Goal: Information Seeking & Learning: Find specific fact

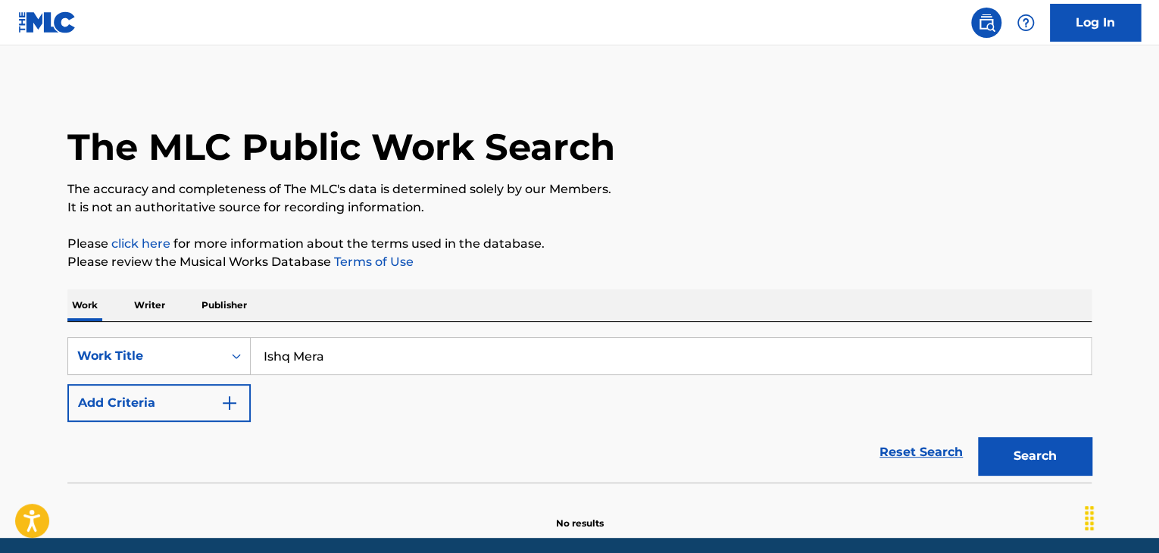
type input "Ishq Mera"
drag, startPoint x: 323, startPoint y: 402, endPoint x: 239, endPoint y: 415, distance: 85.1
click at [323, 402] on div "SearchWithCriteria5c70c77e-9e6c-4dc3-8df1-4917c4f0b2e7 Work Title Ishq Mera Add…" at bounding box center [579, 379] width 1024 height 85
click at [206, 415] on button "Add Criteria" at bounding box center [158, 403] width 183 height 38
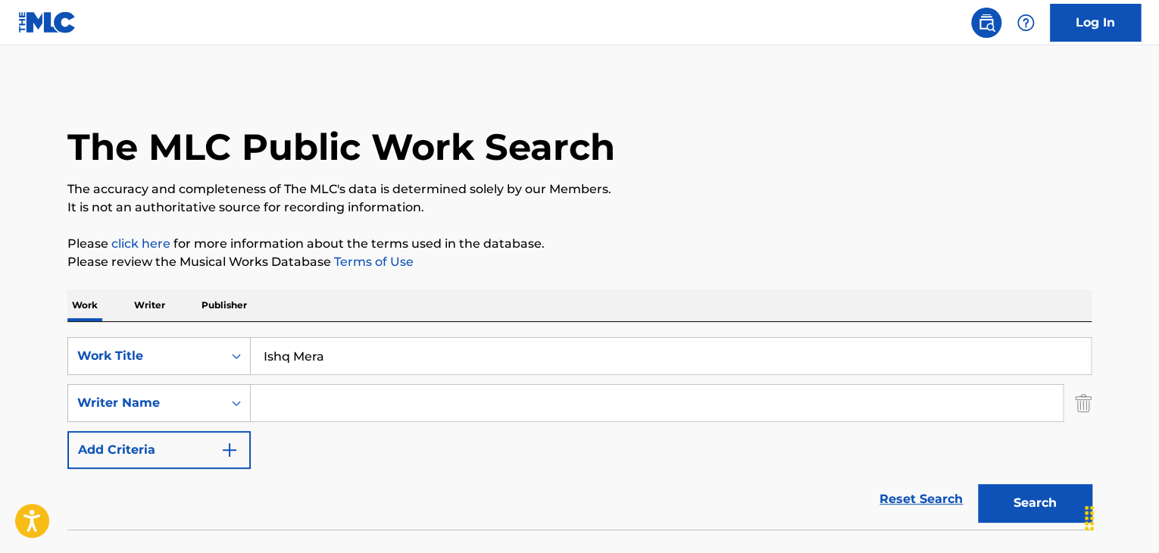
drag, startPoint x: 206, startPoint y: 415, endPoint x: 289, endPoint y: 405, distance: 83.9
click at [289, 405] on input "Search Form" at bounding box center [657, 403] width 812 height 36
paste input "[PERSON_NAME]"
type input "[PERSON_NAME]"
click at [808, 245] on p "Please click here for more information about the terms used in the database." at bounding box center [579, 244] width 1024 height 18
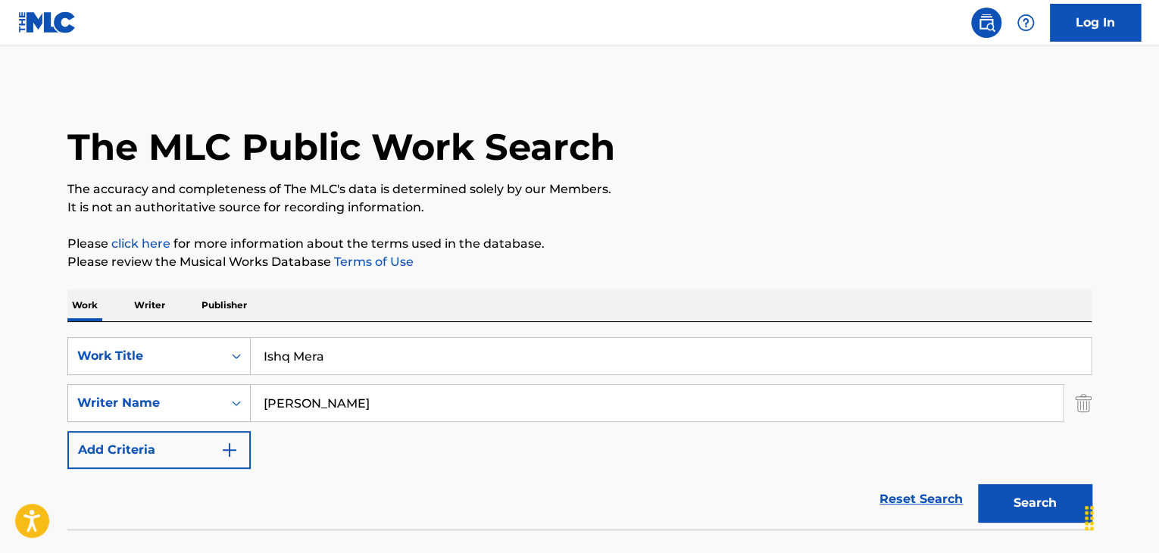
click at [1016, 503] on button "Search" at bounding box center [1035, 503] width 114 height 38
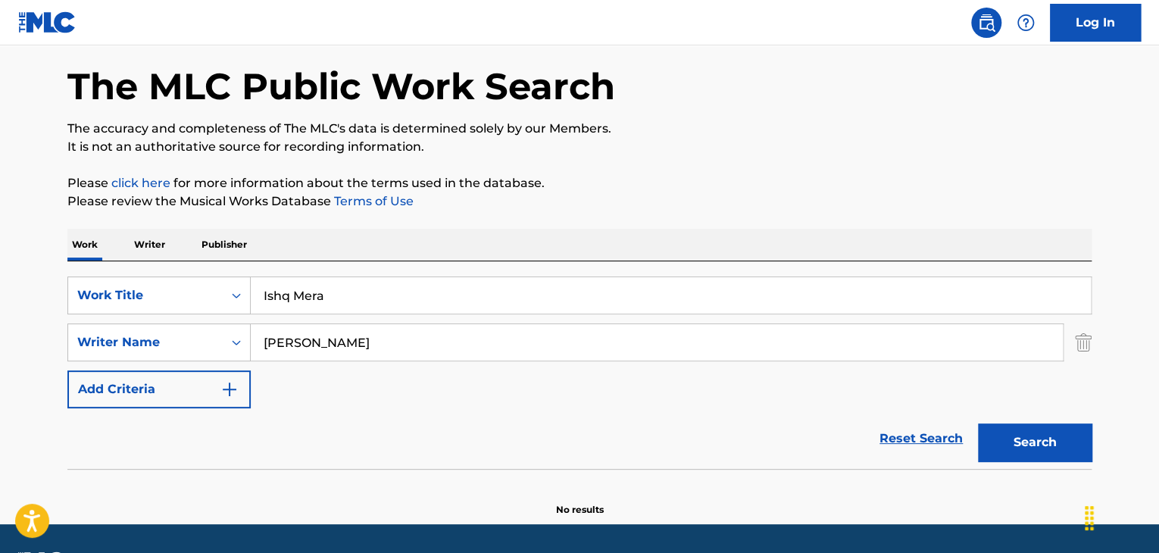
scroll to position [105, 0]
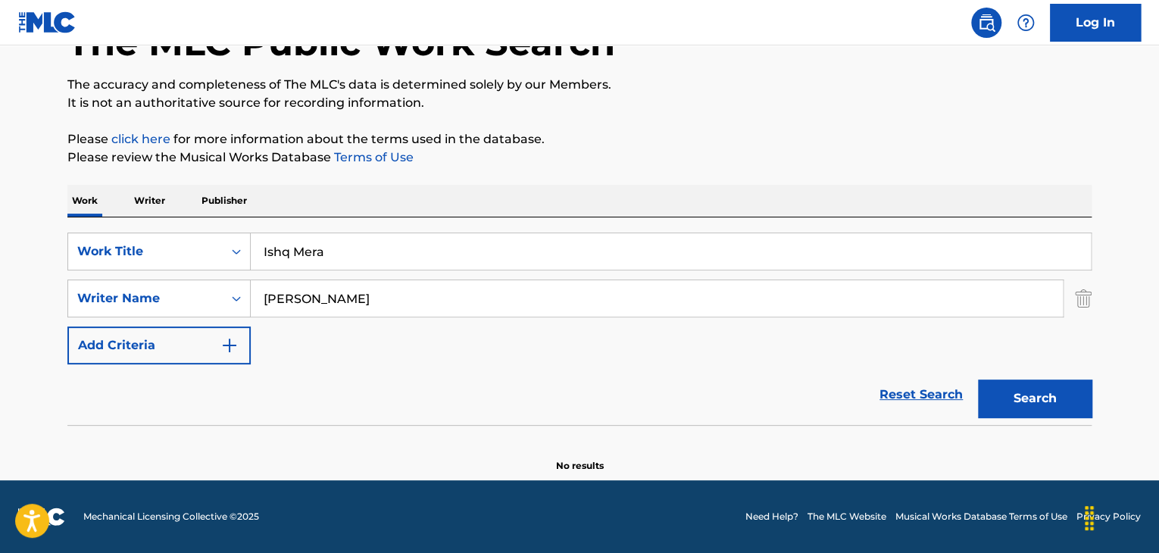
click at [320, 298] on input "[PERSON_NAME]" at bounding box center [657, 298] width 812 height 36
click at [378, 295] on input "[PERSON_NAME]" at bounding box center [657, 298] width 812 height 36
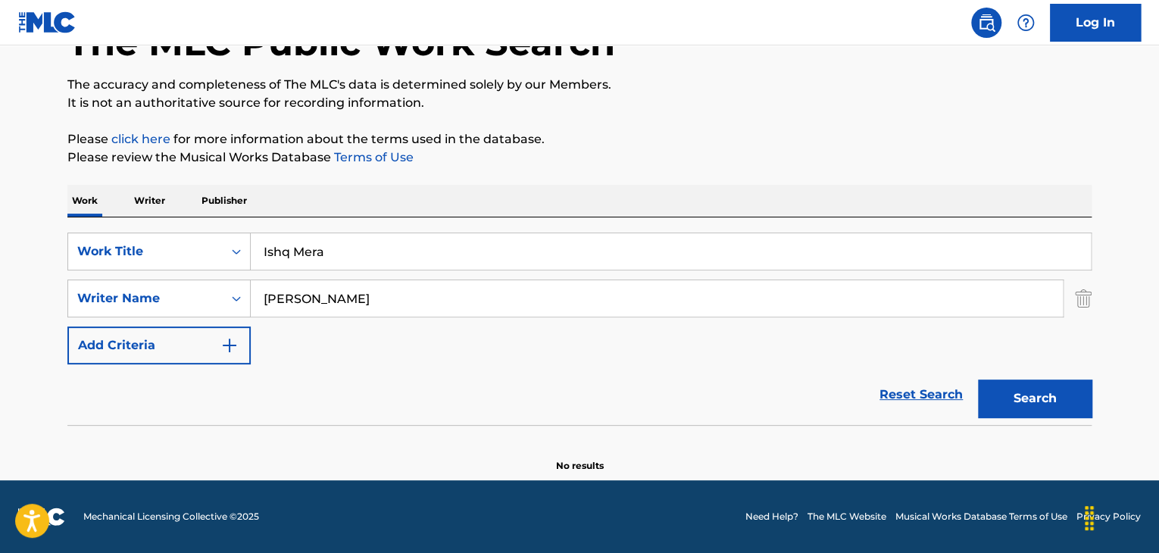
click at [378, 295] on input "[PERSON_NAME]" at bounding box center [657, 298] width 812 height 36
click at [988, 392] on button "Search" at bounding box center [1035, 399] width 114 height 38
click at [309, 295] on input "[PERSON_NAME]" at bounding box center [657, 298] width 812 height 36
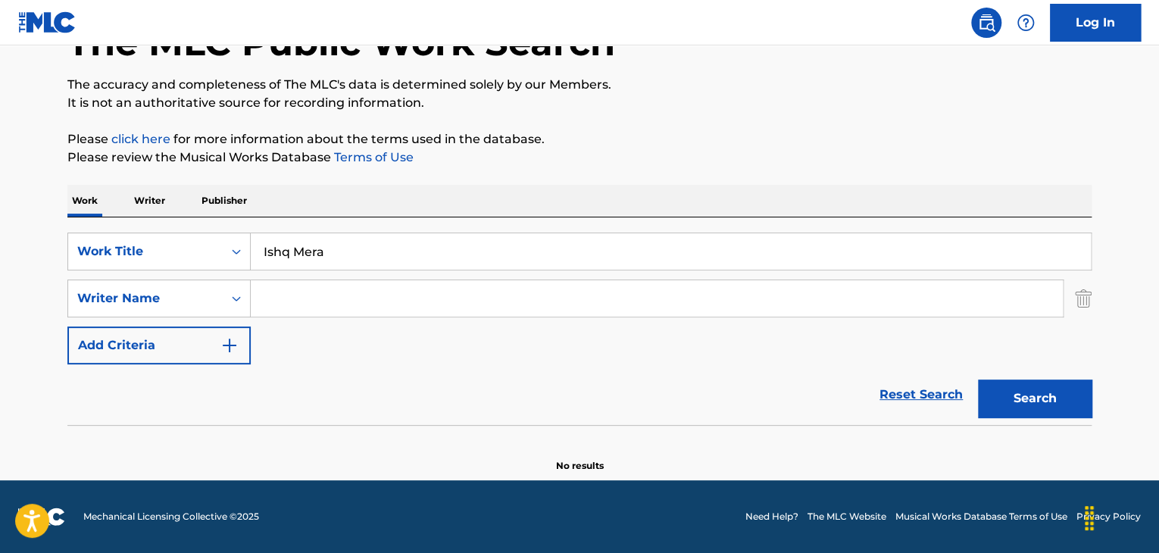
click at [978, 380] on button "Search" at bounding box center [1035, 399] width 114 height 38
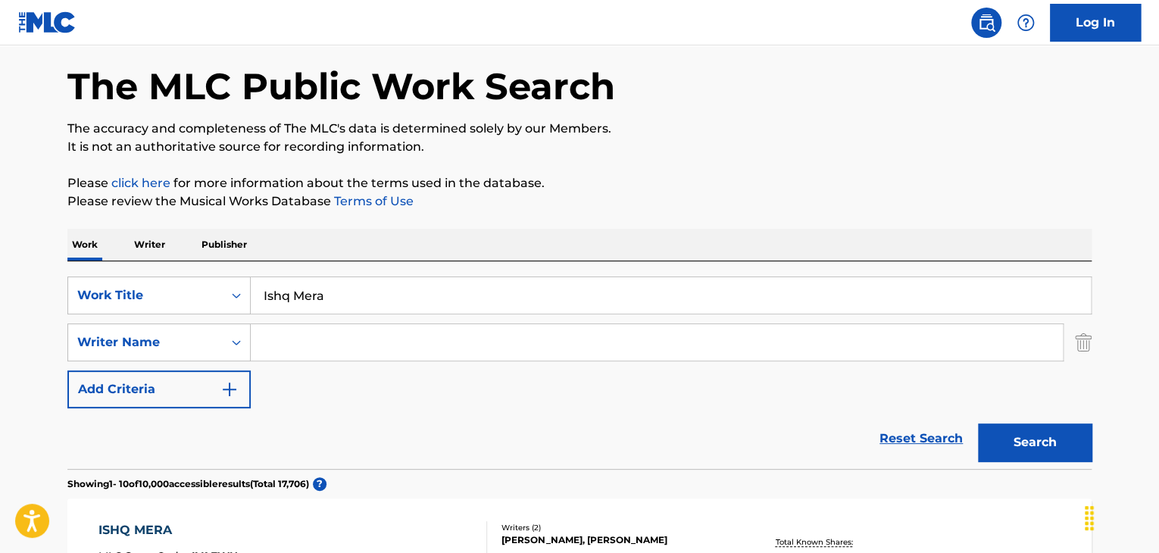
scroll to position [0, 0]
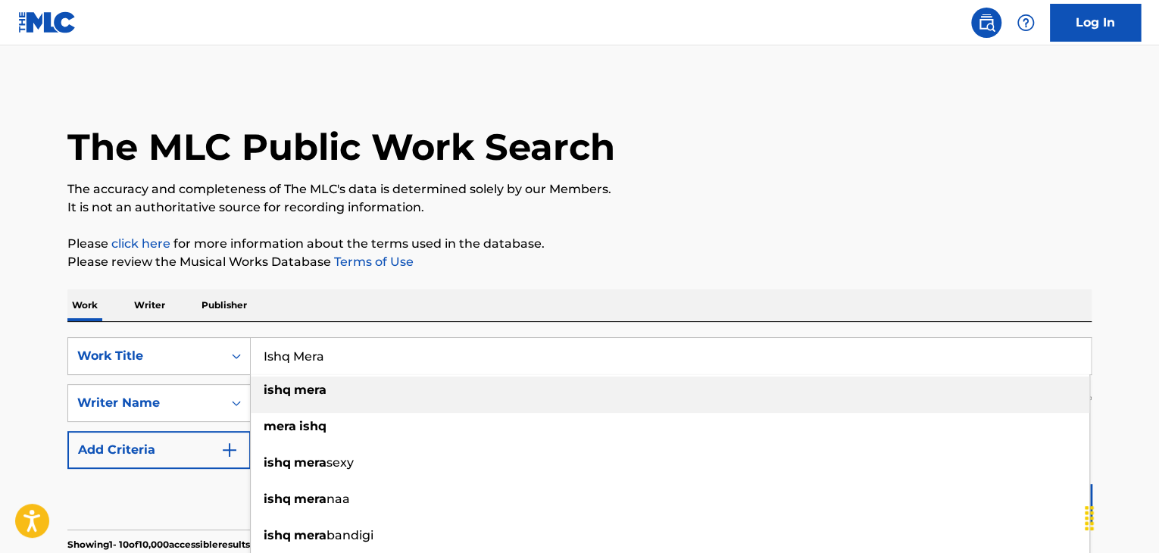
click at [357, 347] on input "Ishq Mera" at bounding box center [671, 356] width 840 height 36
paste input "Arrival"
type input "Arrival"
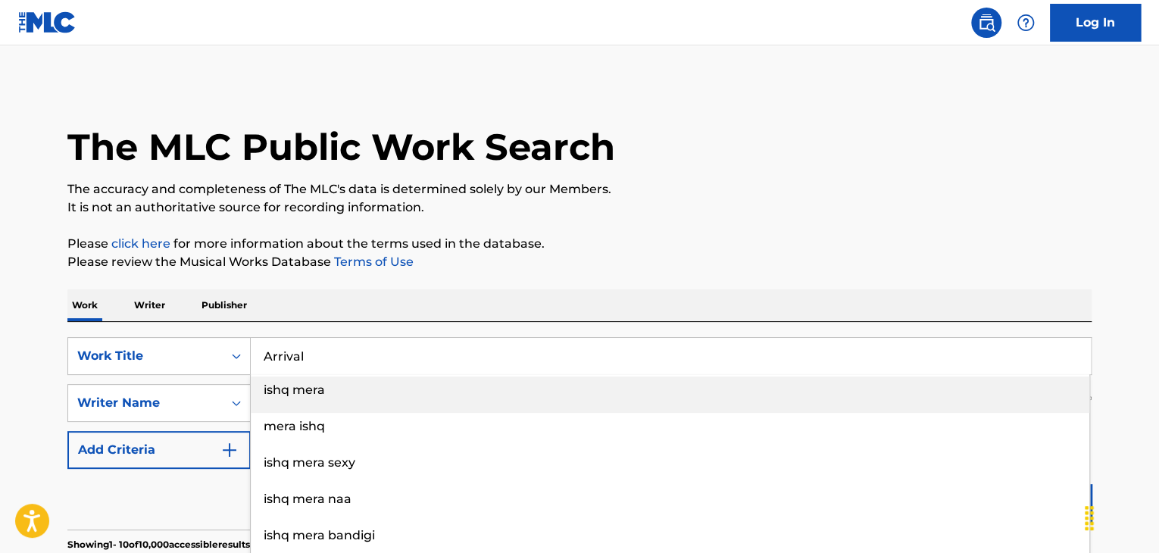
click at [701, 242] on p "Please click here for more information about the terms used in the database." at bounding box center [579, 244] width 1024 height 18
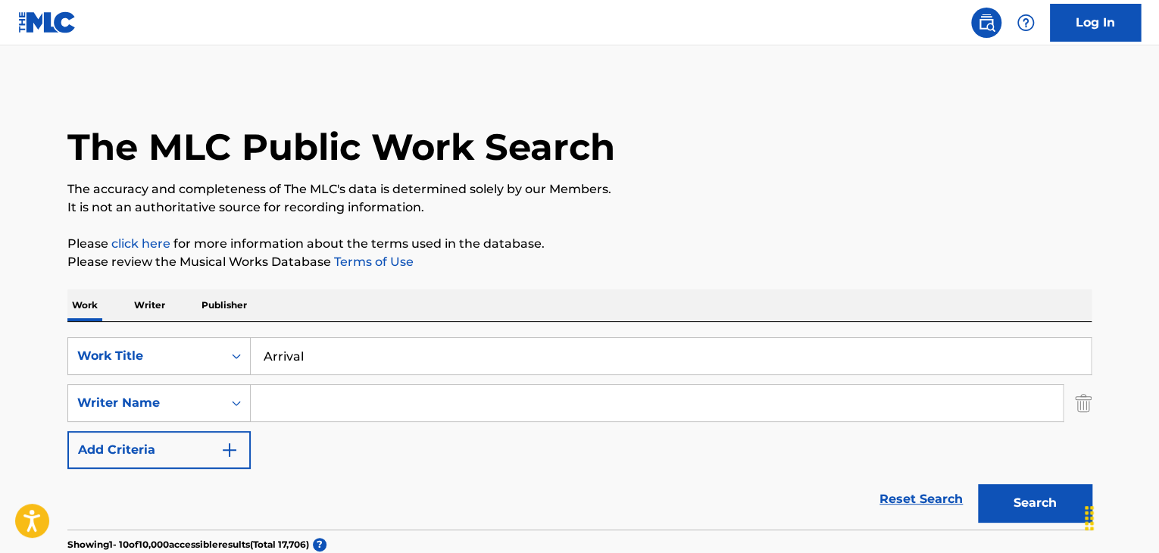
click at [317, 419] on input "Search Form" at bounding box center [657, 403] width 812 height 36
paste input "[PERSON_NAME]"
click at [1011, 497] on button "Search" at bounding box center [1035, 503] width 114 height 38
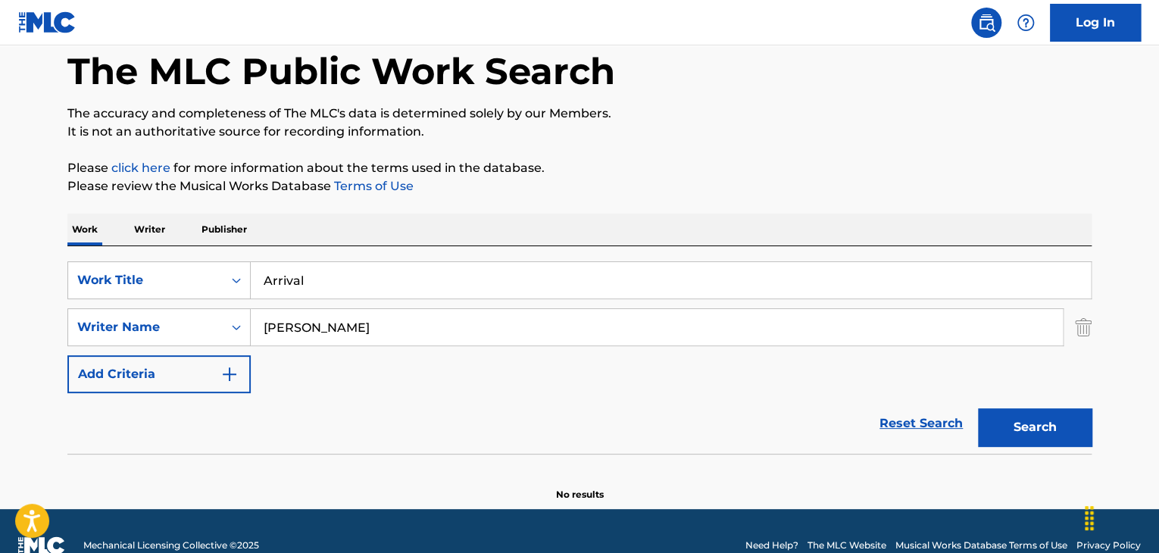
scroll to position [105, 0]
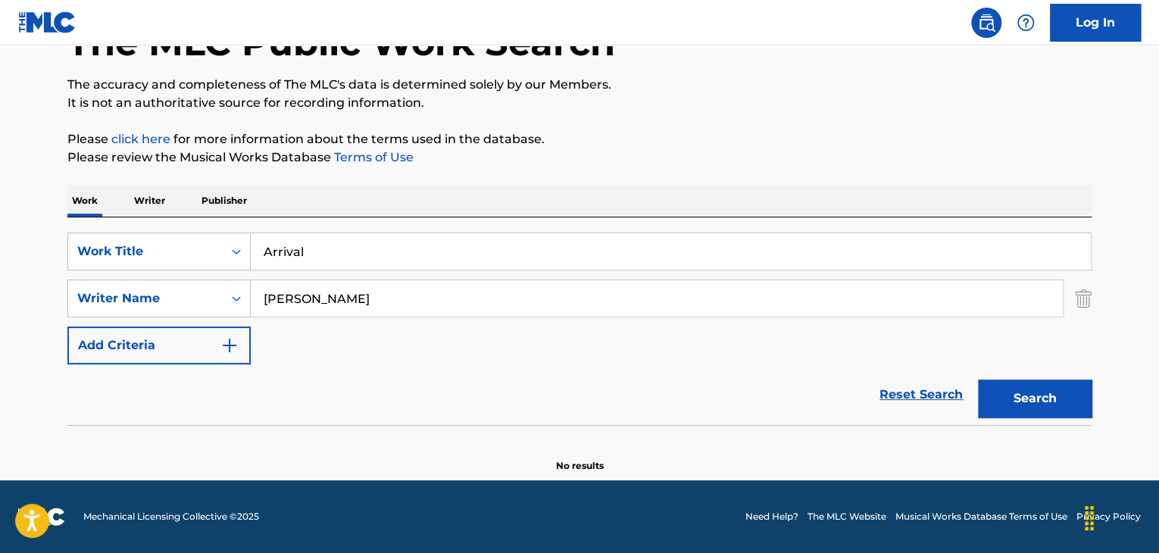
click at [339, 297] on input "[PERSON_NAME]" at bounding box center [657, 298] width 812 height 36
paste input "[PERSON_NAME]"
type input "[PERSON_NAME]"
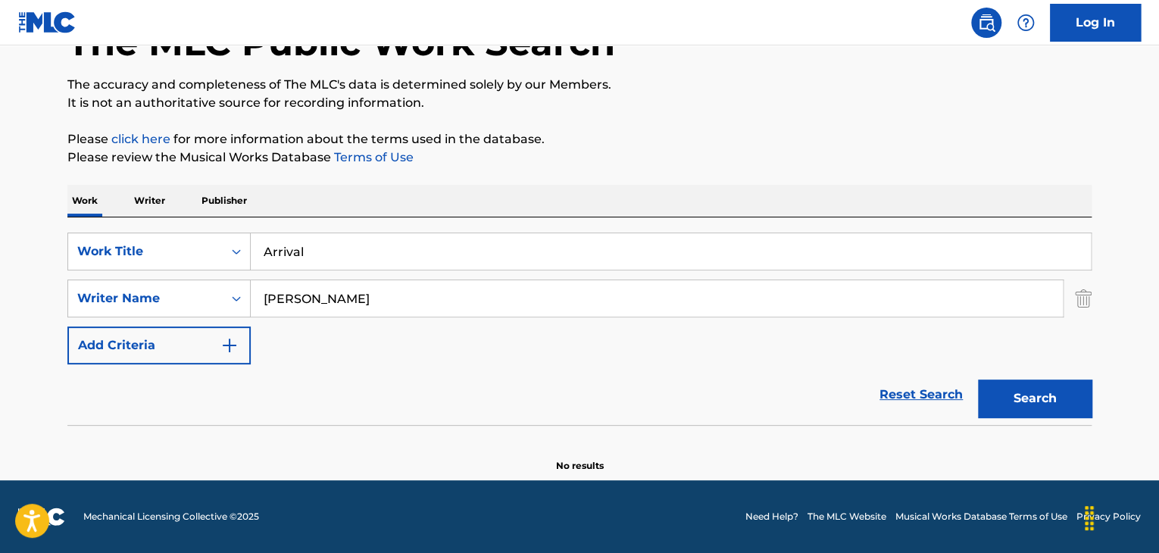
drag, startPoint x: 691, startPoint y: 154, endPoint x: 714, endPoint y: 173, distance: 30.1
click at [691, 154] on p "Please review the Musical Works Database Terms of Use" at bounding box center [579, 157] width 1024 height 18
click at [1000, 390] on button "Search" at bounding box center [1035, 399] width 114 height 38
click at [150, 198] on p "Writer" at bounding box center [150, 201] width 40 height 32
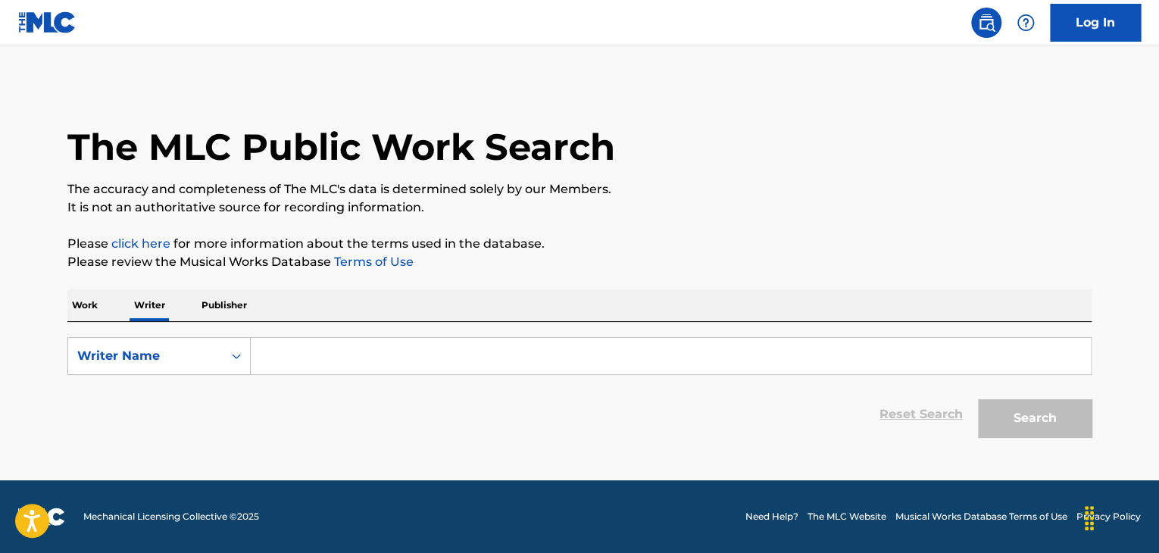
scroll to position [0, 0]
click at [405, 361] on input "Search Form" at bounding box center [671, 356] width 840 height 36
paste input "[PERSON_NAME]"
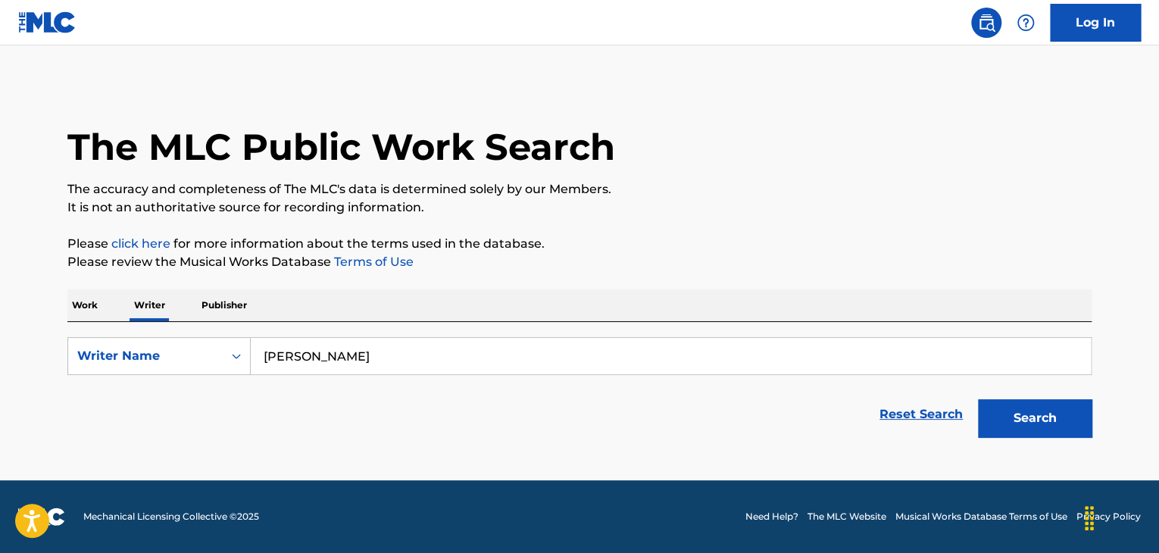
type input "[PERSON_NAME]"
click at [717, 252] on p "Please click here for more information about the terms used in the database." at bounding box center [579, 244] width 1024 height 18
click at [1001, 417] on button "Search" at bounding box center [1035, 418] width 114 height 38
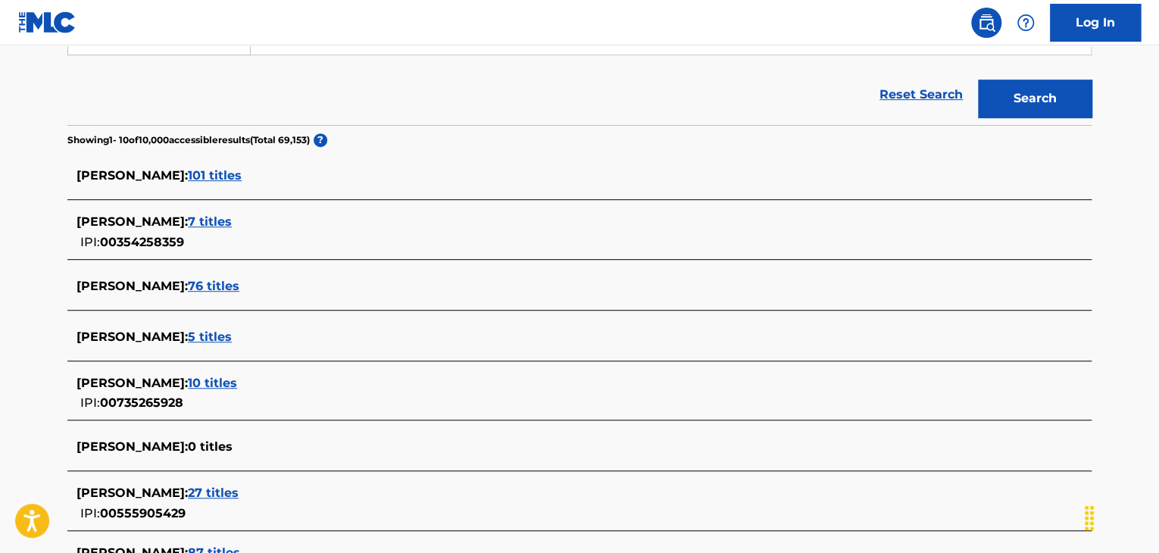
scroll to position [303, 0]
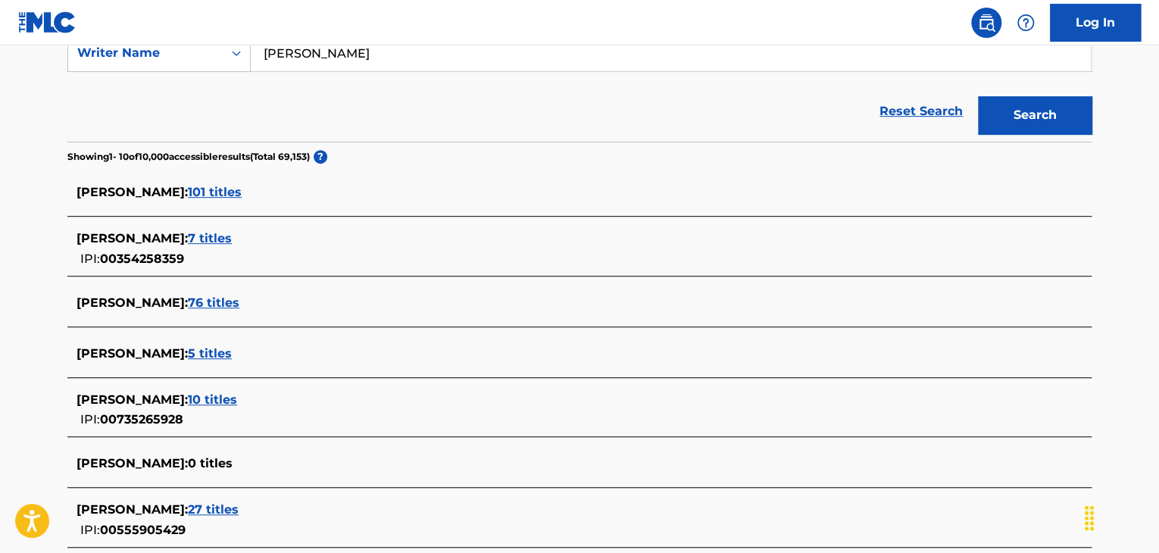
click at [232, 239] on span "7 titles" at bounding box center [210, 238] width 44 height 14
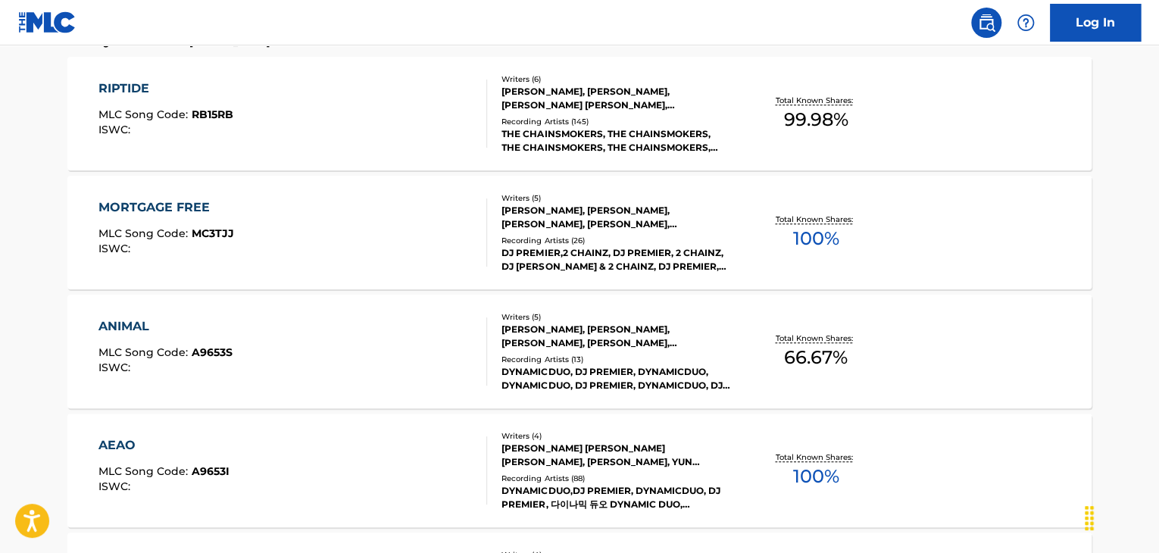
scroll to position [379, 0]
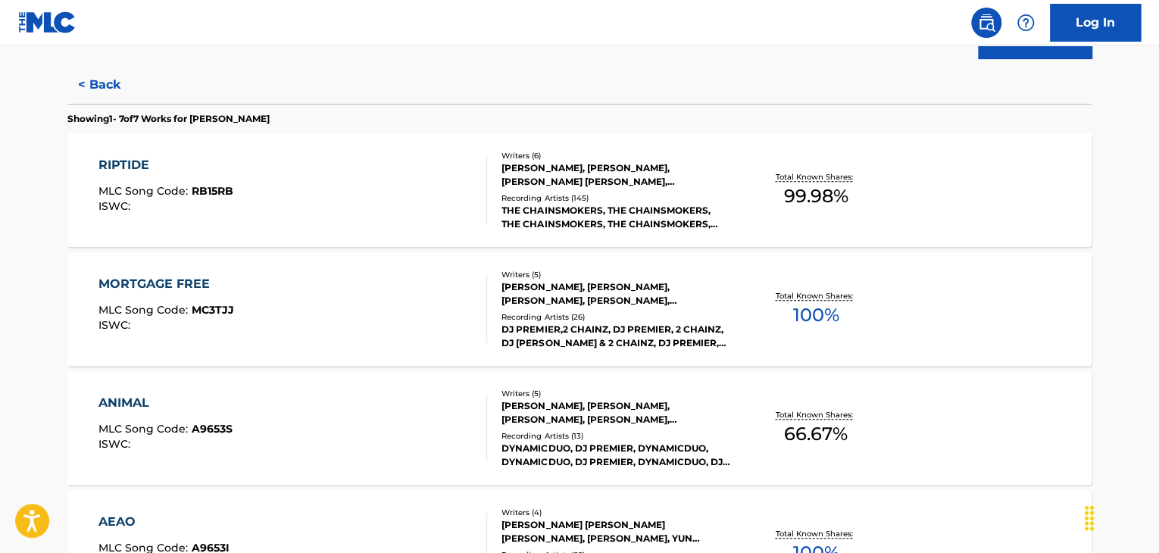
click at [392, 300] on div "MORTGAGE FREE MLC Song Code : MC3TJJ ISWC :" at bounding box center [292, 309] width 389 height 68
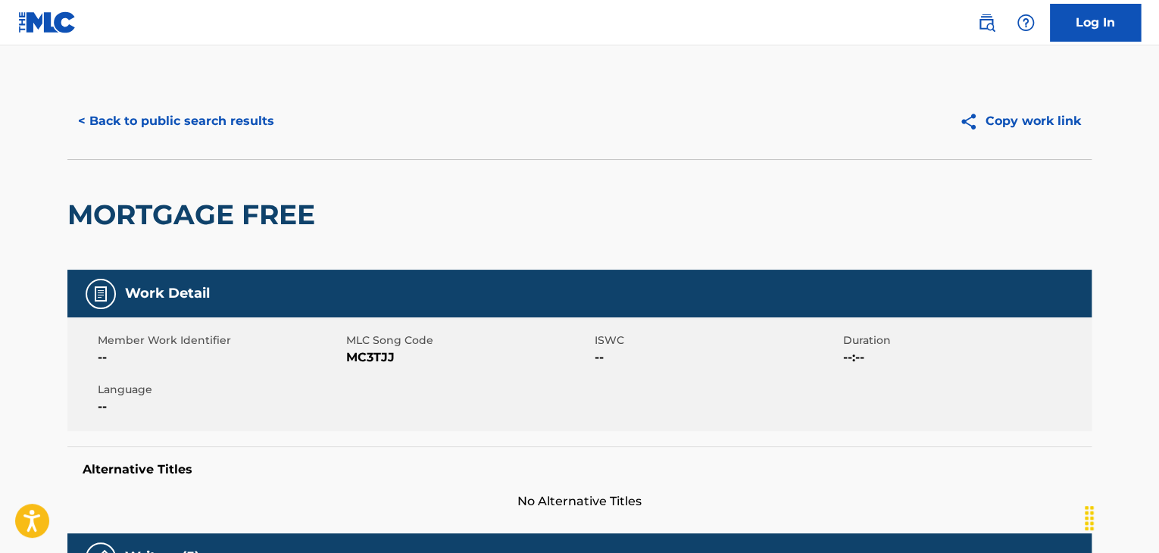
click at [203, 128] on button "< Back to public search results" at bounding box center [175, 121] width 217 height 38
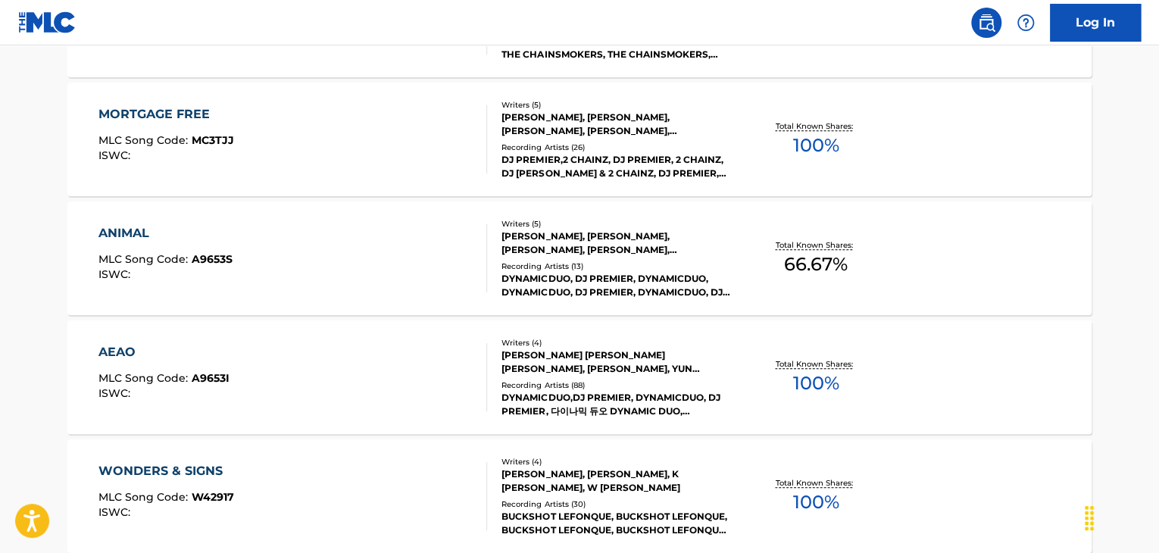
scroll to position [624, 0]
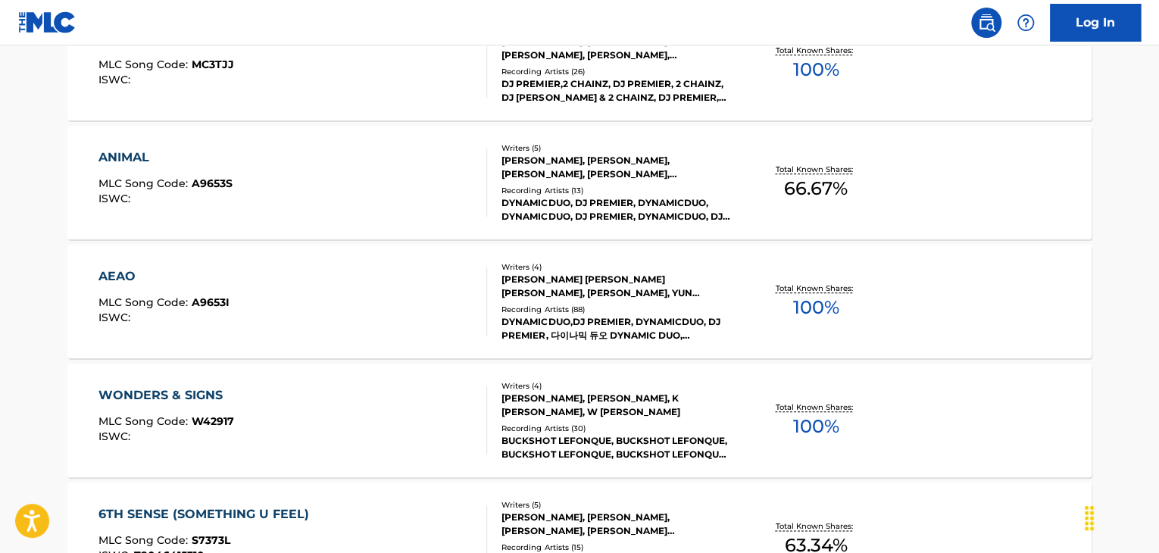
click at [361, 280] on div "AEAO MLC Song Code : A9653I ISWC :" at bounding box center [292, 301] width 389 height 68
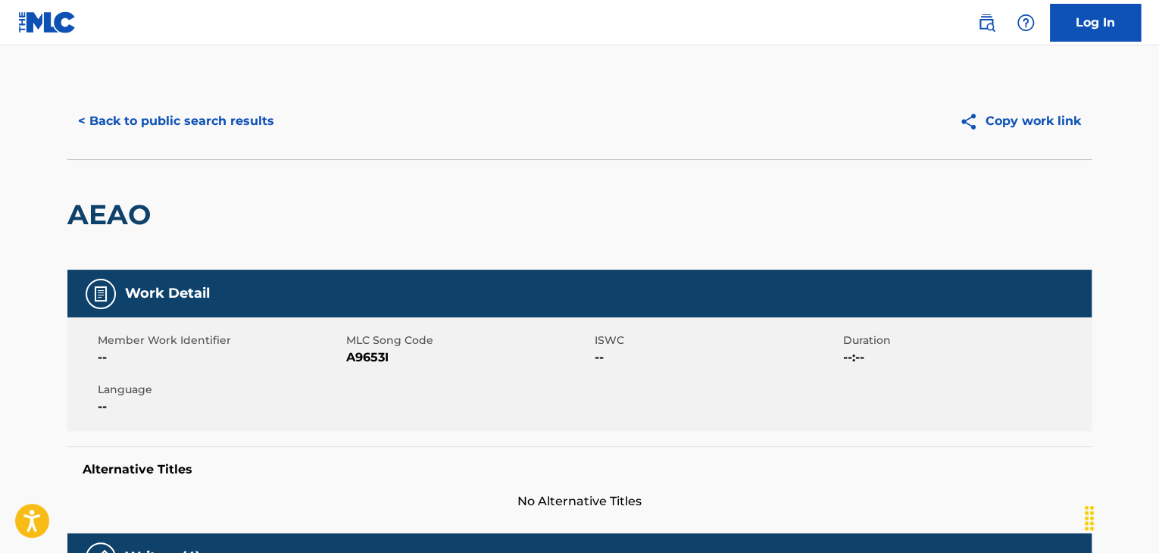
click at [206, 119] on button "< Back to public search results" at bounding box center [175, 121] width 217 height 38
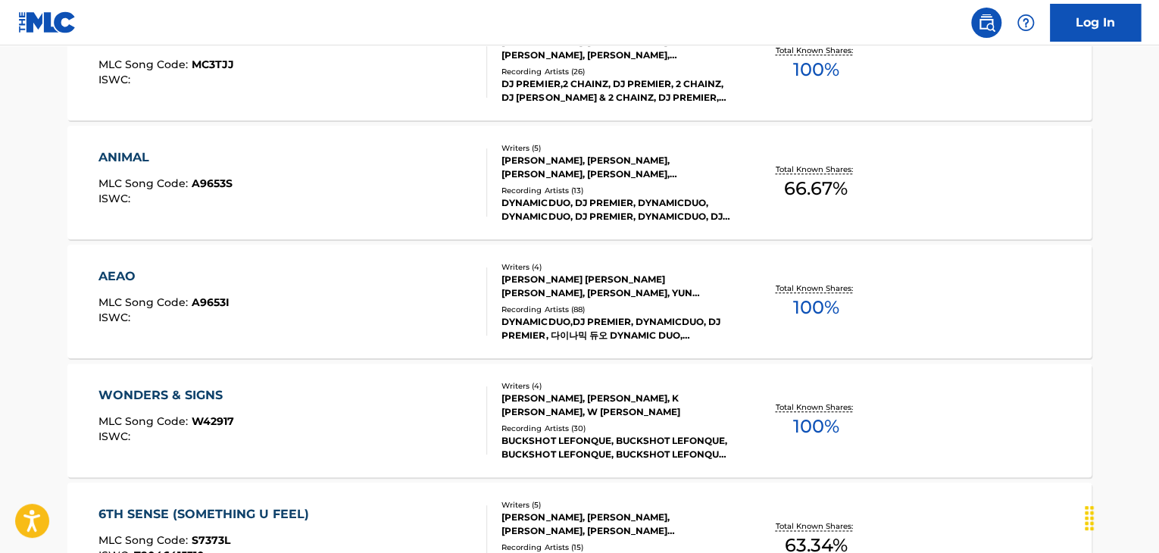
scroll to position [852, 0]
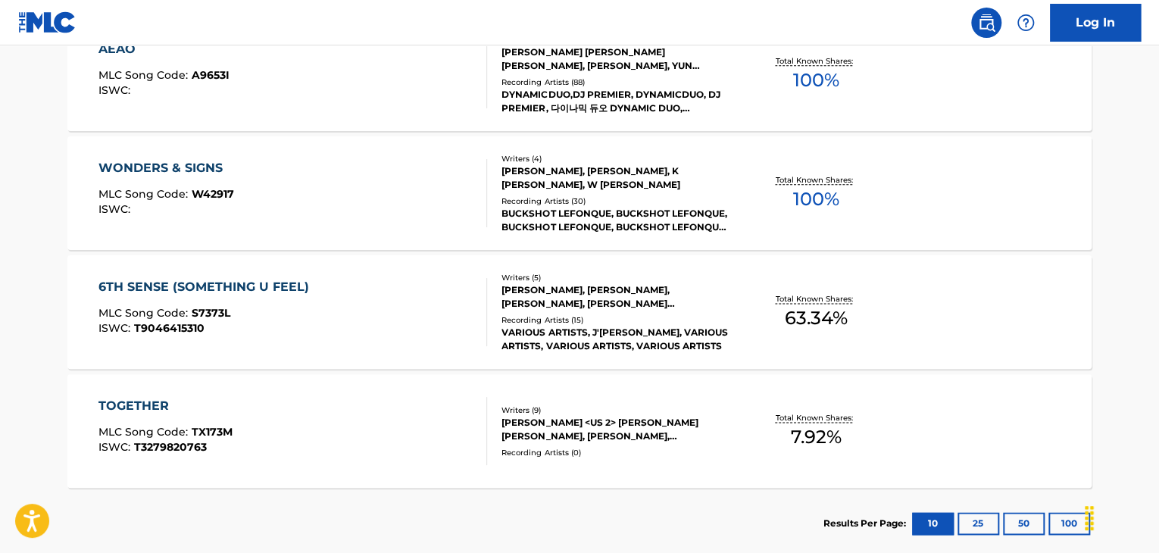
click at [345, 187] on div "WONDERS & SIGNS MLC Song Code : W42917 ISWC :" at bounding box center [292, 193] width 389 height 68
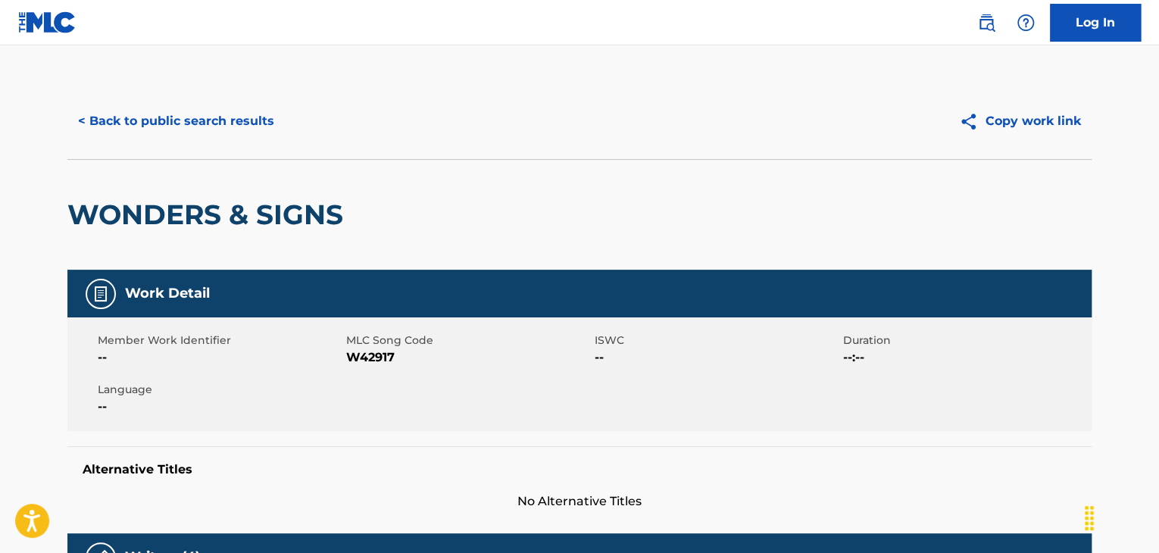
click at [233, 120] on button "< Back to public search results" at bounding box center [175, 121] width 217 height 38
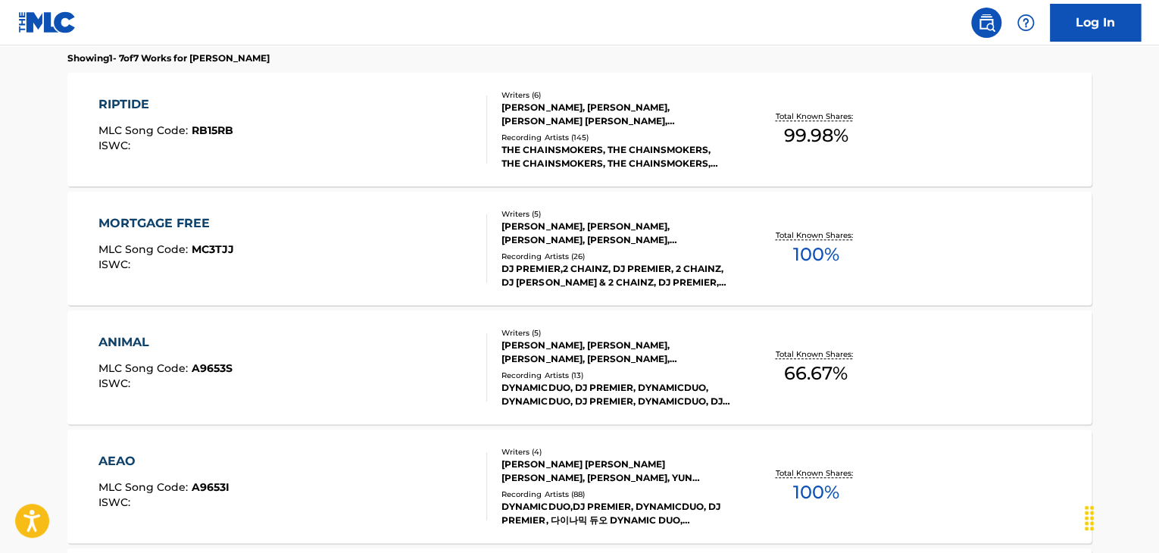
scroll to position [332, 0]
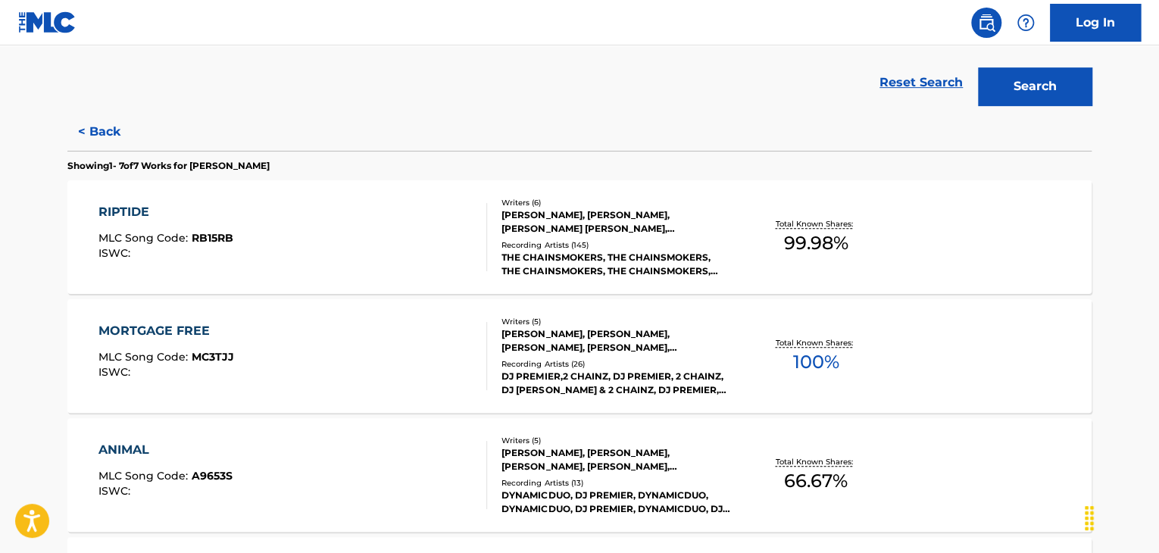
click at [458, 216] on div "RIPTIDE MLC Song Code : RB15RB ISWC :" at bounding box center [292, 237] width 389 height 68
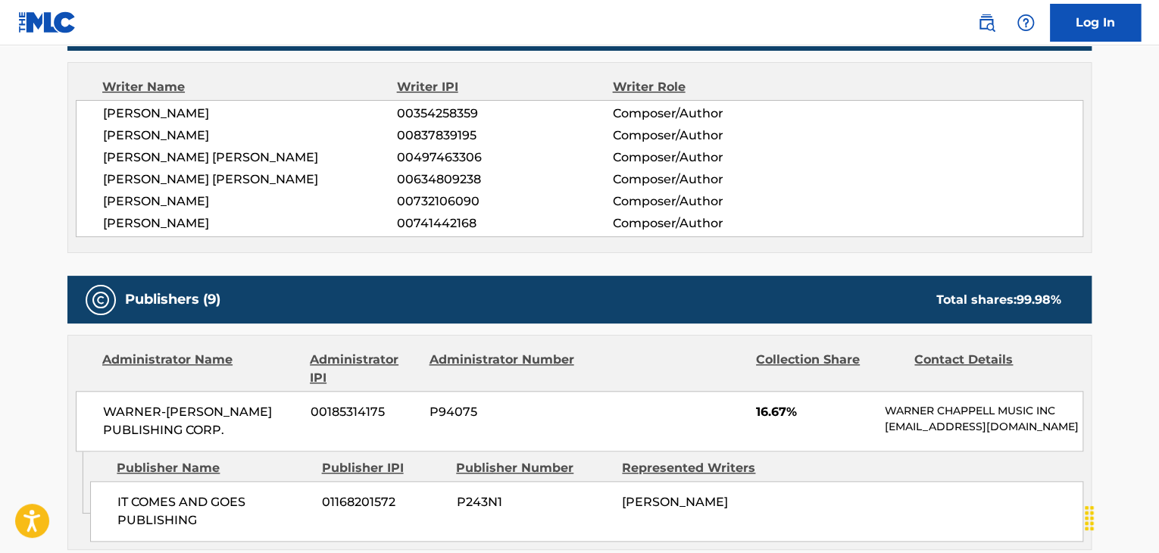
scroll to position [379, 0]
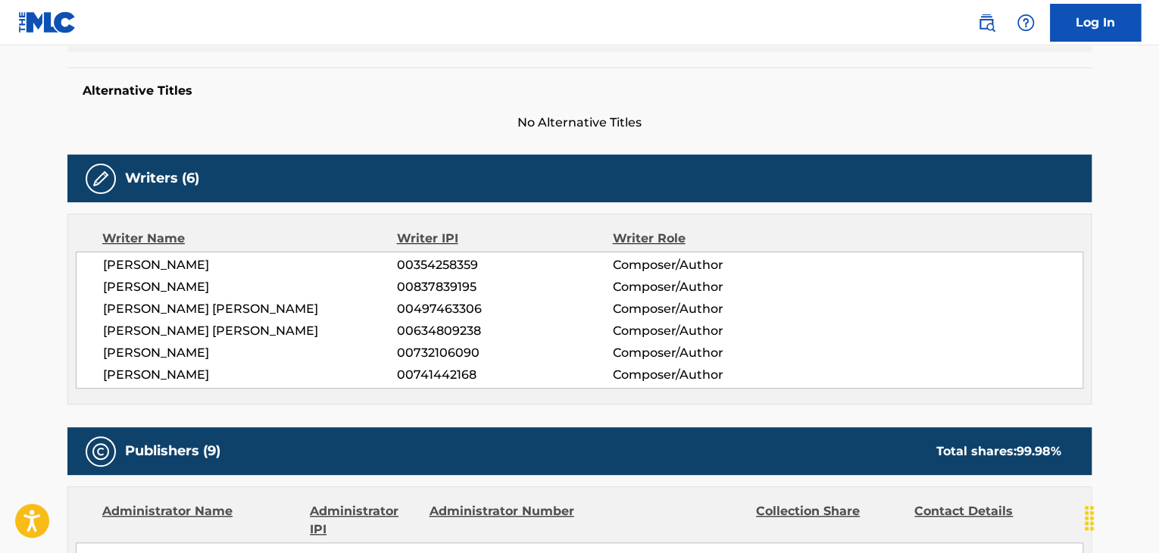
click at [199, 268] on span "[PERSON_NAME]" at bounding box center [250, 265] width 294 height 18
copy div "[PERSON_NAME]"
click at [458, 267] on span "00354258359" at bounding box center [504, 265] width 215 height 18
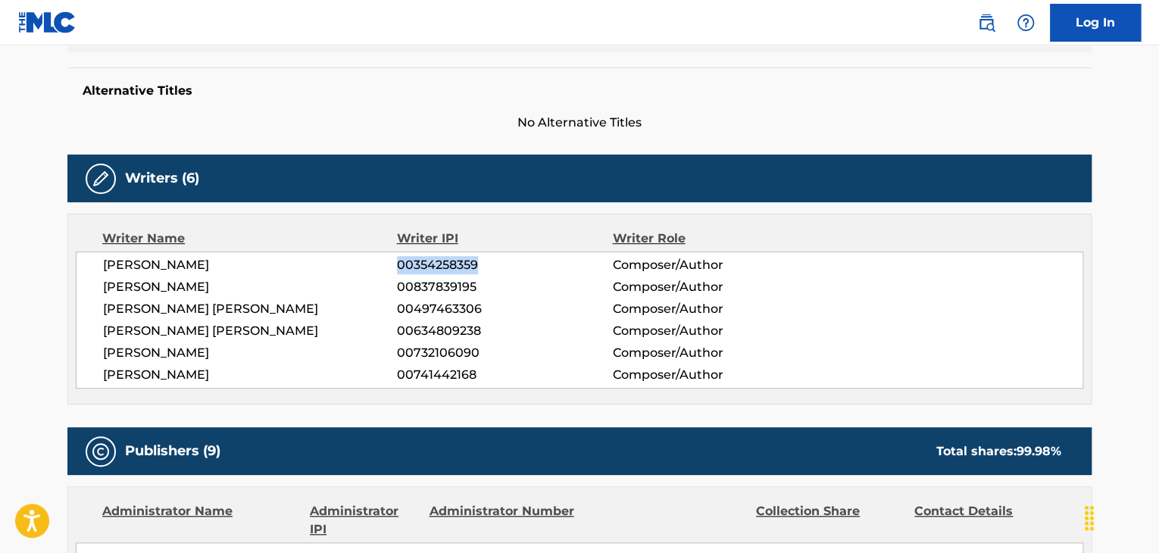
click at [458, 267] on span "00354258359" at bounding box center [504, 265] width 215 height 18
copy div "00354258359"
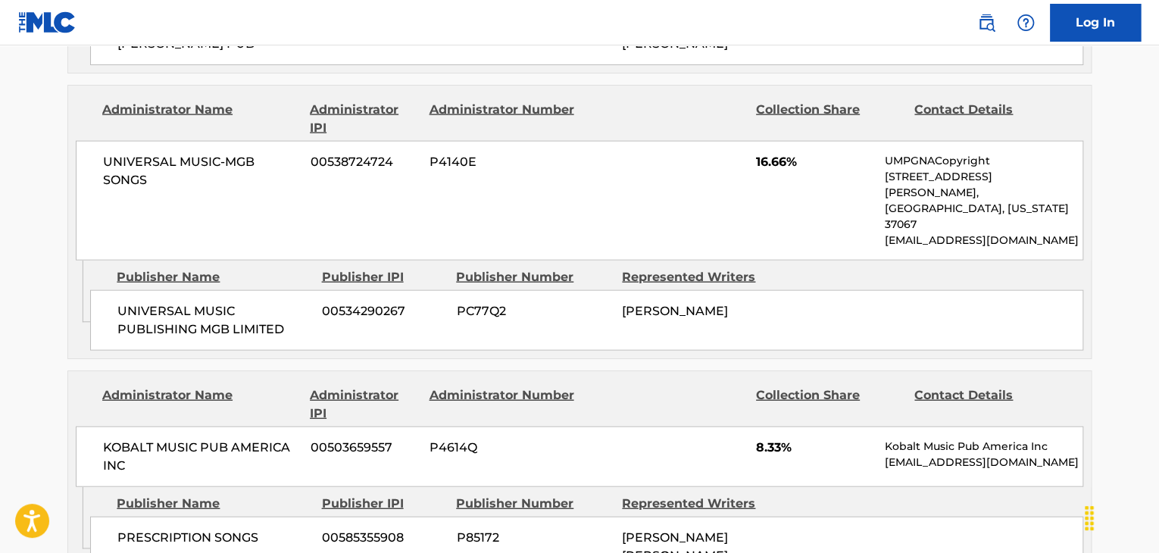
scroll to position [1591, 0]
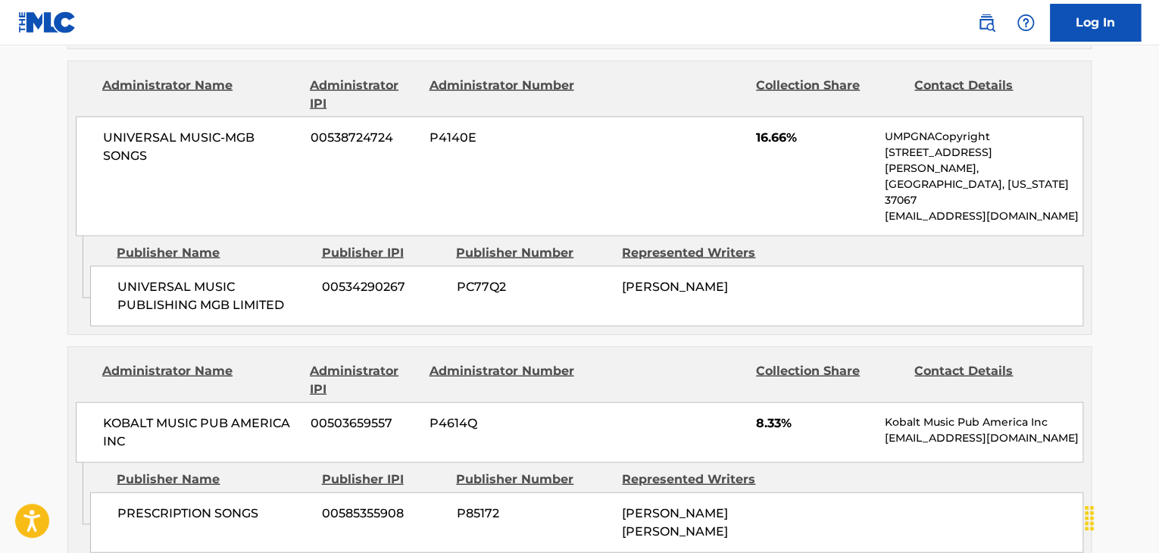
click at [104, 129] on span "UNIVERSAL MUSIC-MGB SONGS" at bounding box center [201, 147] width 196 height 36
copy div "UNIVERSAL MUSIC-MGB SONGS"
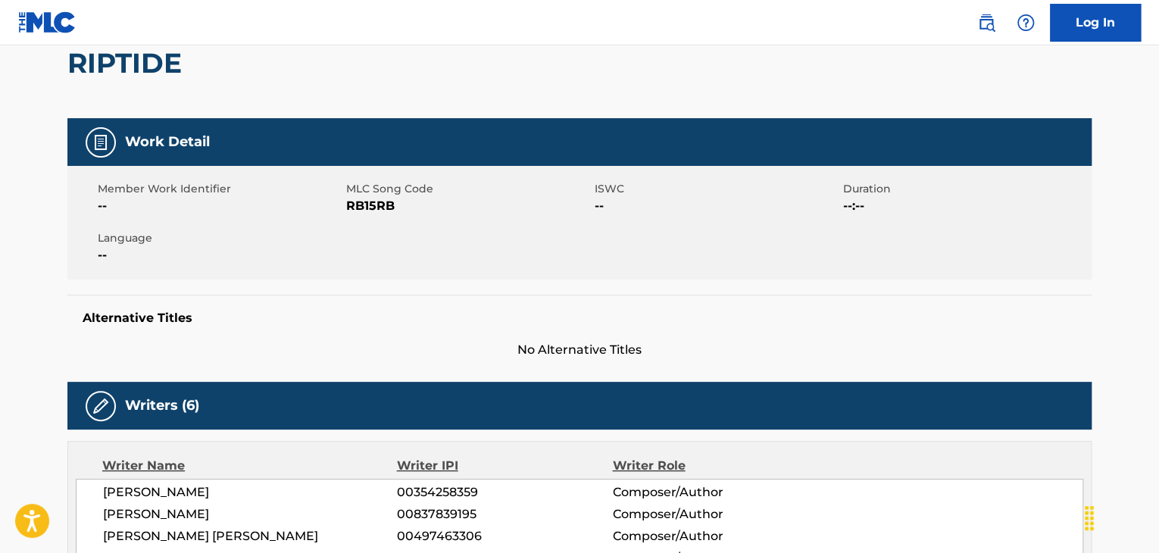
scroll to position [152, 0]
click at [383, 201] on span "RB15RB" at bounding box center [468, 206] width 245 height 18
copy span "RB15RB"
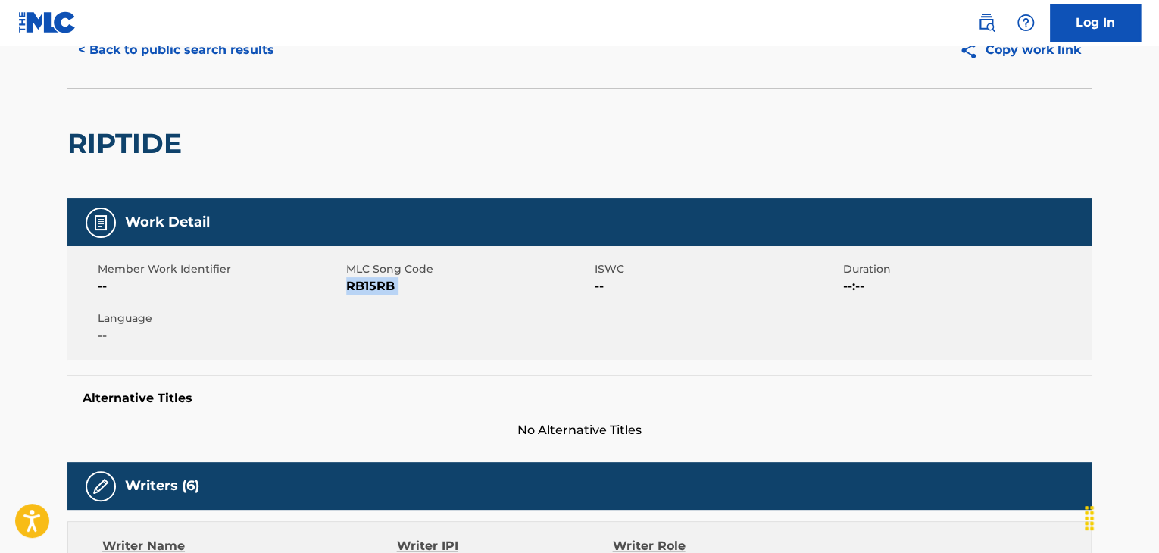
scroll to position [0, 0]
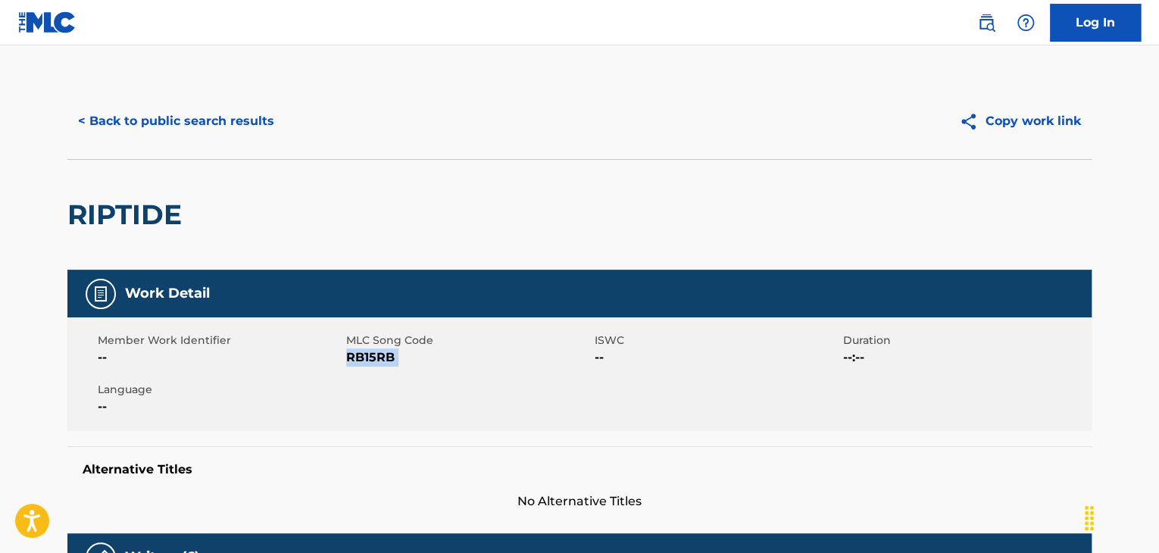
click at [152, 117] on button "< Back to public search results" at bounding box center [175, 121] width 217 height 38
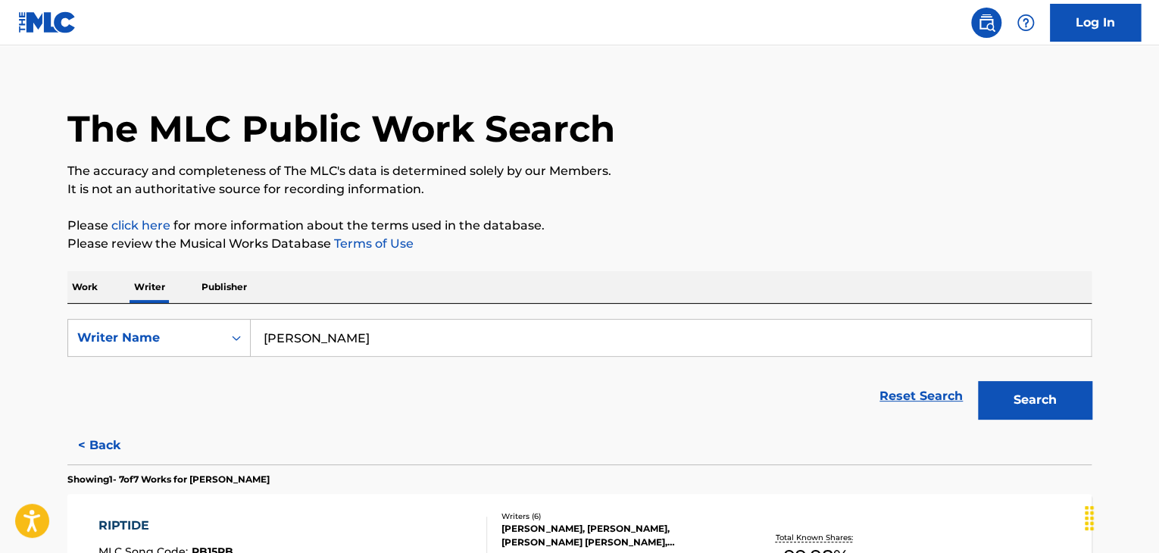
click at [399, 349] on input "[PERSON_NAME]" at bounding box center [671, 338] width 840 height 36
paste input "RB15RB"
click at [318, 342] on input "RB15RB" at bounding box center [671, 338] width 840 height 36
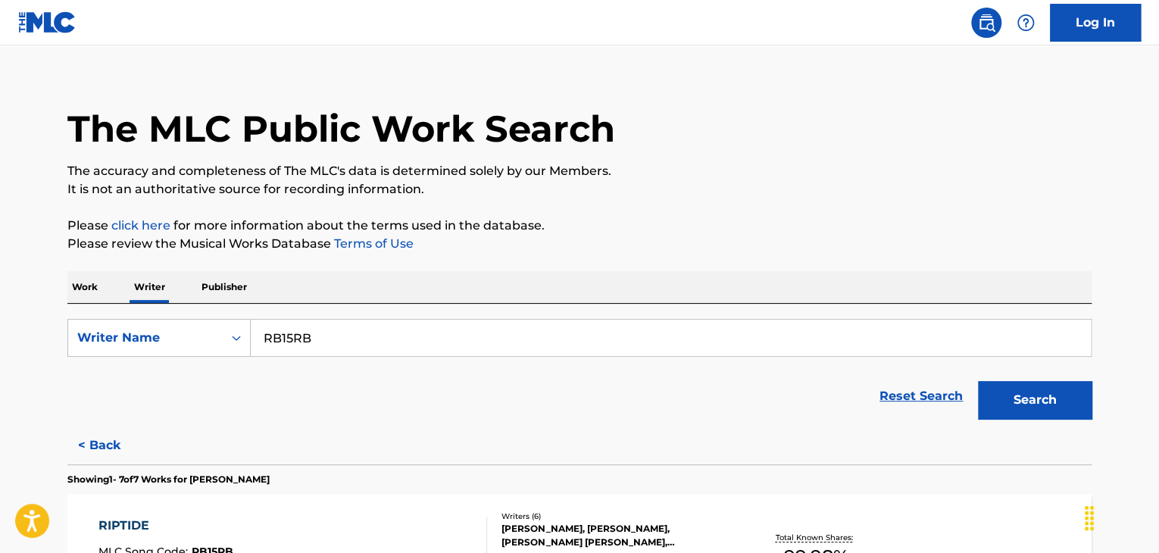
click at [318, 342] on input "RB15RB" at bounding box center [671, 338] width 840 height 36
paste input "[PERSON_NAME]"
type input "[PERSON_NAME]"
click at [836, 234] on p "Please click here for more information about the terms used in the database." at bounding box center [579, 226] width 1024 height 18
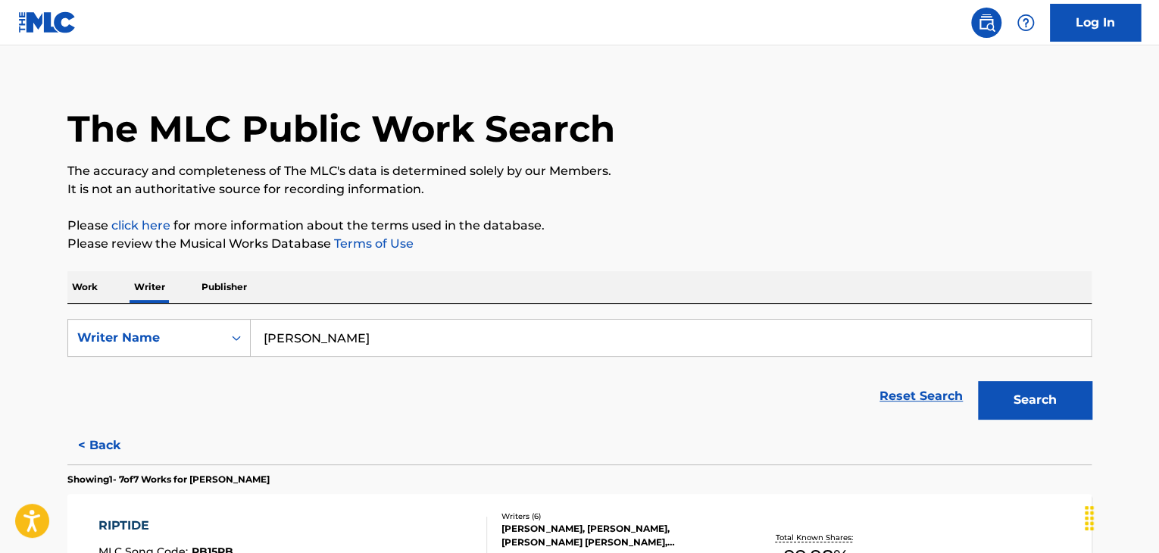
click at [1027, 399] on button "Search" at bounding box center [1035, 400] width 114 height 38
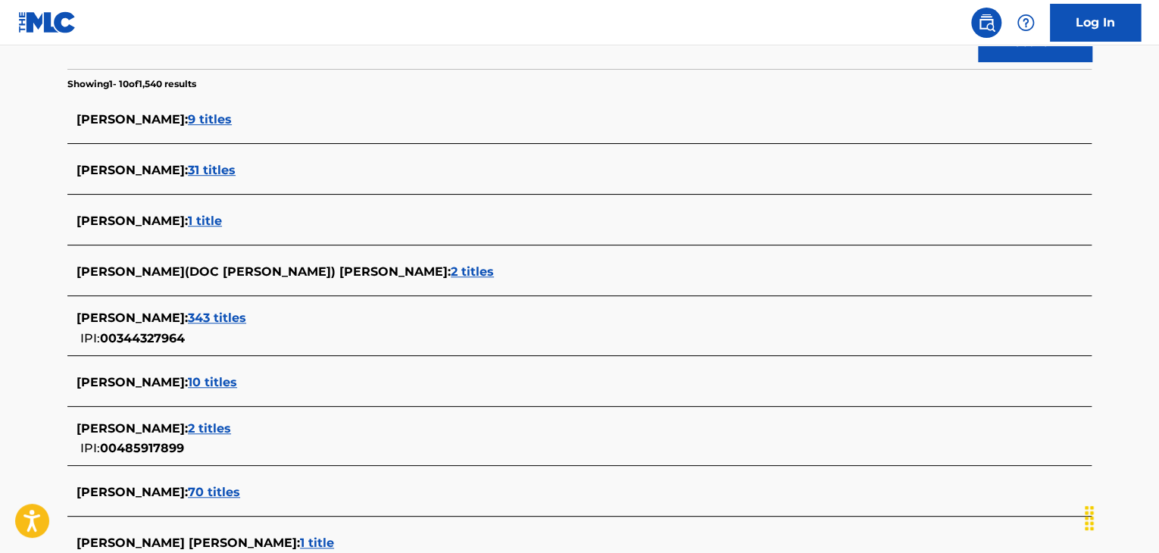
scroll to position [380, 0]
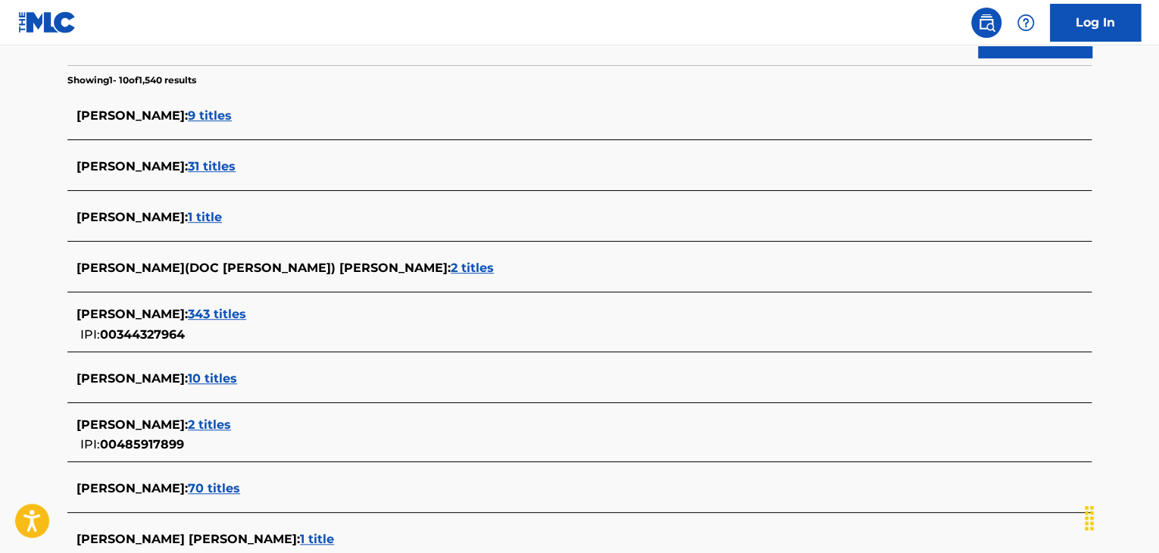
click at [236, 308] on span "343 titles" at bounding box center [217, 314] width 58 height 14
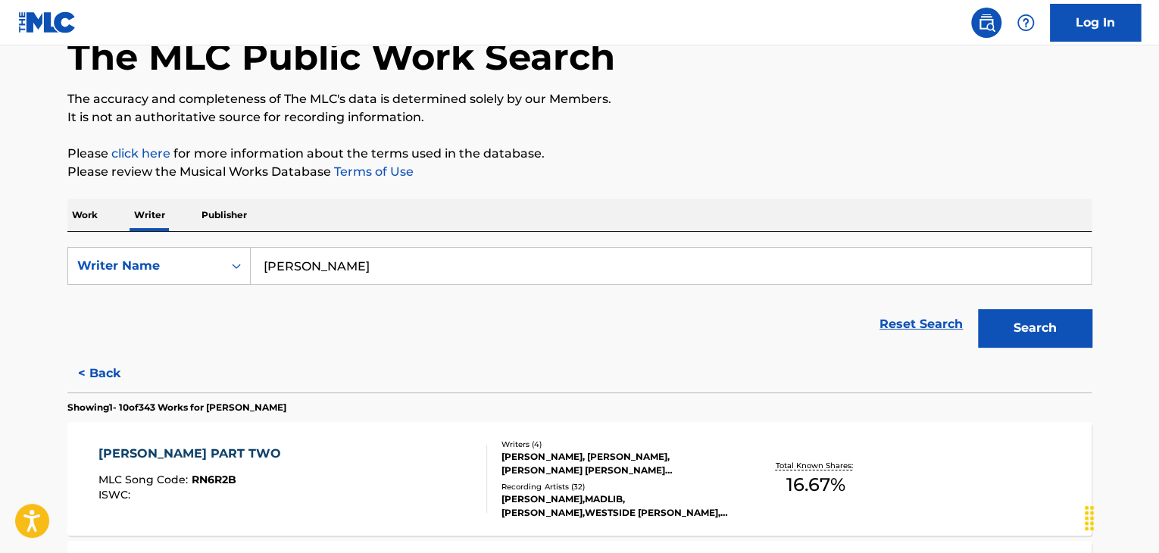
scroll to position [152, 0]
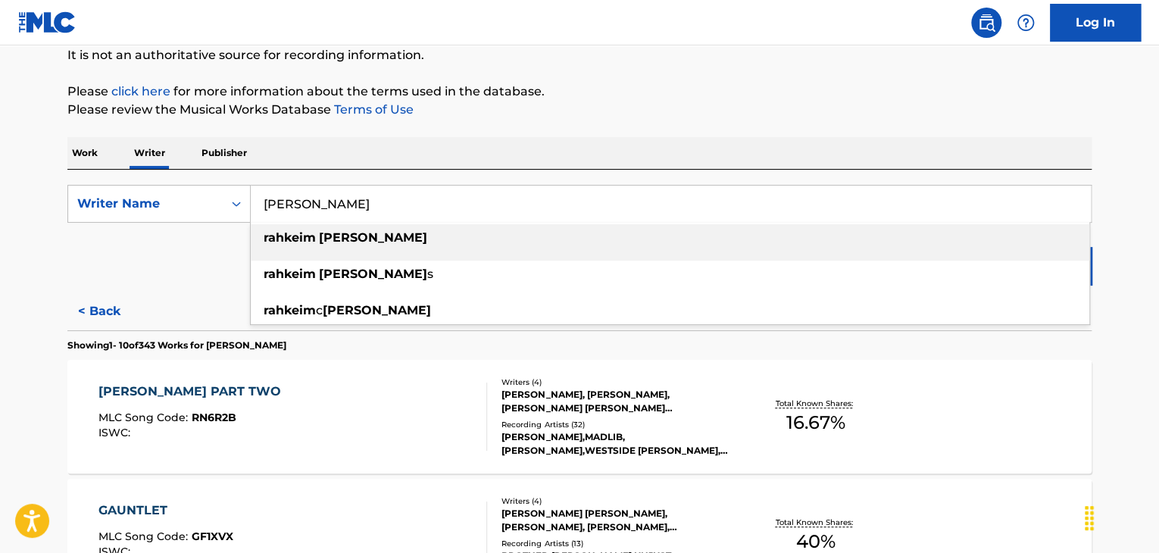
click at [307, 205] on input "[PERSON_NAME]" at bounding box center [671, 204] width 840 height 36
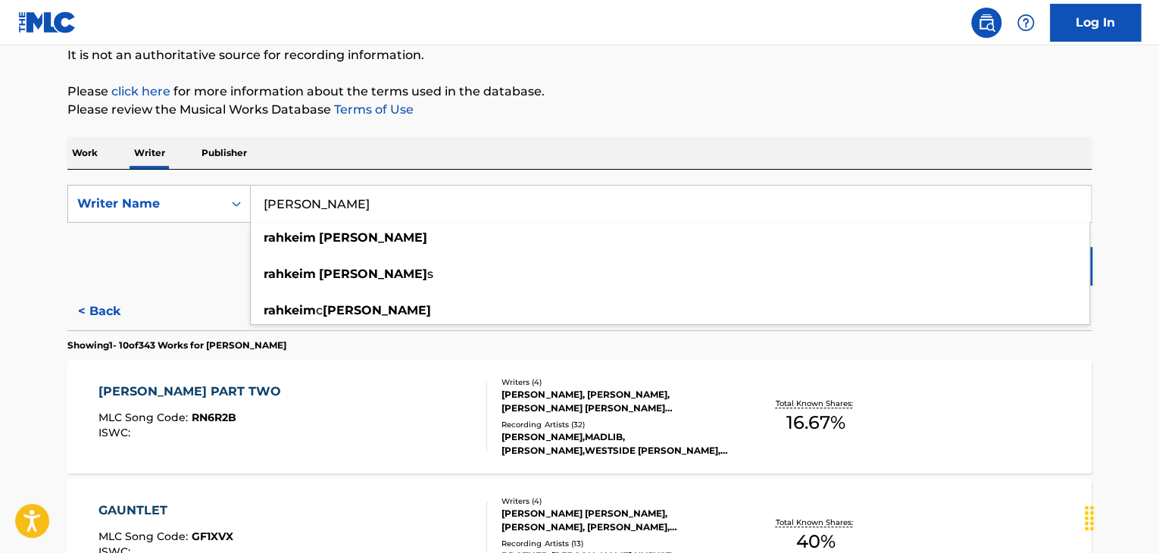
click at [86, 152] on p "Work" at bounding box center [84, 153] width 35 height 32
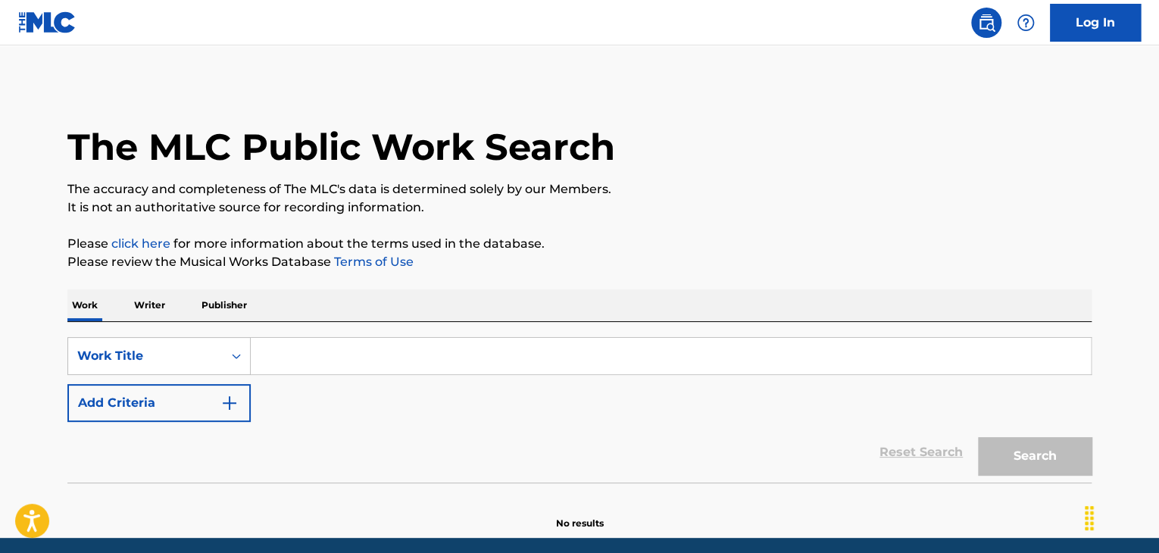
click at [288, 362] on input "Search Form" at bounding box center [671, 356] width 840 height 36
paste input "Arrival"
type input "Arrival"
click at [231, 394] on img "Search Form" at bounding box center [229, 403] width 18 height 18
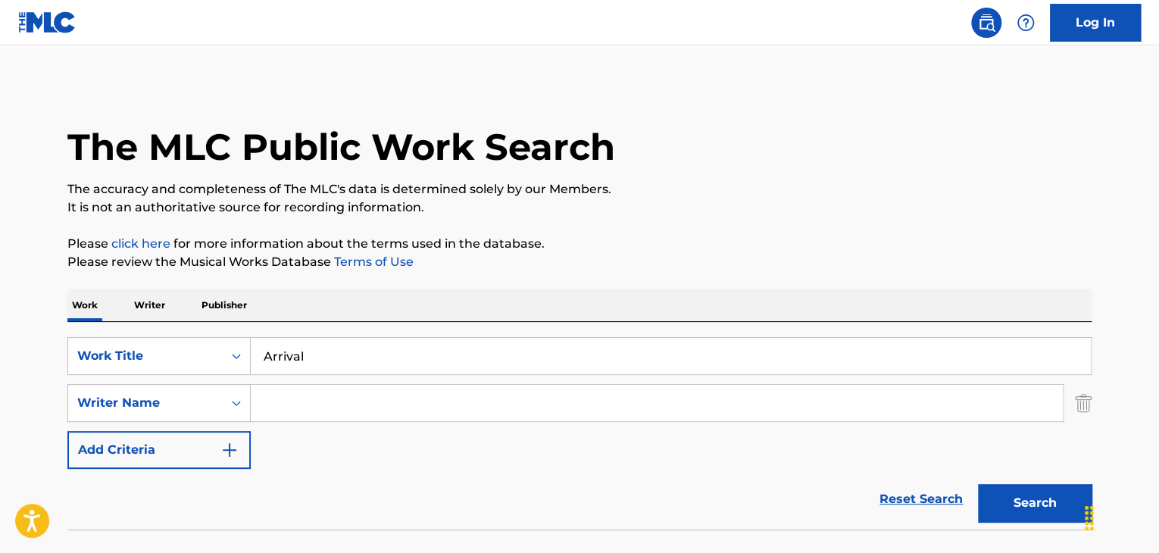
click at [277, 395] on input "Search Form" at bounding box center [657, 403] width 812 height 36
paste input "[PERSON_NAME]"
type input "[PERSON_NAME]"
click at [995, 503] on button "Search" at bounding box center [1035, 503] width 114 height 38
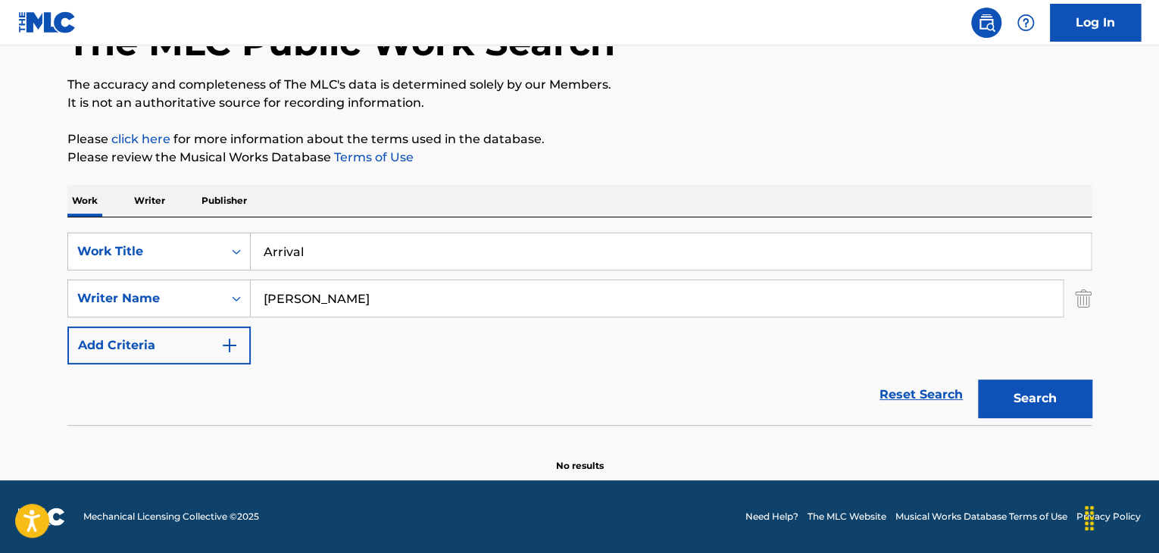
scroll to position [105, 0]
click at [147, 207] on p "Writer" at bounding box center [150, 201] width 40 height 32
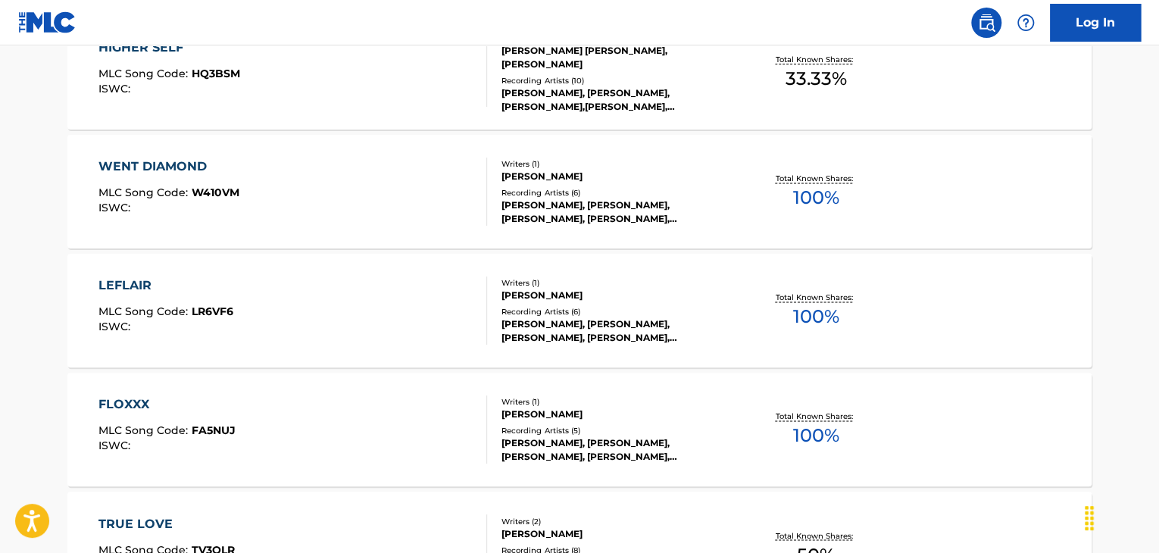
scroll to position [1061, 0]
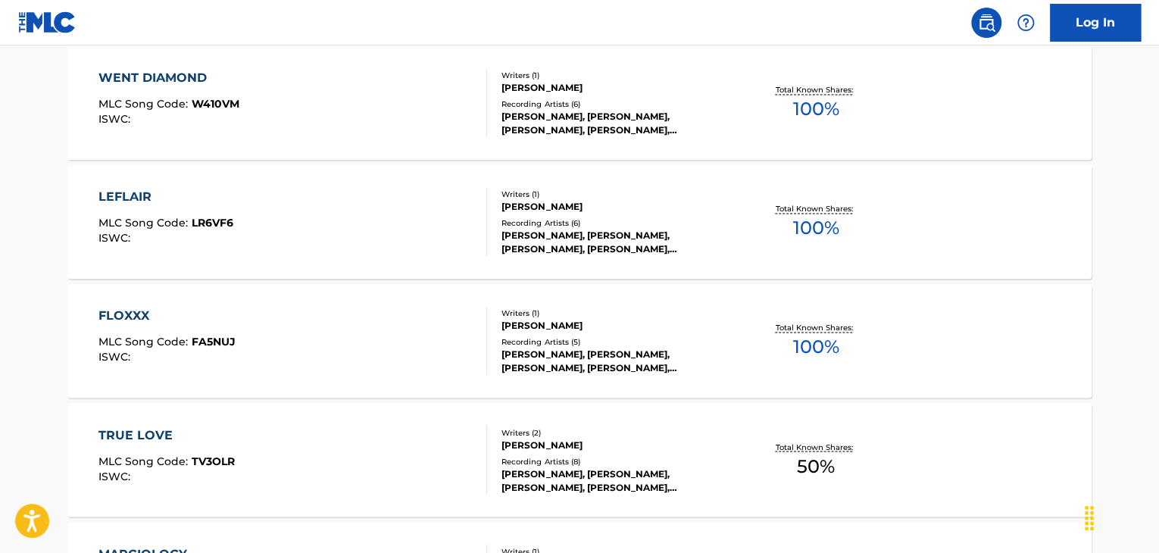
click at [264, 316] on div "FLOXXX MLC Song Code : FA5NUJ ISWC :" at bounding box center [292, 341] width 389 height 68
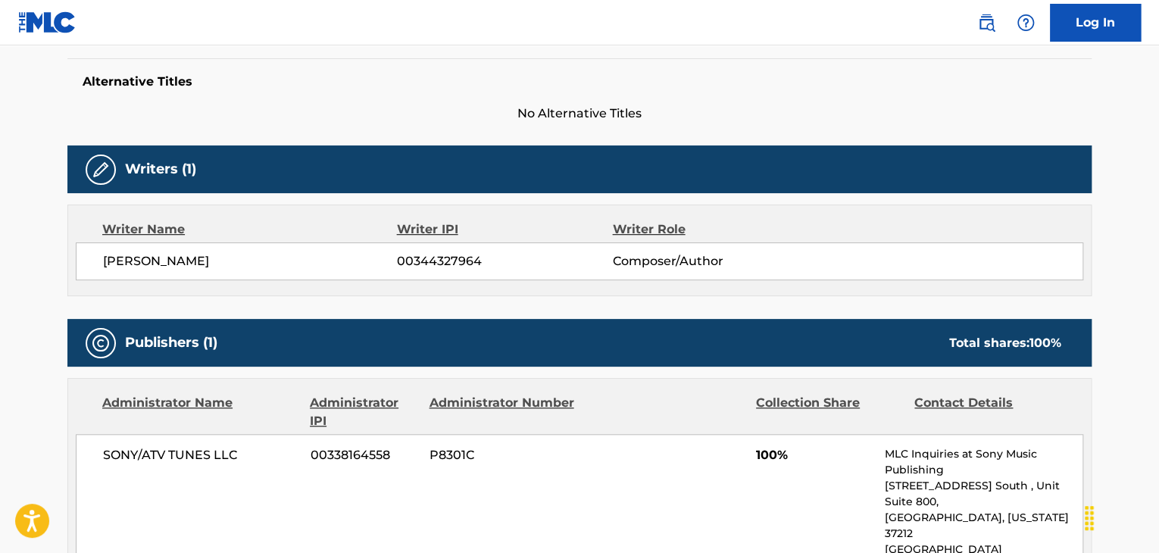
scroll to position [379, 0]
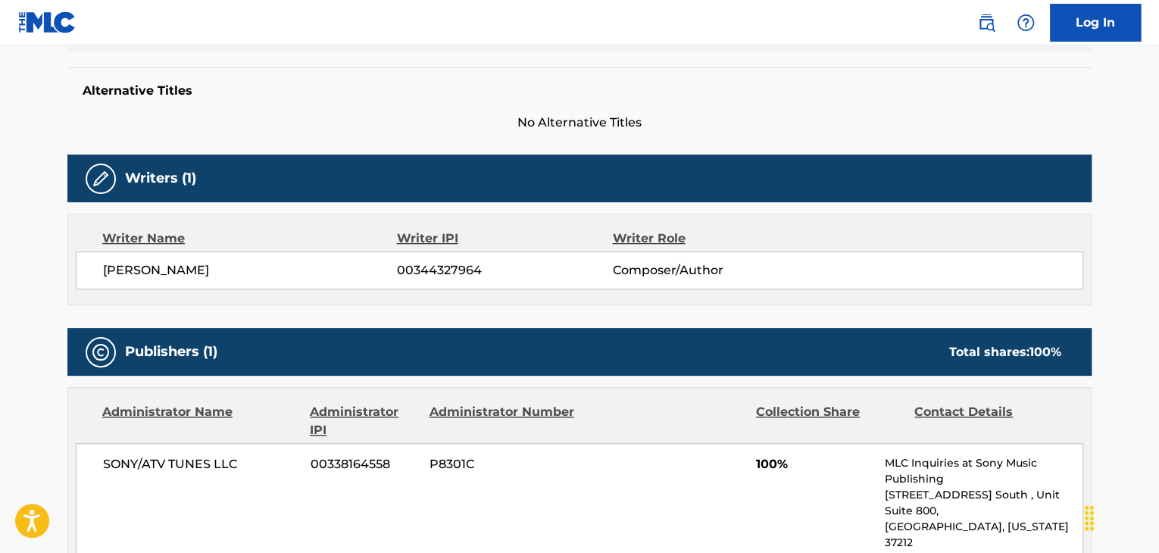
click at [188, 266] on span "[PERSON_NAME]" at bounding box center [250, 270] width 294 height 18
copy div "[PERSON_NAME]"
click at [430, 267] on span "00344327964" at bounding box center [504, 270] width 215 height 18
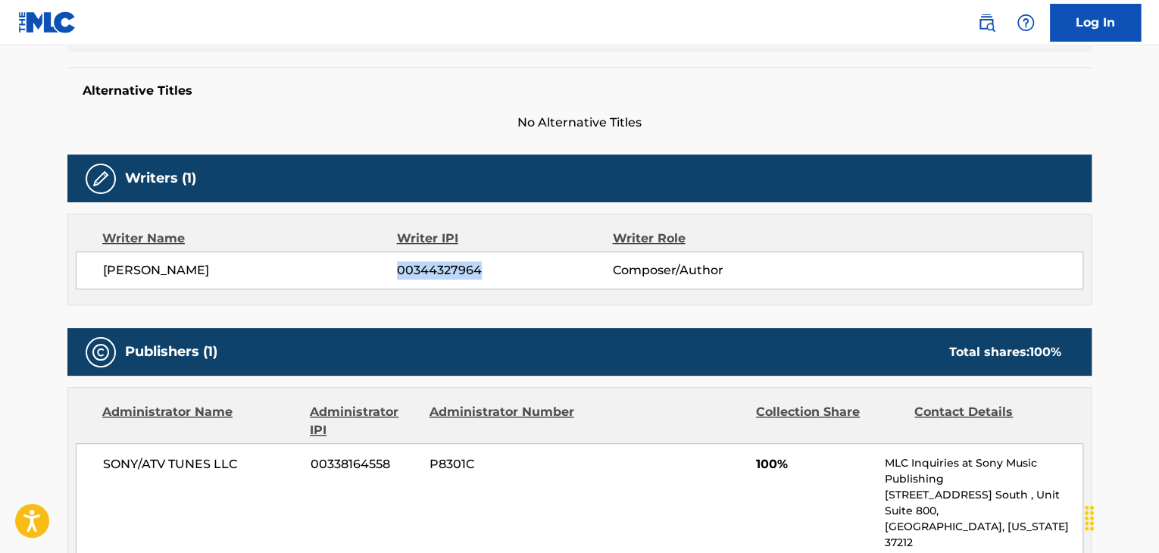
click at [430, 267] on span "00344327964" at bounding box center [504, 270] width 215 height 18
copy div "00344327964"
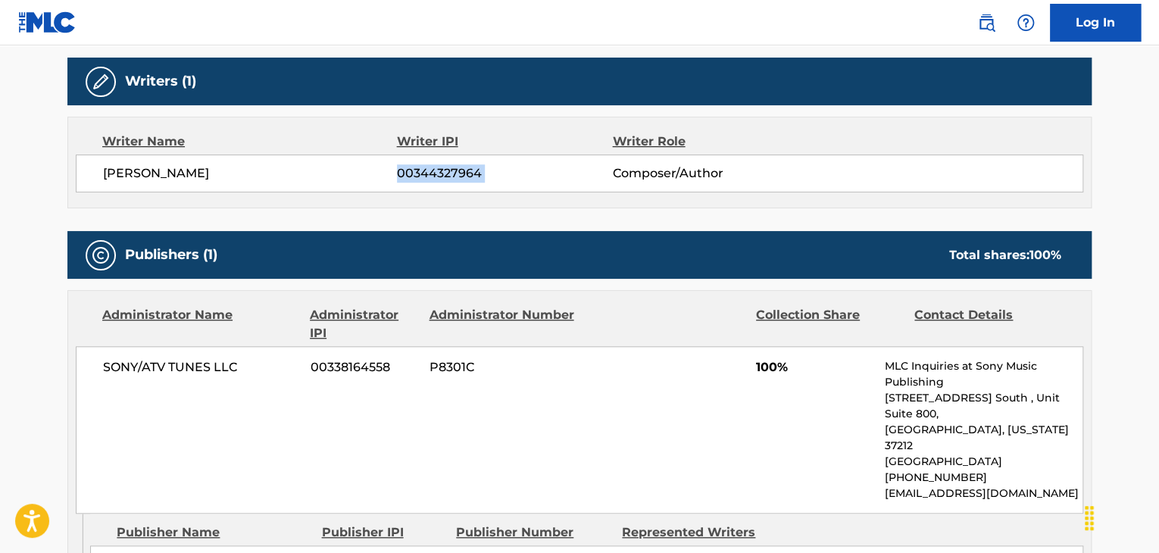
scroll to position [606, 0]
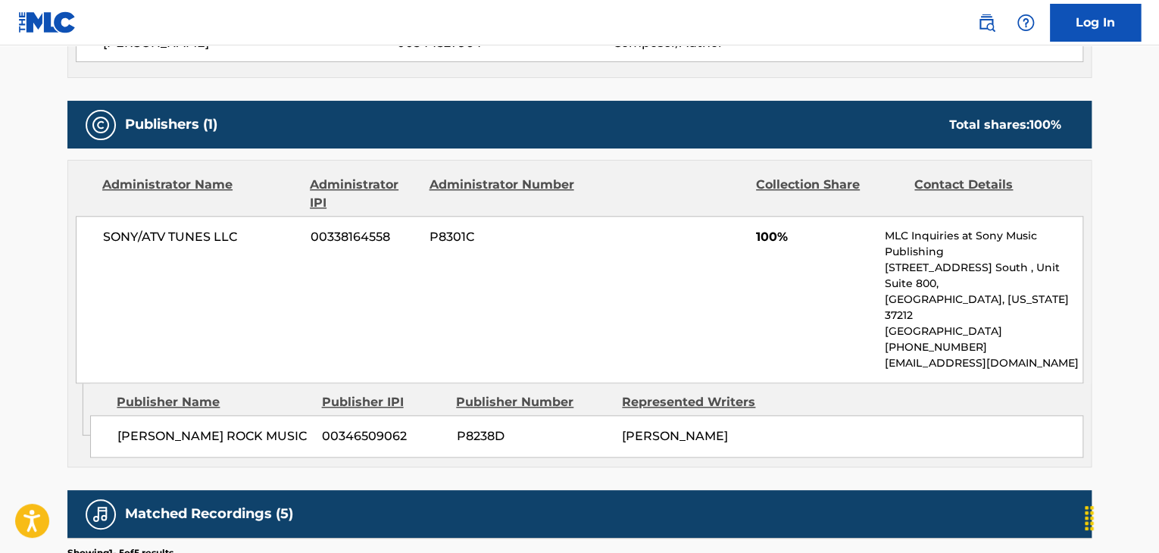
click at [177, 235] on span "SONY/ATV TUNES LLC" at bounding box center [201, 237] width 196 height 18
copy div "SONY/ATV TUNES LLC"
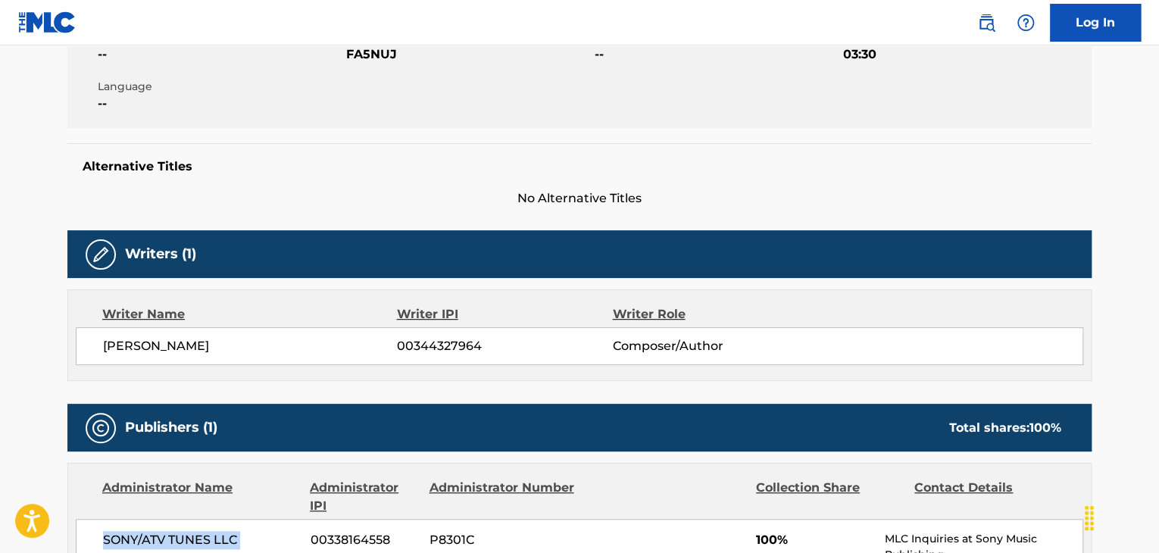
scroll to position [152, 0]
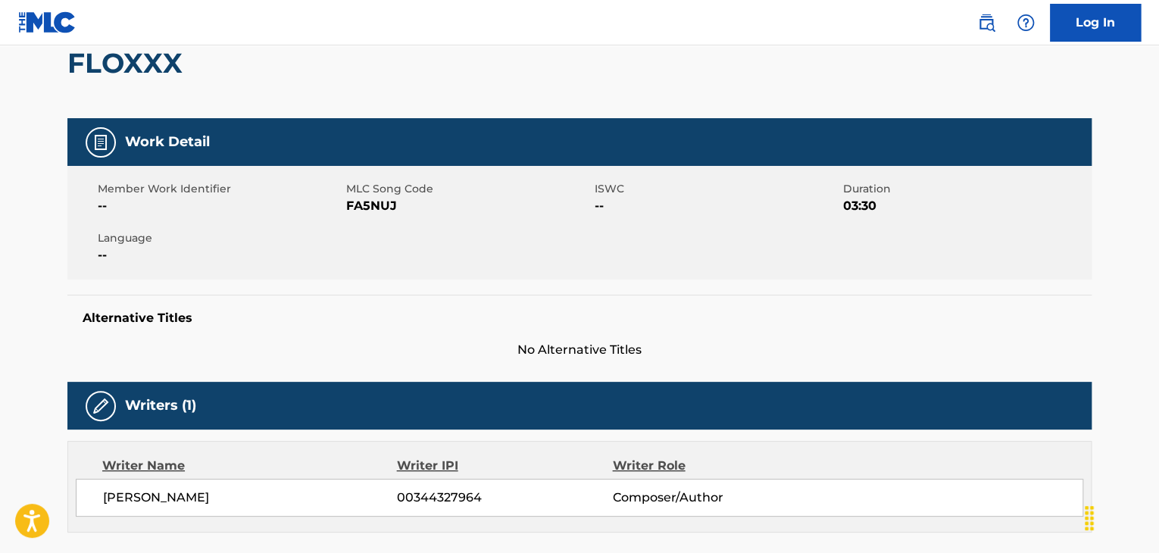
click at [367, 201] on span "FA5NUJ" at bounding box center [468, 206] width 245 height 18
copy span "FA5NUJ"
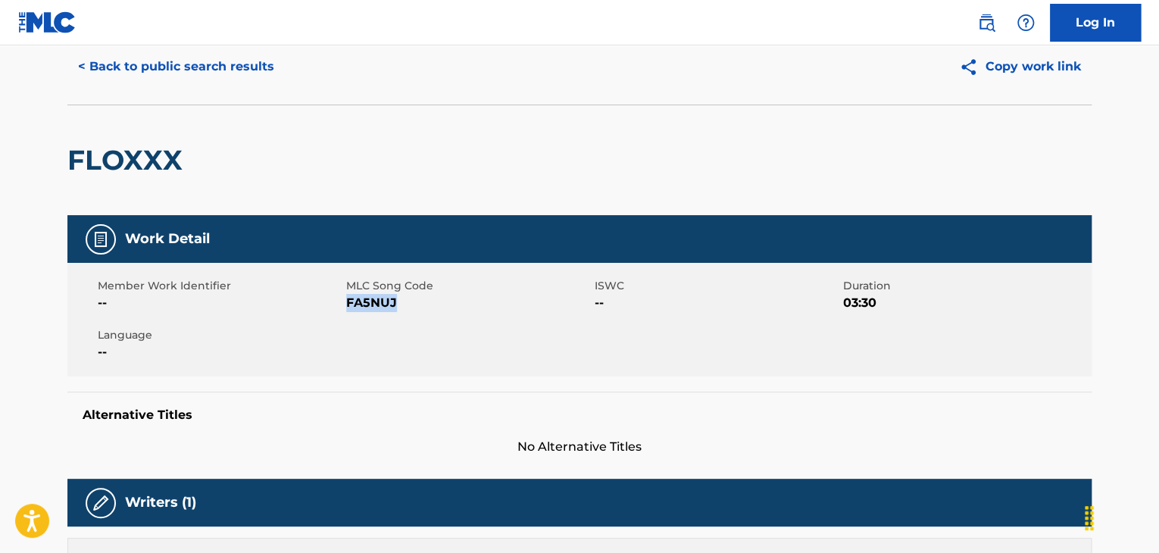
scroll to position [0, 0]
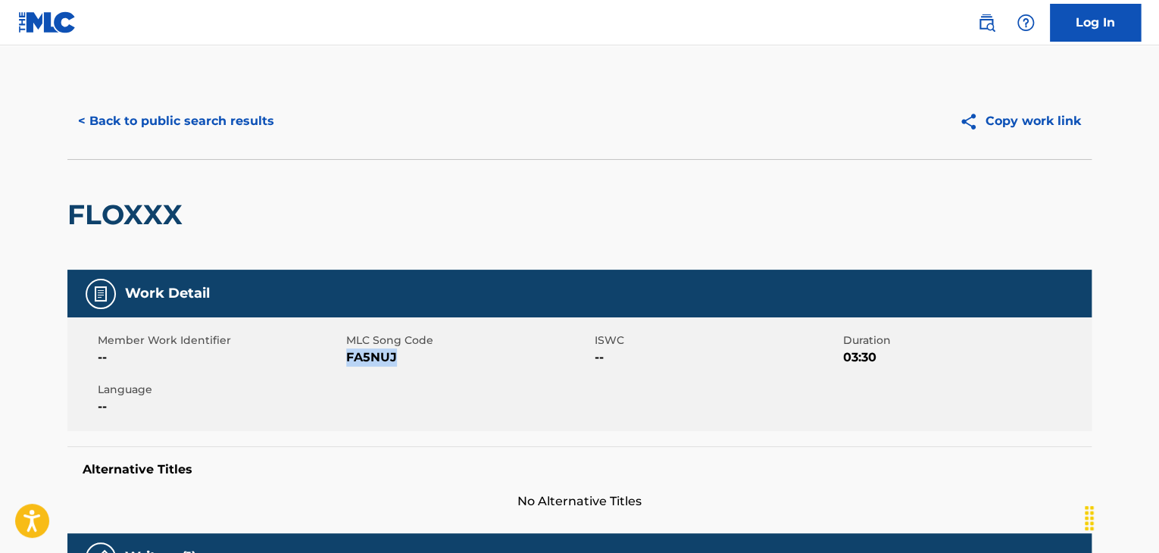
click at [172, 114] on button "< Back to public search results" at bounding box center [175, 121] width 217 height 38
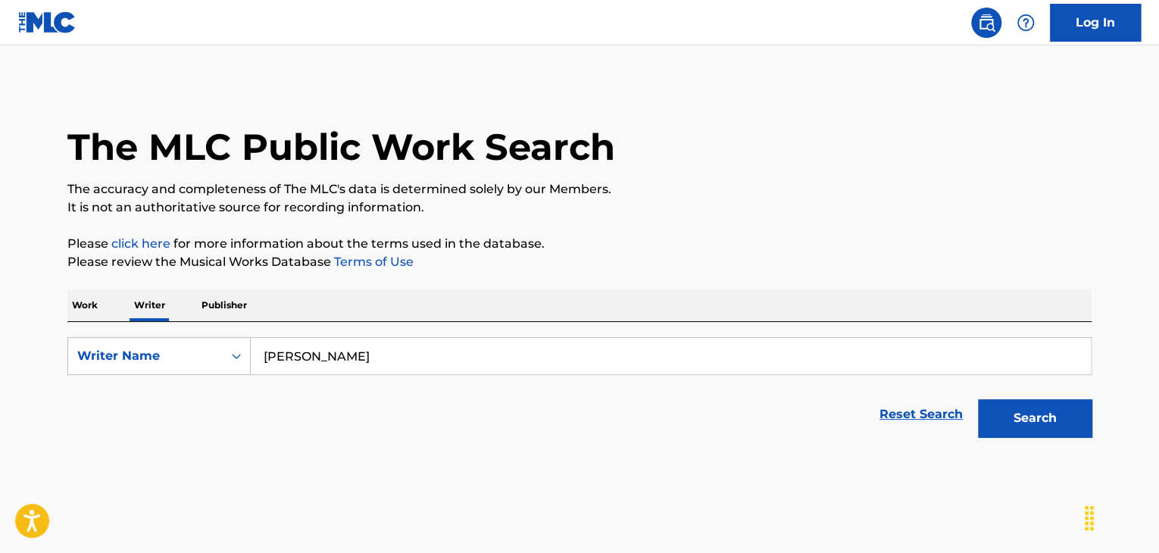
scroll to position [18, 0]
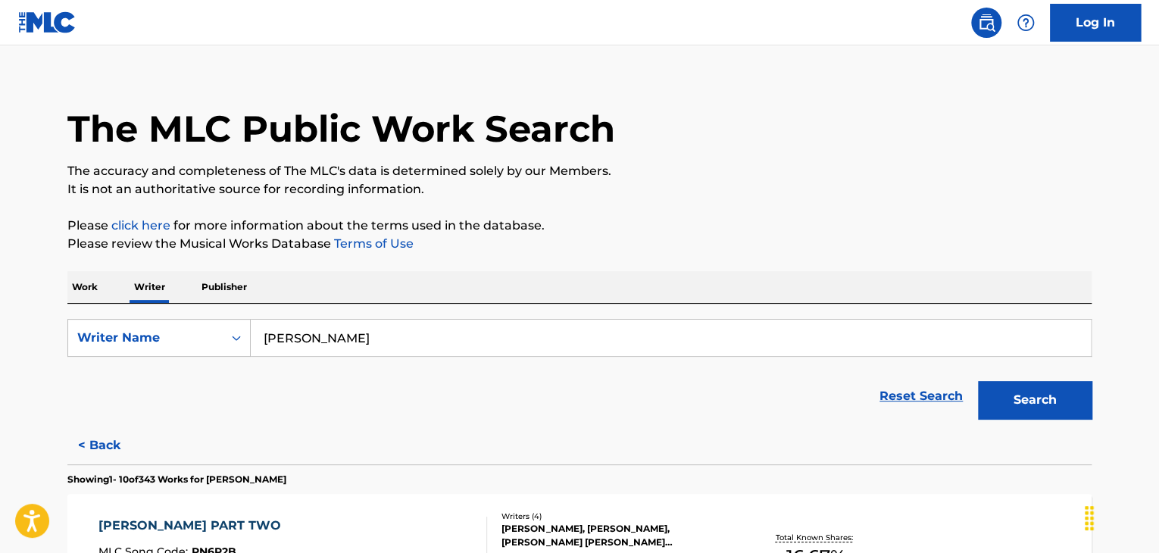
click at [96, 281] on p "Work" at bounding box center [84, 287] width 35 height 32
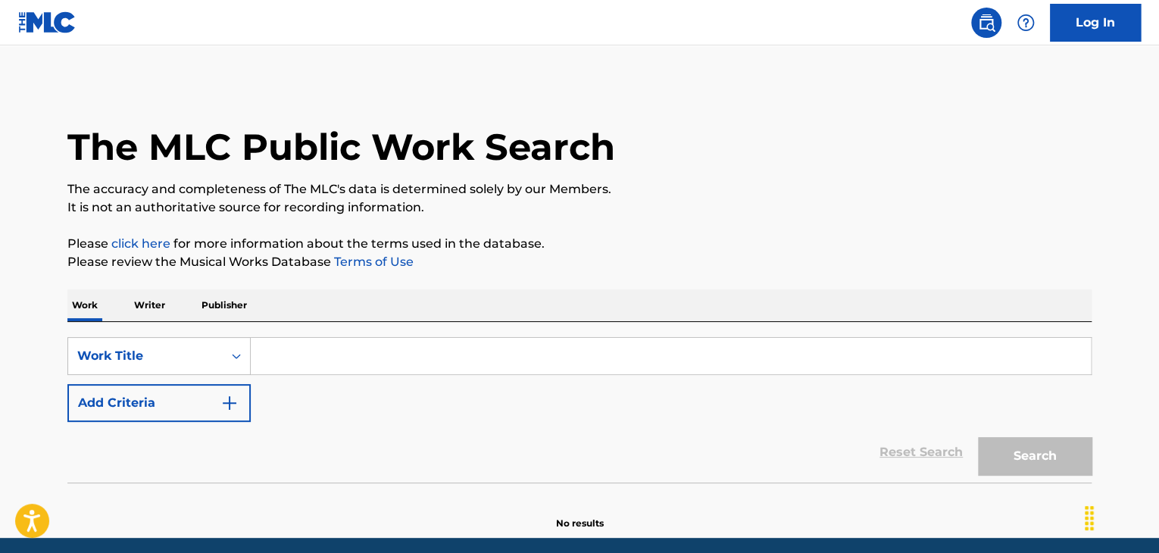
click at [300, 360] on input "Search Form" at bounding box center [671, 356] width 840 height 36
paste input "forever be mine"
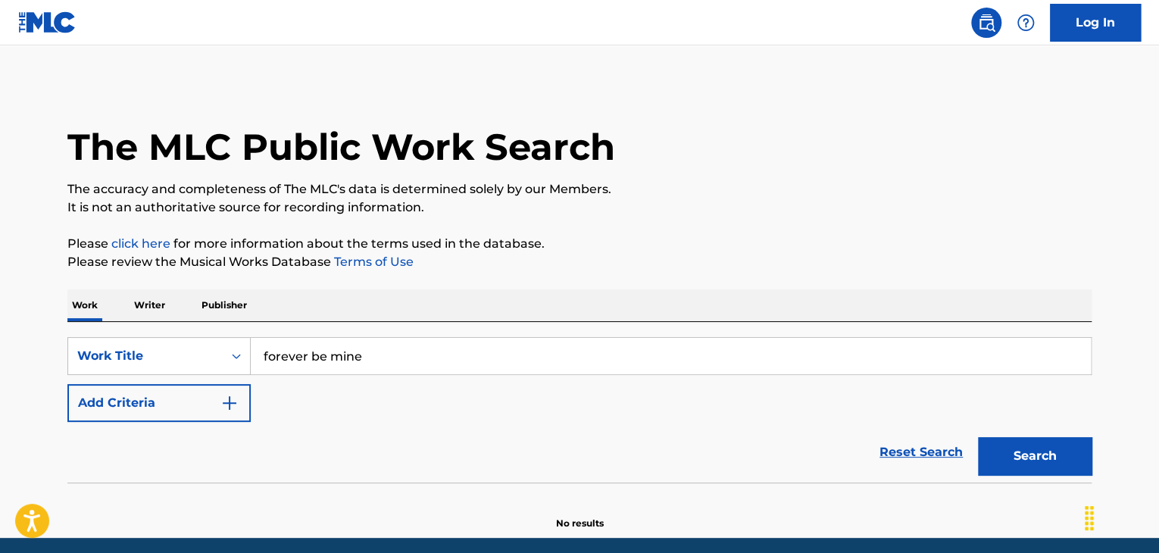
type input "forever be mine"
click at [317, 428] on div "Reset Search Search" at bounding box center [579, 452] width 1024 height 61
click at [191, 392] on button "Add Criteria" at bounding box center [158, 403] width 183 height 38
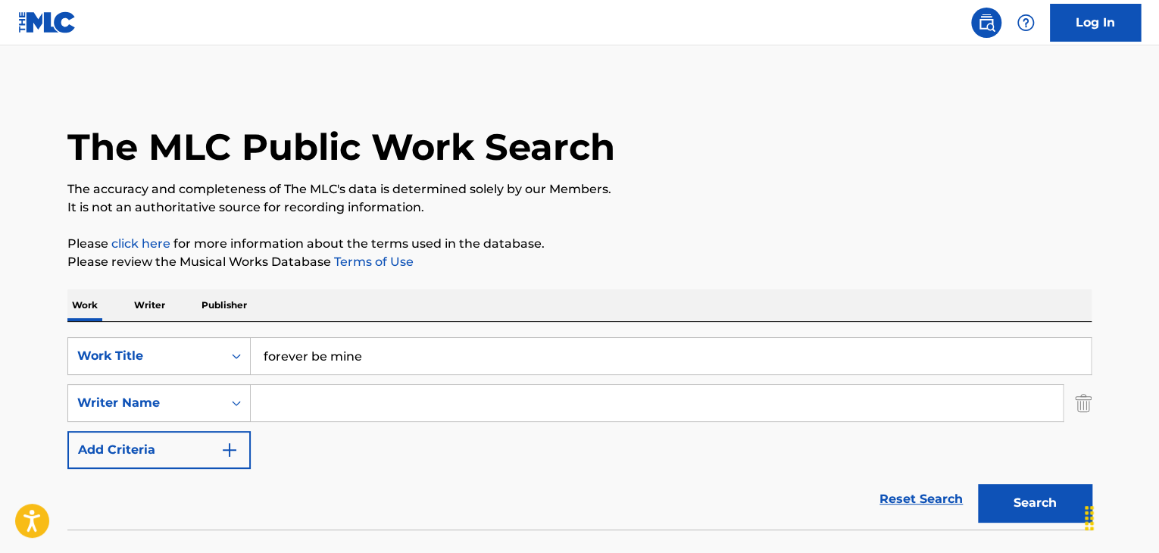
click at [305, 403] on input "Search Form" at bounding box center [657, 403] width 812 height 36
paste input "Simarpeet Bahia"
click at [1027, 498] on button "Search" at bounding box center [1035, 503] width 114 height 38
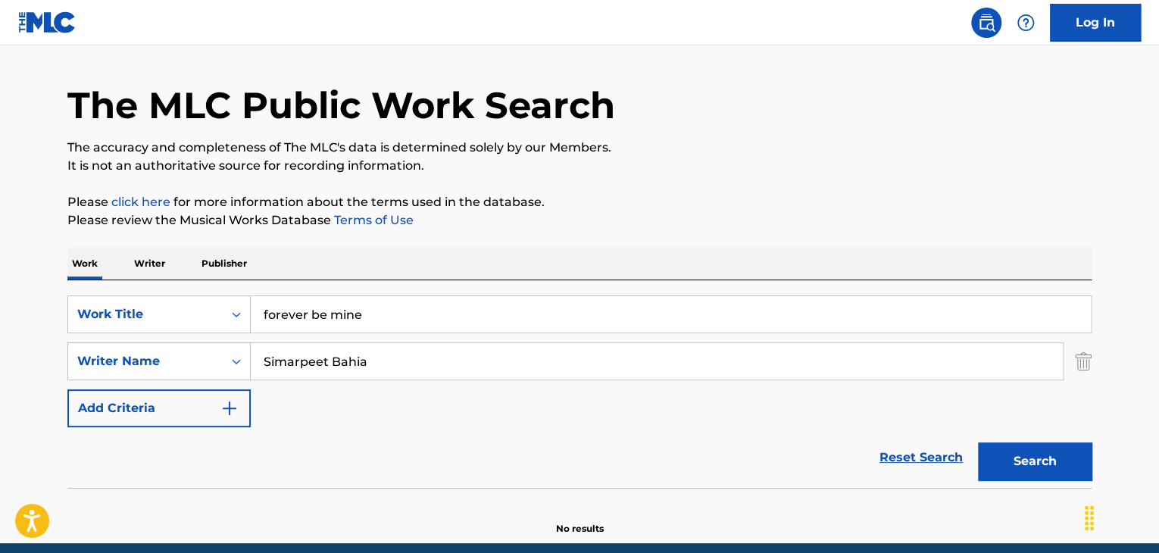
scroll to position [105, 0]
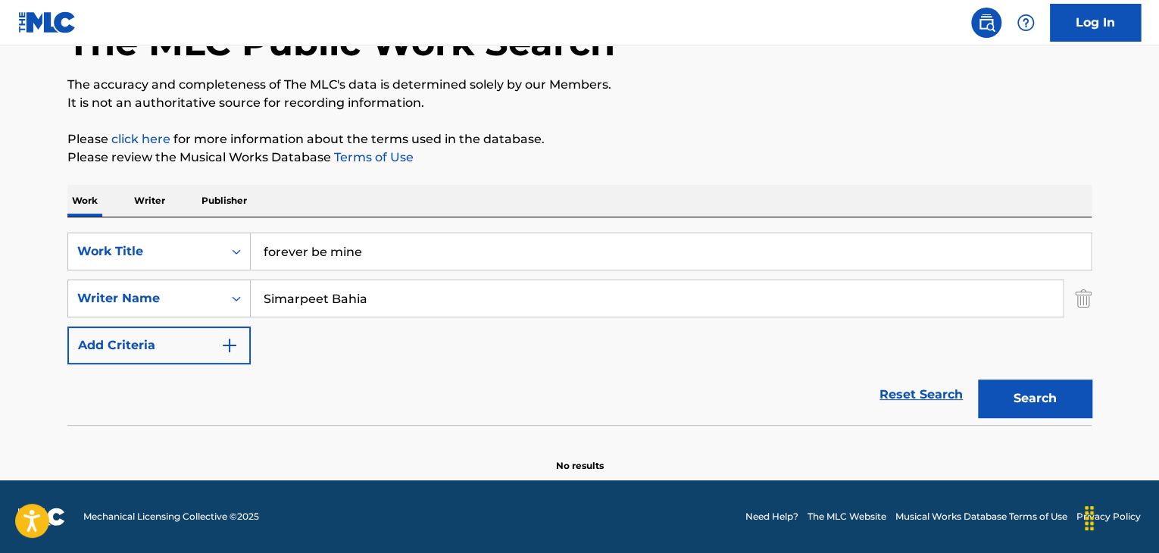
click at [342, 289] on input "Simarpeet Bahia" at bounding box center [657, 298] width 812 height 36
paste input "[PERSON_NAME]"
type input "[PERSON_NAME]"
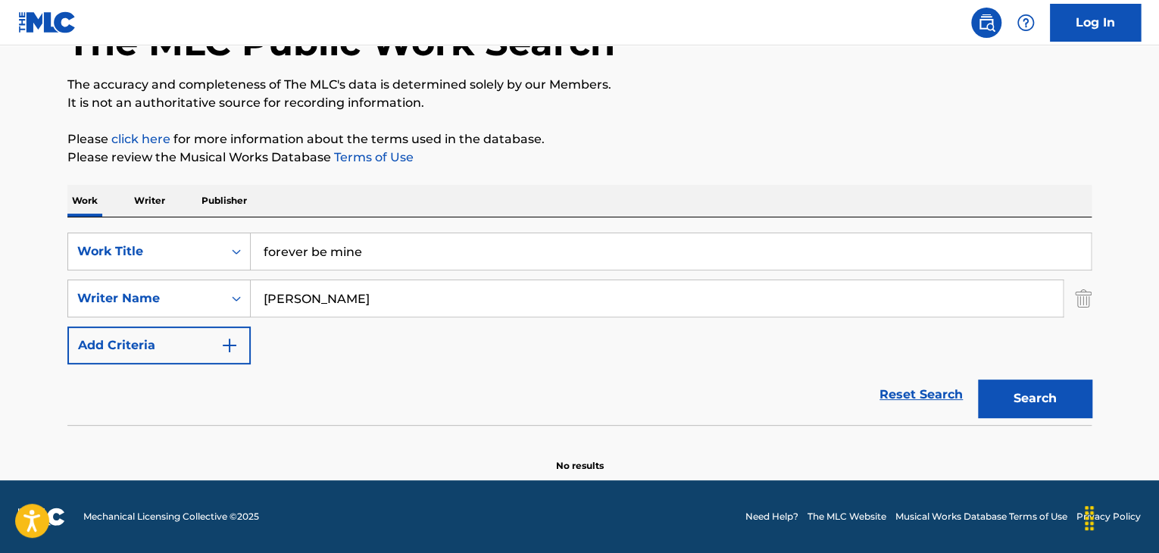
click at [780, 178] on div "The MLC Public Work Search The accuracy and completeness of The MLC's data is d…" at bounding box center [579, 226] width 1061 height 494
click at [1022, 408] on button "Search" at bounding box center [1035, 399] width 114 height 38
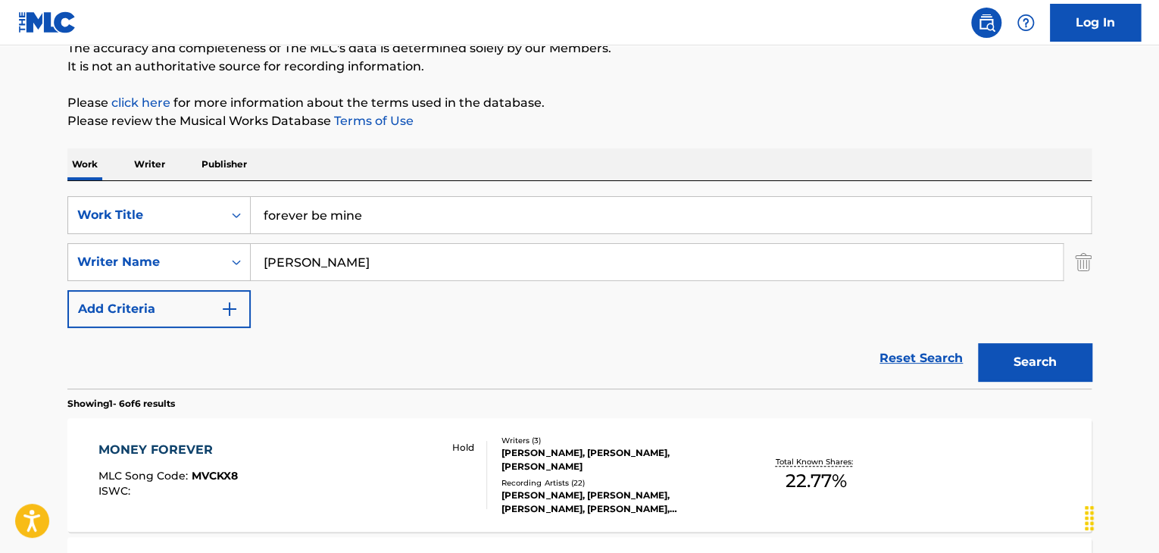
scroll to position [78, 0]
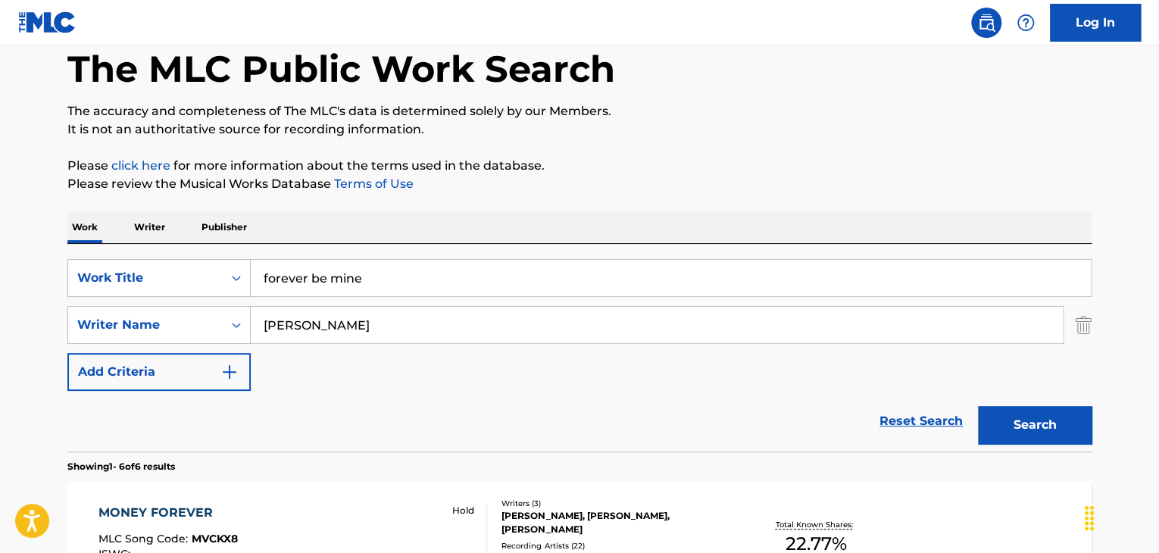
click at [152, 220] on p "Writer" at bounding box center [150, 227] width 40 height 32
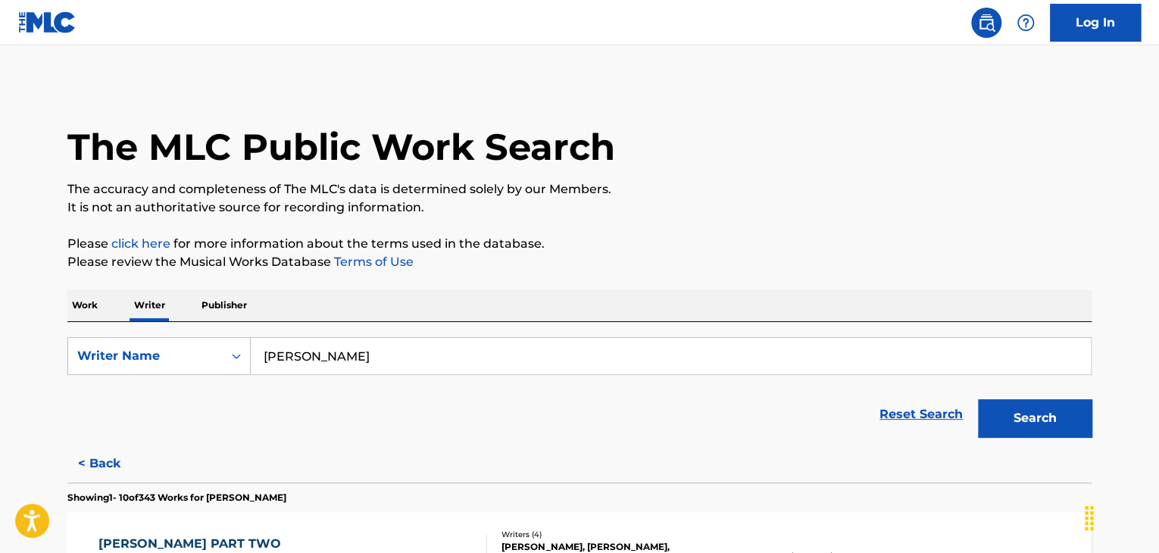
click at [356, 367] on input "[PERSON_NAME]" at bounding box center [671, 356] width 840 height 36
paste input "[PERSON_NAME]"
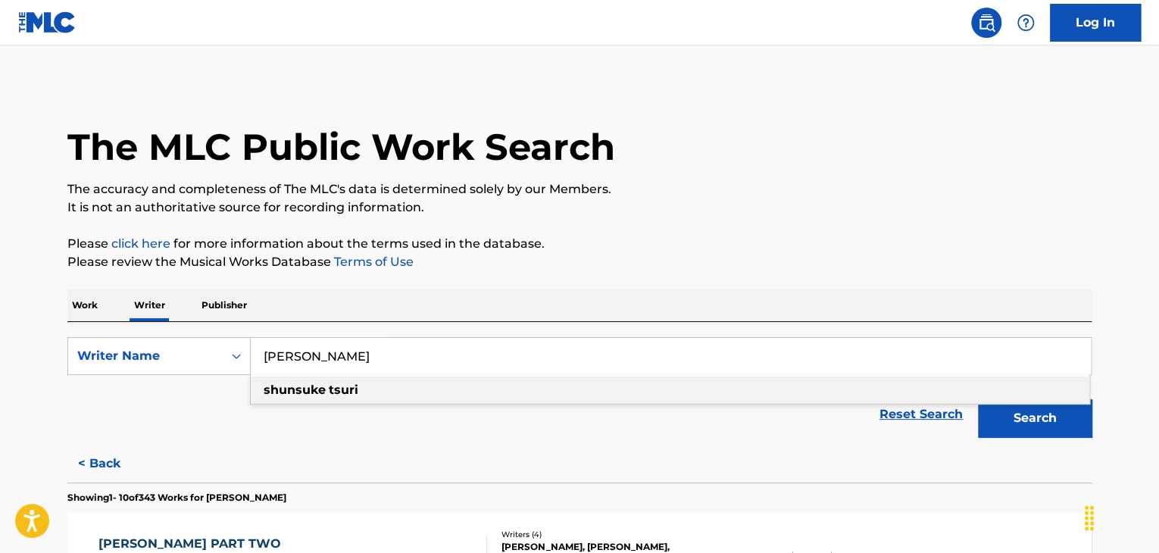
click at [877, 267] on p "Please review the Musical Works Database Terms of Use" at bounding box center [579, 262] width 1024 height 18
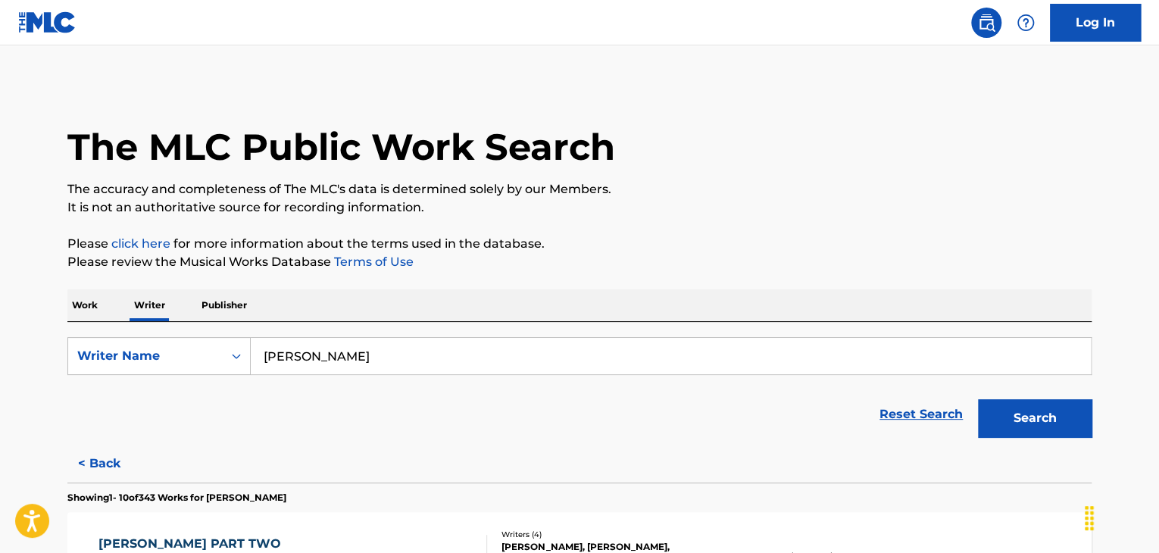
click at [1049, 434] on button "Search" at bounding box center [1035, 418] width 114 height 38
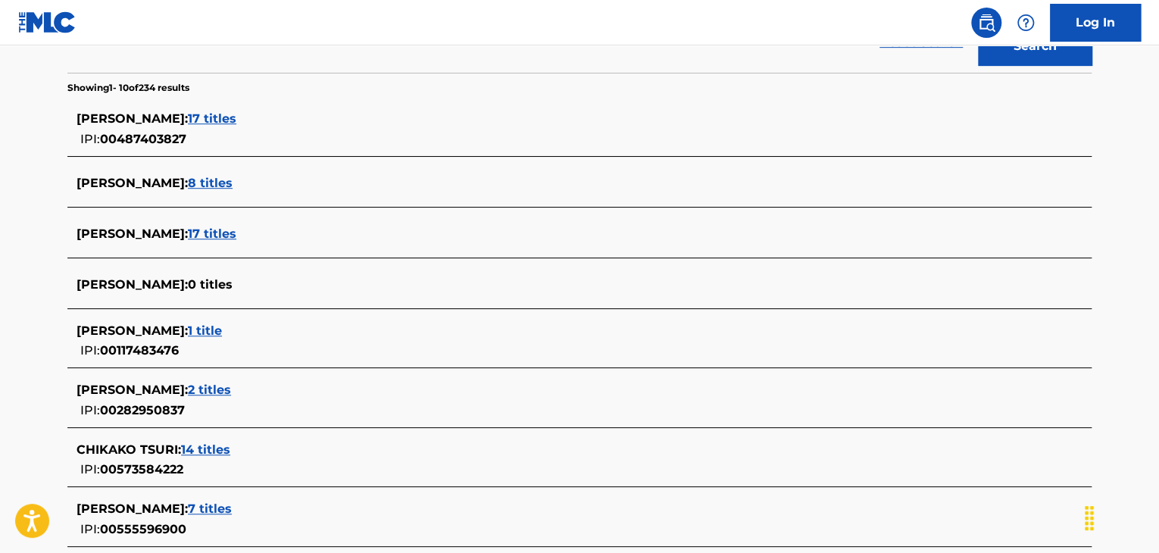
scroll to position [220, 0]
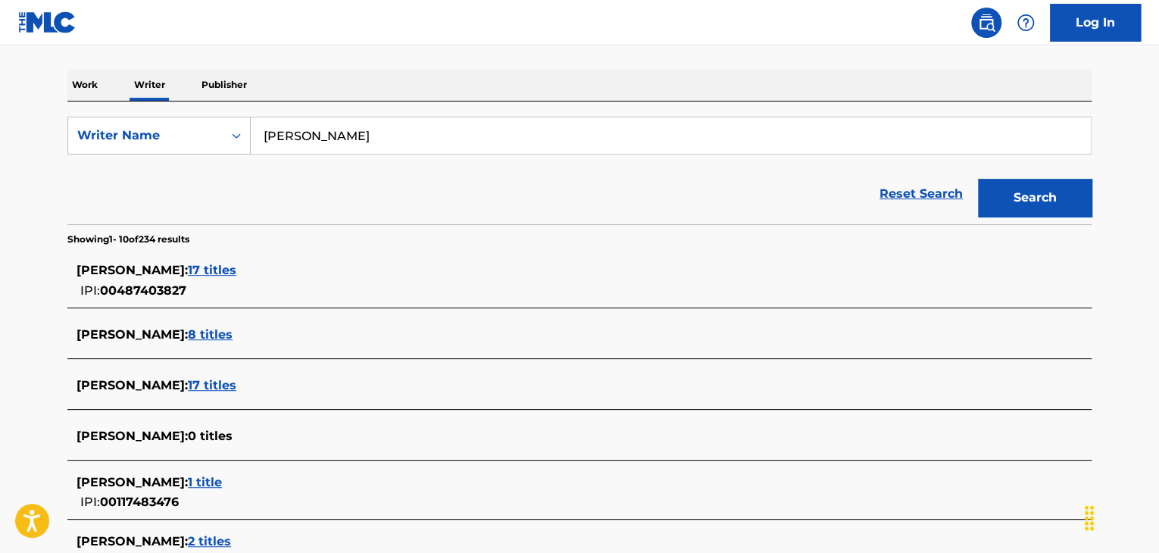
click at [318, 140] on input "[PERSON_NAME]" at bounding box center [671, 135] width 840 height 36
paste input "MON7A"
click at [1024, 207] on button "Search" at bounding box center [1035, 198] width 114 height 38
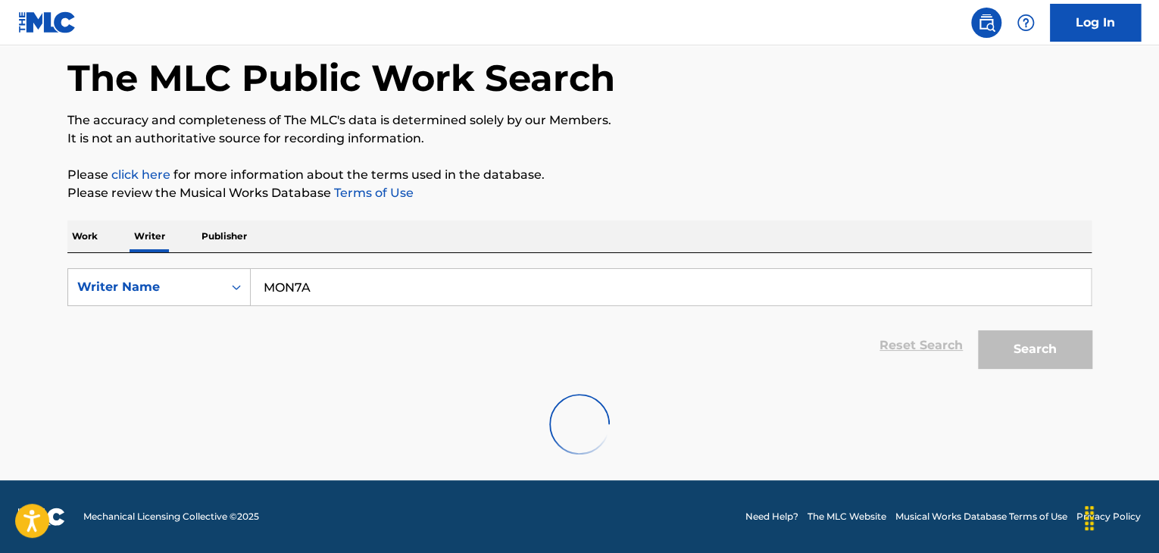
scroll to position [0, 0]
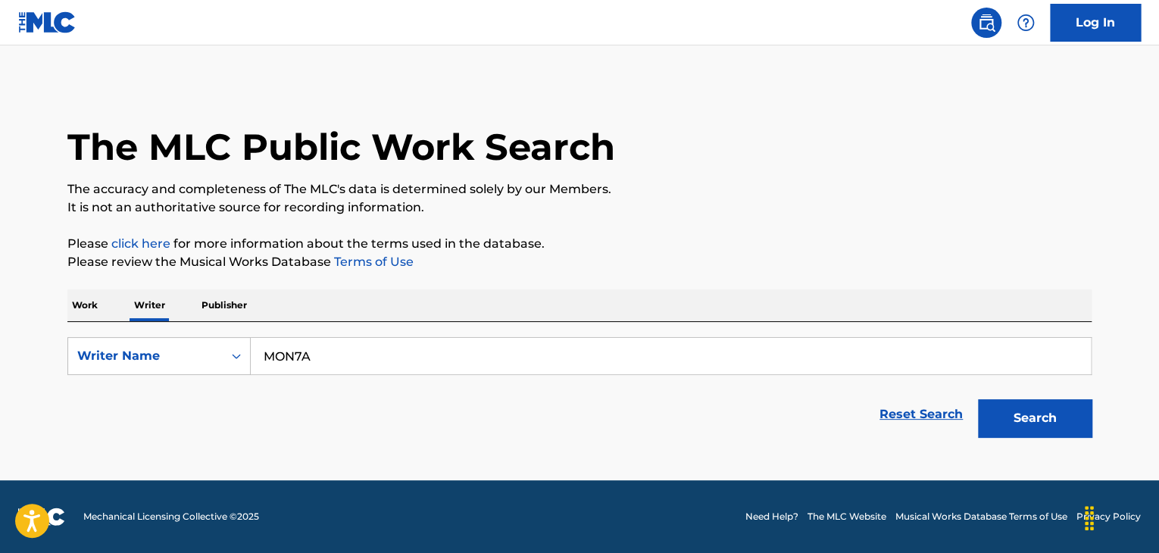
click at [317, 334] on div "SearchWithCriteriaa44ca0b9-807e-4bc9-935a-8663481f204d Writer Name MON7A Reset …" at bounding box center [579, 383] width 1024 height 123
click at [314, 364] on input "MON7A" at bounding box center [671, 356] width 840 height 36
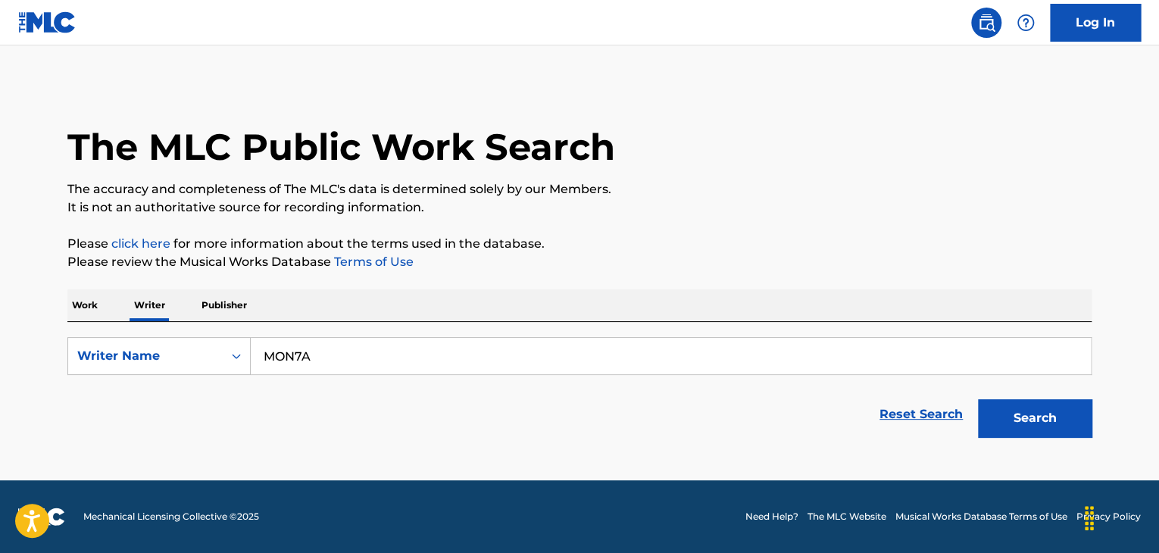
paste input "[PERSON_NAME]"
type input "[PERSON_NAME]"
click at [1027, 432] on button "Search" at bounding box center [1035, 418] width 114 height 38
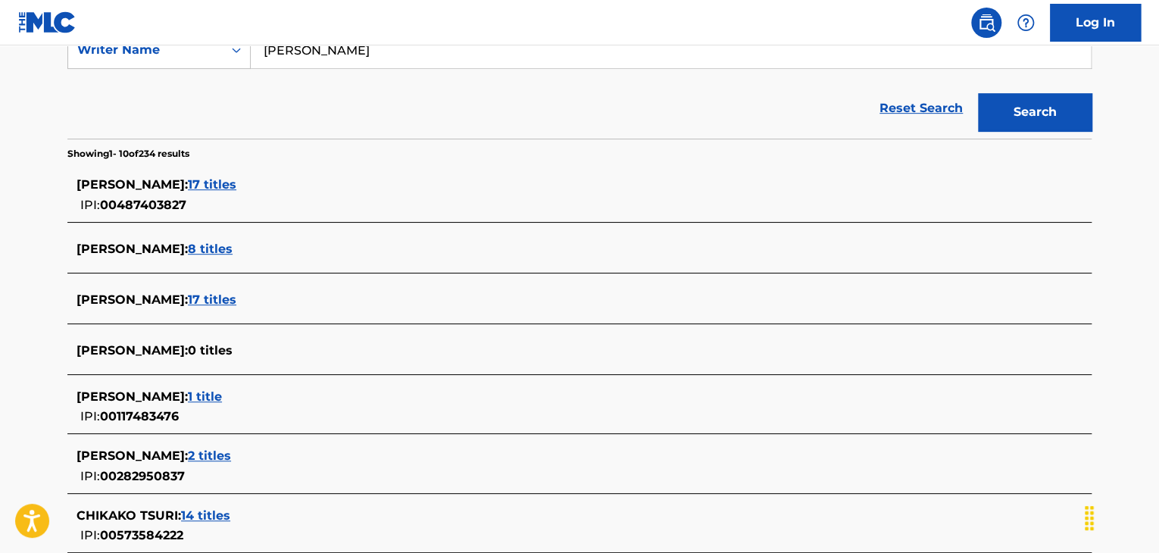
scroll to position [303, 0]
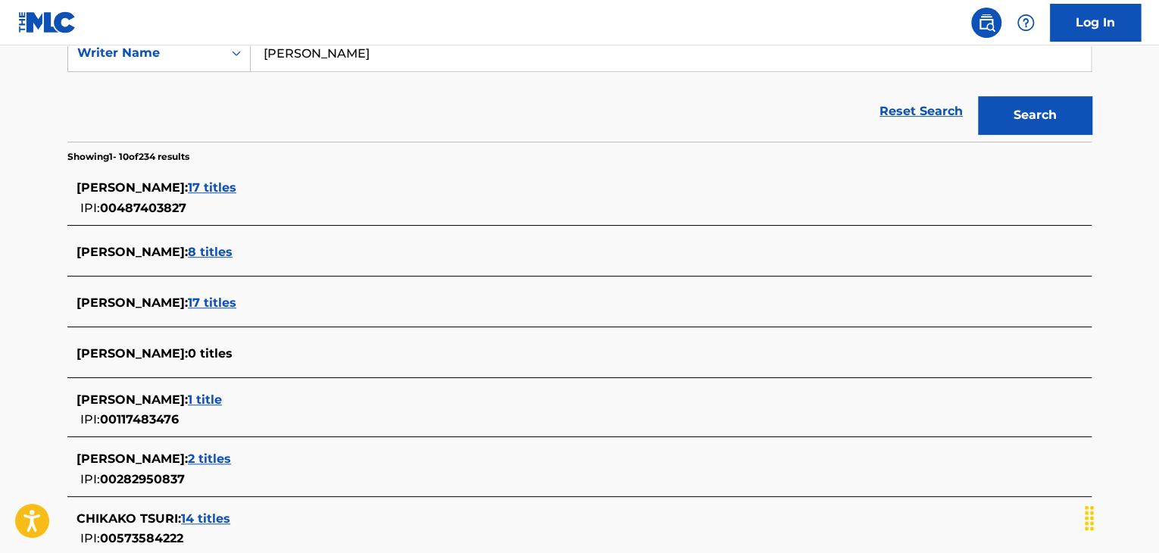
click at [223, 183] on span "17 titles" at bounding box center [212, 187] width 48 height 14
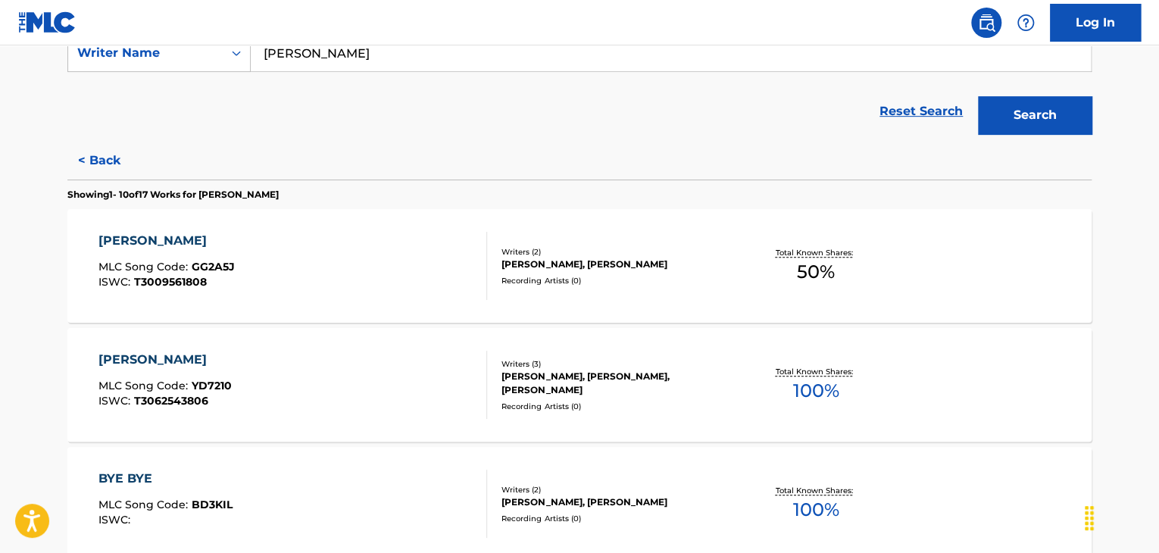
click at [98, 167] on button "< Back" at bounding box center [112, 161] width 91 height 38
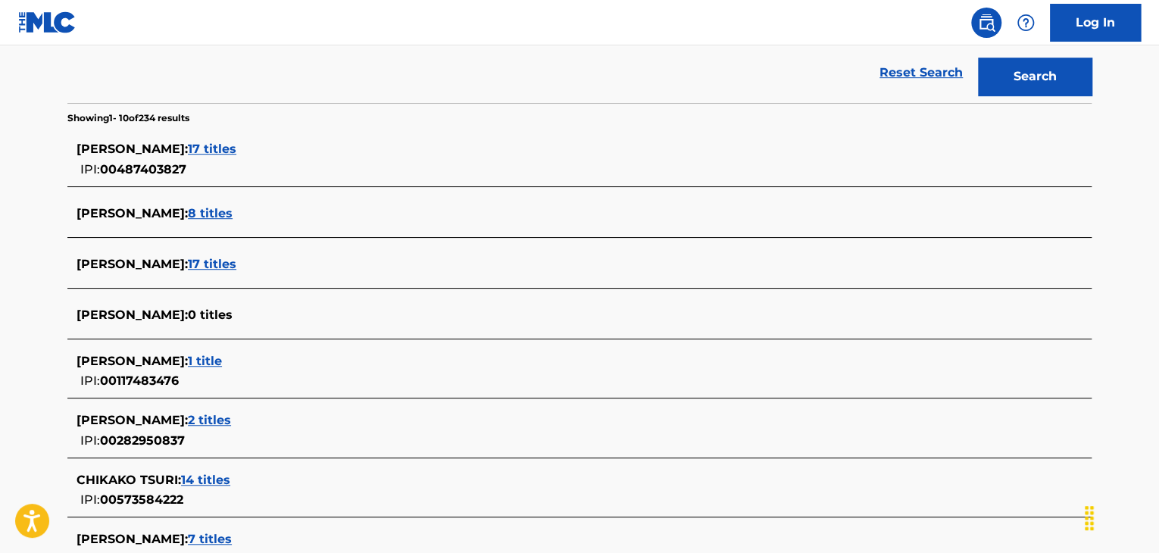
scroll to position [379, 0]
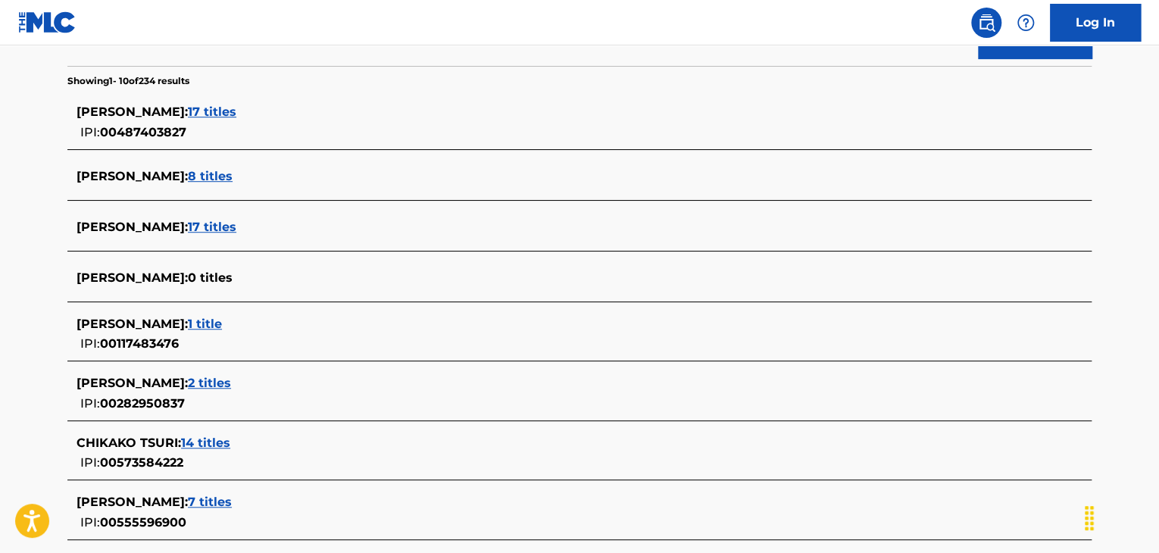
click at [188, 324] on span "[PERSON_NAME] :" at bounding box center [132, 324] width 111 height 14
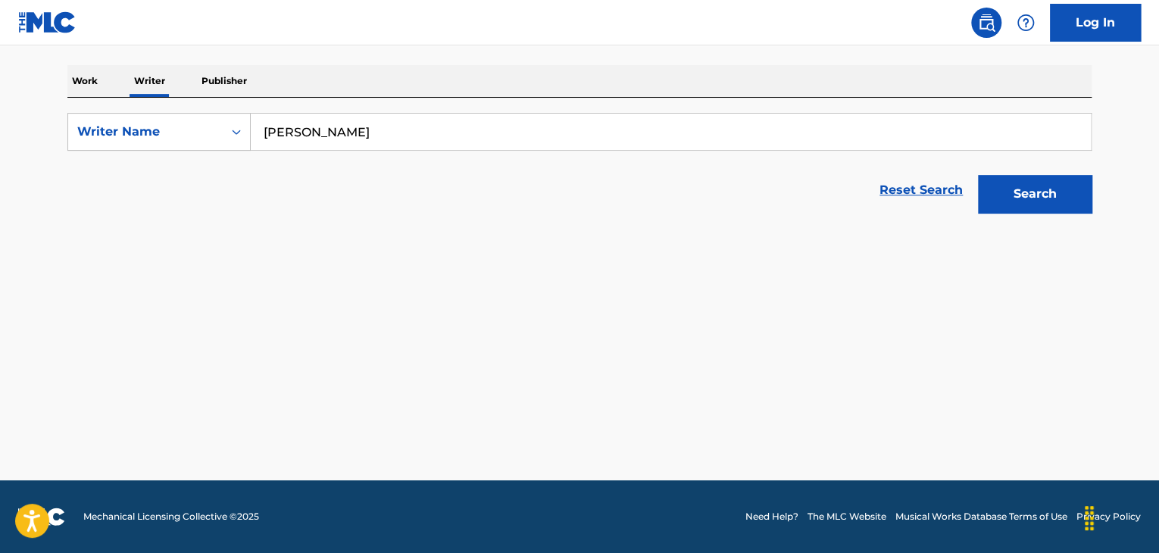
scroll to position [224, 0]
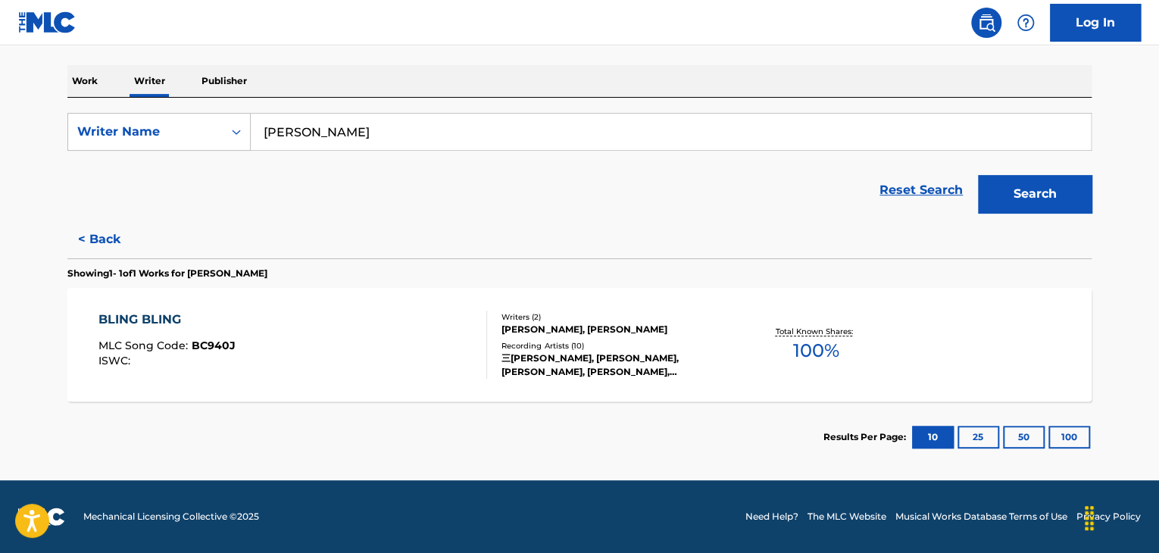
click at [120, 242] on button "< Back" at bounding box center [112, 239] width 91 height 38
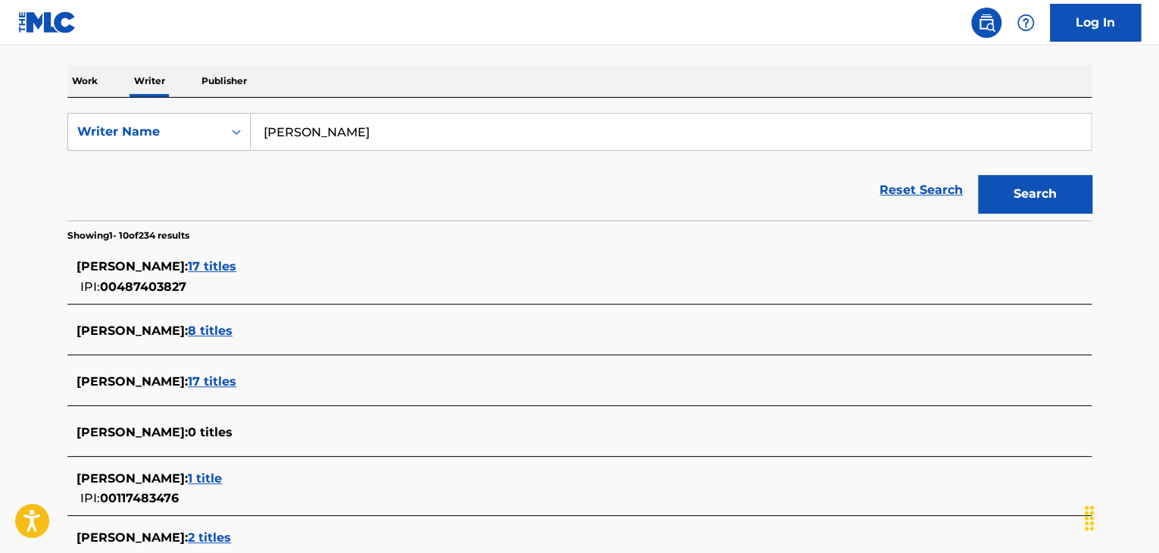
click at [211, 265] on span "17 titles" at bounding box center [212, 266] width 48 height 14
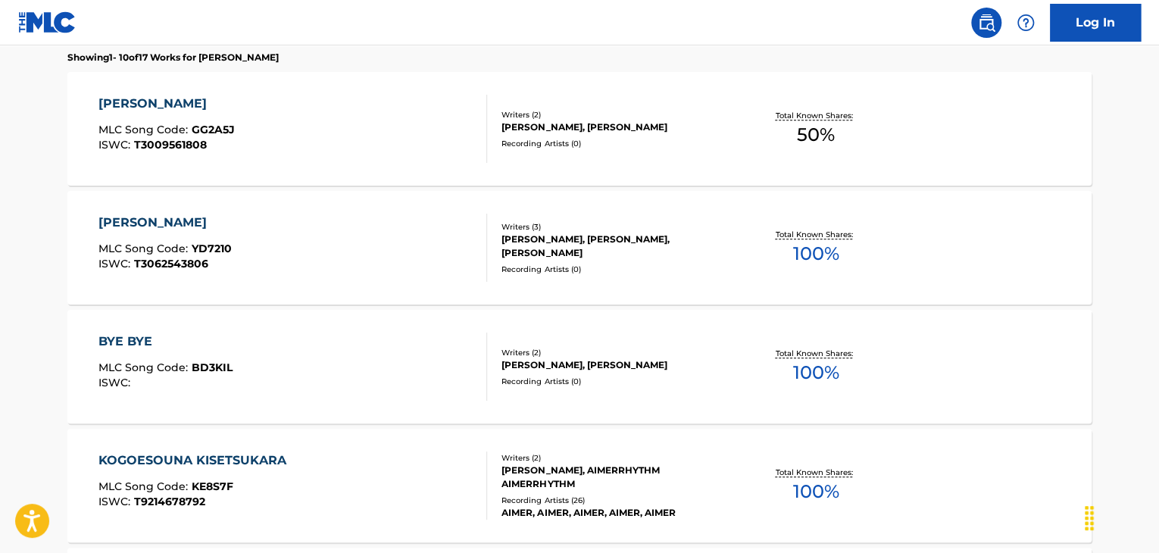
scroll to position [376, 0]
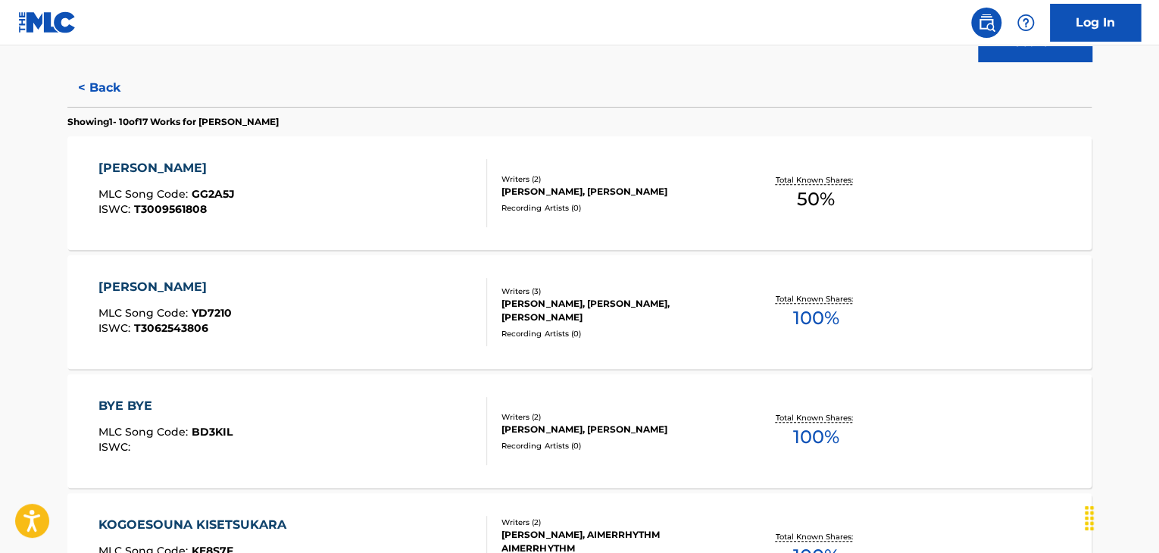
click at [306, 176] on div "GARASUNO NAMIDA MLC Song Code : GG2A5J ISWC : T3009561808" at bounding box center [292, 193] width 389 height 68
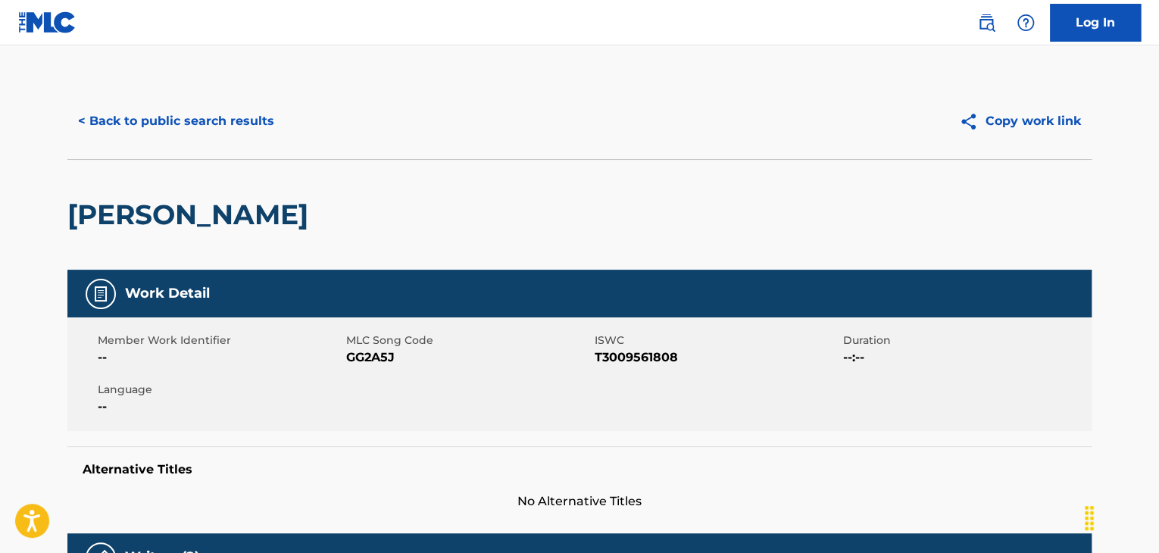
click at [133, 99] on div "< Back to public search results Copy work link" at bounding box center [579, 121] width 1024 height 76
click at [142, 115] on button "< Back to public search results" at bounding box center [175, 121] width 217 height 38
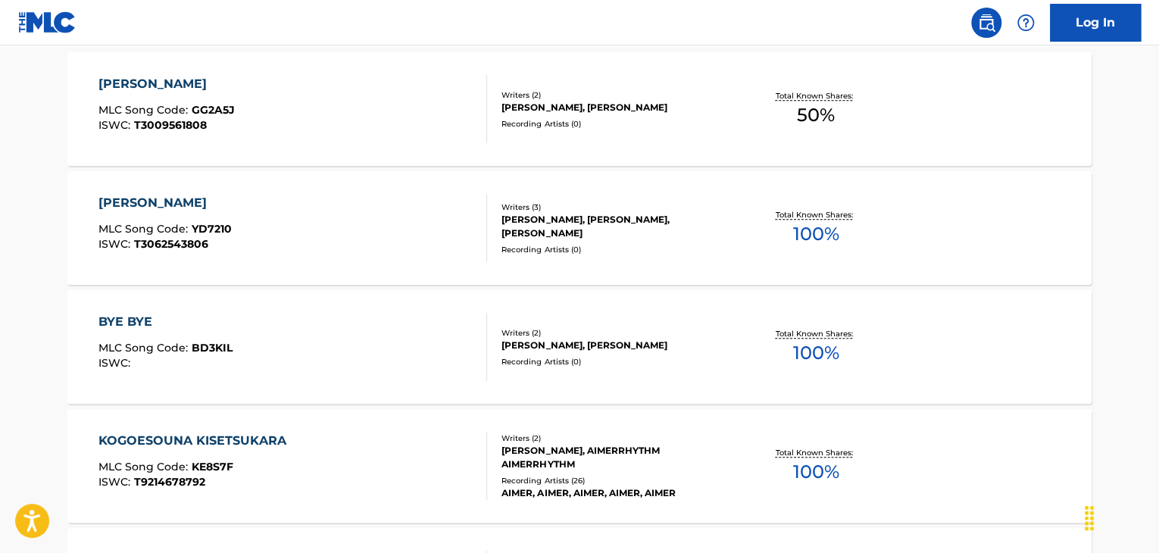
scroll to position [473, 0]
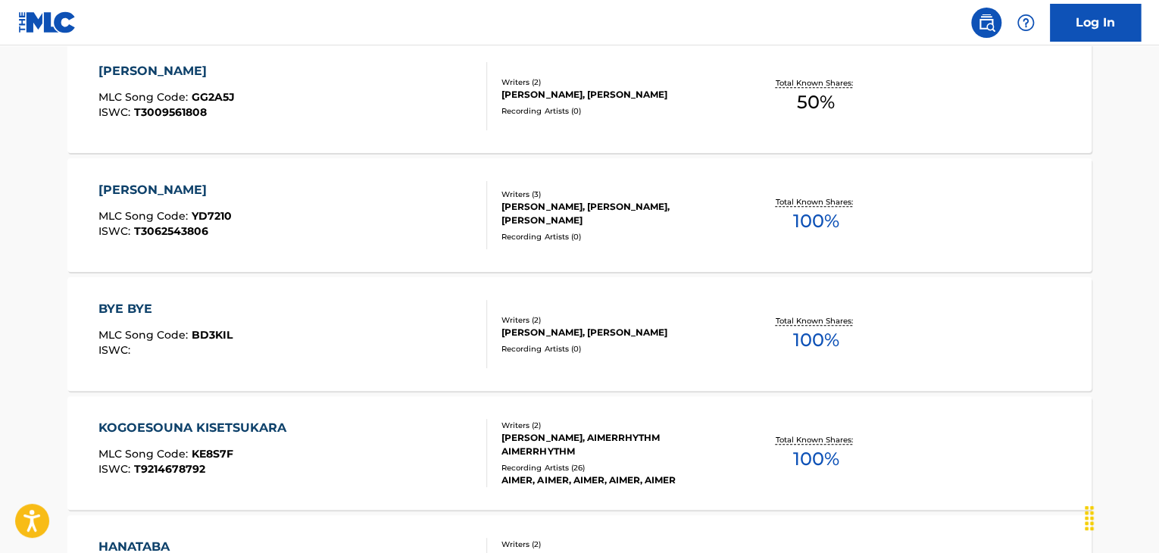
click at [391, 307] on div "BYE BYE MLC Song Code : BD3KIL ISWC :" at bounding box center [292, 334] width 389 height 68
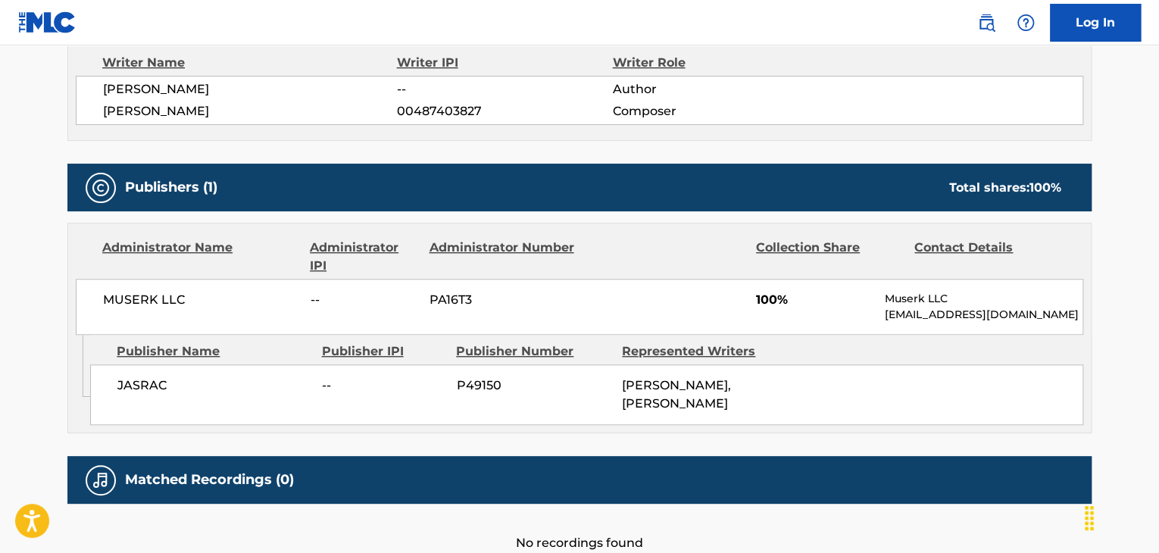
scroll to position [606, 0]
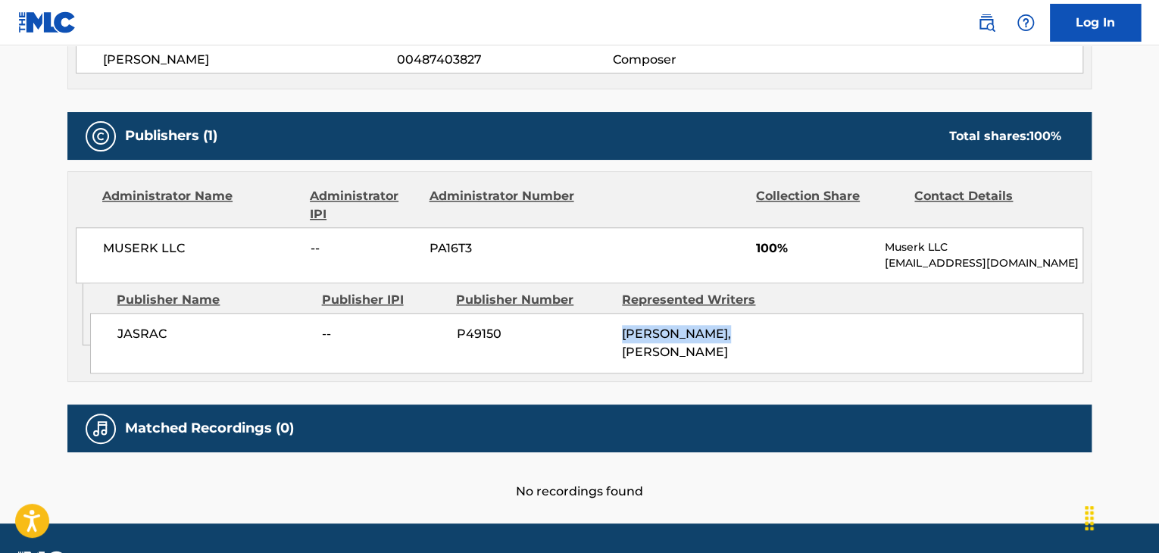
drag, startPoint x: 625, startPoint y: 329, endPoint x: 733, endPoint y: 324, distance: 107.7
click at [733, 325] on div "[PERSON_NAME], [PERSON_NAME]" at bounding box center [699, 343] width 155 height 36
drag, startPoint x: 717, startPoint y: 325, endPoint x: 406, endPoint y: 317, distance: 310.7
click at [406, 317] on div "JASRAC -- P49150 [PERSON_NAME], [PERSON_NAME]" at bounding box center [586, 343] width 993 height 61
drag, startPoint x: 624, startPoint y: 334, endPoint x: 732, endPoint y: 330, distance: 108.4
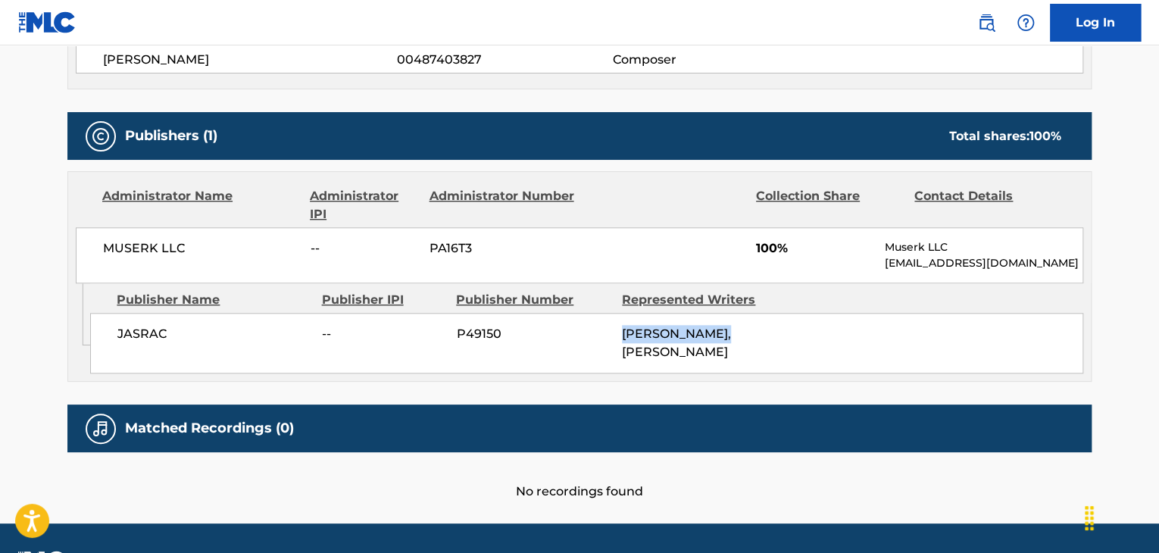
click at [731, 330] on span "[PERSON_NAME], [PERSON_NAME]" at bounding box center [676, 343] width 109 height 33
copy span "[PERSON_NAME]"
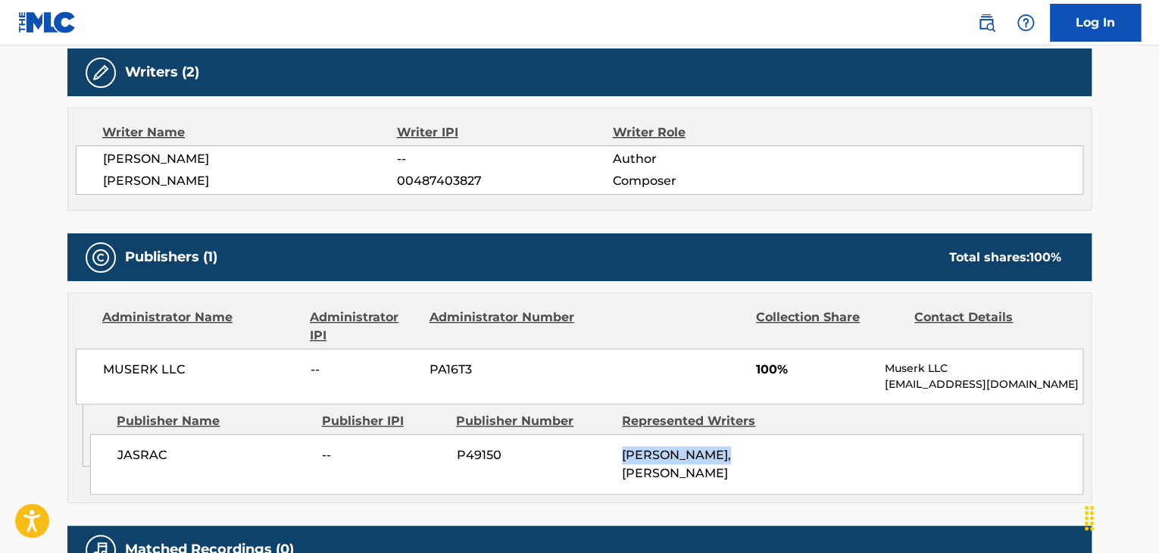
scroll to position [379, 0]
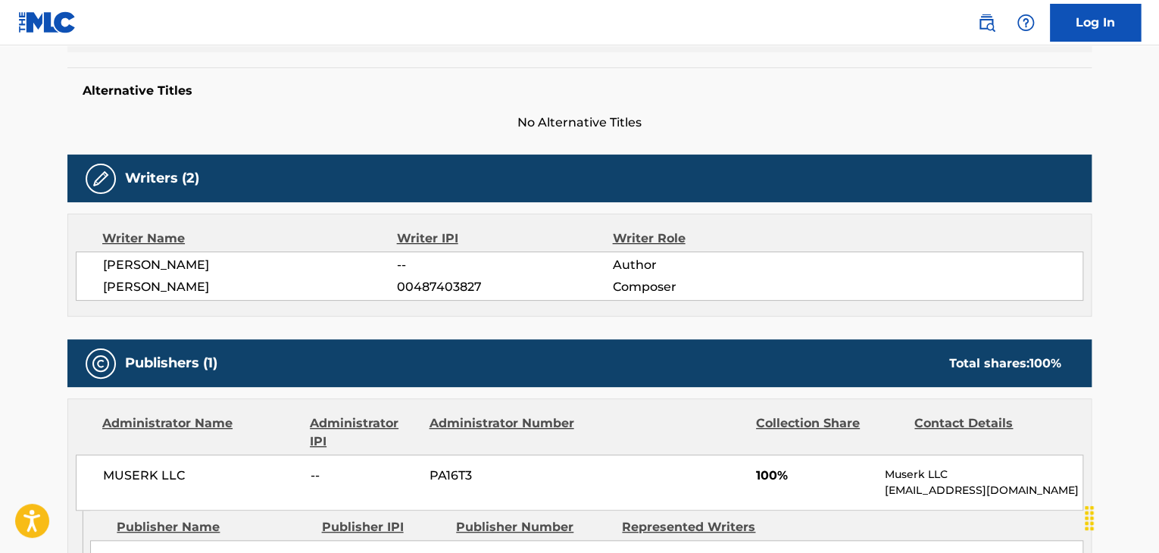
click at [177, 280] on span "[PERSON_NAME]" at bounding box center [250, 287] width 294 height 18
copy div "[PERSON_NAME]"
click at [426, 288] on span "00487403827" at bounding box center [504, 287] width 215 height 18
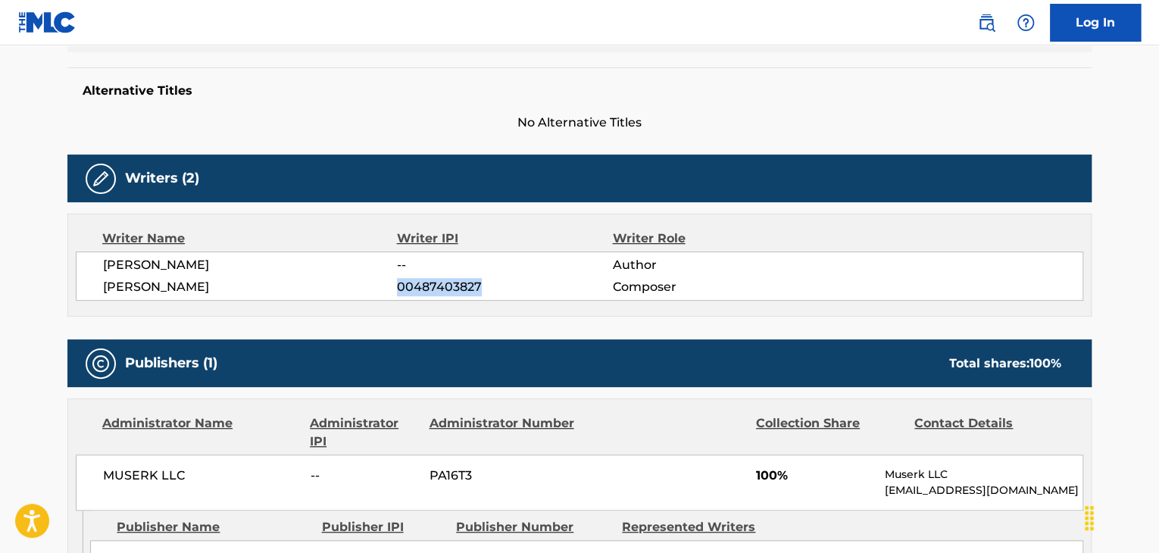
click at [426, 288] on span "00487403827" at bounding box center [504, 287] width 215 height 18
click at [153, 472] on span "MUSERK LLC" at bounding box center [201, 476] width 196 height 18
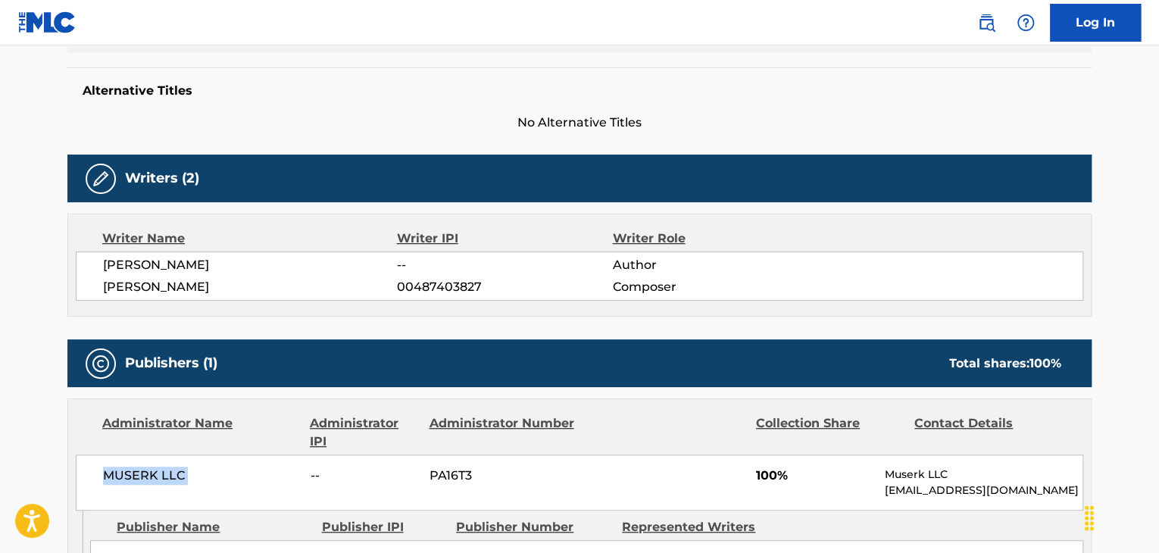
scroll to position [152, 0]
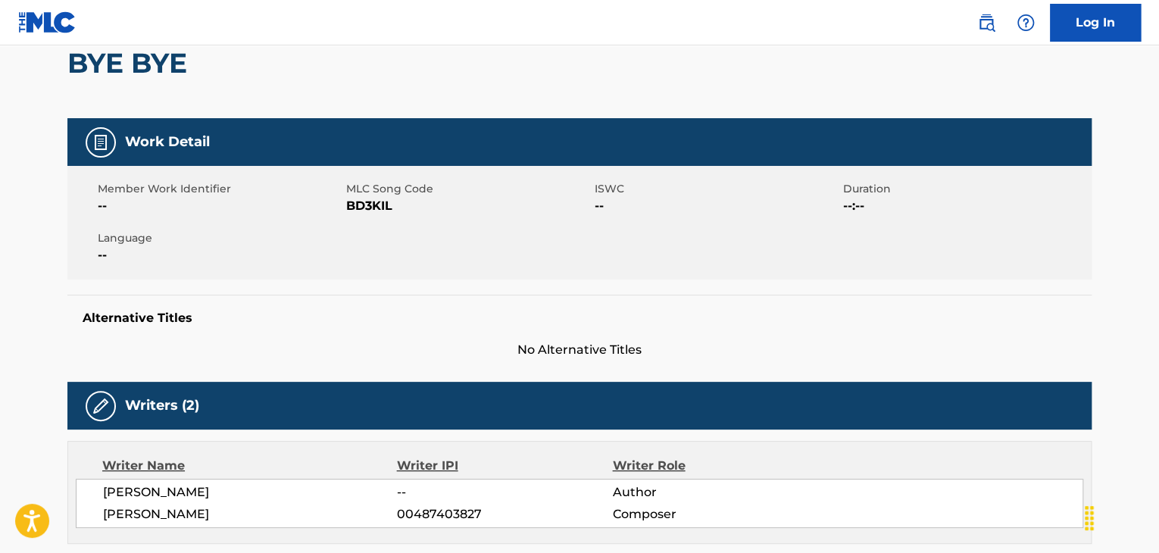
click at [370, 205] on span "BD3KIL" at bounding box center [468, 206] width 245 height 18
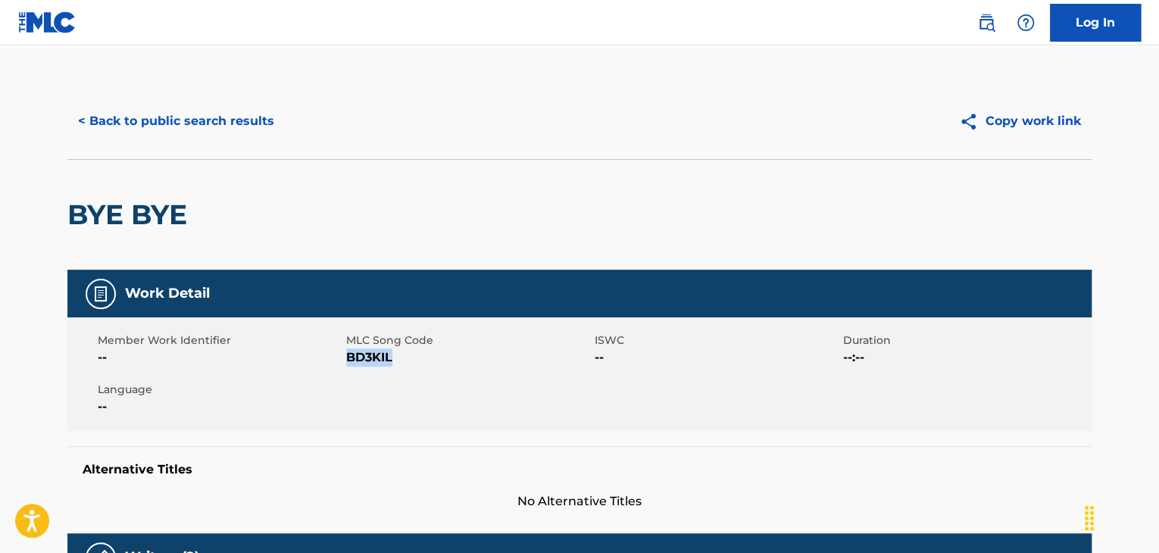
click at [191, 123] on button "< Back to public search results" at bounding box center [175, 121] width 217 height 38
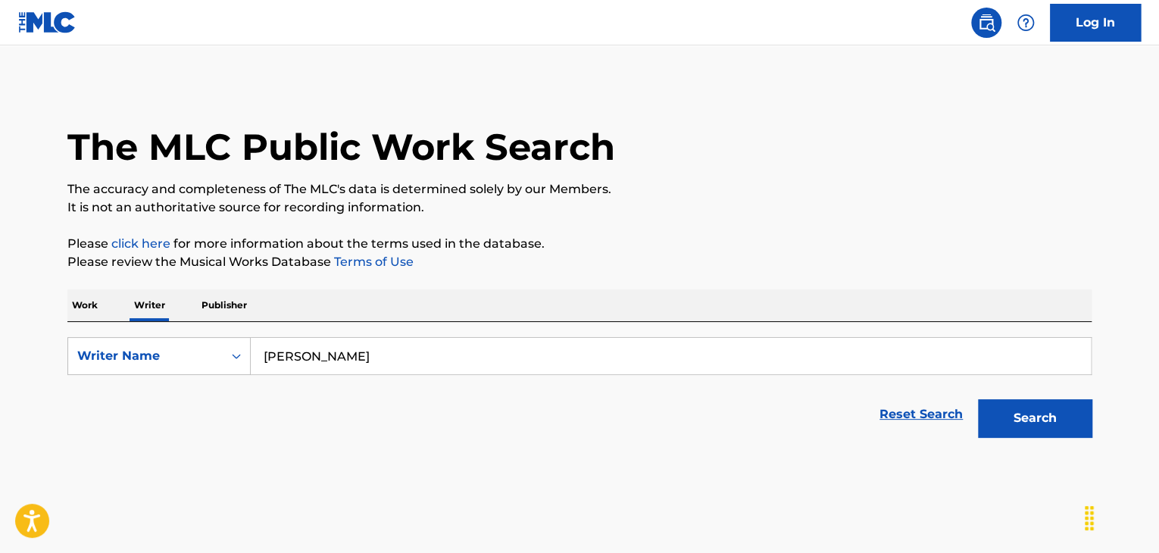
scroll to position [18, 0]
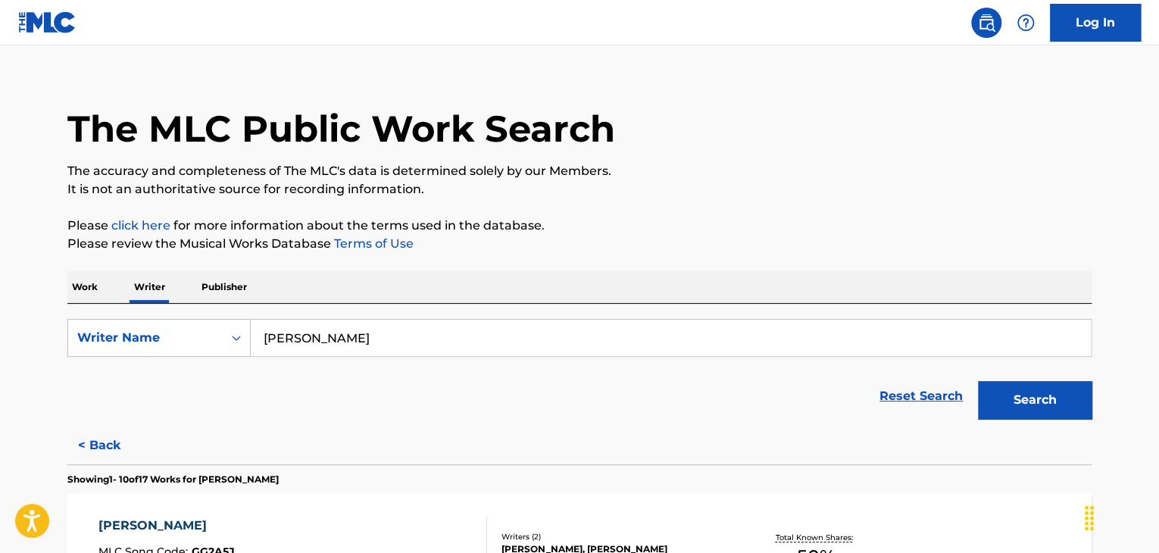
click at [89, 283] on p "Work" at bounding box center [84, 287] width 35 height 32
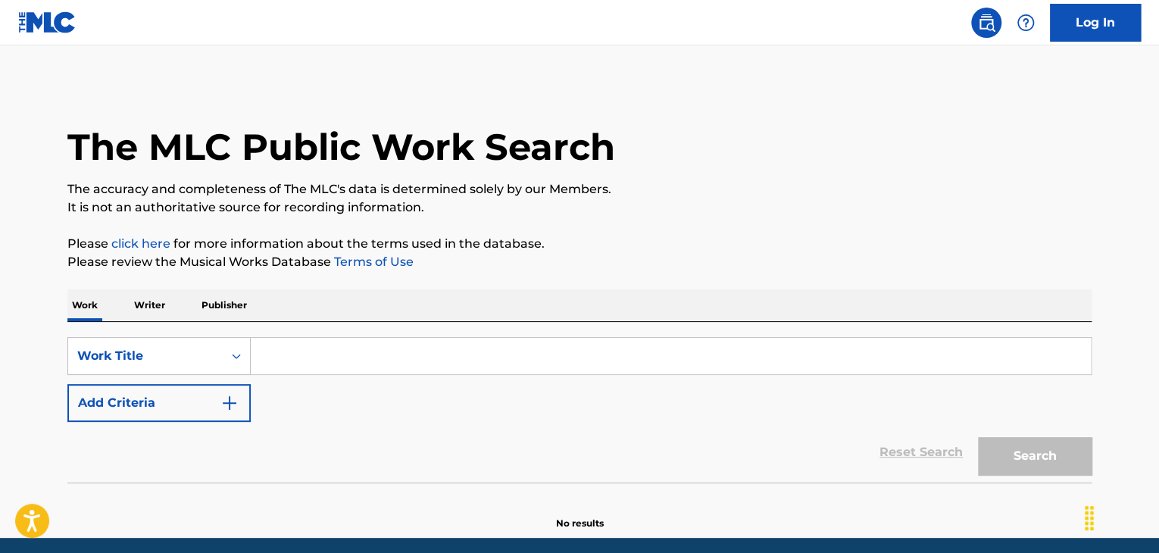
click at [317, 357] on input "Search Form" at bounding box center [671, 356] width 840 height 36
paste input "Nook [PERSON_NAME]"
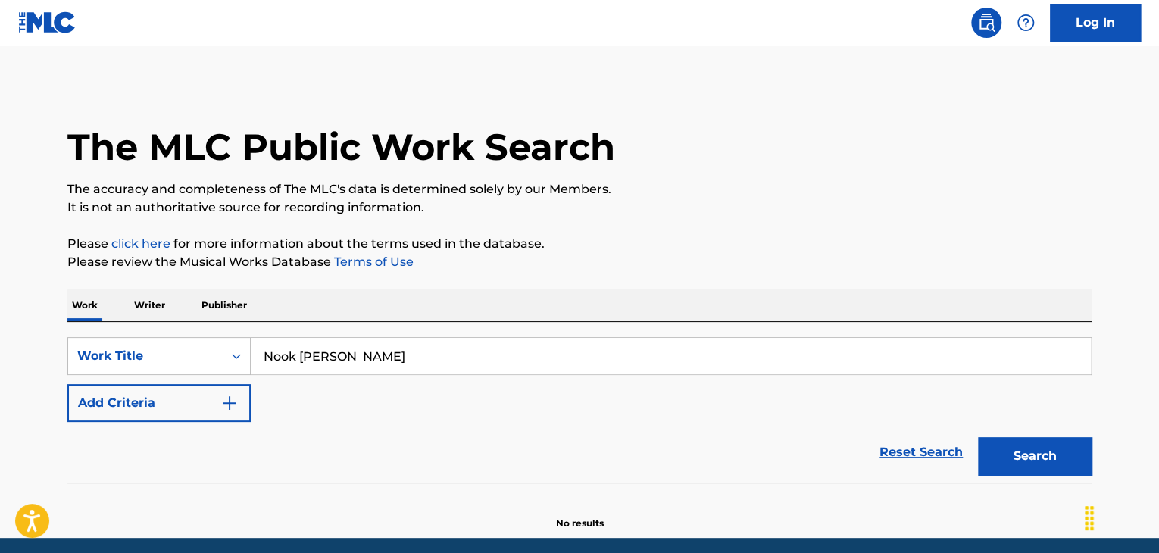
click at [291, 355] on input "Nook [PERSON_NAME]" at bounding box center [671, 356] width 840 height 36
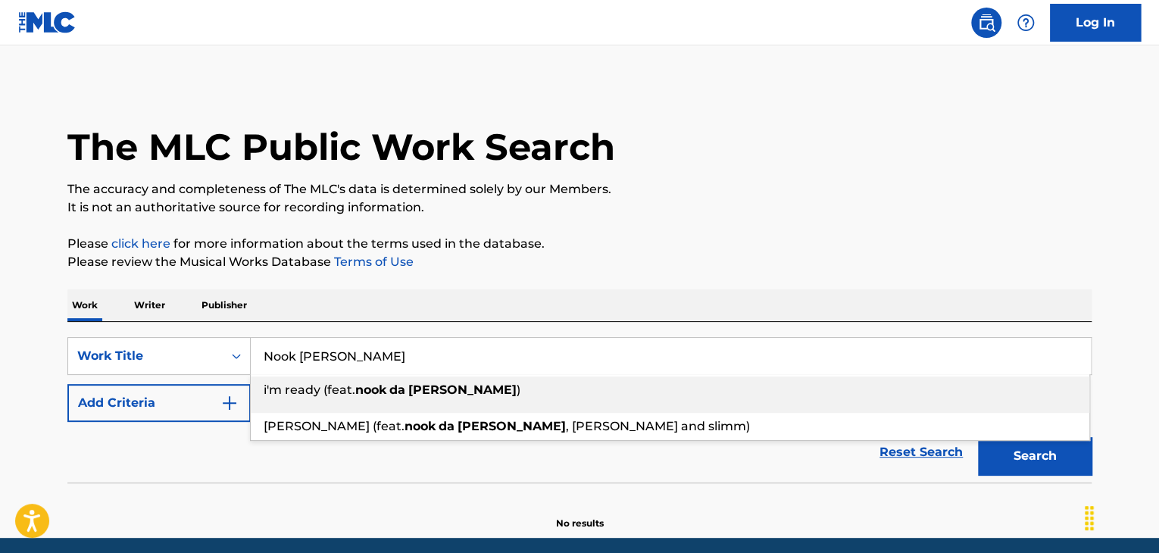
click at [291, 355] on input "Nook [PERSON_NAME]" at bounding box center [671, 356] width 840 height 36
click at [336, 366] on input "Nook [PERSON_NAME]" at bounding box center [671, 356] width 840 height 36
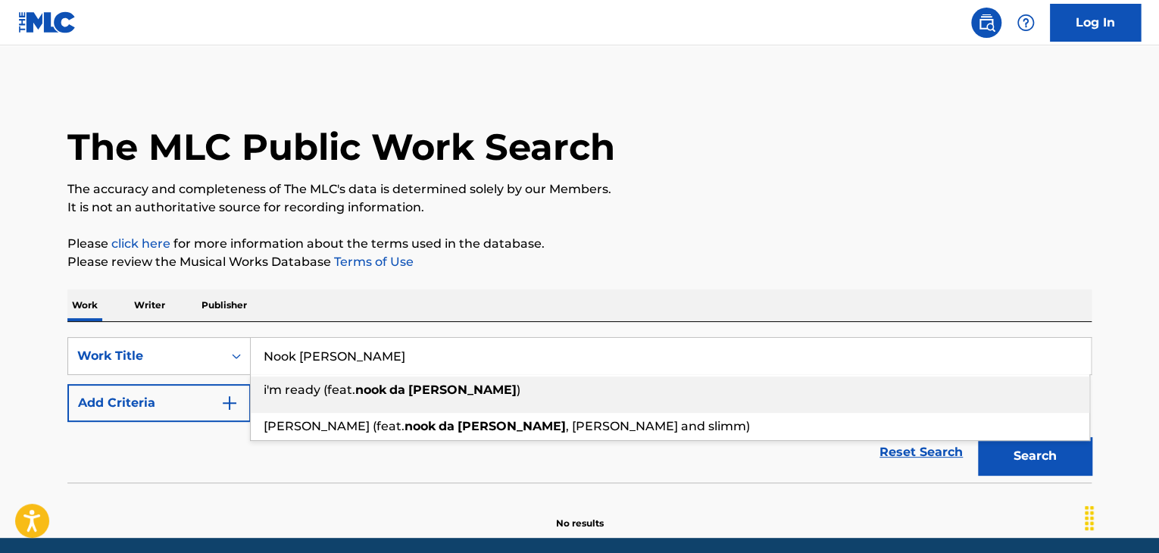
paste input "Small Print"
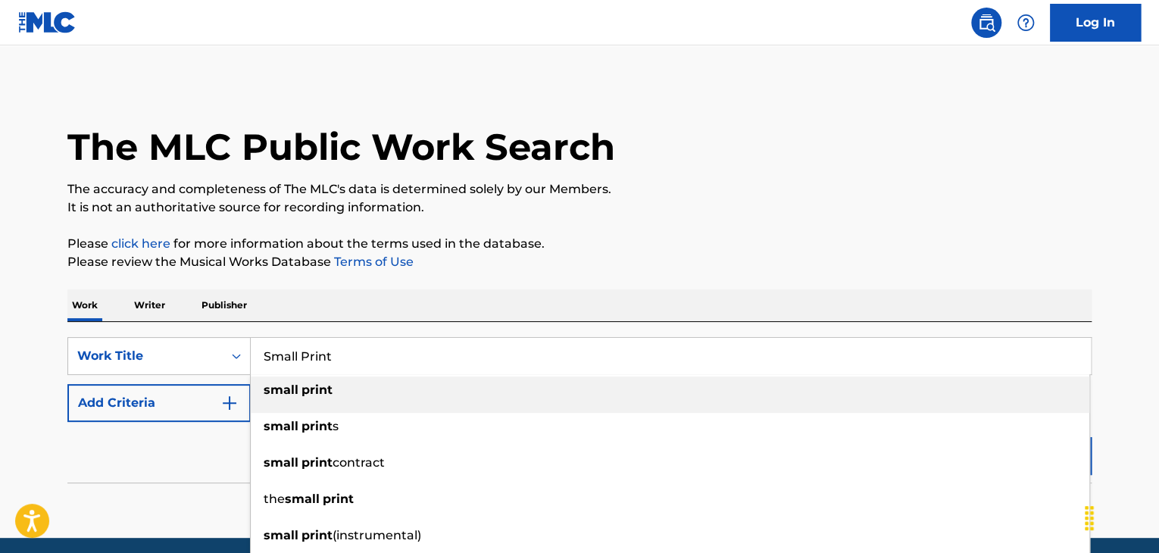
type input "Small Print"
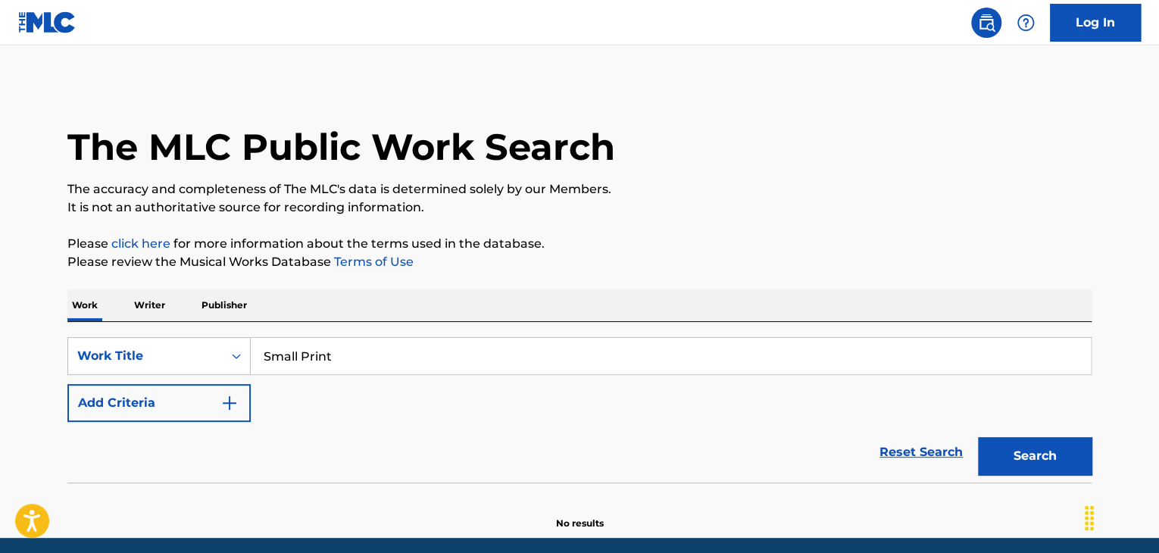
click at [189, 405] on button "Add Criteria" at bounding box center [158, 403] width 183 height 38
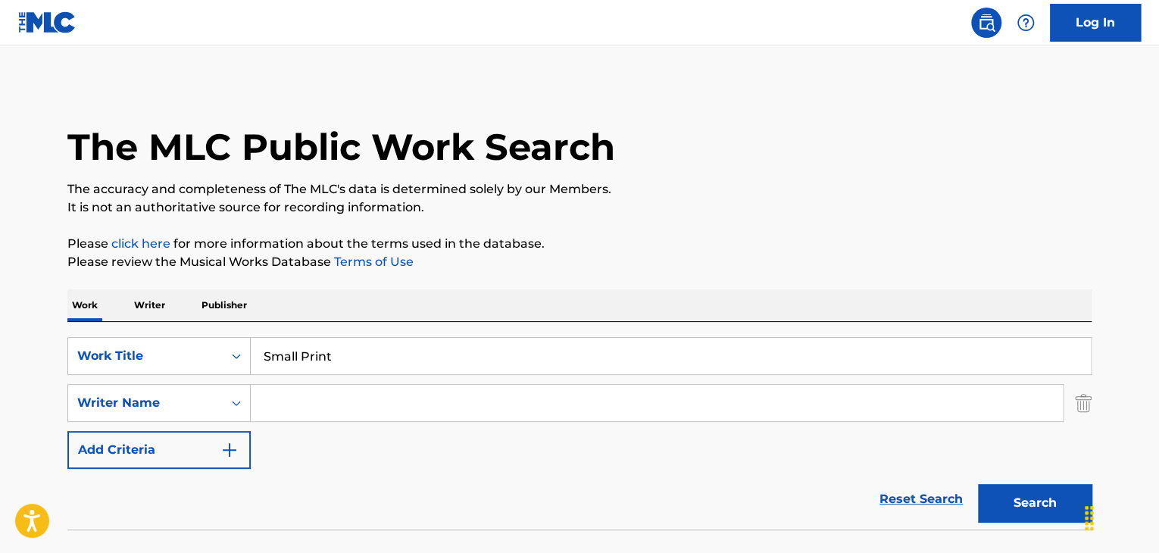
click at [315, 403] on input "Search Form" at bounding box center [657, 403] width 812 height 36
paste input "Nook [PERSON_NAME]"
type input "Nook [PERSON_NAME]"
click at [1015, 525] on div "Search" at bounding box center [1030, 499] width 121 height 61
click at [1006, 498] on button "Search" at bounding box center [1035, 503] width 114 height 38
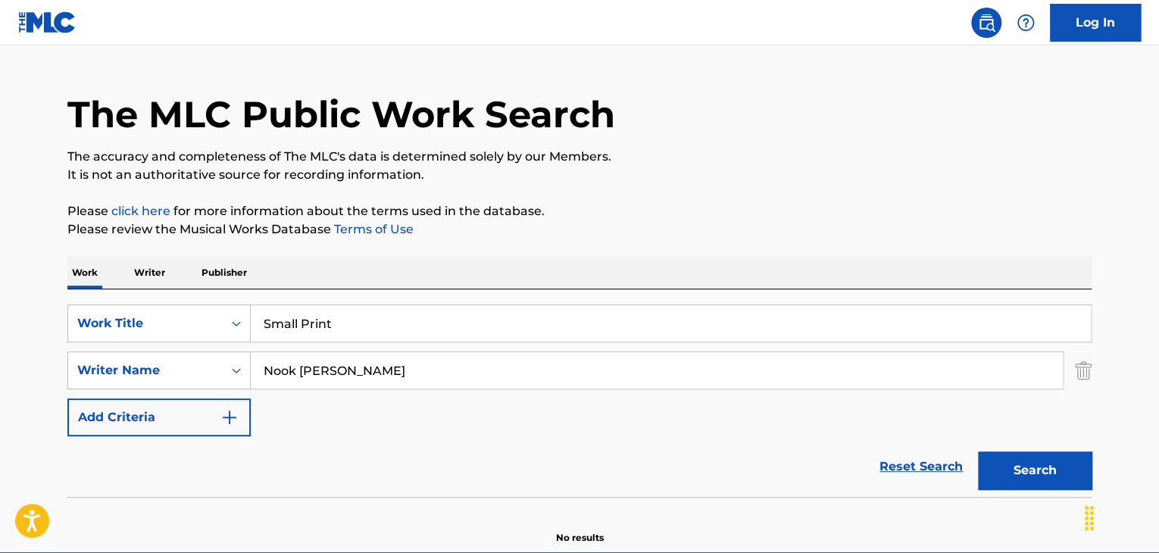
scroll to position [105, 0]
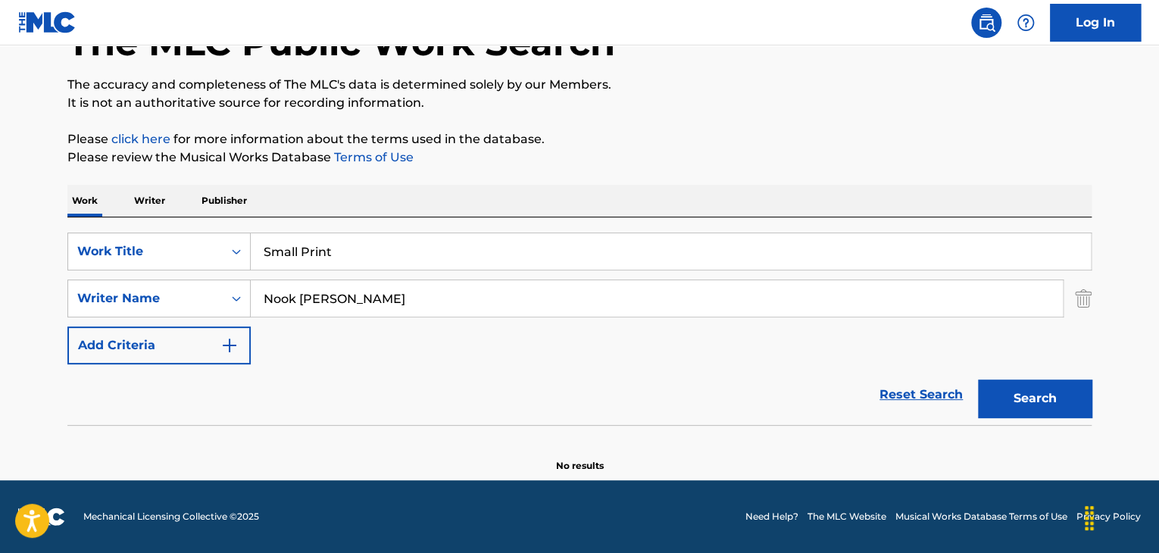
click at [167, 204] on p "Writer" at bounding box center [150, 201] width 40 height 32
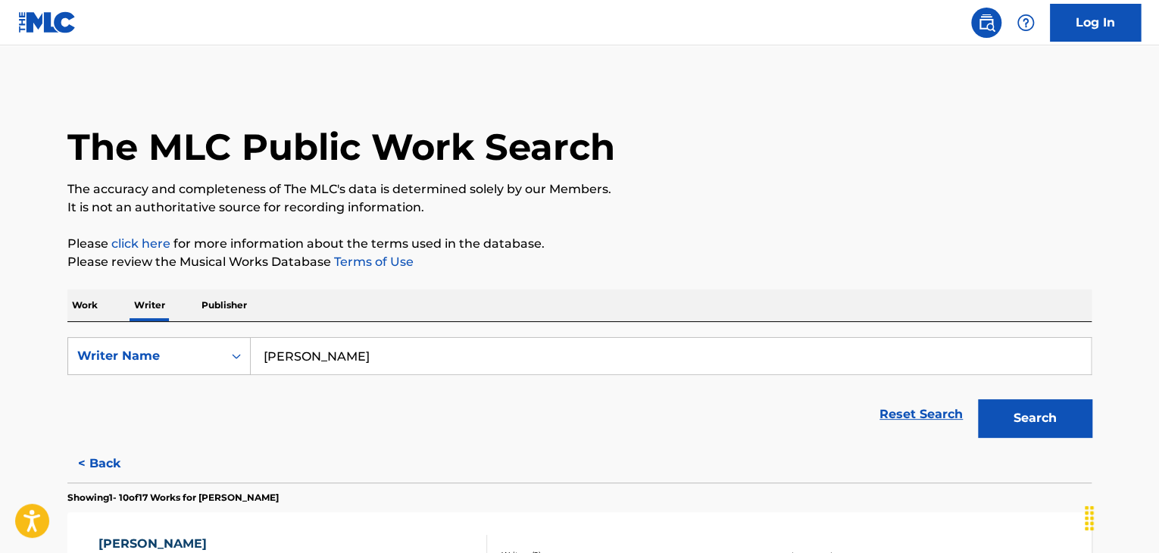
click at [364, 347] on input "[PERSON_NAME]" at bounding box center [671, 356] width 840 height 36
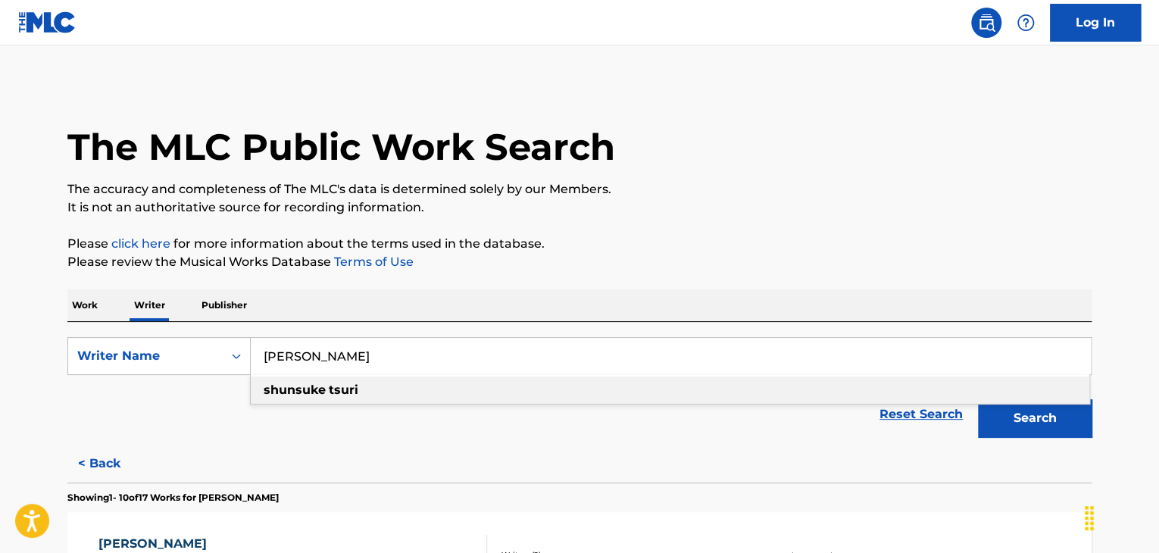
paste input "Nook [PERSON_NAME]"
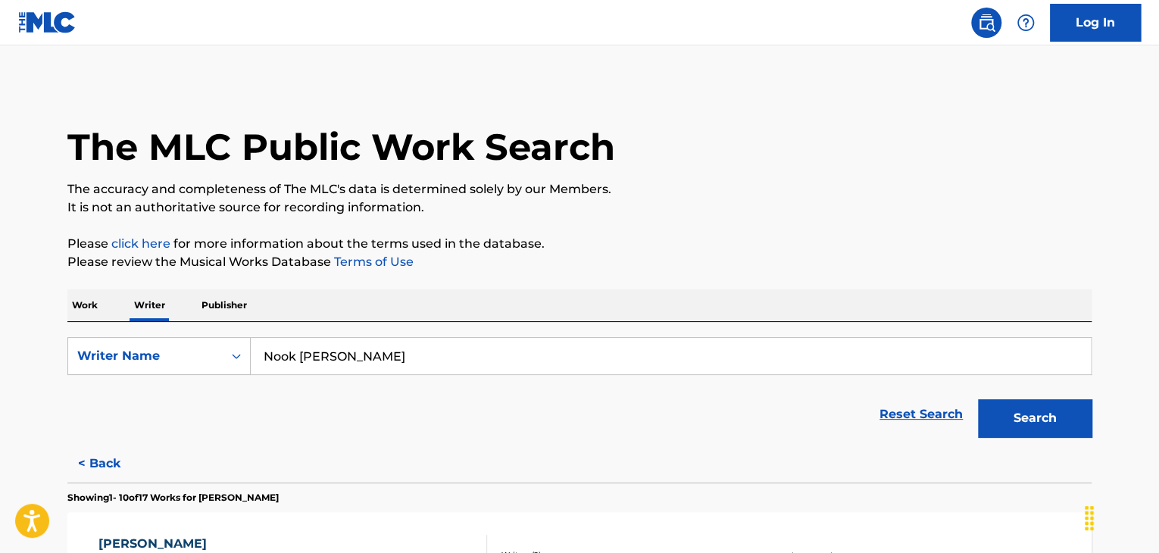
click at [1014, 424] on button "Search" at bounding box center [1035, 418] width 114 height 38
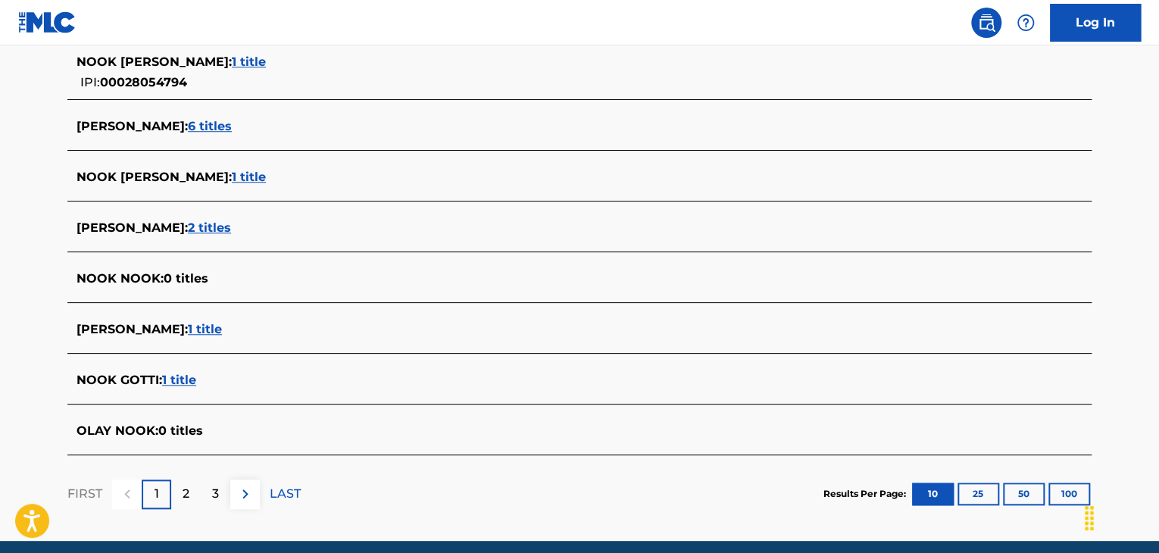
scroll to position [303, 0]
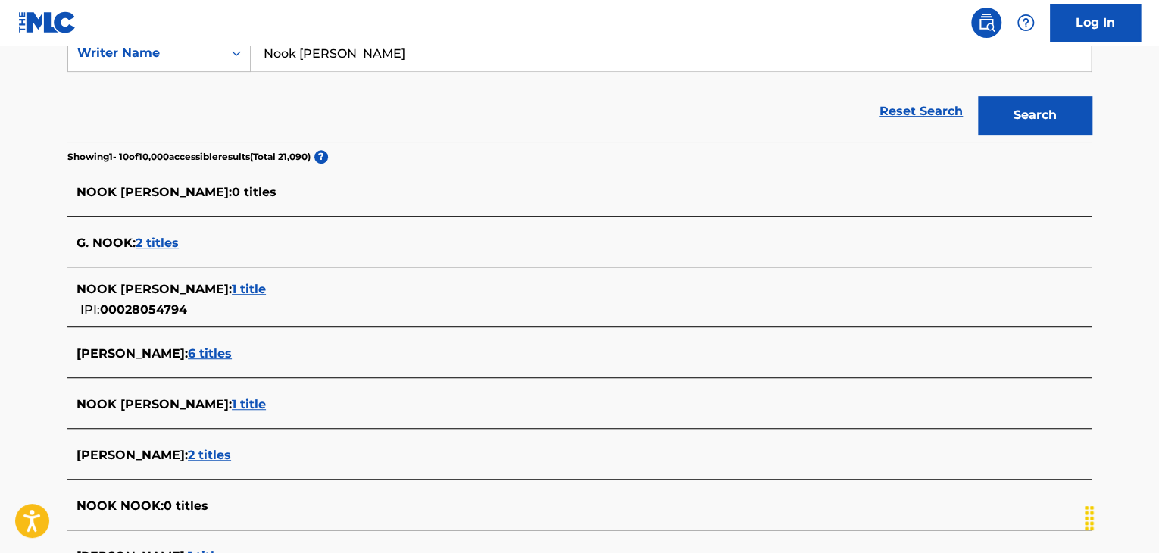
click at [324, 54] on input "Nook [PERSON_NAME]" at bounding box center [671, 53] width 840 height 36
paste input "[PERSON_NAME] NOOK"
type input "[PERSON_NAME] NOOK"
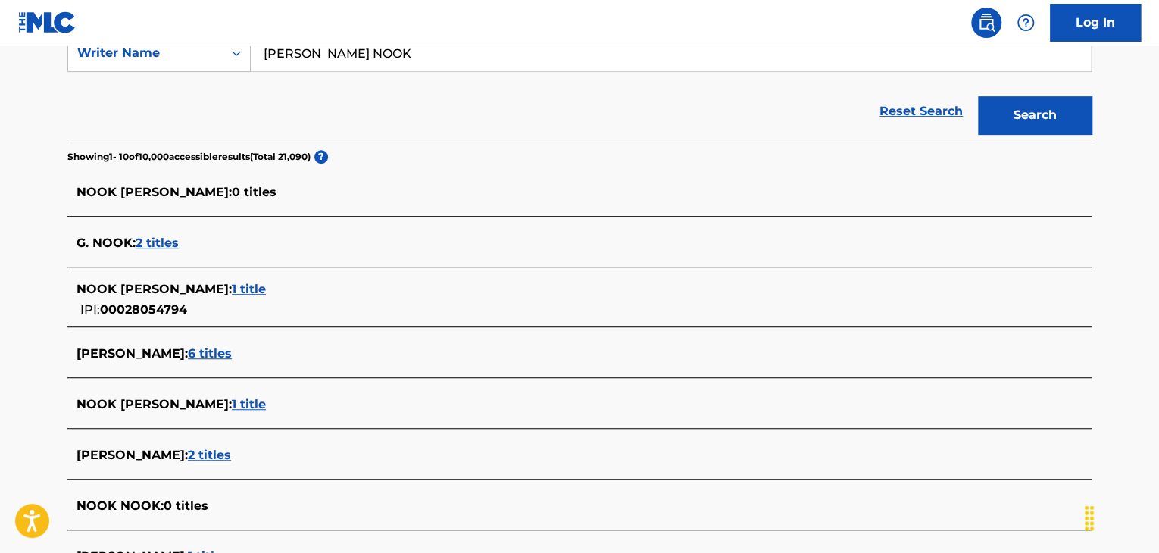
click at [1052, 113] on button "Search" at bounding box center [1035, 115] width 114 height 38
click at [1024, 116] on button "Search" at bounding box center [1035, 115] width 114 height 38
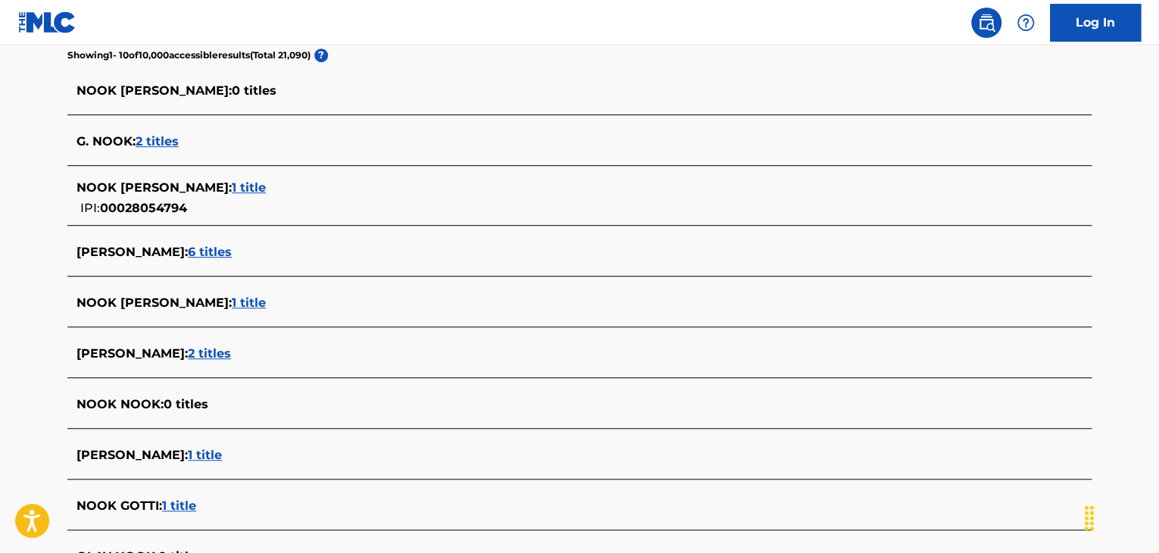
scroll to position [379, 0]
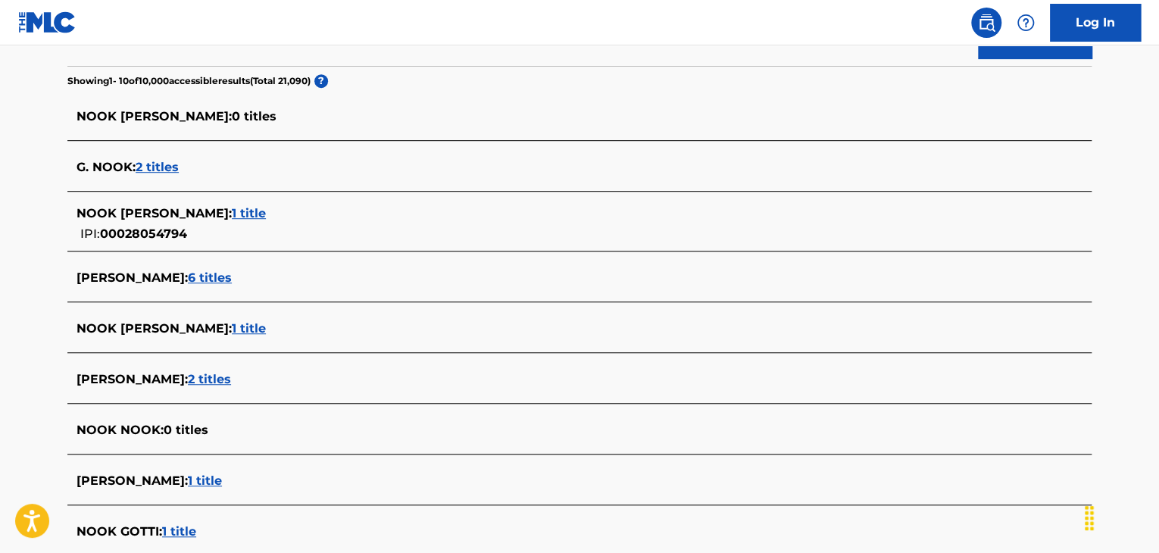
click at [188, 378] on span "2 titles" at bounding box center [209, 379] width 43 height 14
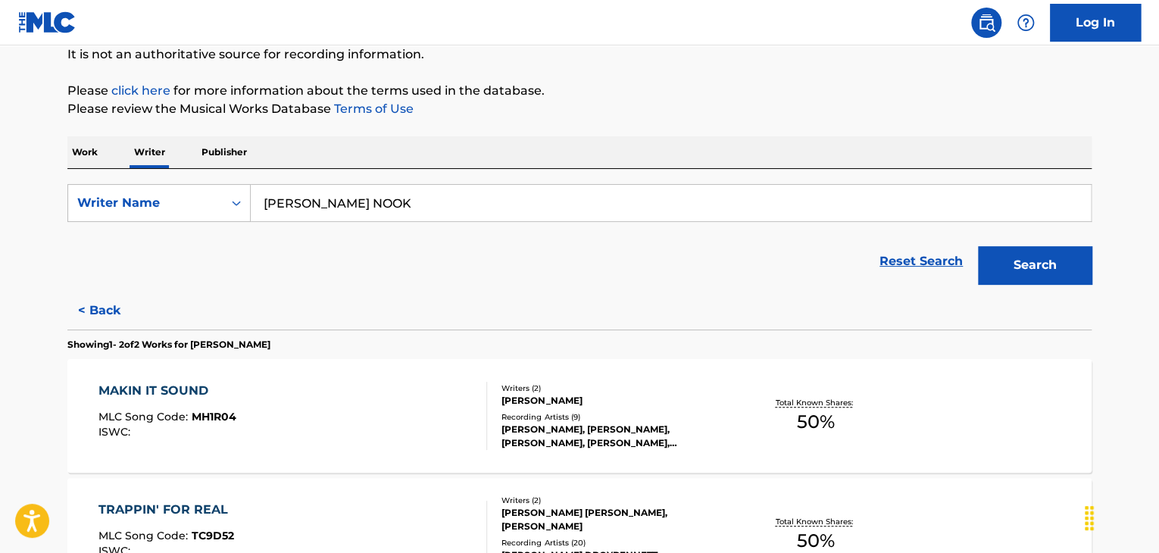
scroll to position [39, 0]
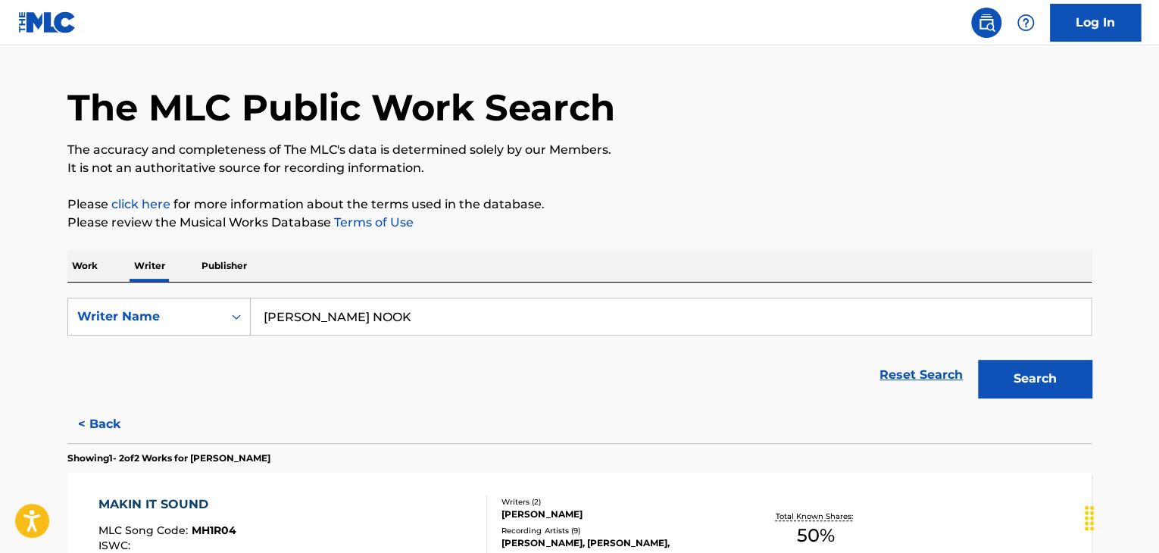
click at [73, 268] on p "Work" at bounding box center [84, 266] width 35 height 32
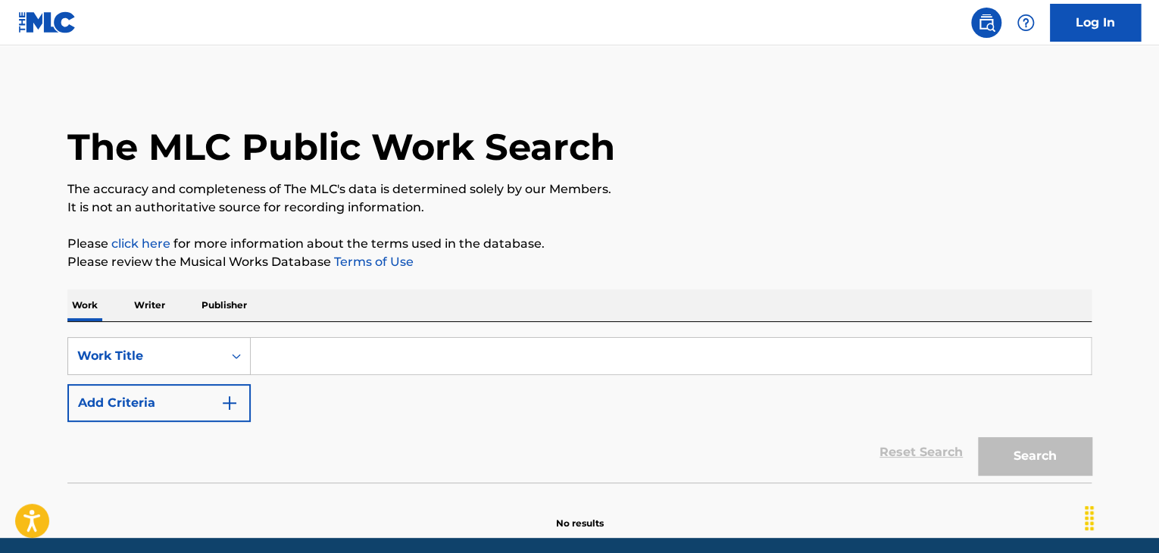
click at [297, 351] on input "Search Form" at bounding box center [671, 356] width 840 height 36
paste input "city girls"
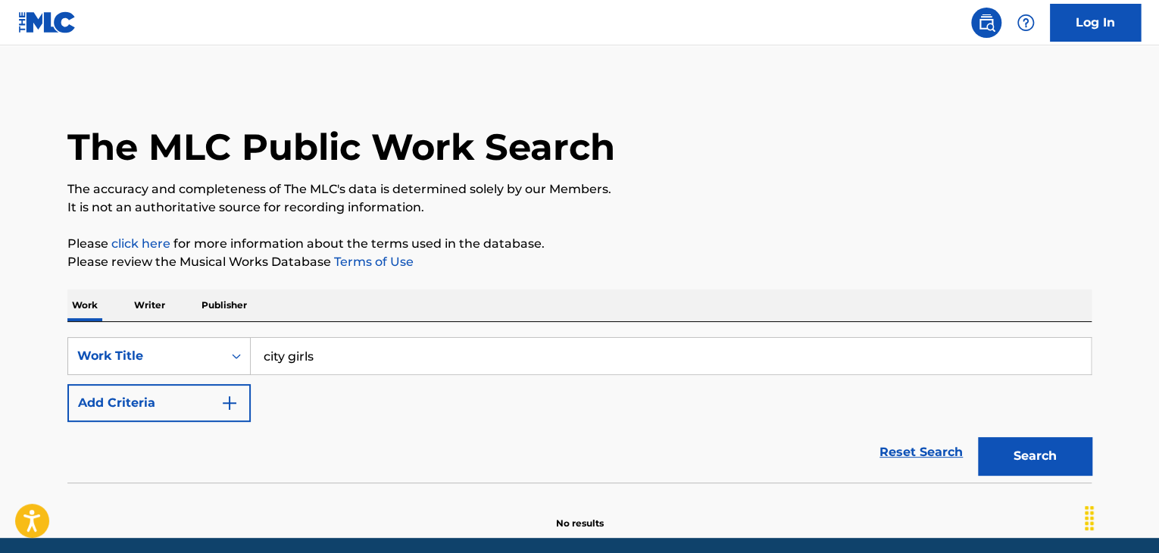
type input "city girls"
click at [223, 414] on button "Add Criteria" at bounding box center [158, 403] width 183 height 38
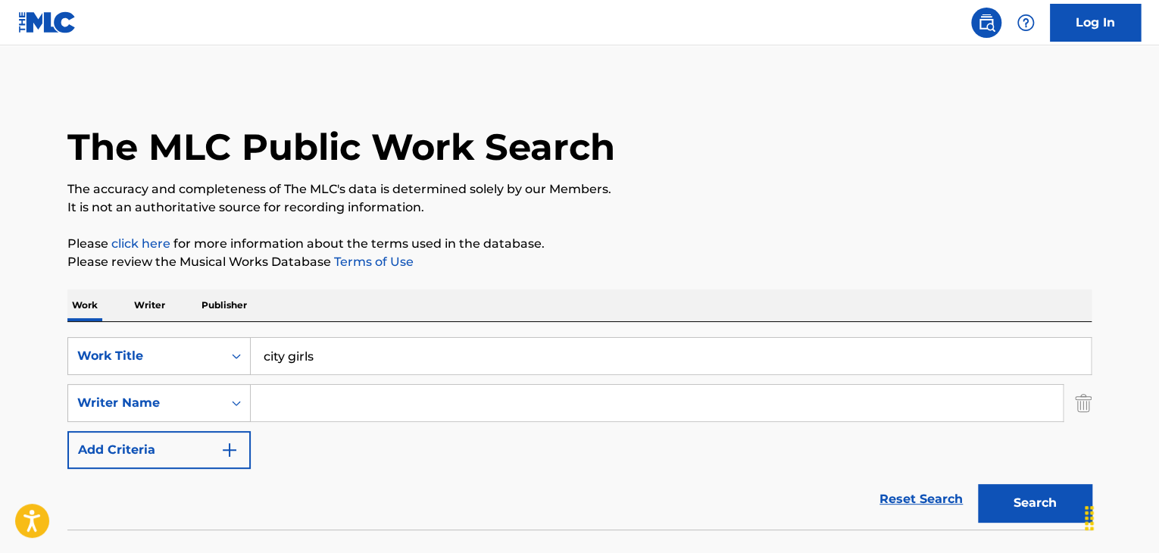
drag, startPoint x: 223, startPoint y: 414, endPoint x: 299, endPoint y: 408, distance: 76.8
click at [299, 408] on input "Search Form" at bounding box center [657, 403] width 812 height 36
paste input "[PERSON_NAME]"
type input "[PERSON_NAME]"
click at [1028, 505] on button "Search" at bounding box center [1035, 503] width 114 height 38
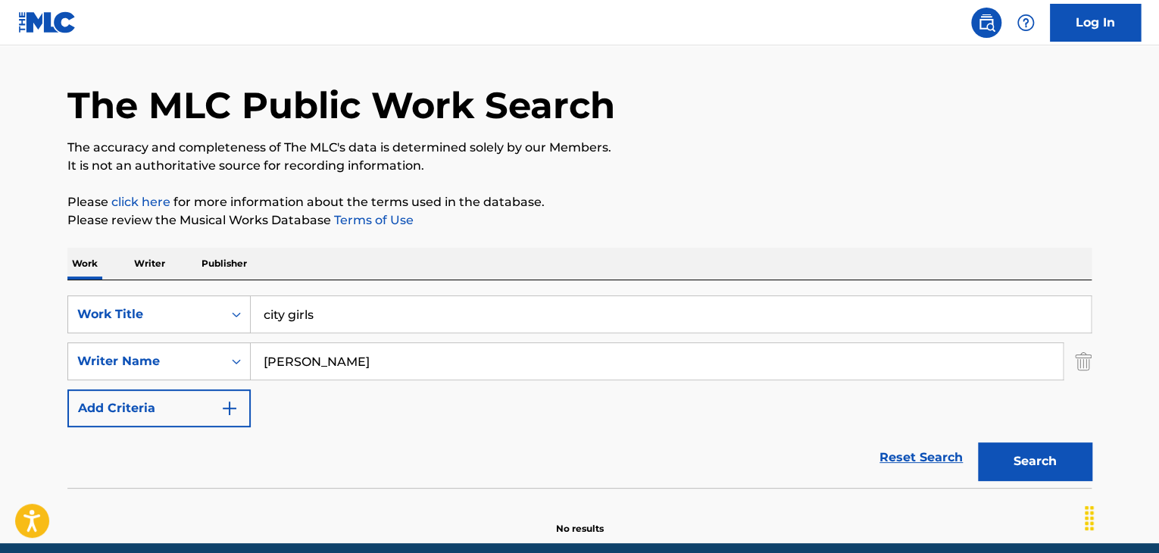
scroll to position [105, 0]
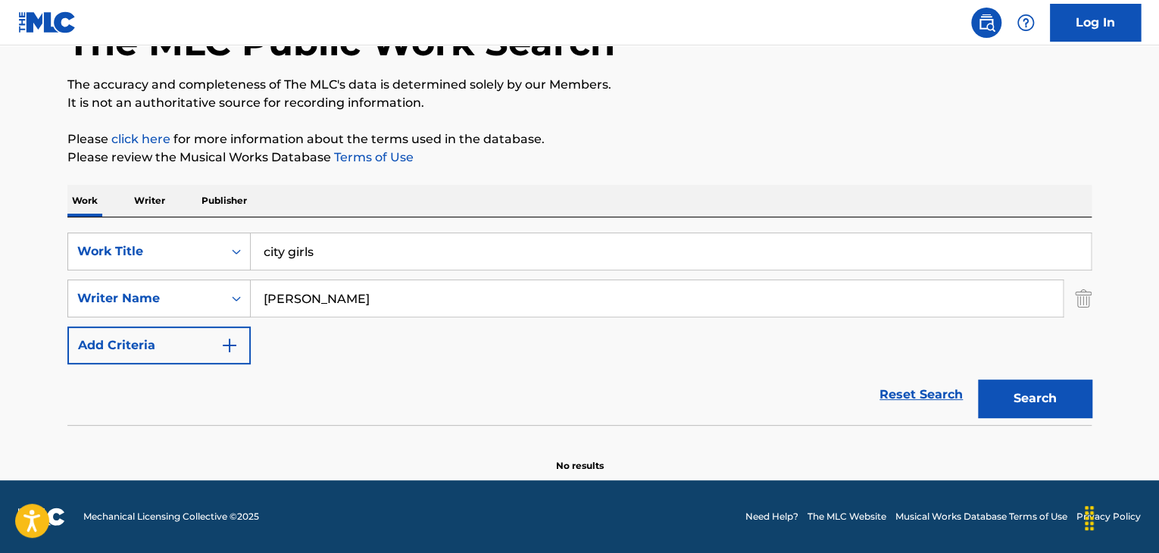
click at [142, 204] on p "Writer" at bounding box center [150, 201] width 40 height 32
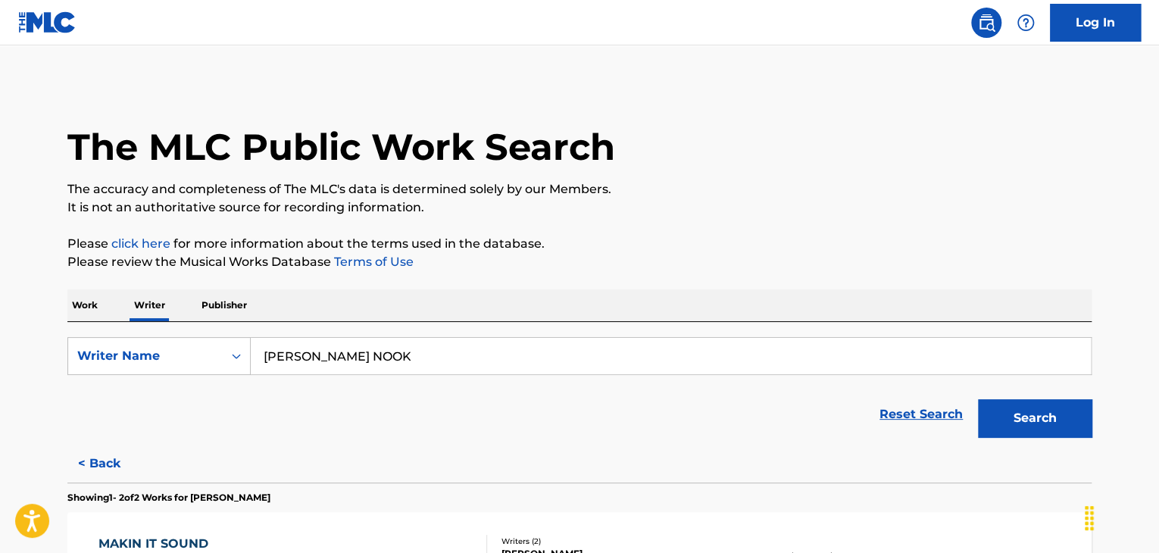
click at [333, 345] on input "[PERSON_NAME] NOOK" at bounding box center [671, 356] width 840 height 36
paste input "[PERSON_NAME]"
type input "[PERSON_NAME]"
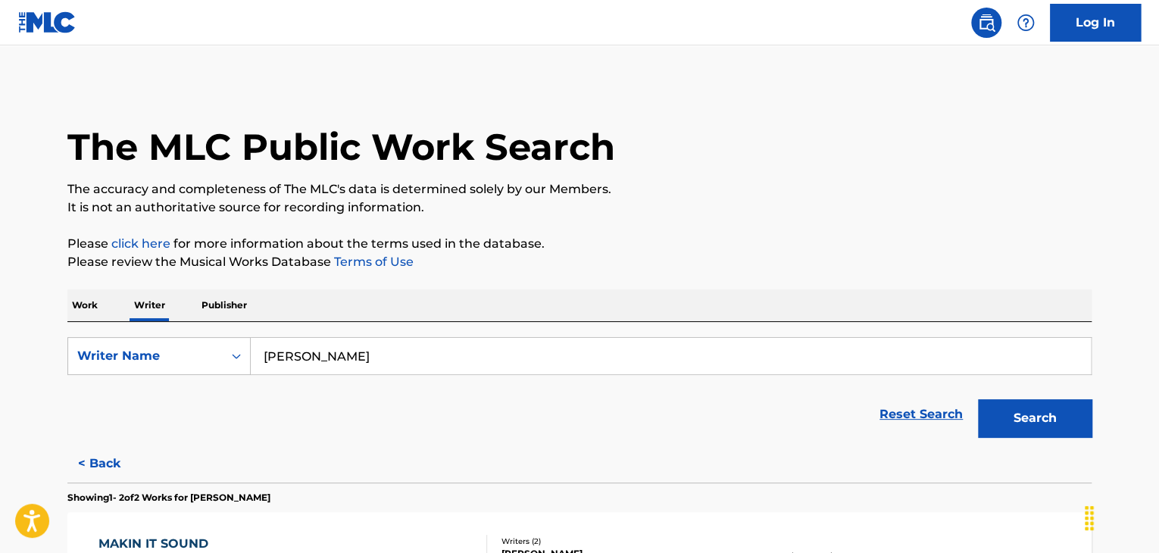
click at [696, 266] on p "Please review the Musical Works Database Terms of Use" at bounding box center [579, 262] width 1024 height 18
click at [1027, 415] on button "Search" at bounding box center [1035, 418] width 114 height 38
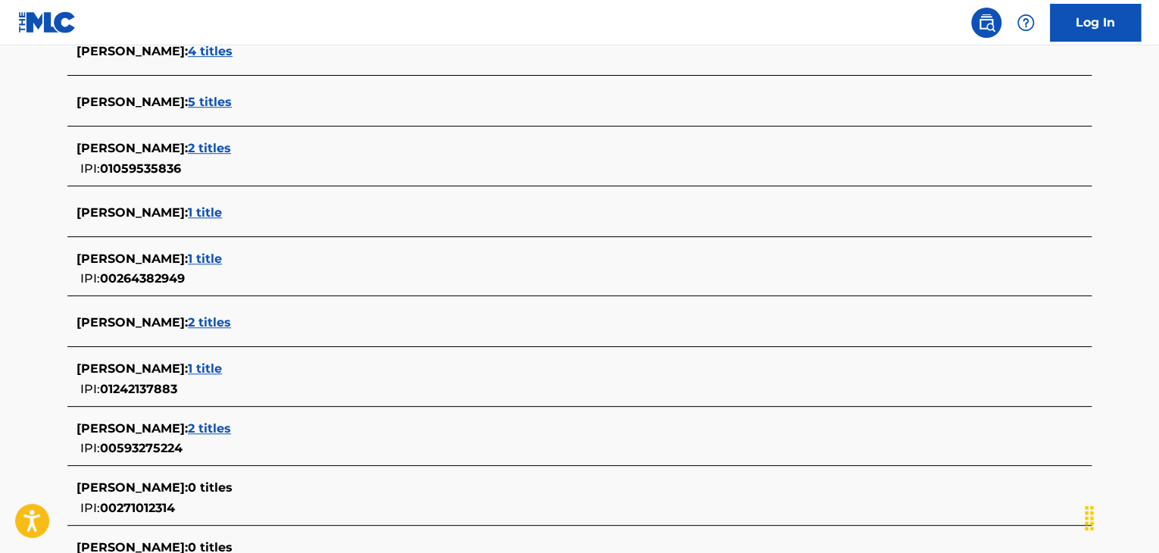
scroll to position [524, 0]
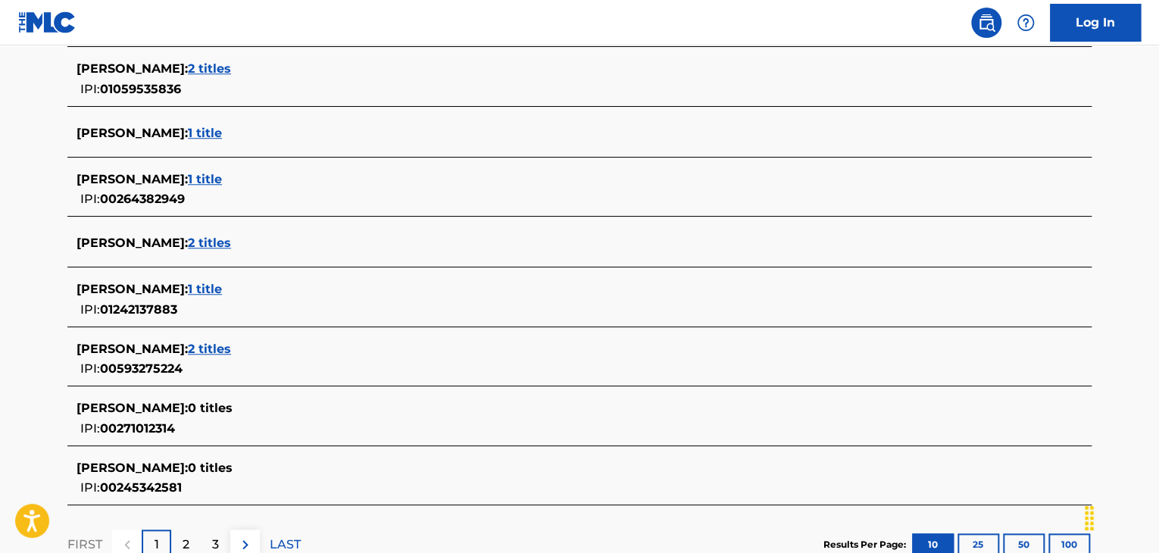
click at [220, 284] on span "1 title" at bounding box center [205, 289] width 34 height 14
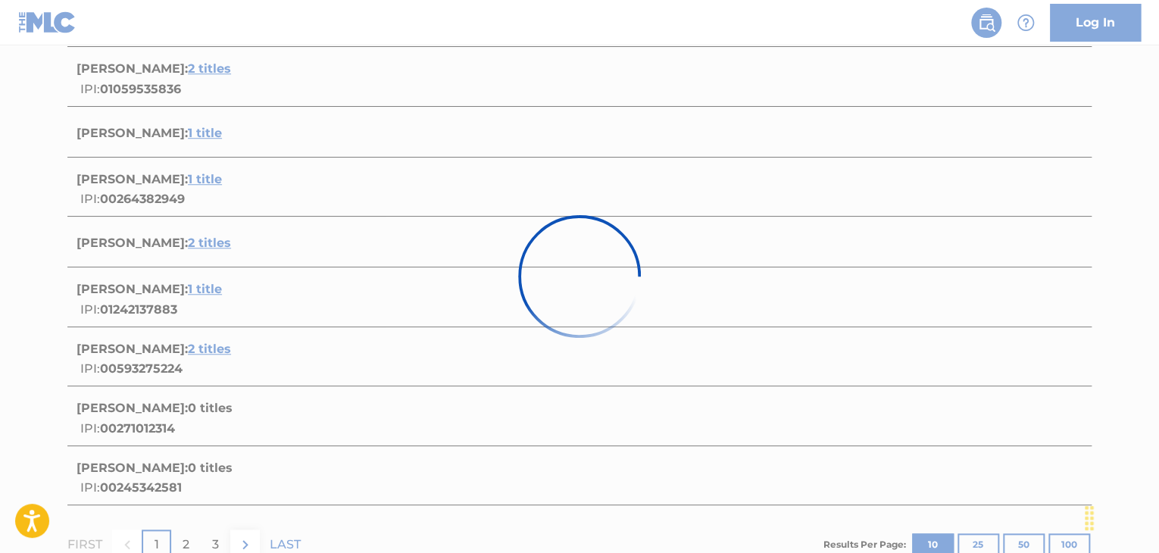
scroll to position [224, 0]
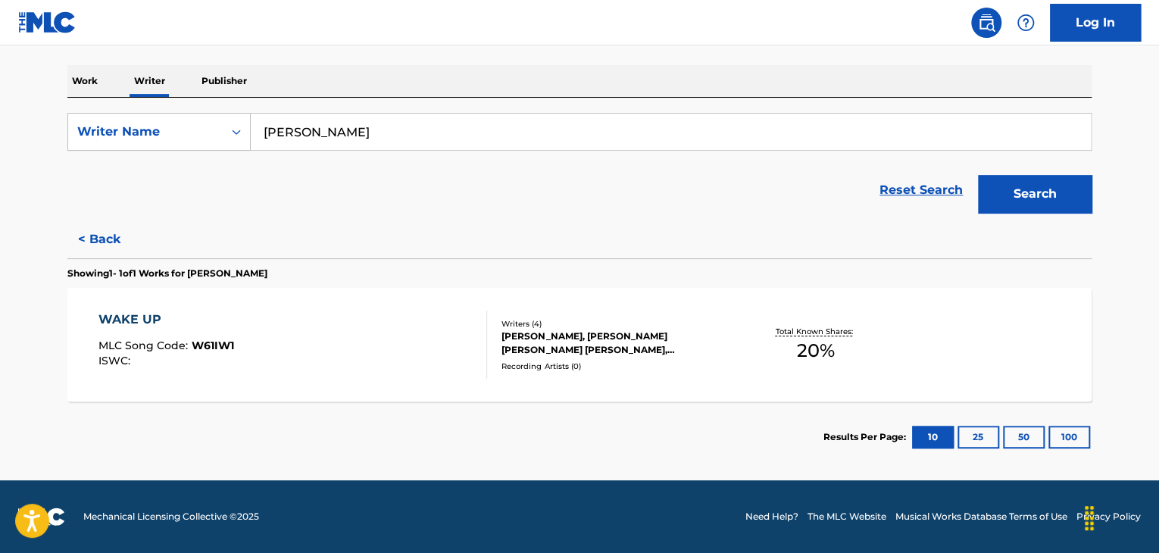
click at [400, 328] on div "WAKE UP MLC Song Code : W61IW1 ISWC :" at bounding box center [292, 345] width 389 height 68
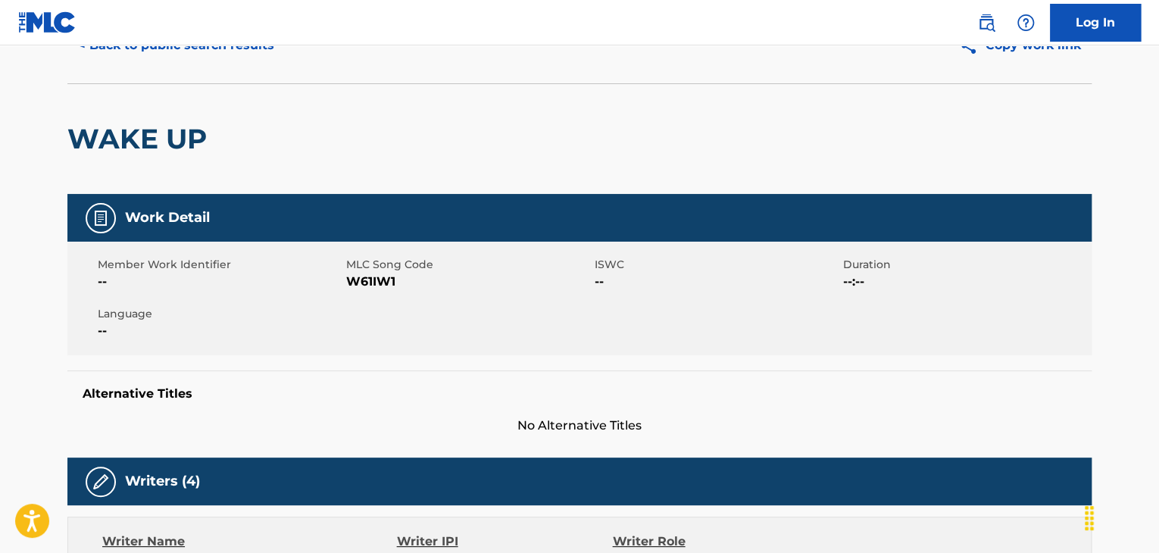
click at [191, 149] on h2 "WAKE UP" at bounding box center [140, 139] width 147 height 34
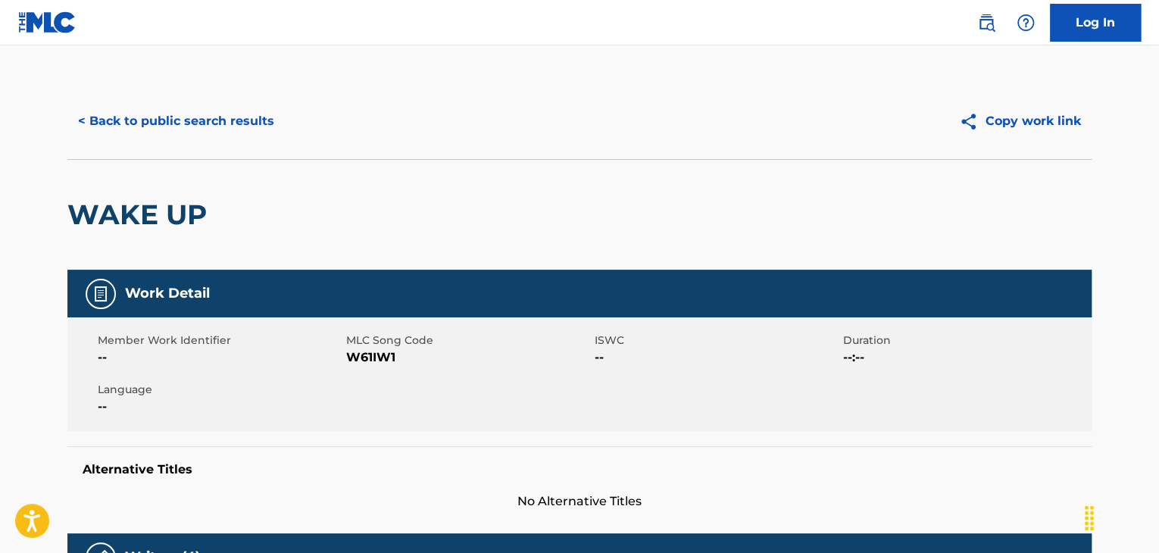
click at [165, 99] on div "< Back to public search results Copy work link" at bounding box center [579, 121] width 1024 height 76
click at [164, 122] on button "< Back to public search results" at bounding box center [175, 121] width 217 height 38
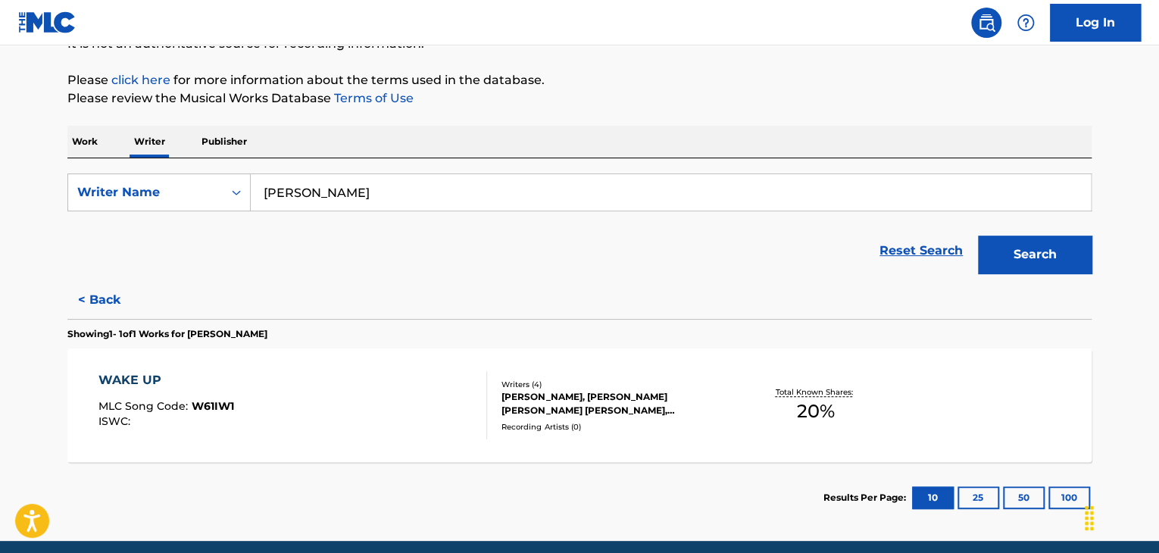
scroll to position [224, 0]
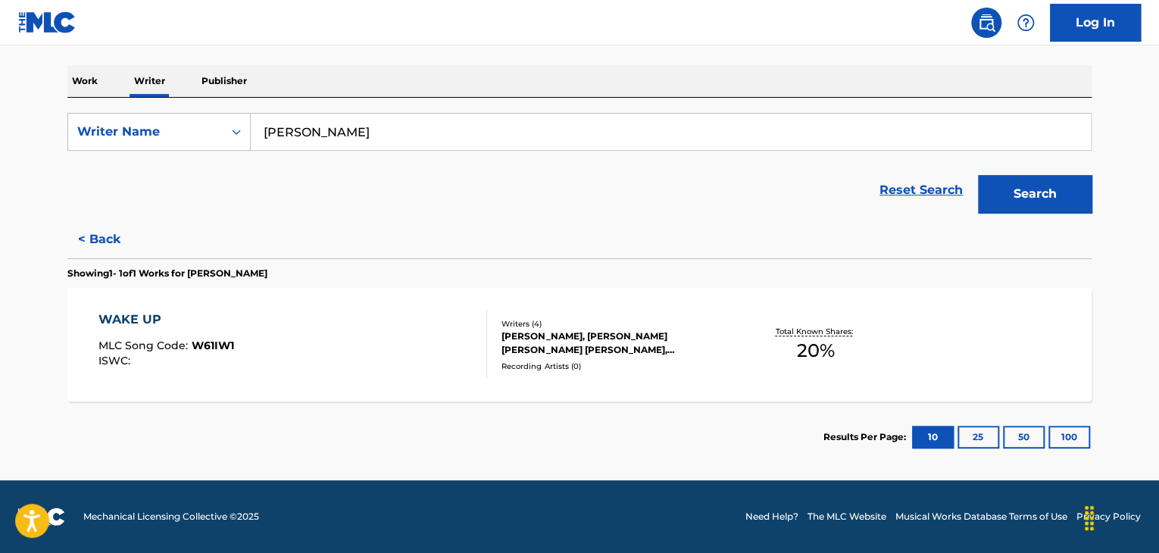
click at [102, 229] on button "< Back" at bounding box center [112, 239] width 91 height 38
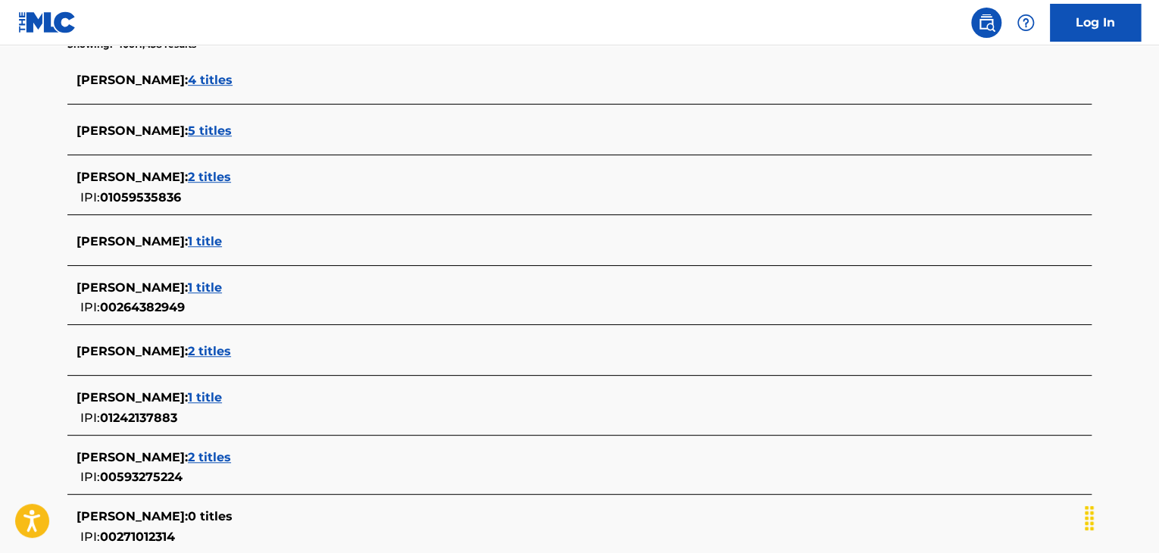
scroll to position [452, 0]
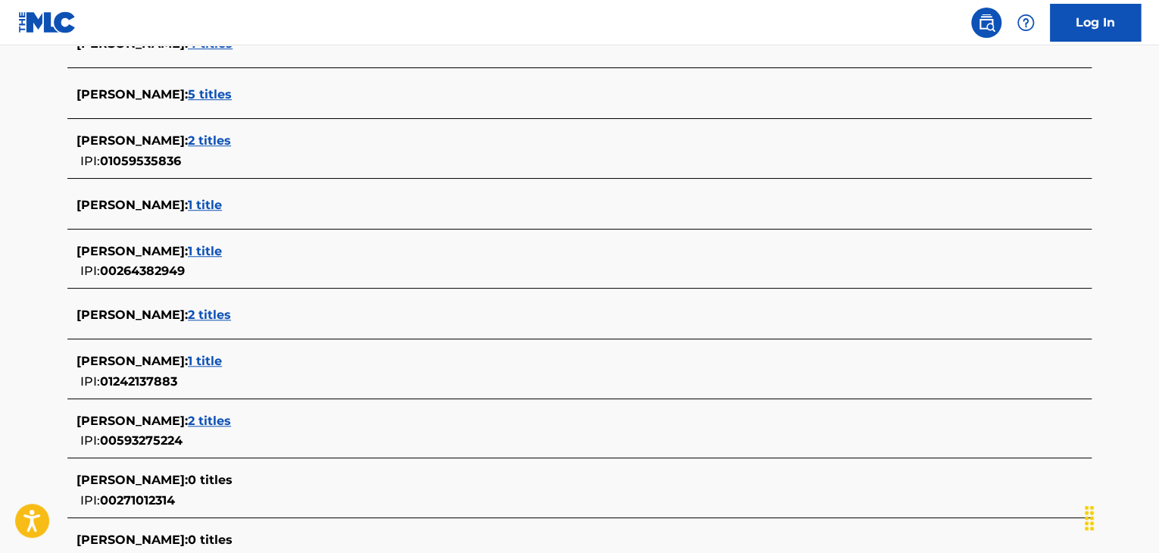
click at [231, 311] on span "2 titles" at bounding box center [209, 315] width 43 height 14
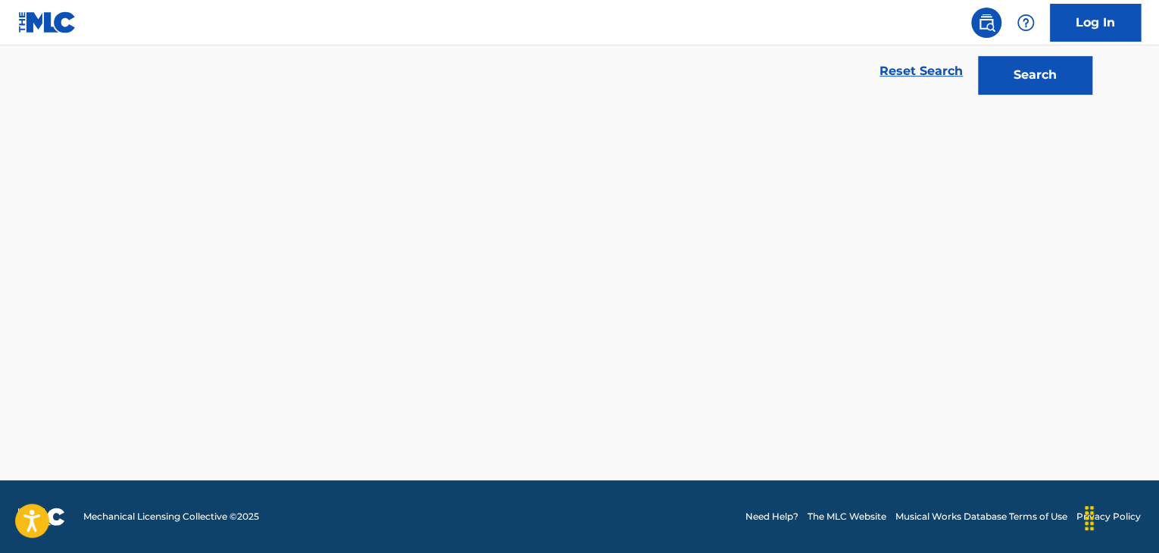
scroll to position [342, 0]
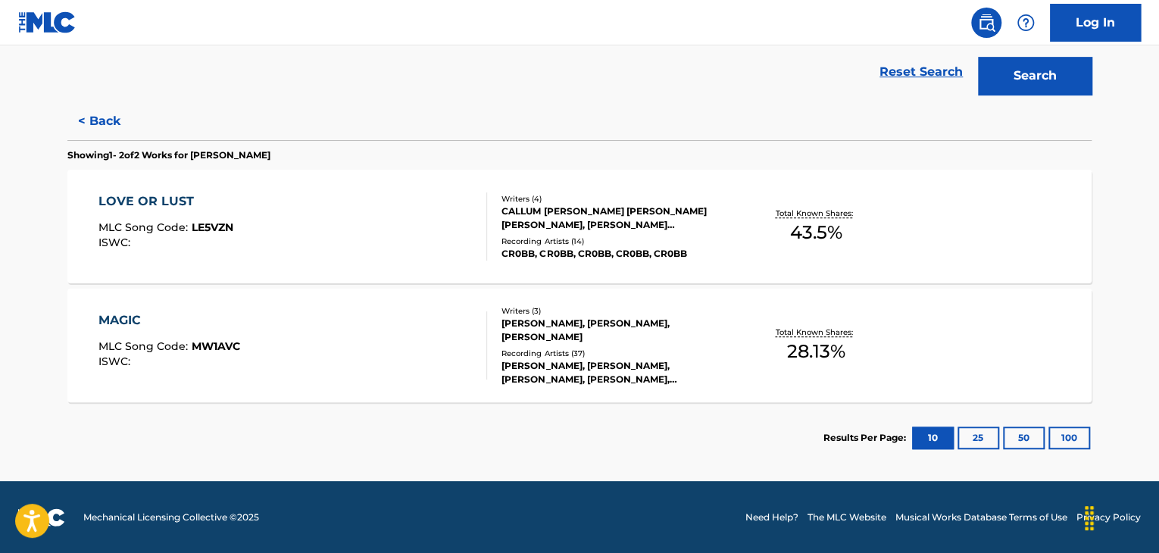
click at [388, 240] on div "LOVE OR LUST MLC Song Code : LE5VZN ISWC :" at bounding box center [292, 226] width 389 height 68
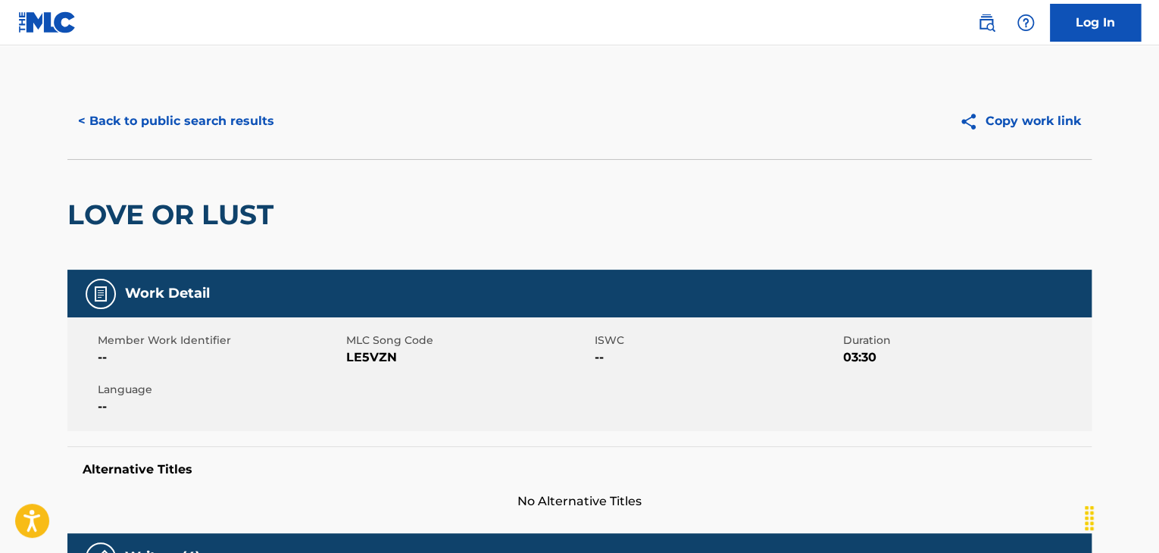
click at [135, 130] on button "< Back to public search results" at bounding box center [175, 121] width 217 height 38
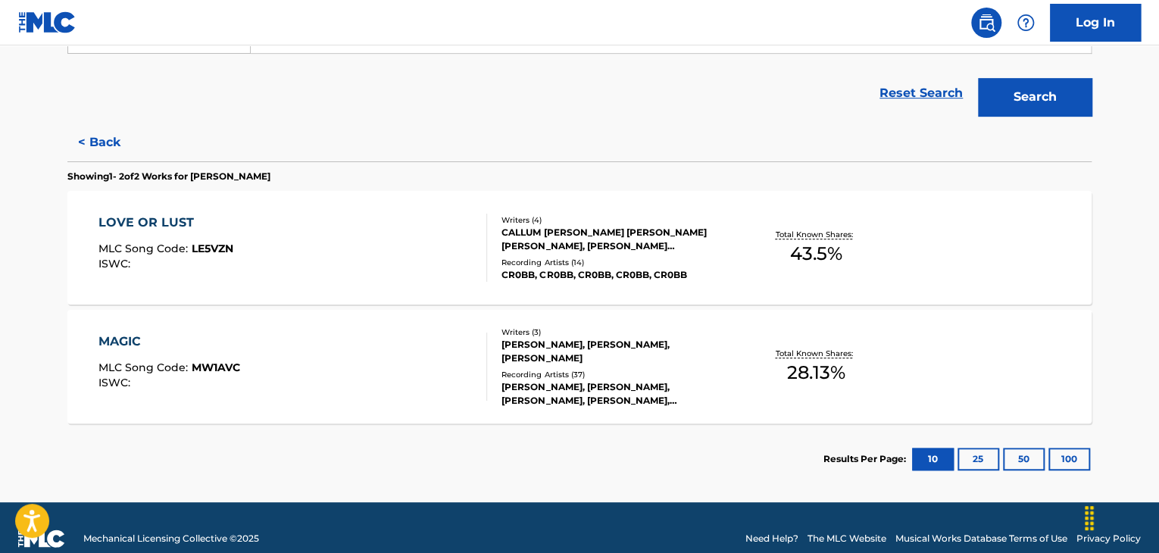
scroll to position [342, 0]
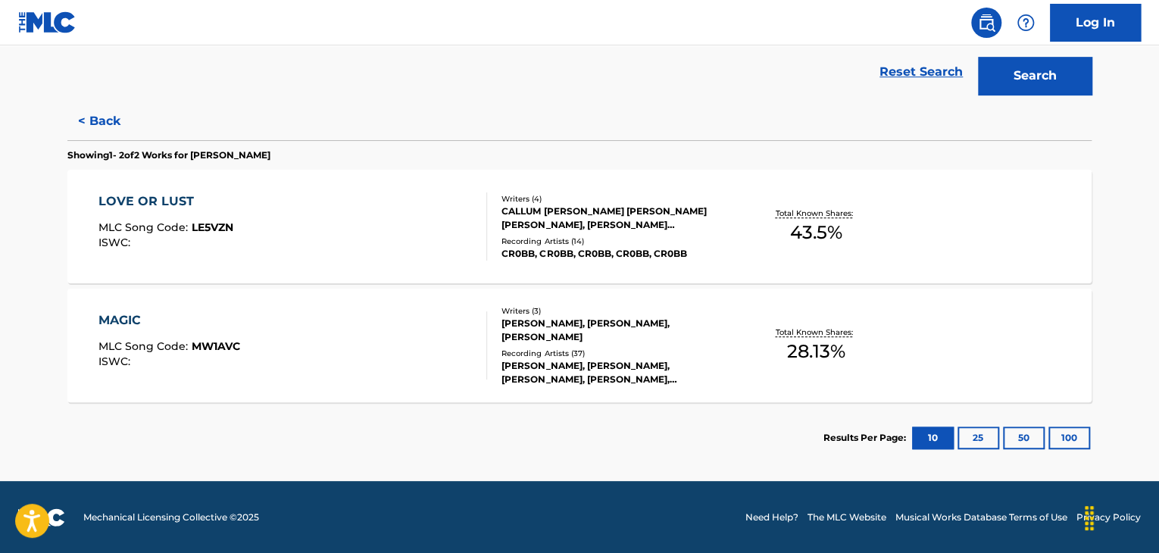
click at [467, 338] on div "MAGIC MLC Song Code : MW1AVC ISWC :" at bounding box center [292, 345] width 389 height 68
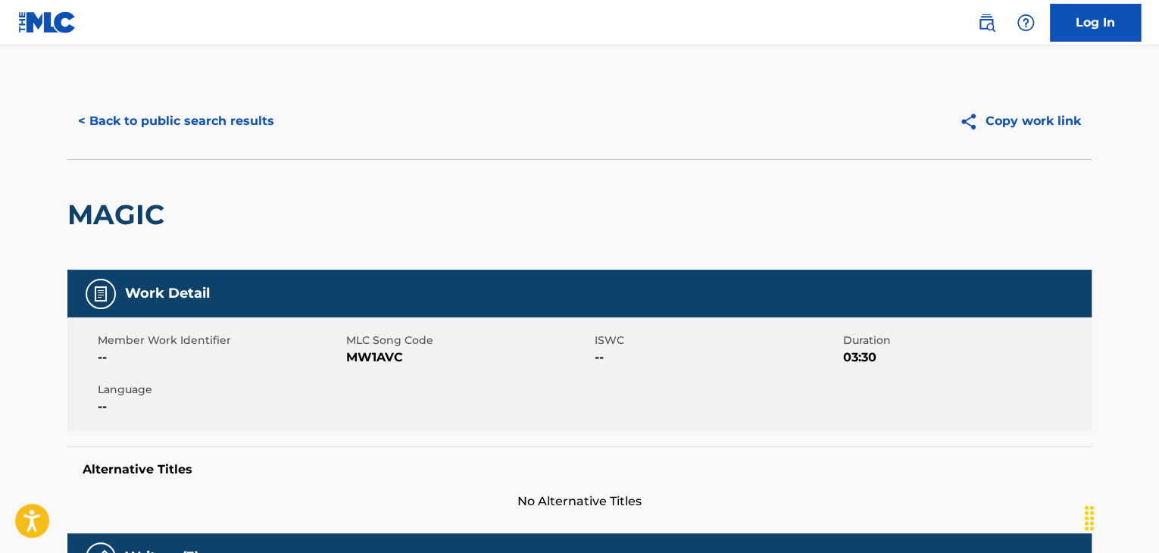
click at [153, 129] on button "< Back to public search results" at bounding box center [175, 121] width 217 height 38
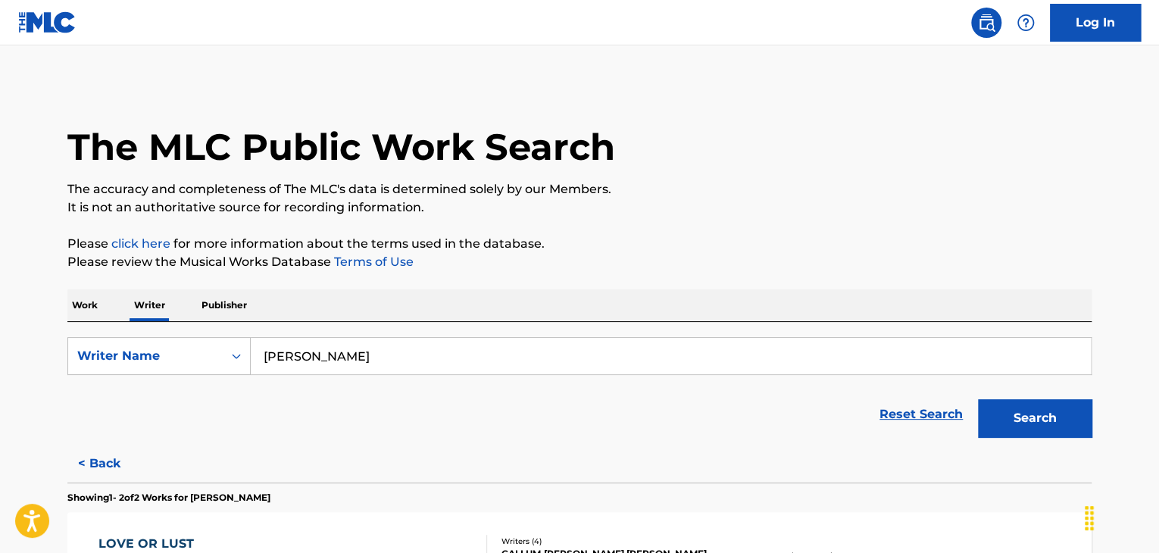
click at [73, 306] on p "Work" at bounding box center [84, 305] width 35 height 32
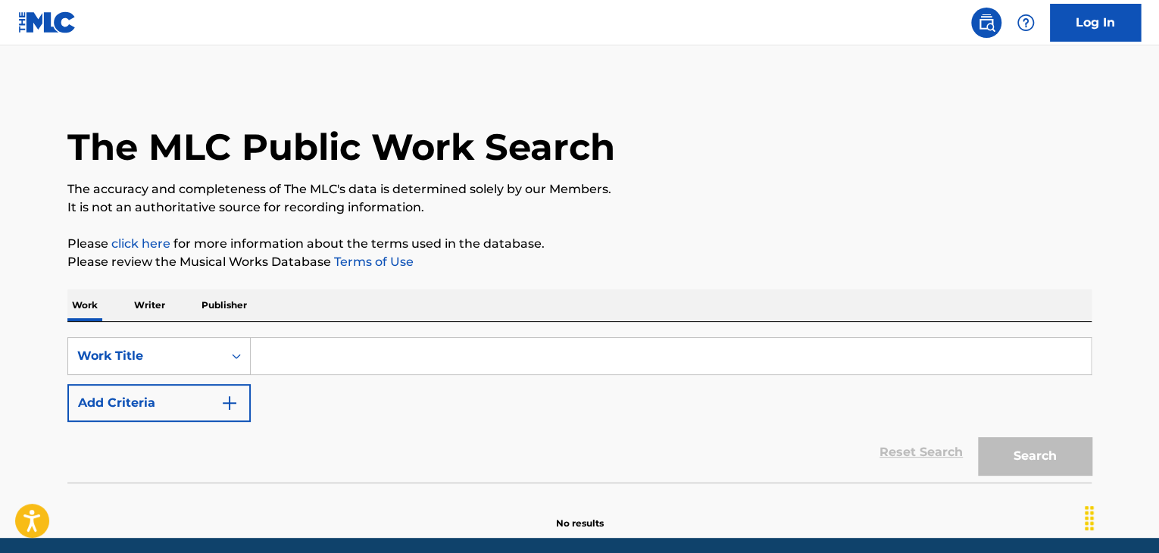
click at [333, 369] on input "Search Form" at bounding box center [671, 356] width 840 height 36
paste input "Committing Crimes"
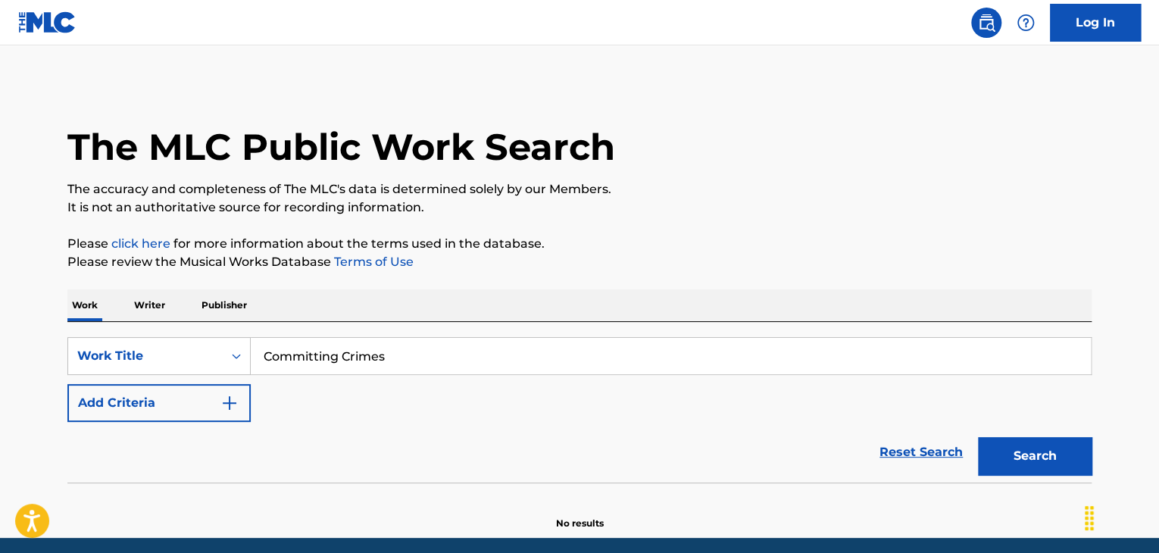
type input "Committing Crimes"
click at [208, 420] on button "Add Criteria" at bounding box center [158, 403] width 183 height 38
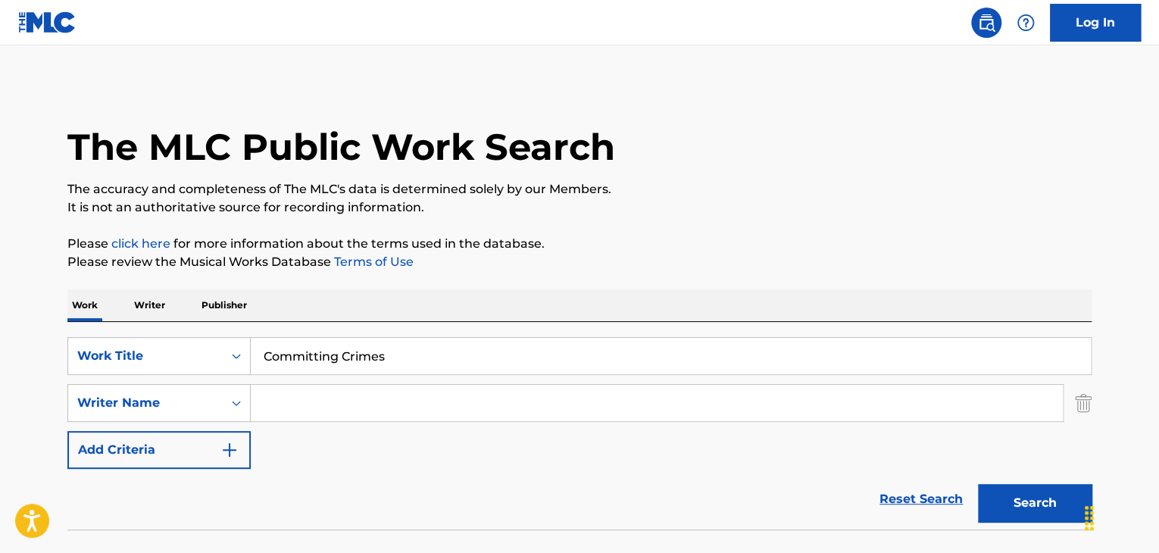
drag, startPoint x: 208, startPoint y: 420, endPoint x: 295, endPoint y: 403, distance: 88.9
click at [295, 403] on input "Search Form" at bounding box center [657, 403] width 812 height 36
paste input "[PERSON_NAME]"
type input "[PERSON_NAME]"
click at [722, 231] on div "The MLC Public Work Search The accuracy and completeness of The MLC's data is d…" at bounding box center [579, 330] width 1061 height 494
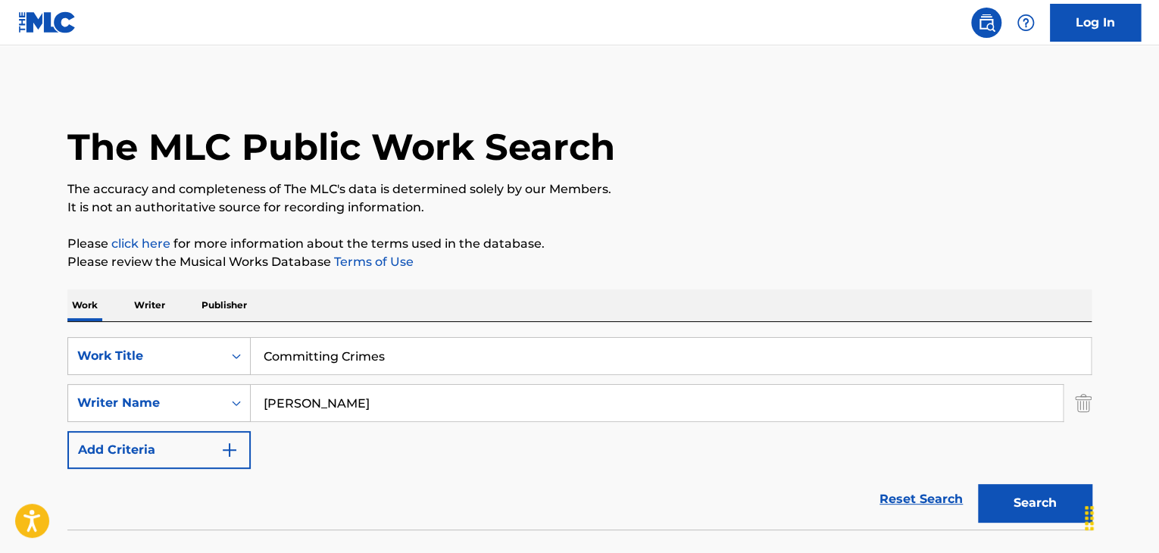
click at [1027, 504] on button "Search" at bounding box center [1035, 503] width 114 height 38
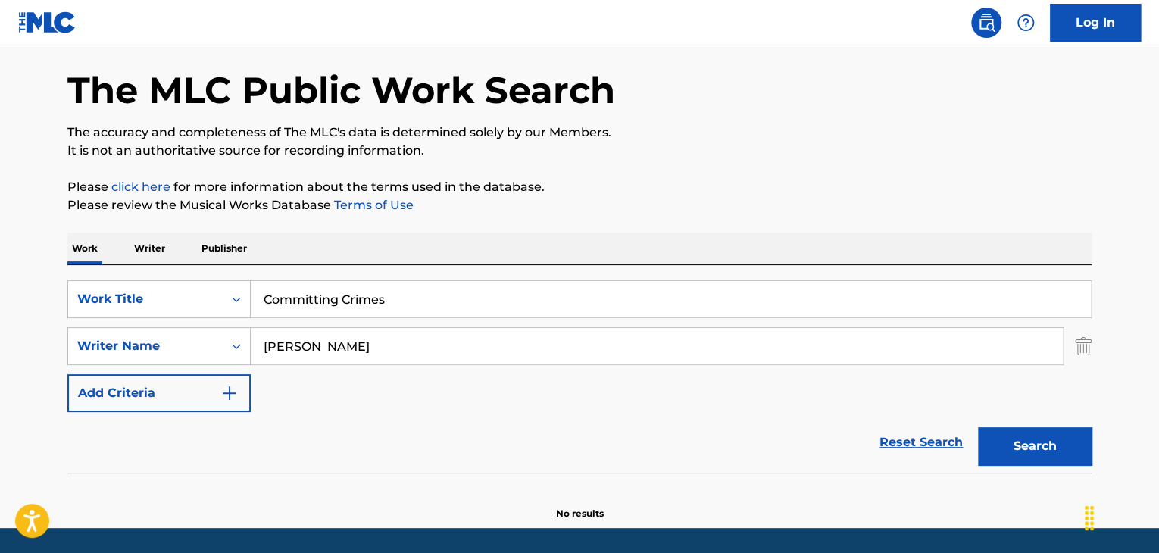
scroll to position [105, 0]
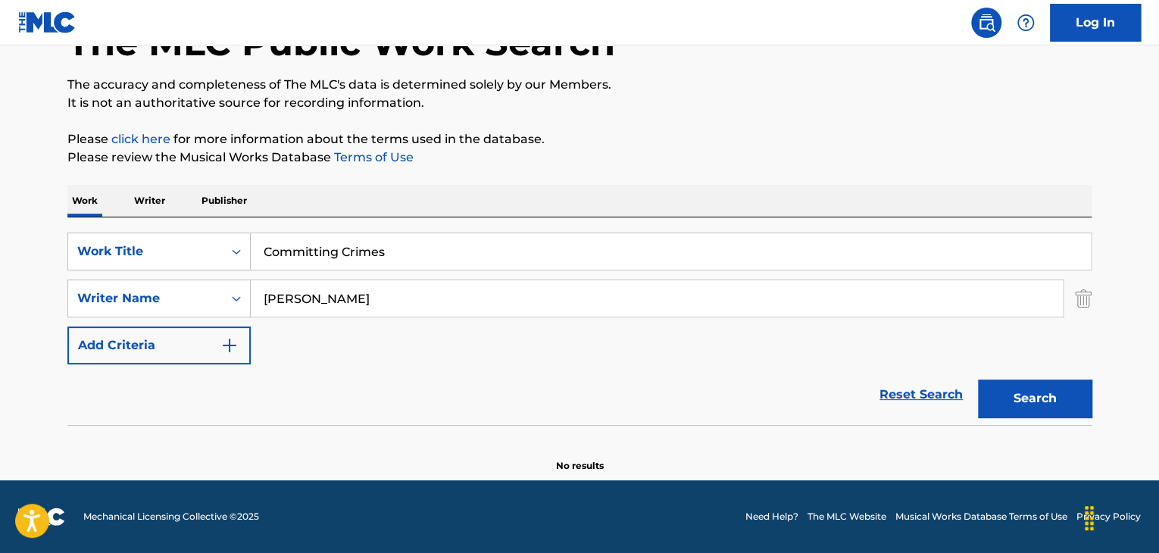
click at [155, 203] on p "Writer" at bounding box center [150, 201] width 40 height 32
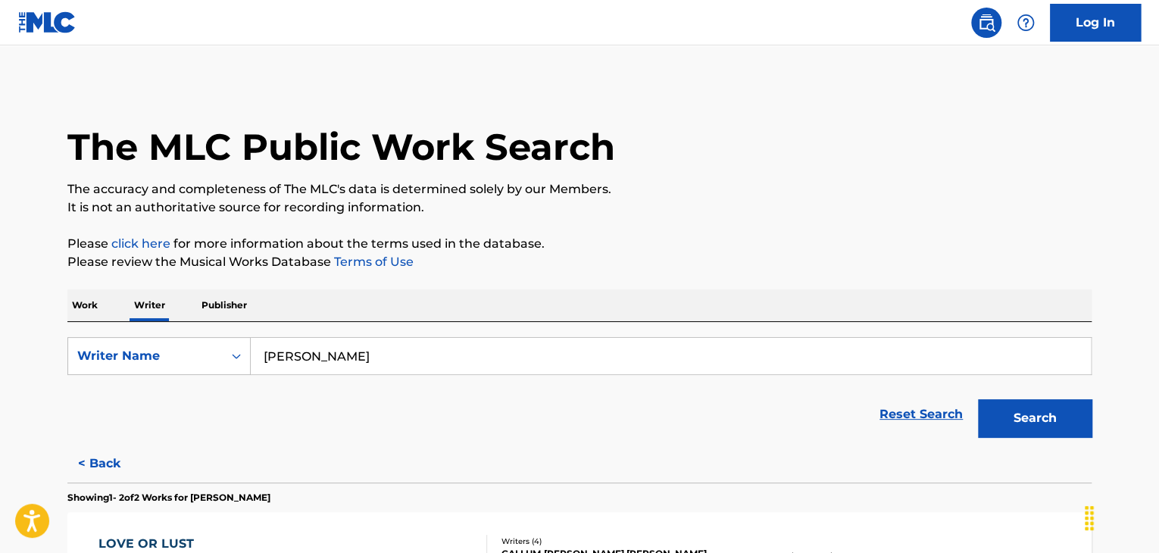
click at [362, 352] on input "[PERSON_NAME]" at bounding box center [671, 356] width 840 height 36
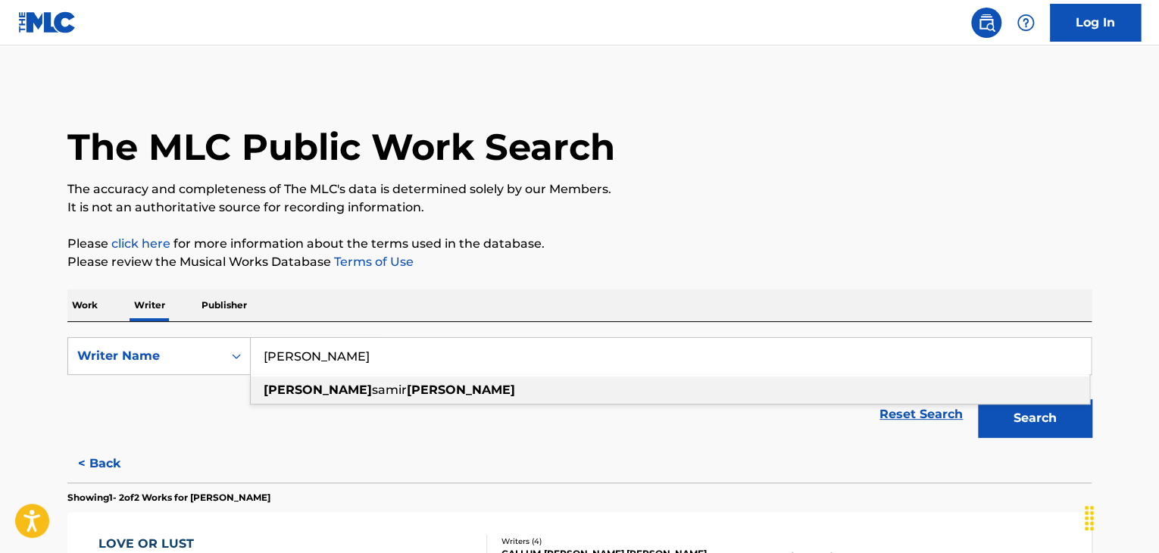
click at [362, 352] on input "[PERSON_NAME]" at bounding box center [671, 356] width 840 height 36
paste input "[PERSON_NAME]"
type input "[PERSON_NAME]"
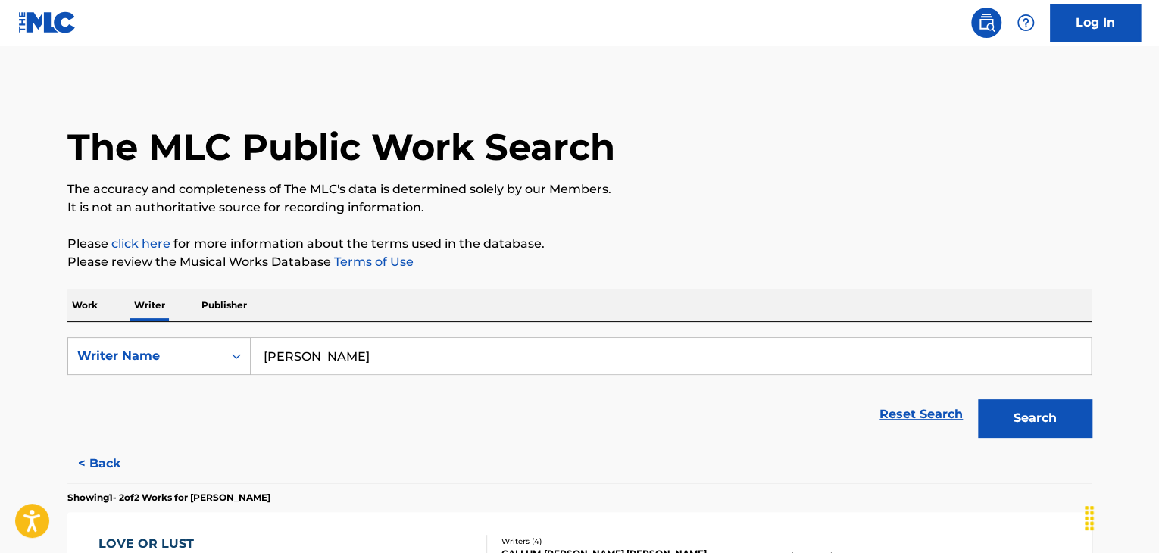
click at [761, 233] on div "The MLC Public Work Search The accuracy and completeness of The MLC's data is d…" at bounding box center [579, 449] width 1061 height 733
click at [1008, 413] on button "Search" at bounding box center [1035, 418] width 114 height 38
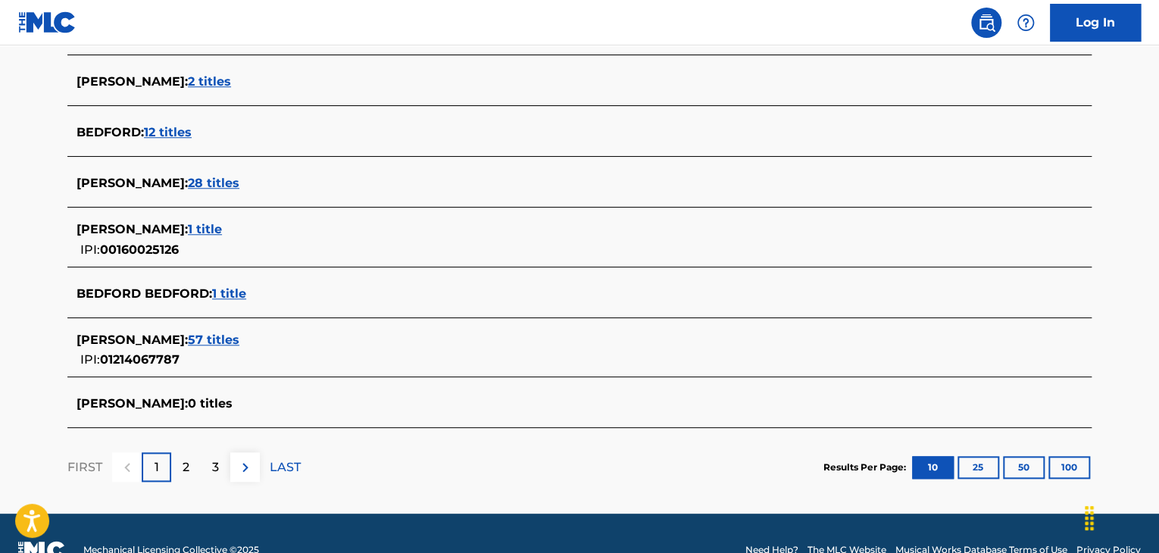
scroll to position [599, 0]
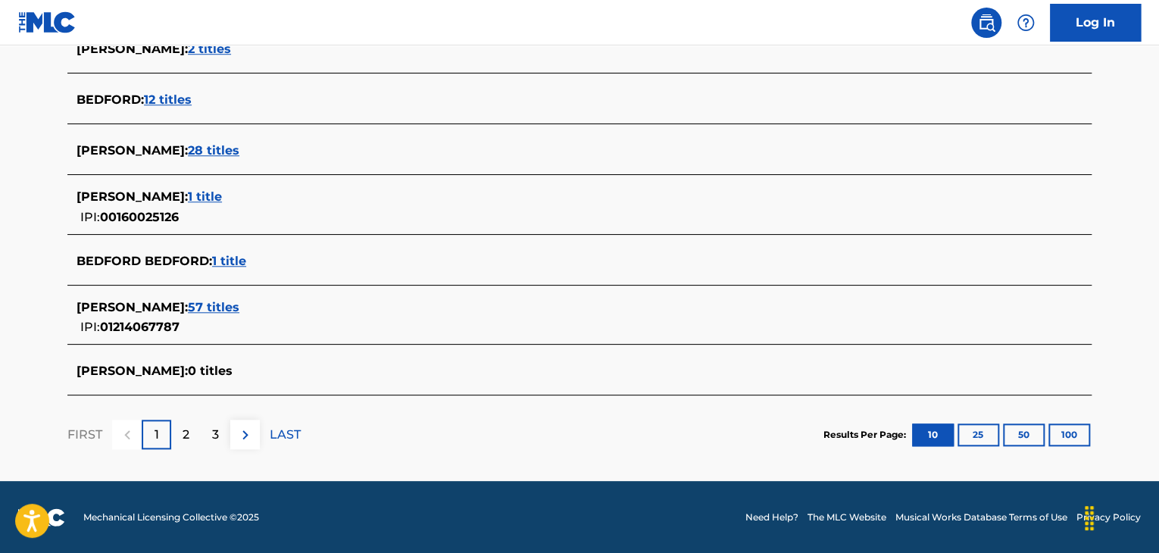
click at [216, 301] on span "57 titles" at bounding box center [214, 307] width 52 height 14
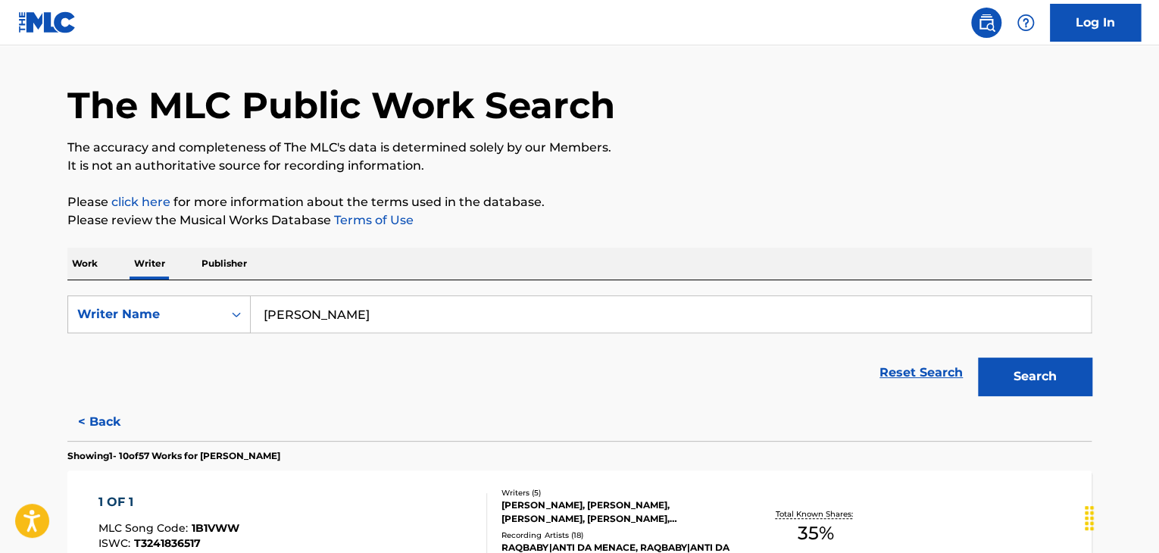
scroll to position [0, 0]
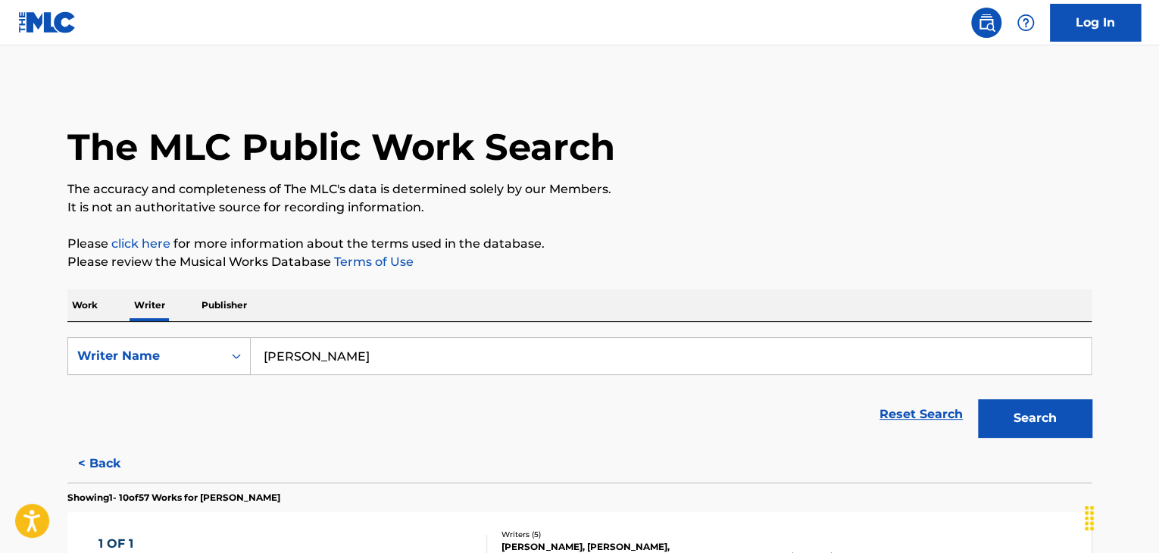
click at [206, 304] on p "Publisher" at bounding box center [224, 305] width 55 height 32
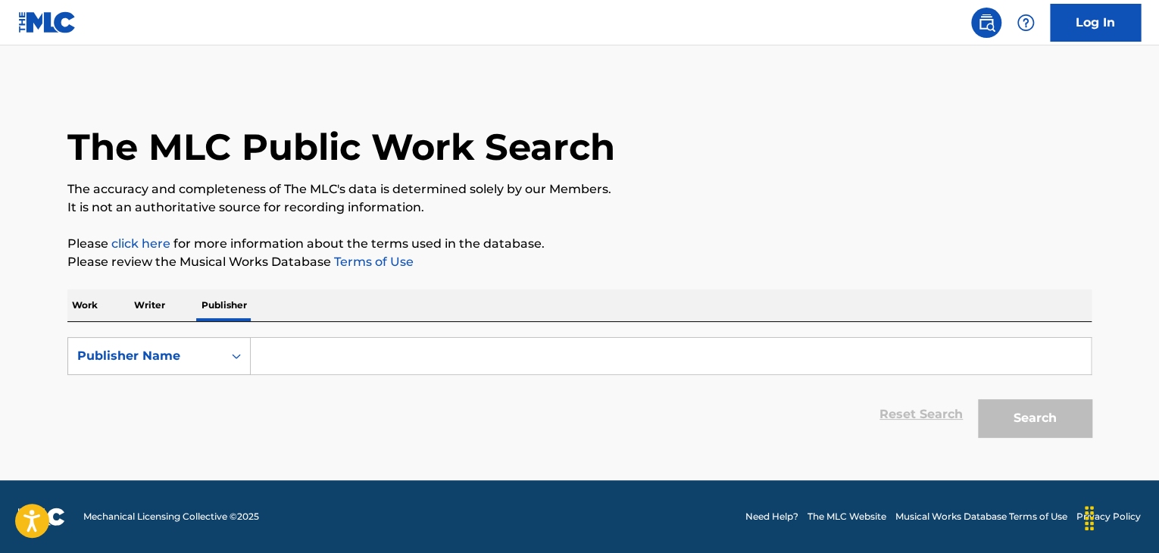
click at [100, 308] on p "Work" at bounding box center [84, 305] width 35 height 32
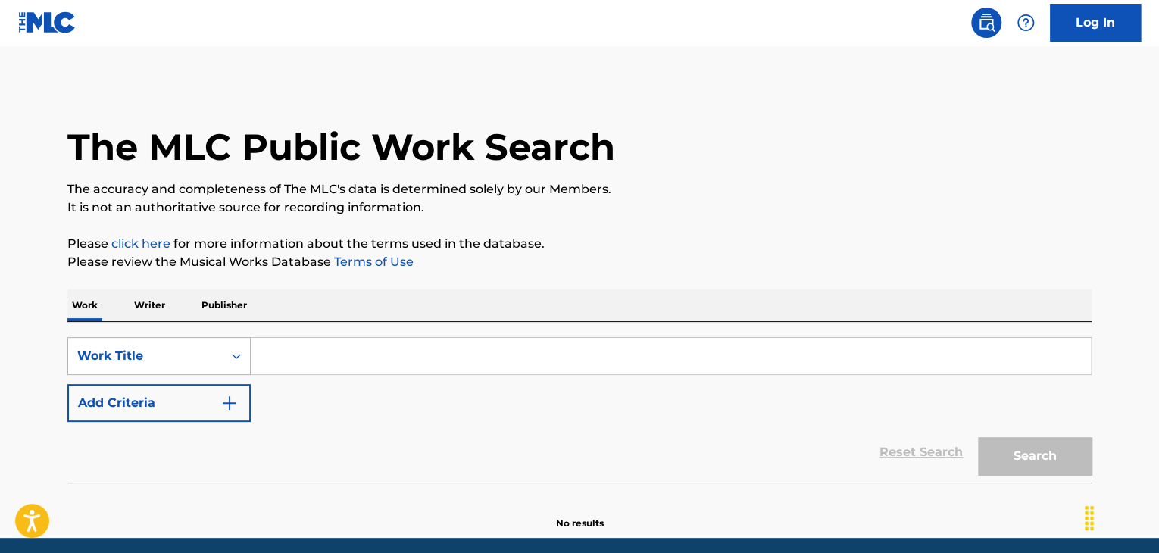
click at [221, 357] on div "Work Title" at bounding box center [145, 356] width 155 height 29
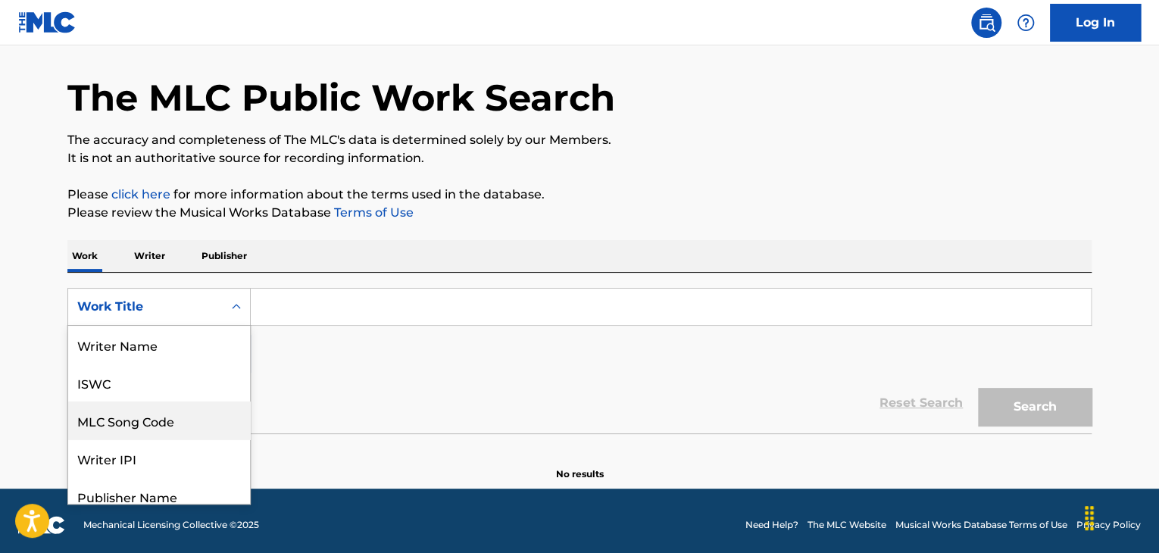
scroll to position [76, 0]
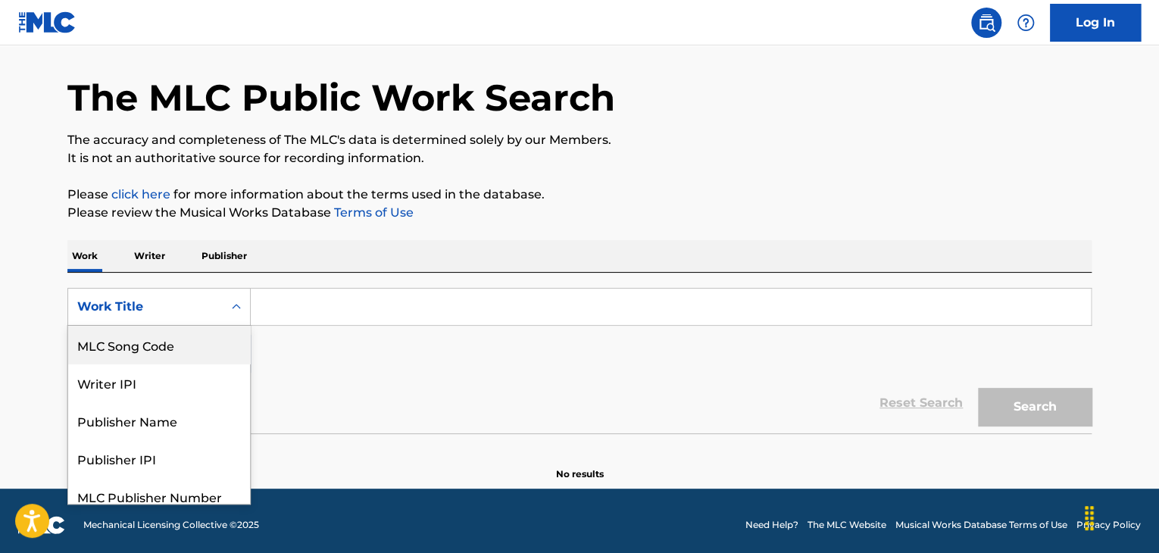
click at [152, 255] on p "Writer" at bounding box center [150, 256] width 40 height 32
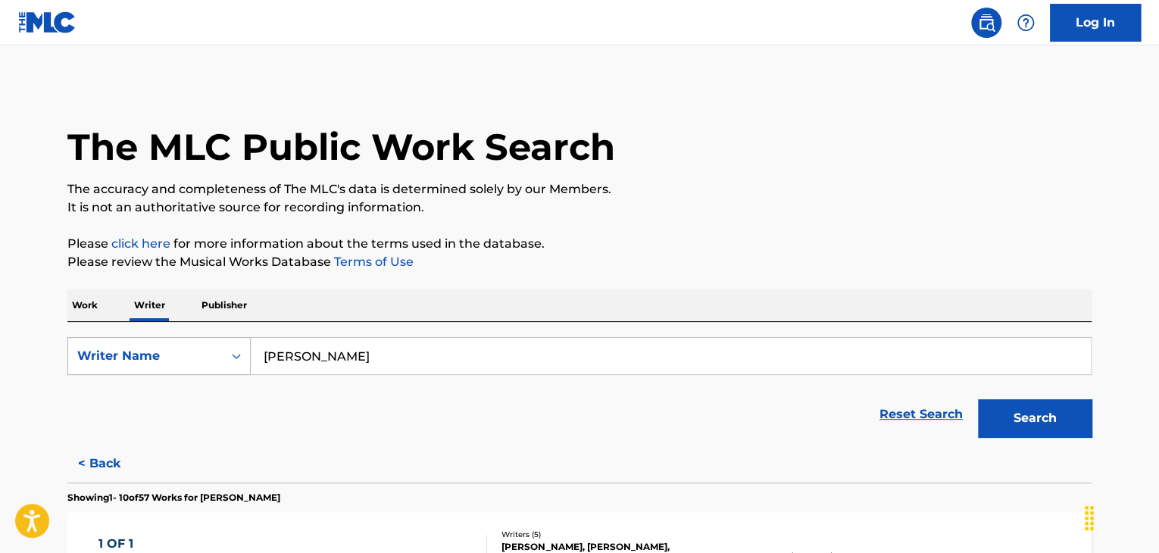
click at [179, 346] on div "Writer Name" at bounding box center [145, 356] width 155 height 29
click at [170, 399] on div "Writer IPI" at bounding box center [159, 394] width 182 height 38
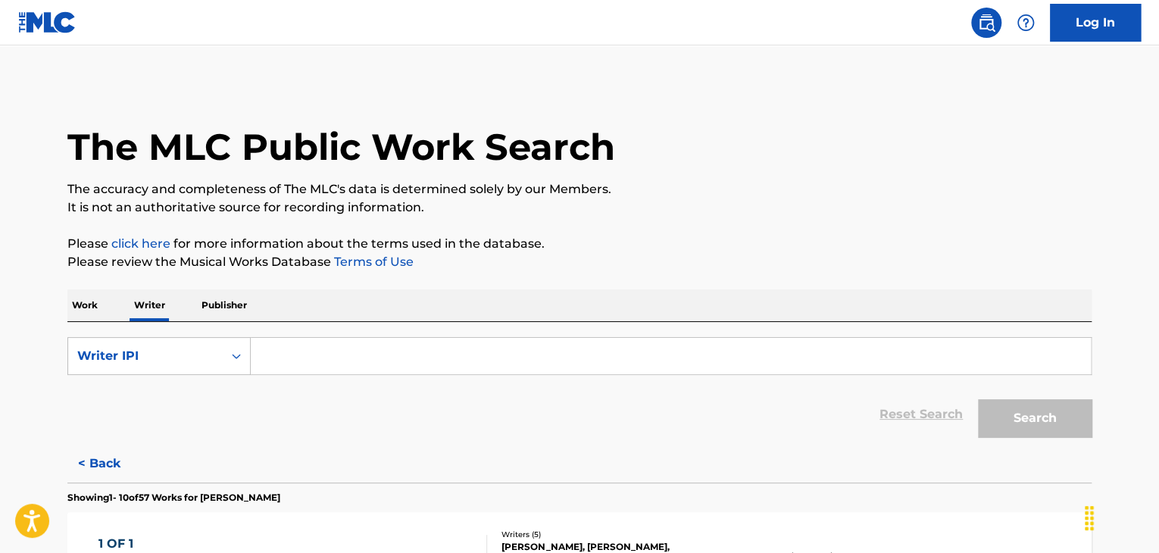
click at [342, 356] on input "Search Form" at bounding box center [671, 356] width 840 height 36
paste input "00160025126"
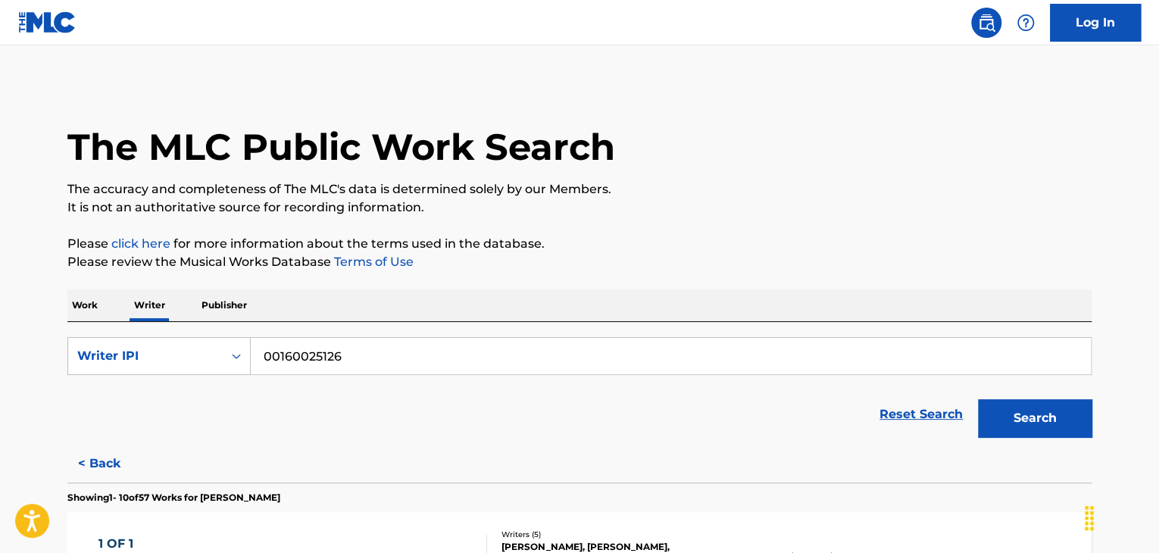
type input "00160025126"
click at [1002, 422] on button "Search" at bounding box center [1035, 418] width 114 height 38
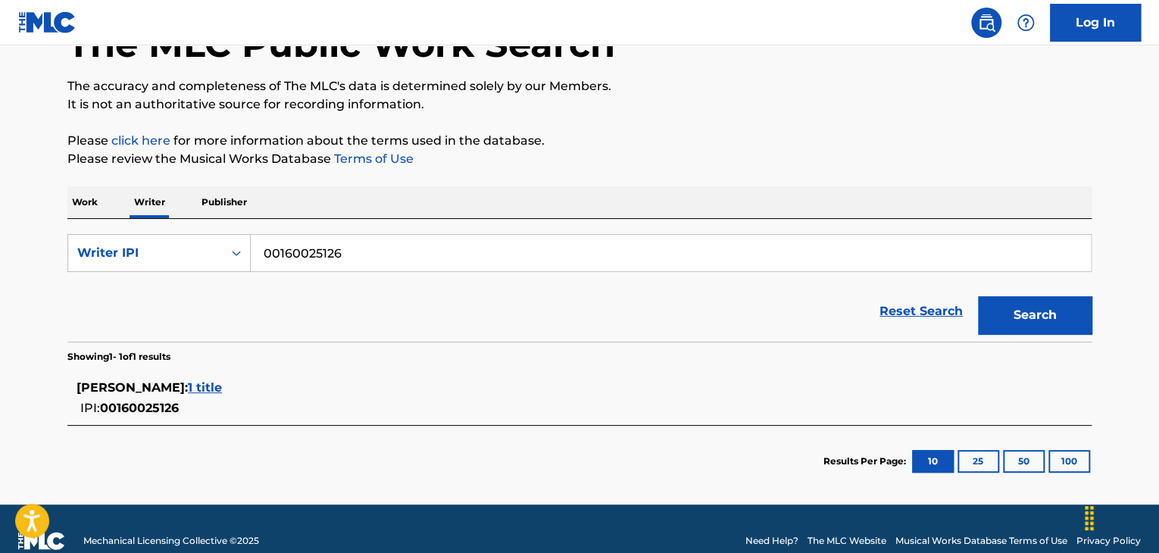
scroll to position [127, 0]
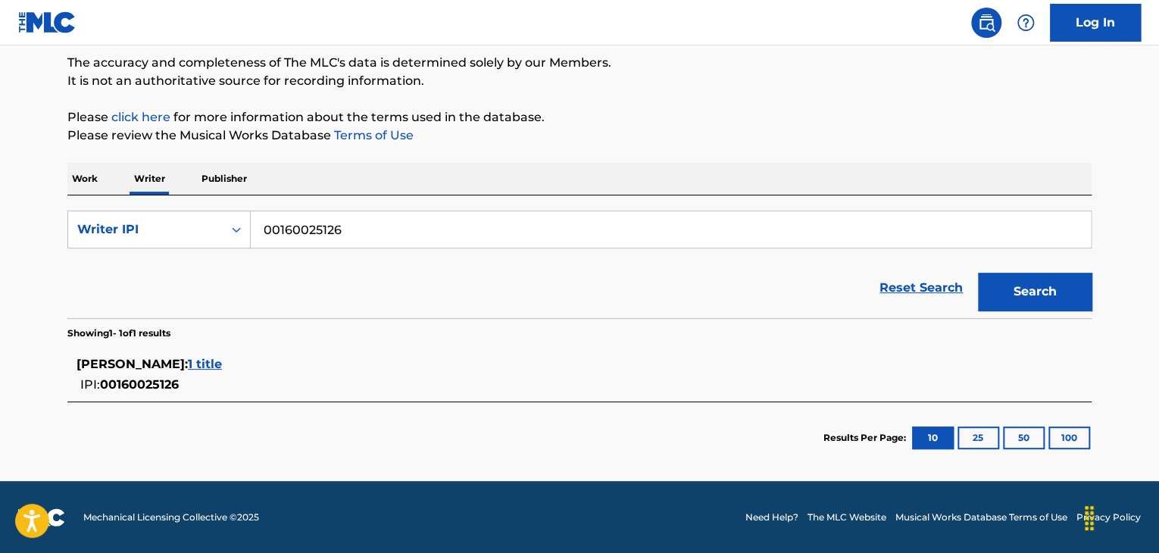
click at [205, 363] on span "1 title" at bounding box center [205, 364] width 34 height 14
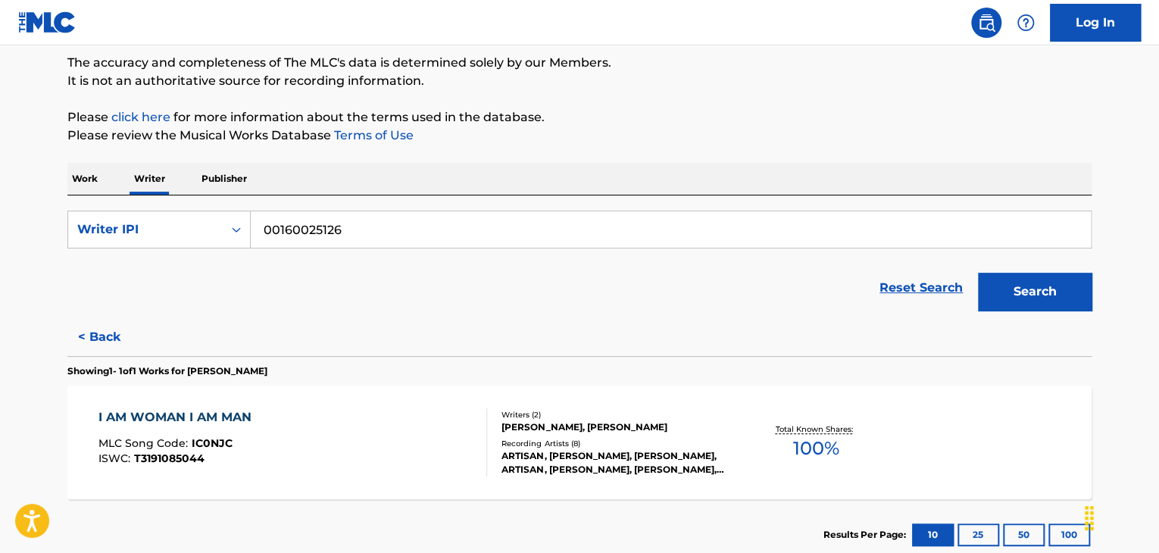
scroll to position [202, 0]
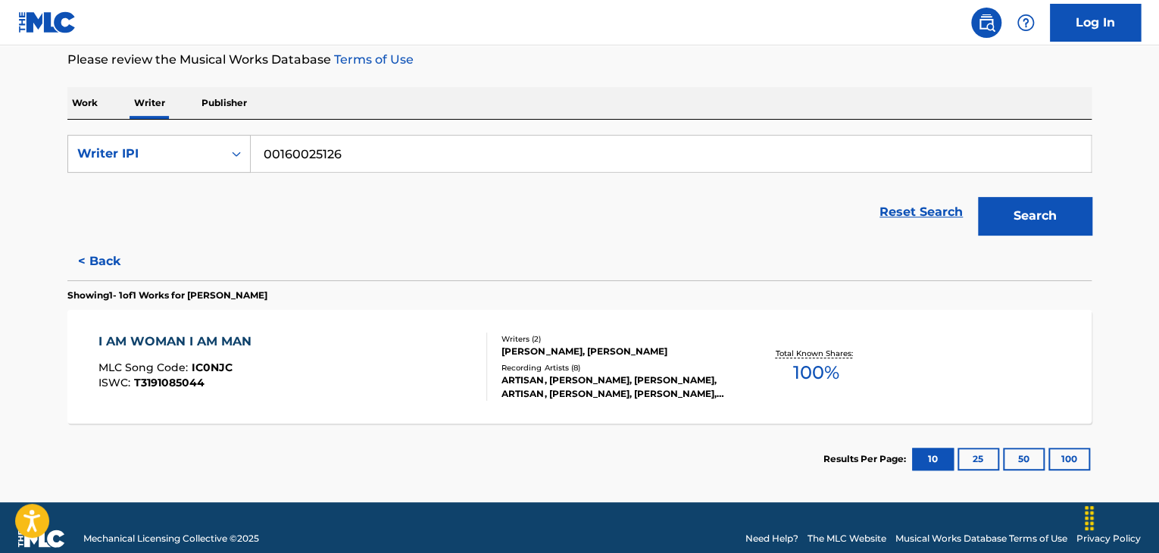
click at [358, 355] on div "I AM WOMAN I AM MAN MLC Song Code : IC0NJC ISWC : T3191085044" at bounding box center [292, 367] width 389 height 68
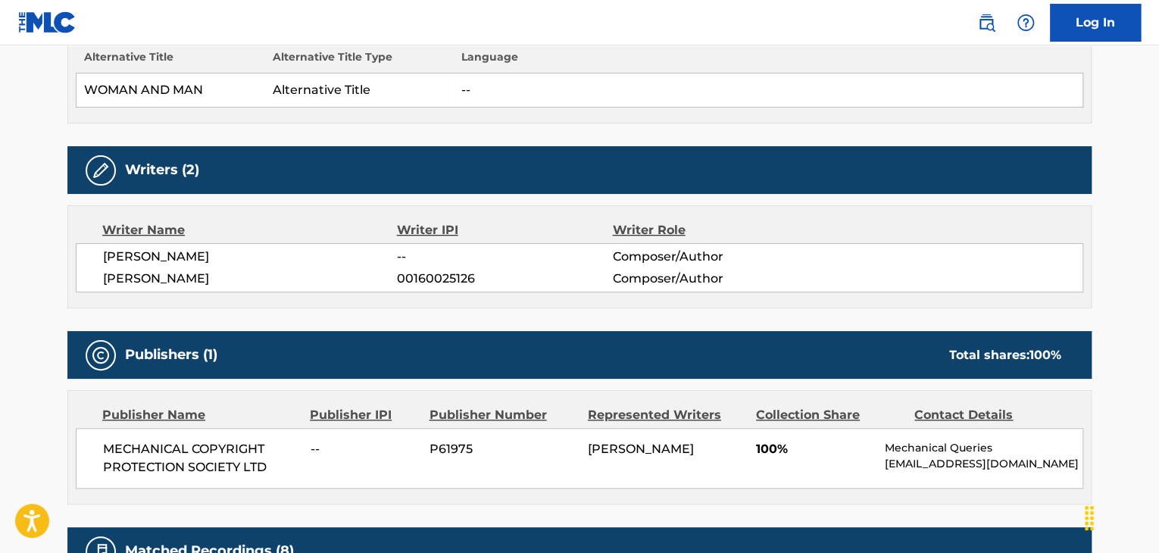
scroll to position [455, 0]
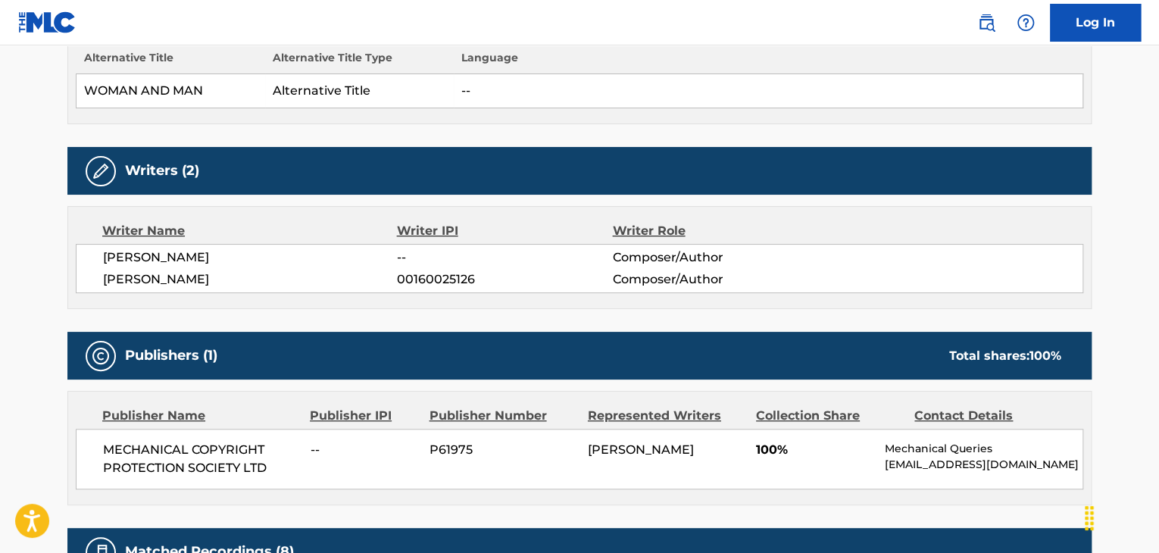
click at [183, 280] on span "[PERSON_NAME]" at bounding box center [250, 279] width 294 height 18
click at [425, 283] on span "00160025126" at bounding box center [504, 279] width 215 height 18
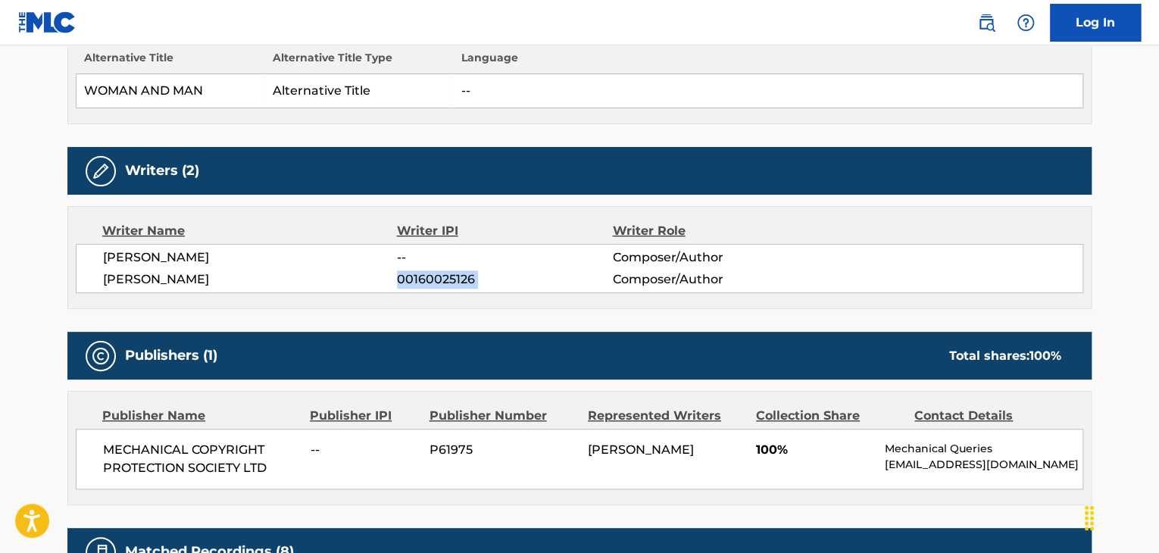
click at [425, 283] on span "00160025126" at bounding box center [504, 279] width 215 height 18
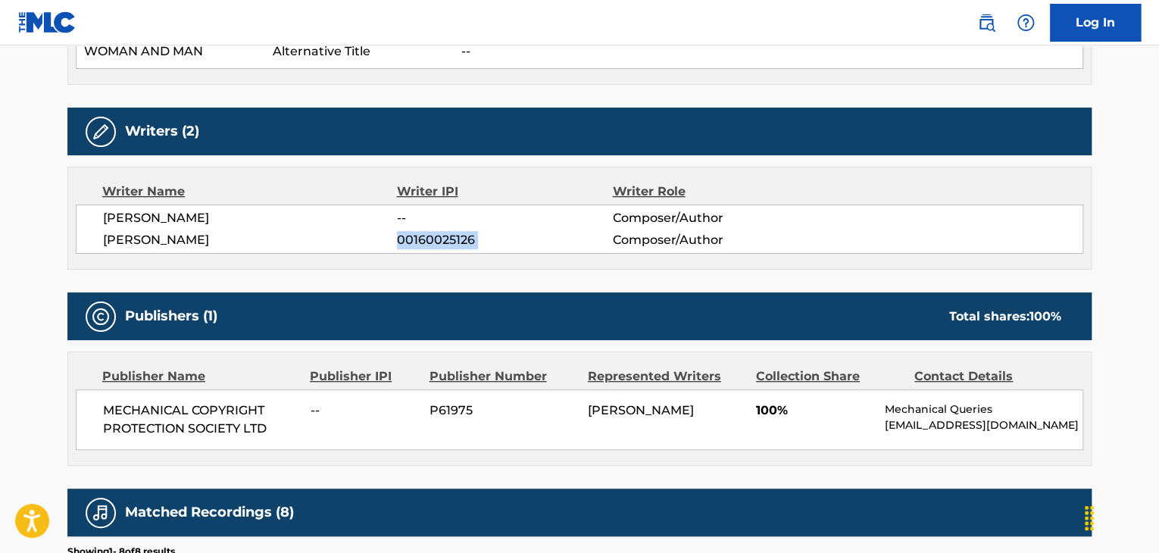
scroll to position [530, 0]
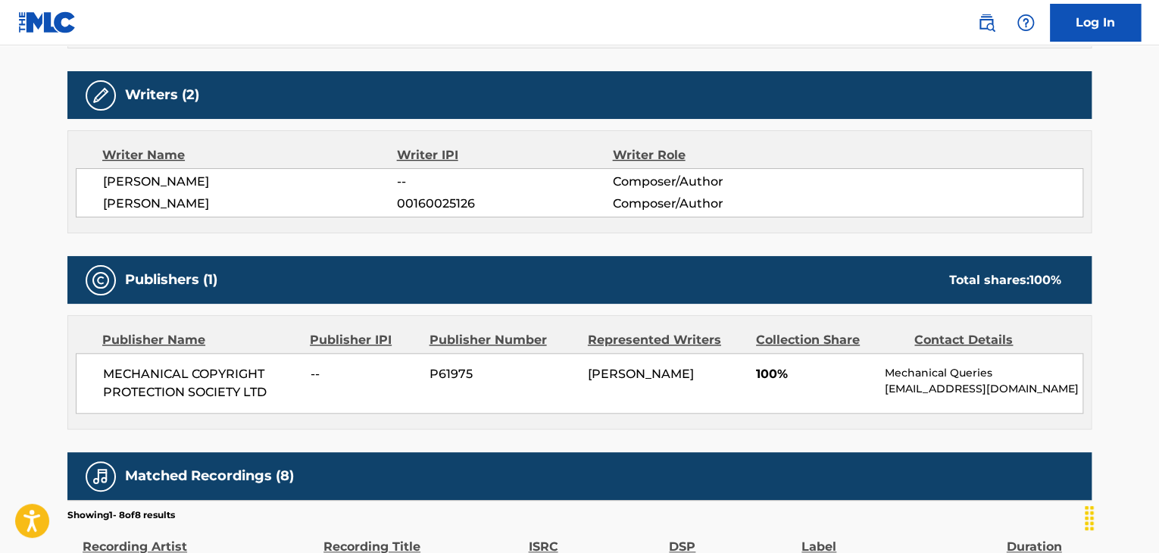
click at [148, 392] on span "MECHANICAL COPYRIGHT PROTECTION SOCIETY LTD" at bounding box center [201, 383] width 196 height 36
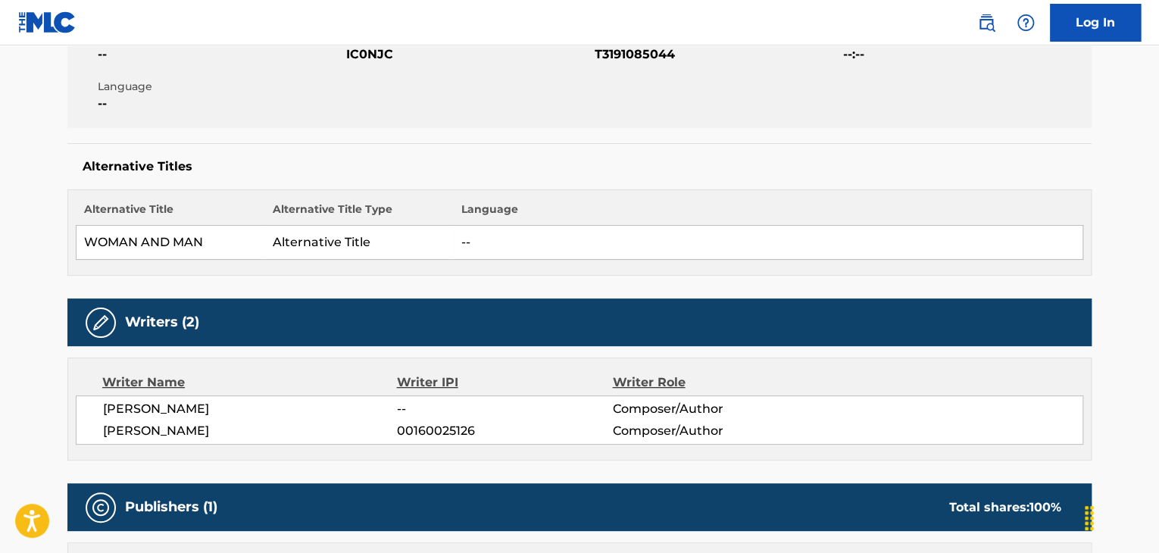
scroll to position [227, 0]
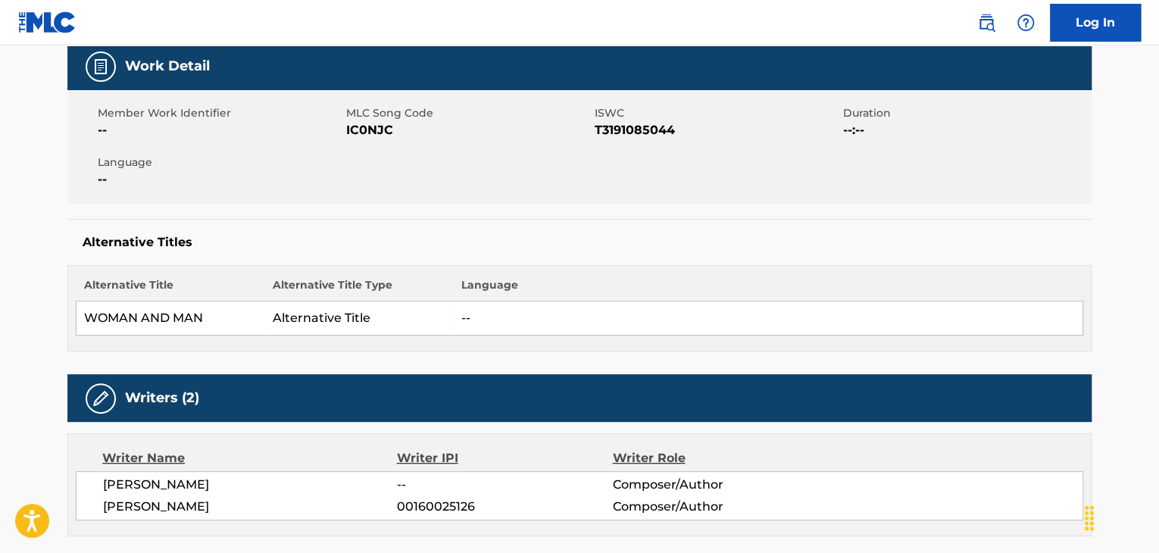
click at [364, 131] on span "IC0NJC" at bounding box center [468, 130] width 245 height 18
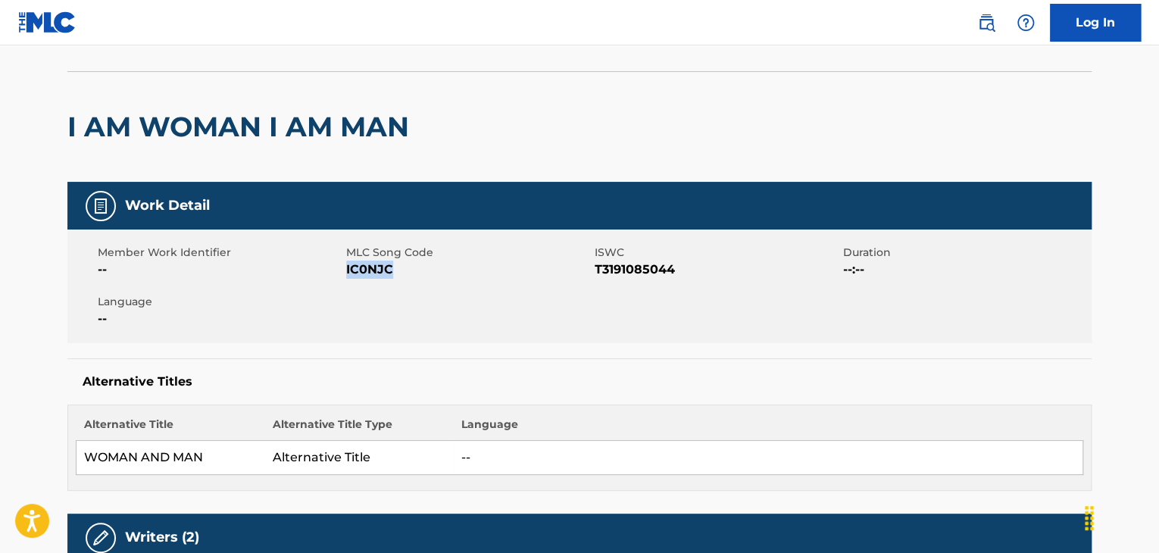
scroll to position [0, 0]
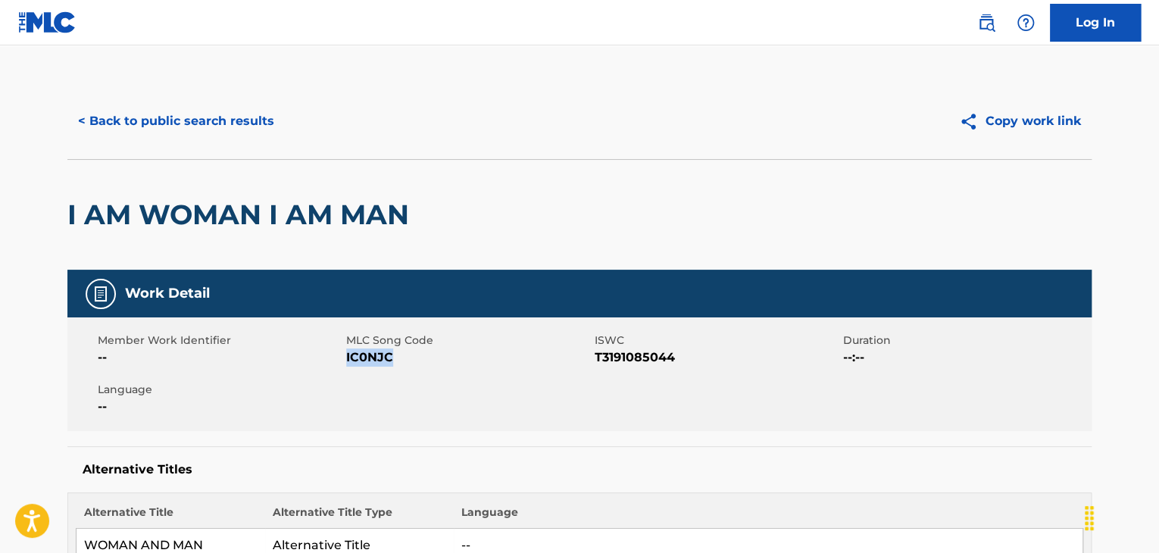
click at [179, 120] on button "< Back to public search results" at bounding box center [175, 121] width 217 height 38
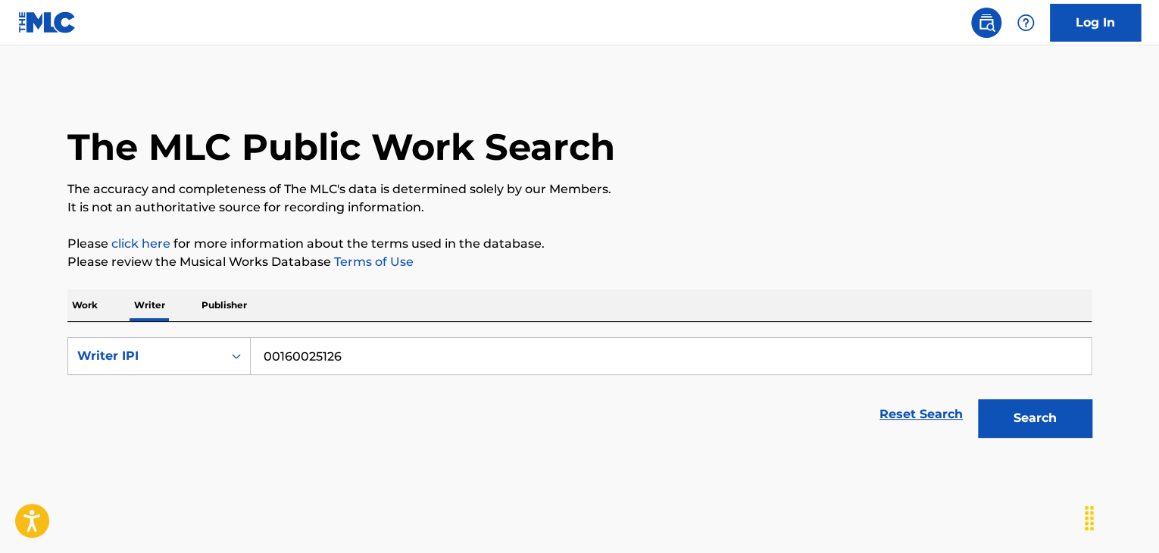
scroll to position [18, 0]
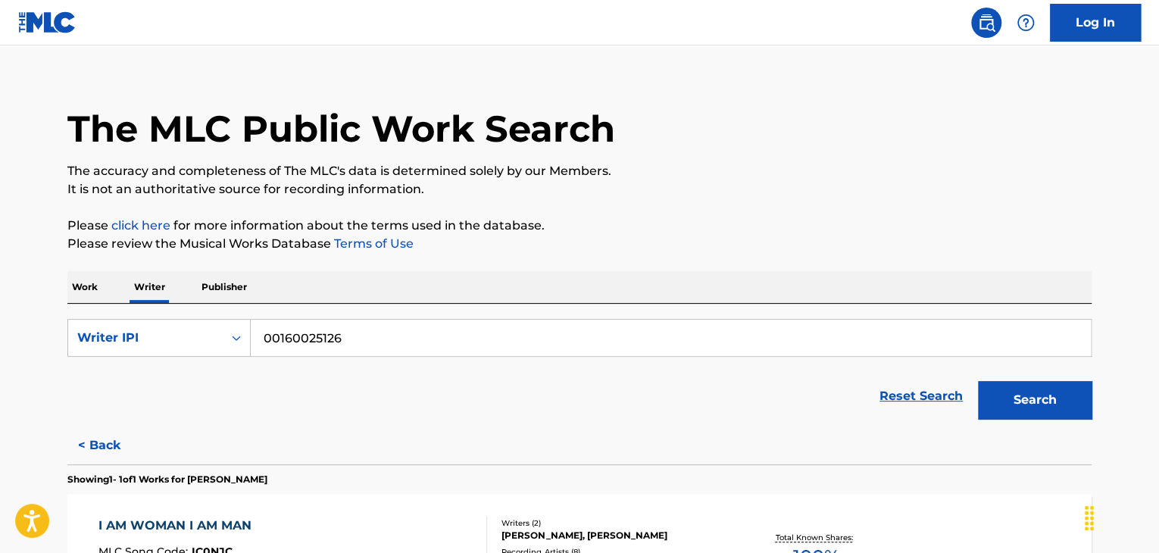
click at [79, 289] on p "Work" at bounding box center [84, 287] width 35 height 32
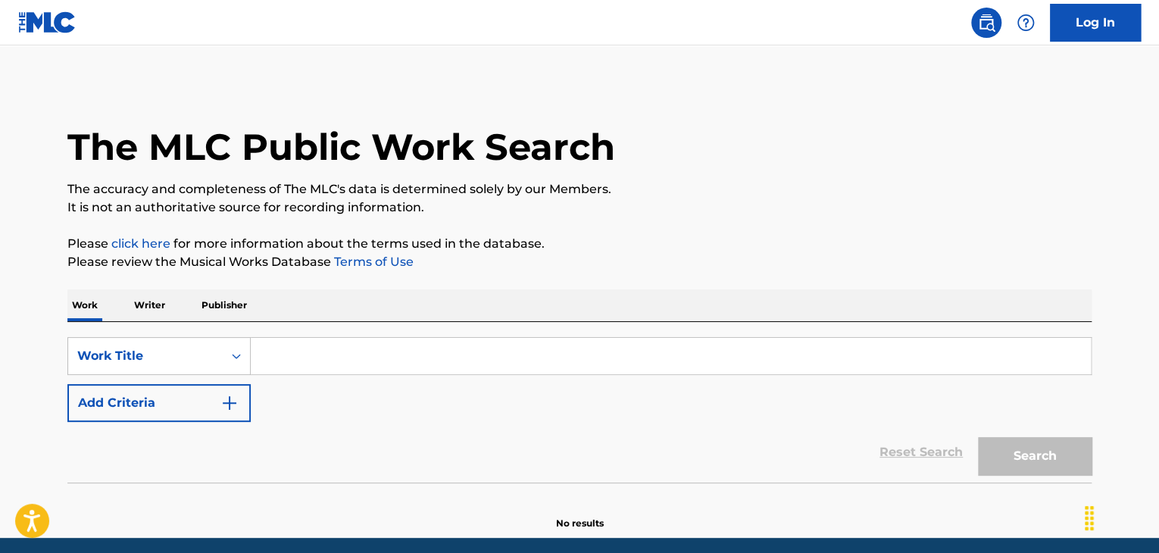
click at [345, 353] on input "Search Form" at bounding box center [671, 356] width 840 height 36
paste input "IC0NJC"
type input "IC0NJC"
click at [146, 305] on p "Writer" at bounding box center [150, 305] width 40 height 32
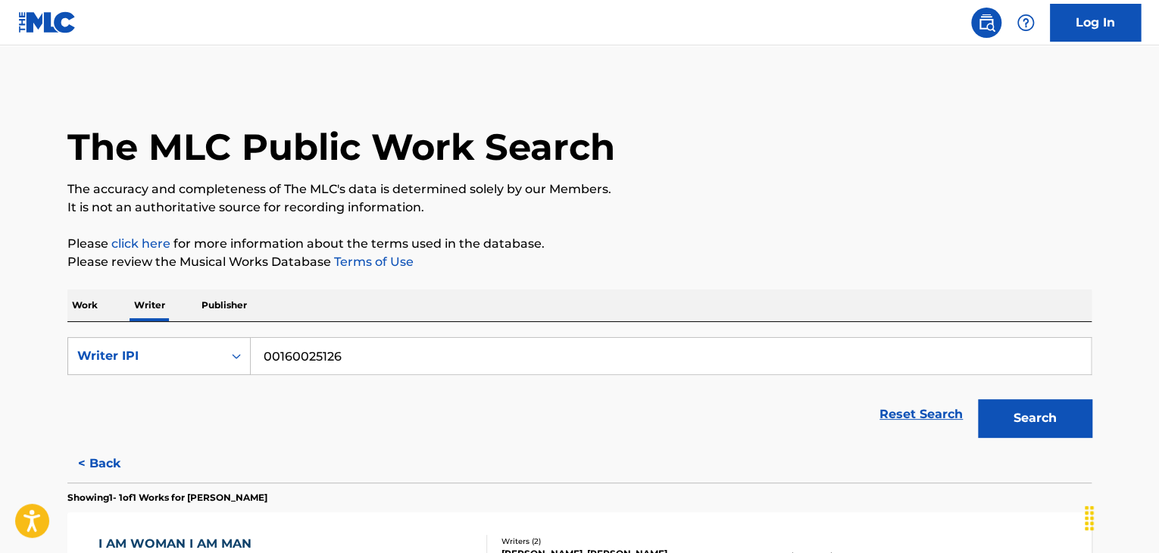
click at [361, 369] on input "00160025126" at bounding box center [671, 356] width 840 height 36
click at [214, 346] on div "Writer IPI" at bounding box center [145, 356] width 155 height 29
drag, startPoint x: 164, startPoint y: 381, endPoint x: 185, endPoint y: 382, distance: 20.5
click at [164, 382] on div "Writer Name" at bounding box center [159, 394] width 182 height 38
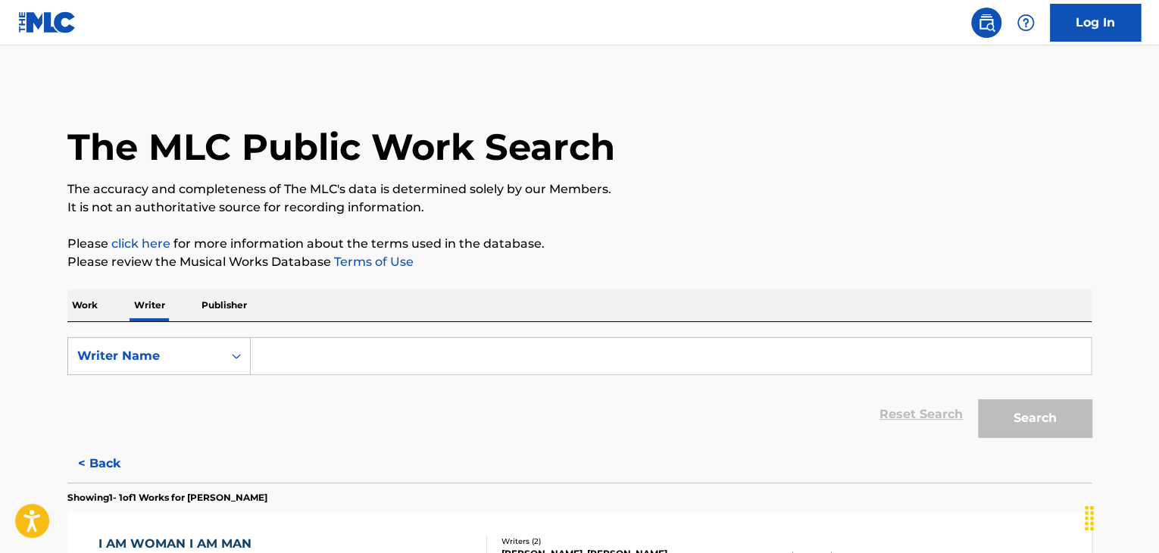
click at [354, 349] on input "Search Form" at bounding box center [671, 356] width 840 height 36
paste input "IC0NJC"
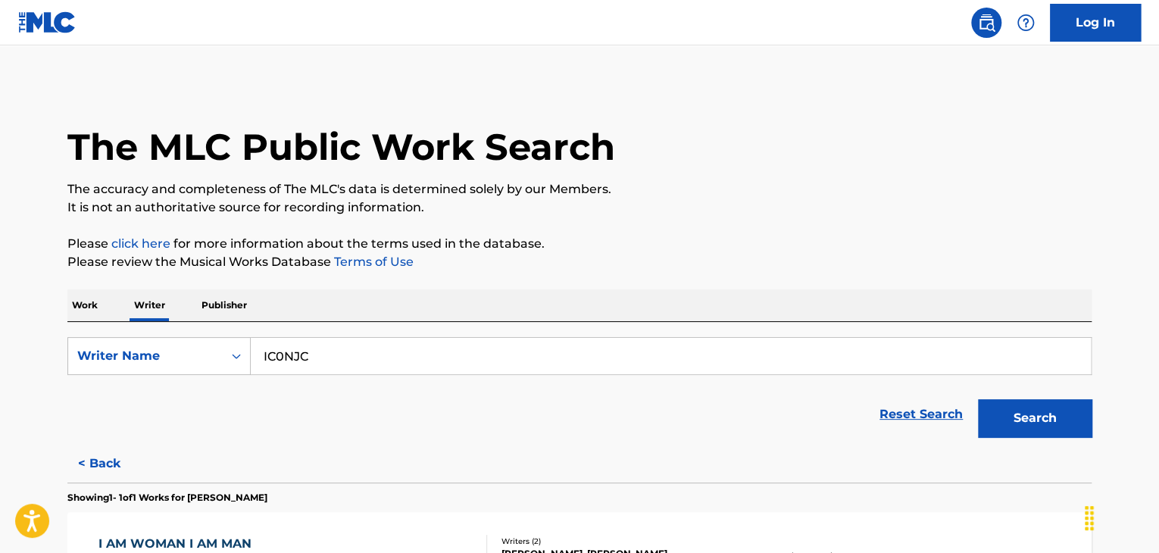
click at [303, 367] on input "IC0NJC" at bounding box center [671, 356] width 840 height 36
paste input "[PERSON_NAME]"
type input "[PERSON_NAME]"
click at [886, 240] on p "Please click here for more information about the terms used in the database." at bounding box center [579, 244] width 1024 height 18
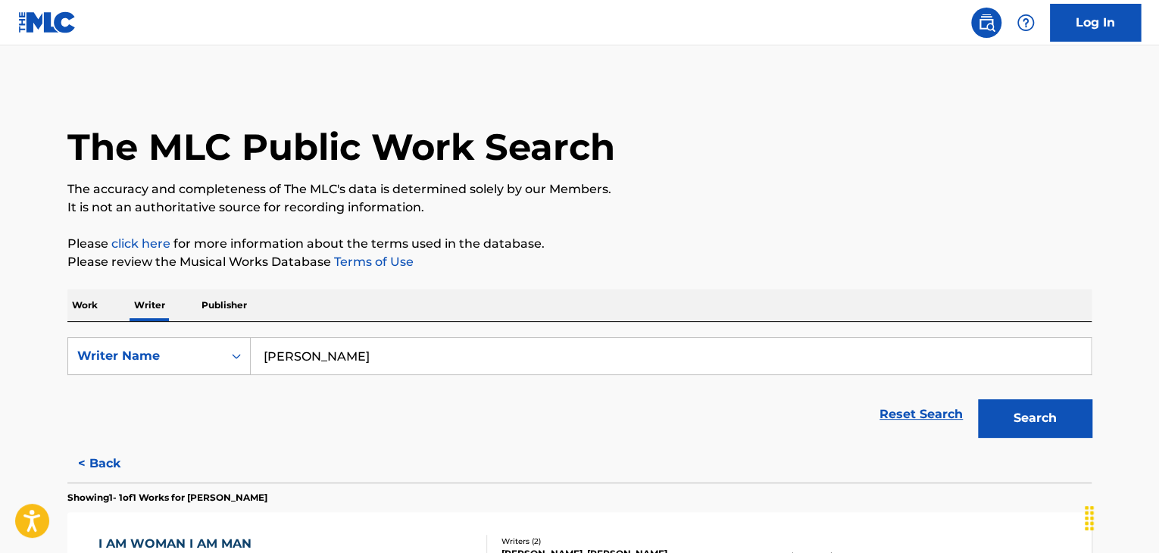
click at [1016, 425] on button "Search" at bounding box center [1035, 418] width 114 height 38
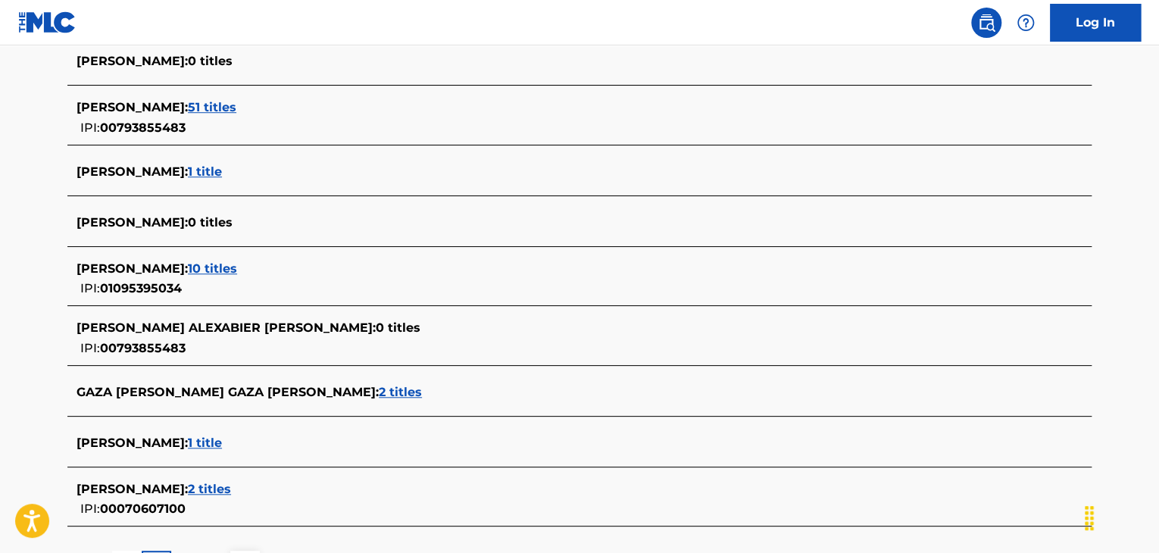
scroll to position [464, 0]
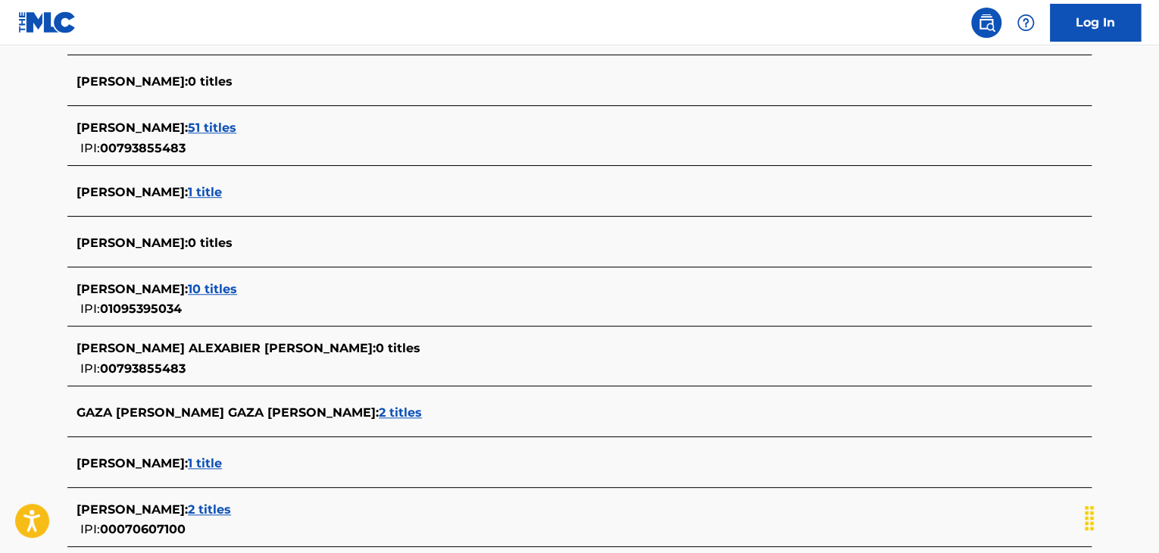
click at [236, 127] on span "51 titles" at bounding box center [212, 127] width 48 height 14
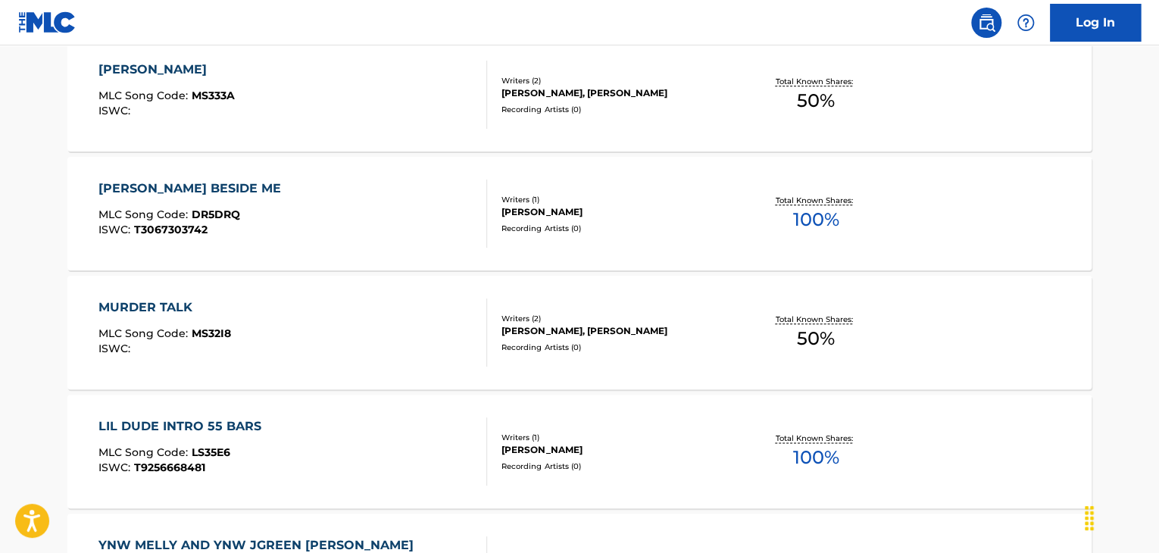
scroll to position [843, 0]
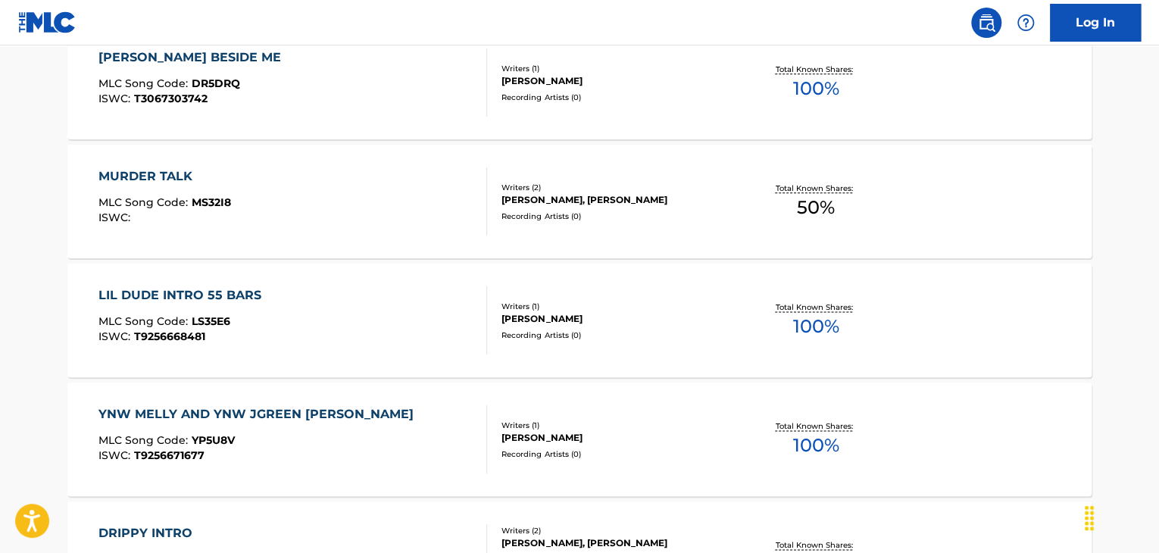
click at [407, 310] on div "LIL DUDE INTRO 55 BARS MLC Song Code : LS35E6 ISWC : T9256668481" at bounding box center [292, 320] width 389 height 68
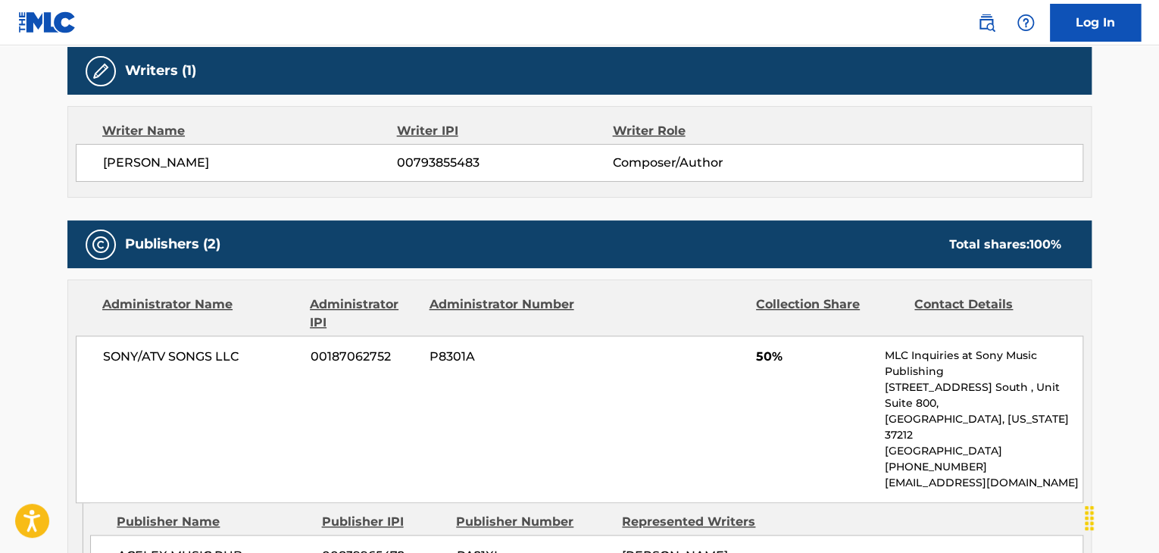
scroll to position [379, 0]
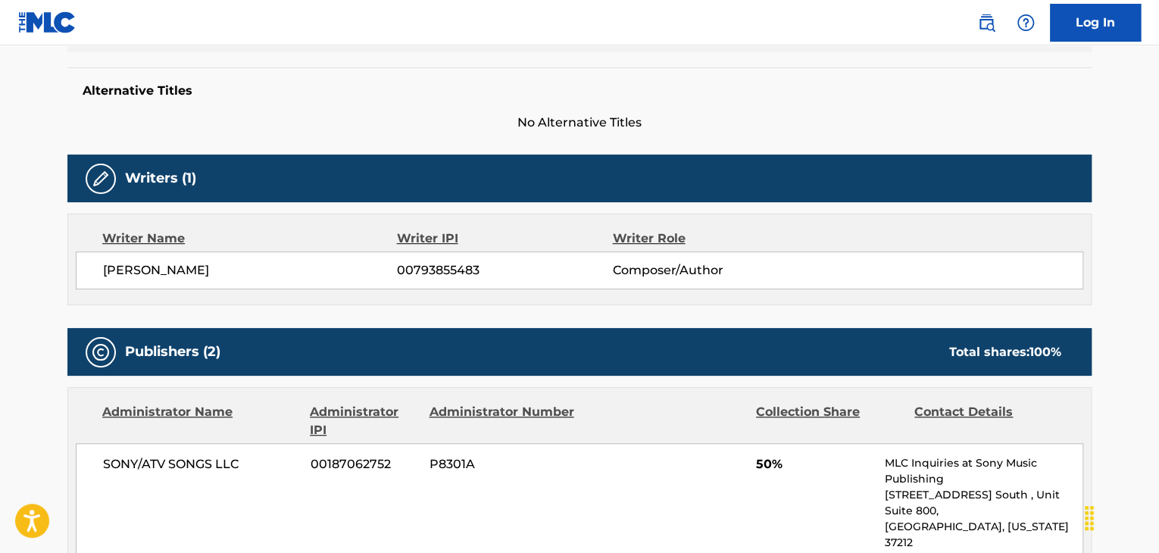
click at [231, 280] on div "[PERSON_NAME] 00793855483 Composer/Author" at bounding box center [580, 271] width 1008 height 38
click at [420, 281] on div "[PERSON_NAME] 00793855483 Composer/Author" at bounding box center [580, 271] width 1008 height 38
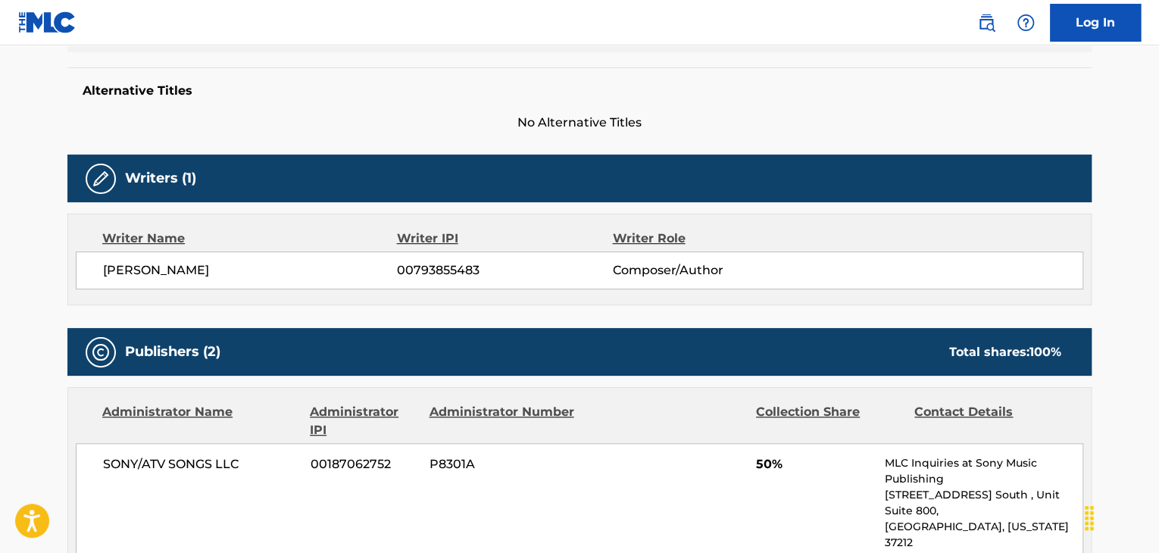
click at [167, 451] on div "SONY/ATV SONGS LLC 00187062752 P8301A 50% MLC Inquiries at Sony Music Publishin…" at bounding box center [580, 526] width 1008 height 167
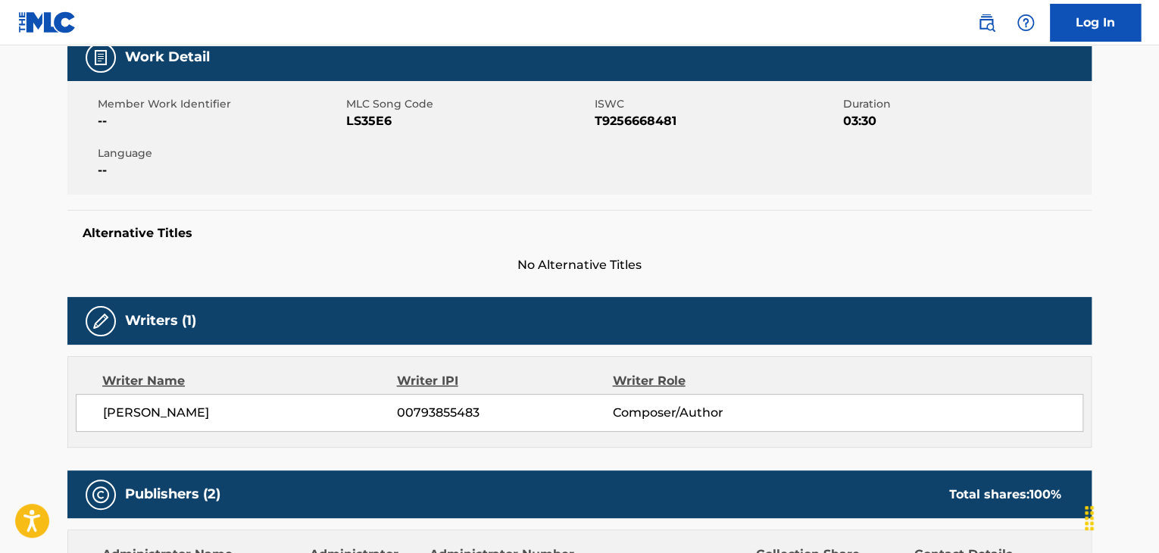
scroll to position [152, 0]
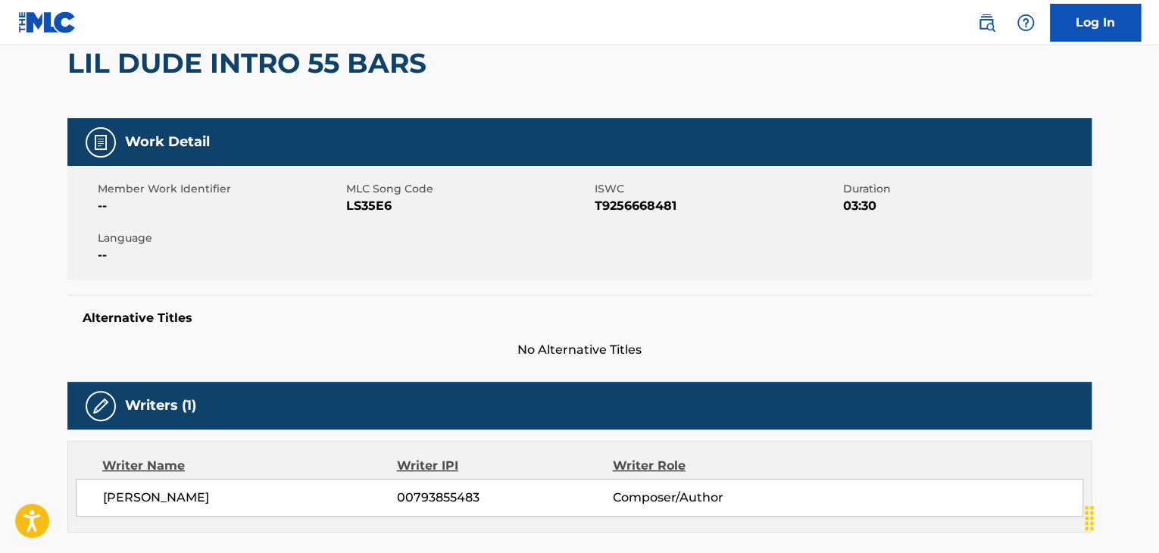
click at [367, 210] on span "LS35E6" at bounding box center [468, 206] width 245 height 18
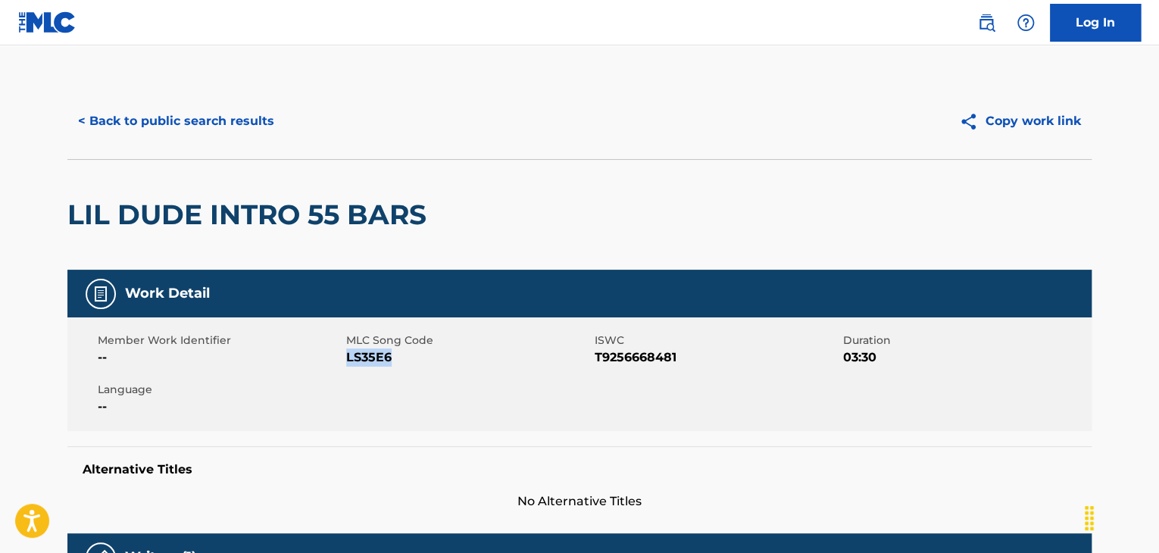
click at [234, 136] on button "< Back to public search results" at bounding box center [175, 121] width 217 height 38
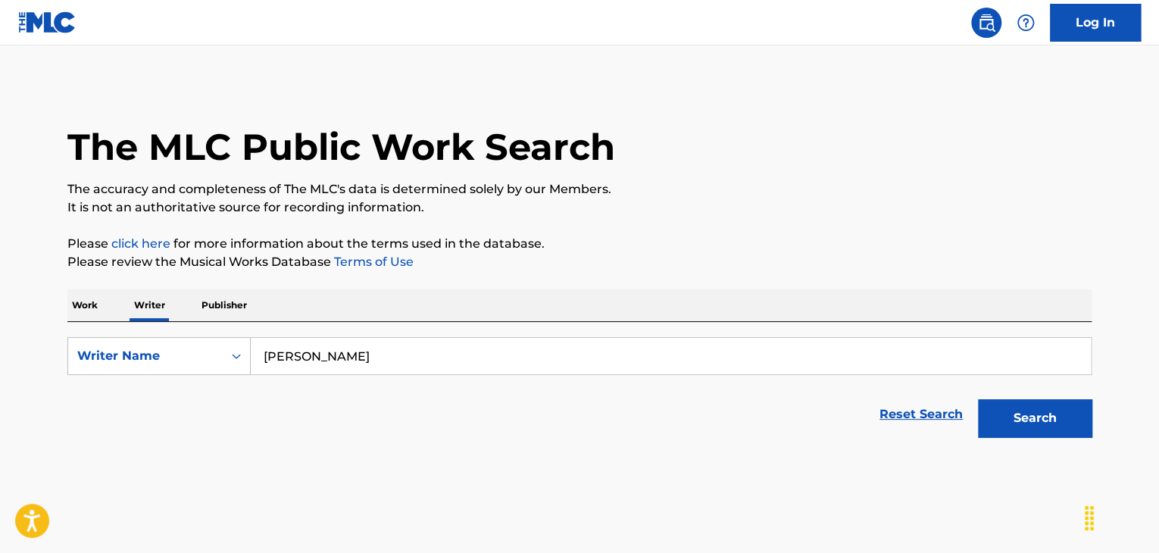
scroll to position [18, 0]
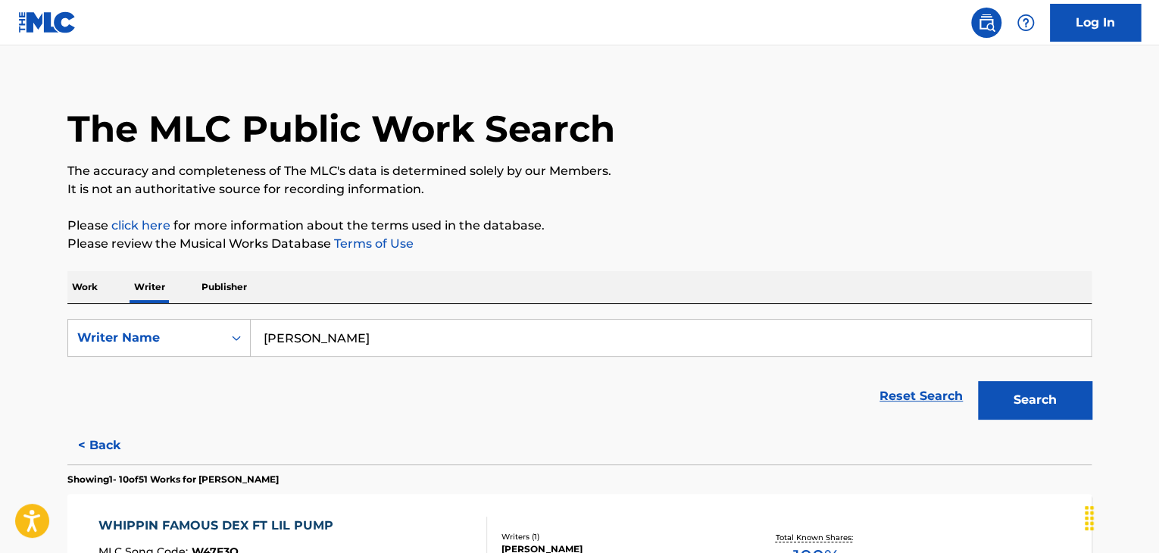
click at [295, 327] on input "[PERSON_NAME]" at bounding box center [671, 338] width 840 height 36
paste input "PaperWay Moon"
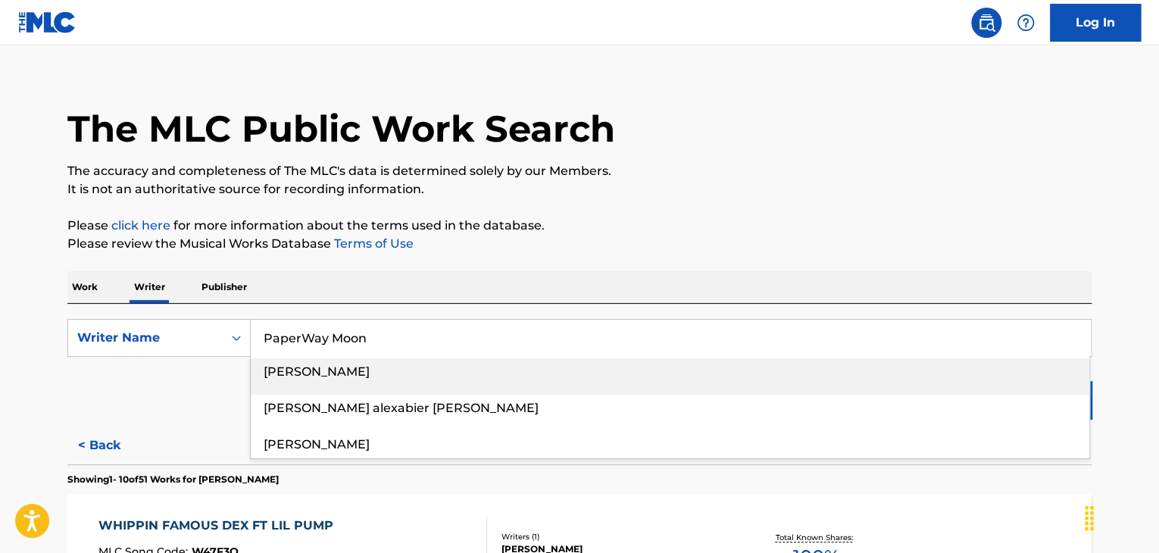
type input "PaperWay Moon"
click at [715, 275] on div "Work Writer Publisher" at bounding box center [579, 287] width 1024 height 32
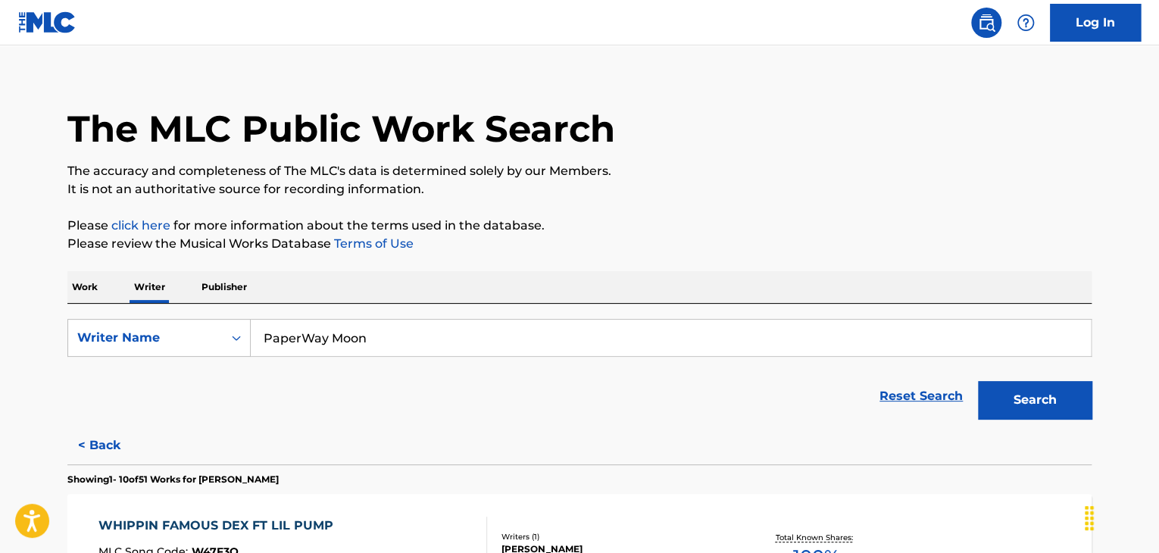
click at [1009, 403] on button "Search" at bounding box center [1035, 400] width 114 height 38
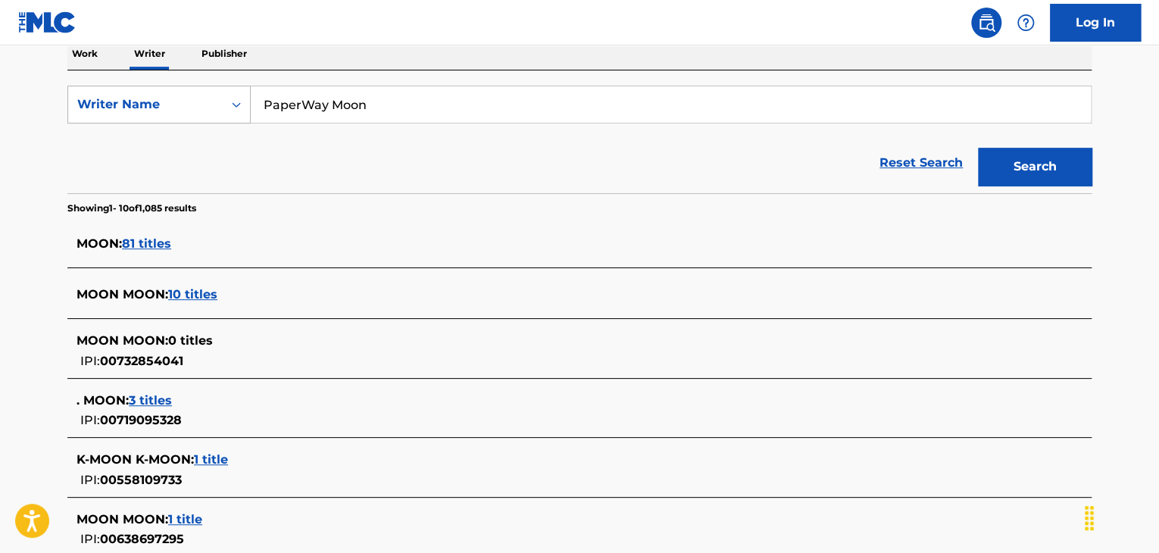
scroll to position [145, 0]
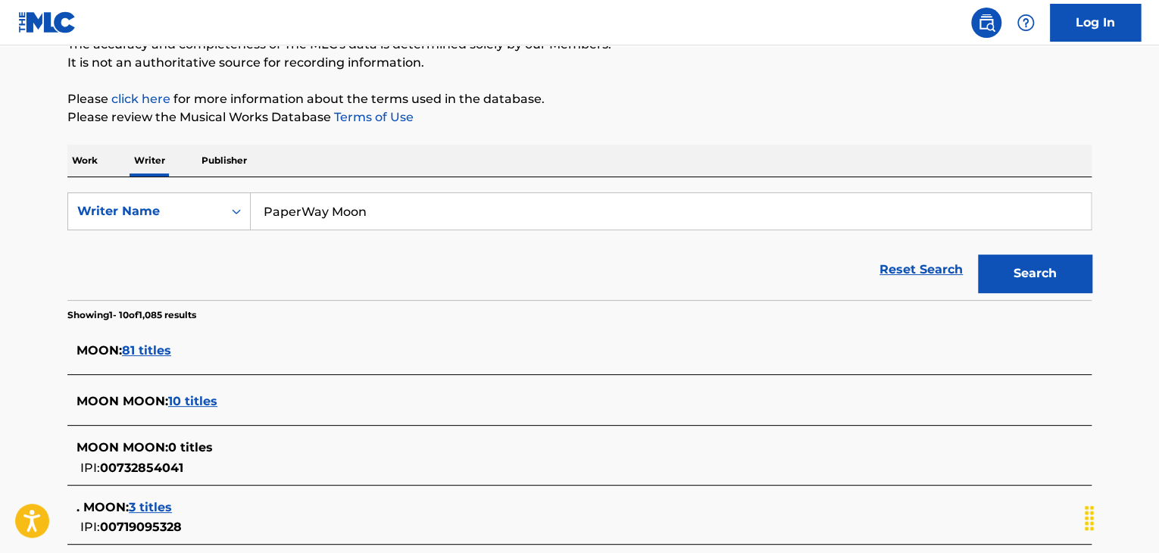
click at [88, 154] on p "Work" at bounding box center [84, 161] width 35 height 32
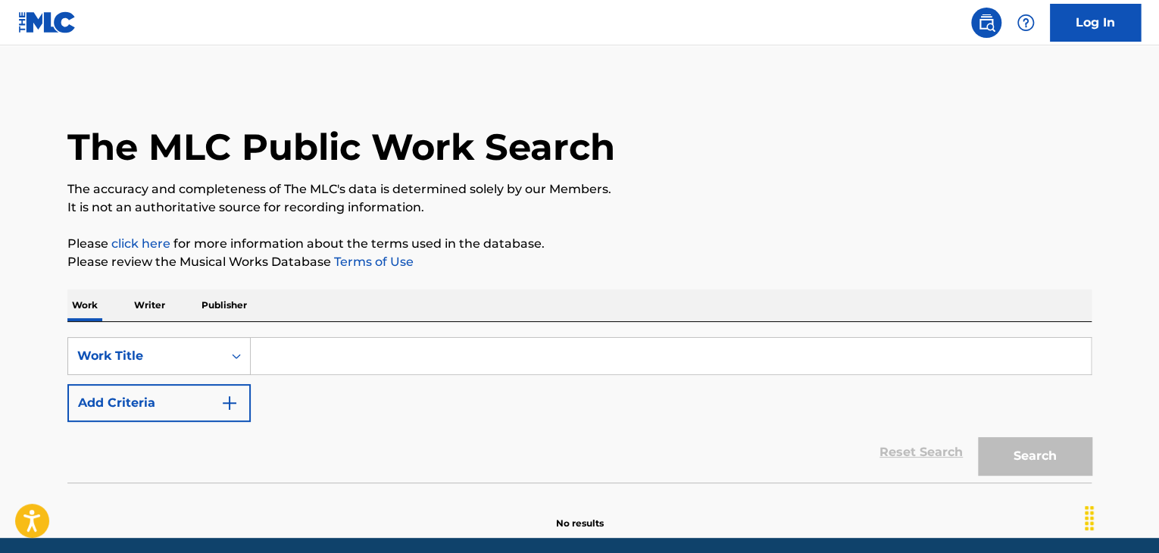
click at [293, 355] on input "Search Form" at bounding box center [671, 356] width 840 height 36
click at [161, 302] on p "Writer" at bounding box center [150, 305] width 40 height 32
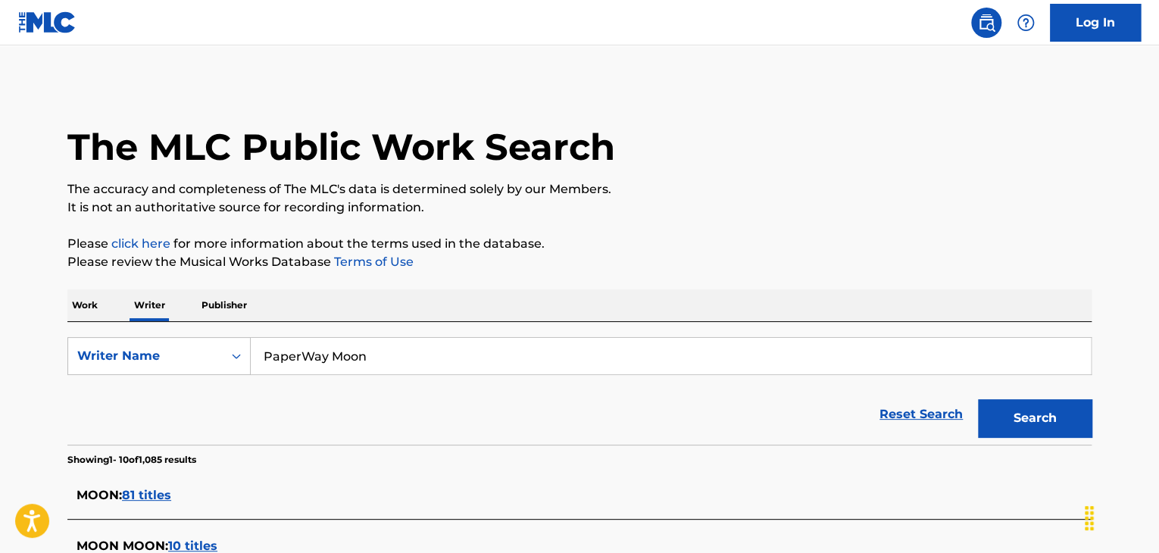
click at [358, 374] on input "PaperWay Moon" at bounding box center [671, 356] width 840 height 36
paste input "Dracodontjam"
type input "Dracodontjam"
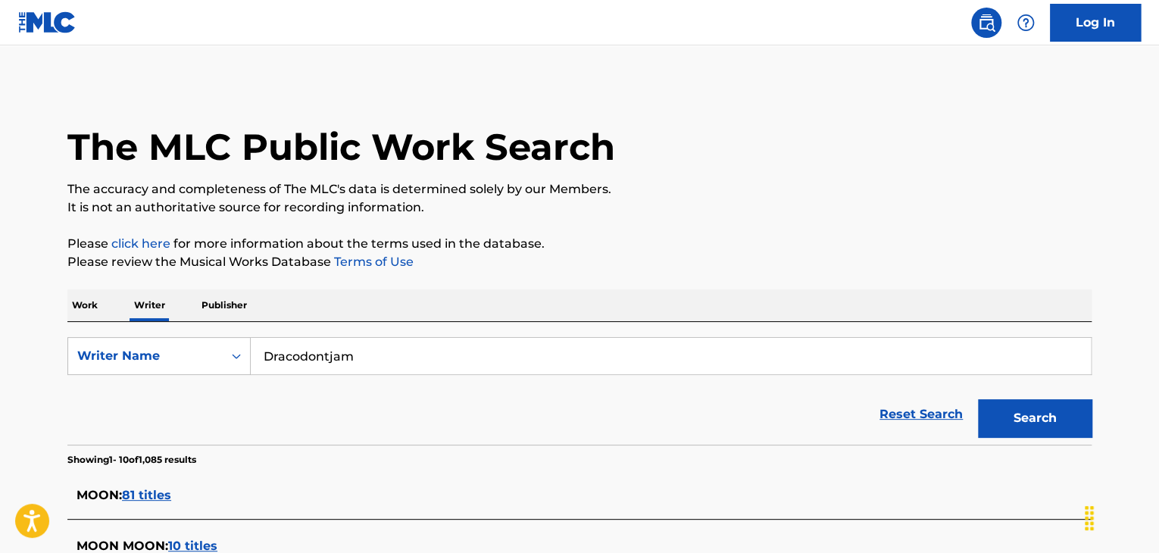
drag, startPoint x: 687, startPoint y: 243, endPoint x: 793, endPoint y: 288, distance: 115.1
click at [688, 244] on p "Please click here for more information about the terms used in the database." at bounding box center [579, 244] width 1024 height 18
click at [1000, 417] on button "Search" at bounding box center [1035, 418] width 114 height 38
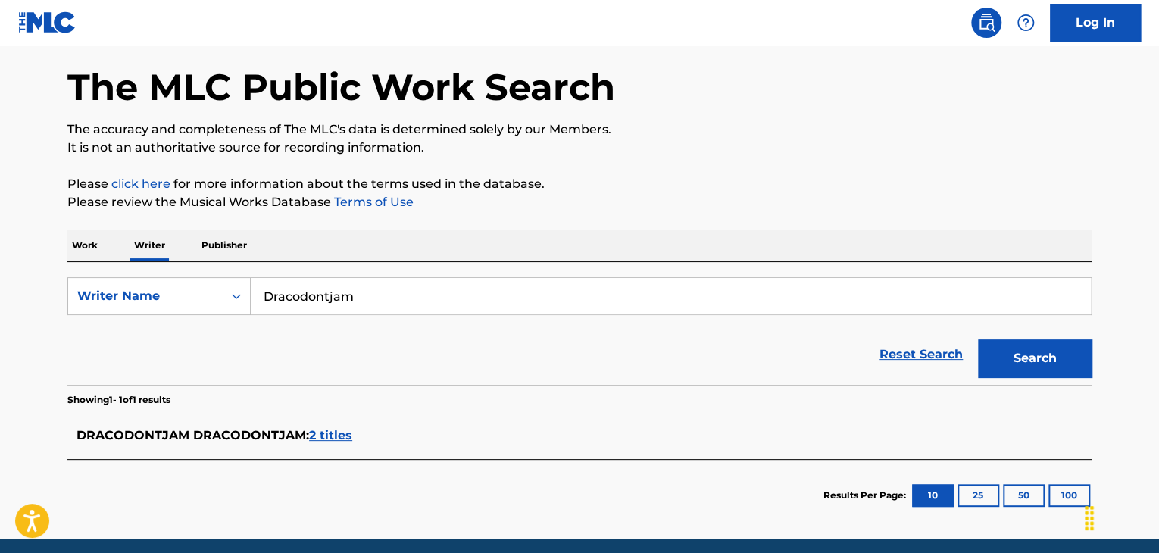
scroll to position [118, 0]
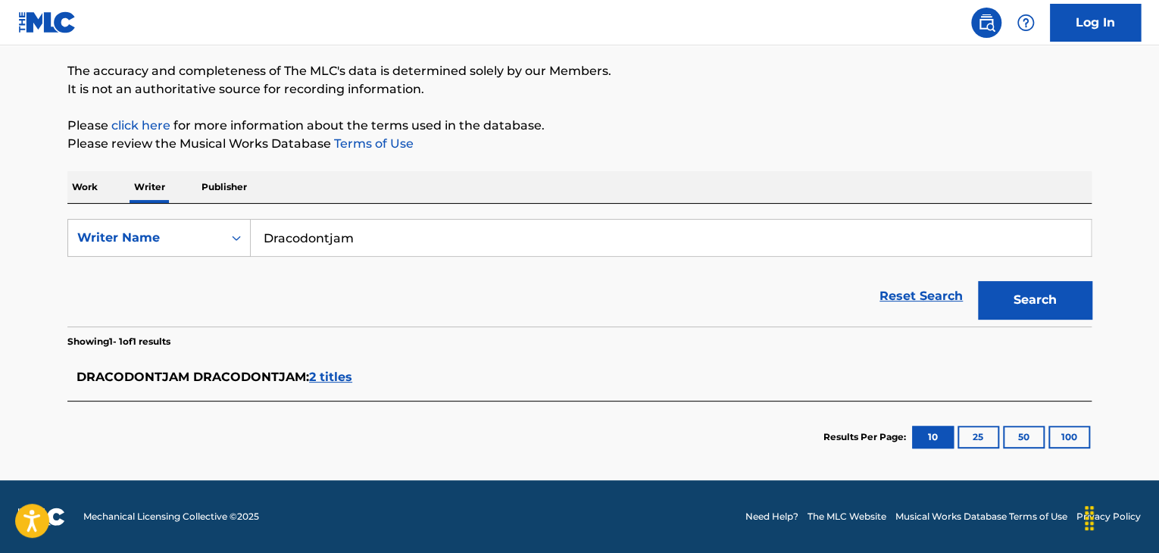
click at [326, 374] on span "2 titles" at bounding box center [330, 377] width 43 height 14
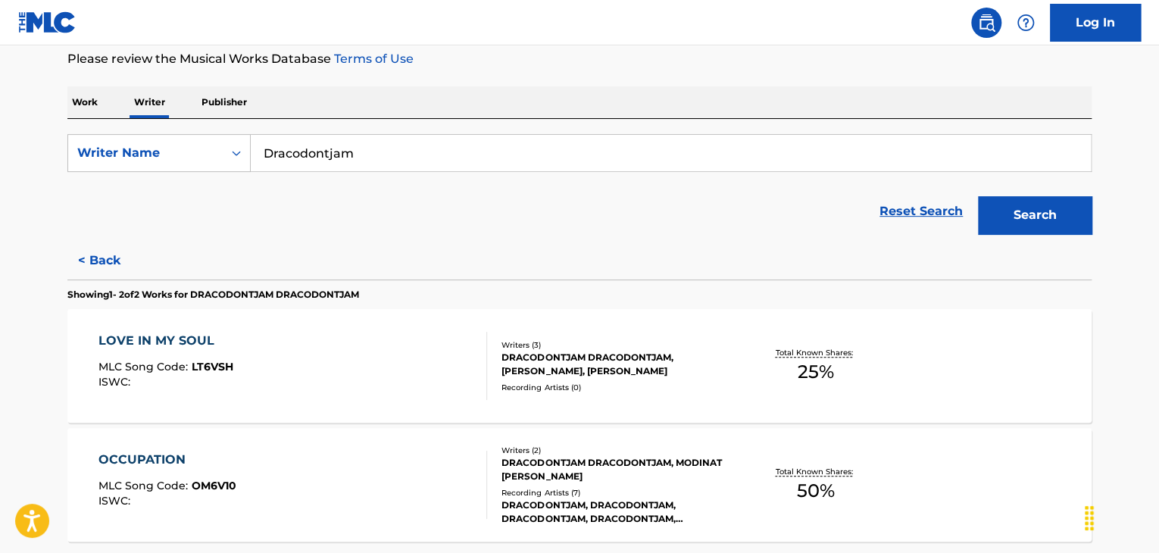
scroll to position [342, 0]
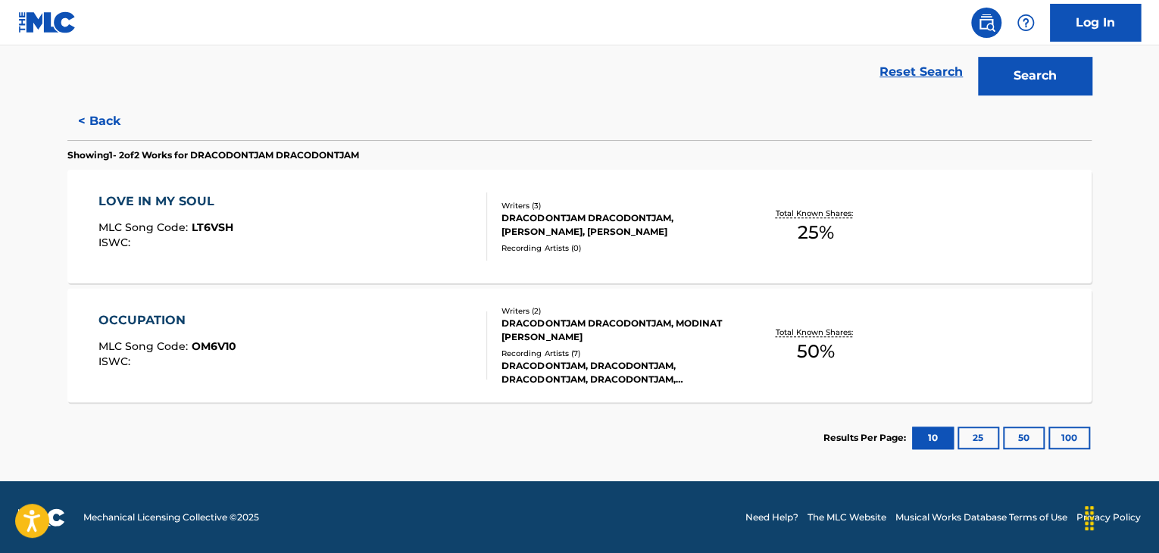
click at [412, 343] on div "OCCUPATION MLC Song Code : OM6V10 ISWC :" at bounding box center [292, 345] width 389 height 68
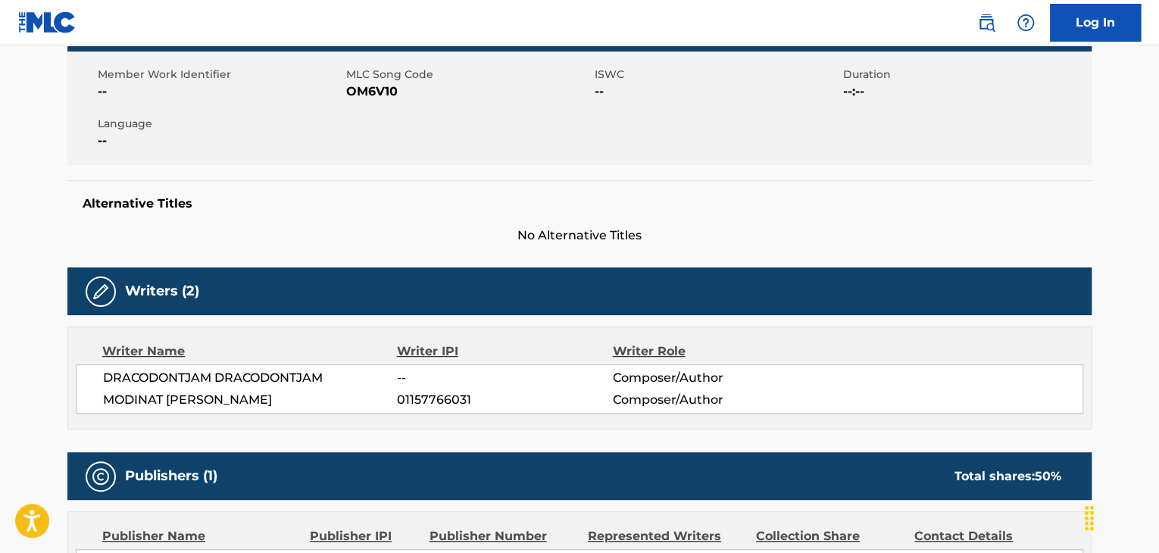
scroll to position [76, 0]
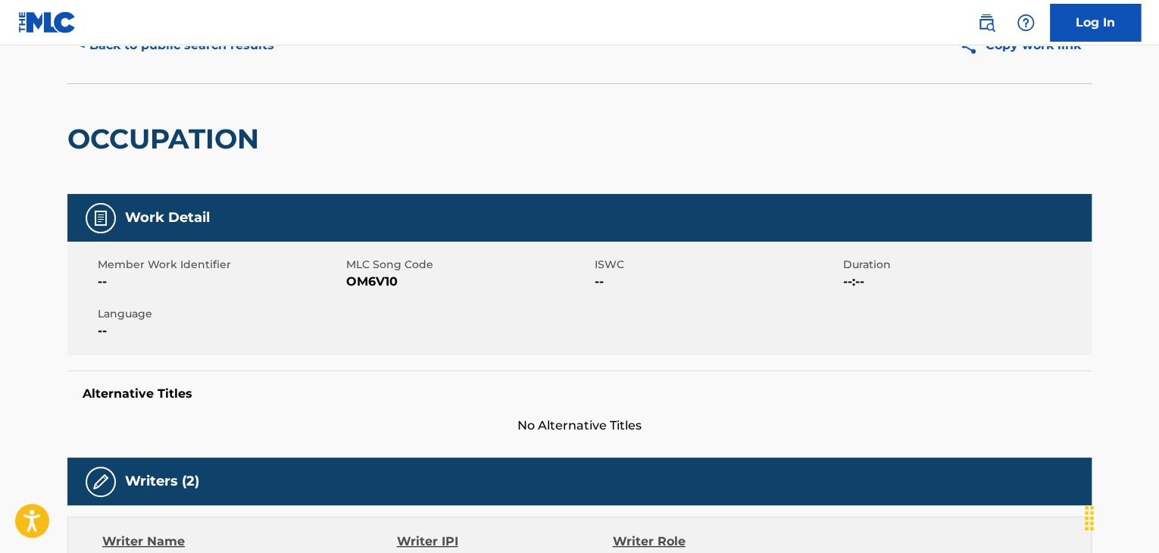
click at [209, 36] on nav "Log In" at bounding box center [579, 22] width 1159 height 45
click at [207, 59] on button "< Back to public search results" at bounding box center [175, 46] width 217 height 38
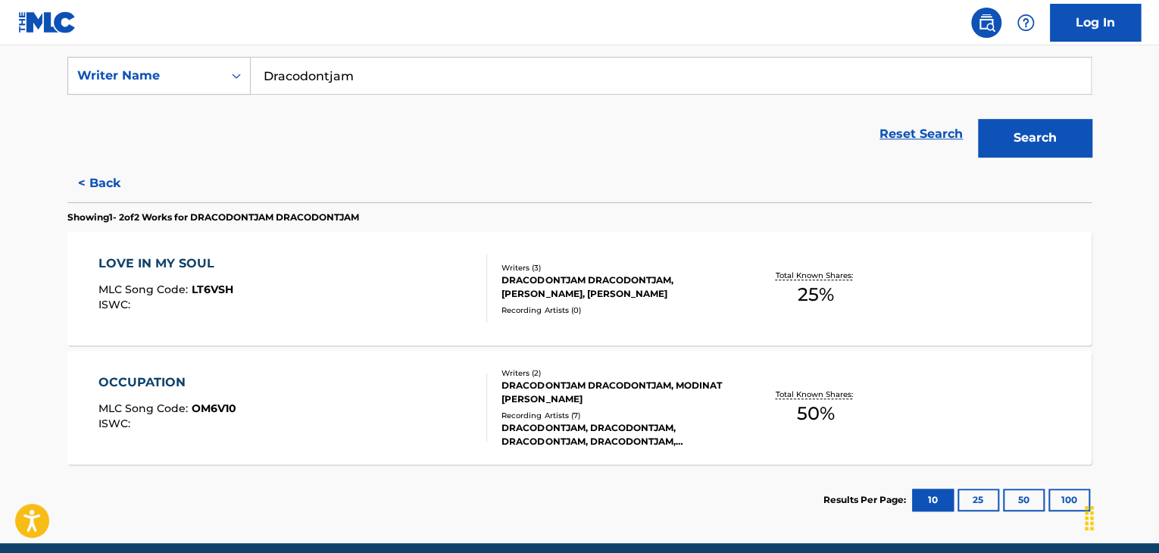
scroll to position [303, 0]
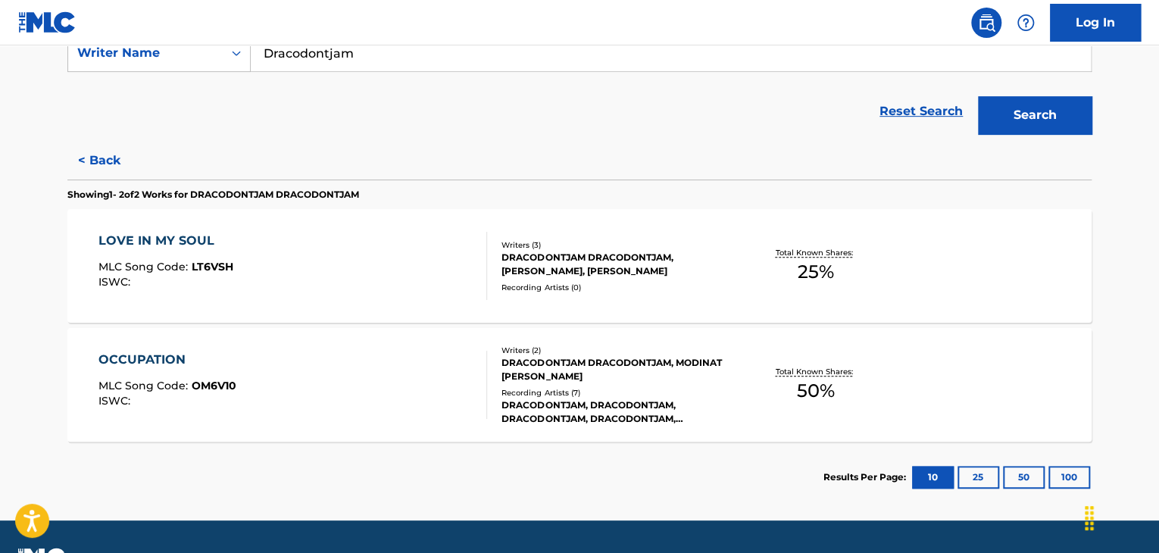
click at [440, 232] on div "LOVE IN MY SOUL MLC Song Code : LT6VSH ISWC :" at bounding box center [292, 266] width 389 height 68
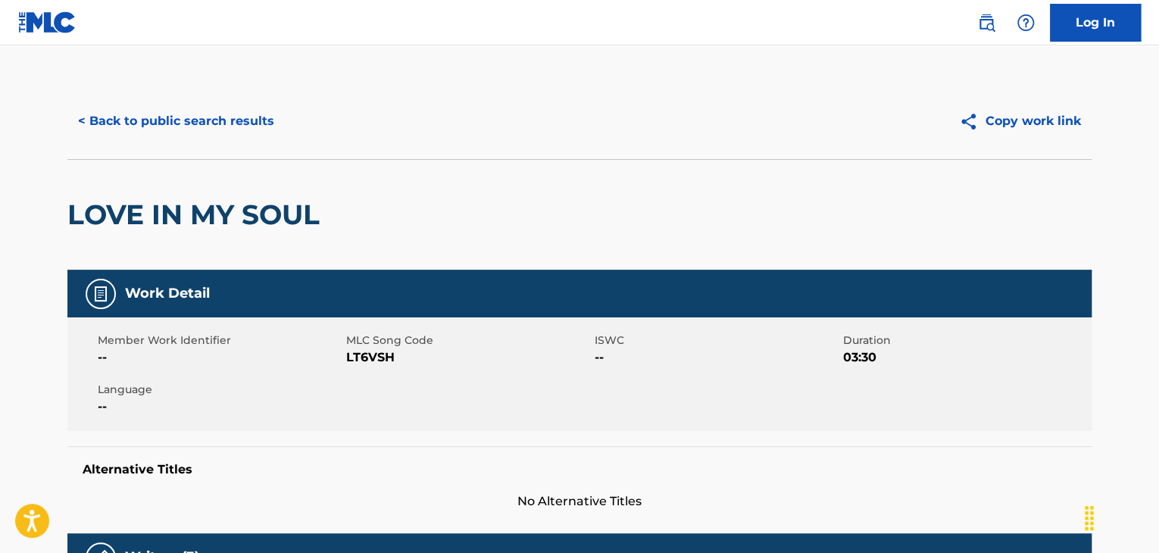
click at [205, 134] on button "< Back to public search results" at bounding box center [175, 121] width 217 height 38
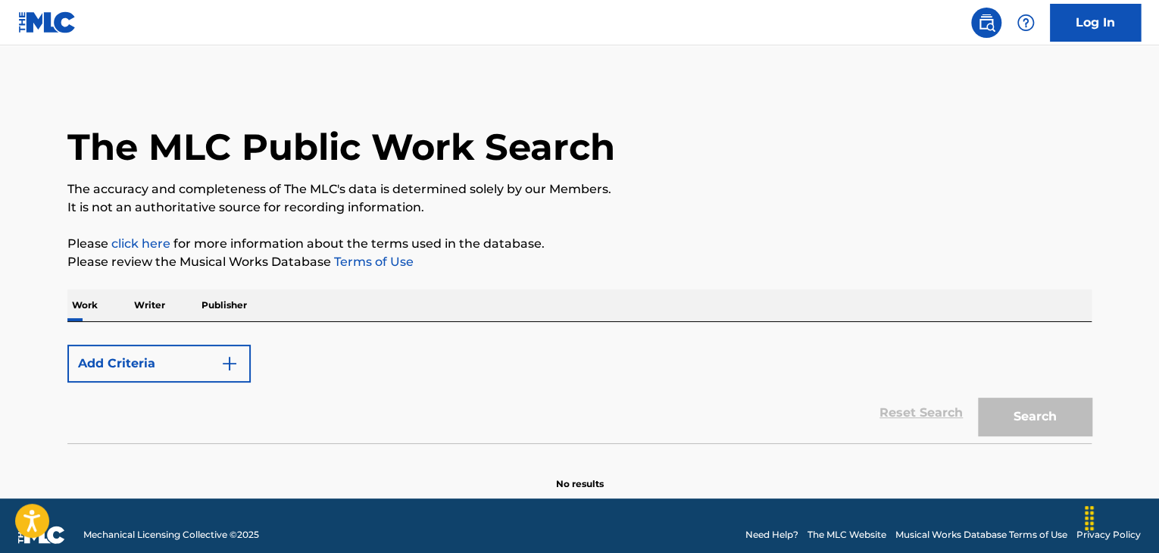
scroll to position [18, 0]
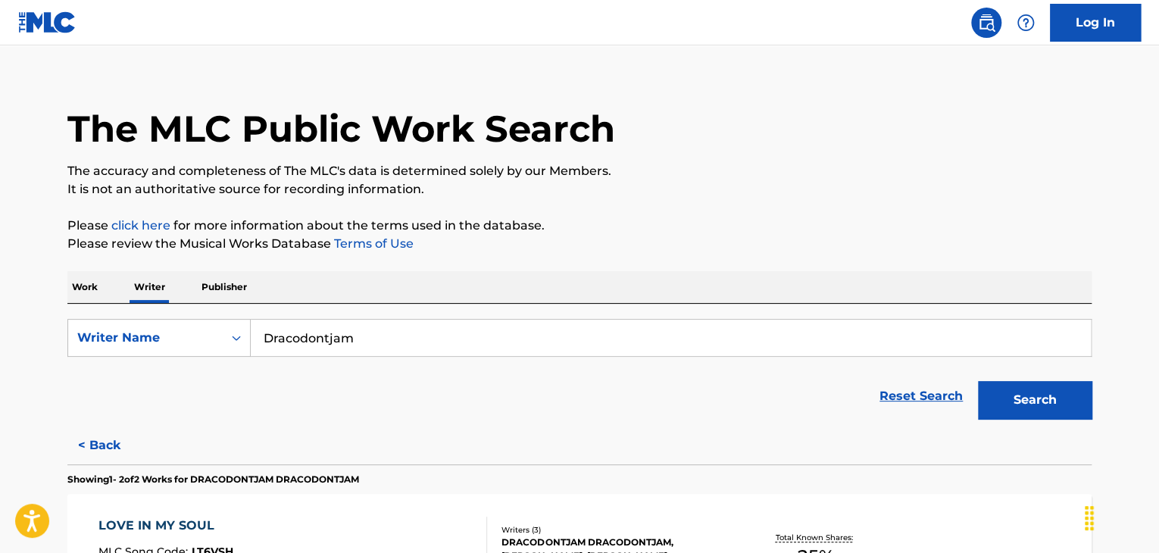
click at [362, 334] on input "Dracodontjam" at bounding box center [671, 338] width 840 height 36
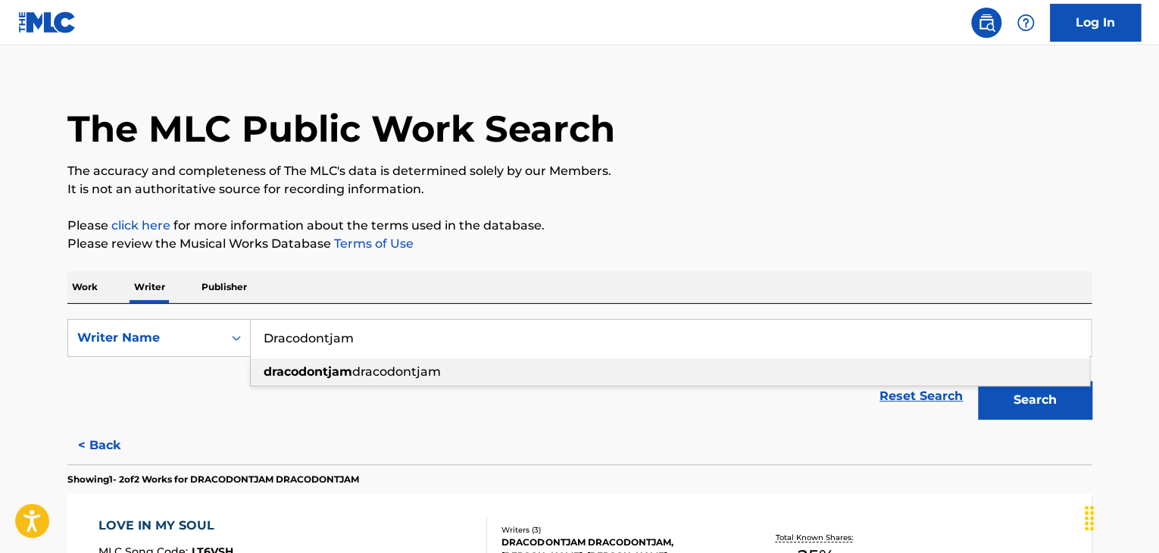
paste input "[PERSON_NAME] [PERSON_NAME]"
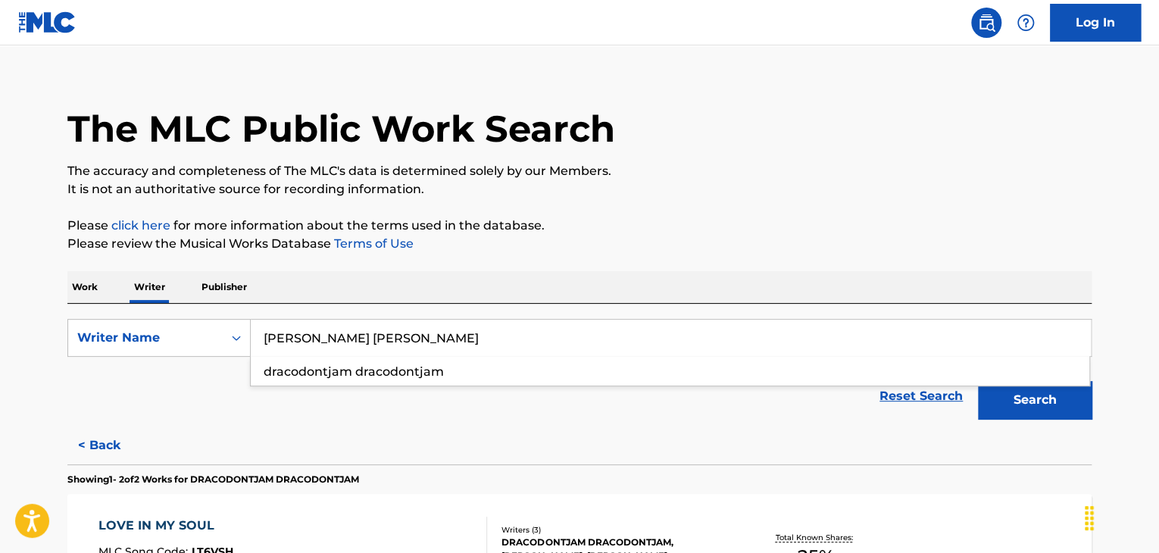
type input "[PERSON_NAME] [PERSON_NAME]"
click at [1017, 410] on button "Search" at bounding box center [1035, 400] width 114 height 38
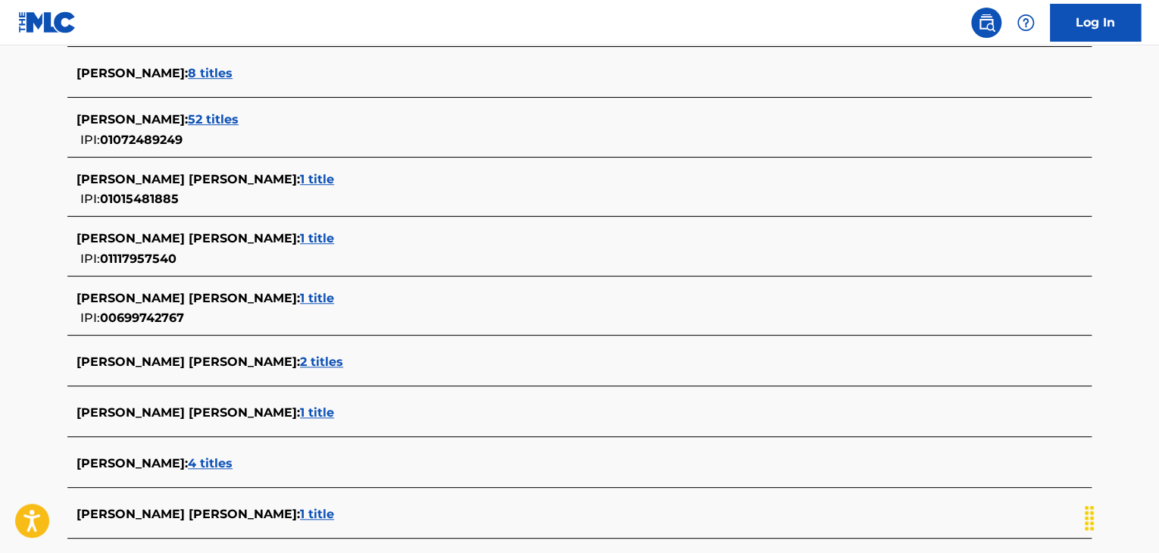
scroll to position [549, 0]
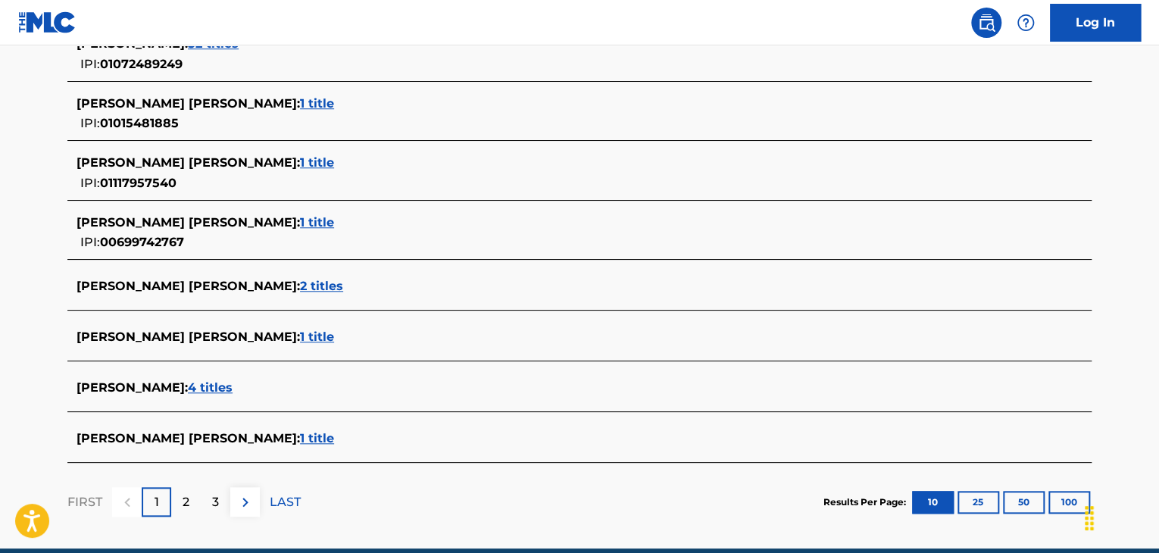
click at [300, 443] on span "1 title" at bounding box center [317, 438] width 34 height 14
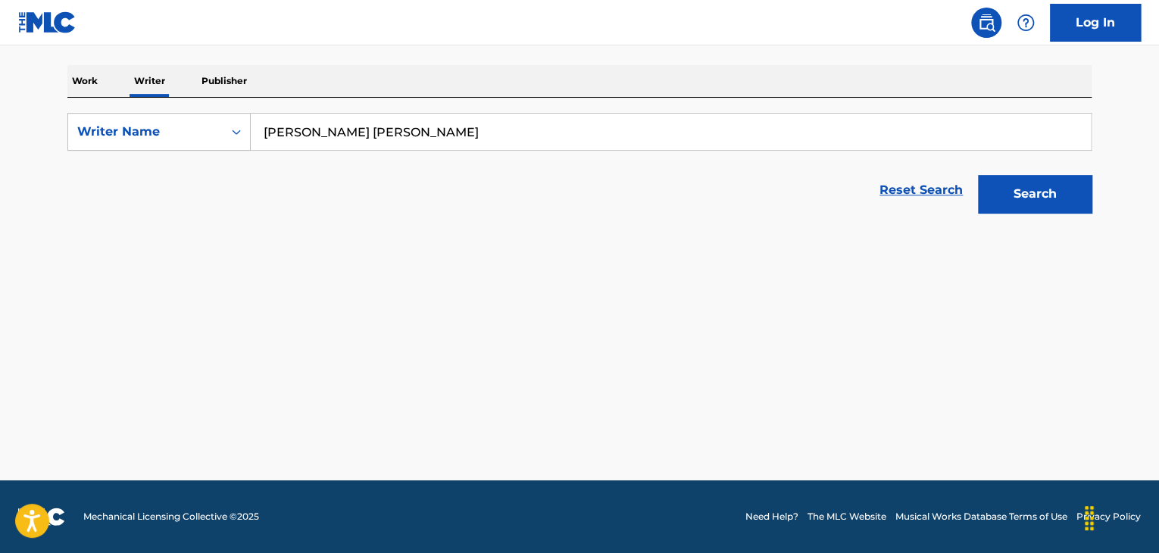
scroll to position [224, 0]
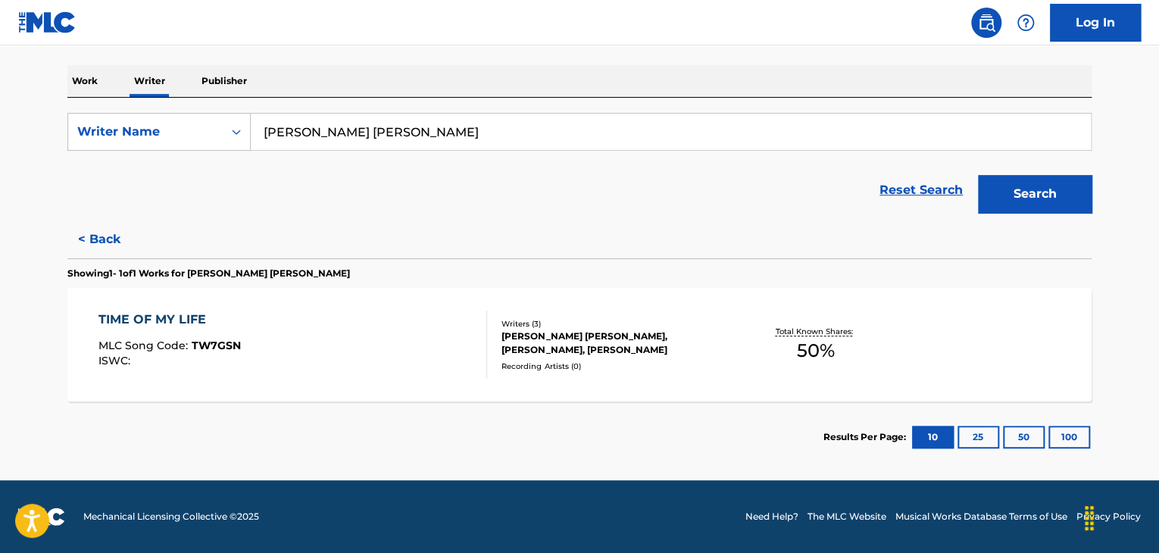
click at [397, 352] on div "TIME OF MY LIFE MLC Song Code : TW7GSN ISWC :" at bounding box center [292, 345] width 389 height 68
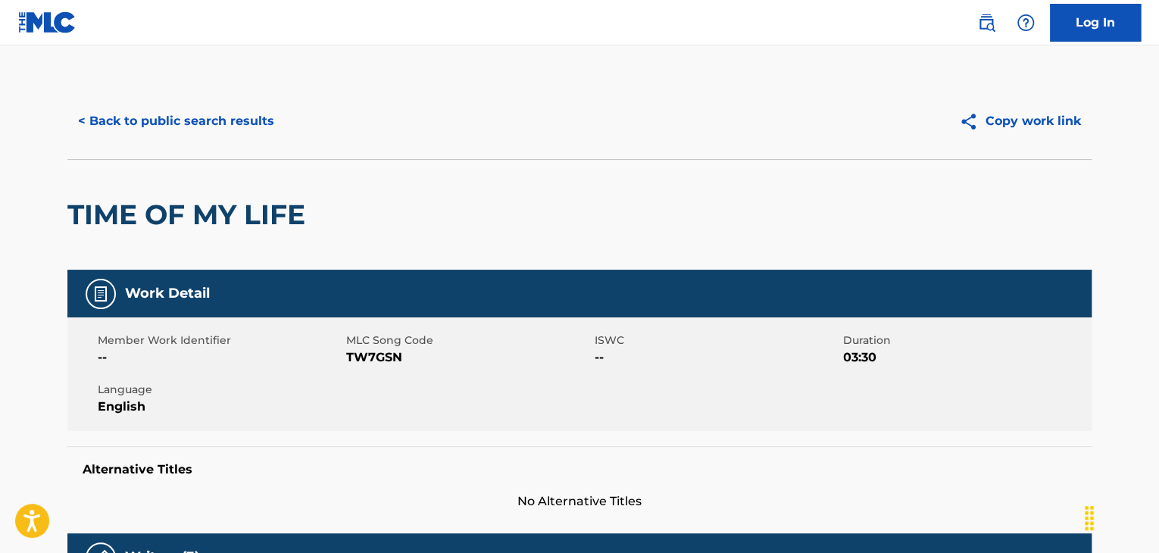
click at [167, 114] on button "< Back to public search results" at bounding box center [175, 121] width 217 height 38
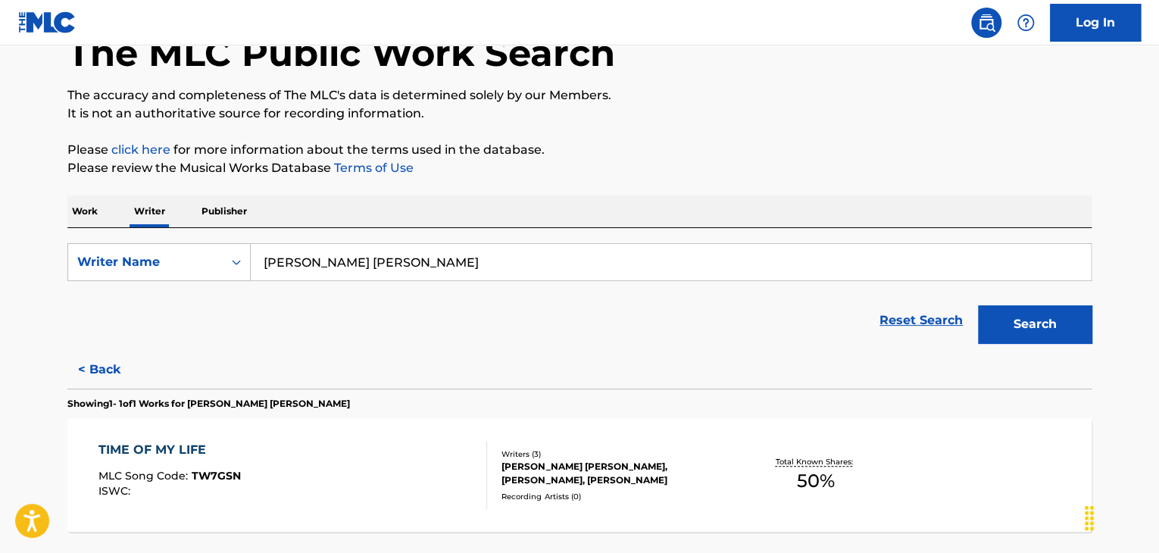
click at [94, 368] on button "< Back" at bounding box center [112, 370] width 91 height 38
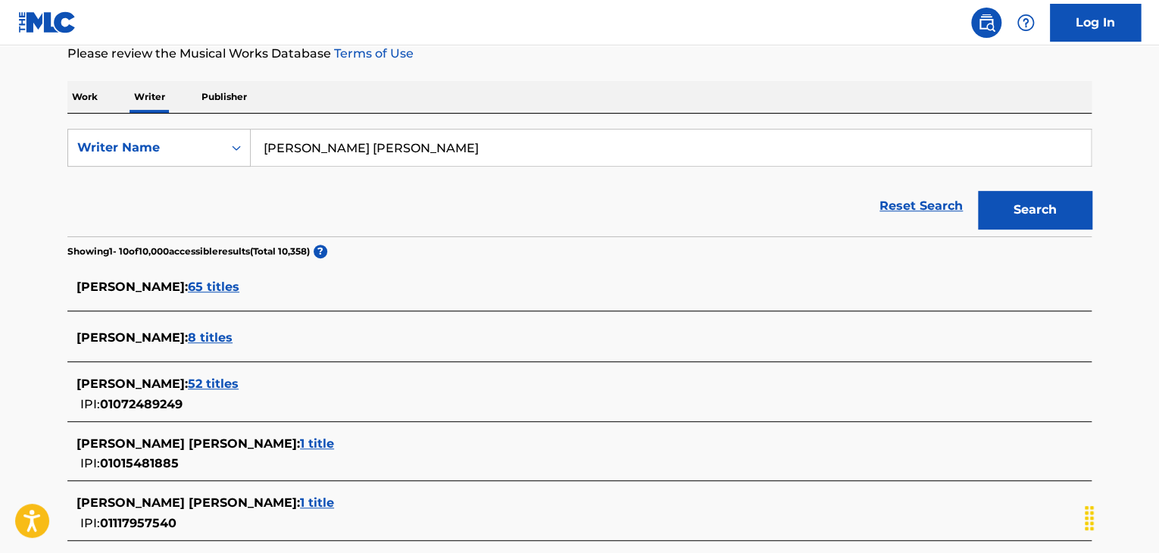
scroll to position [397, 0]
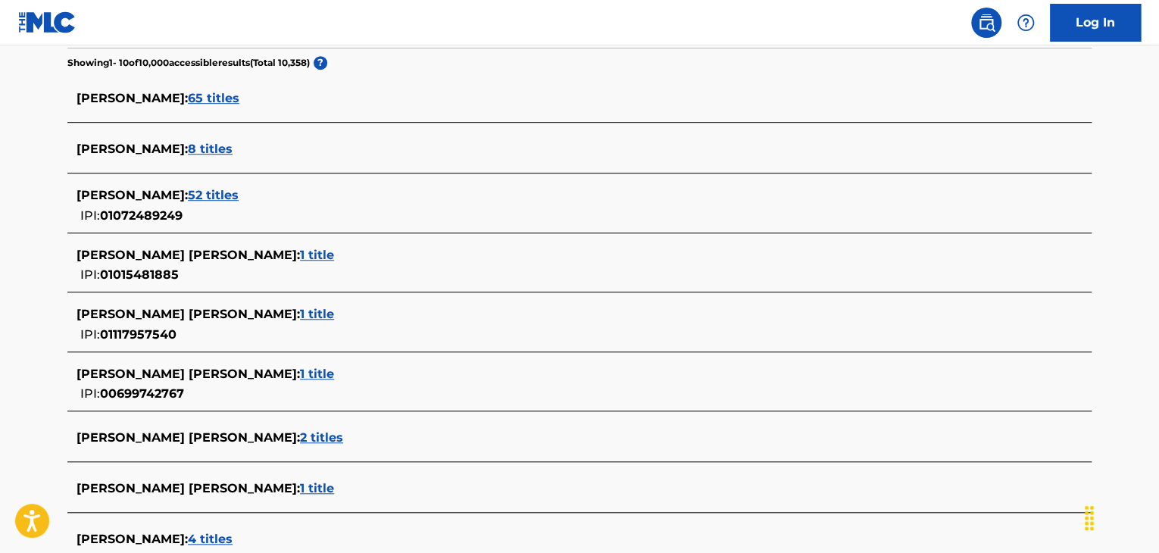
click at [213, 200] on span "52 titles" at bounding box center [213, 195] width 51 height 14
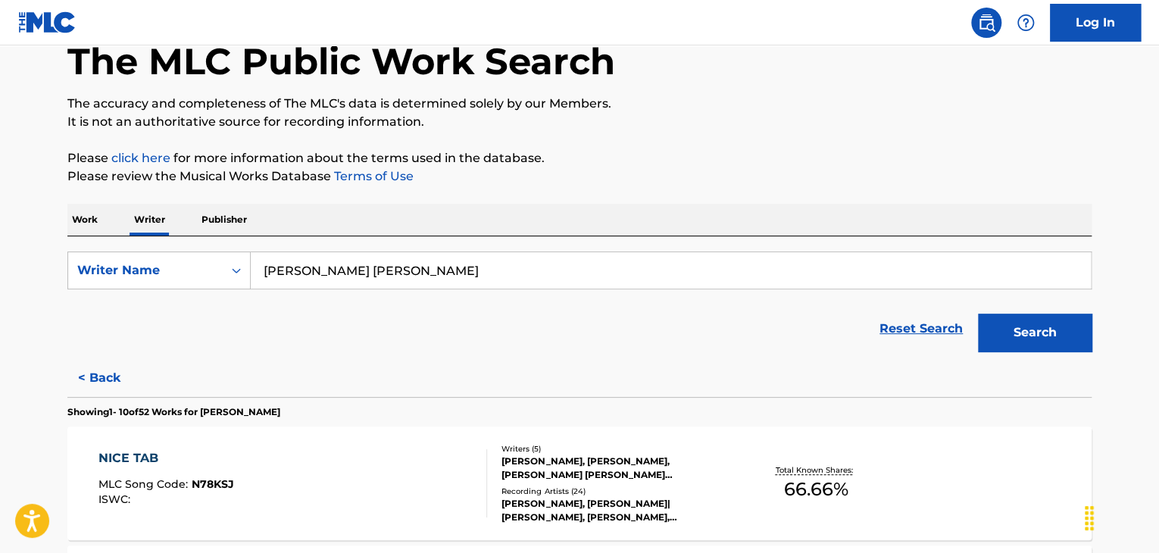
scroll to position [0, 0]
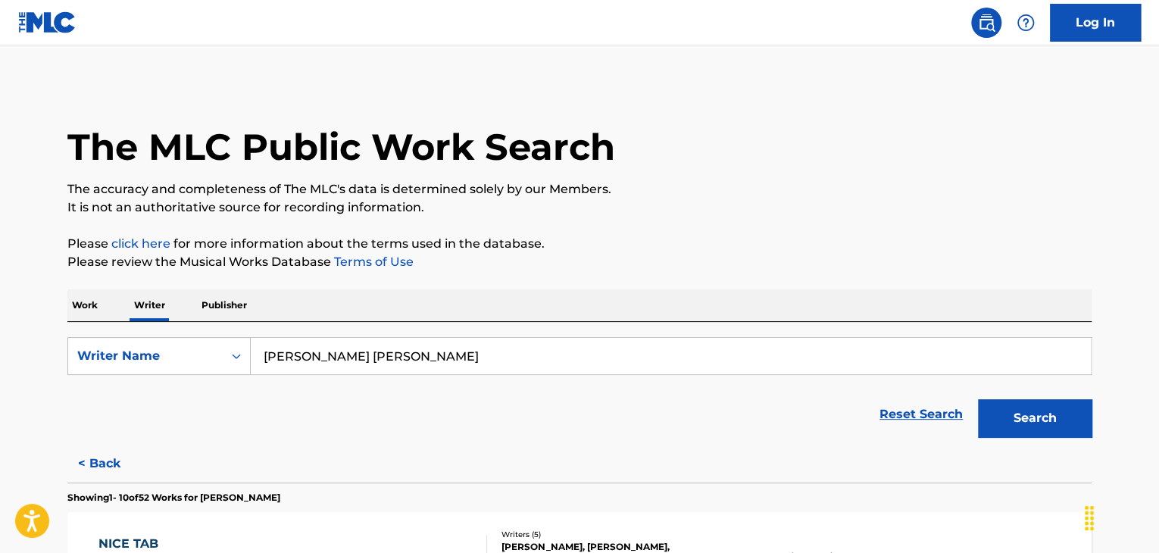
click at [86, 304] on p "Work" at bounding box center [84, 305] width 35 height 32
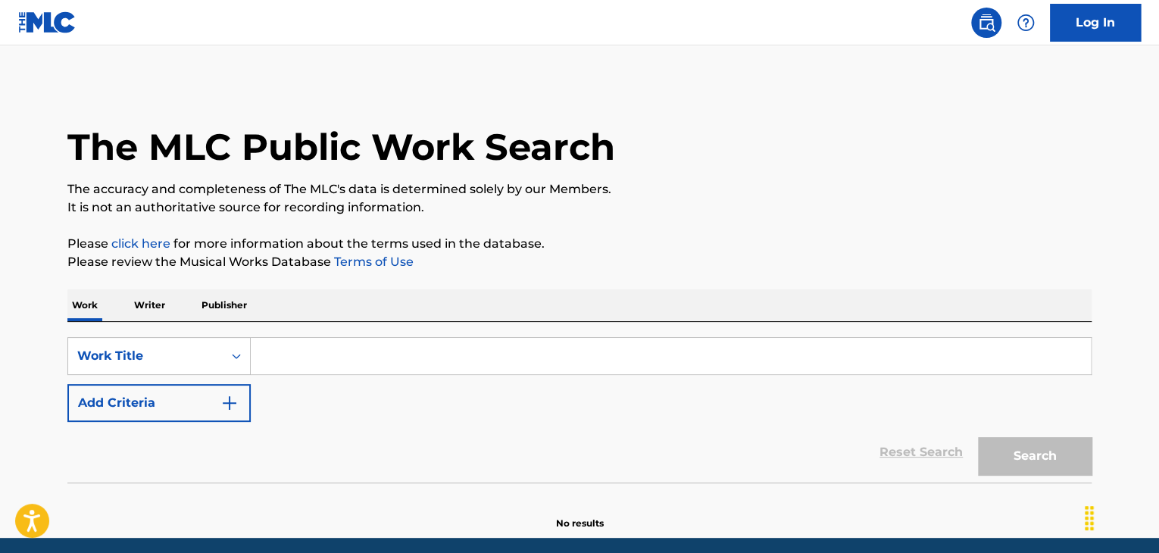
click at [303, 358] on input "Search Form" at bounding box center [671, 356] width 840 height 36
paste input "[PERSON_NAME] [PERSON_NAME]"
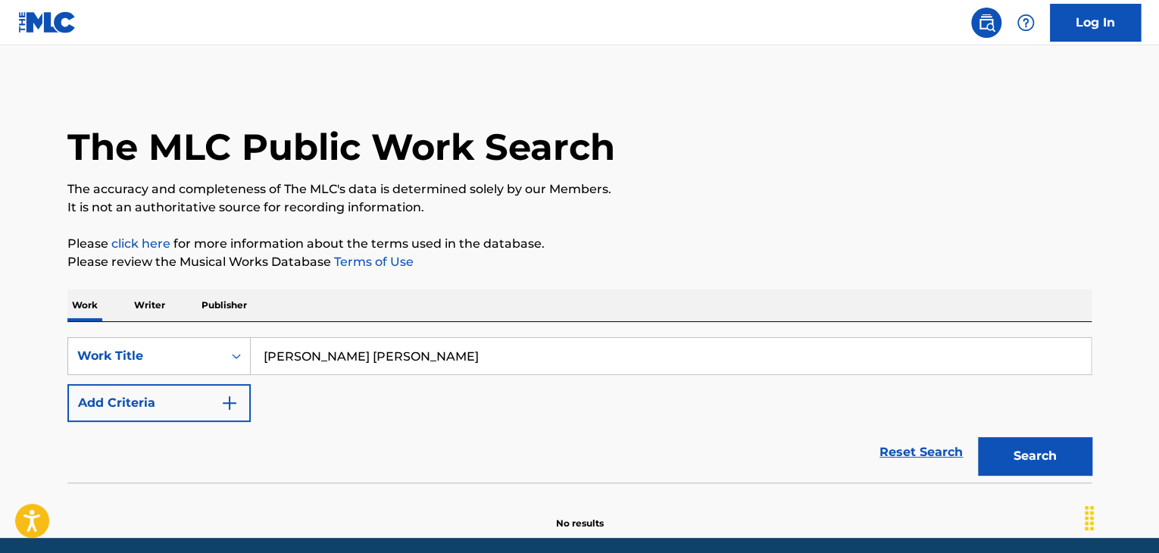
type input "[PERSON_NAME] [PERSON_NAME]"
drag, startPoint x: 303, startPoint y: 355, endPoint x: 348, endPoint y: 416, distance: 75.3
click at [348, 416] on div "SearchWithCriteria5c70c77e-9e6c-4dc3-8df1-4917c4f0b2e7 Work Title [PERSON_NAME]…" at bounding box center [579, 379] width 1024 height 85
click at [219, 410] on button "Add Criteria" at bounding box center [158, 403] width 183 height 38
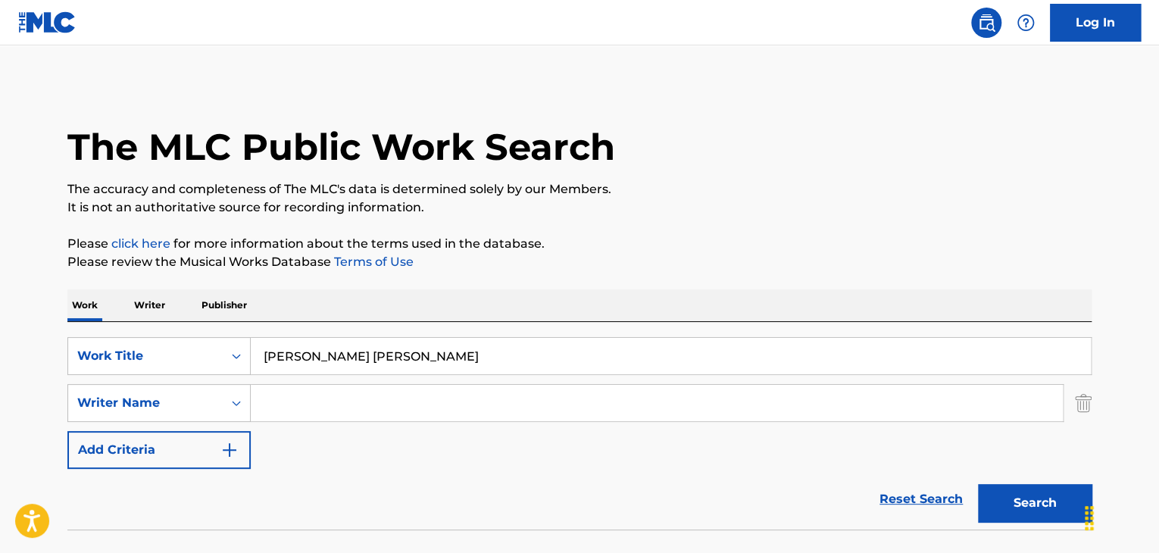
click at [301, 401] on input "Search Form" at bounding box center [657, 403] width 812 height 36
paste input "[PERSON_NAME]"
click at [1018, 495] on button "Search" at bounding box center [1035, 503] width 114 height 38
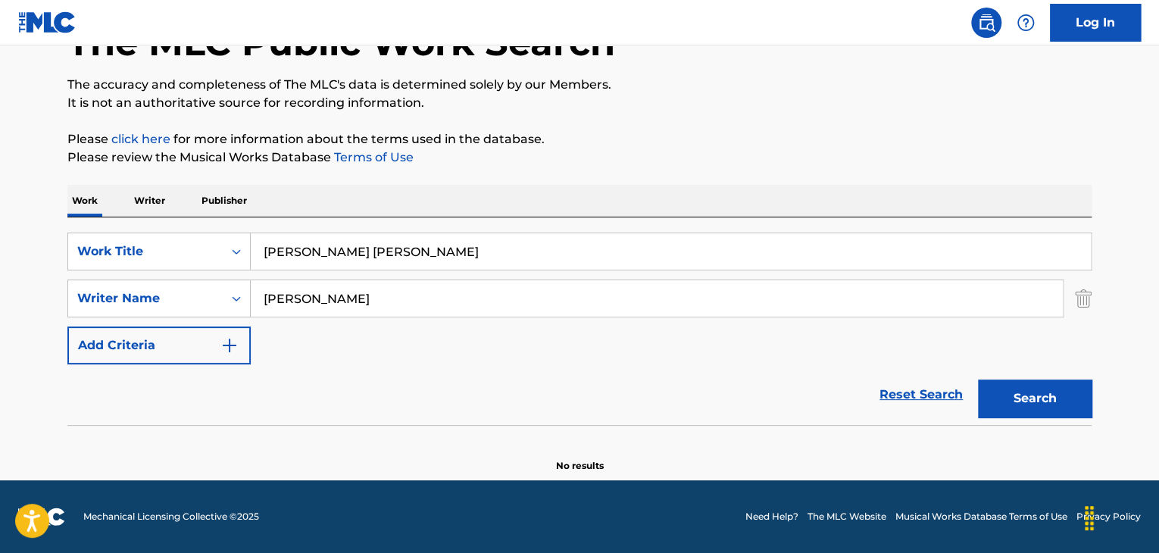
click at [312, 306] on input "[PERSON_NAME]" at bounding box center [657, 298] width 812 height 36
paste input "[PERSON_NAME]"
type input "[PERSON_NAME]"
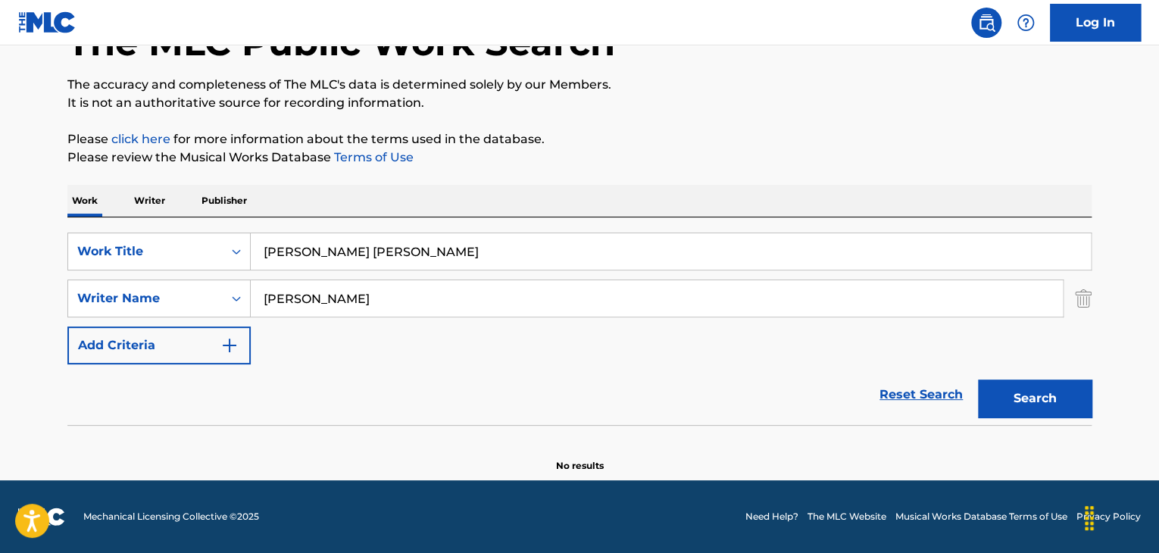
click at [1021, 386] on button "Search" at bounding box center [1035, 399] width 114 height 38
click at [147, 198] on p "Writer" at bounding box center [150, 201] width 40 height 32
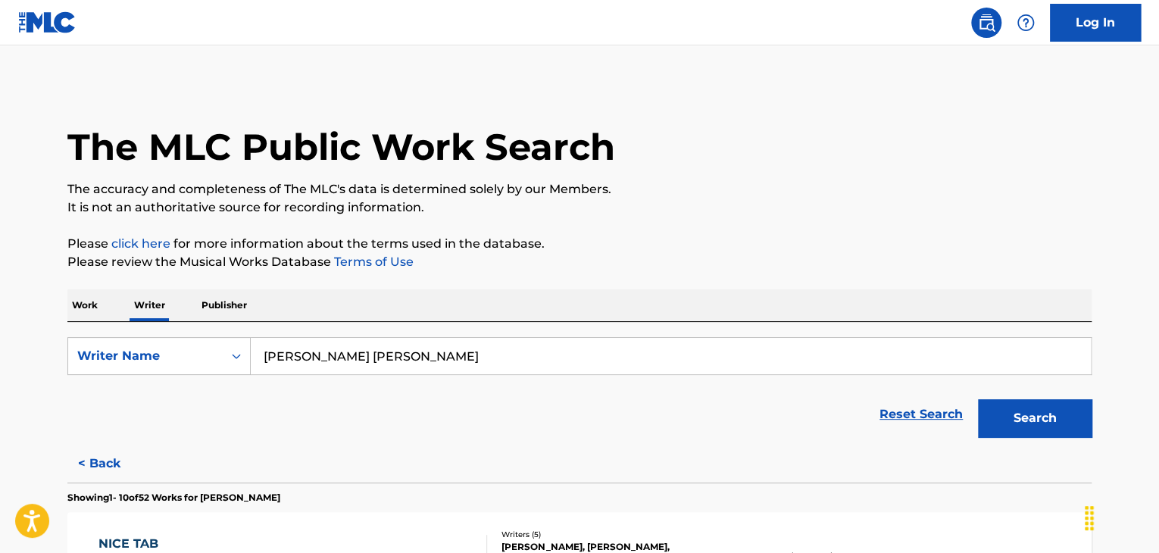
click at [403, 362] on input "[PERSON_NAME] [PERSON_NAME]" at bounding box center [671, 356] width 840 height 36
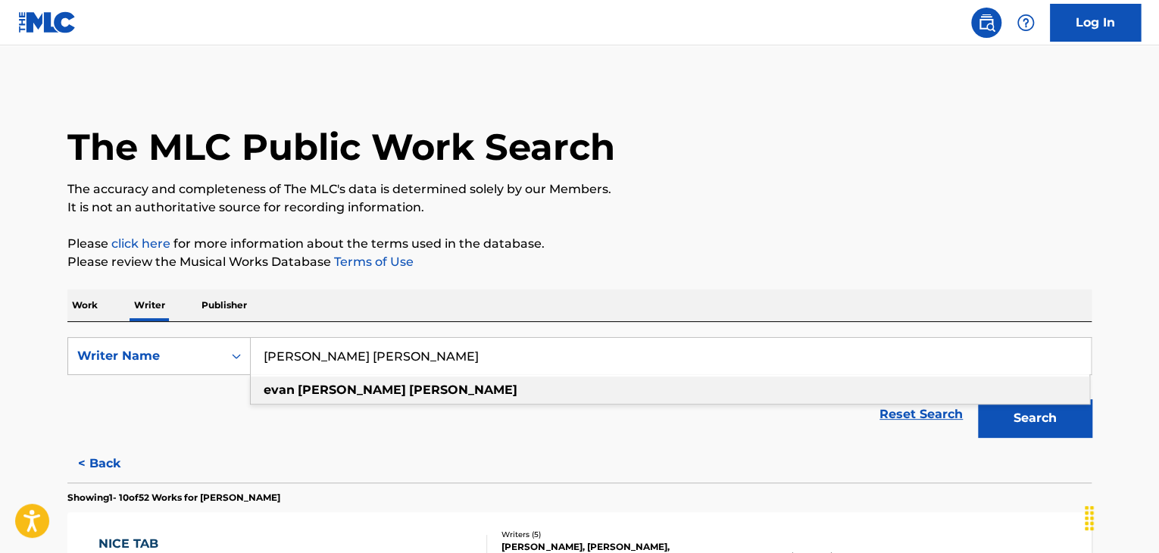
click at [403, 362] on input "[PERSON_NAME] [PERSON_NAME]" at bounding box center [671, 356] width 840 height 36
paste input "[PERSON_NAME]"
type input "[PERSON_NAME]"
click at [884, 259] on p "Please review the Musical Works Database Terms of Use" at bounding box center [579, 262] width 1024 height 18
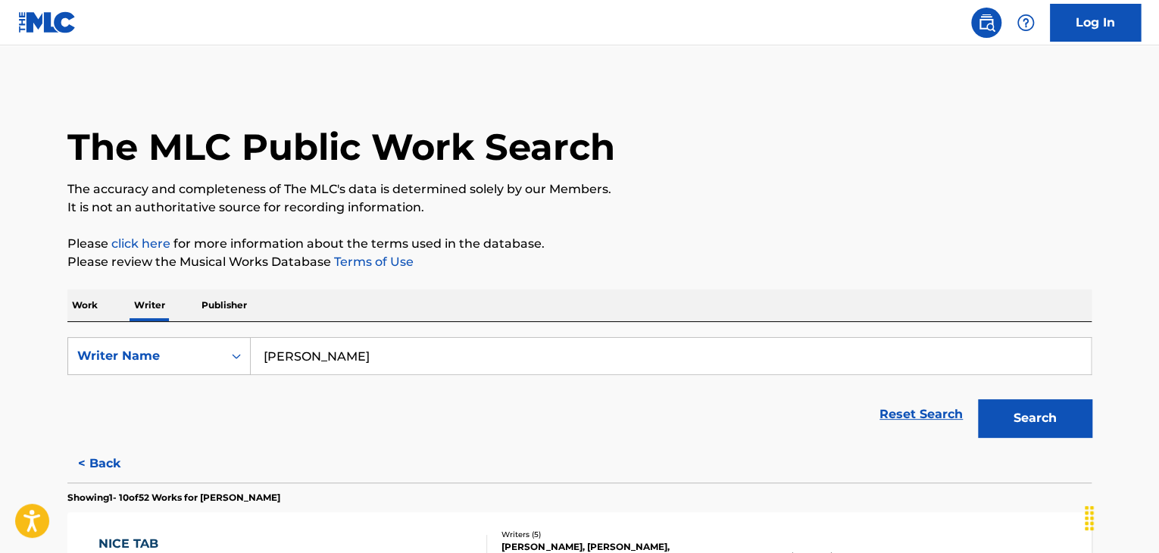
click at [1024, 414] on button "Search" at bounding box center [1035, 418] width 114 height 38
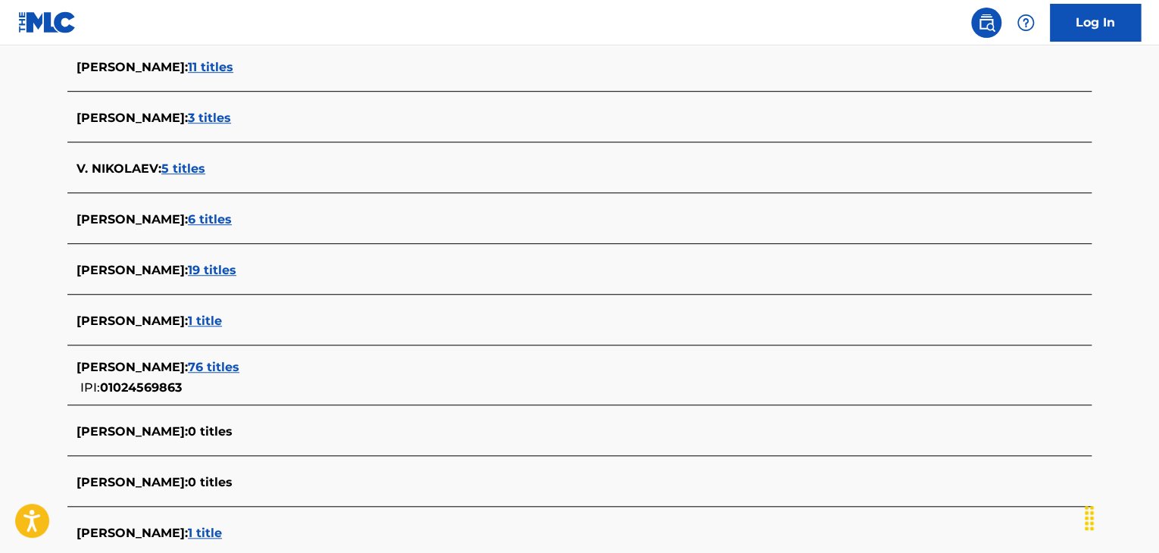
scroll to position [455, 0]
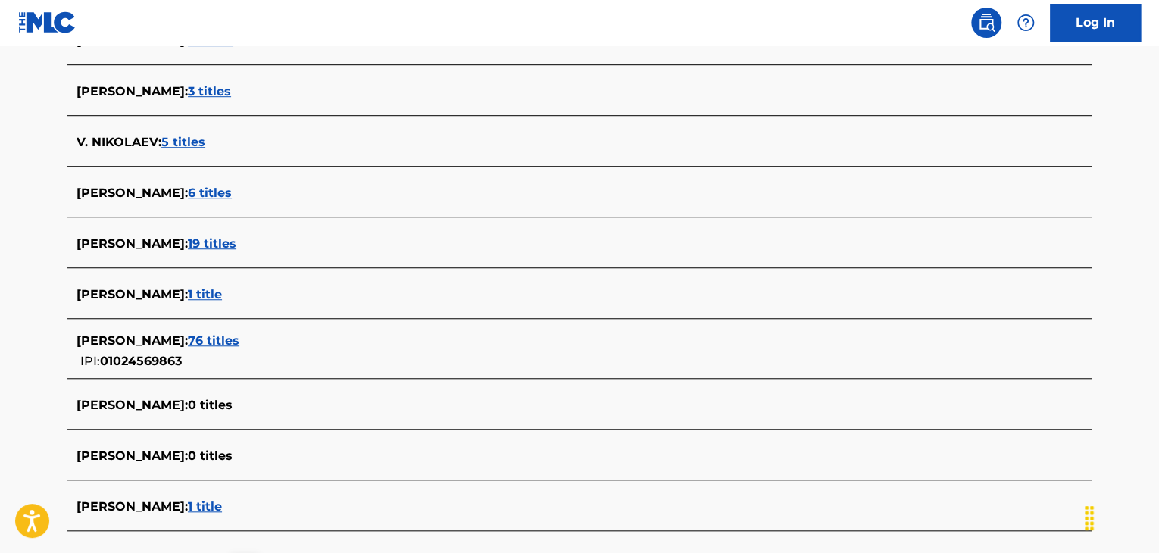
click at [212, 247] on span "19 titles" at bounding box center [212, 243] width 48 height 14
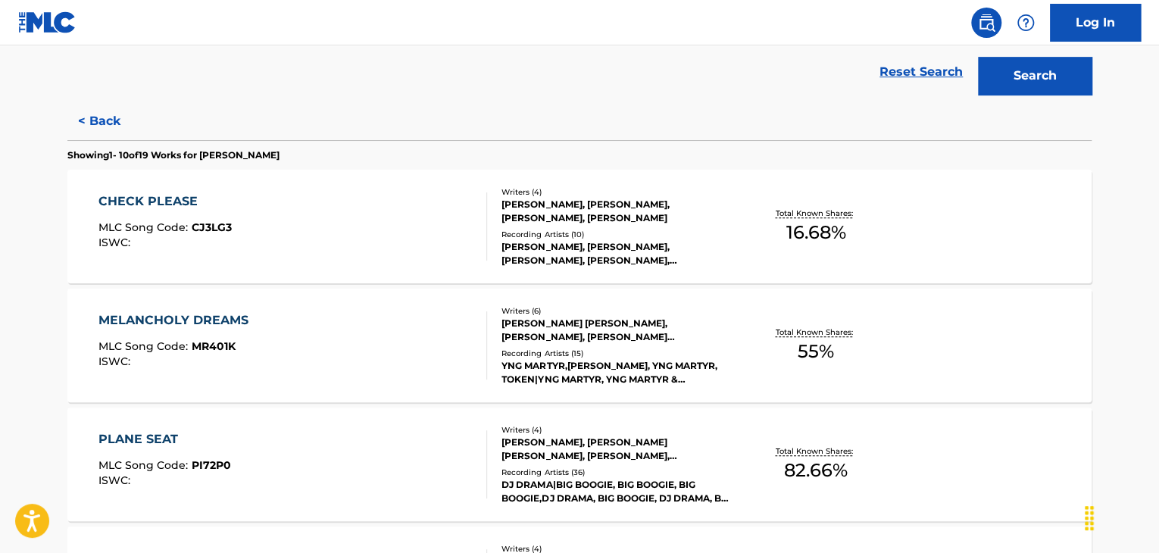
scroll to position [317, 0]
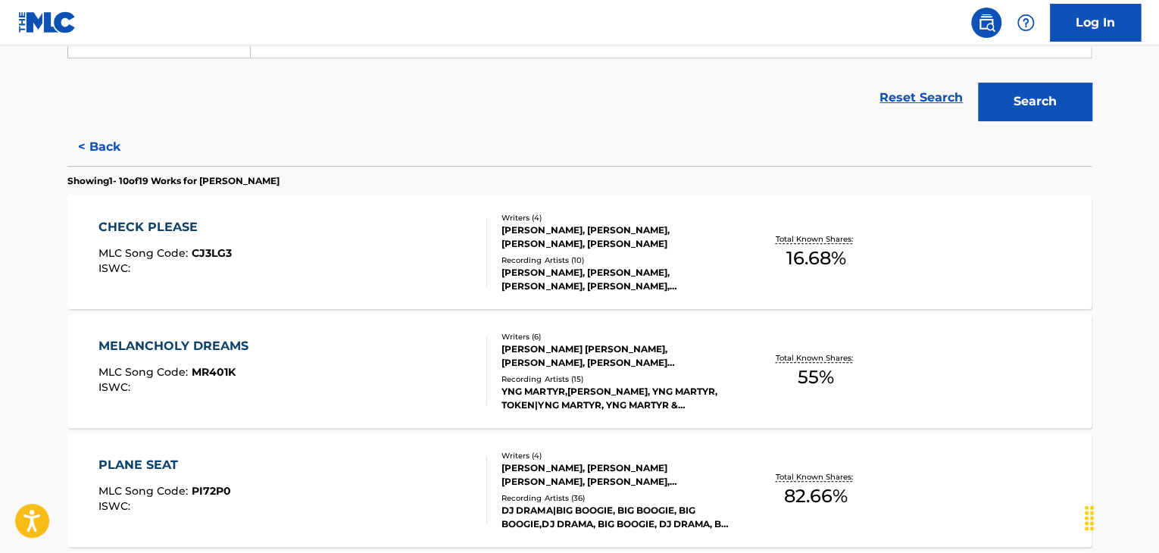
click at [394, 246] on div "CHECK PLEASE MLC Song Code : CJ3LG3 ISWC :" at bounding box center [292, 252] width 389 height 68
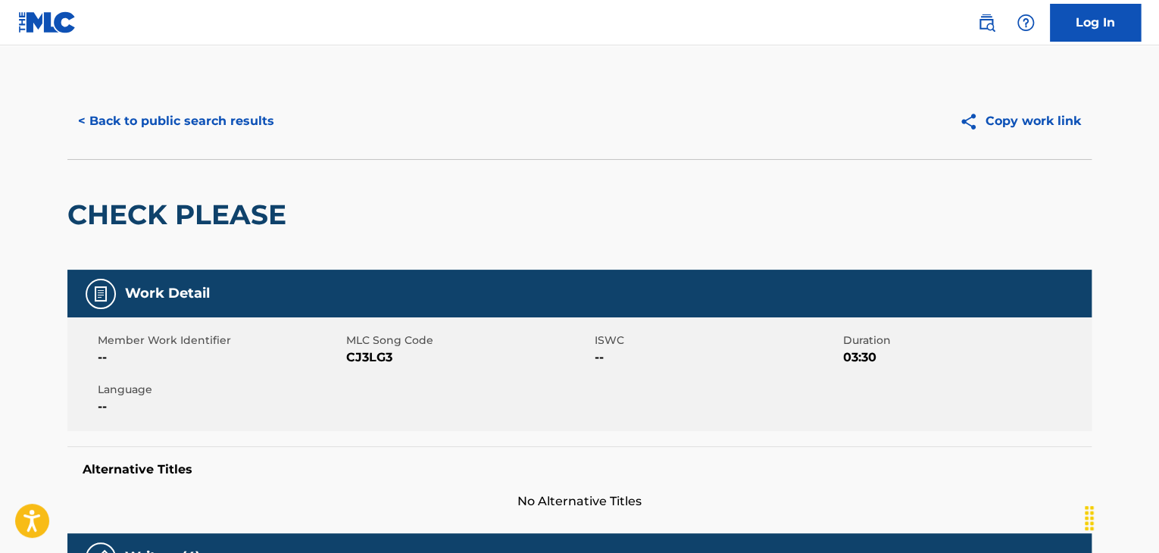
click at [244, 142] on div "< Back to public search results Copy work link" at bounding box center [579, 121] width 1024 height 76
click at [240, 125] on button "< Back to public search results" at bounding box center [175, 121] width 217 height 38
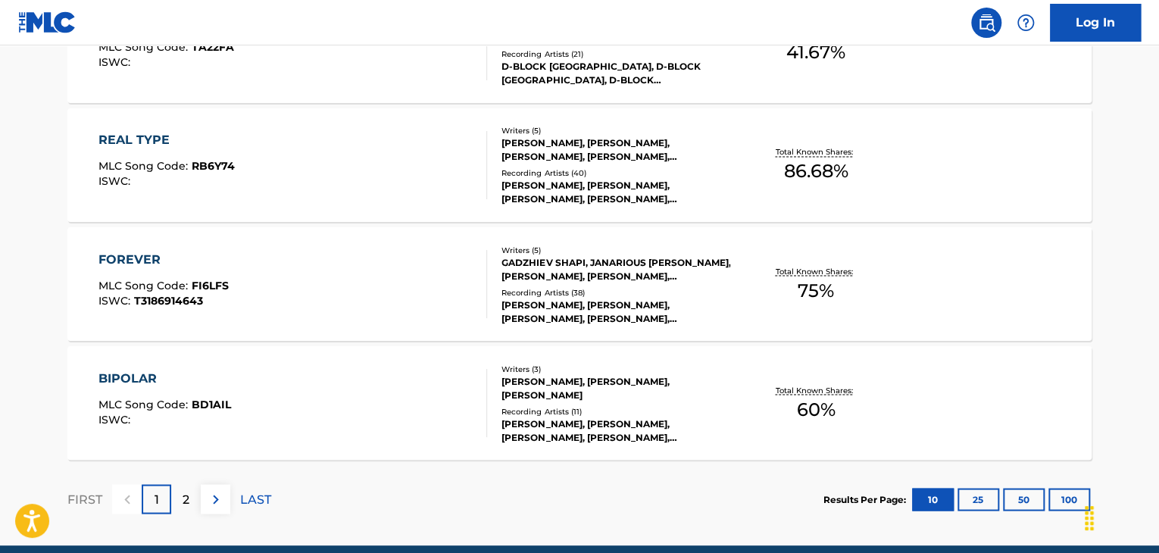
scroll to position [1302, 0]
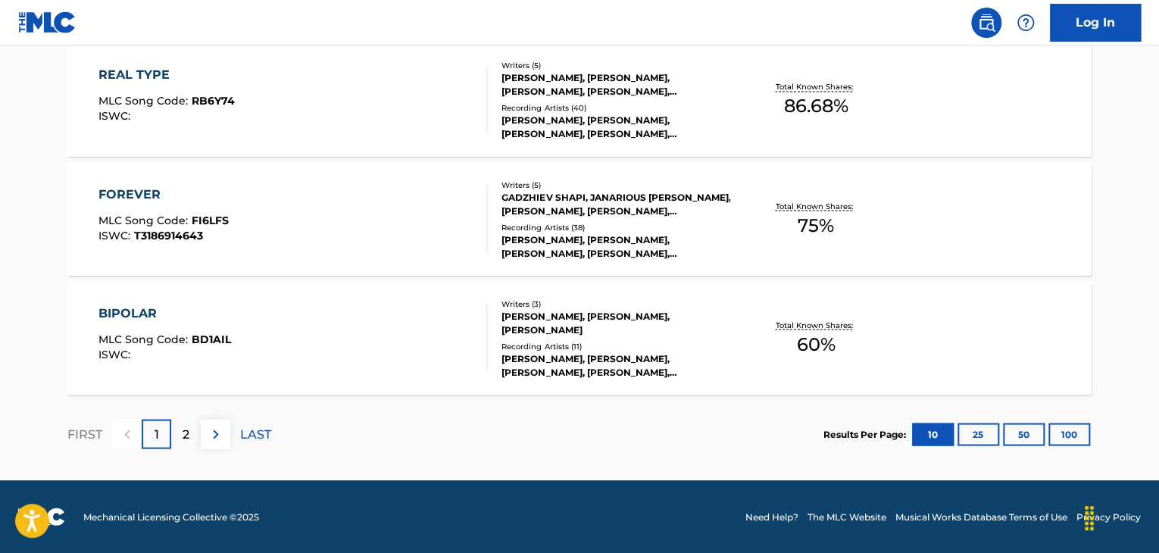
click at [419, 337] on div "BIPOLAR MLC Song Code : BD1AIL ISWC :" at bounding box center [292, 338] width 389 height 68
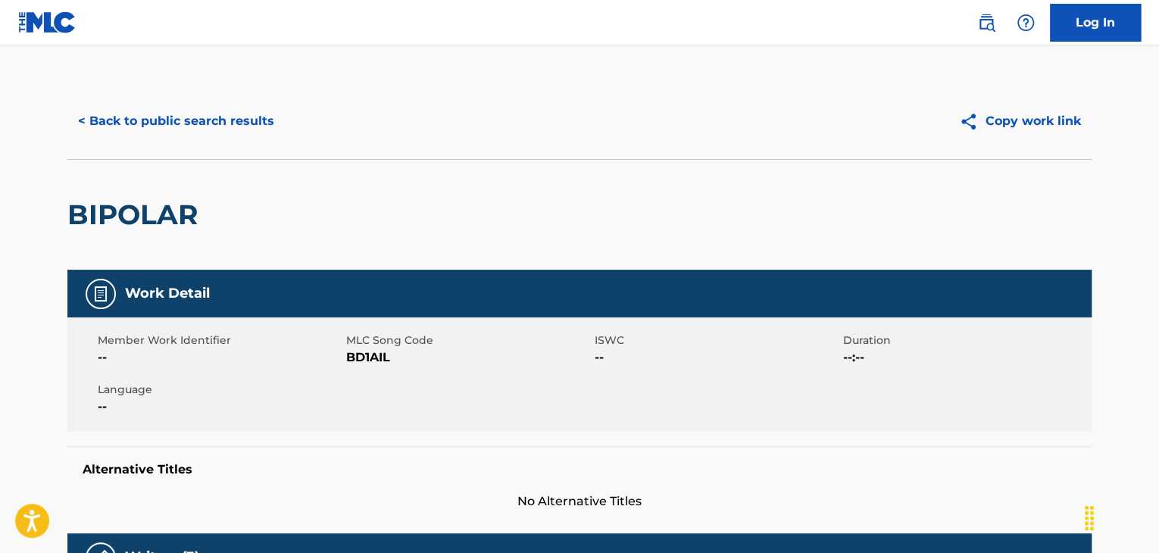
click at [241, 119] on button "< Back to public search results" at bounding box center [175, 121] width 217 height 38
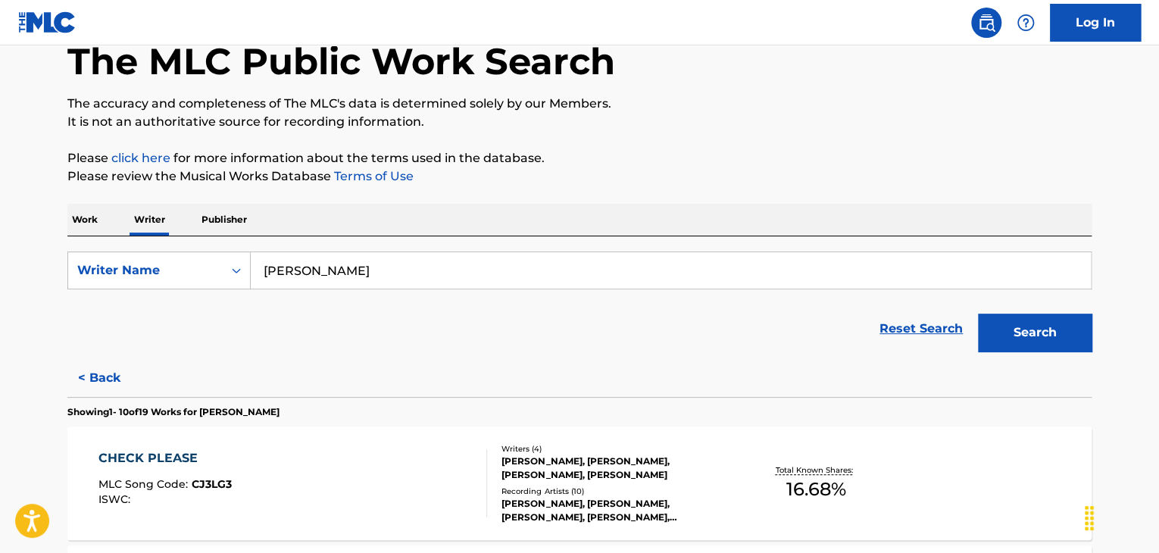
scroll to position [321, 0]
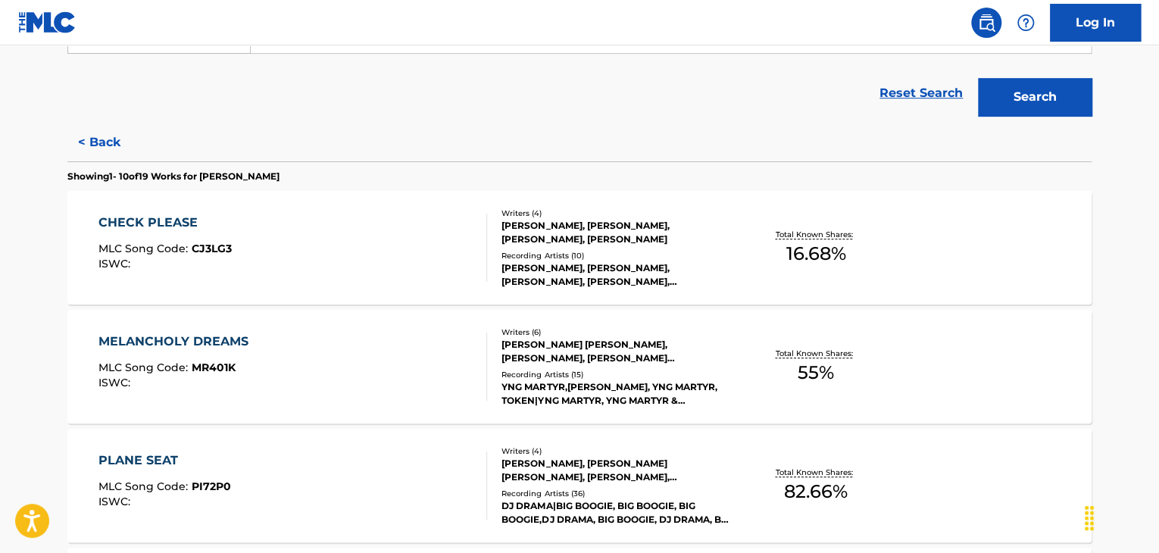
click at [98, 150] on button "< Back" at bounding box center [112, 142] width 91 height 38
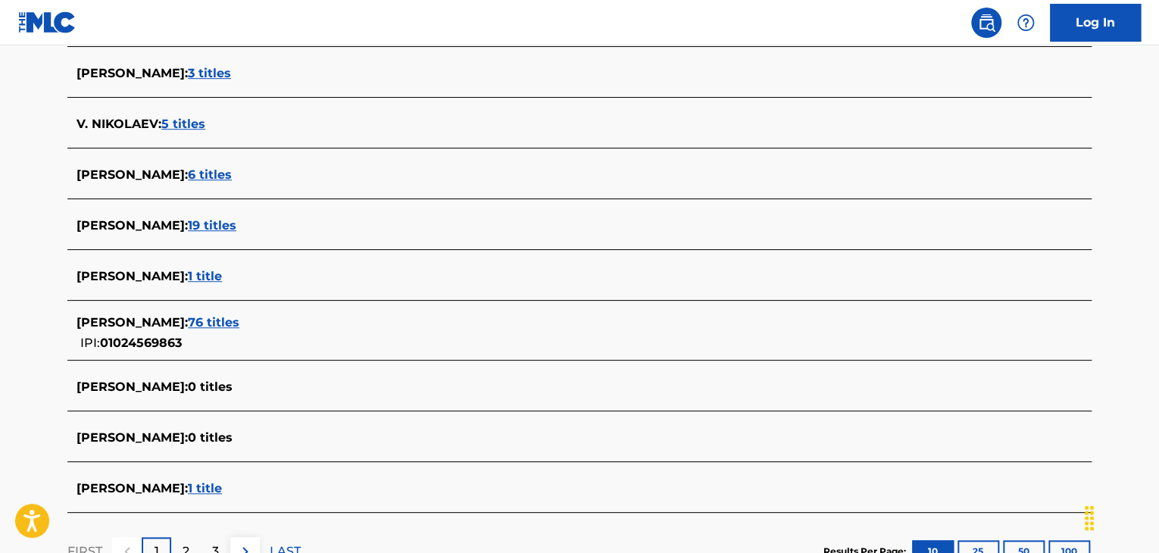
scroll to position [473, 0]
click at [239, 320] on span "76 titles" at bounding box center [214, 322] width 52 height 14
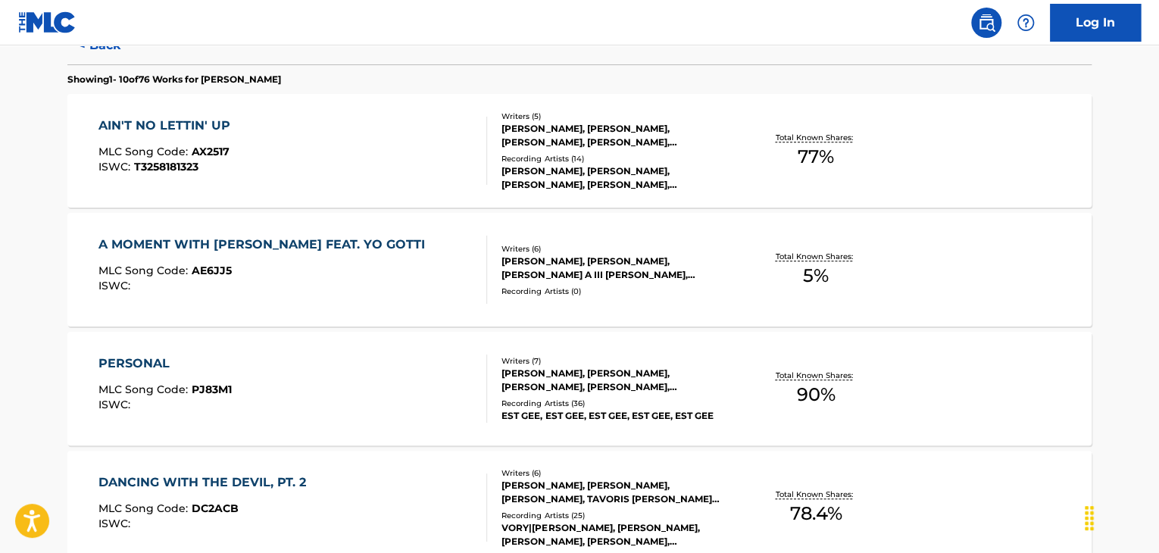
scroll to position [317, 0]
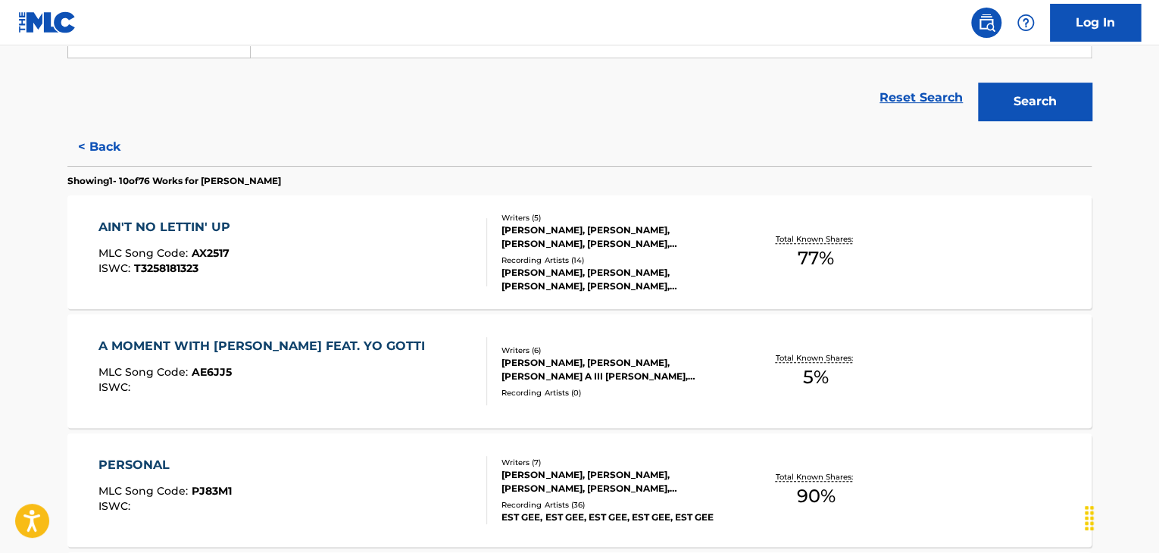
click at [429, 264] on div "AIN'T NO LETTIN' UP MLC Song Code : AX2517 ISWC : T3258181323" at bounding box center [292, 252] width 389 height 68
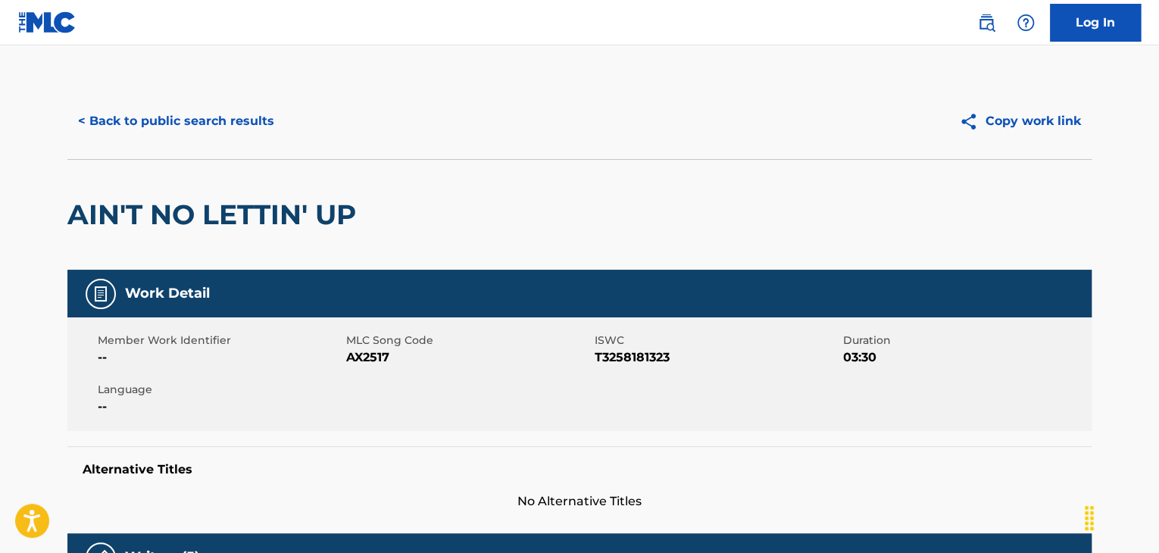
click at [224, 140] on div "< Back to public search results Copy work link" at bounding box center [579, 121] width 1024 height 76
click at [224, 118] on button "< Back to public search results" at bounding box center [175, 121] width 217 height 38
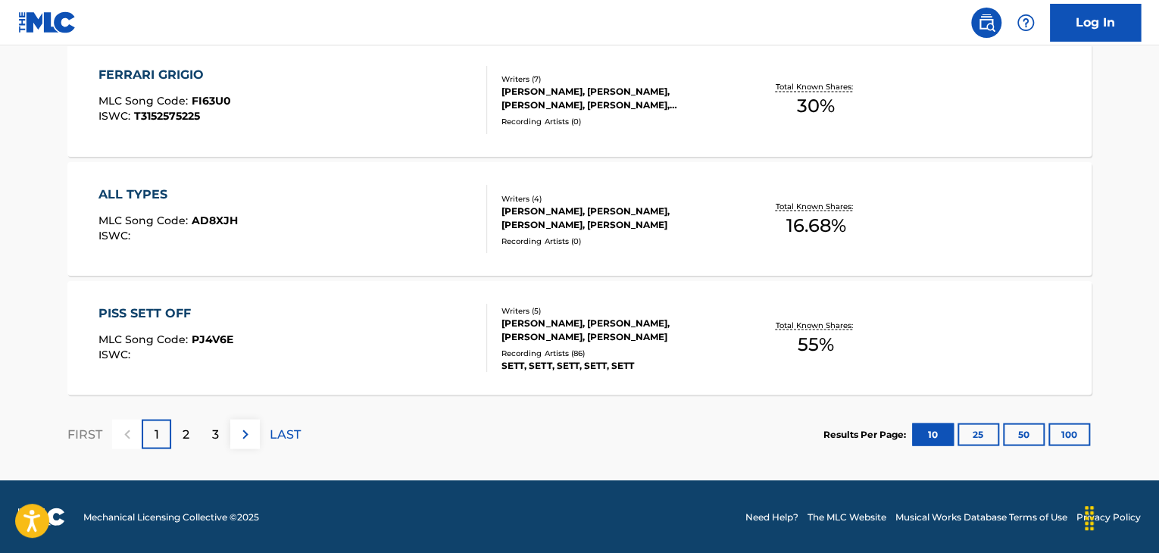
click at [281, 436] on p "LAST" at bounding box center [285, 434] width 31 height 18
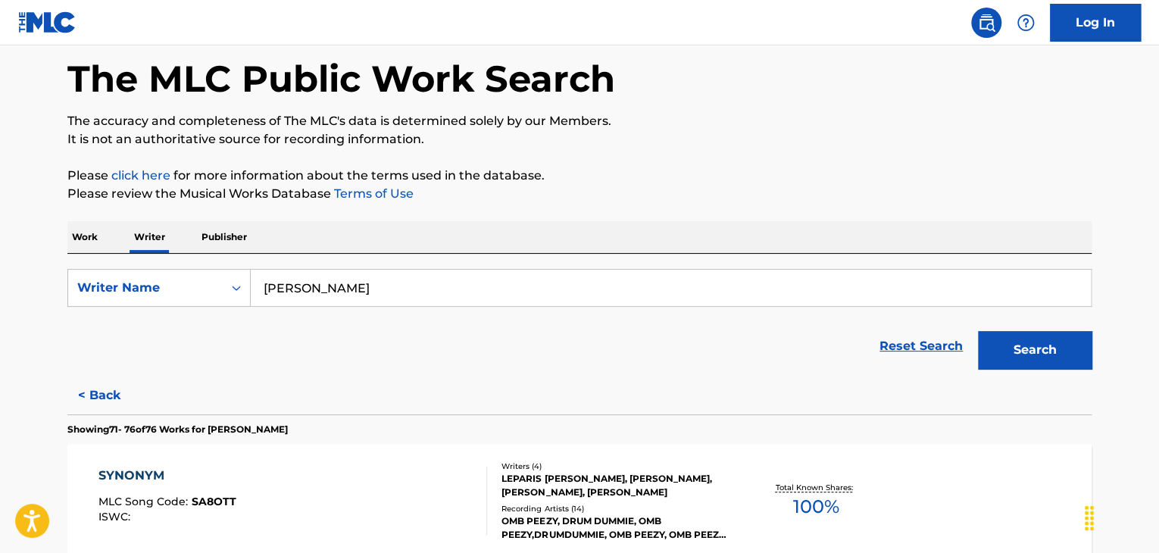
scroll to position [220, 0]
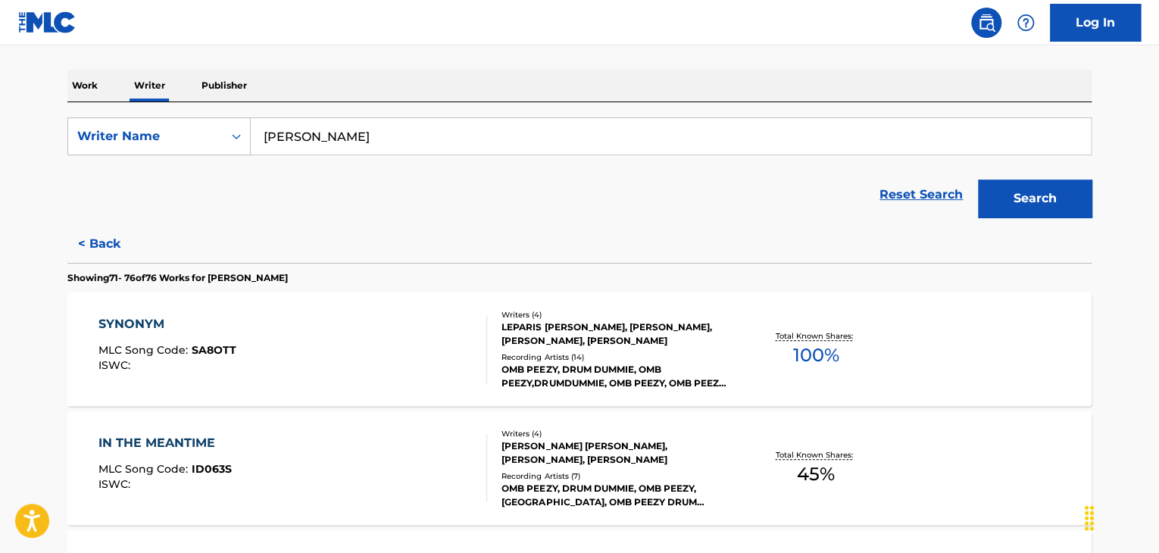
click at [476, 329] on div at bounding box center [480, 349] width 12 height 68
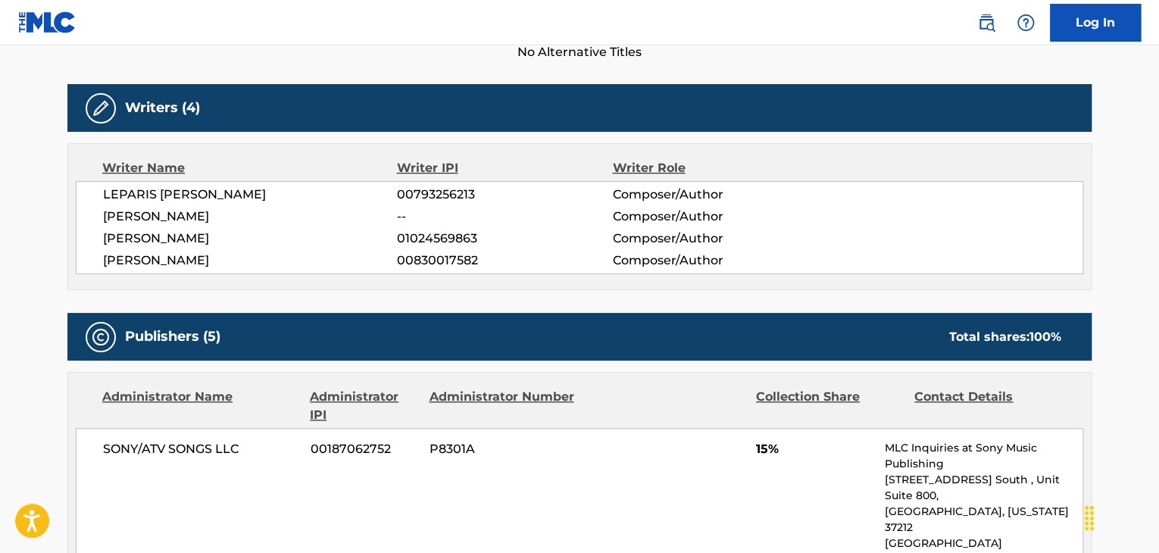
scroll to position [379, 0]
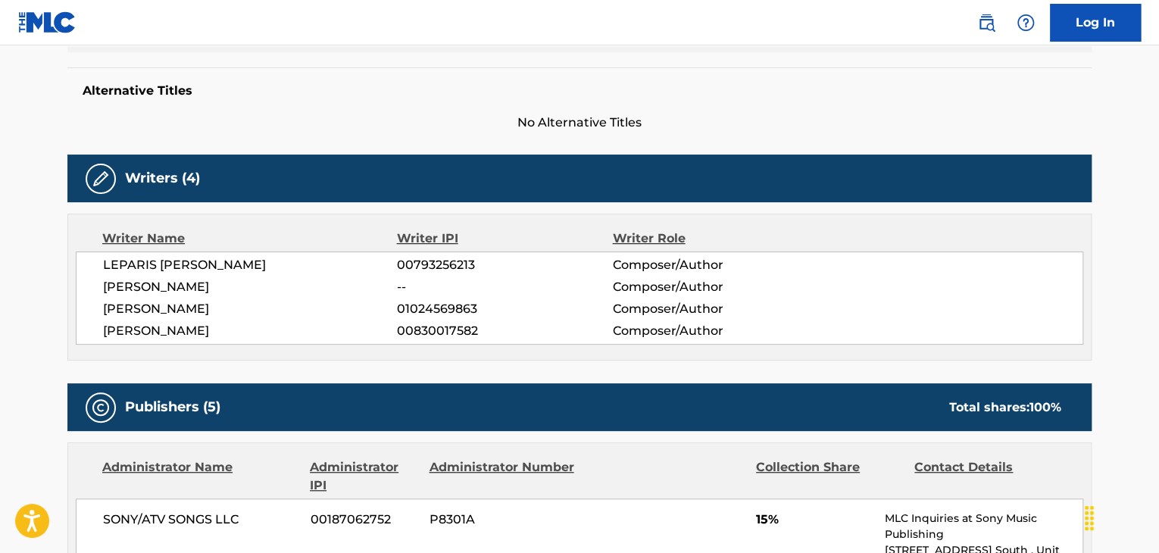
click at [175, 313] on span "[PERSON_NAME]" at bounding box center [250, 309] width 294 height 18
click at [432, 307] on span "01024569863" at bounding box center [504, 309] width 215 height 18
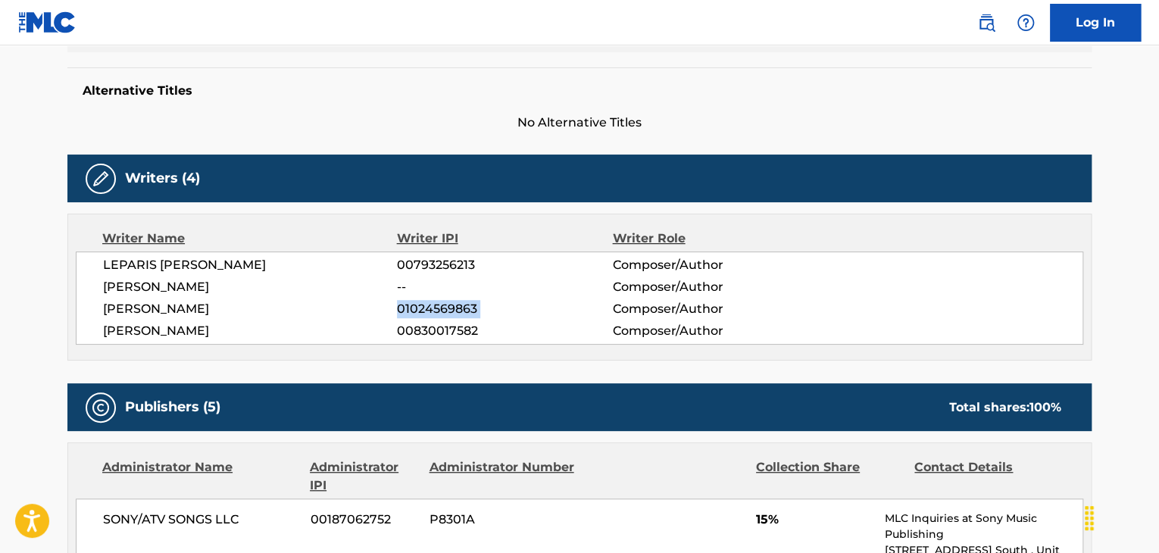
click at [432, 307] on span "01024569863" at bounding box center [504, 309] width 215 height 18
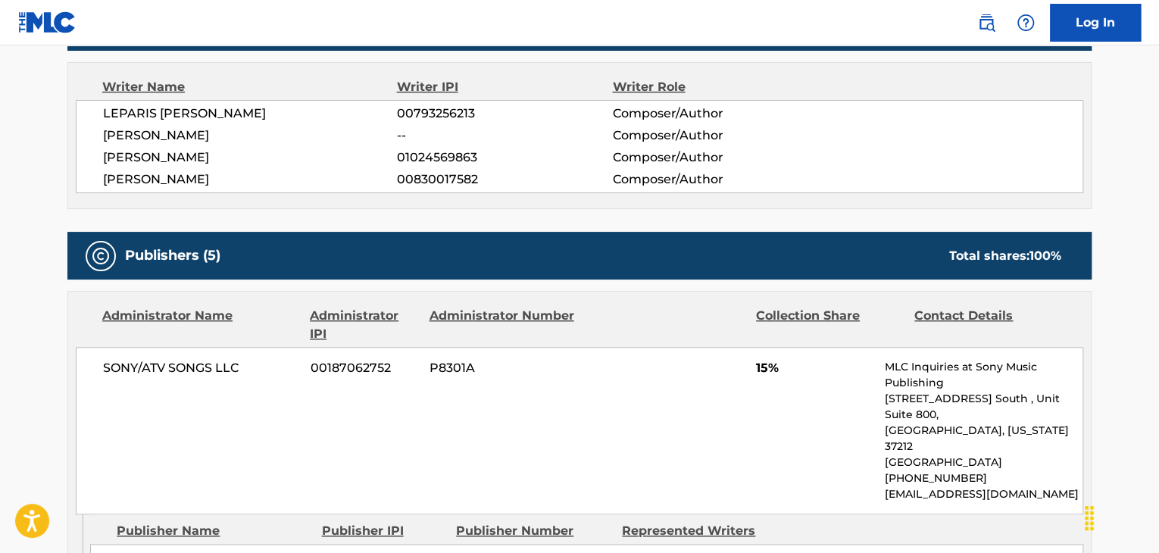
click at [167, 377] on div "SONY/ATV SONGS LLC 00187062752 P8301A 15% MLC Inquiries at Sony Music Publishin…" at bounding box center [580, 430] width 1008 height 167
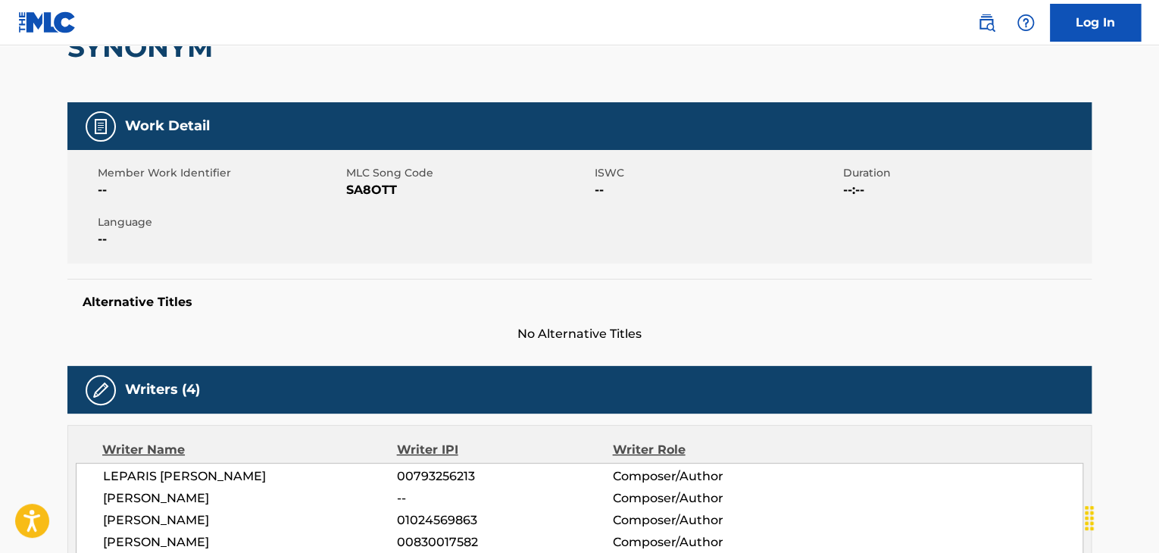
scroll to position [76, 0]
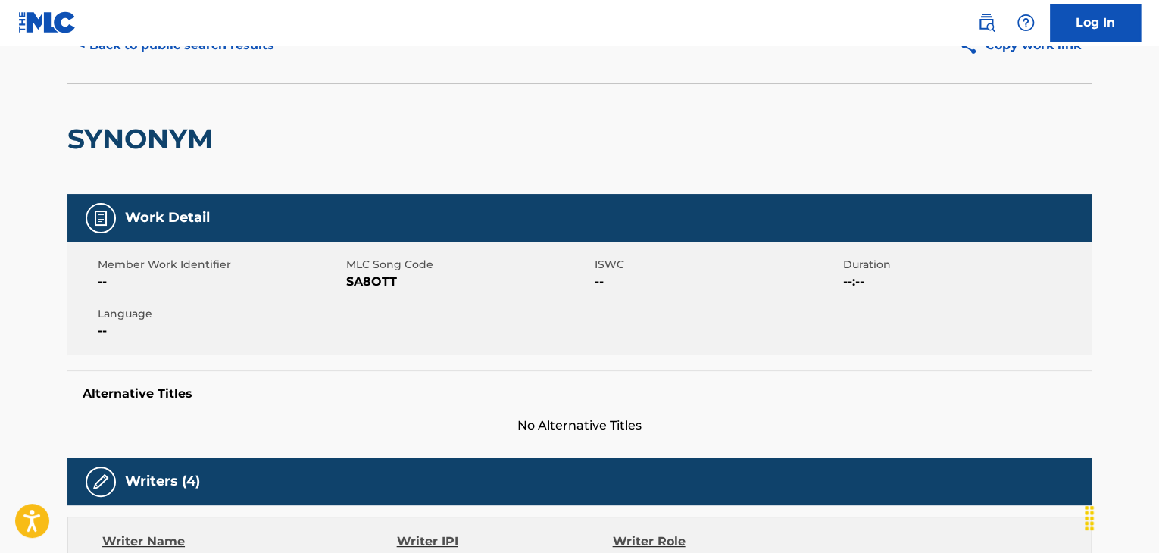
click at [360, 288] on span "SA8OTT" at bounding box center [468, 282] width 245 height 18
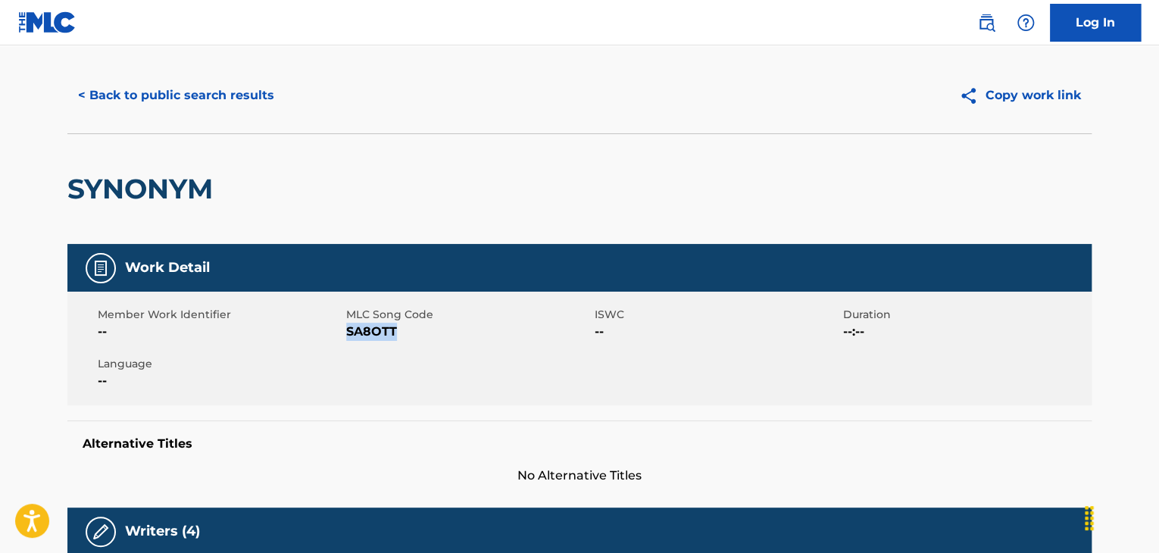
scroll to position [0, 0]
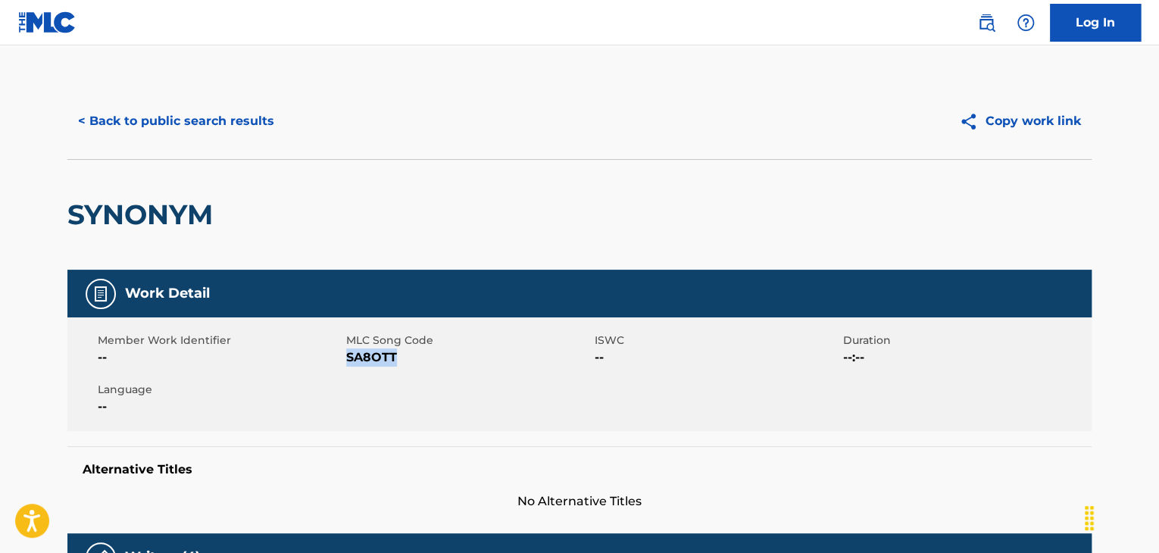
click at [163, 117] on button "< Back to public search results" at bounding box center [175, 121] width 217 height 38
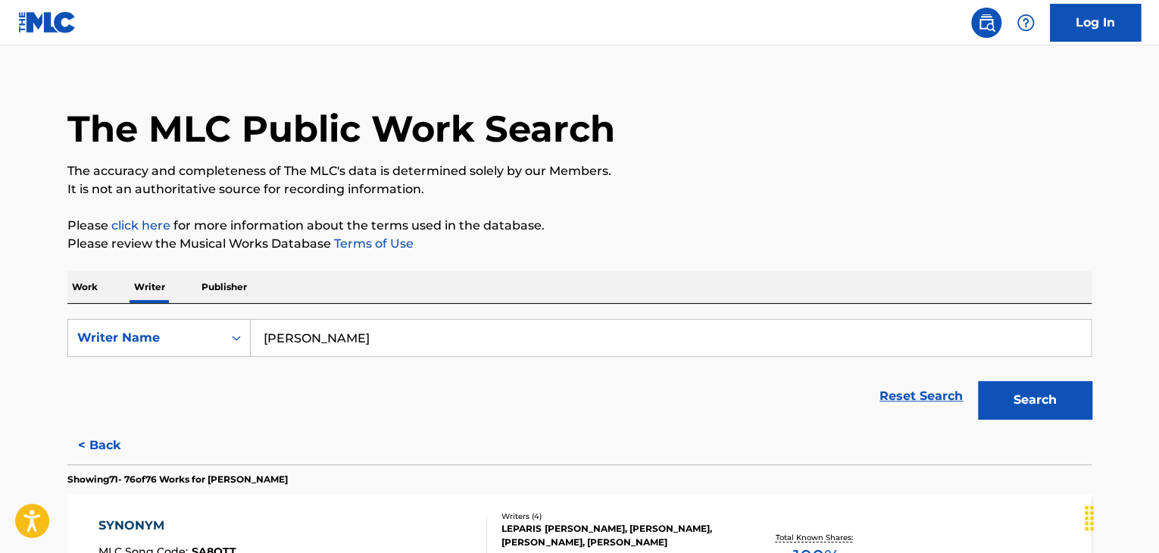
click at [309, 342] on input "[PERSON_NAME]" at bounding box center [671, 338] width 840 height 36
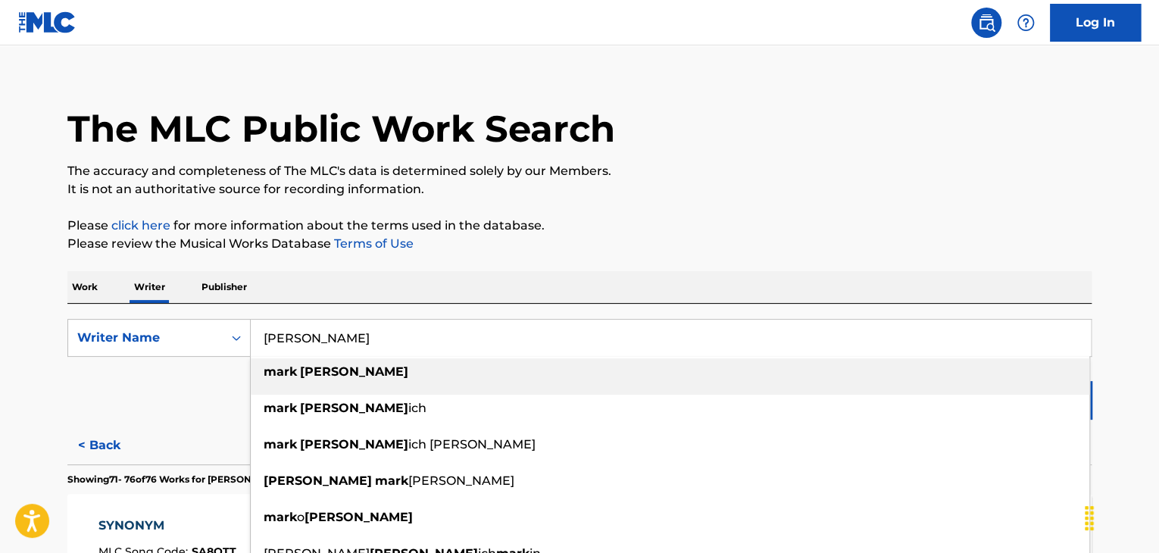
paste input "[PERSON_NAME]"
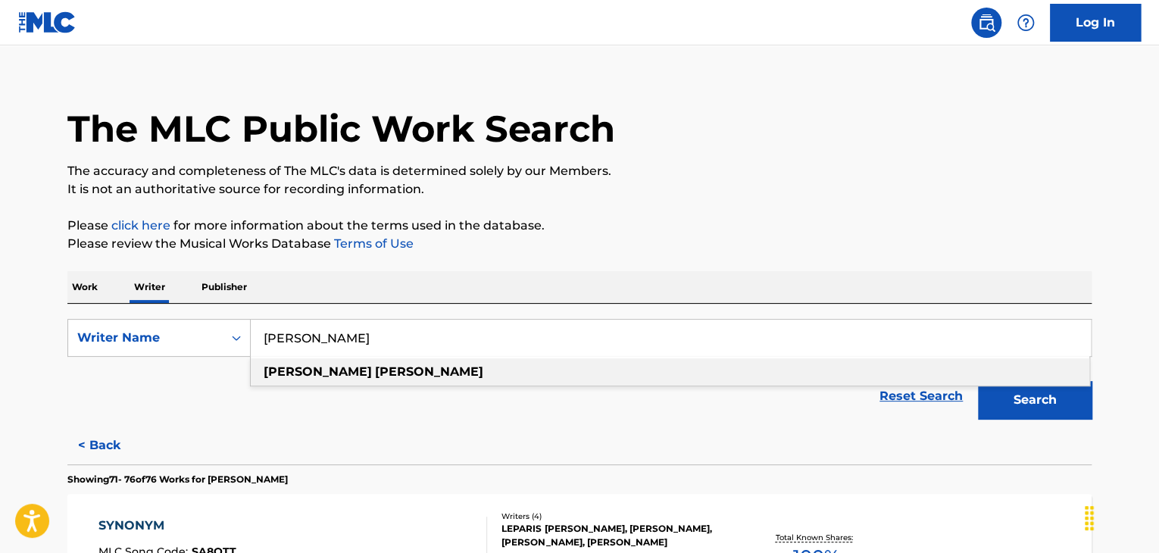
type input "[PERSON_NAME]"
drag, startPoint x: 806, startPoint y: 204, endPoint x: 828, endPoint y: 204, distance: 22.0
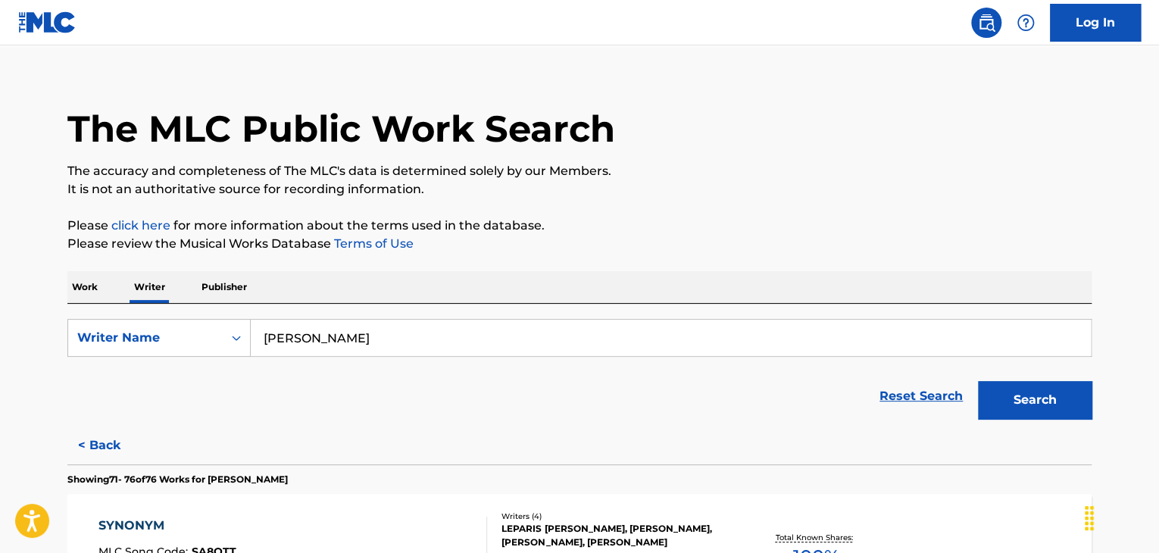
click at [1030, 405] on button "Search" at bounding box center [1035, 400] width 114 height 38
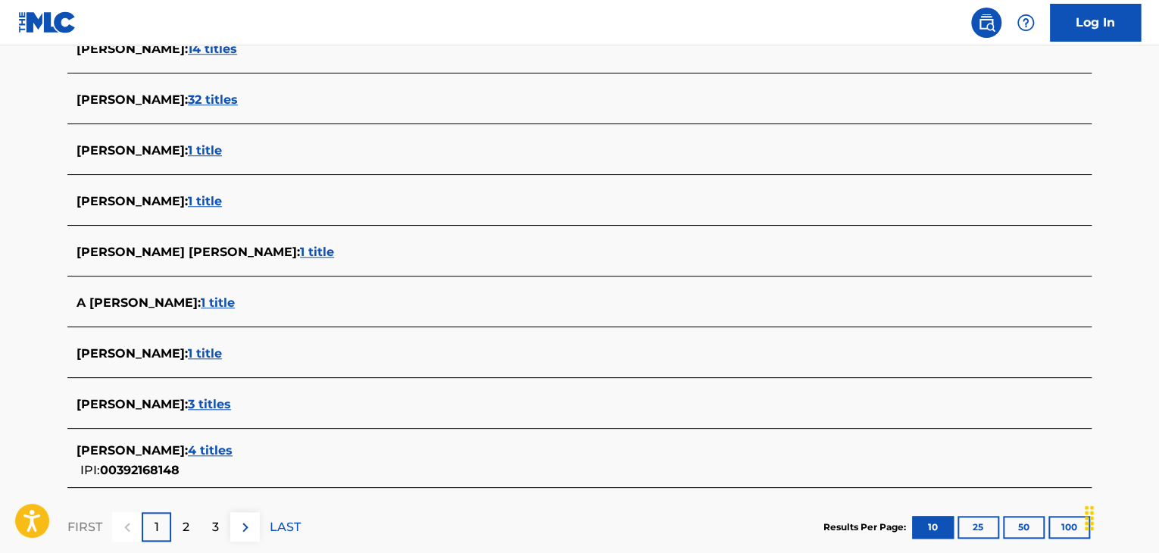
scroll to position [599, 0]
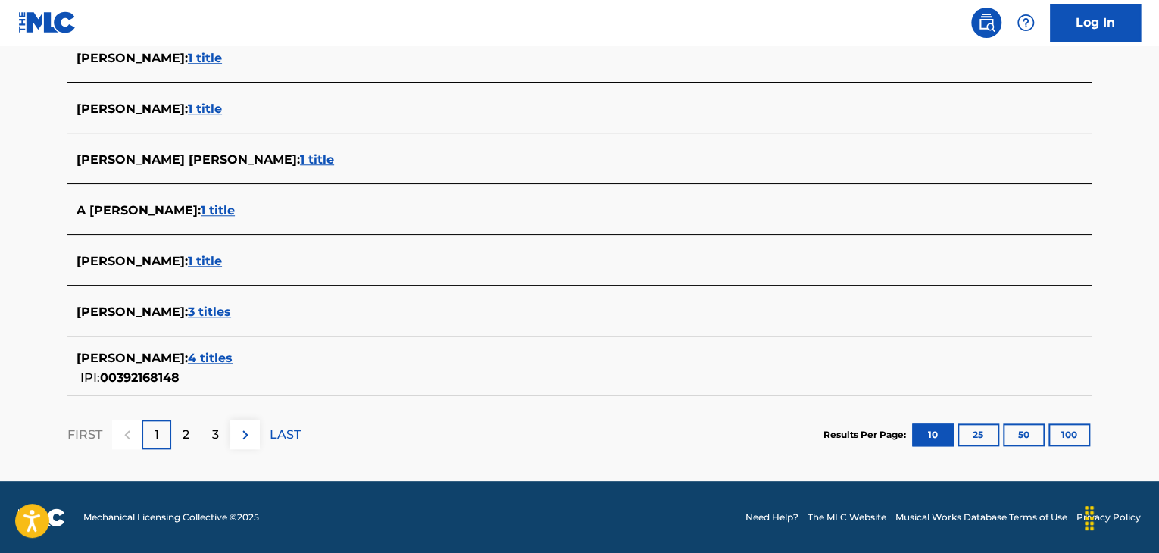
click at [206, 355] on span "4 titles" at bounding box center [210, 358] width 45 height 14
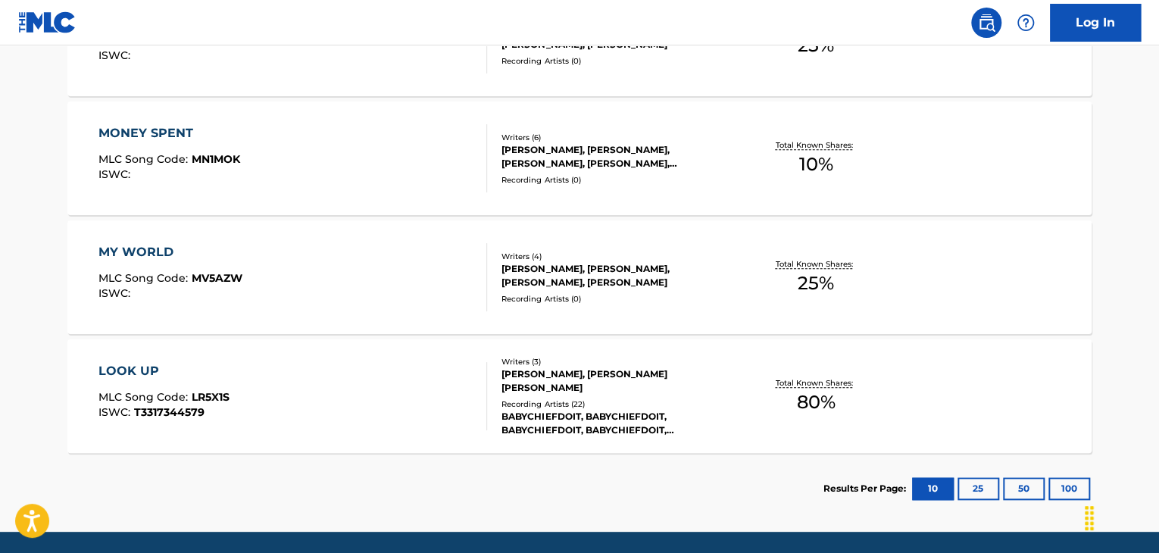
scroll to position [505, 0]
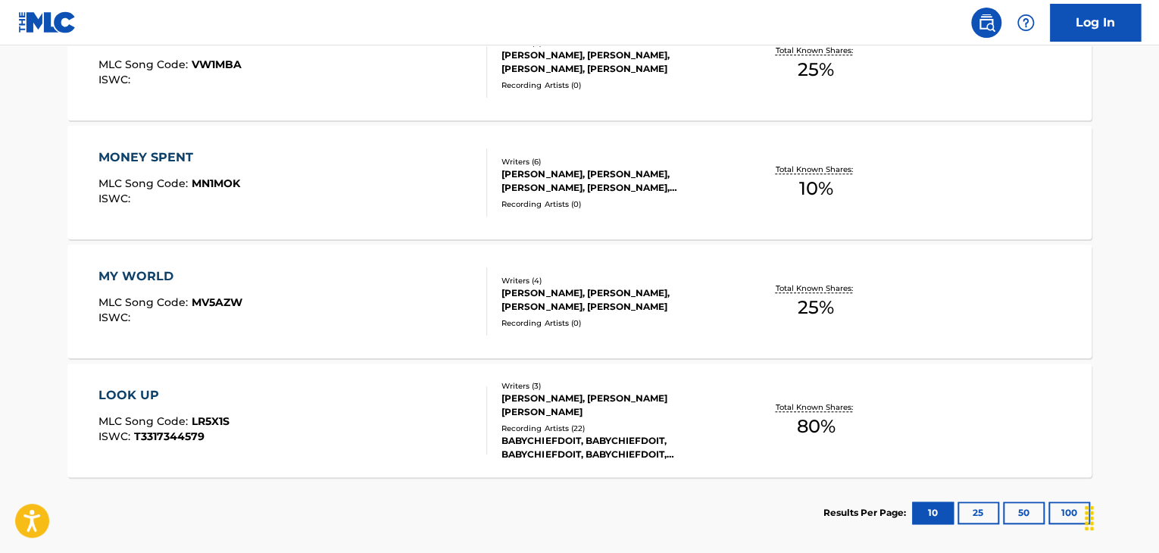
click at [436, 281] on div "MY WORLD MLC Song Code : MV5AZW ISWC :" at bounding box center [292, 301] width 389 height 68
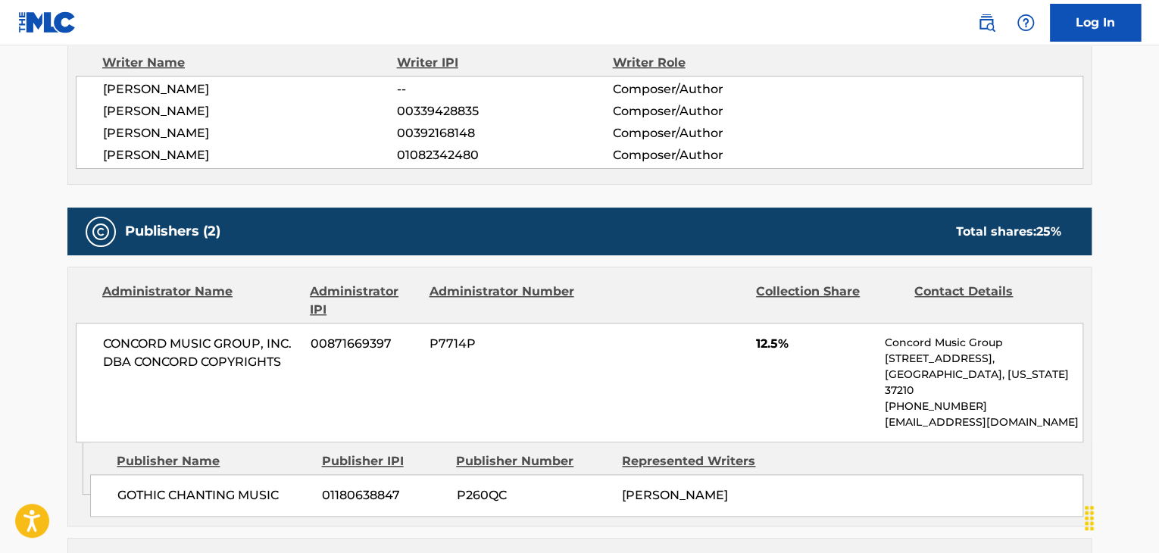
scroll to position [379, 0]
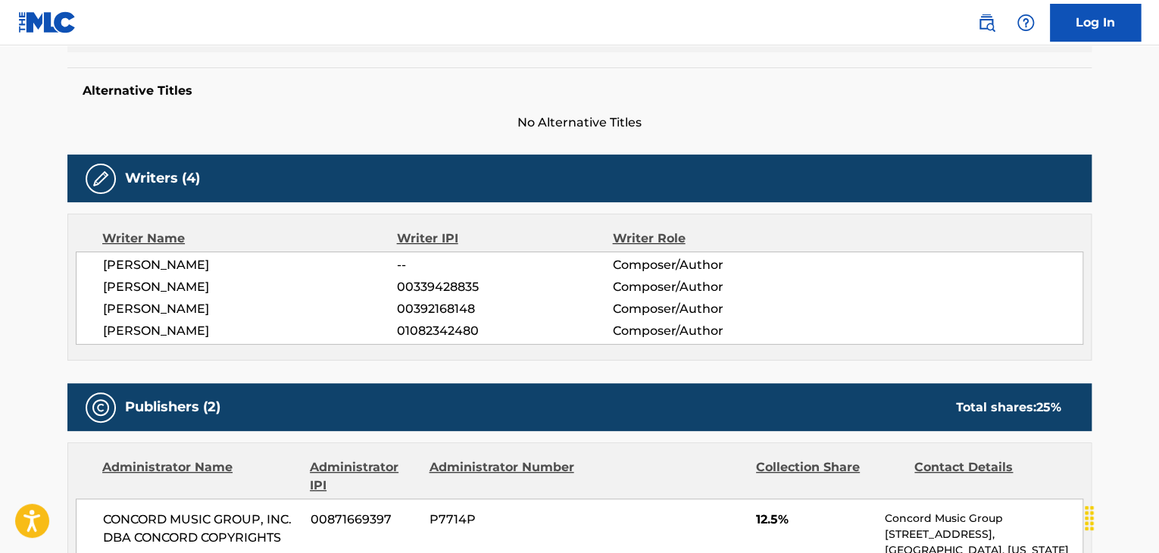
click at [182, 292] on span "[PERSON_NAME]" at bounding box center [250, 287] width 294 height 18
click at [446, 286] on span "00339428835" at bounding box center [504, 287] width 215 height 18
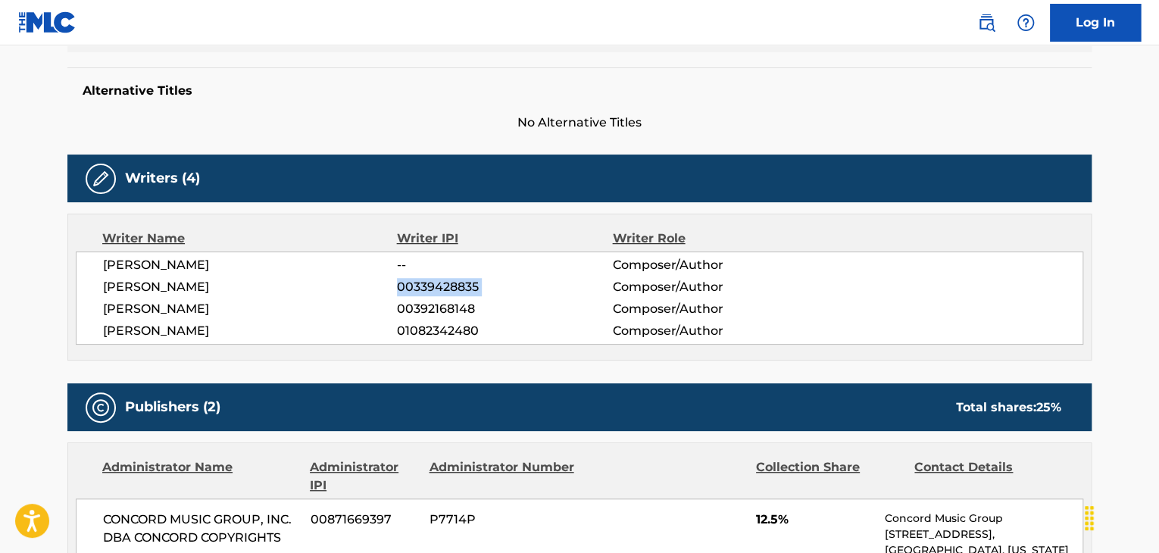
click at [446, 286] on span "00339428835" at bounding box center [504, 287] width 215 height 18
drag, startPoint x: 446, startPoint y: 286, endPoint x: 153, endPoint y: 310, distance: 294.1
click at [153, 310] on span "[PERSON_NAME]" at bounding box center [250, 309] width 294 height 18
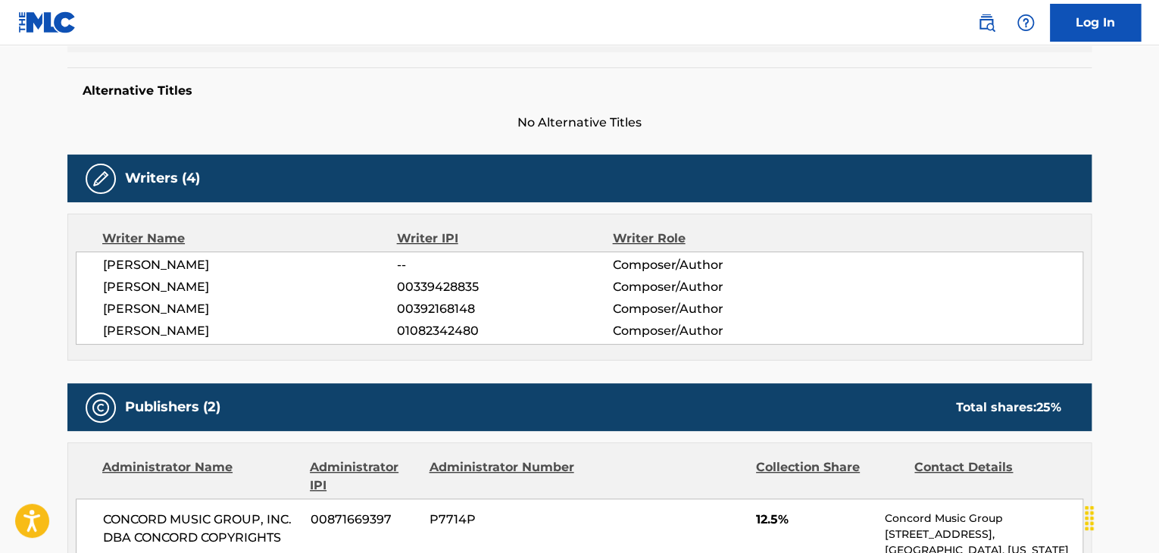
click at [439, 315] on span "00392168148" at bounding box center [504, 309] width 215 height 18
click at [185, 273] on div "[PERSON_NAME] -- Composer/Author [PERSON_NAME] 00339428835 Composer/Author [PER…" at bounding box center [580, 298] width 1008 height 93
click at [181, 283] on span "[PERSON_NAME]" at bounding box center [250, 287] width 294 height 18
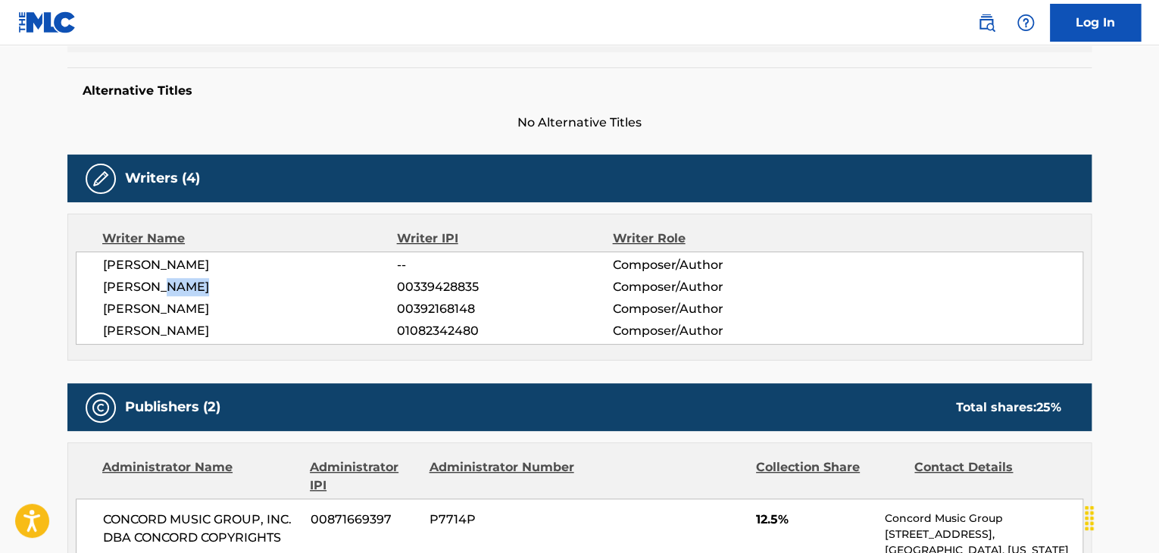
click at [181, 283] on span "[PERSON_NAME]" at bounding box center [250, 287] width 294 height 18
click at [428, 291] on span "00339428835" at bounding box center [504, 287] width 215 height 18
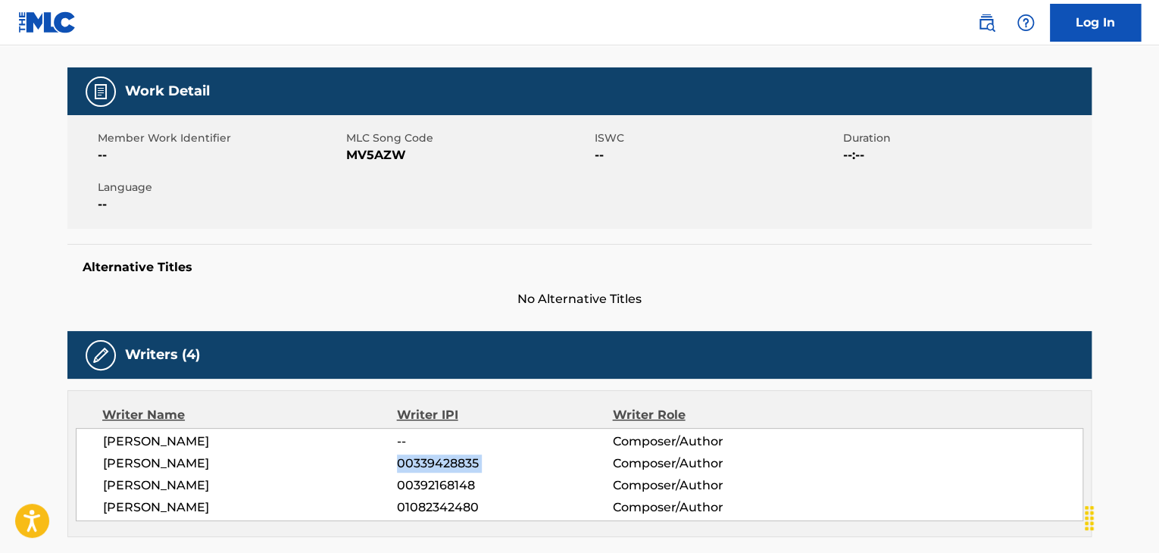
scroll to position [0, 0]
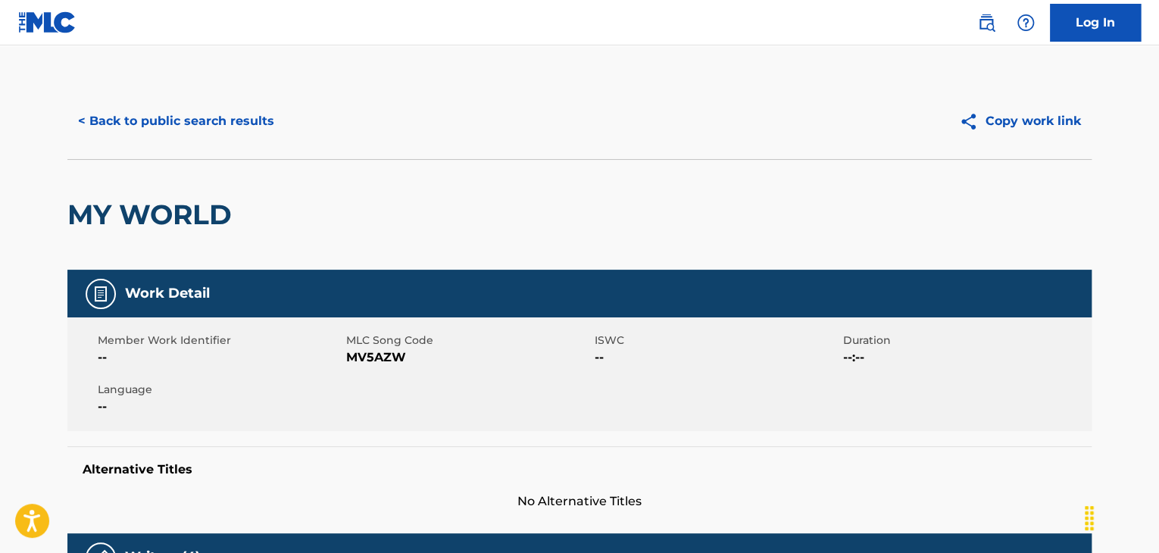
click at [185, 123] on button "< Back to public search results" at bounding box center [175, 121] width 217 height 38
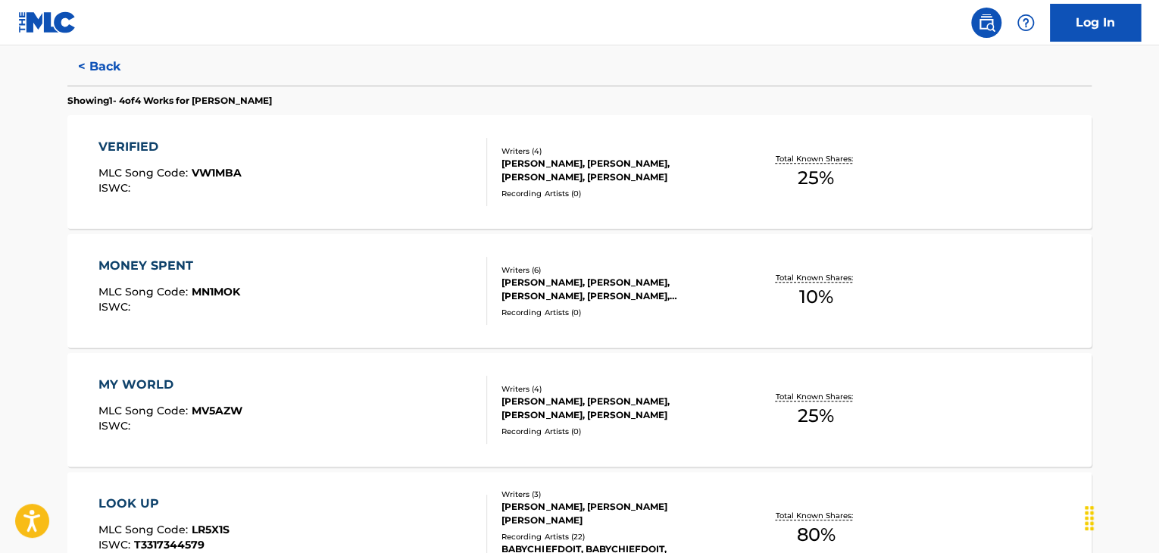
scroll to position [581, 0]
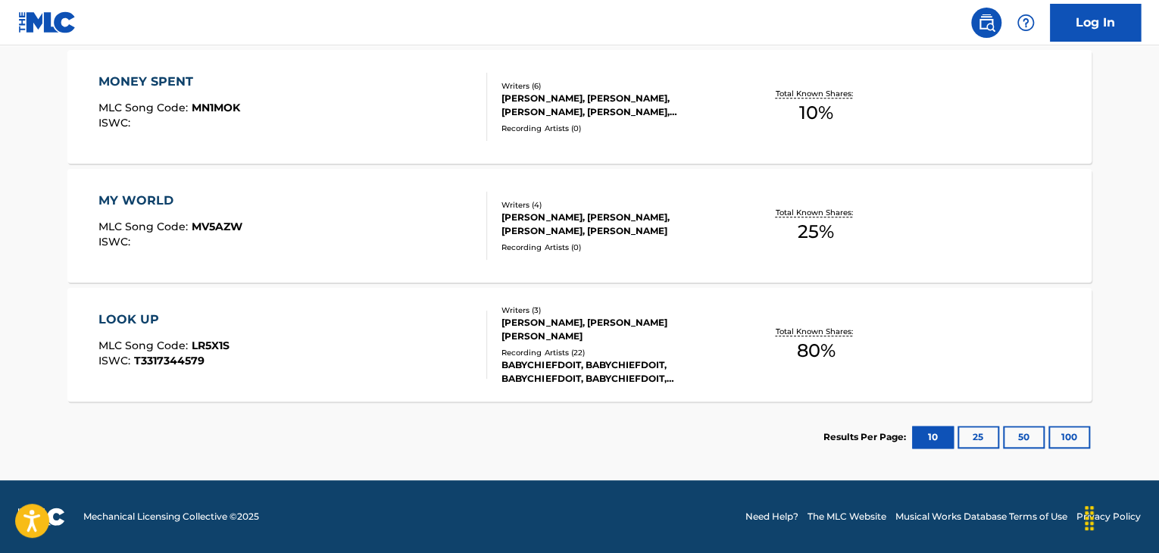
click at [363, 337] on div "LOOK UP MLC Song Code : LR5X1S ISWC : T3317344579" at bounding box center [292, 345] width 389 height 68
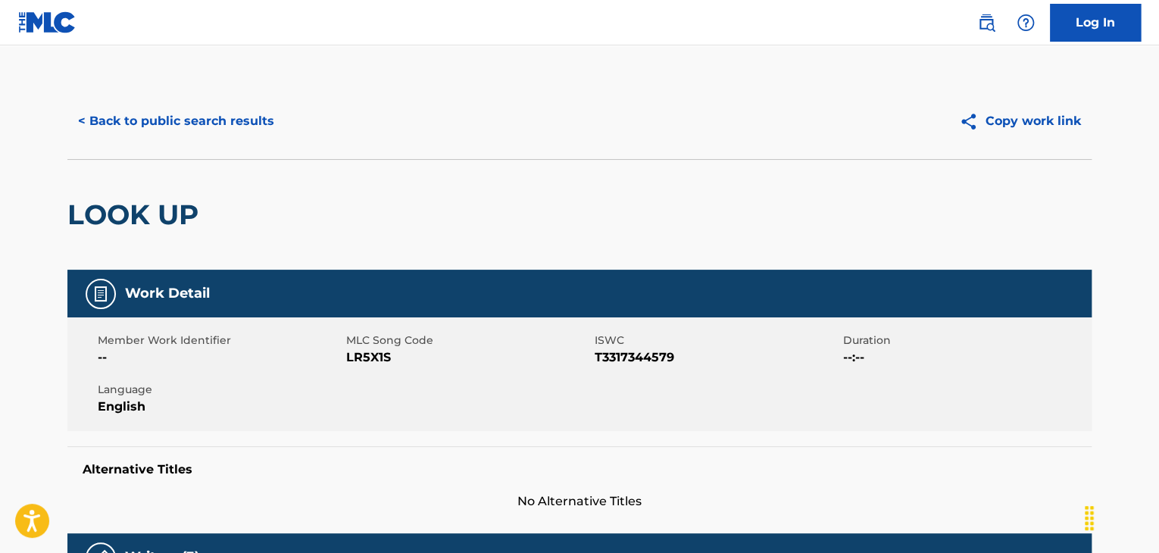
click at [230, 117] on button "< Back to public search results" at bounding box center [175, 121] width 217 height 38
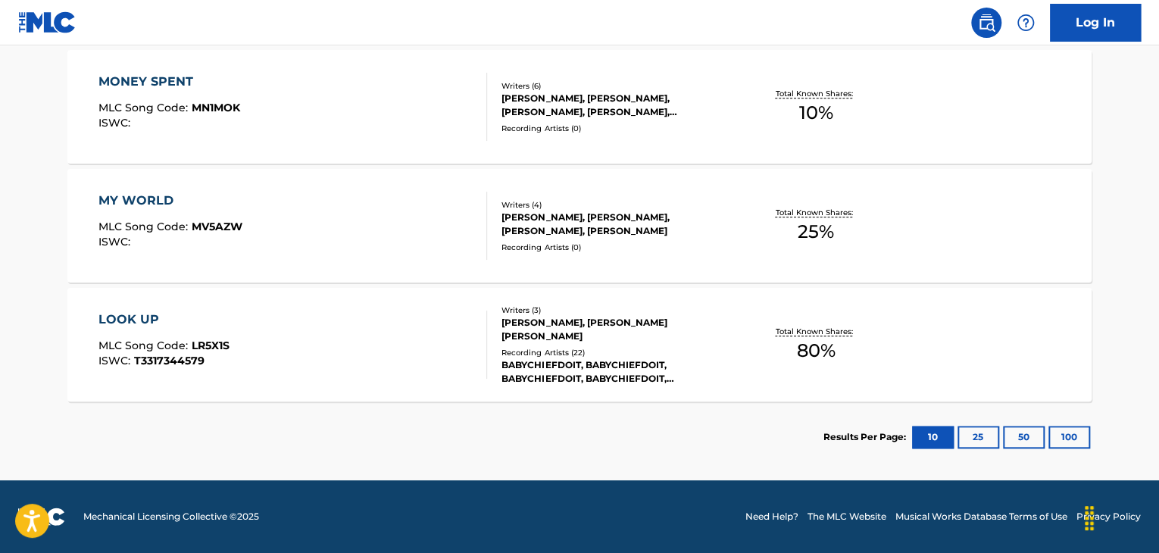
scroll to position [430, 0]
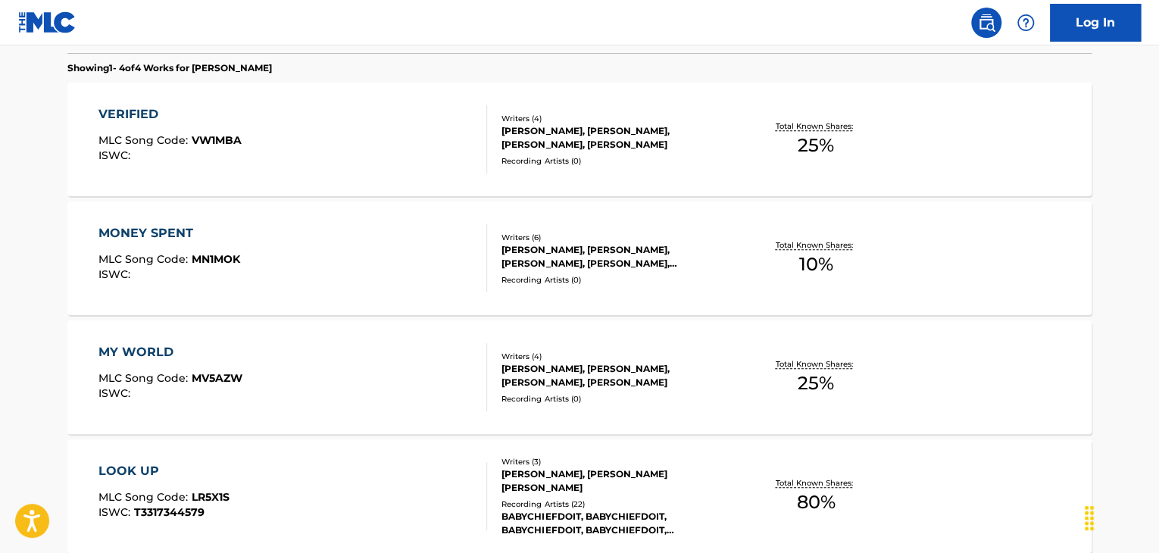
click at [398, 333] on div "MY WORLD MLC Song Code : MV5AZW ISWC : Writers ( 4 ) [PERSON_NAME], [PERSON_NAM…" at bounding box center [579, 377] width 1024 height 114
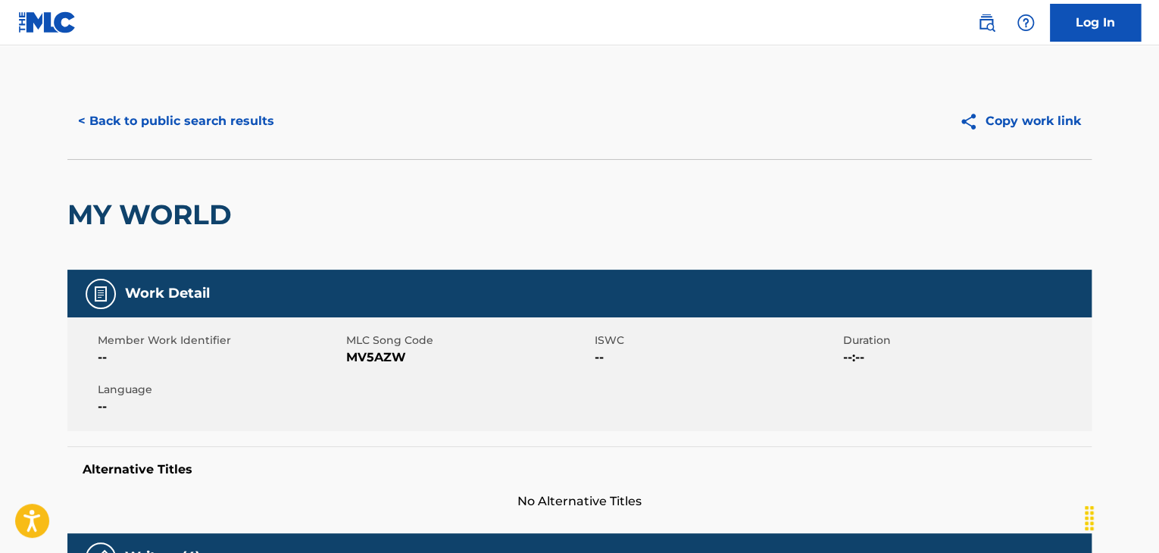
click at [177, 131] on button "< Back to public search results" at bounding box center [175, 121] width 217 height 38
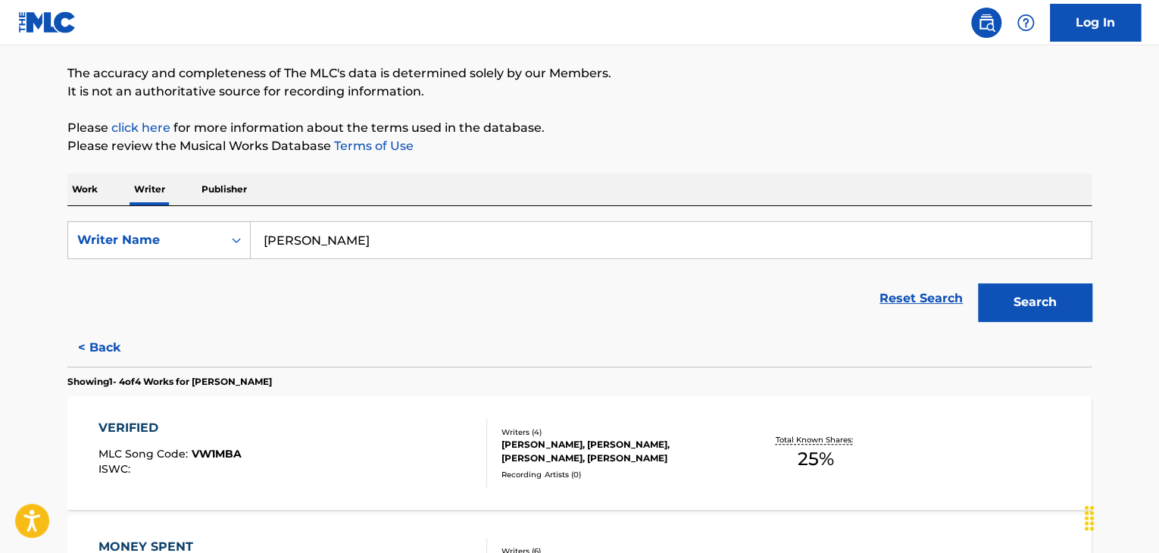
scroll to position [170, 0]
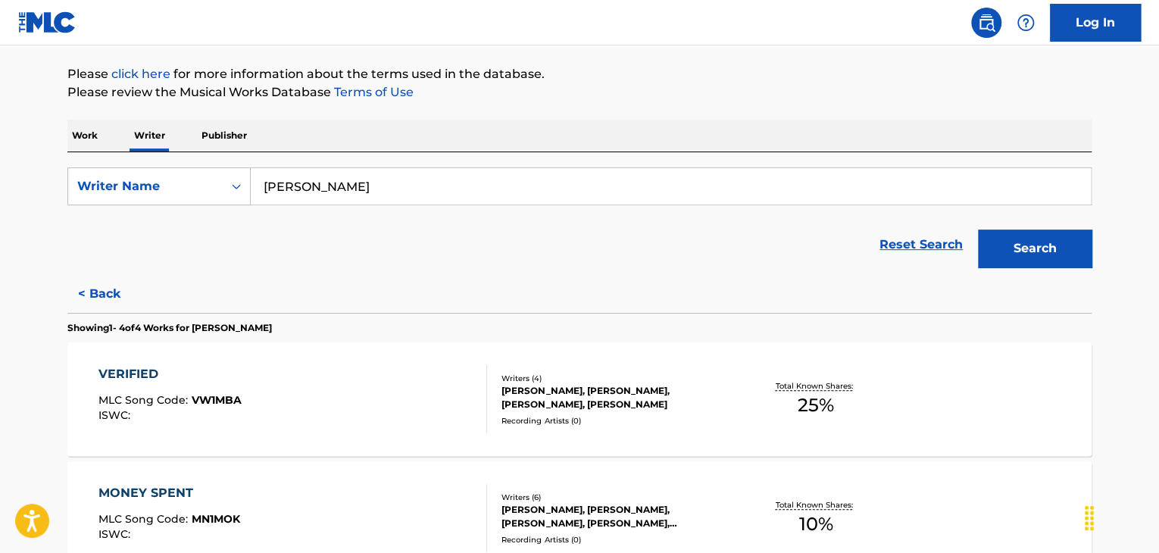
click at [96, 311] on button "< Back" at bounding box center [112, 294] width 91 height 38
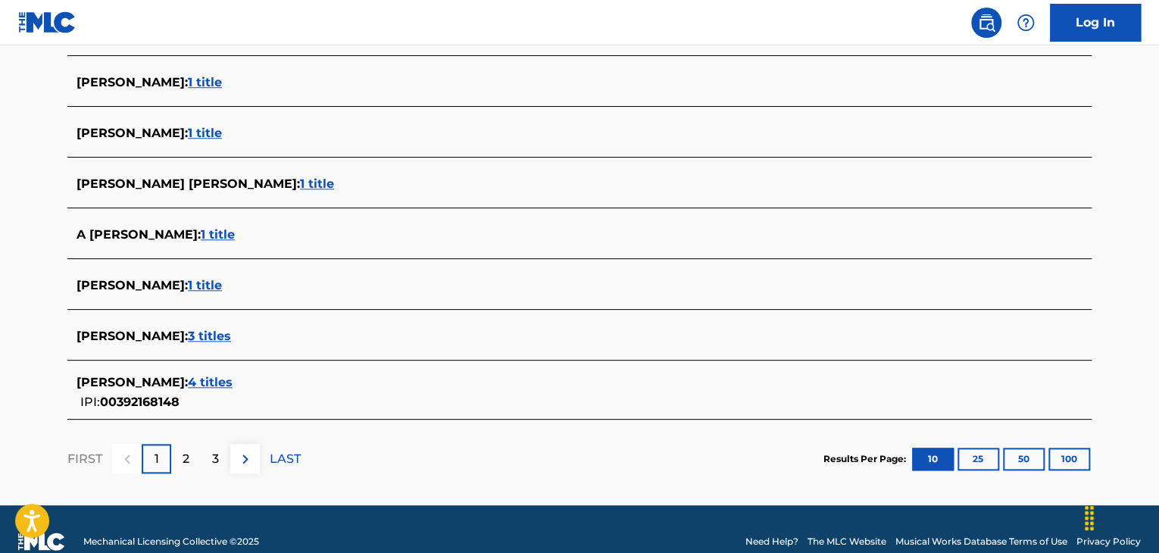
scroll to position [599, 0]
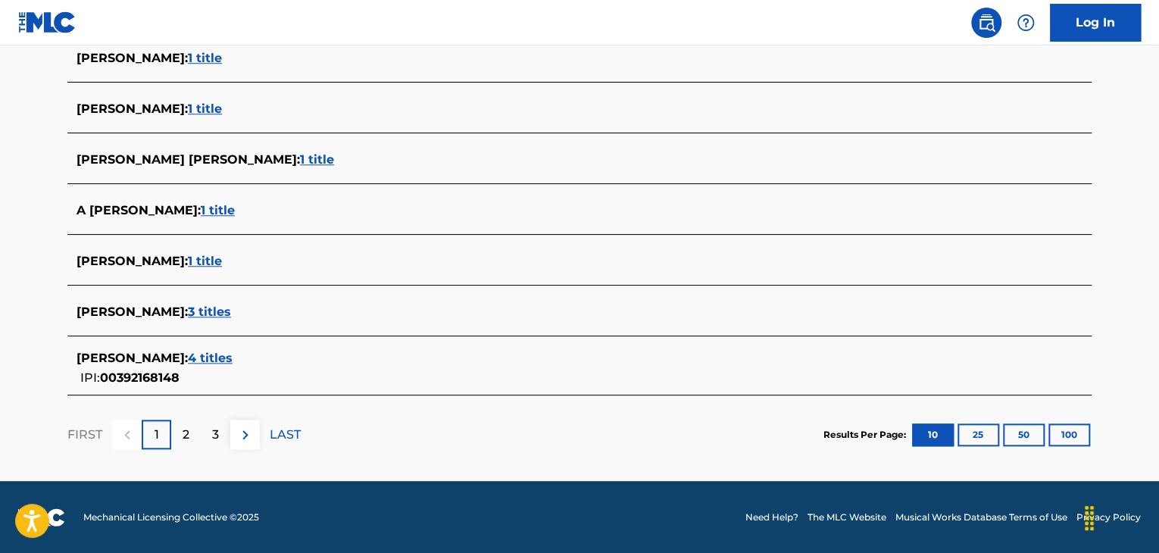
click at [193, 313] on span "3 titles" at bounding box center [209, 312] width 43 height 14
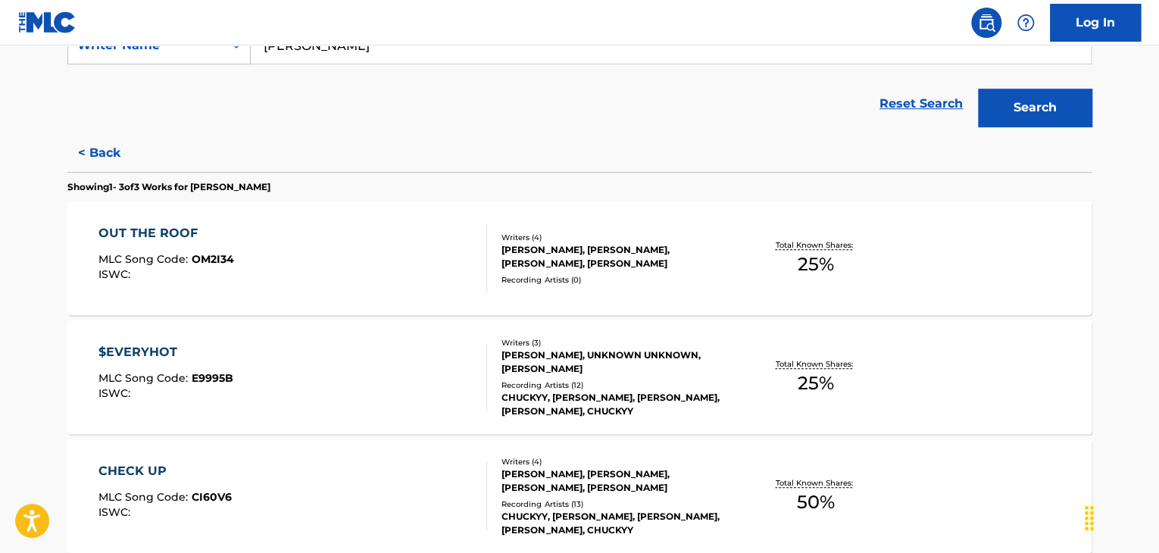
scroll to position [462, 0]
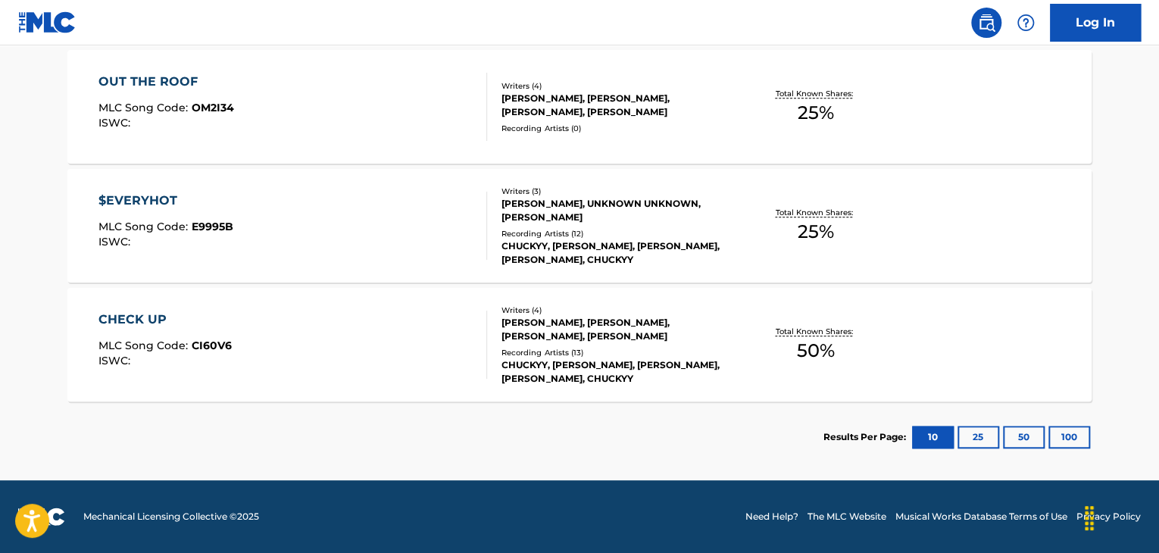
click at [406, 325] on div "CHECK UP MLC Song Code : CI60V6 ISWC :" at bounding box center [292, 345] width 389 height 68
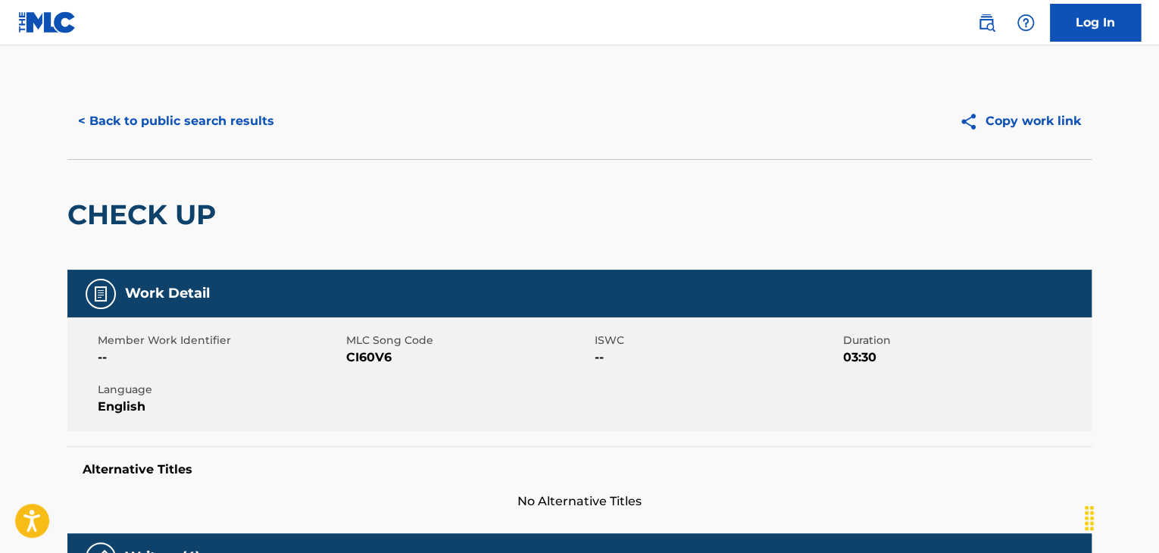
click at [180, 117] on button "< Back to public search results" at bounding box center [175, 121] width 217 height 38
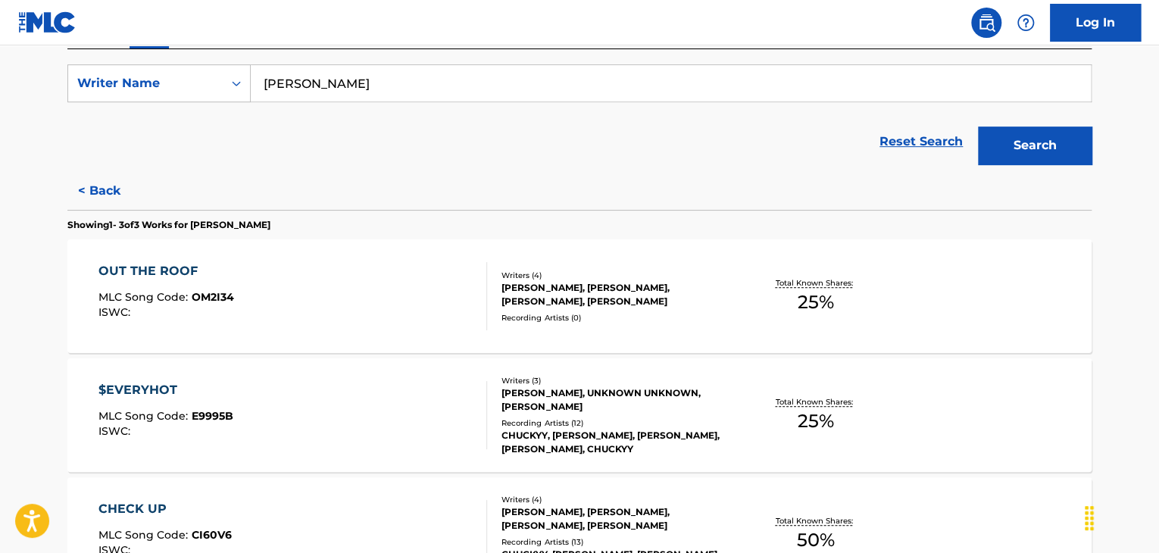
scroll to position [321, 0]
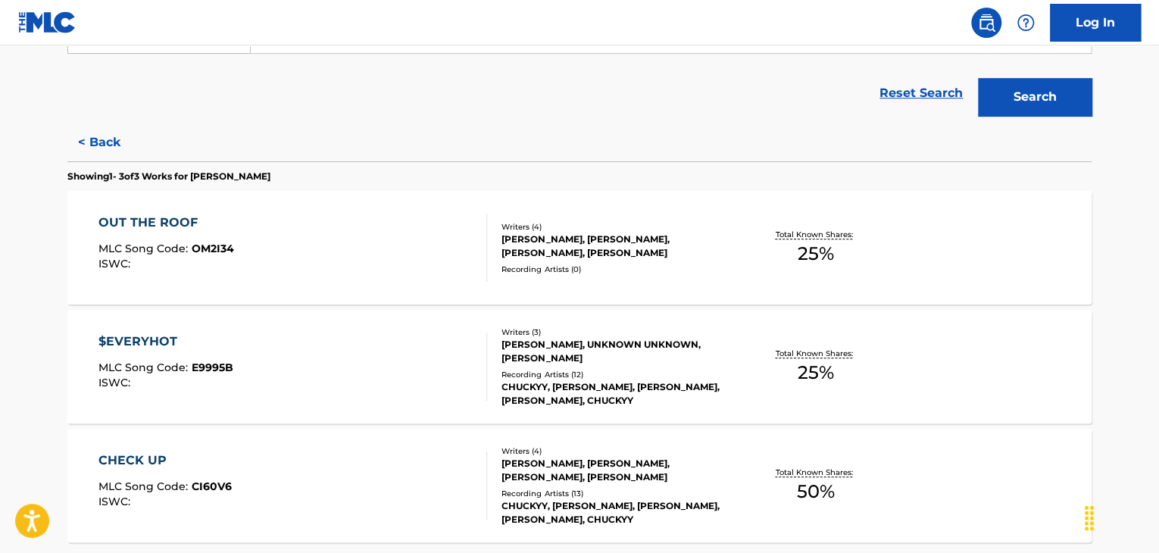
click at [114, 148] on button "< Back" at bounding box center [112, 142] width 91 height 38
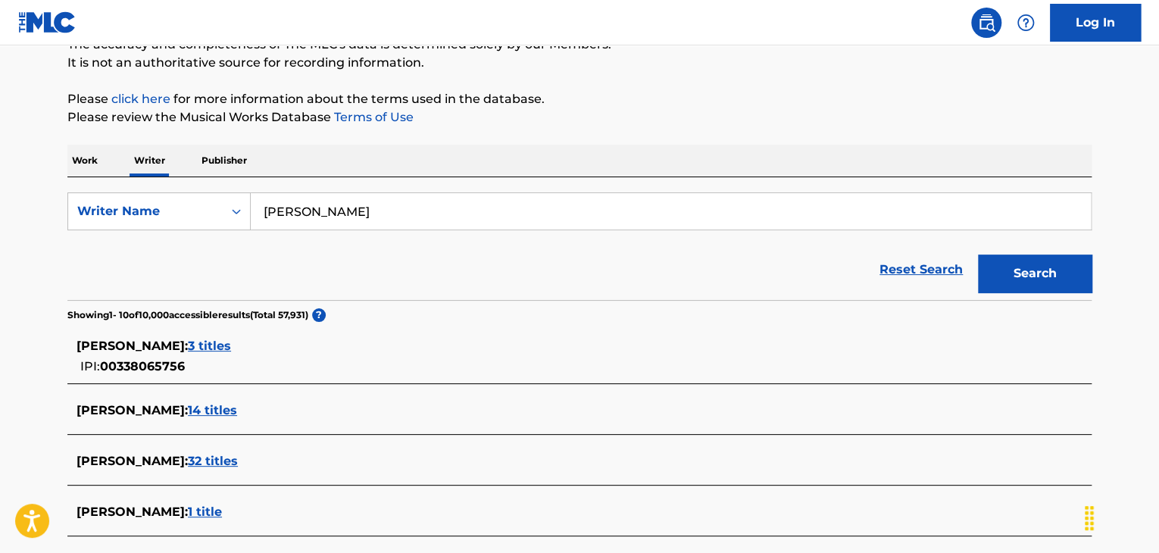
scroll to position [144, 0]
click at [167, 198] on div "Writer Name" at bounding box center [145, 212] width 155 height 29
click at [142, 243] on div "Writer IPI" at bounding box center [159, 250] width 182 height 38
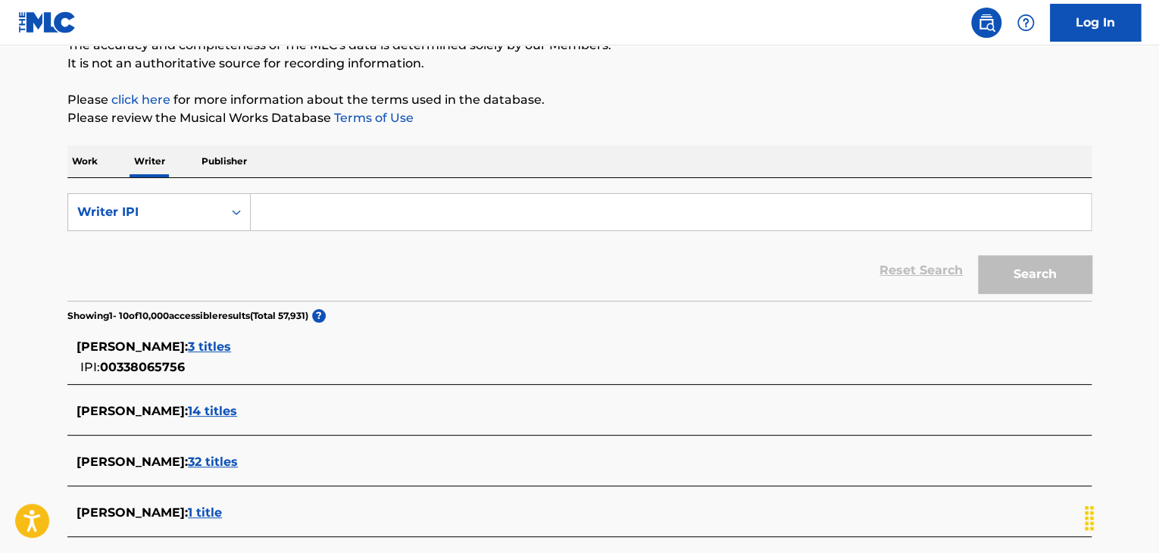
click at [335, 220] on input "Search Form" at bounding box center [671, 212] width 840 height 36
paste input "[PERSON_NAME]"
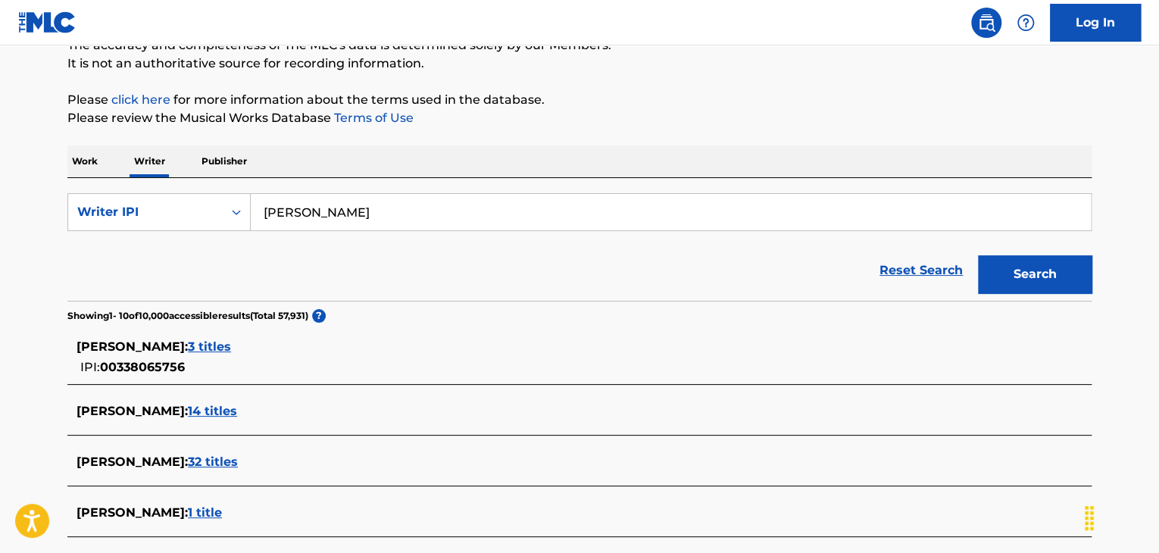
click at [358, 222] on input "[PERSON_NAME]" at bounding box center [671, 212] width 840 height 36
paste input "00339428835"
type input "00339428835"
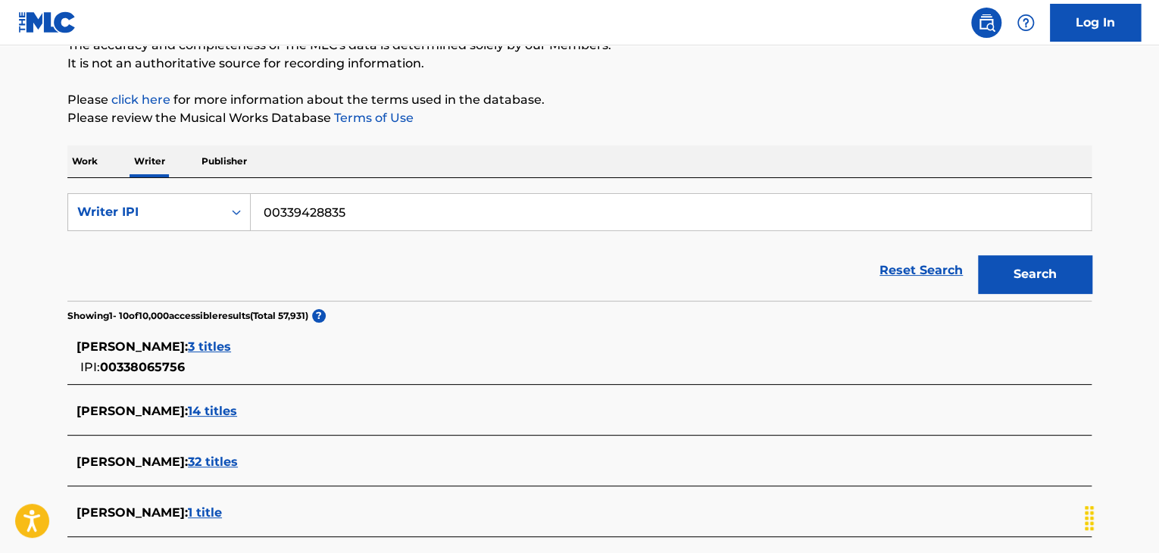
click at [983, 283] on button "Search" at bounding box center [1035, 274] width 114 height 38
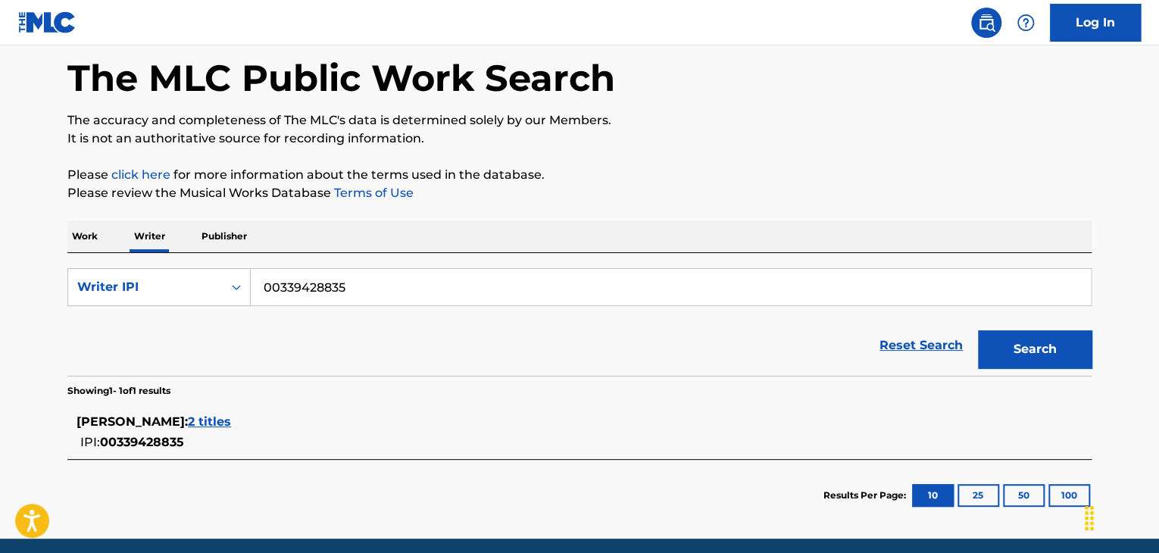
scroll to position [127, 0]
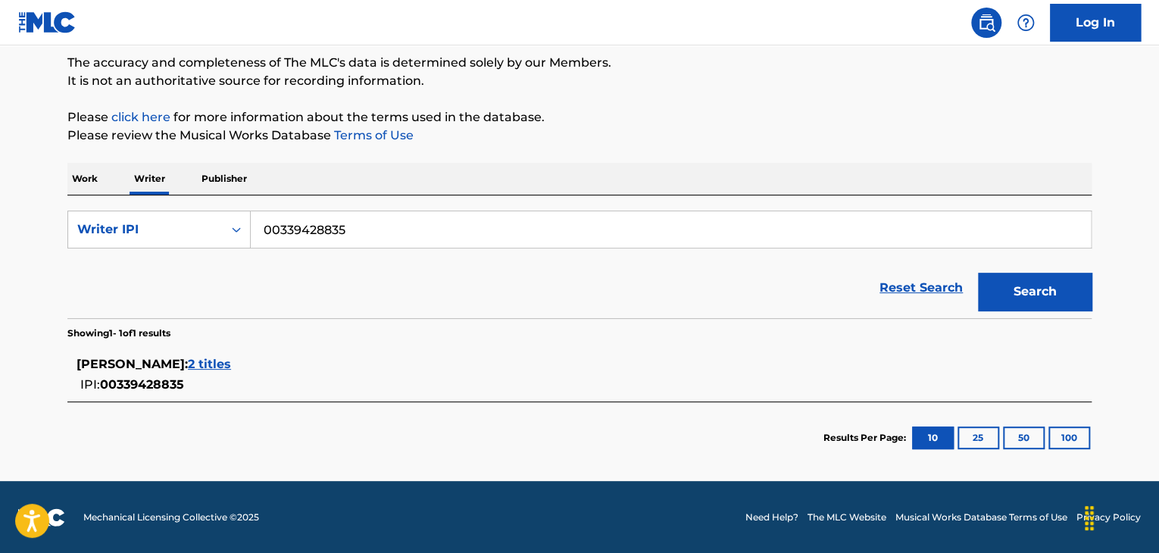
click at [206, 361] on span "2 titles" at bounding box center [209, 364] width 43 height 14
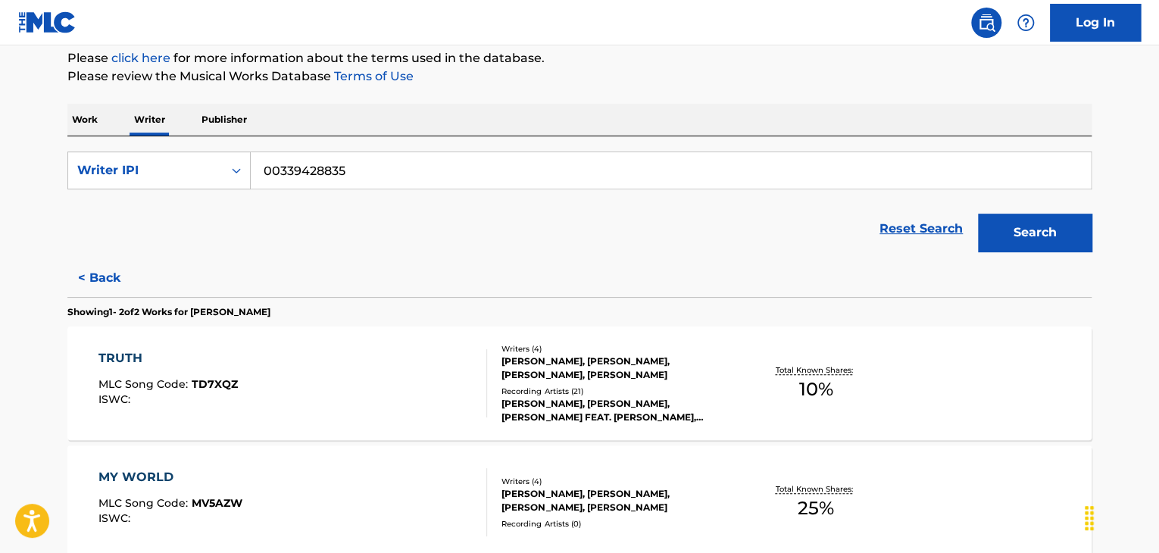
scroll to position [295, 0]
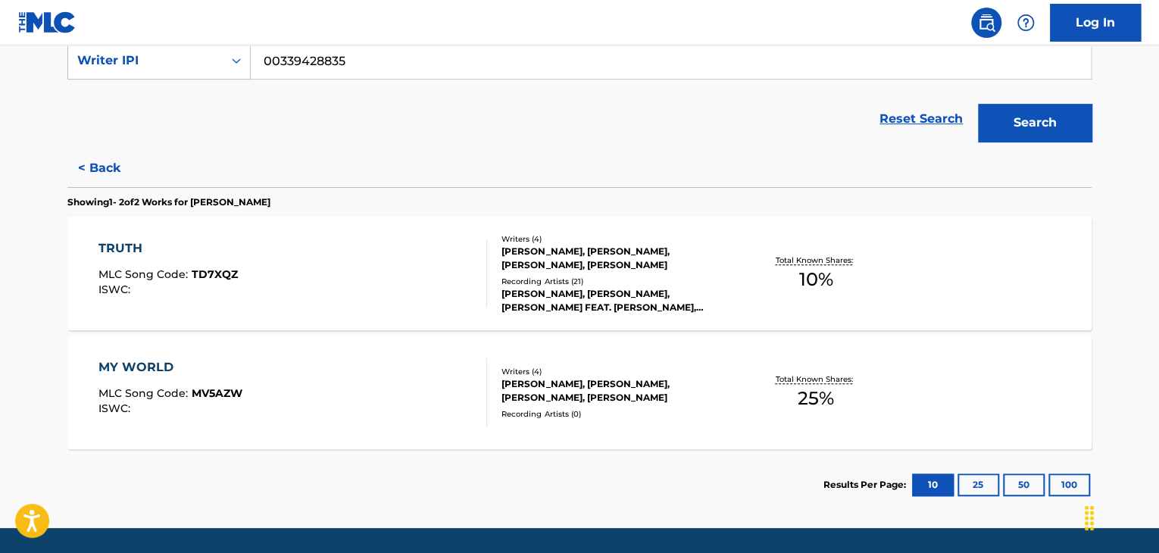
click at [455, 394] on div "MY WORLD MLC Song Code : MV5AZW ISWC :" at bounding box center [292, 392] width 389 height 68
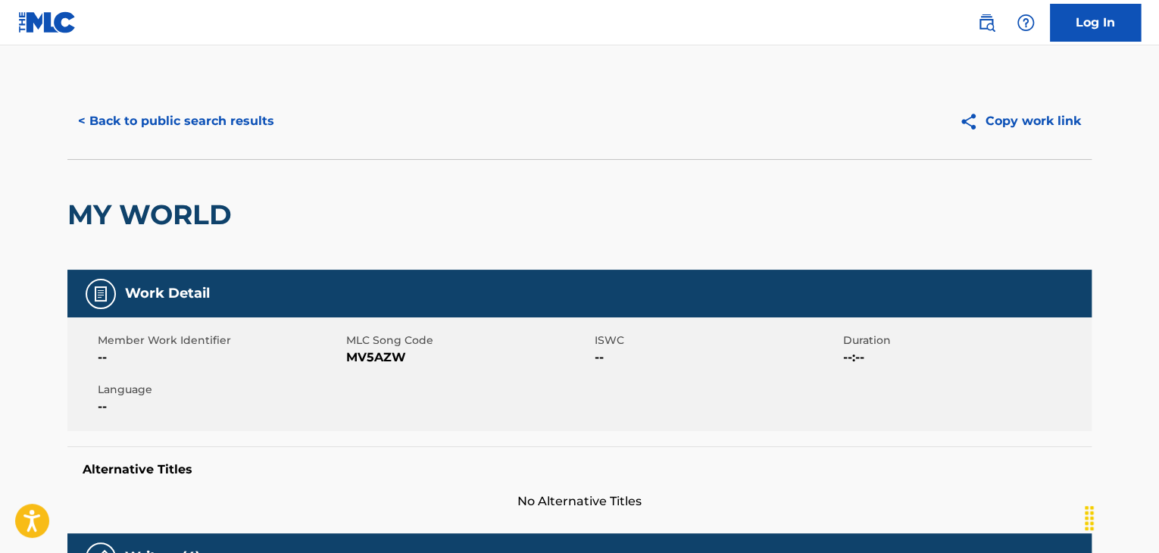
click at [186, 125] on button "< Back to public search results" at bounding box center [175, 121] width 217 height 38
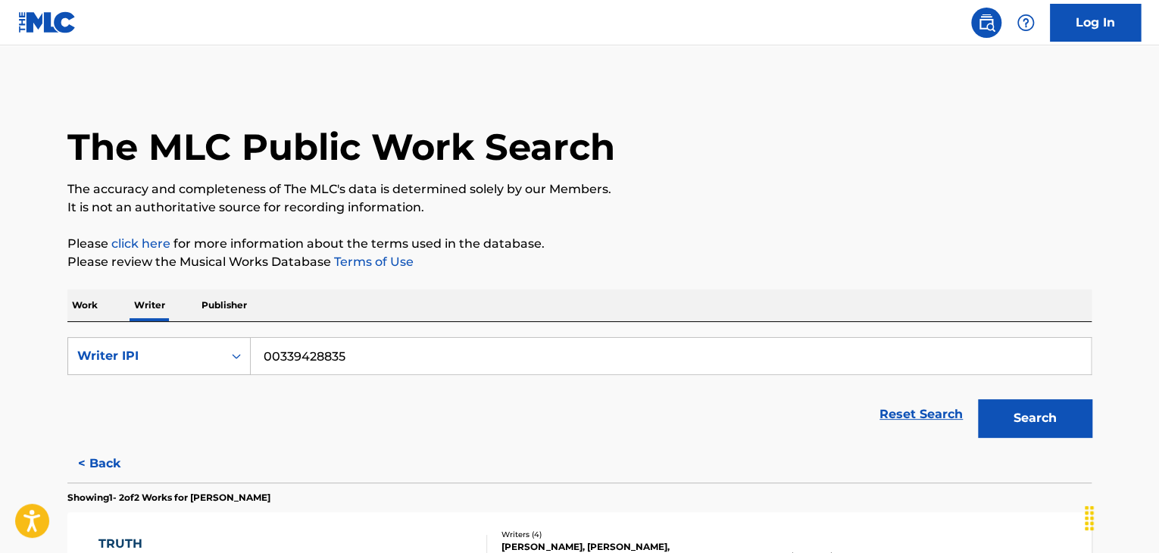
click at [85, 311] on p "Work" at bounding box center [84, 305] width 35 height 32
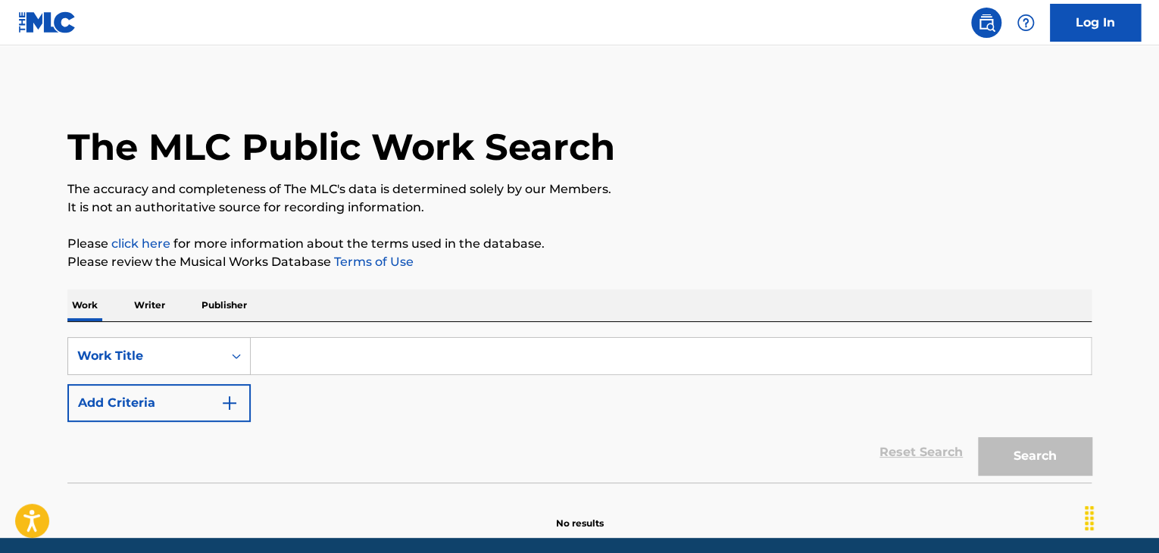
click at [327, 358] on input "Search Form" at bounding box center [671, 356] width 840 height 36
paste input "last year"
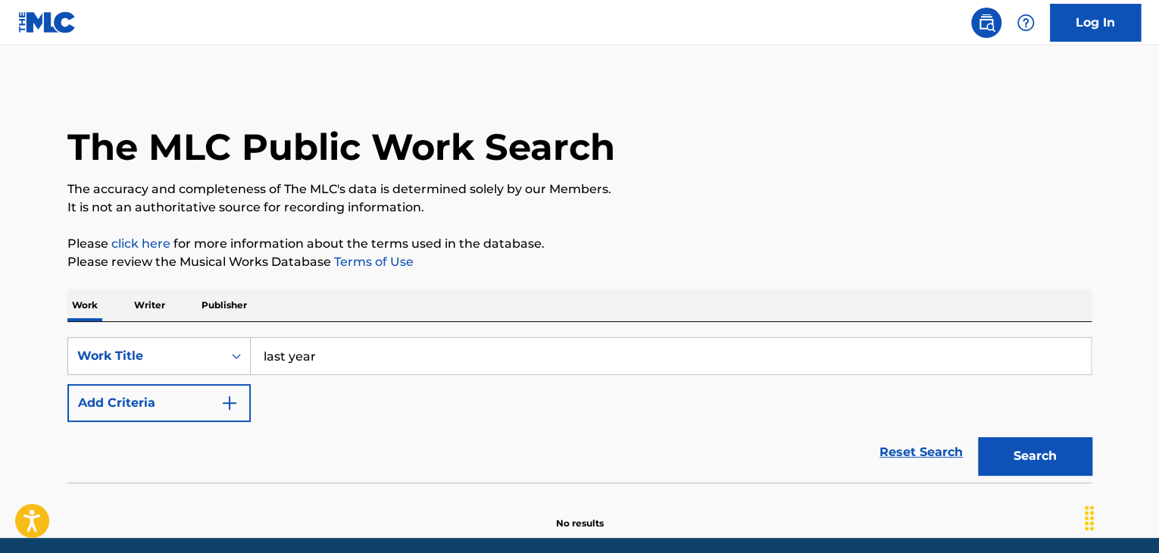
type input "last year"
click at [194, 411] on button "Add Criteria" at bounding box center [158, 403] width 183 height 38
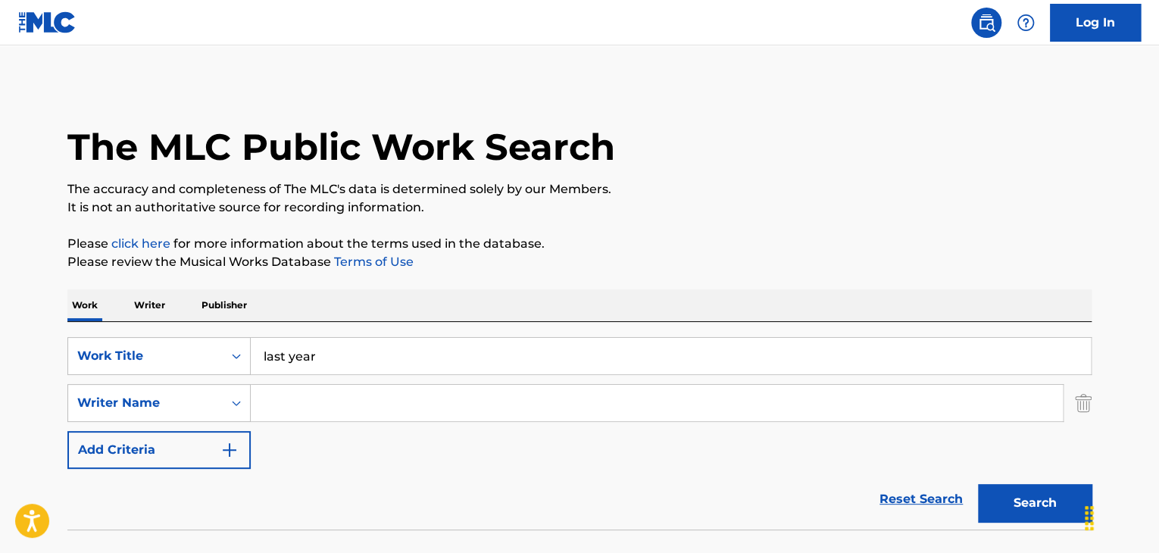
click at [267, 413] on input "Search Form" at bounding box center [657, 403] width 812 height 36
paste input "matt proxy"
type input "matt proxy"
click at [1039, 502] on button "Search" at bounding box center [1035, 503] width 114 height 38
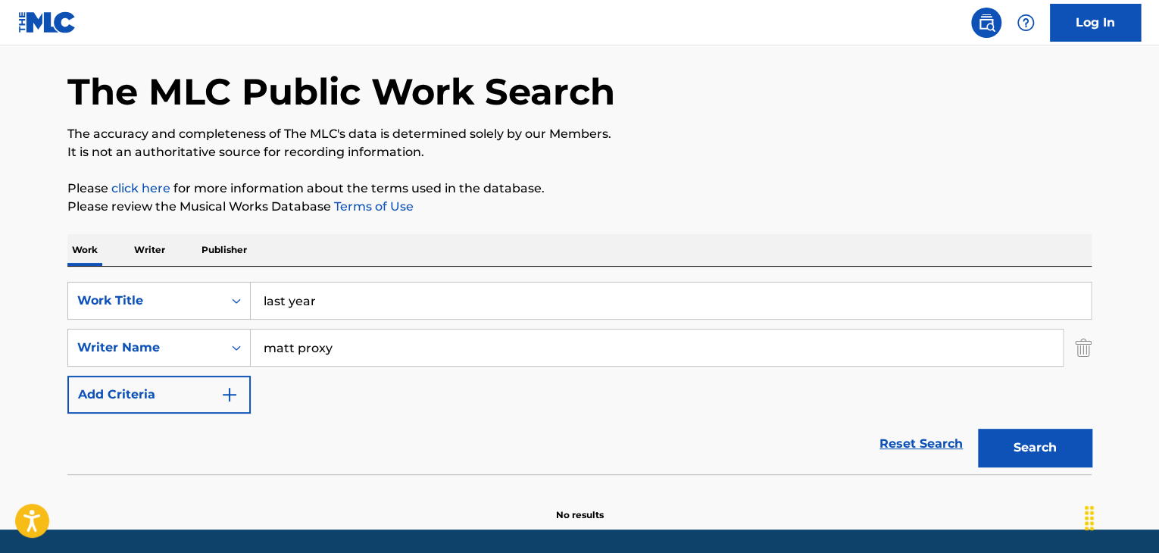
scroll to position [105, 0]
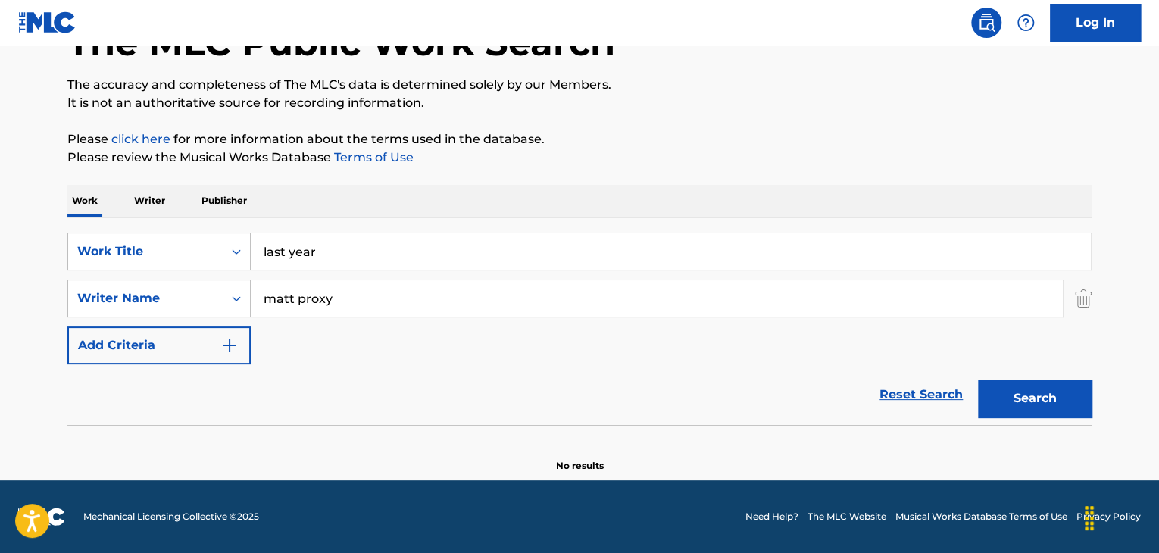
click at [155, 207] on p "Writer" at bounding box center [150, 201] width 40 height 32
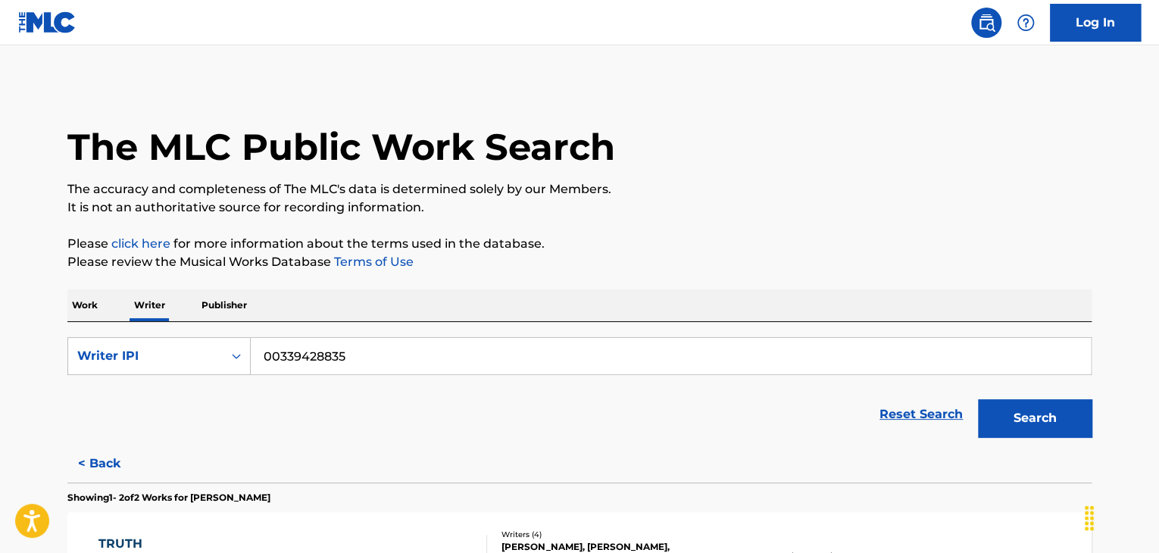
click at [386, 376] on form "SearchWithCriteria59836315-63df-415d-90a2-f0a6051cfe03 Writer IPI 00339428835 R…" at bounding box center [579, 391] width 1024 height 108
click at [370, 365] on input "00339428835" at bounding box center [671, 356] width 840 height 36
paste input "matt proxy"
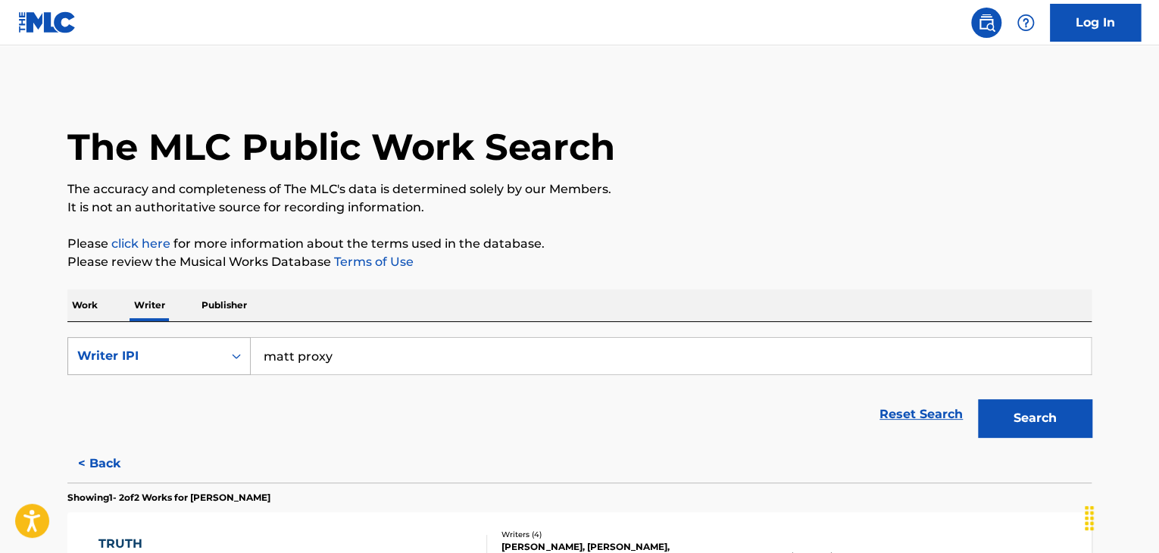
type input "matt proxy"
click at [218, 357] on div "Writer IPI" at bounding box center [145, 356] width 155 height 29
click at [161, 386] on div "Writer Name" at bounding box center [159, 394] width 182 height 38
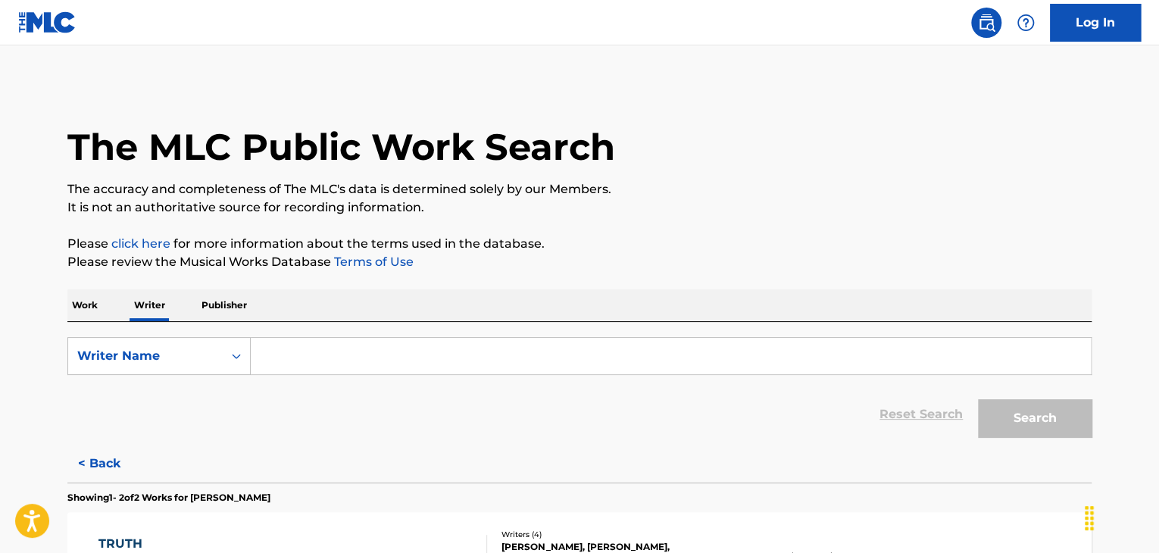
click at [449, 345] on input "Search Form" at bounding box center [671, 356] width 840 height 36
paste input "matt proxy"
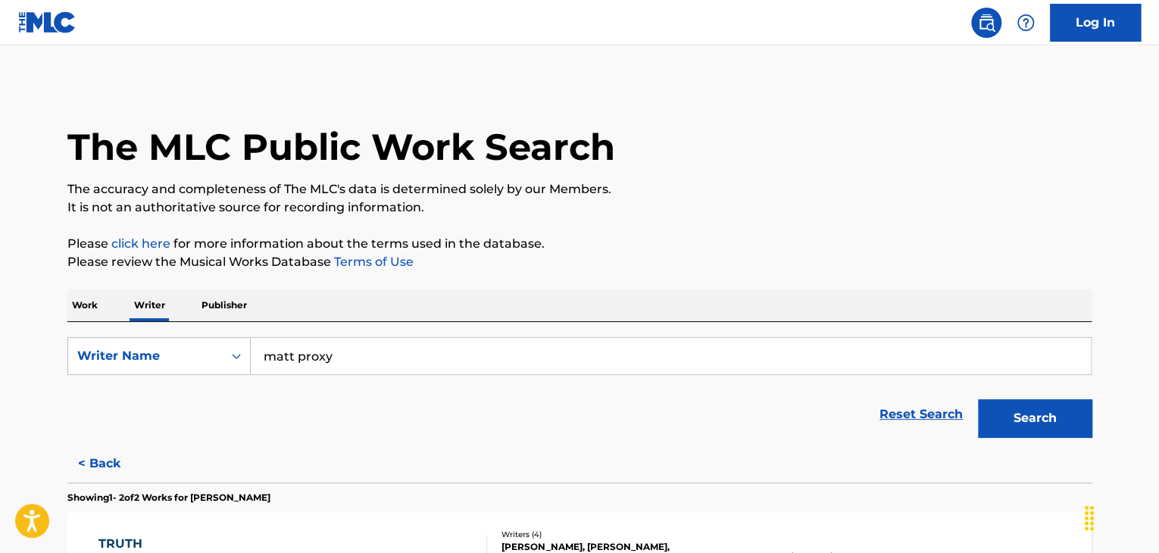
click at [734, 294] on div "Work Writer Publisher" at bounding box center [579, 305] width 1024 height 32
click at [1026, 405] on button "Search" at bounding box center [1035, 418] width 114 height 38
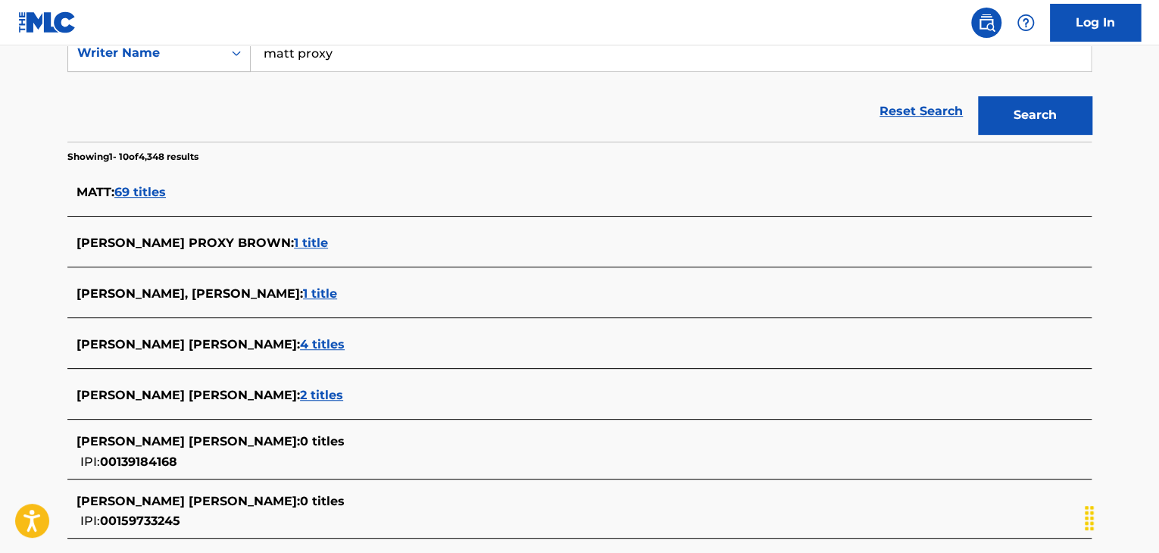
scroll to position [76, 0]
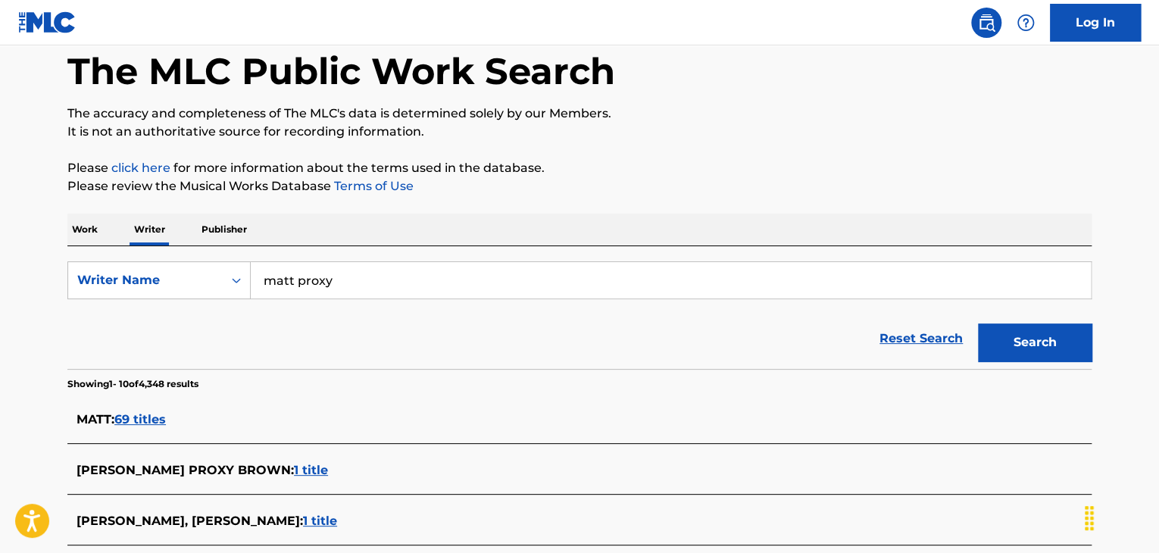
click at [316, 283] on input "matt proxy" at bounding box center [671, 280] width 840 height 36
paste input "GMG DoughBoi"
click at [1019, 352] on button "Search" at bounding box center [1035, 342] width 114 height 38
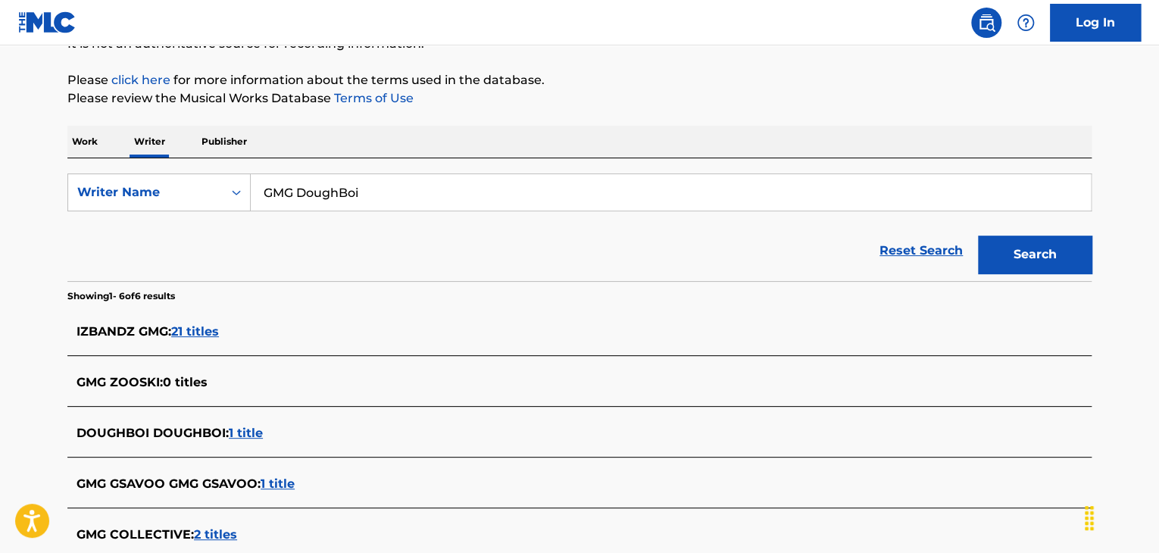
scroll to position [69, 0]
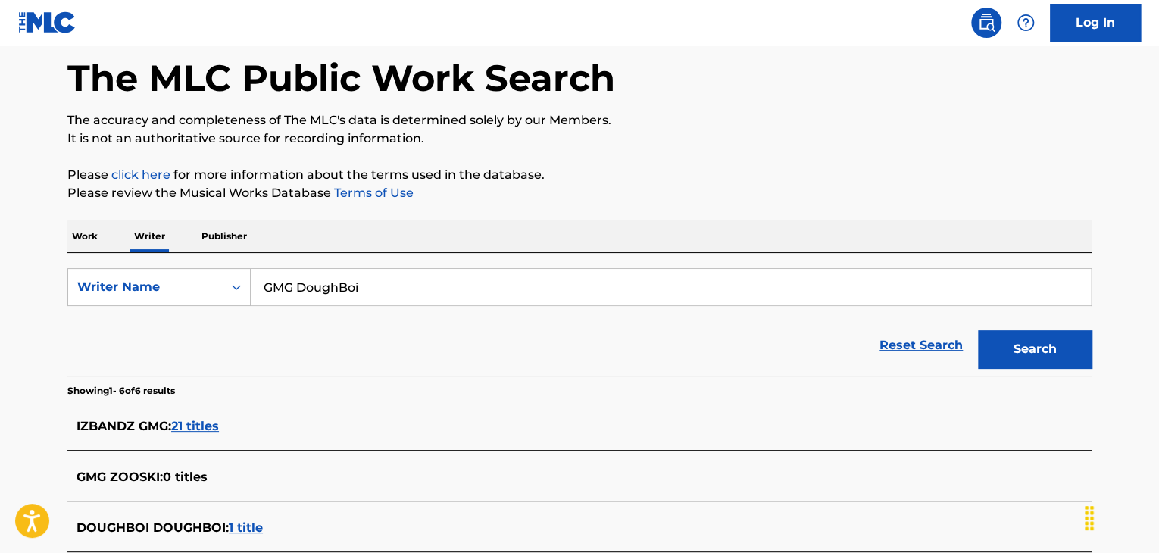
click at [323, 279] on input "GMG DoughBoi" at bounding box center [671, 287] width 840 height 36
paste input "[PERSON_NAME]"
type input "[PERSON_NAME]"
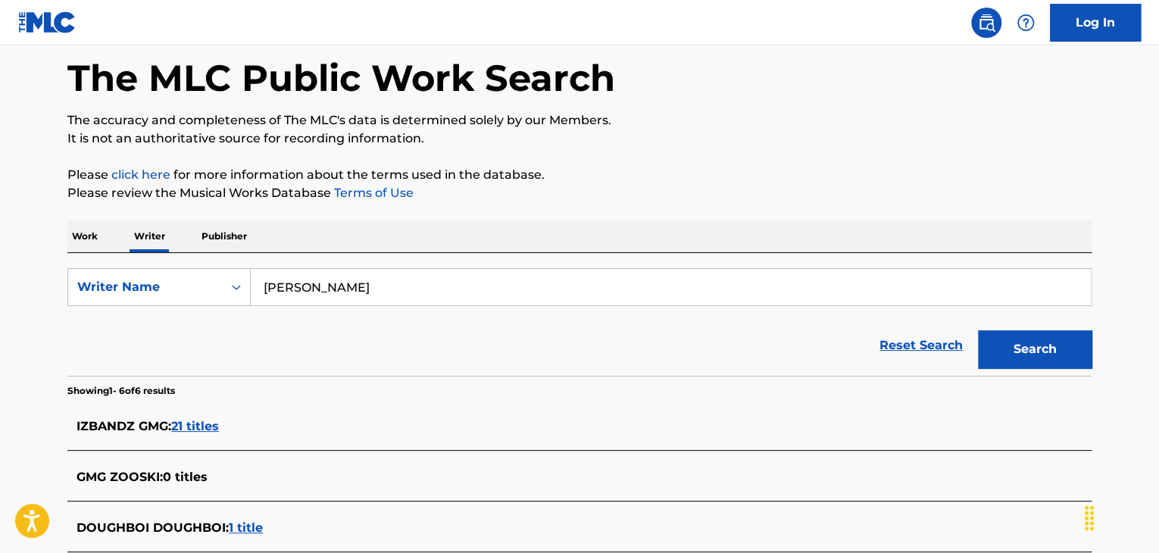
click at [1008, 336] on button "Search" at bounding box center [1035, 349] width 114 height 38
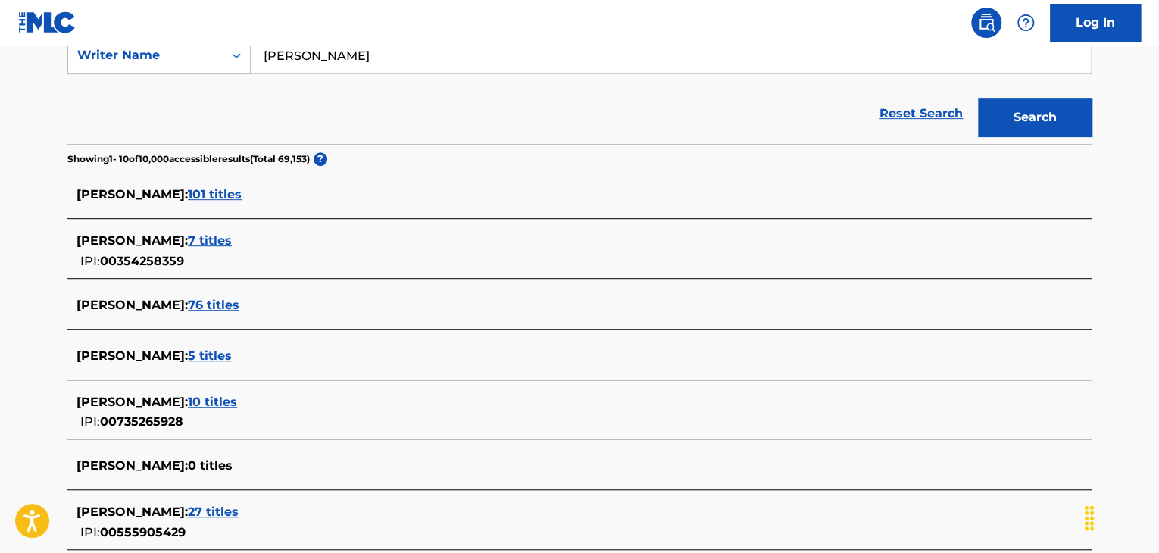
scroll to position [372, 0]
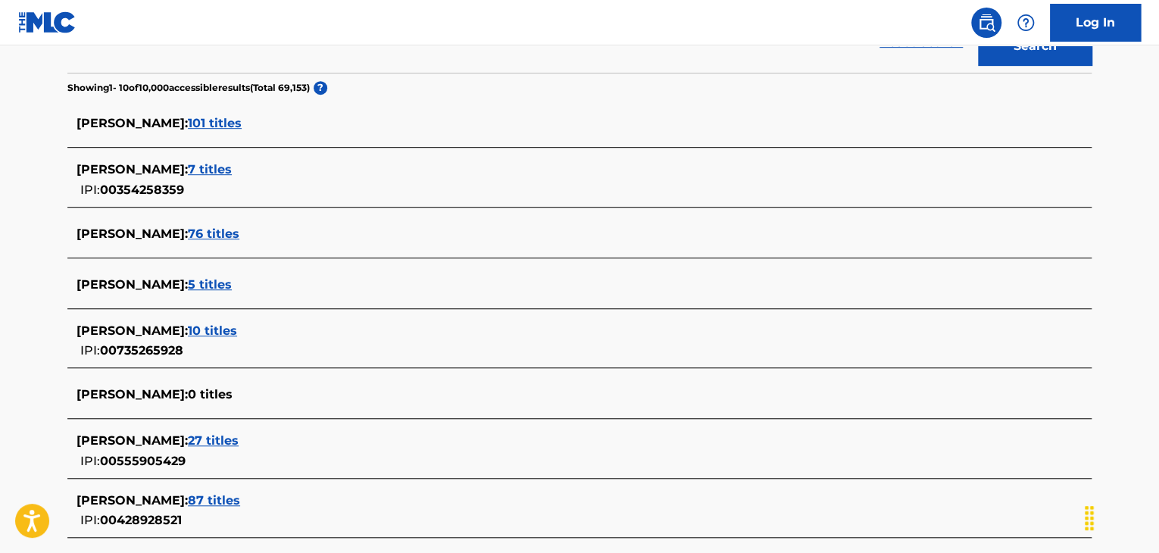
click at [232, 170] on span "7 titles" at bounding box center [210, 169] width 44 height 14
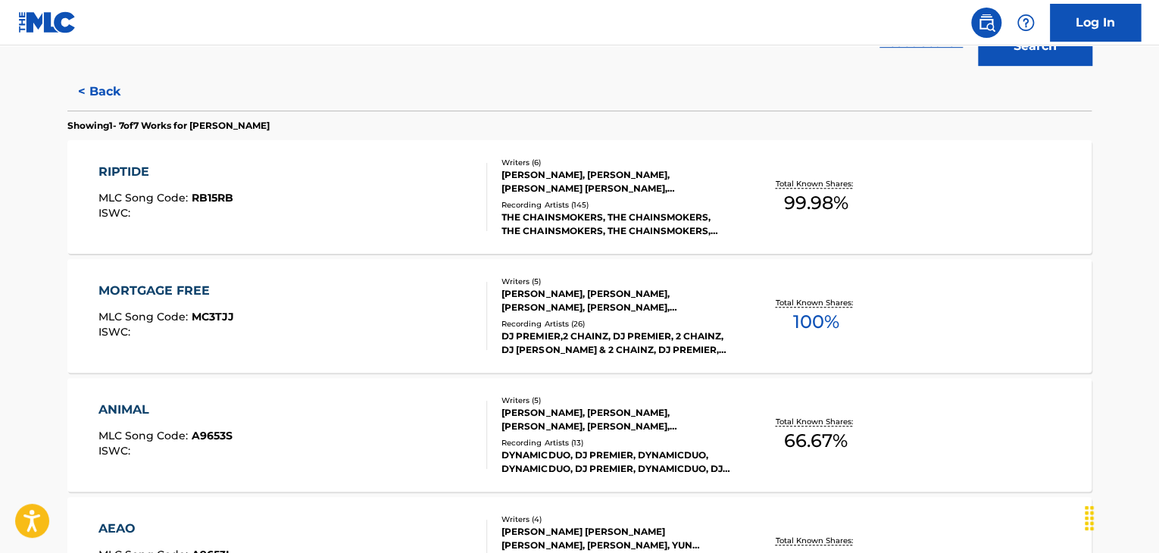
click at [397, 298] on div "MORTGAGE FREE MLC Song Code : MC3TJJ ISWC :" at bounding box center [292, 316] width 389 height 68
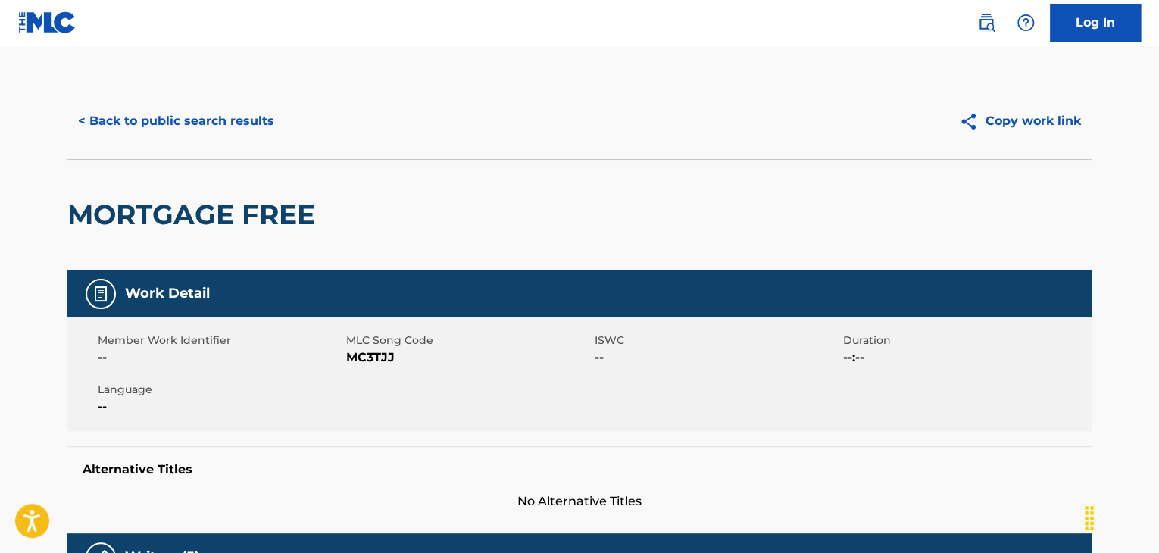
click at [210, 125] on button "< Back to public search results" at bounding box center [175, 121] width 217 height 38
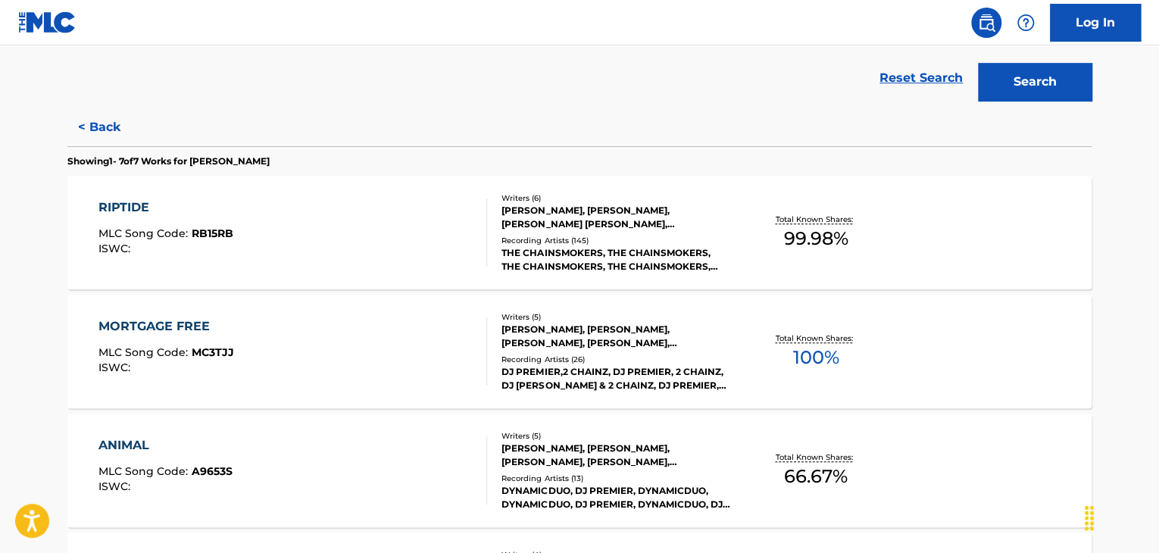
scroll to position [473, 0]
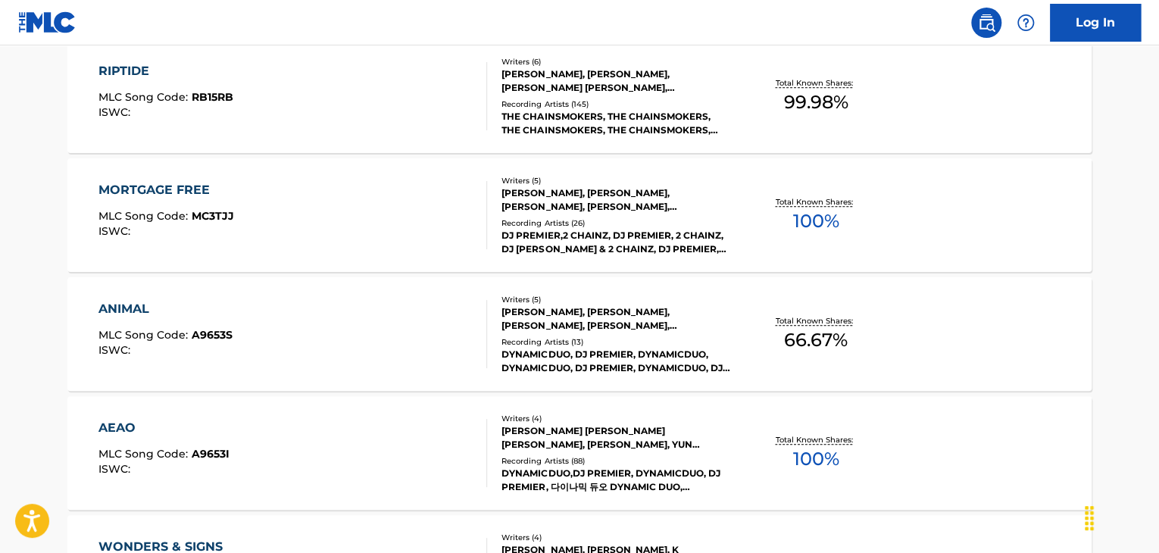
click at [391, 77] on div "RIPTIDE MLC Song Code : RB15RB ISWC :" at bounding box center [292, 96] width 389 height 68
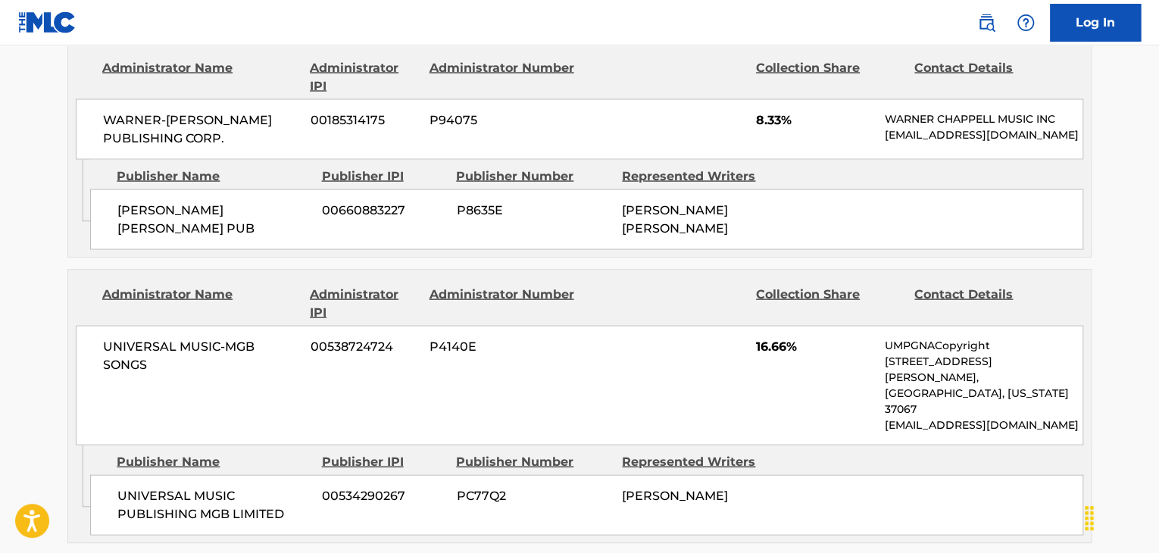
scroll to position [1439, 0]
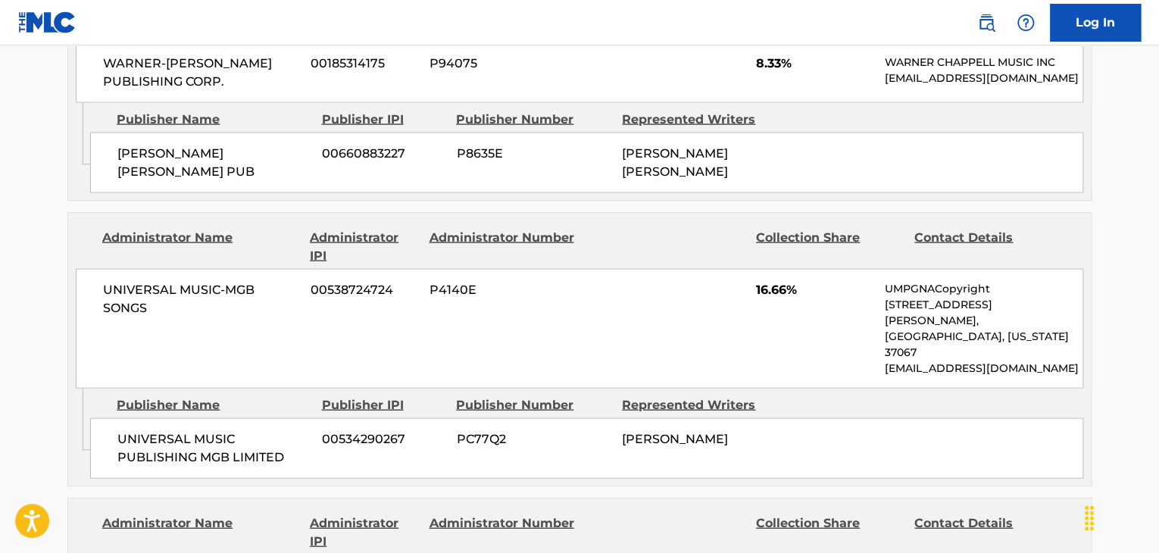
click at [158, 280] on span "UNIVERSAL MUSIC-MGB SONGS" at bounding box center [201, 298] width 196 height 36
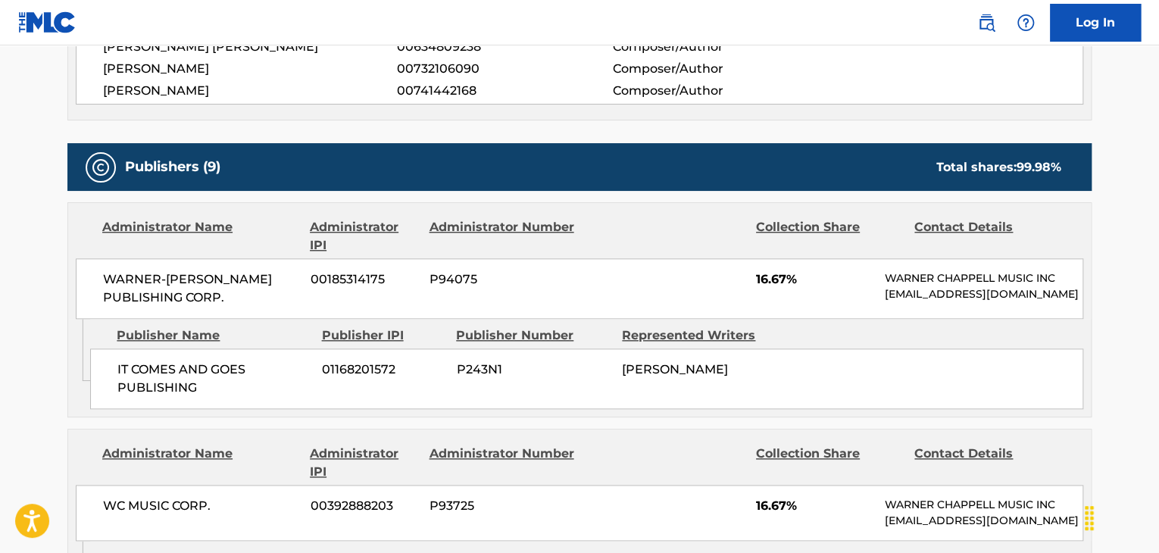
scroll to position [530, 0]
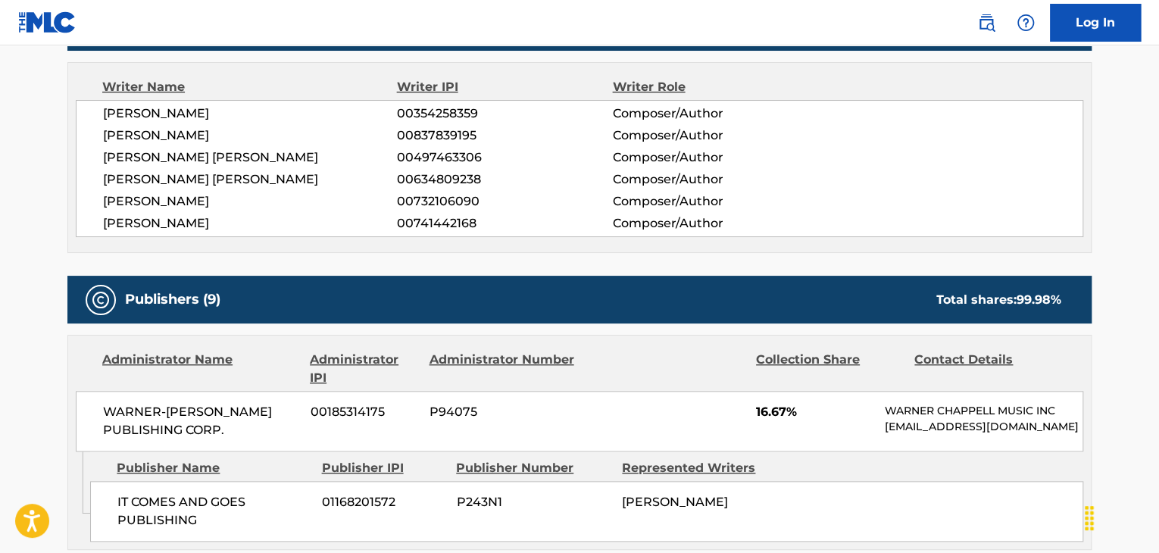
click at [182, 112] on span "[PERSON_NAME]" at bounding box center [250, 114] width 294 height 18
click at [394, 127] on span "[PERSON_NAME]" at bounding box center [250, 136] width 294 height 18
click at [413, 119] on span "00354258359" at bounding box center [504, 114] width 215 height 18
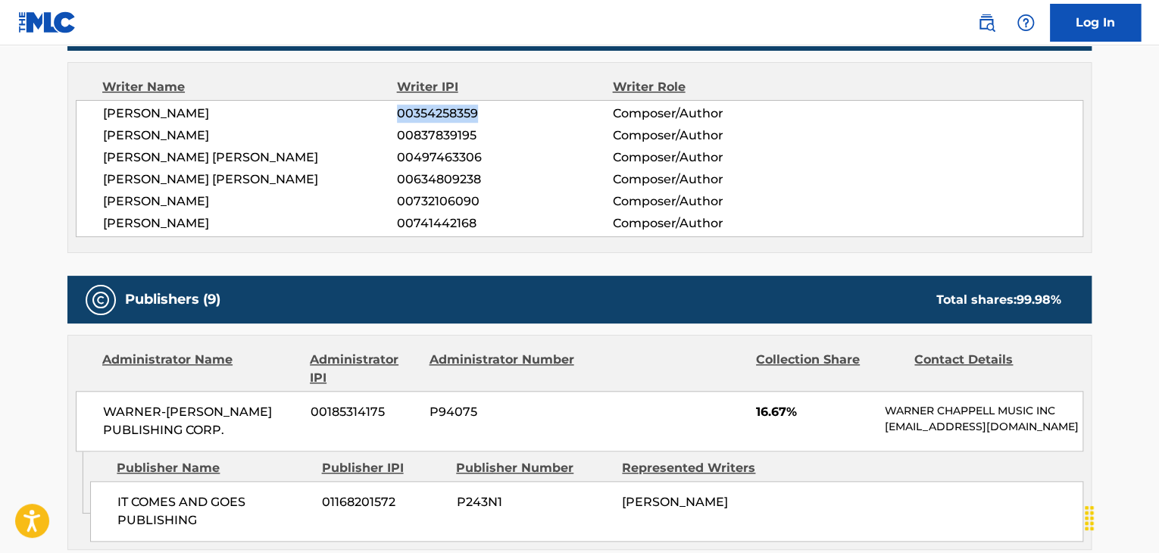
click at [413, 119] on span "00354258359" at bounding box center [504, 114] width 215 height 18
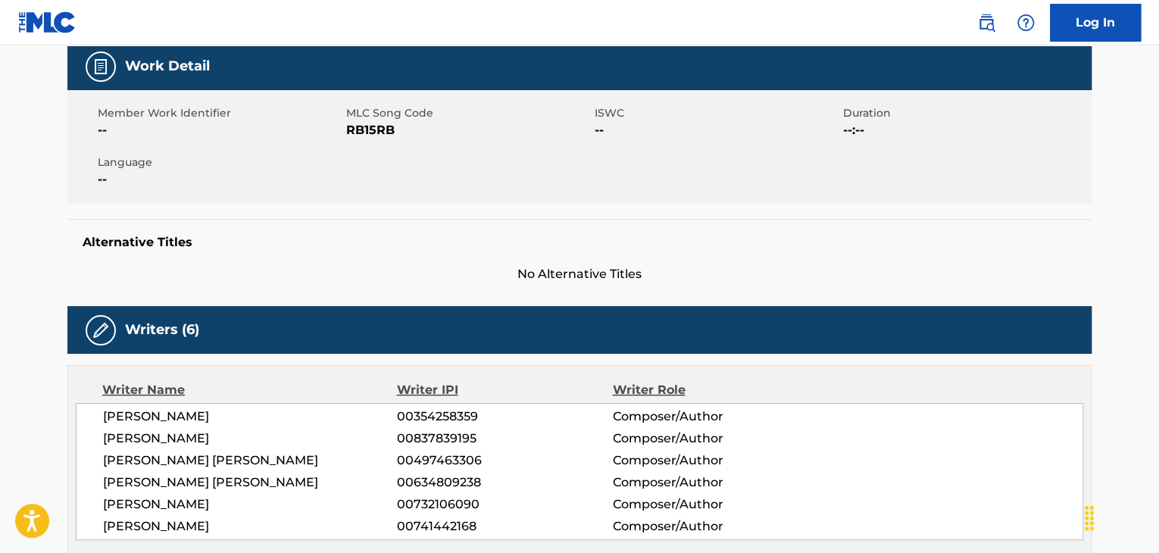
click at [374, 129] on span "RB15RB" at bounding box center [468, 130] width 245 height 18
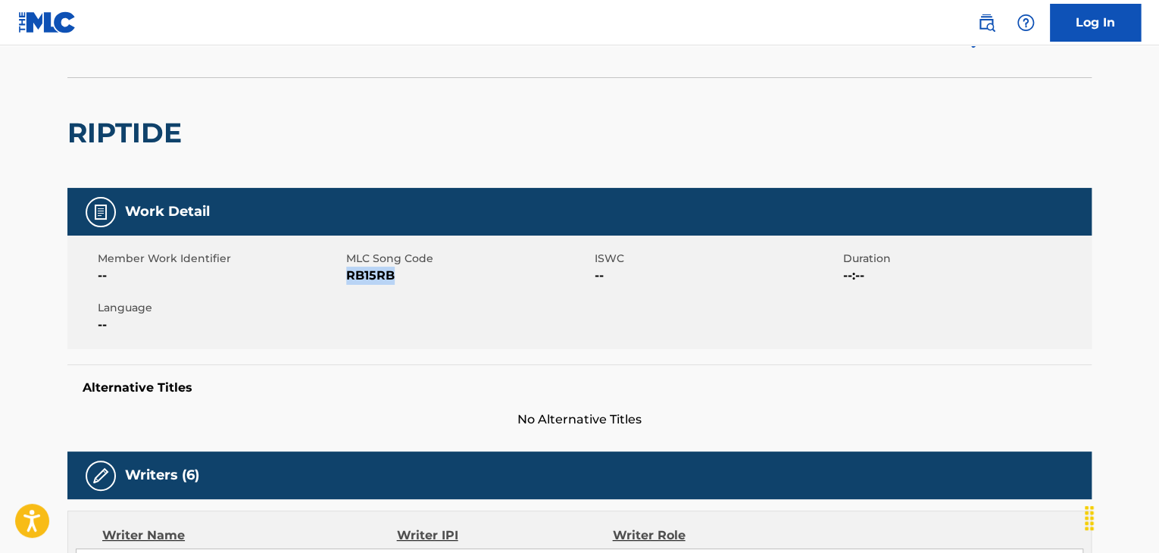
scroll to position [0, 0]
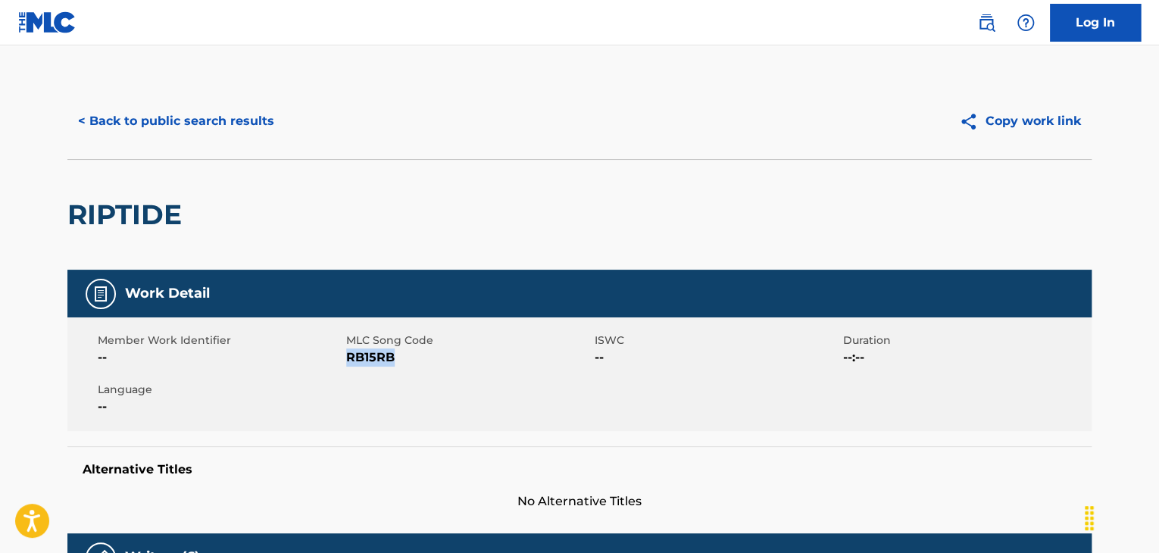
click at [203, 125] on button "< Back to public search results" at bounding box center [175, 121] width 217 height 38
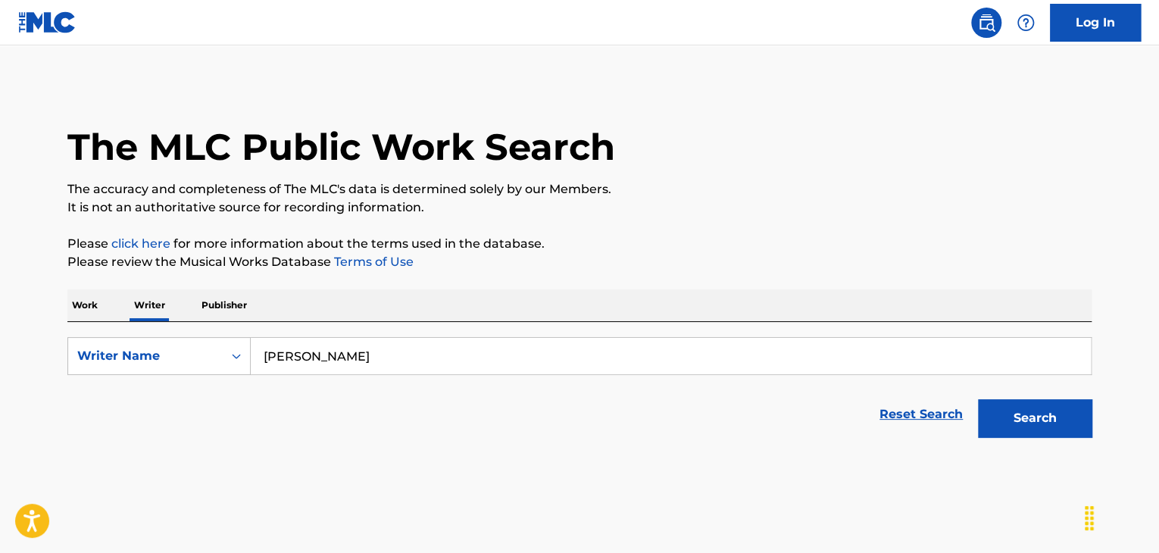
scroll to position [18, 0]
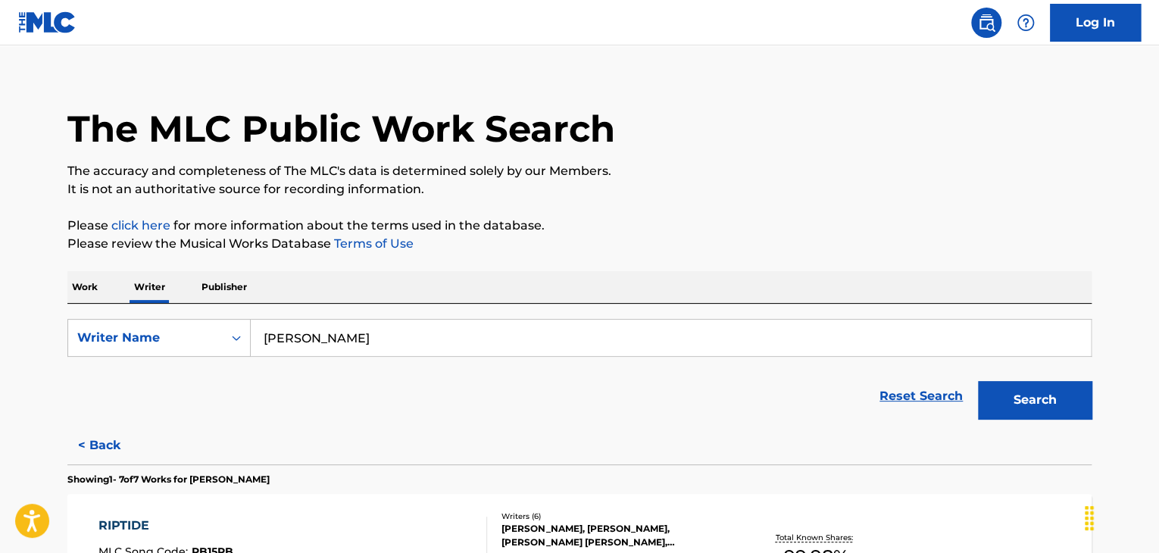
click at [358, 358] on form "SearchWithCriteria457332b4-d3b4-4e59-990e-d108790f75b2 Writer Name [PERSON_NAME…" at bounding box center [579, 373] width 1024 height 108
click at [352, 335] on input "[PERSON_NAME]" at bounding box center [671, 338] width 840 height 36
paste input "[PERSON_NAME]"
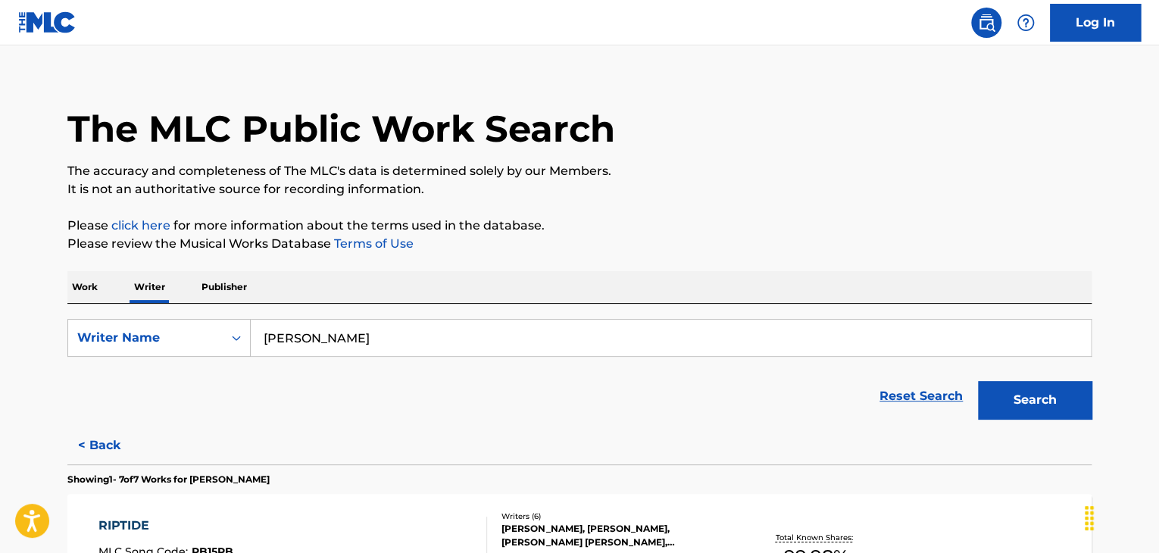
type input "[PERSON_NAME]"
click at [723, 192] on p "It is not an authoritative source for recording information." at bounding box center [579, 189] width 1024 height 18
click at [1020, 389] on button "Search" at bounding box center [1035, 400] width 114 height 38
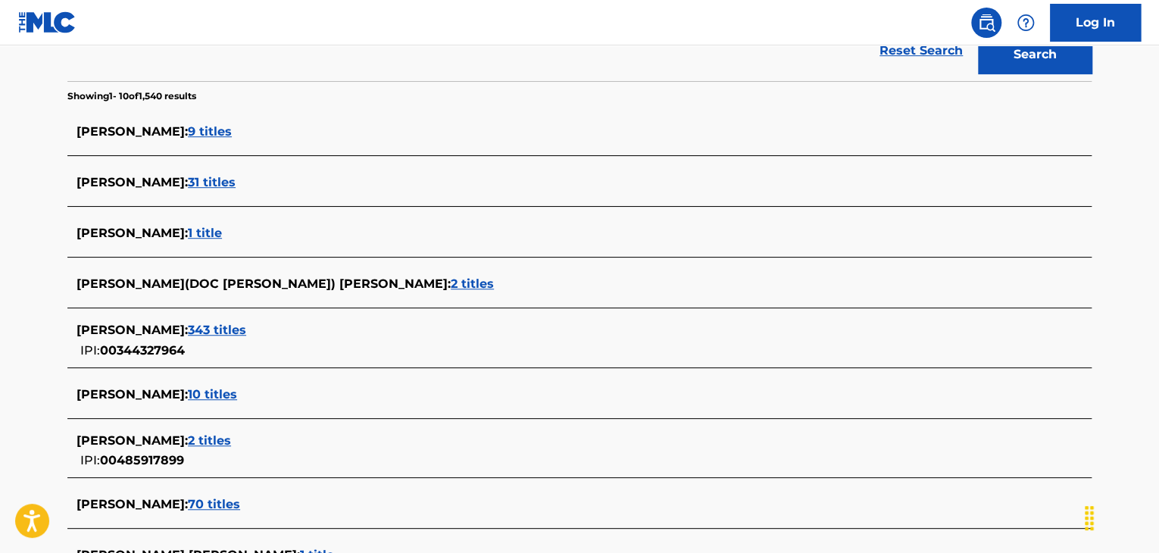
scroll to position [397, 0]
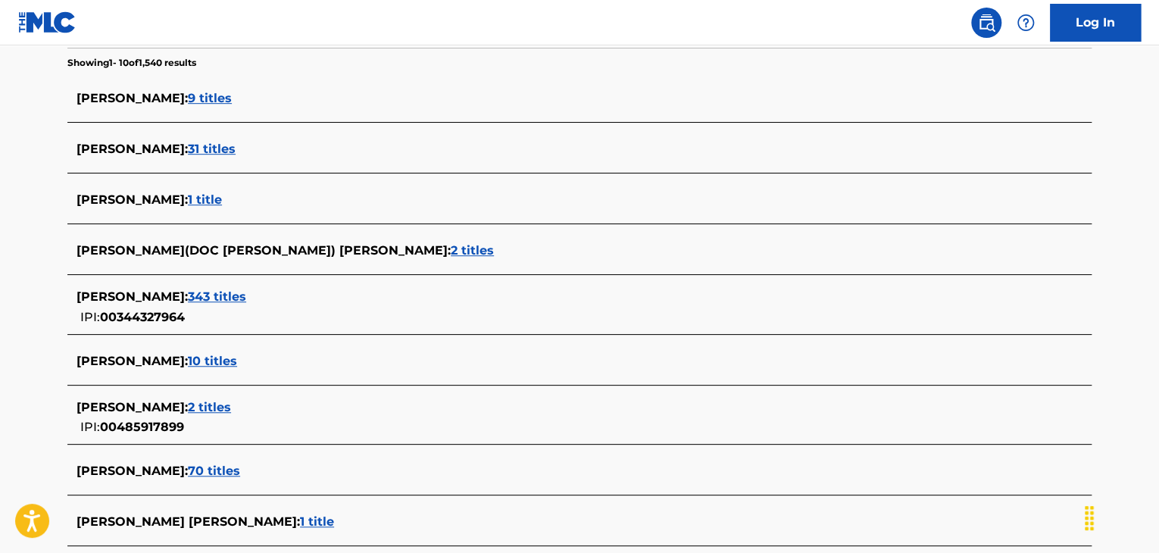
click at [218, 298] on span "343 titles" at bounding box center [217, 296] width 58 height 14
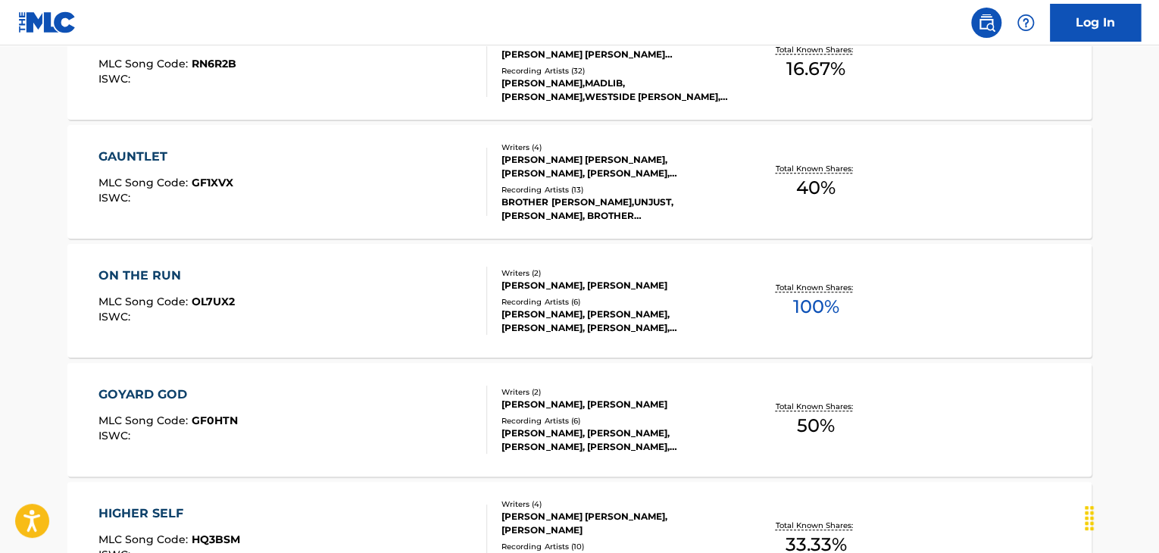
scroll to position [624, 0]
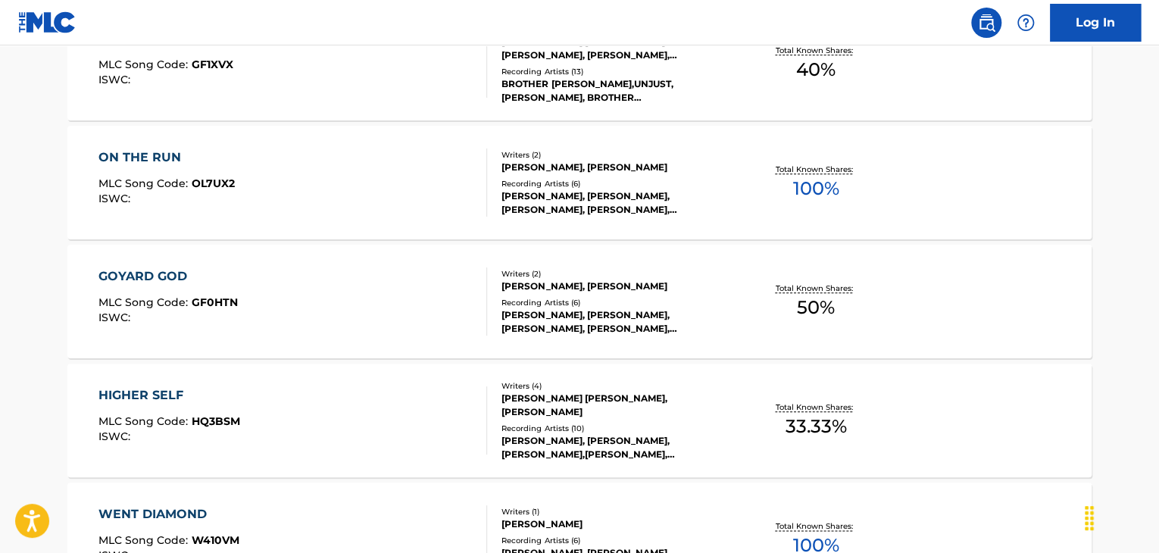
click at [397, 185] on div "ON THE RUN MLC Song Code : OL7UX2 ISWC :" at bounding box center [292, 182] width 389 height 68
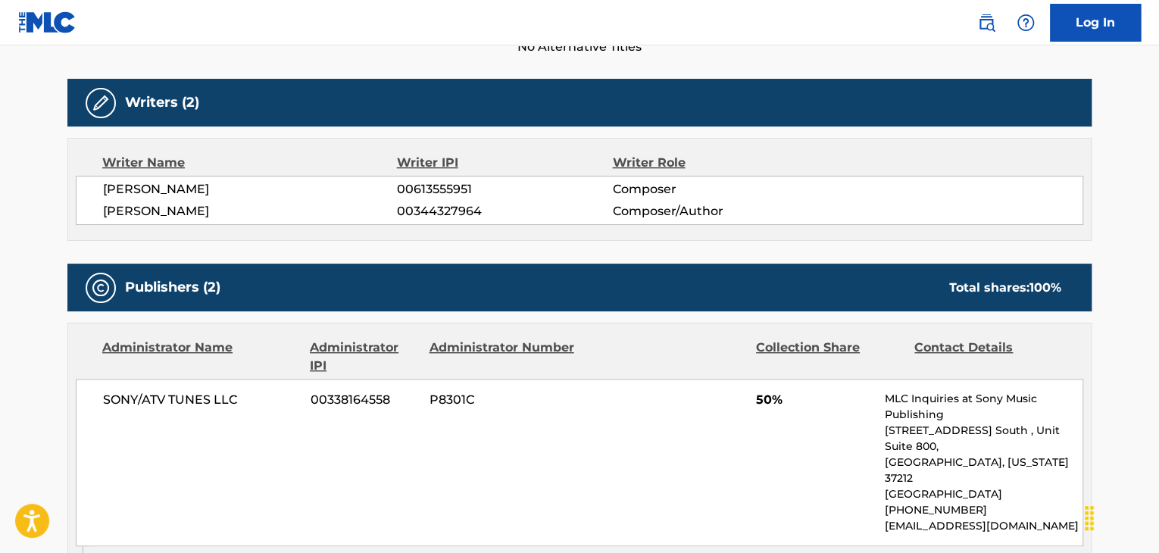
scroll to position [303, 0]
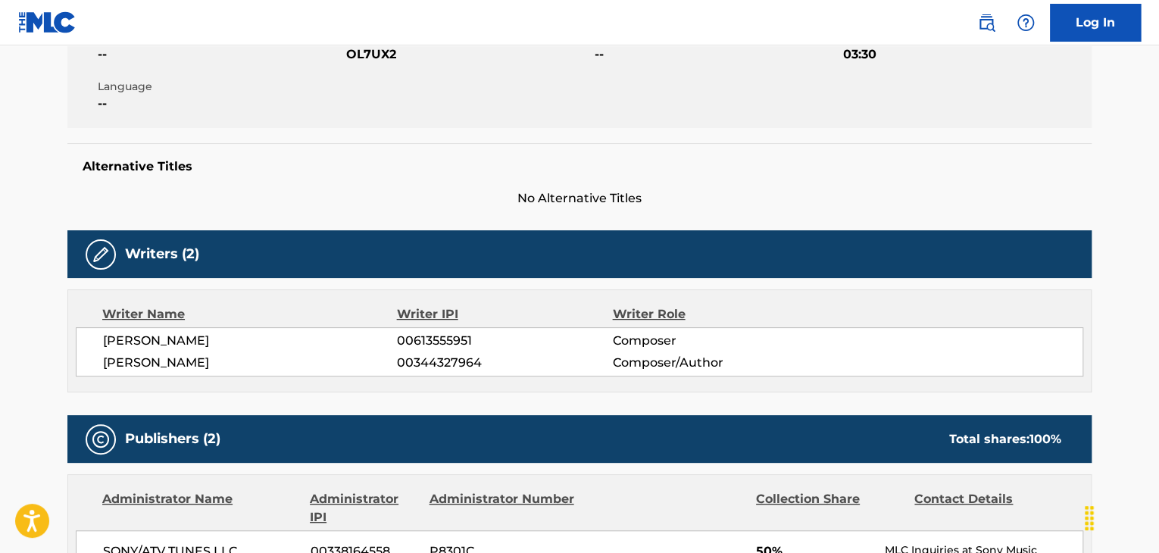
click at [159, 362] on span "[PERSON_NAME]" at bounding box center [250, 363] width 294 height 18
click at [407, 361] on span "00344327964" at bounding box center [504, 363] width 215 height 18
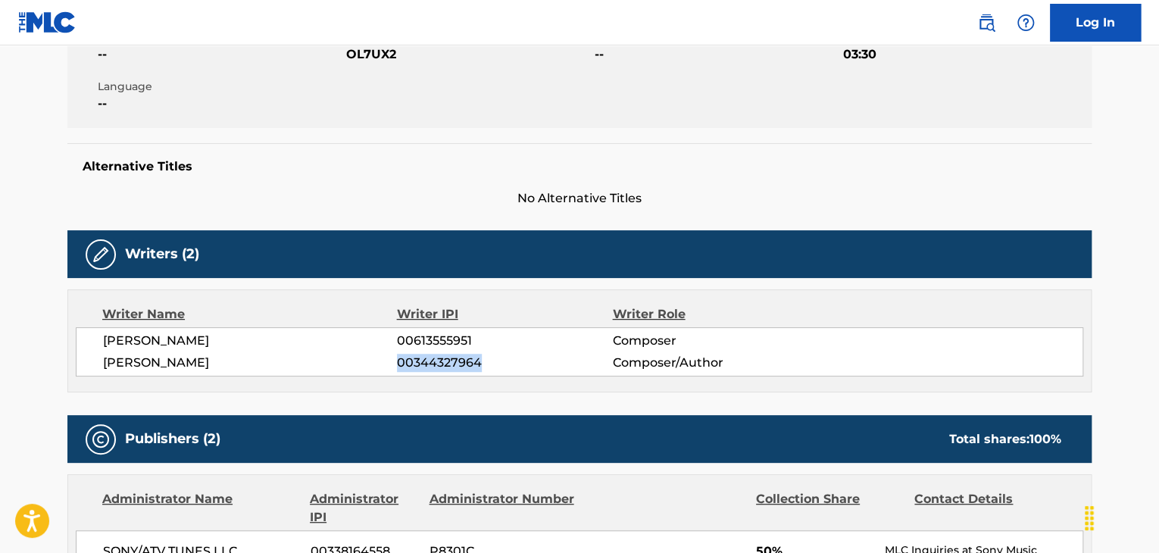
scroll to position [0, 0]
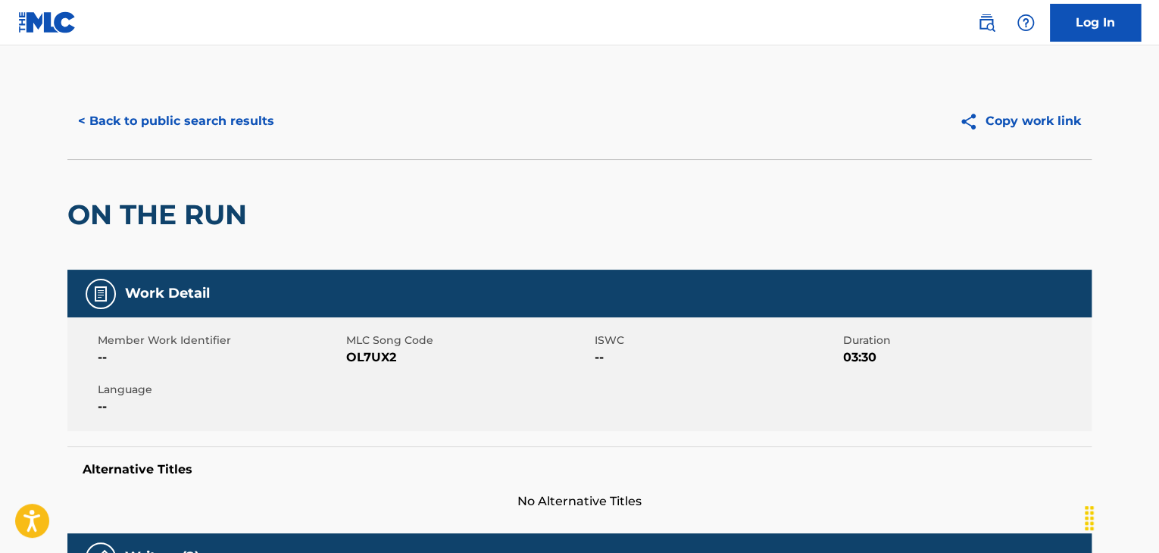
click at [370, 359] on span "OL7UX2" at bounding box center [468, 357] width 245 height 18
click at [211, 130] on button "< Back to public search results" at bounding box center [175, 121] width 217 height 38
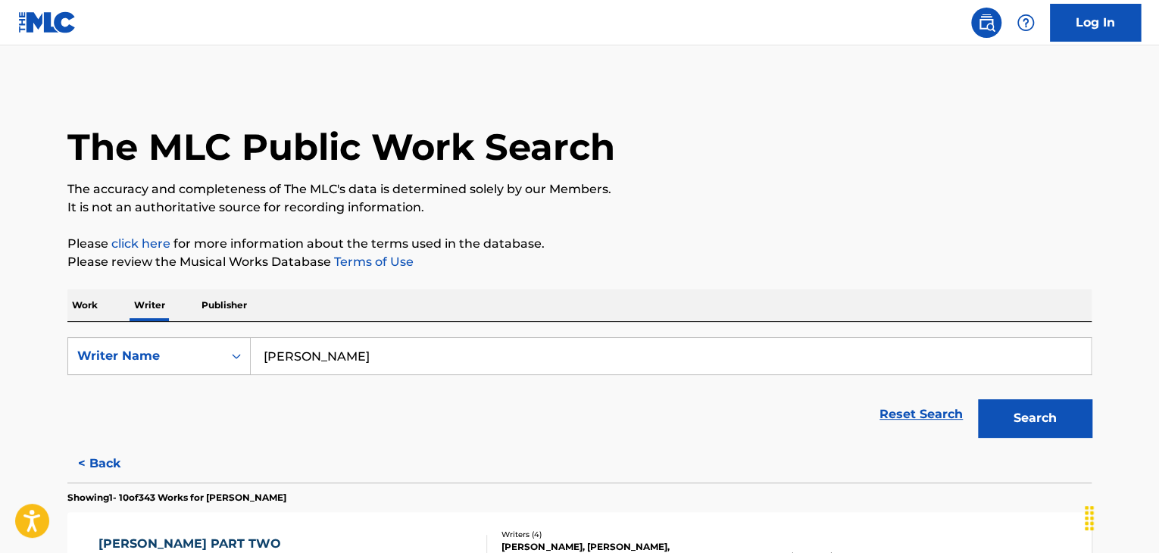
click at [316, 358] on input "[PERSON_NAME]" at bounding box center [671, 356] width 840 height 36
paste input "[PERSON_NAME]"
type input "[PERSON_NAME]"
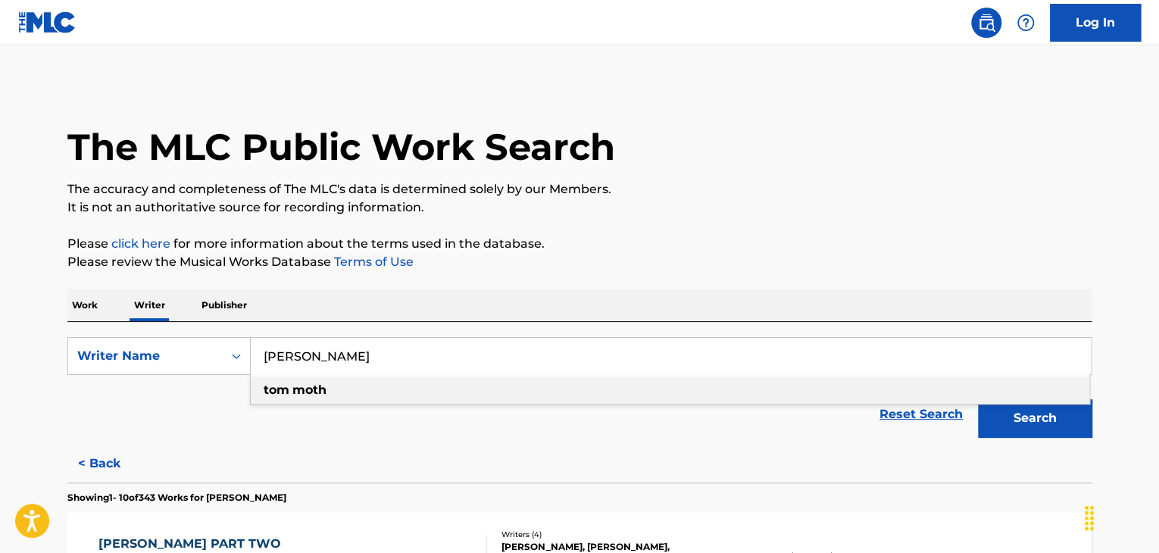
click at [92, 304] on p "Work" at bounding box center [84, 305] width 35 height 32
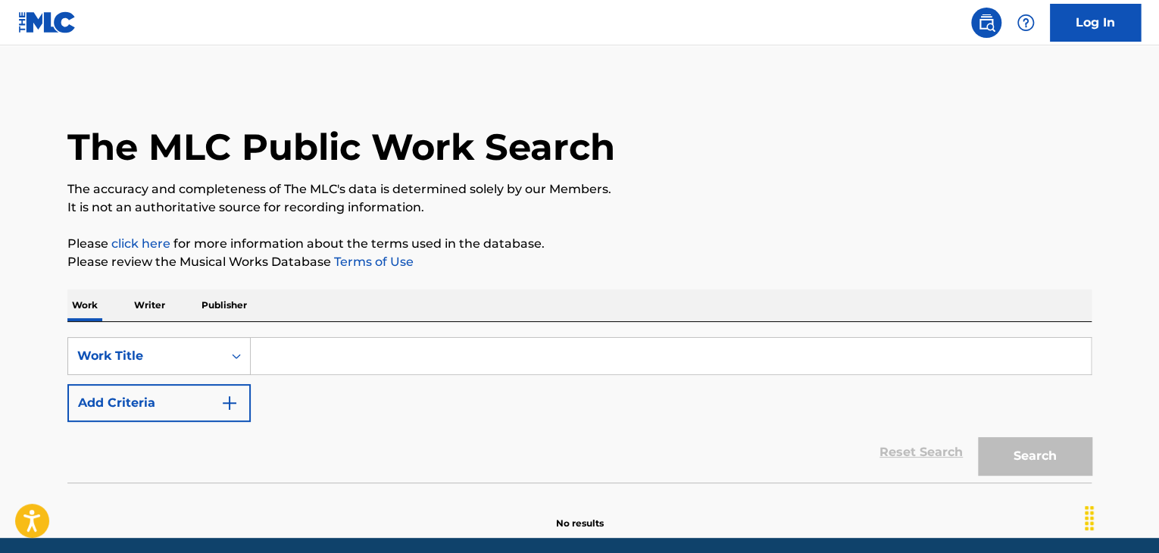
click at [337, 351] on input "Search Form" at bounding box center [671, 356] width 840 height 36
click at [291, 341] on input "Search Form" at bounding box center [671, 356] width 840 height 36
paste input "Deep Forest"
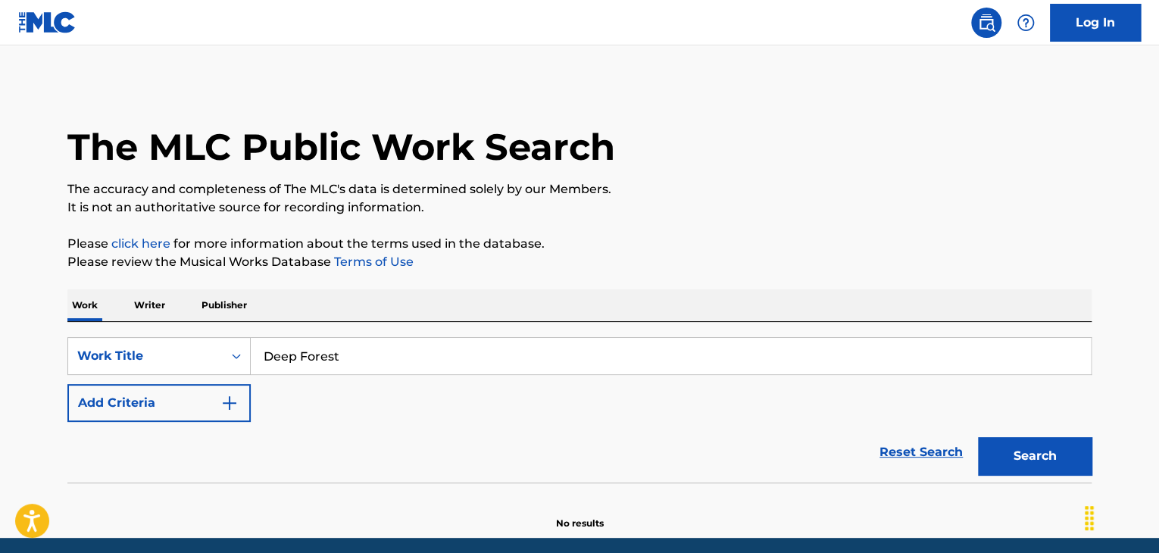
type input "Deep Forest"
click at [231, 412] on button "Add Criteria" at bounding box center [158, 403] width 183 height 38
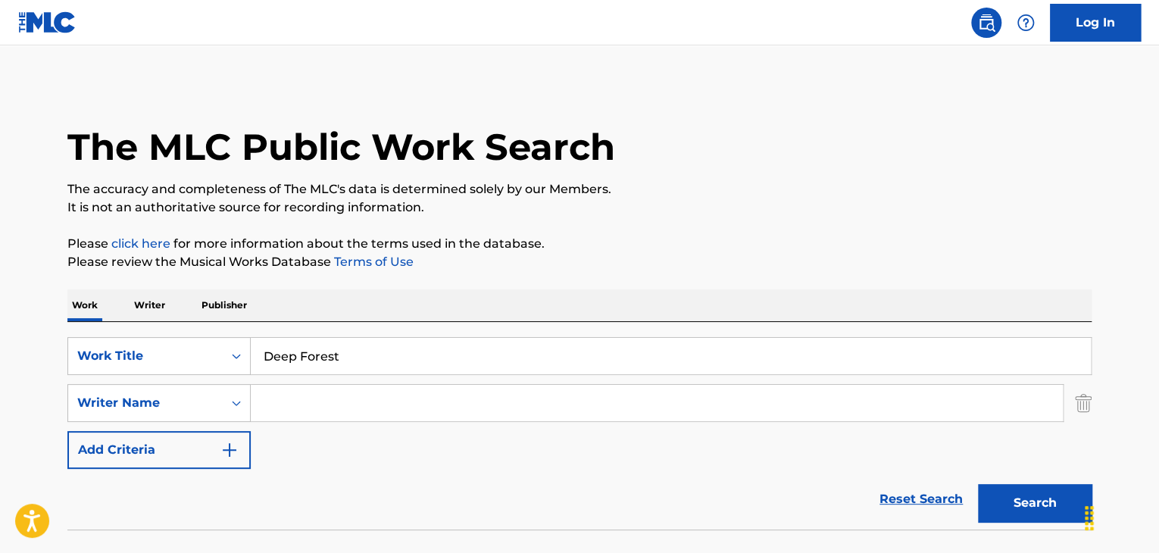
click at [312, 398] on input "Search Form" at bounding box center [657, 403] width 812 height 36
paste input "[PERSON_NAME]"
type input "[PERSON_NAME]"
click at [1002, 501] on button "Search" at bounding box center [1035, 503] width 114 height 38
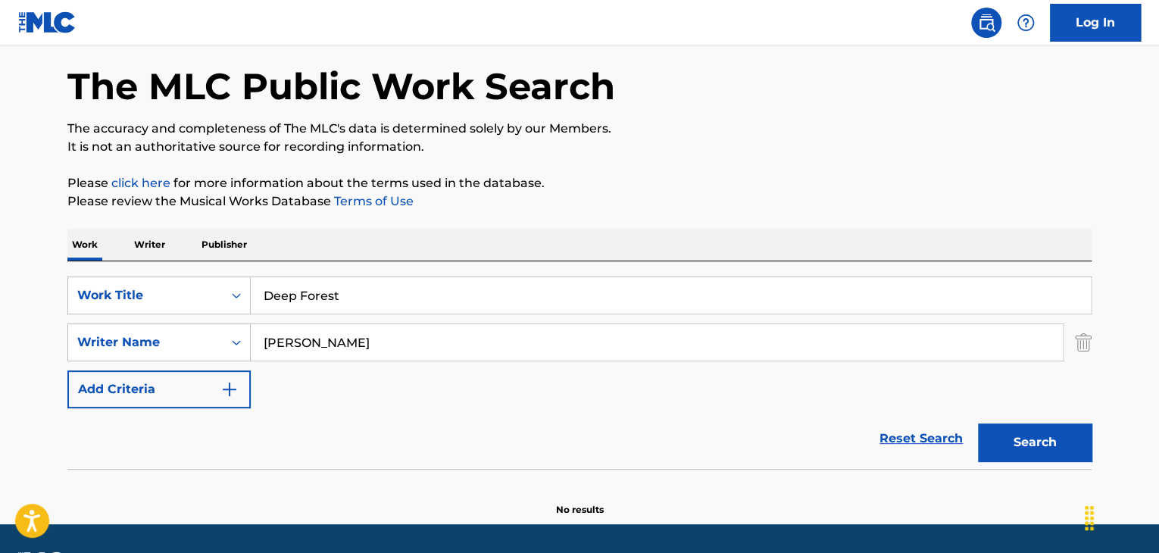
scroll to position [105, 0]
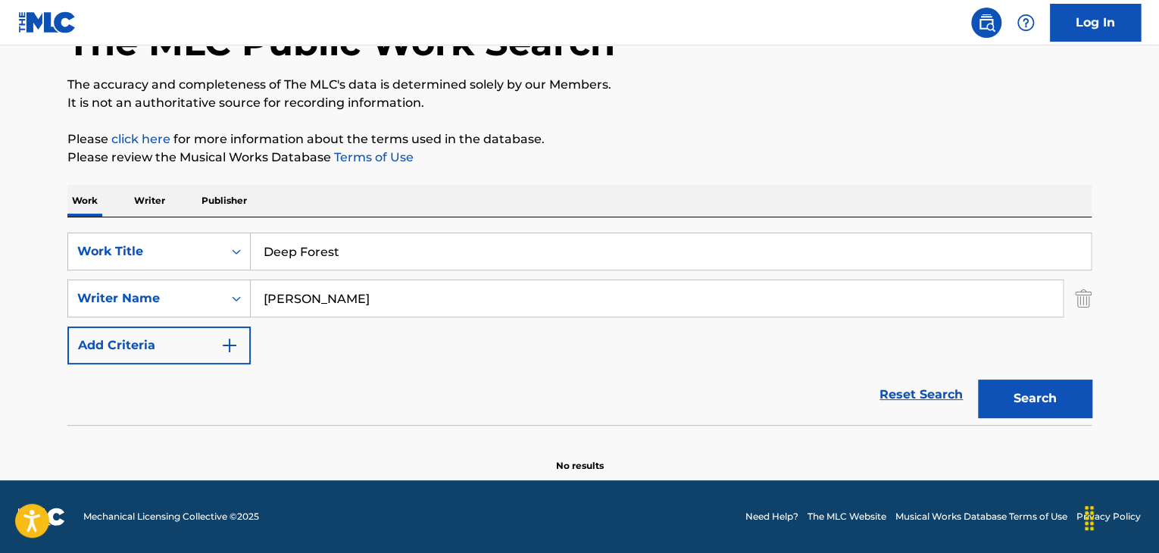
click at [155, 202] on p "Writer" at bounding box center [150, 201] width 40 height 32
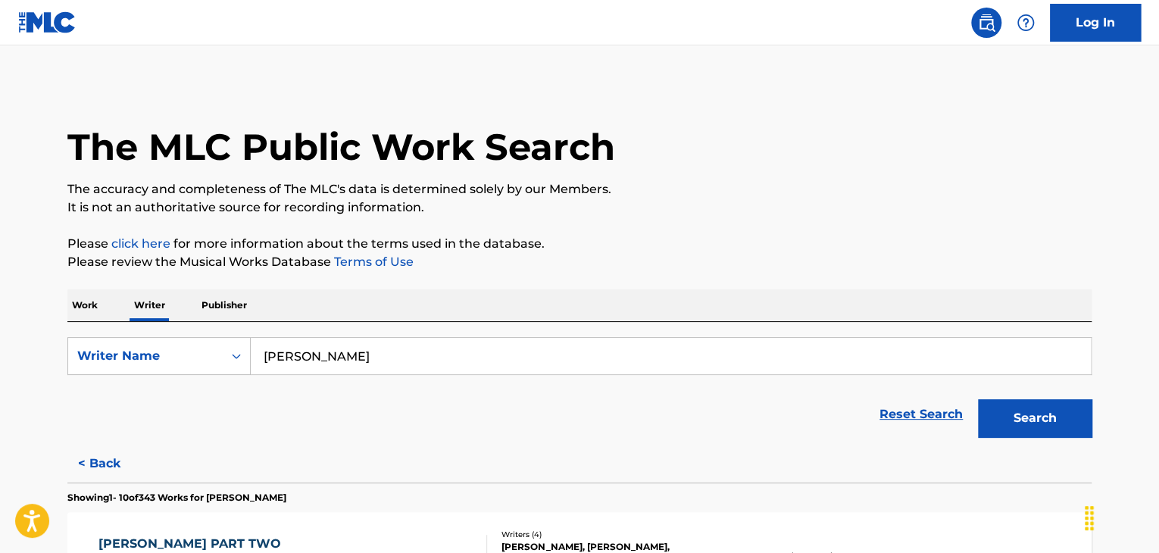
click at [358, 360] on input "[PERSON_NAME]" at bounding box center [671, 356] width 840 height 36
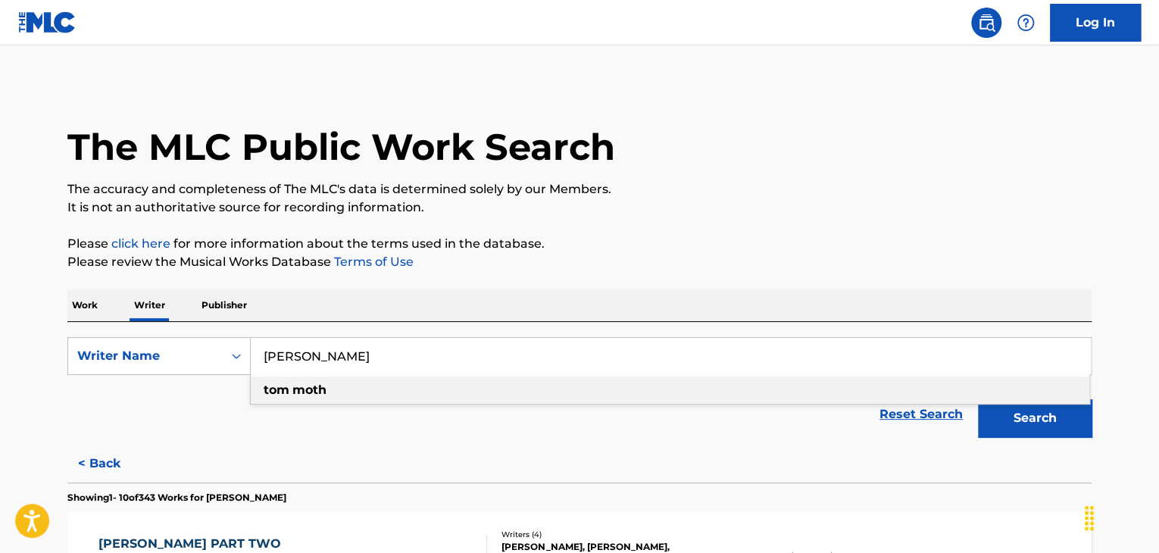
paste input "[PERSON_NAME]"
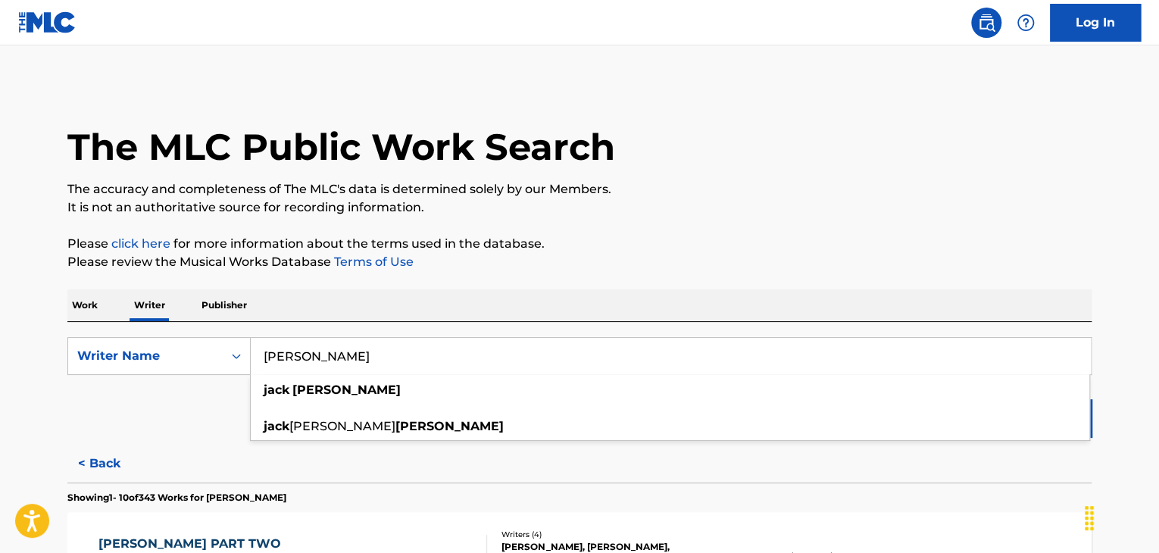
type input "[PERSON_NAME]"
click at [917, 269] on p "Please review the Musical Works Database Terms of Use" at bounding box center [579, 262] width 1024 height 18
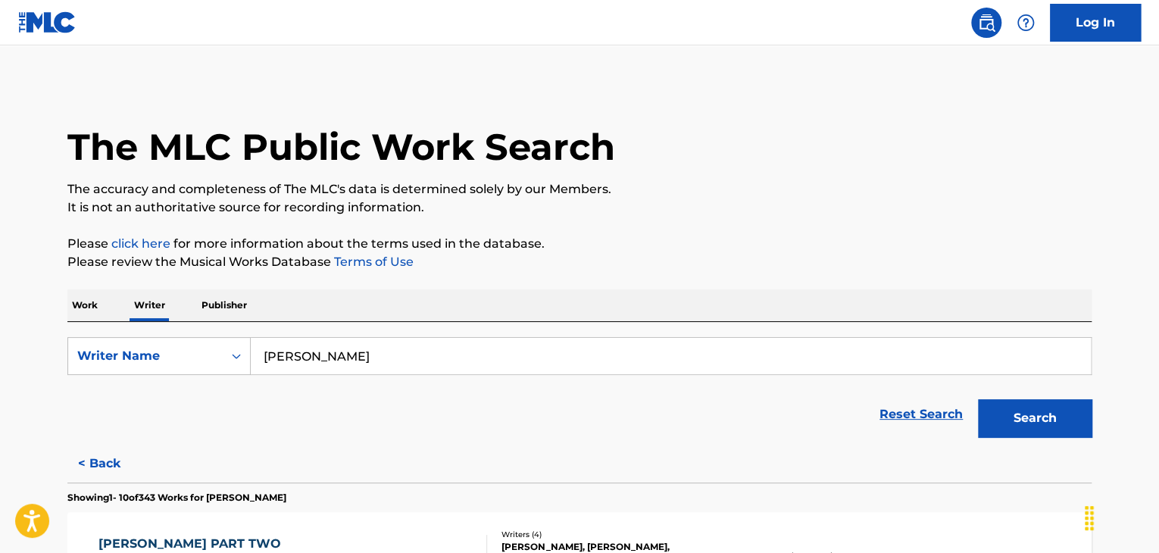
click at [1026, 413] on button "Search" at bounding box center [1035, 418] width 114 height 38
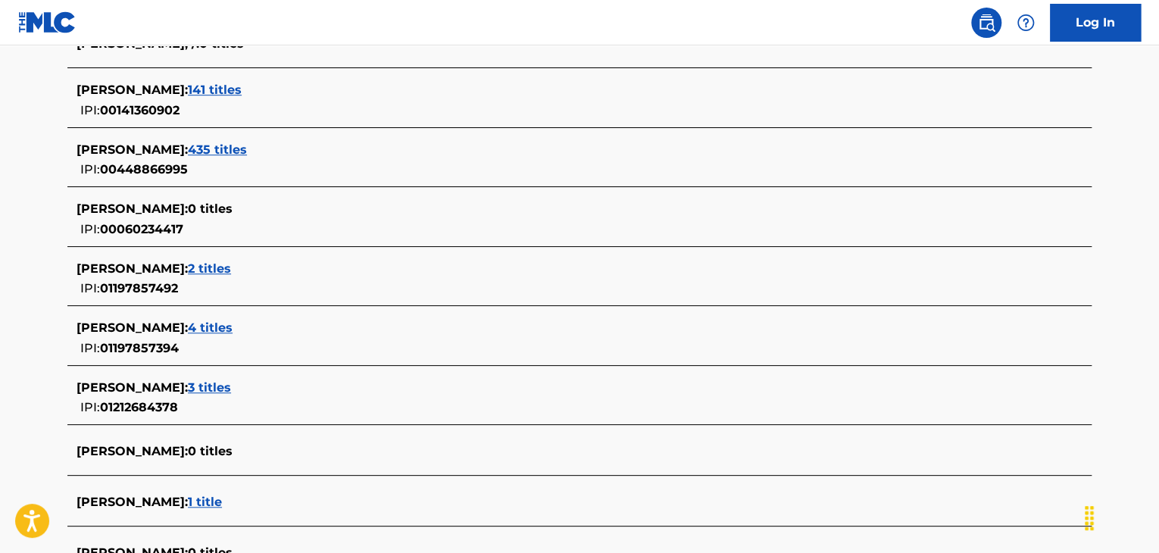
scroll to position [448, 0]
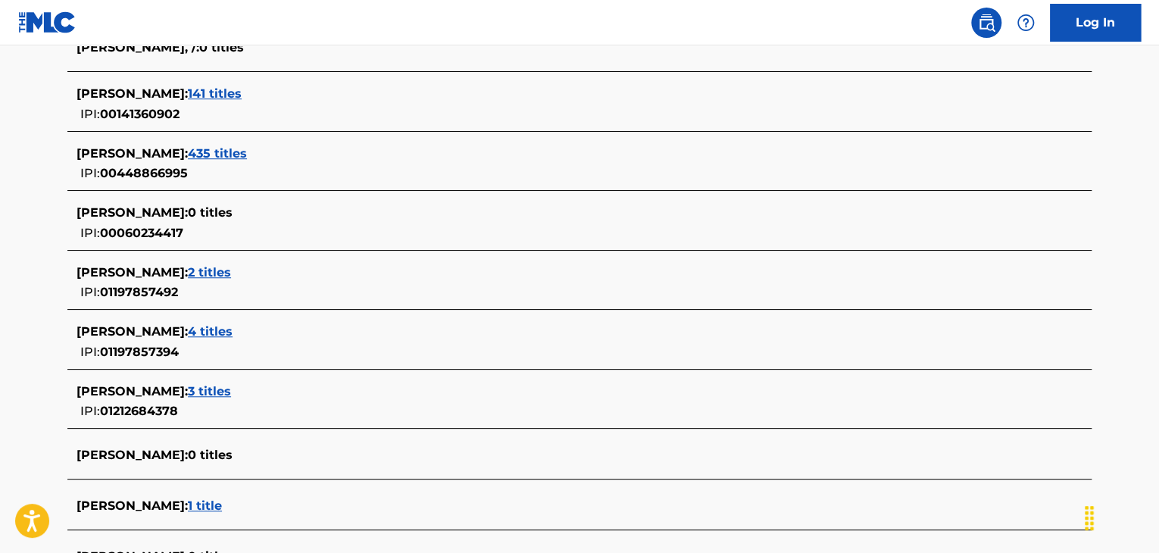
click at [247, 152] on span "435 titles" at bounding box center [217, 153] width 59 height 14
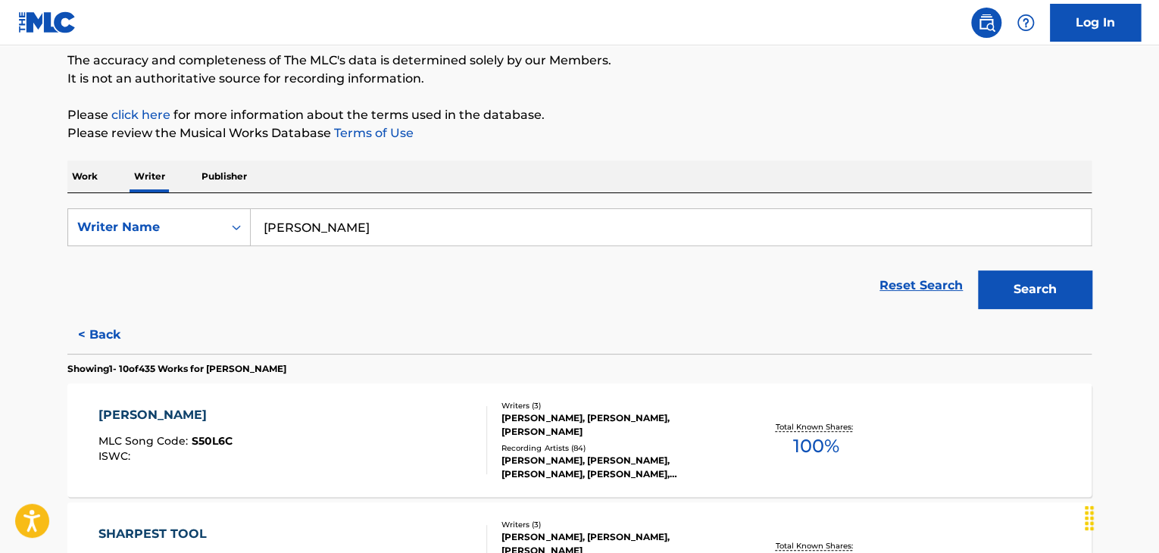
scroll to position [14, 0]
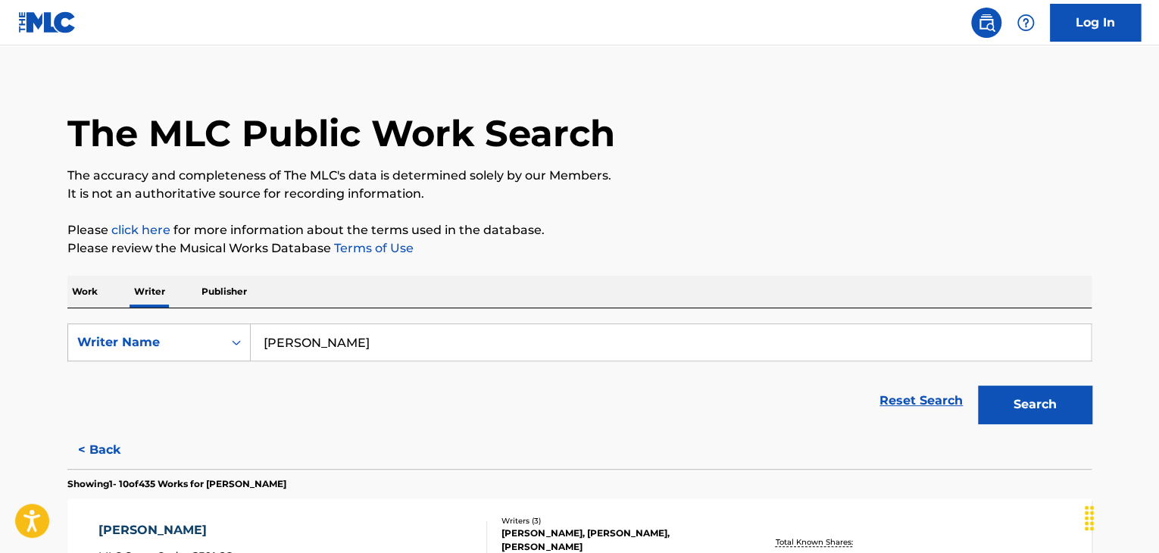
click at [123, 434] on button "< Back" at bounding box center [112, 450] width 91 height 38
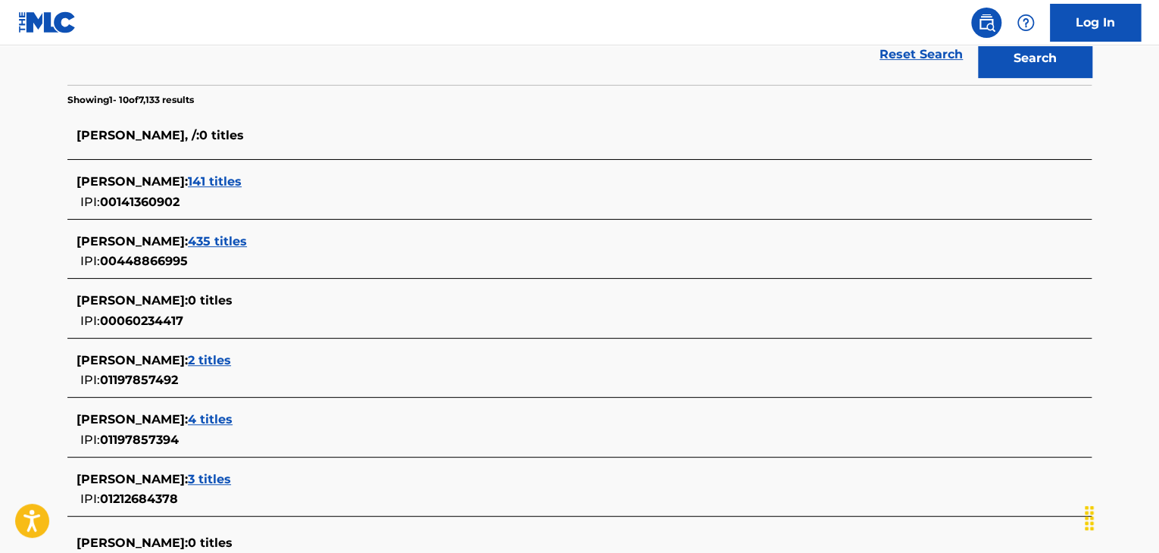
scroll to position [392, 0]
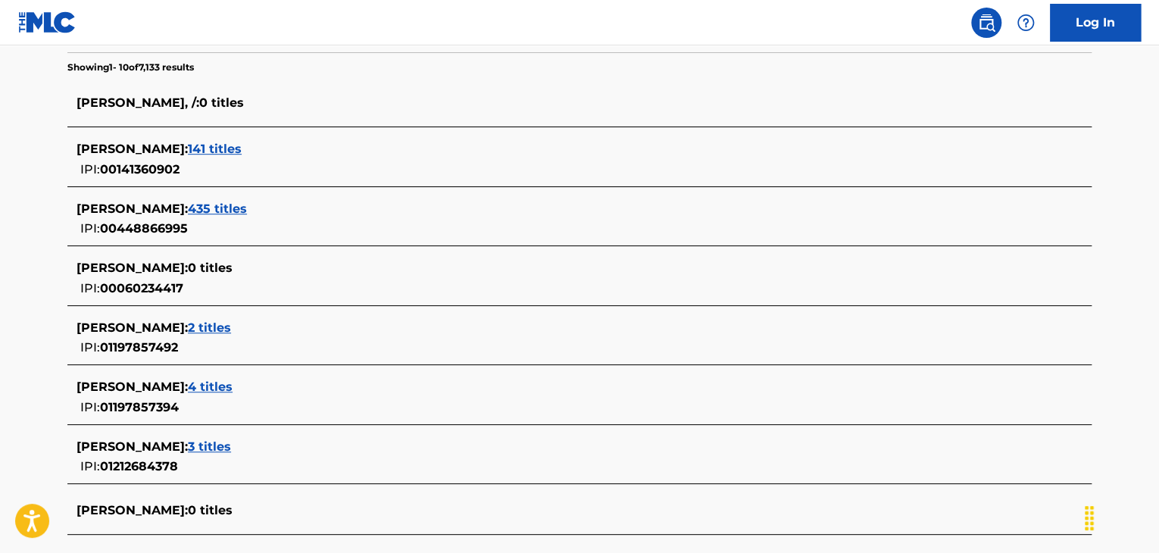
click at [247, 204] on span "435 titles" at bounding box center [217, 209] width 59 height 14
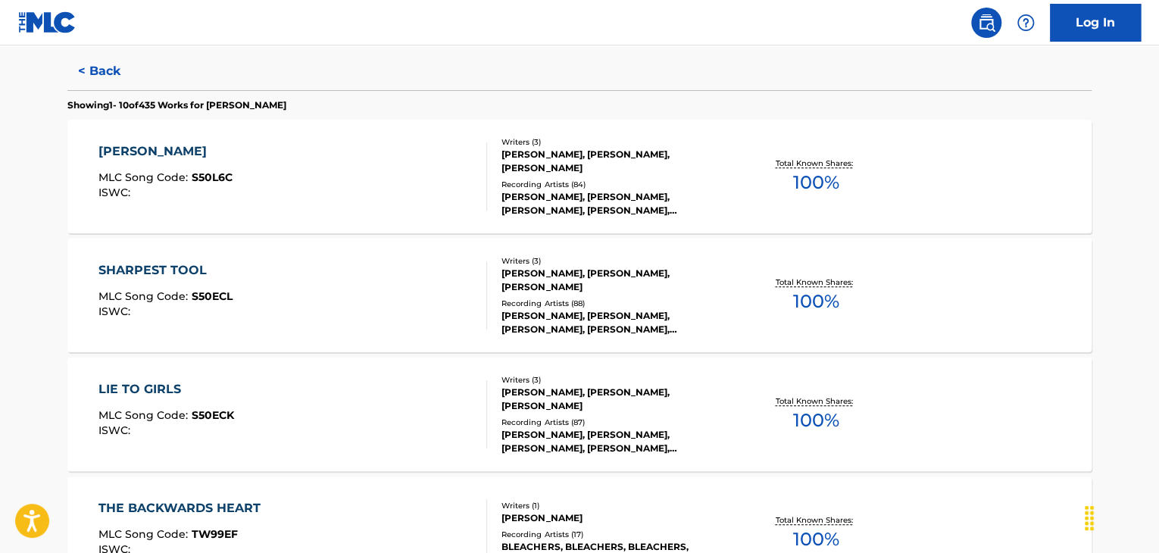
click at [424, 267] on div "SHARPEST TOOL MLC Song Code : S50ECL ISWC :" at bounding box center [292, 295] width 389 height 68
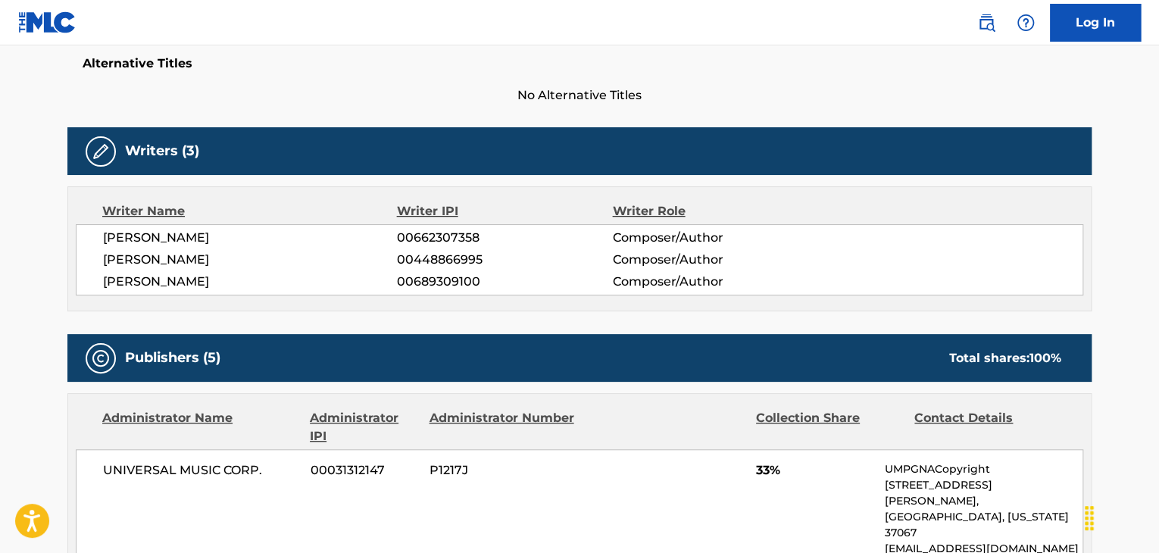
scroll to position [379, 0]
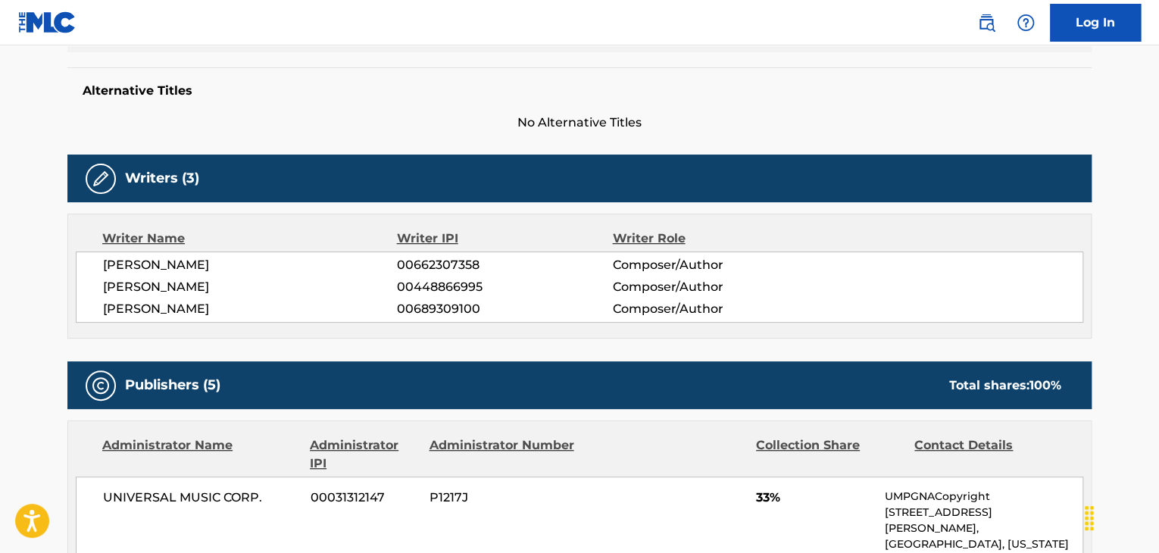
click at [202, 276] on div "[PERSON_NAME] 00662307358 Composer/Author [PERSON_NAME] 00448866995 Composer/Au…" at bounding box center [580, 287] width 1008 height 71
click at [213, 267] on span "[PERSON_NAME]" at bounding box center [250, 265] width 294 height 18
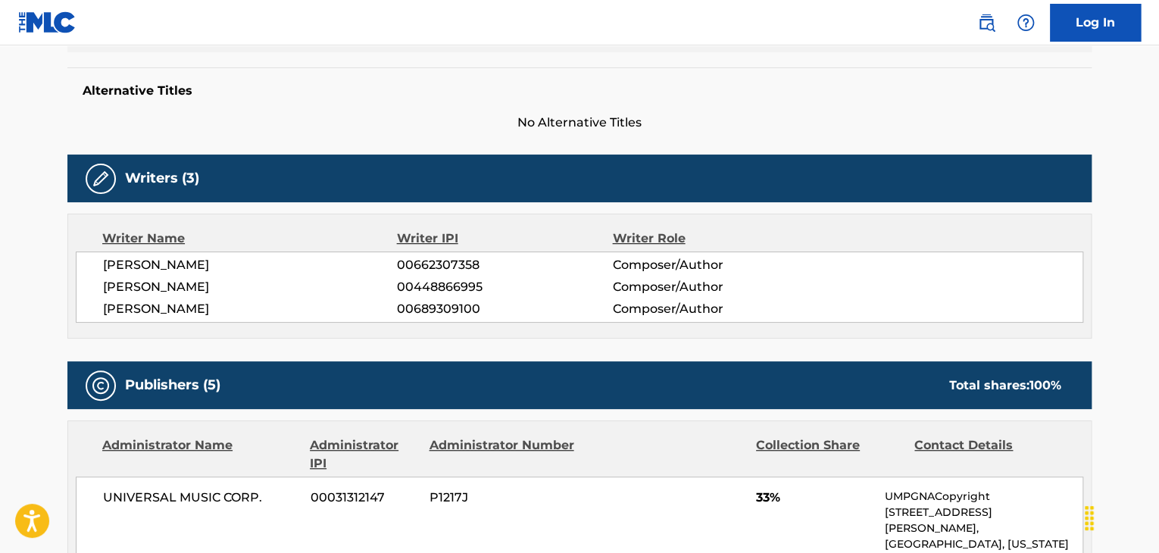
click at [218, 287] on span "[PERSON_NAME]" at bounding box center [250, 287] width 294 height 18
click at [414, 288] on span "00448866995" at bounding box center [504, 287] width 215 height 18
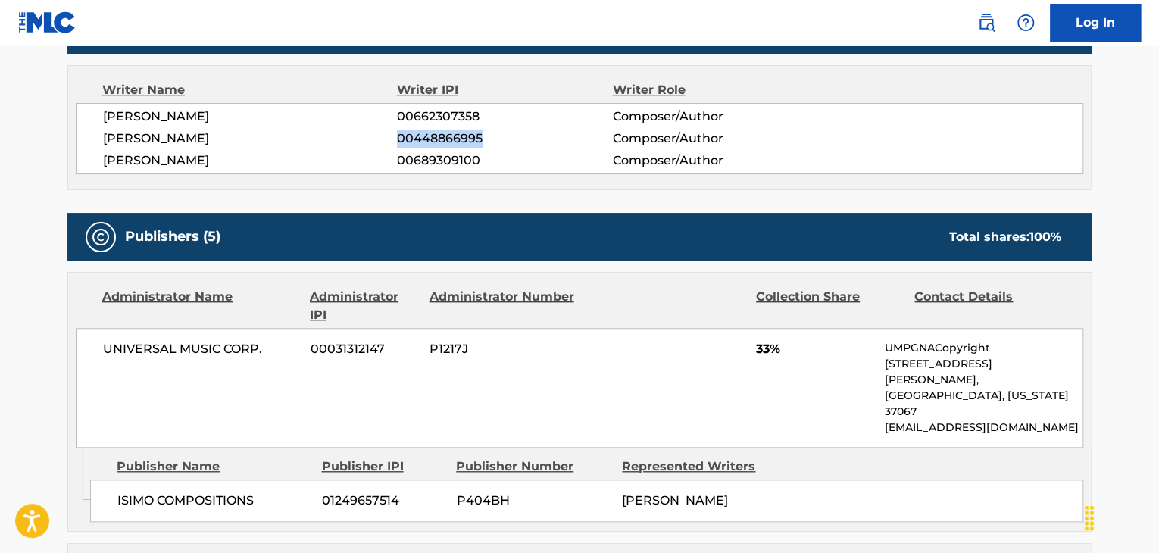
scroll to position [530, 0]
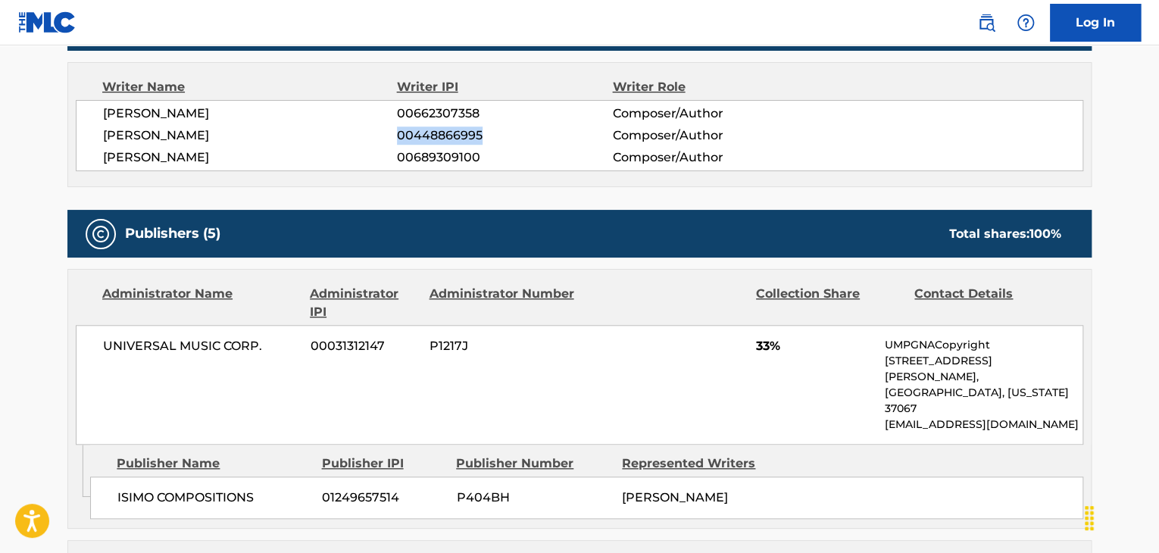
click at [198, 345] on span "UNIVERSAL MUSIC CORP." at bounding box center [201, 346] width 196 height 18
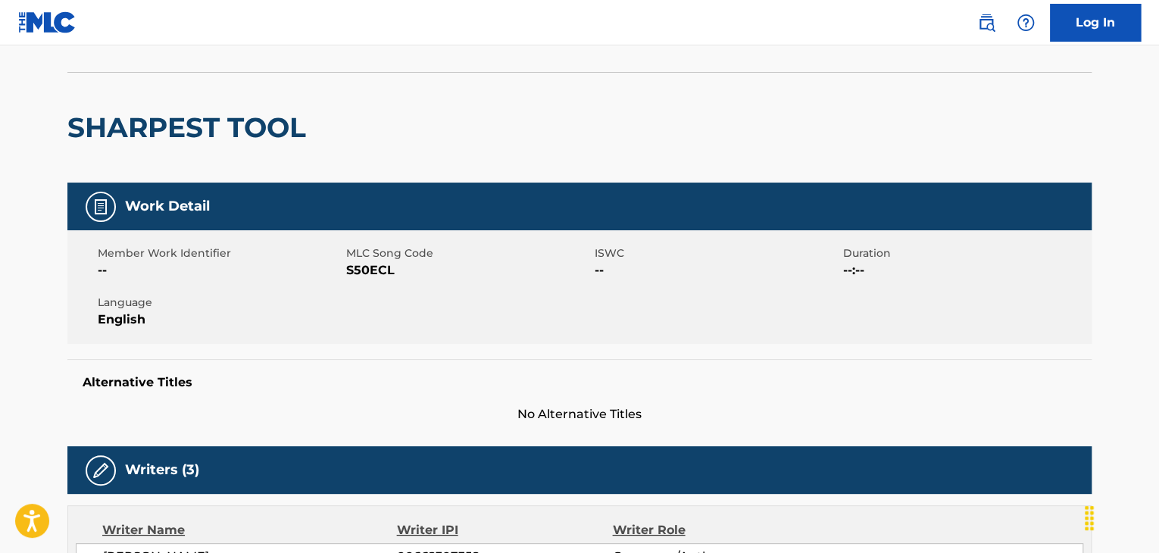
scroll to position [76, 0]
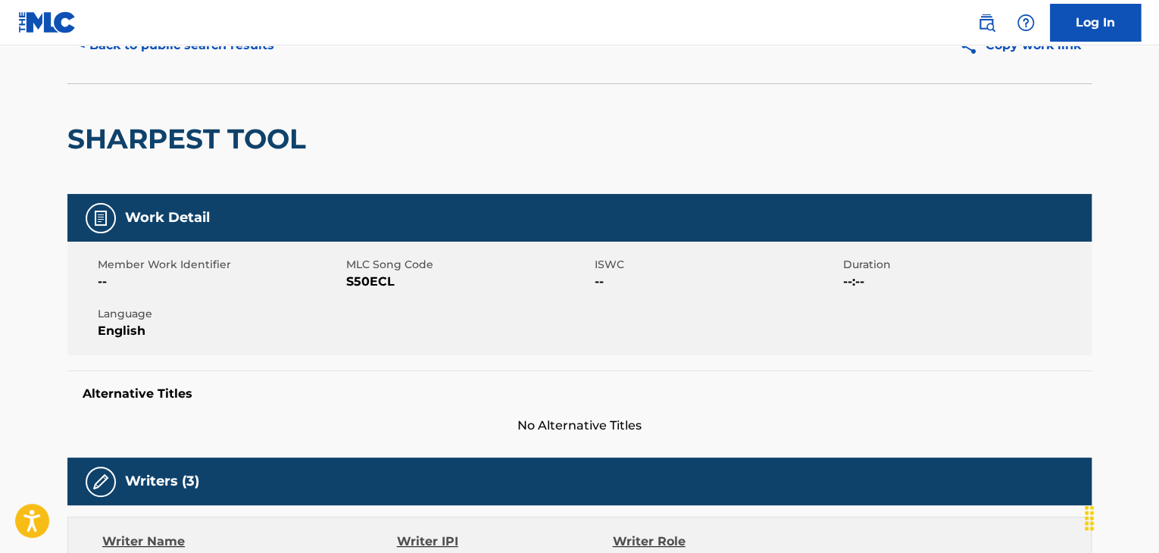
click at [359, 289] on span "S50ECL" at bounding box center [468, 282] width 245 height 18
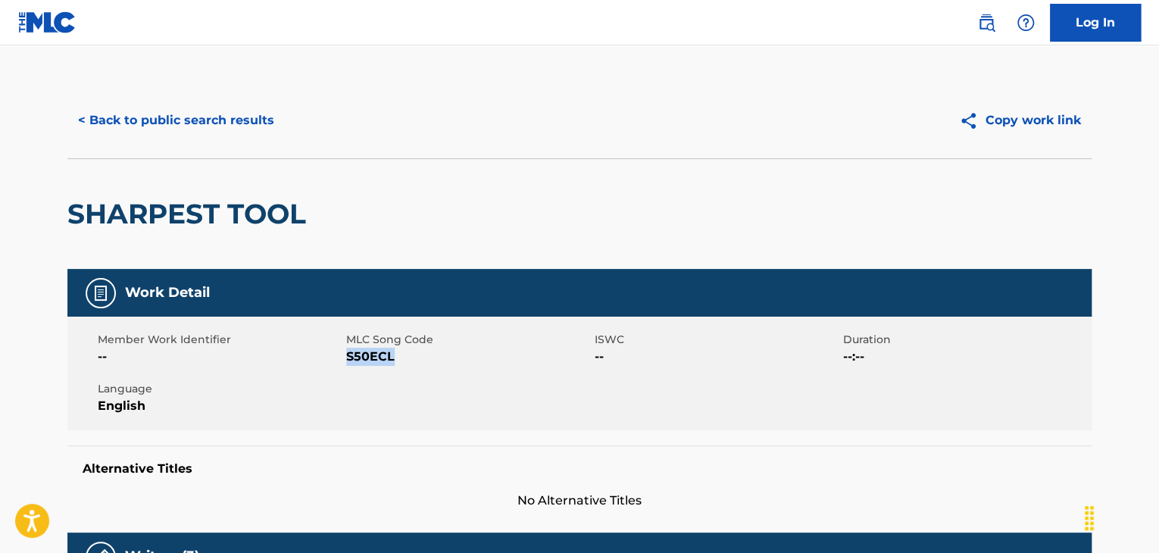
scroll to position [0, 0]
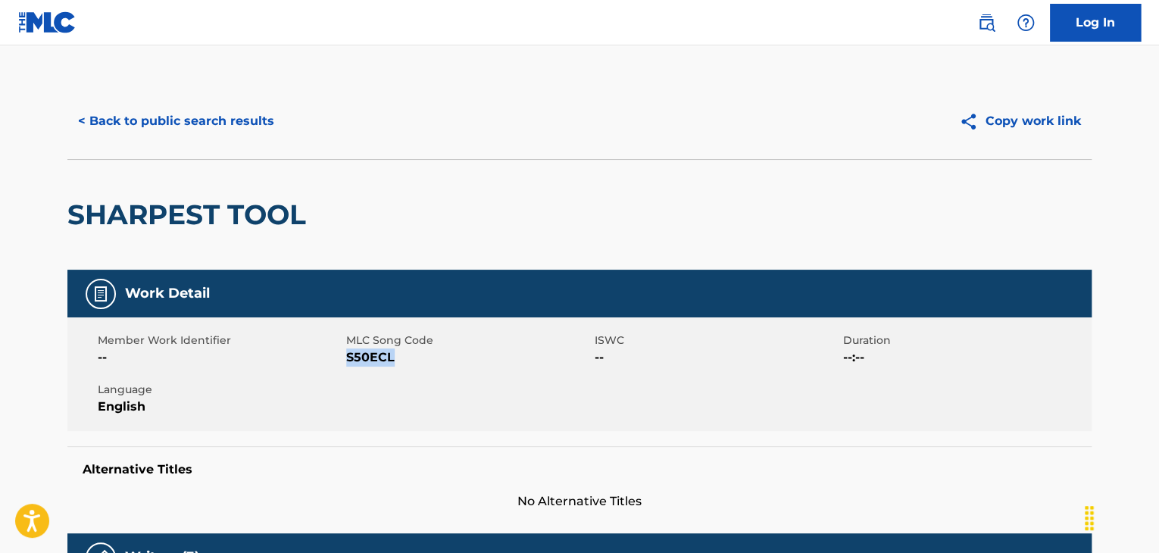
click at [187, 125] on button "< Back to public search results" at bounding box center [175, 121] width 217 height 38
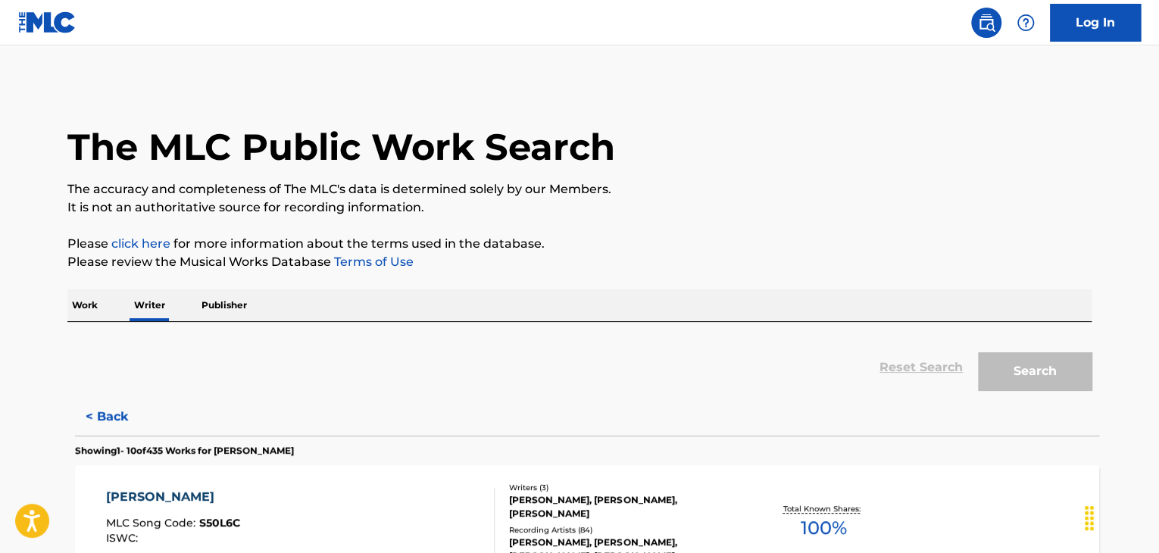
scroll to position [18, 0]
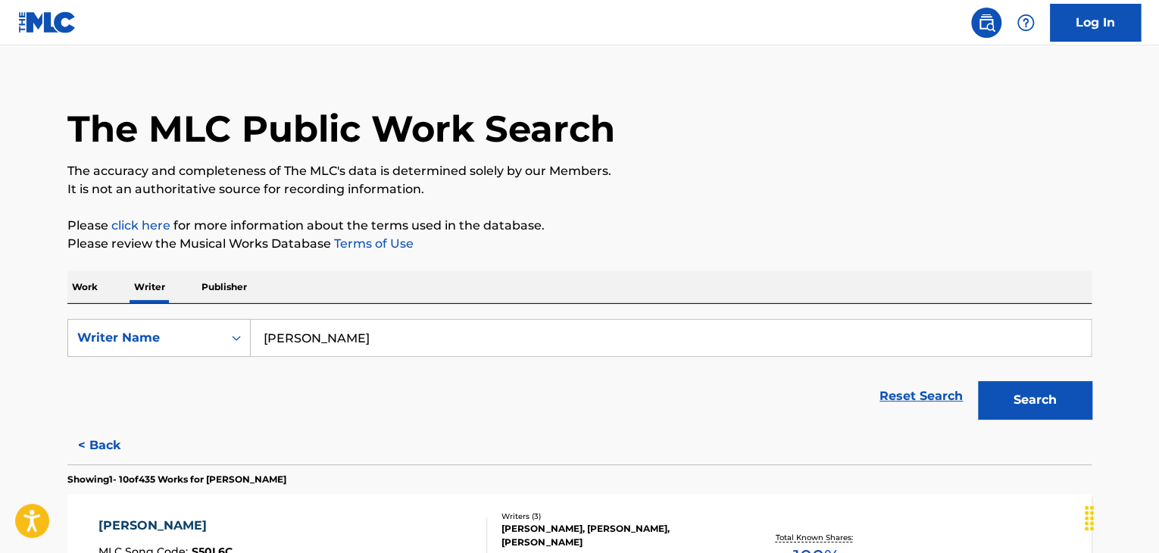
click at [371, 336] on input "[PERSON_NAME]" at bounding box center [671, 338] width 840 height 36
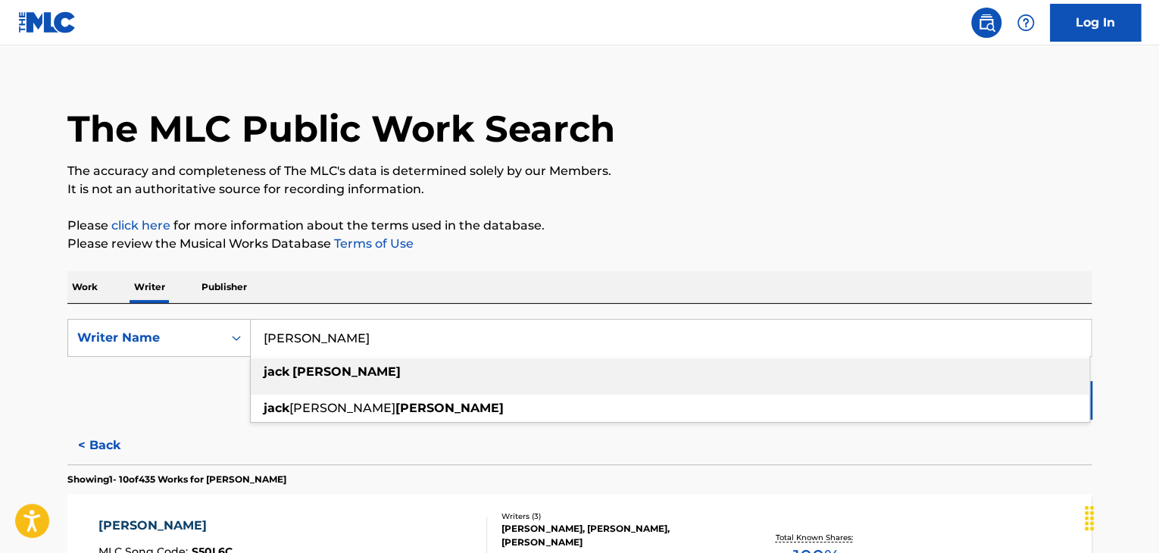
paste input "[PERSON_NAME]"
type input "[PERSON_NAME]"
click at [742, 173] on p "The accuracy and completeness of The MLC's data is determined solely by our Mem…" at bounding box center [579, 171] width 1024 height 18
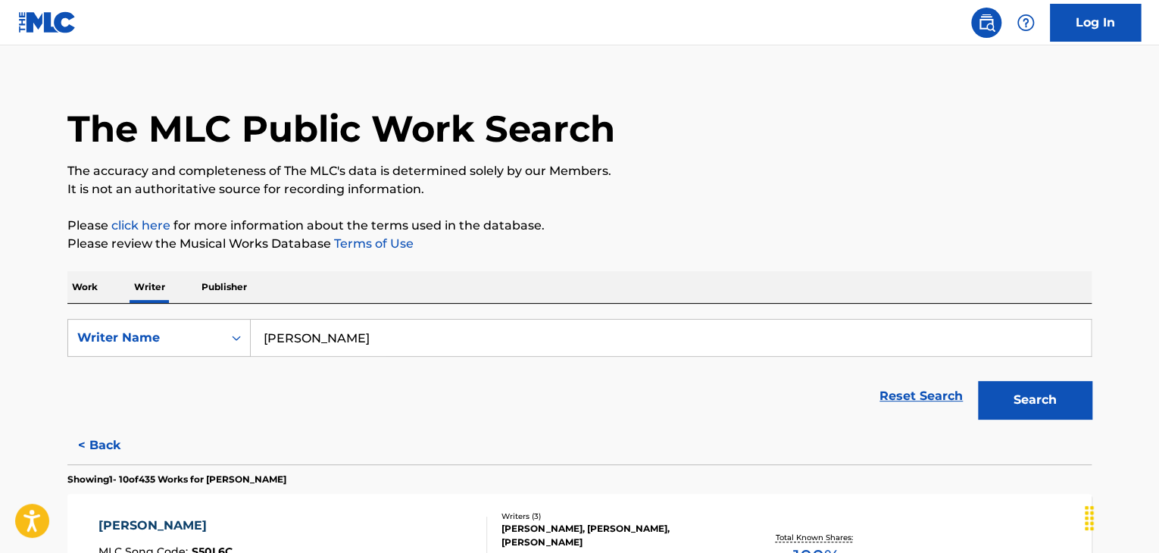
click at [1015, 396] on button "Search" at bounding box center [1035, 400] width 114 height 38
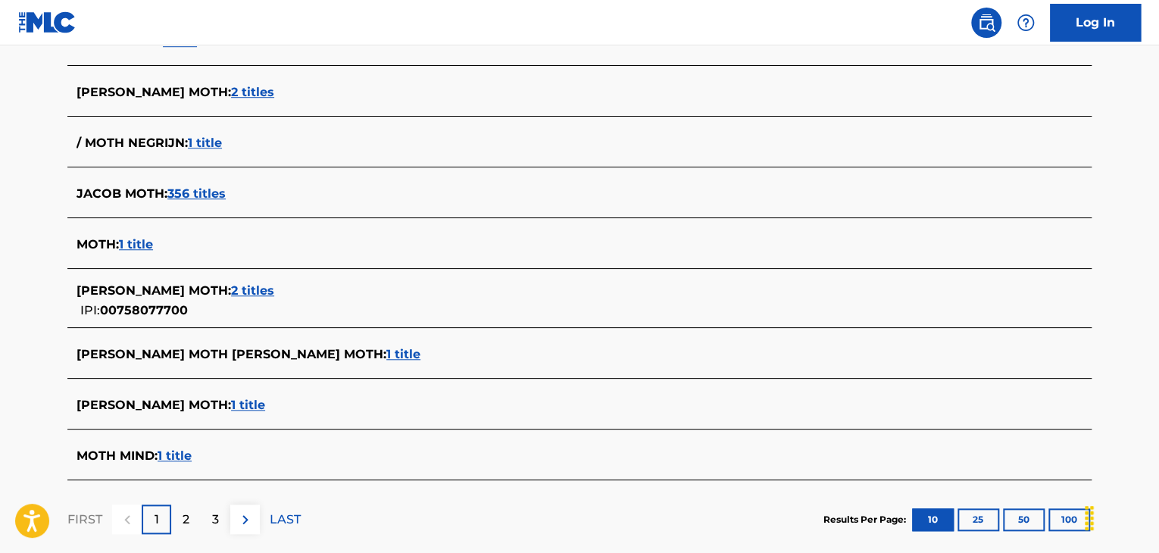
scroll to position [549, 0]
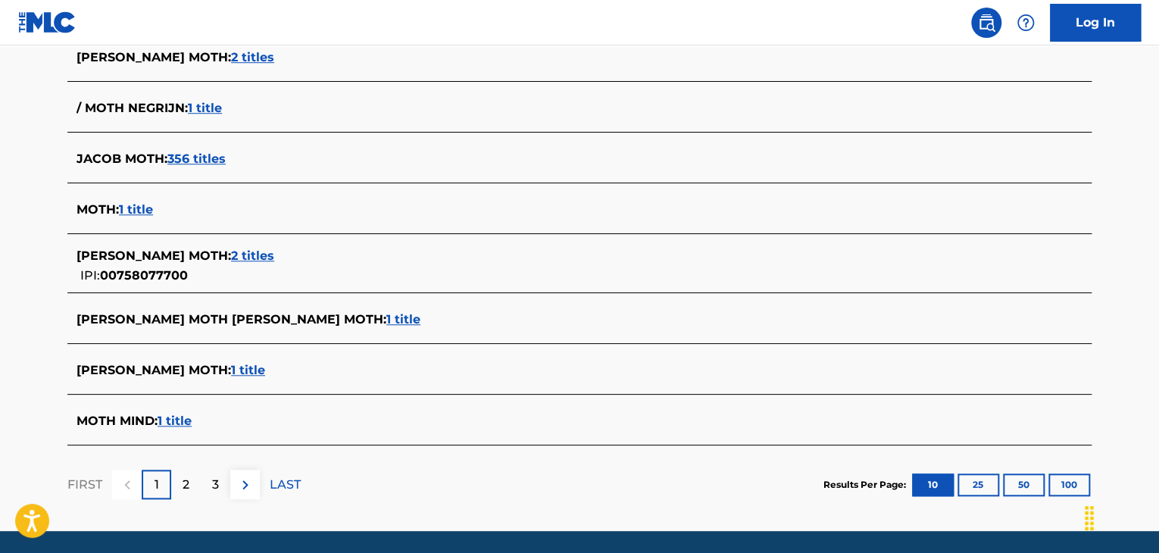
click at [231, 254] on span "2 titles" at bounding box center [252, 255] width 43 height 14
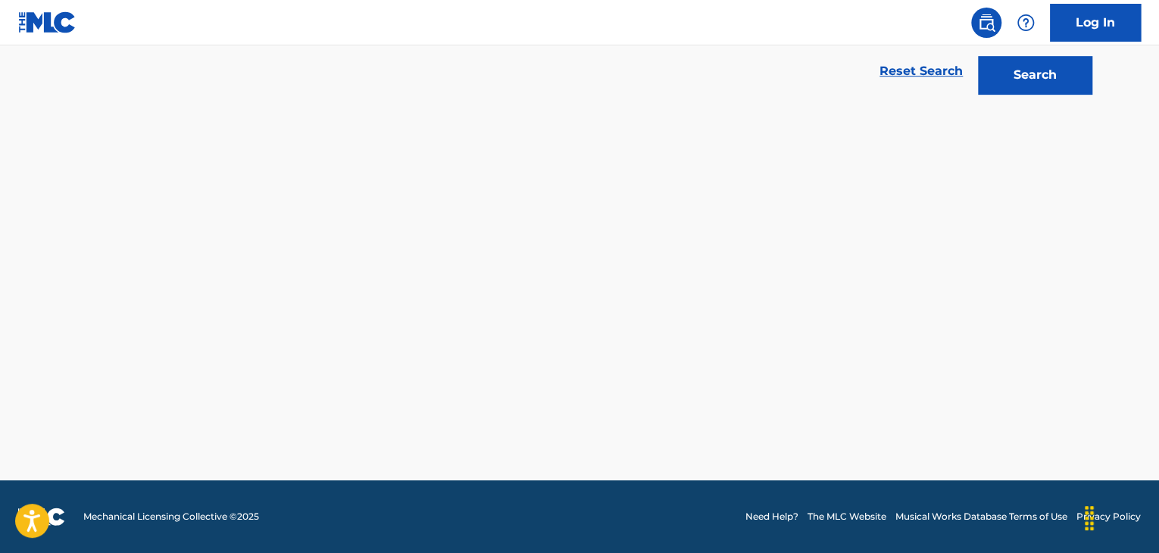
scroll to position [342, 0]
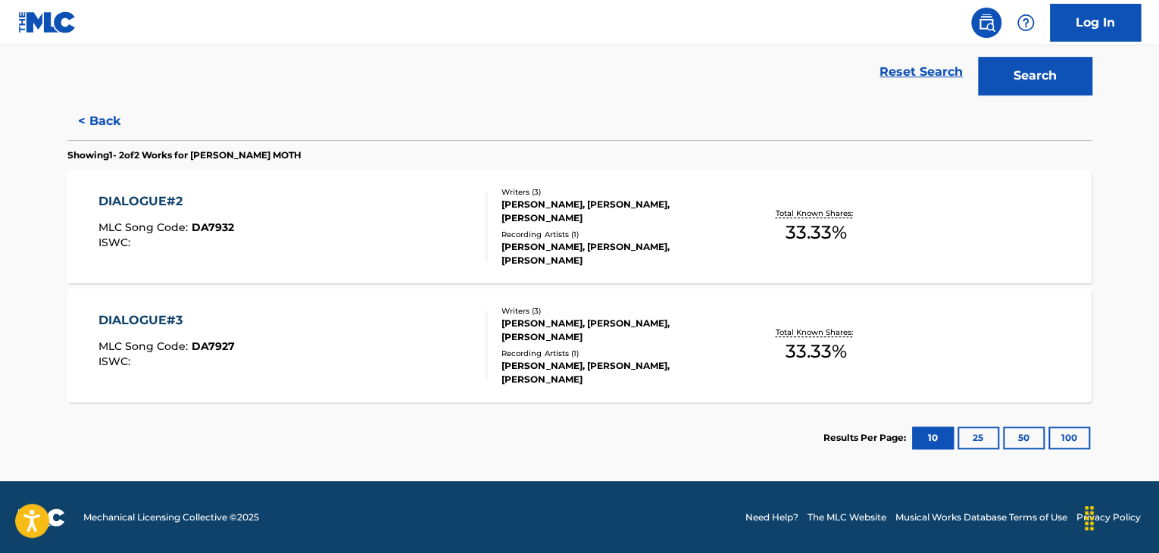
click at [445, 216] on div "DIALOGUE#2 MLC Song Code : DA7932 ISWC :" at bounding box center [292, 226] width 389 height 68
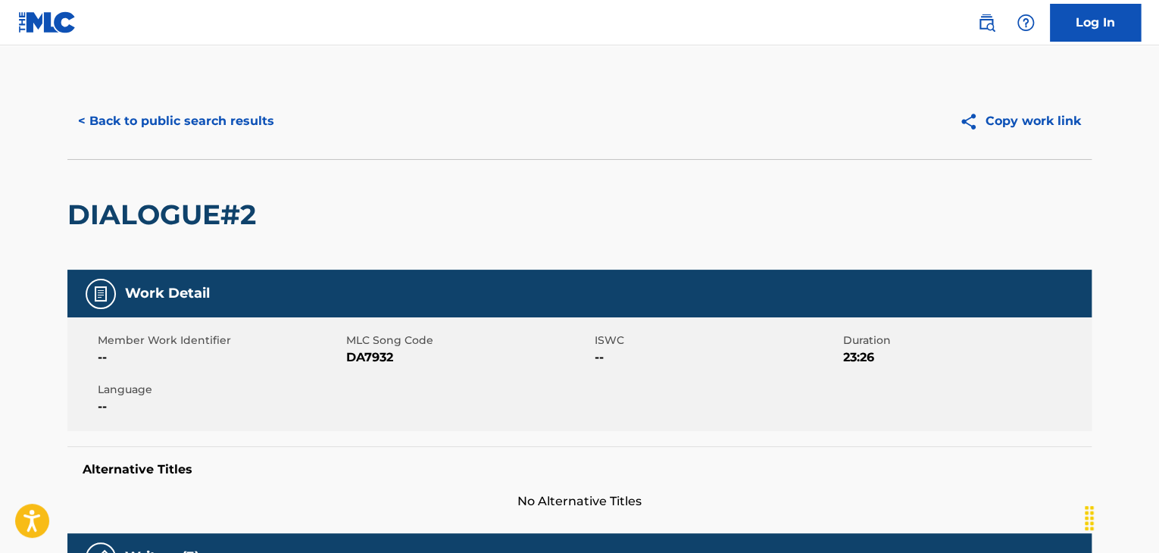
click at [197, 143] on div "< Back to public search results Copy work link" at bounding box center [579, 121] width 1024 height 76
click at [191, 120] on button "< Back to public search results" at bounding box center [175, 121] width 217 height 38
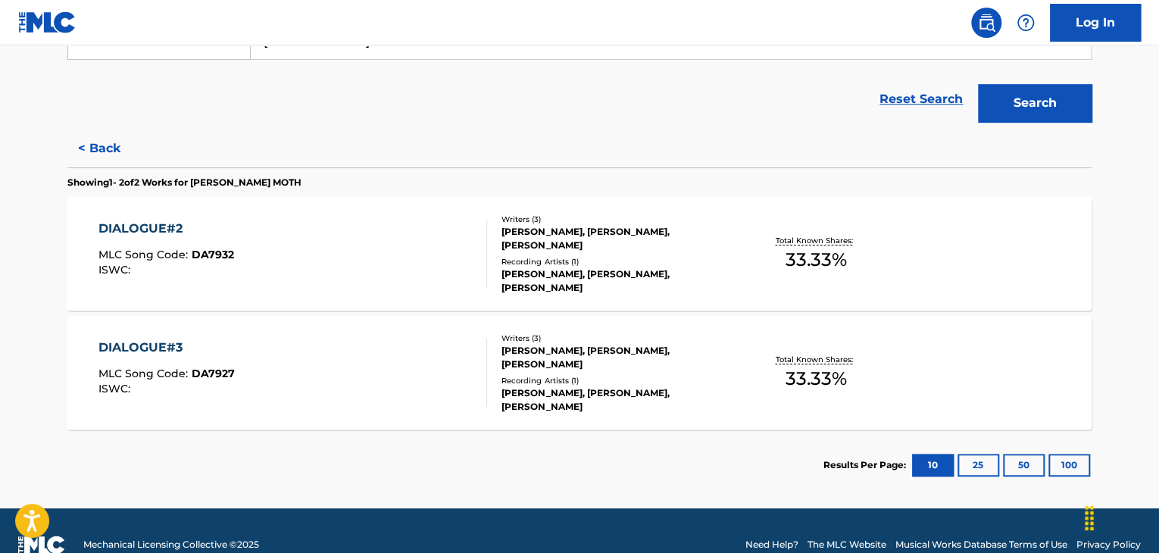
scroll to position [321, 0]
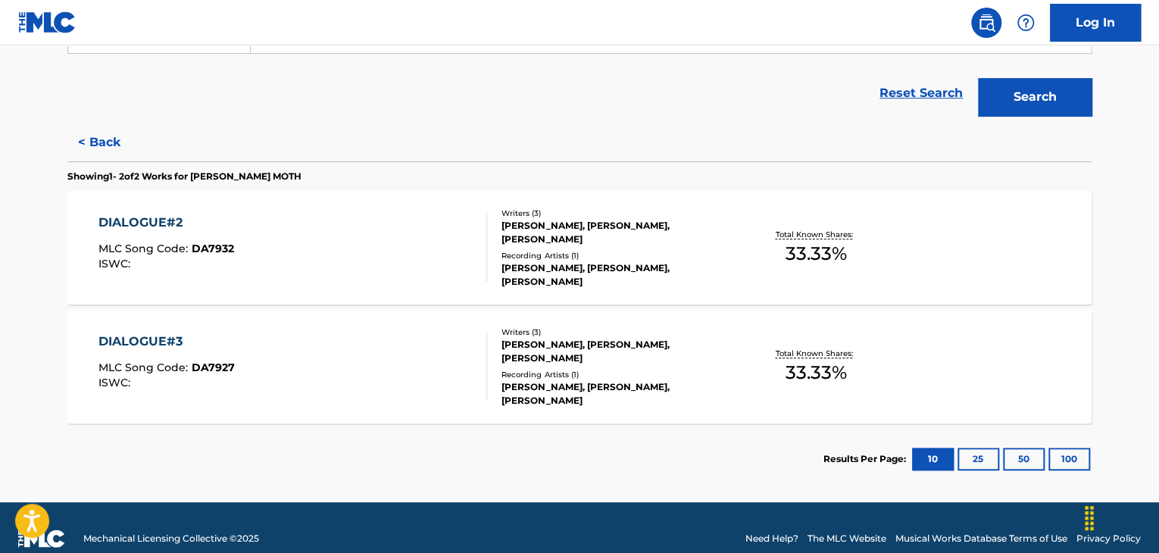
click at [92, 144] on button "< Back" at bounding box center [112, 142] width 91 height 38
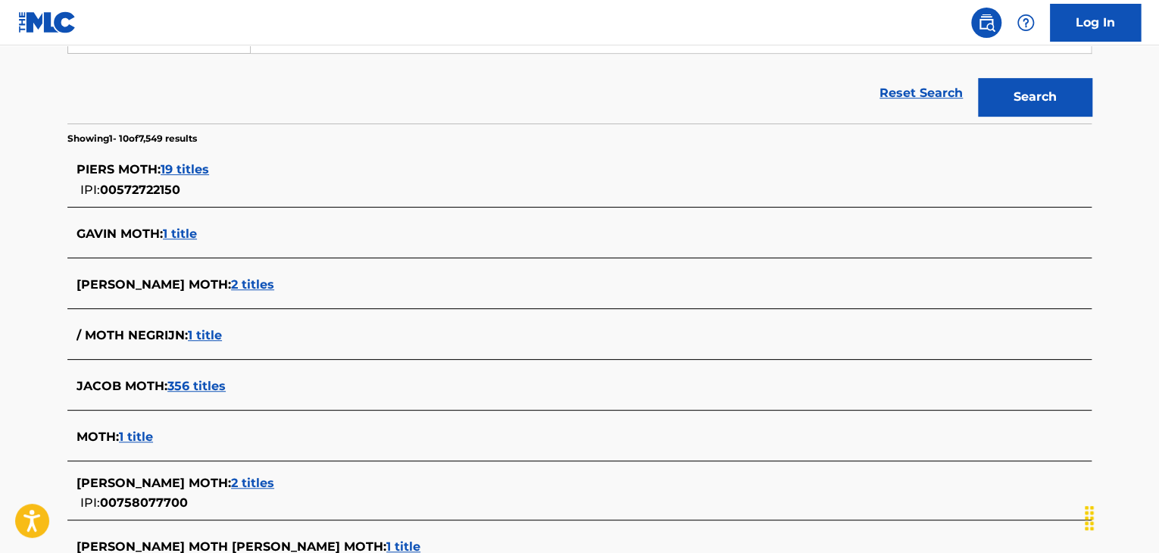
click at [231, 284] on span "2 titles" at bounding box center [252, 284] width 43 height 14
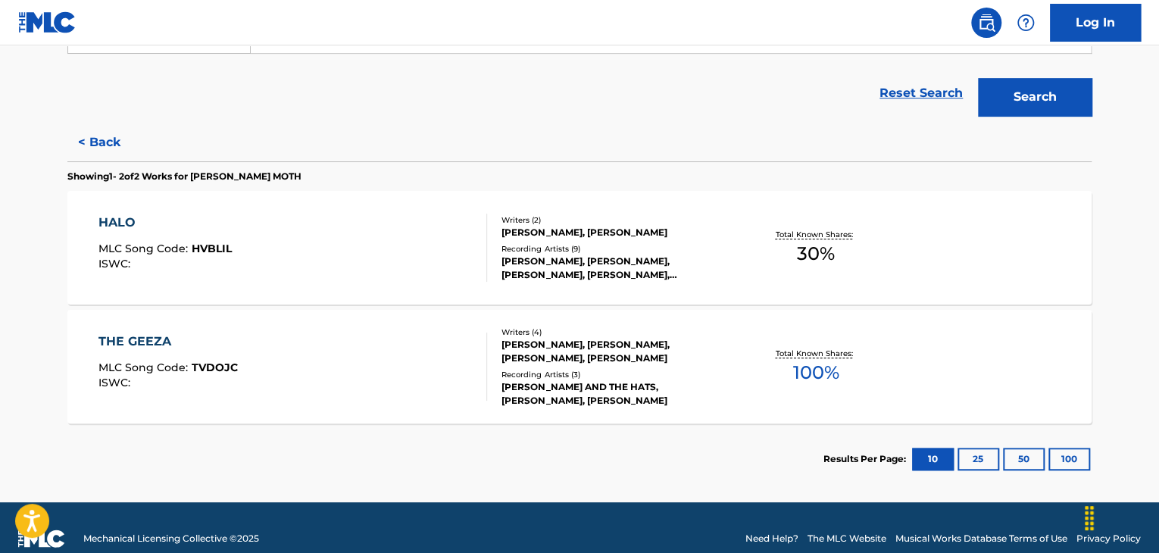
click at [367, 358] on div "THE GEEZA MLC Song Code : TVDOJC ISWC :" at bounding box center [292, 367] width 389 height 68
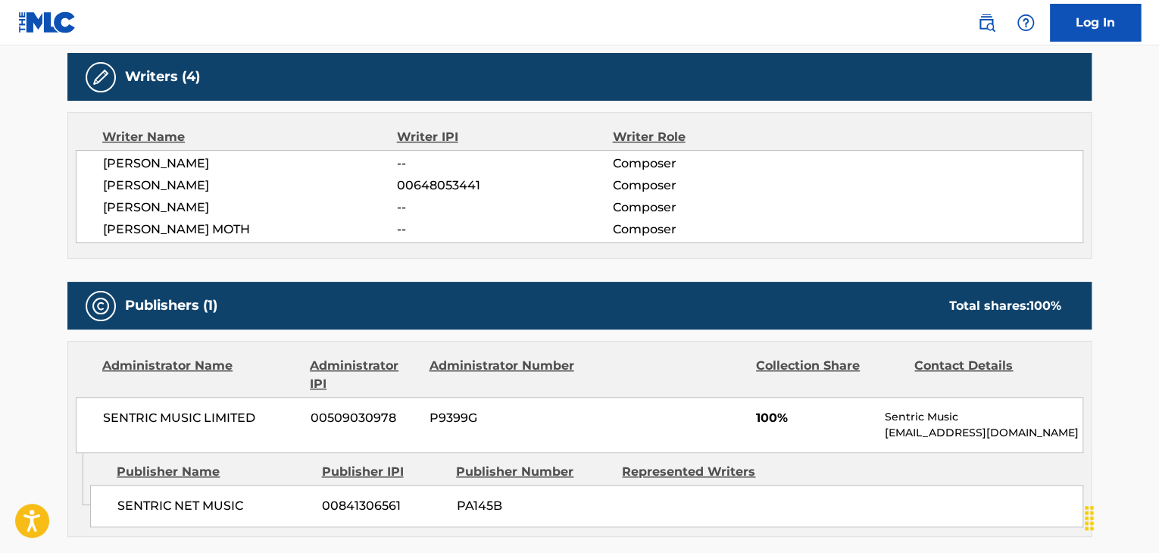
scroll to position [379, 0]
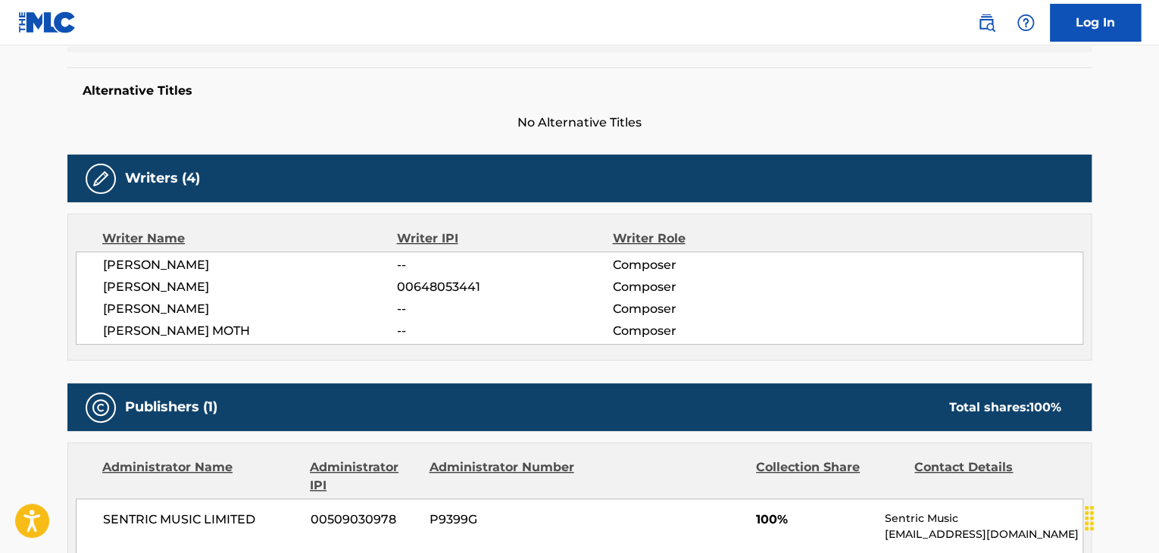
click at [145, 332] on span "[PERSON_NAME] MOTH" at bounding box center [250, 331] width 294 height 18
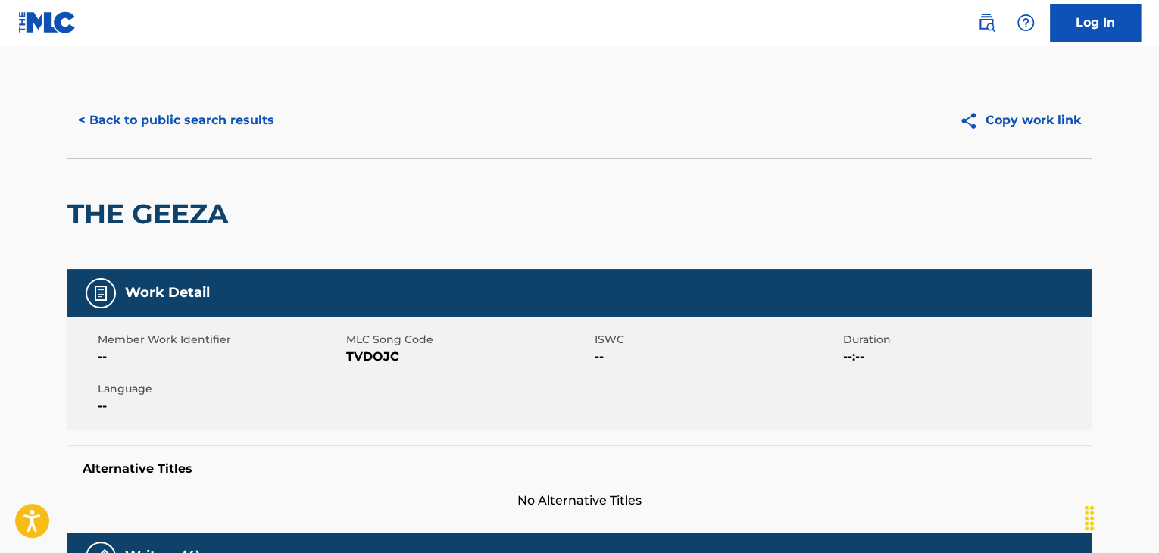
scroll to position [0, 0]
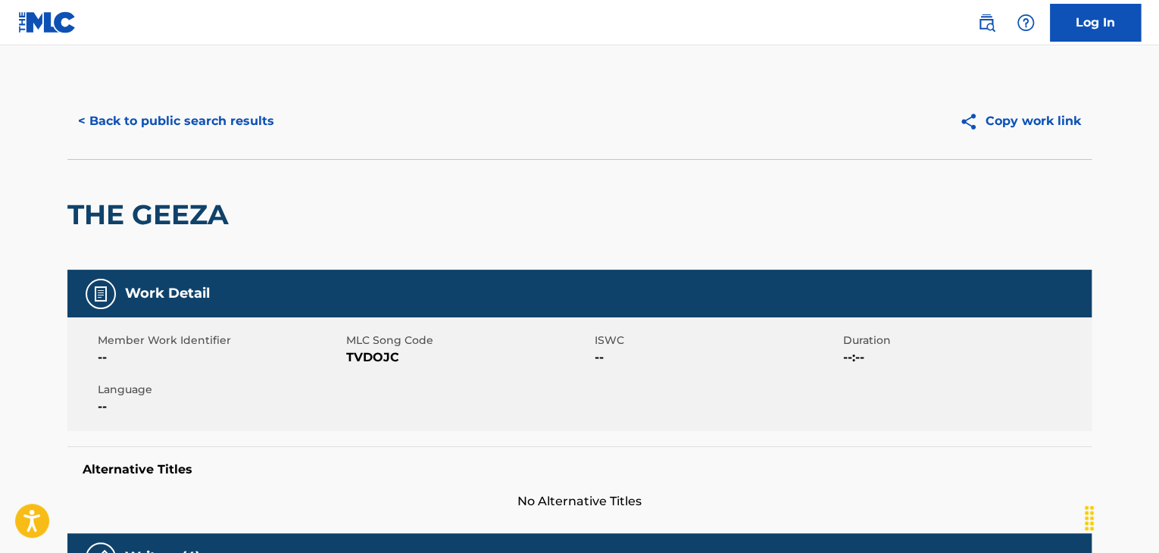
click at [180, 131] on button "< Back to public search results" at bounding box center [175, 121] width 217 height 38
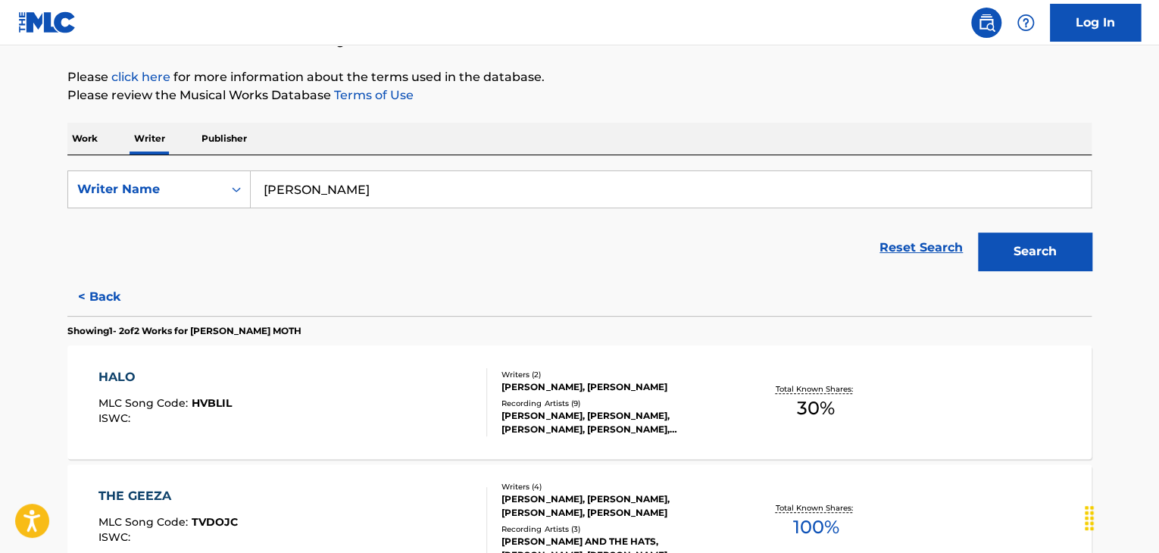
scroll to position [170, 0]
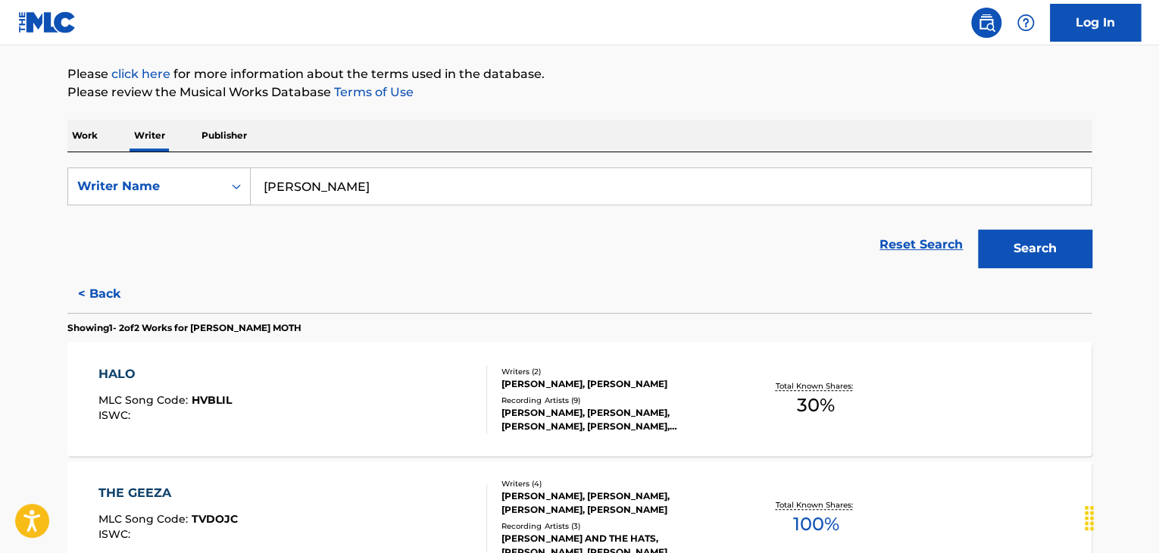
click at [108, 264] on div "Reset Search Search" at bounding box center [579, 244] width 1024 height 61
click at [103, 303] on button "< Back" at bounding box center [112, 294] width 91 height 38
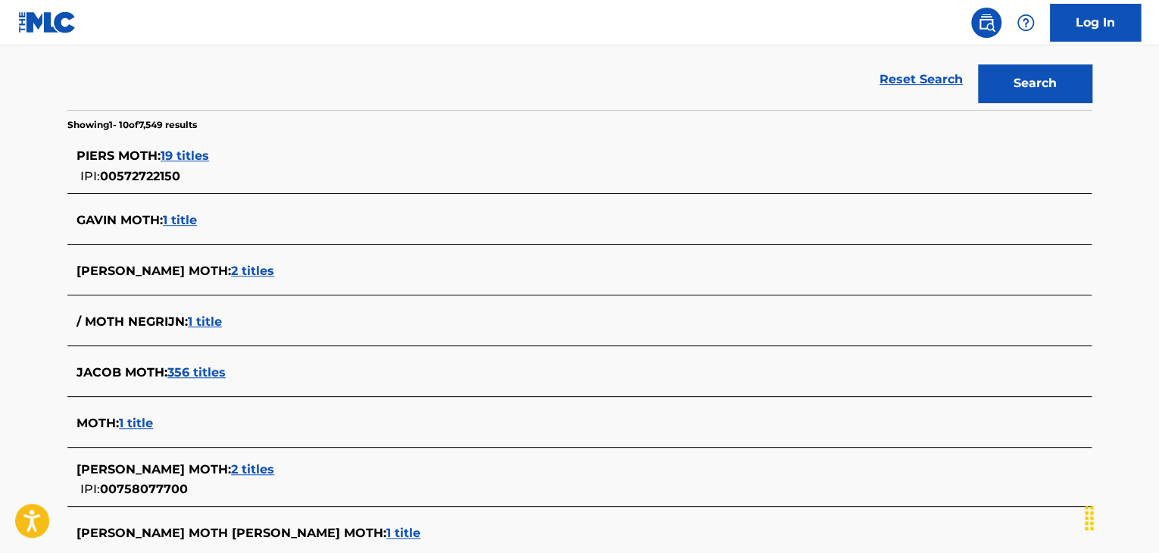
scroll to position [473, 0]
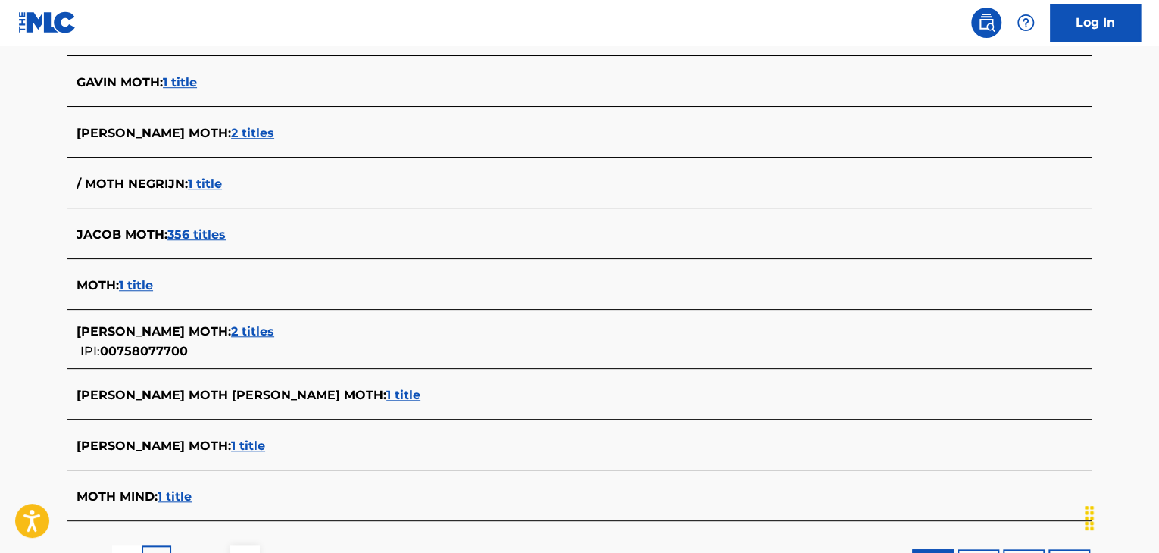
click at [231, 327] on span "2 titles" at bounding box center [252, 331] width 43 height 14
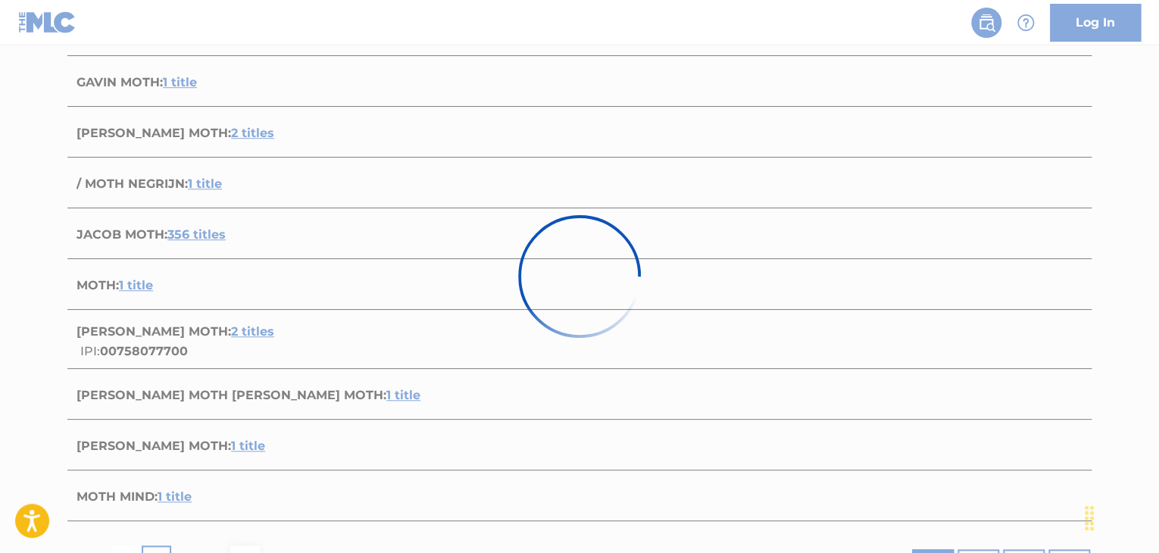
scroll to position [342, 0]
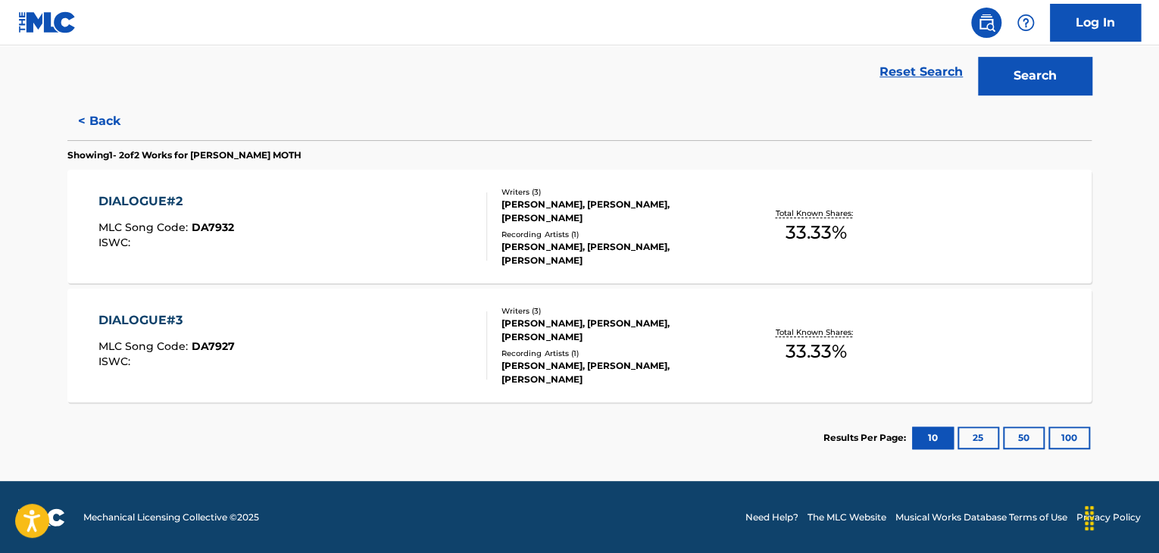
click at [309, 320] on div "DIALOGUE#3 MLC Song Code : DA7927 ISWC :" at bounding box center [292, 345] width 389 height 68
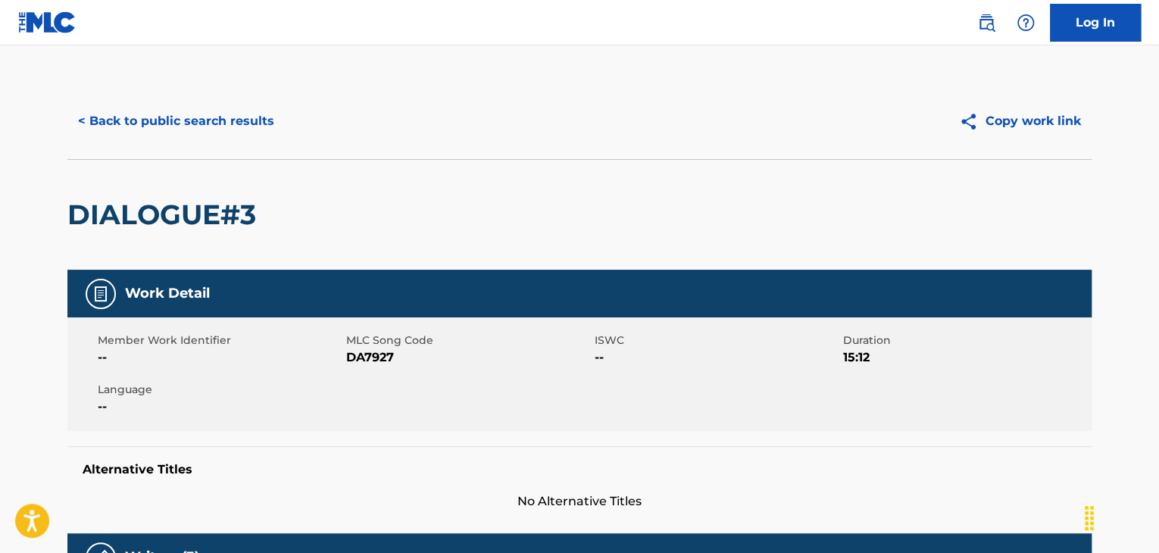
click at [180, 139] on button "< Back to public search results" at bounding box center [175, 121] width 217 height 38
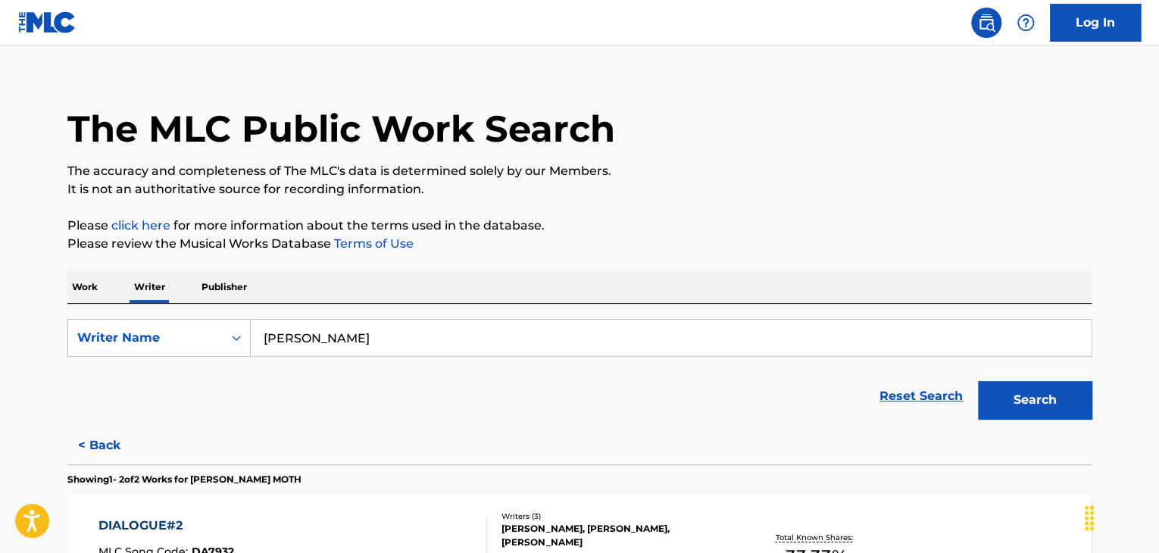
scroll to position [245, 0]
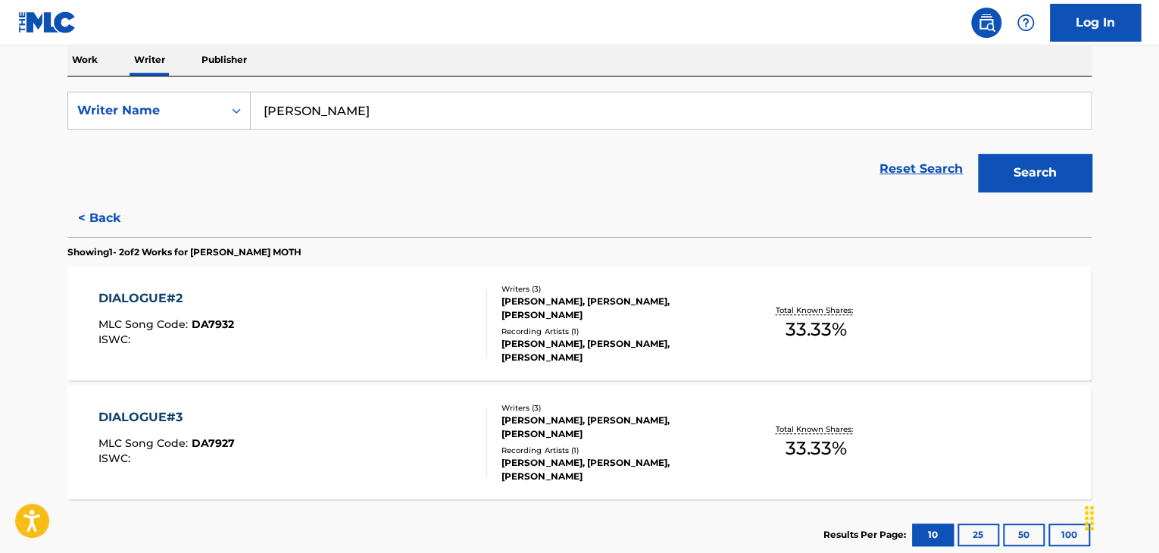
click at [109, 236] on button "< Back" at bounding box center [112, 218] width 91 height 38
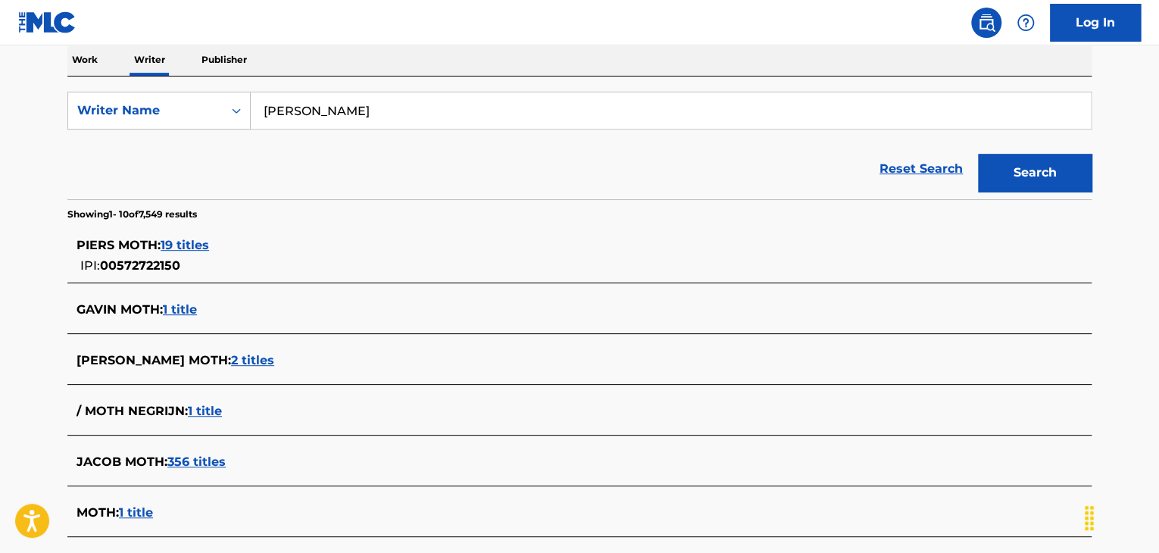
click at [231, 354] on span "2 titles" at bounding box center [252, 360] width 43 height 14
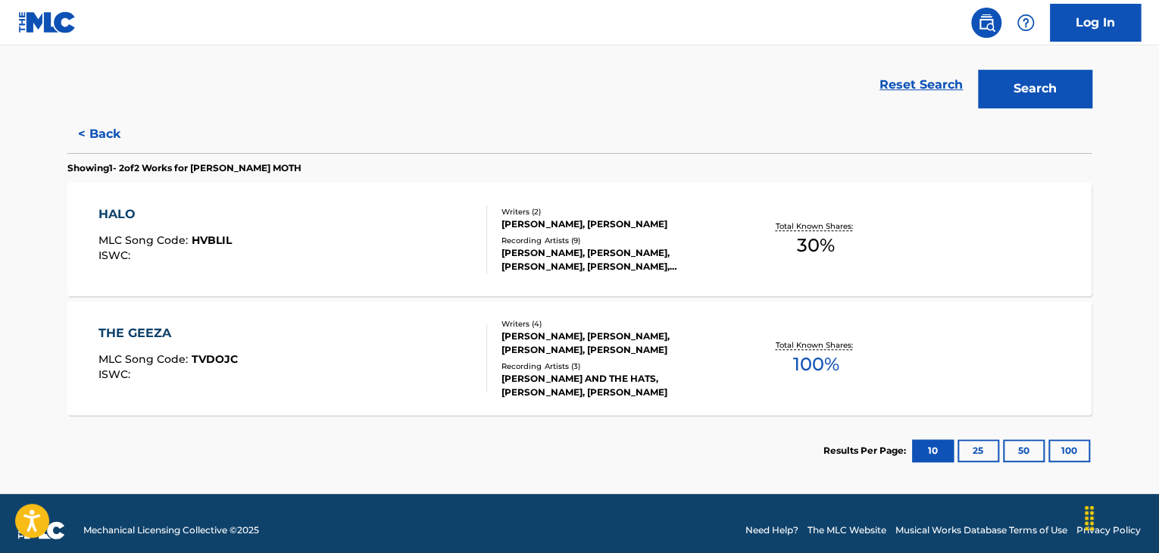
scroll to position [342, 0]
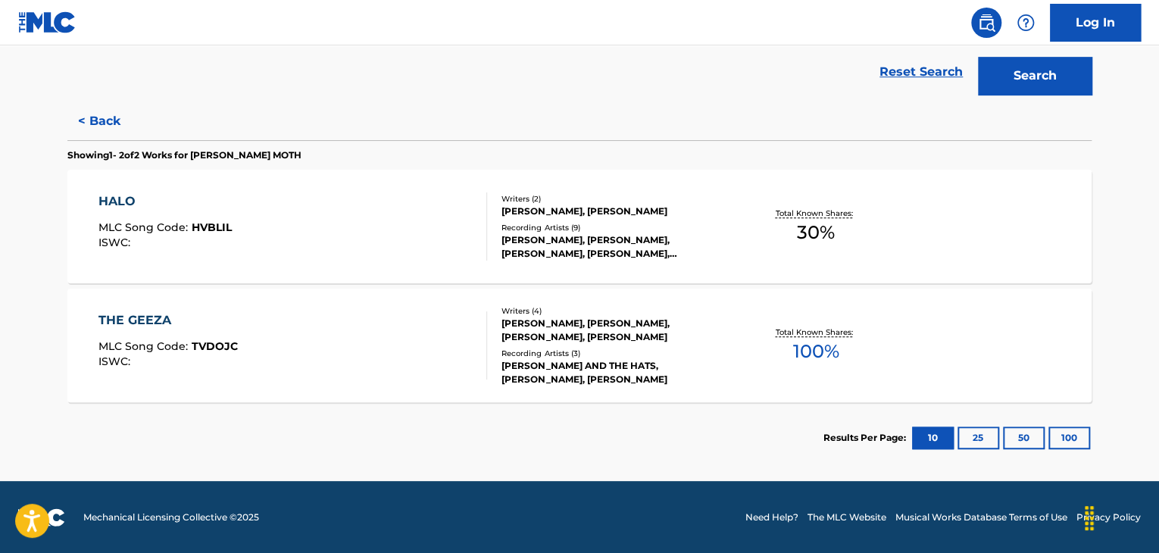
click at [338, 333] on div "THE GEEZA MLC Song Code : TVDOJC ISWC :" at bounding box center [292, 345] width 389 height 68
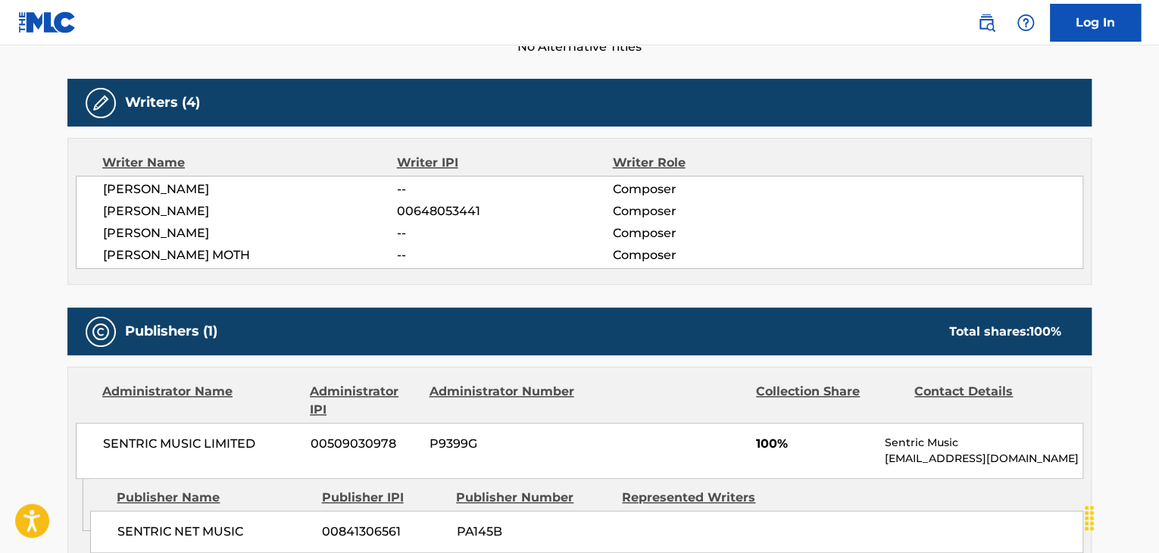
click at [194, 436] on span "SENTRIC MUSIC LIMITED" at bounding box center [201, 444] width 196 height 18
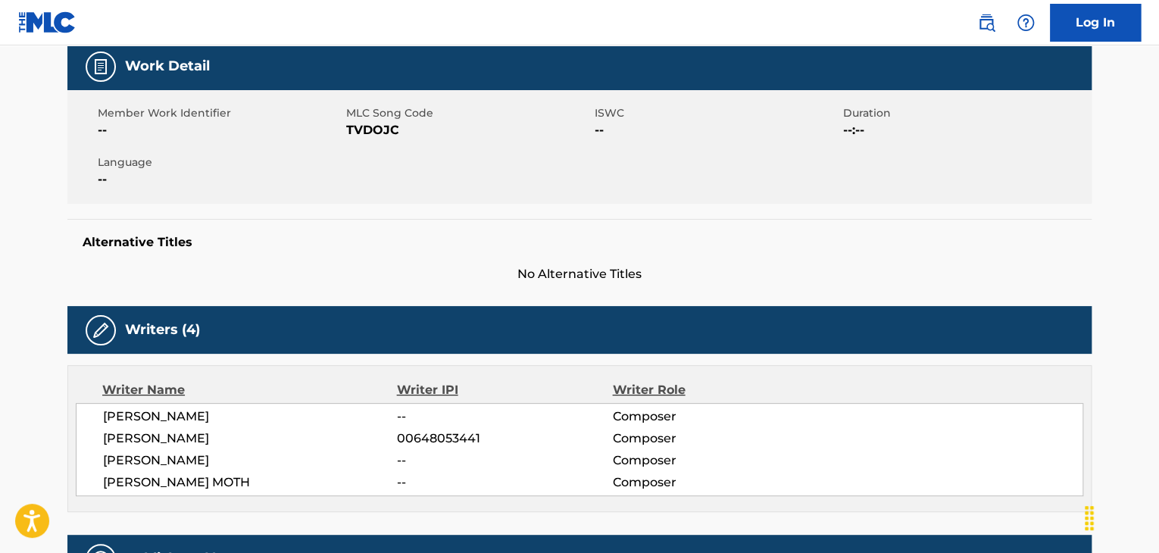
click at [364, 130] on span "TVDOJC" at bounding box center [468, 130] width 245 height 18
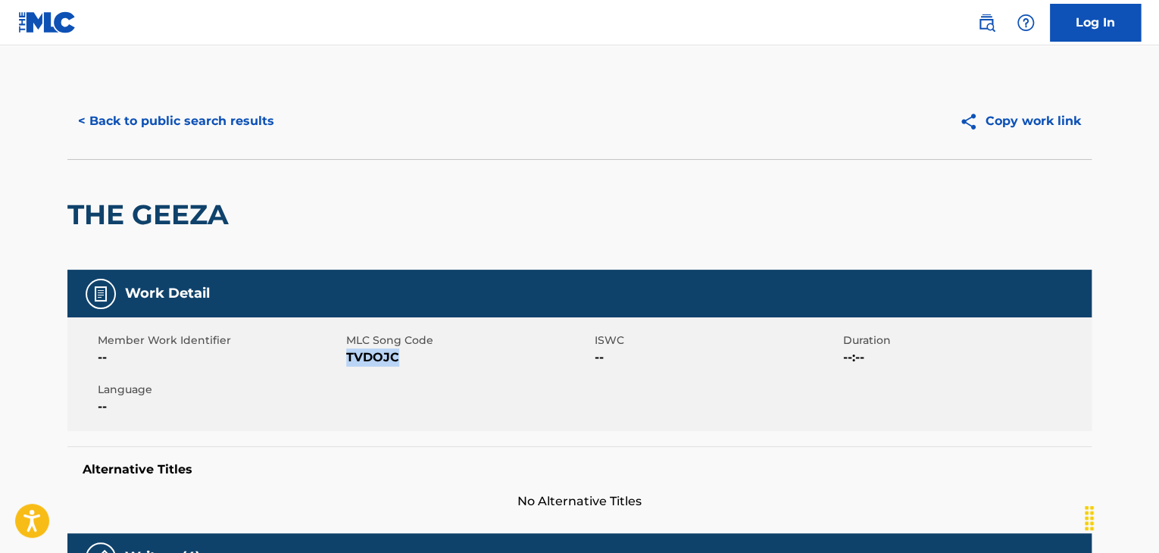
click at [211, 136] on button "< Back to public search results" at bounding box center [175, 121] width 217 height 38
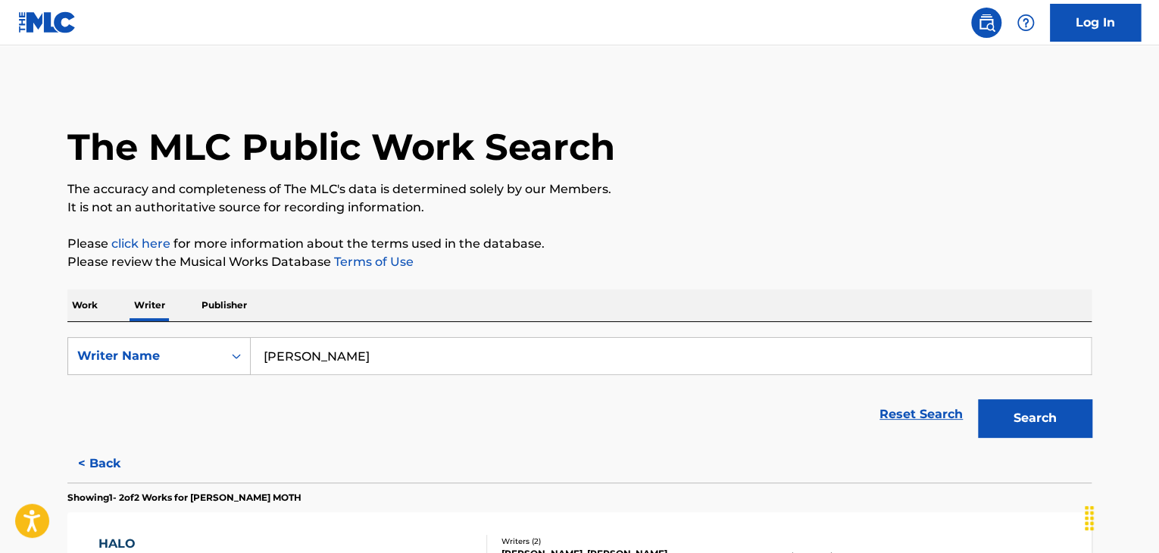
click at [324, 364] on input "[PERSON_NAME]" at bounding box center [671, 356] width 840 height 36
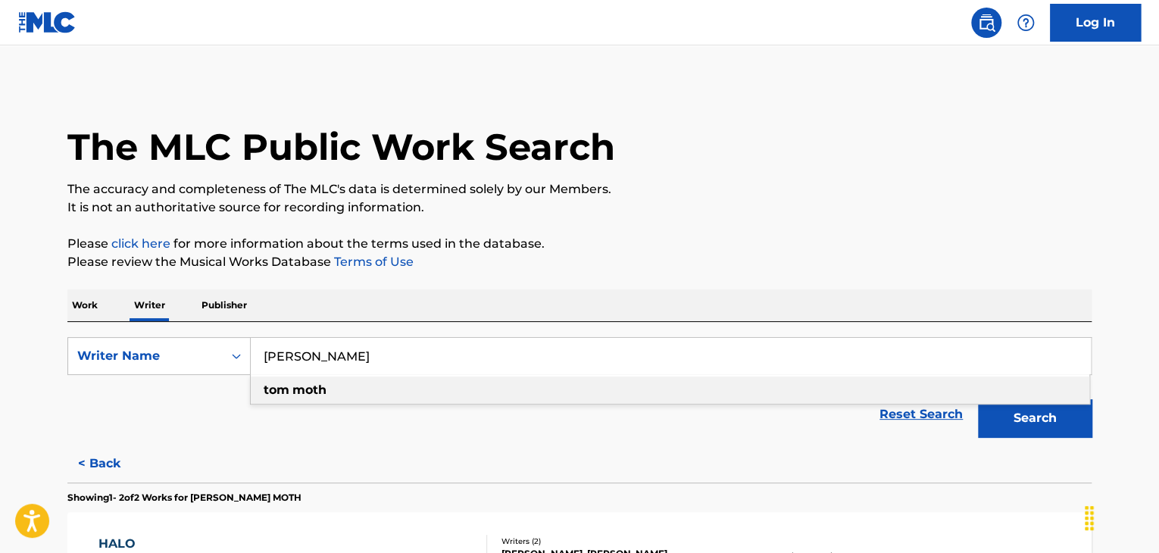
paste input "[PERSON_NAME]"
type input "[PERSON_NAME]"
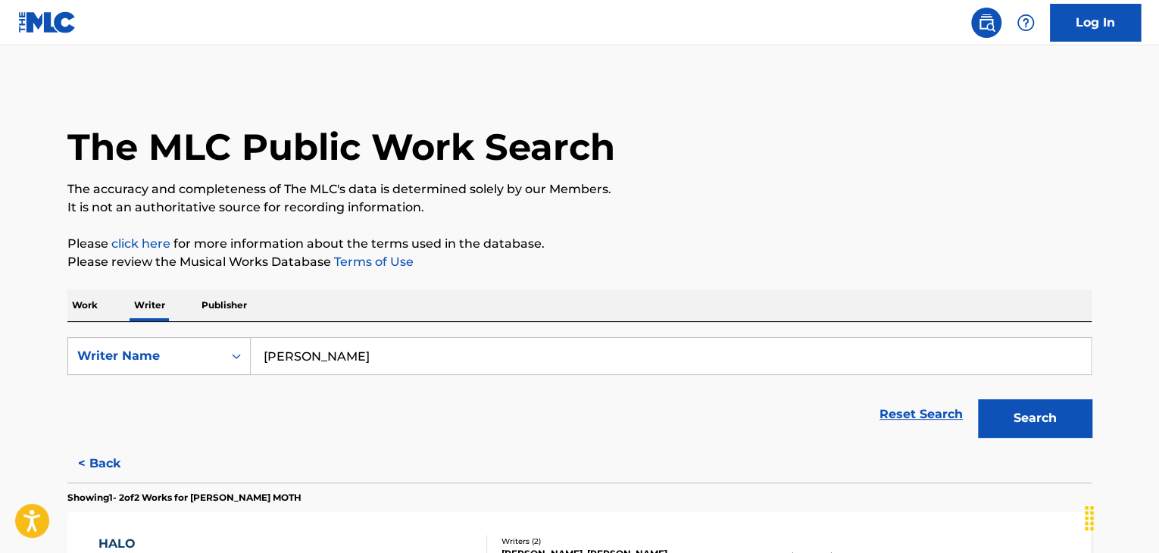
click at [770, 246] on p "Please click here for more information about the terms used in the database." at bounding box center [579, 244] width 1024 height 18
click at [1029, 427] on button "Search" at bounding box center [1035, 418] width 114 height 38
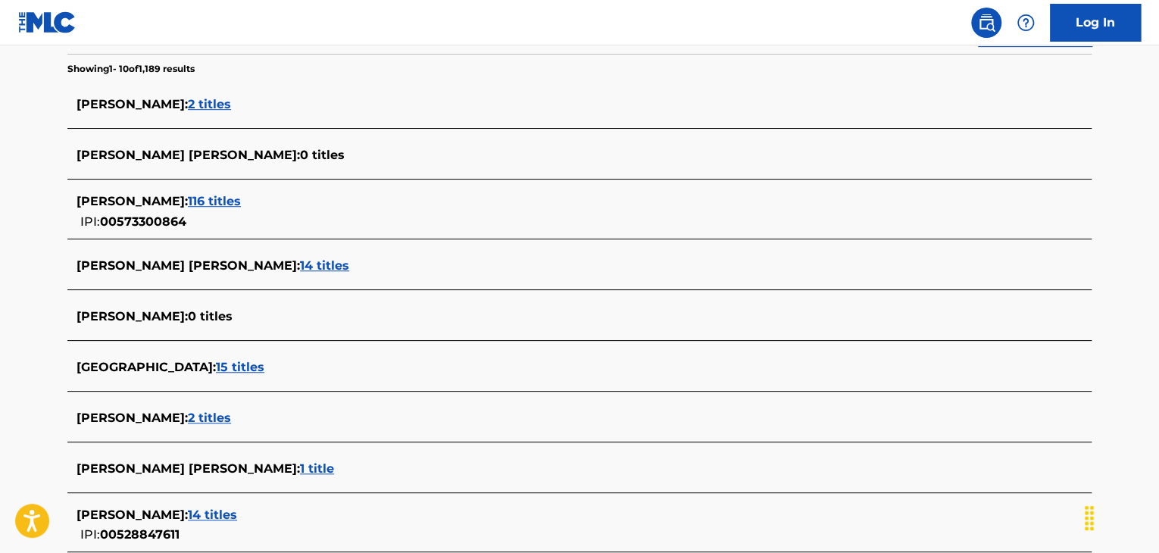
scroll to position [372, 0]
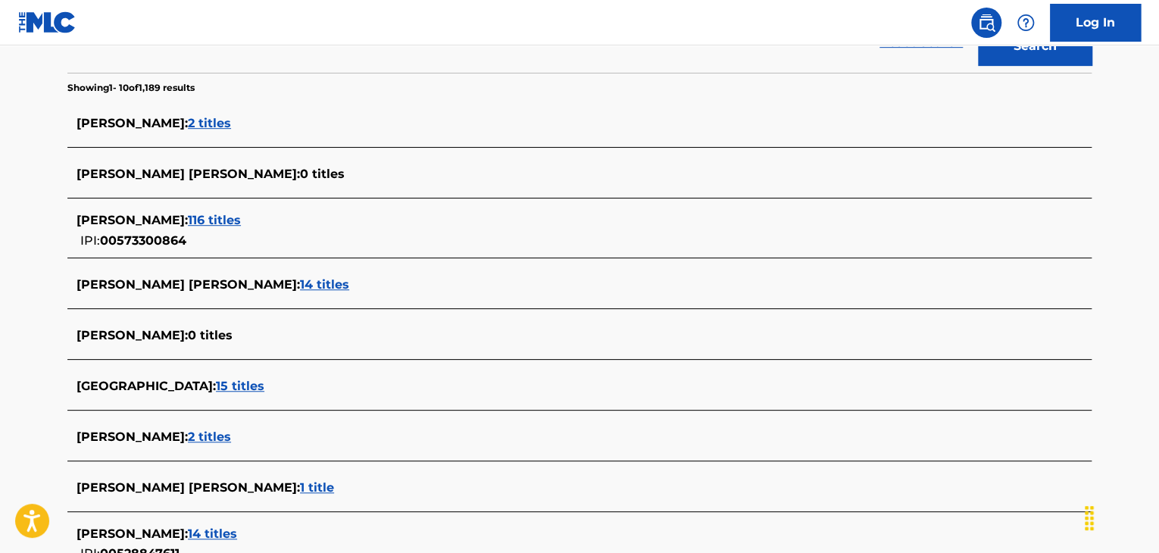
click at [223, 219] on span "116 titles" at bounding box center [214, 220] width 53 height 14
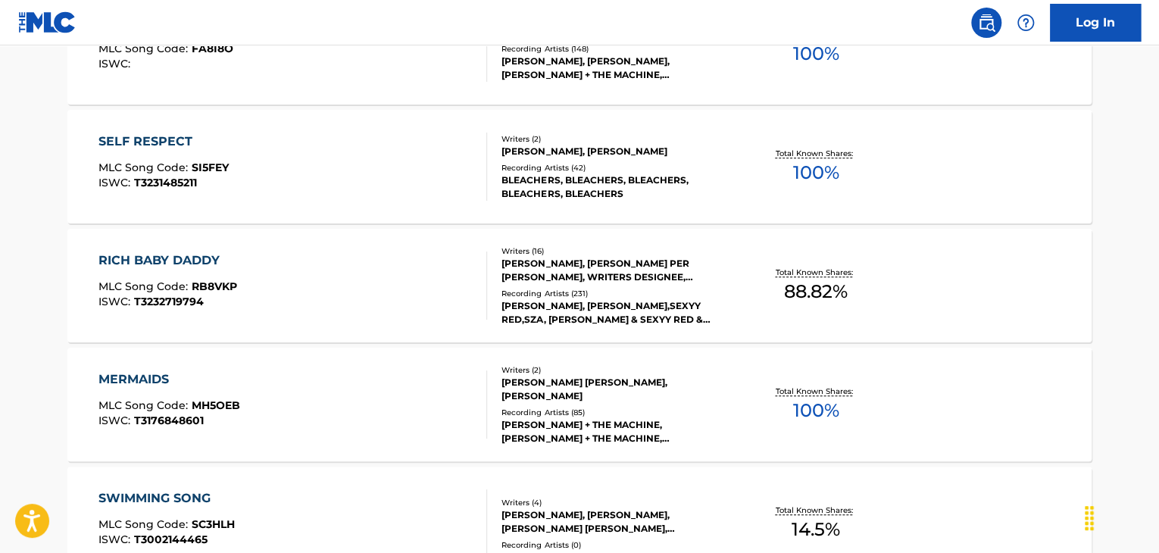
scroll to position [524, 0]
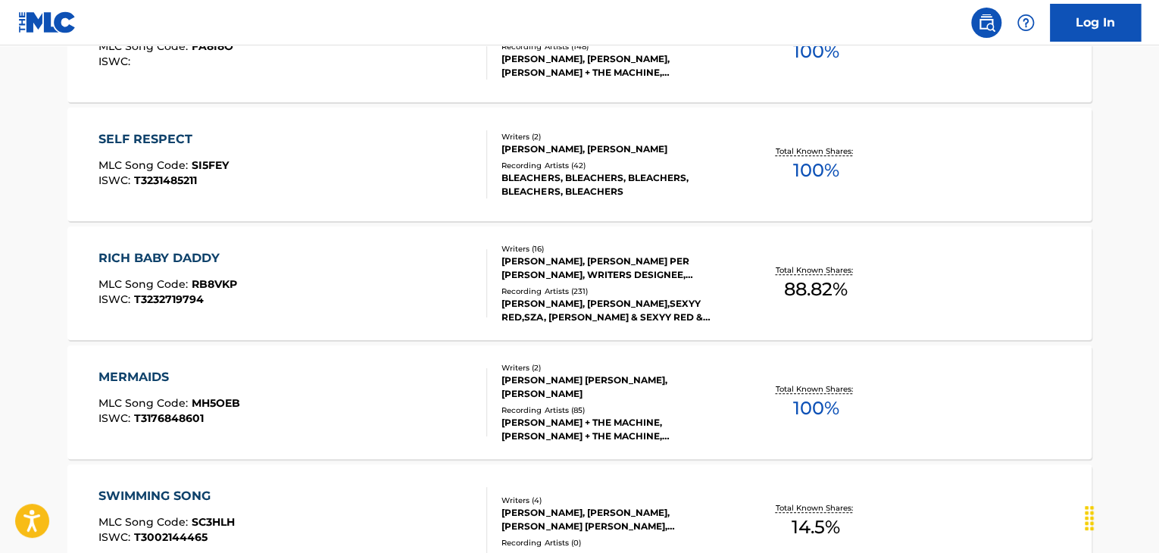
click at [394, 170] on div "SELF RESPECT MLC Song Code : SI5FEY ISWC : T3231485211" at bounding box center [292, 164] width 389 height 68
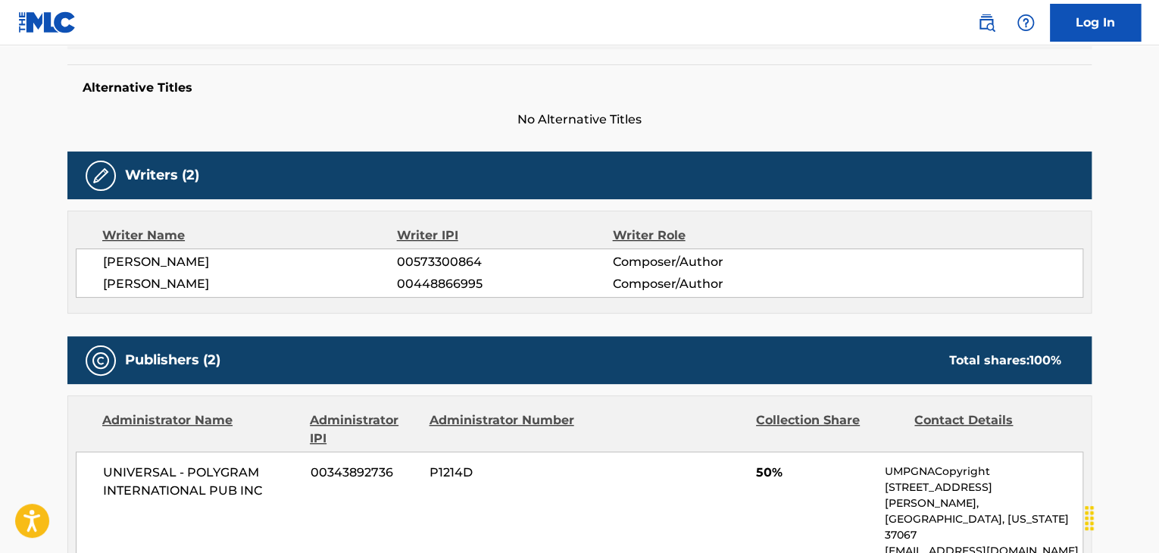
scroll to position [379, 0]
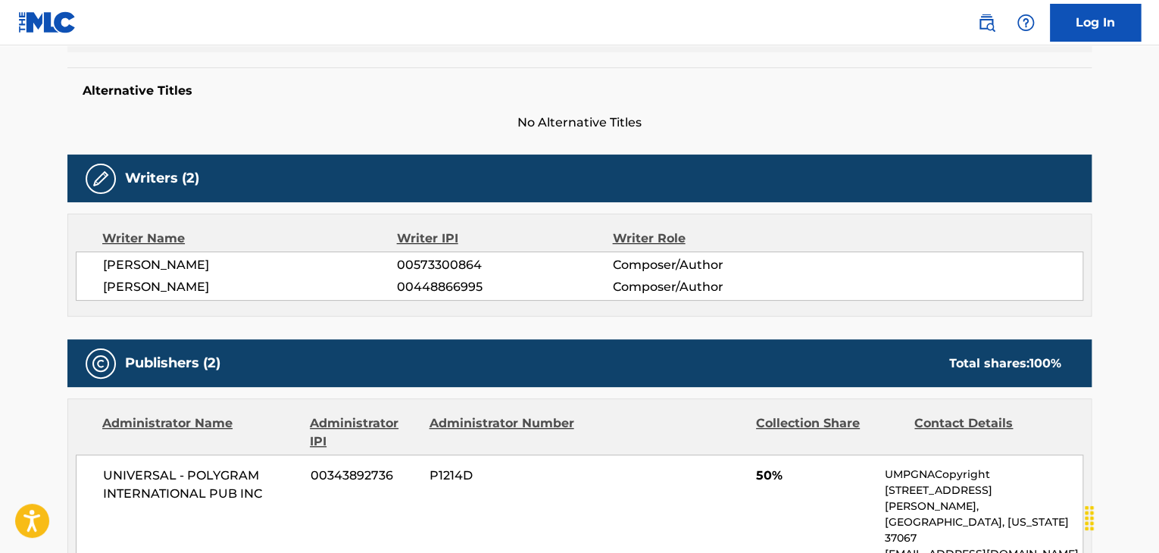
click at [160, 269] on span "[PERSON_NAME]" at bounding box center [250, 265] width 294 height 18
click at [402, 270] on span "00573300864" at bounding box center [504, 265] width 215 height 18
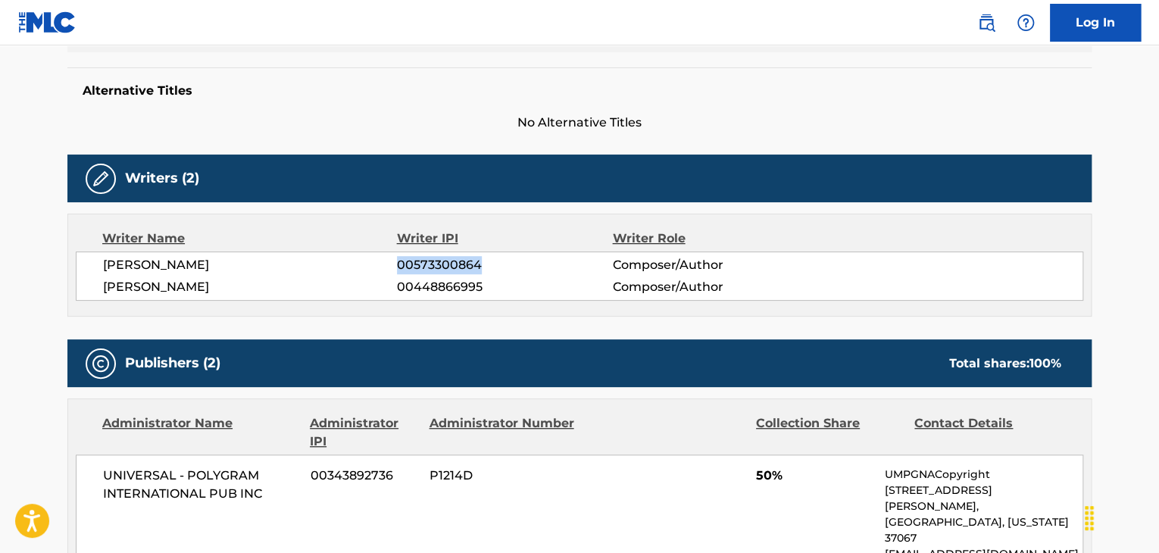
click at [402, 270] on span "00573300864" at bounding box center [504, 265] width 215 height 18
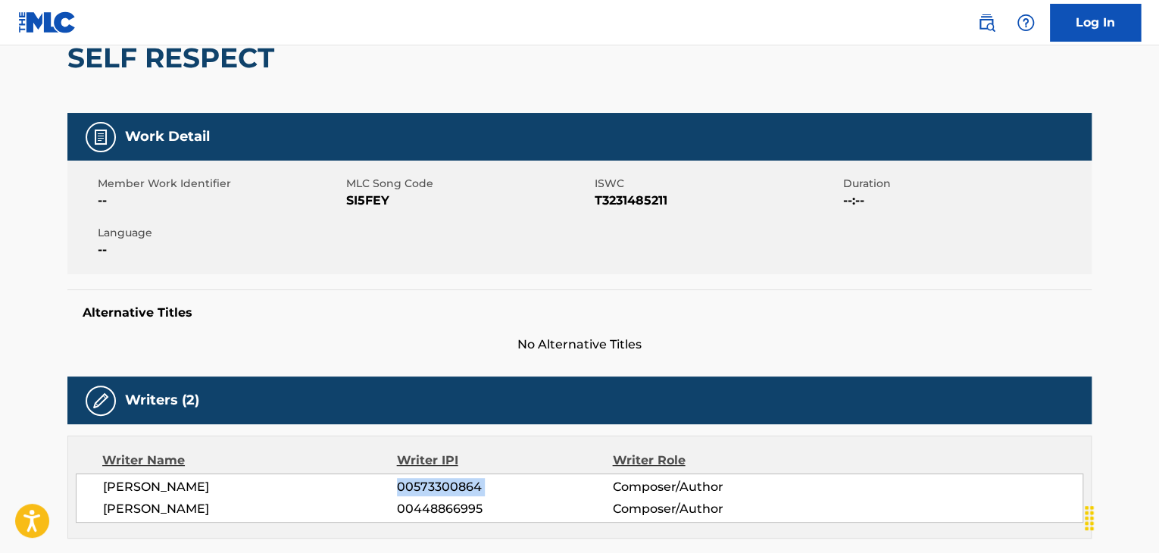
scroll to position [76, 0]
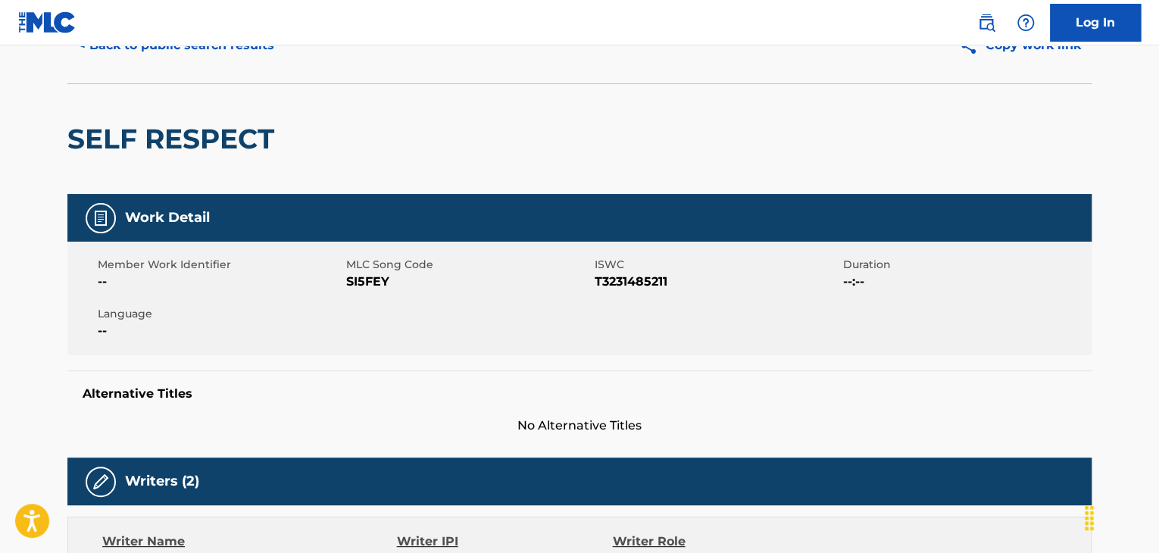
click at [370, 289] on span "SI5FEY" at bounding box center [468, 282] width 245 height 18
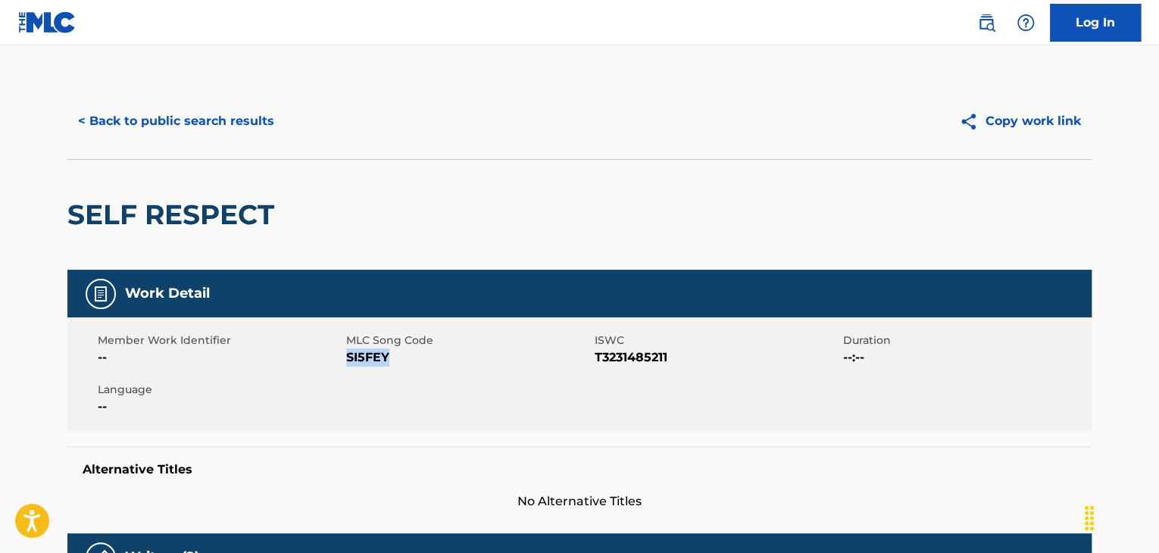
scroll to position [0, 0]
click at [180, 131] on button "< Back to public search results" at bounding box center [175, 121] width 217 height 38
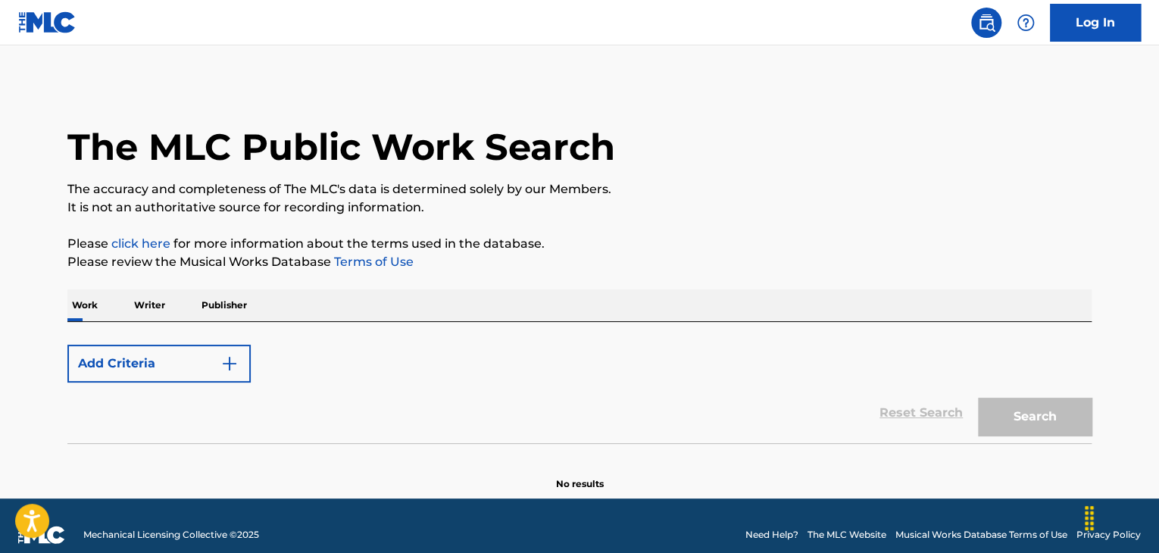
scroll to position [18, 0]
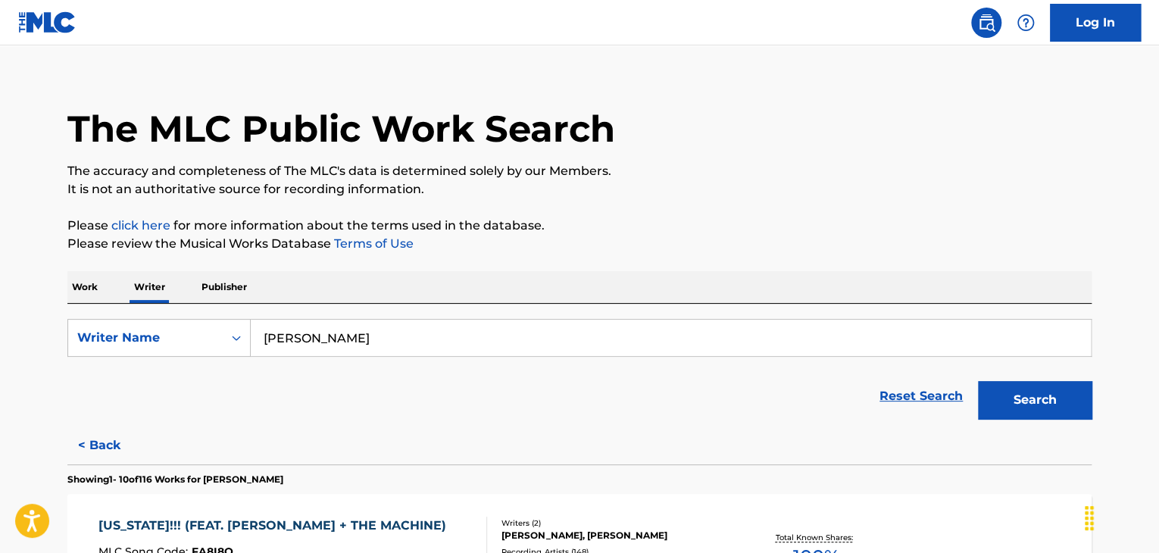
click at [93, 291] on p "Work" at bounding box center [84, 287] width 35 height 32
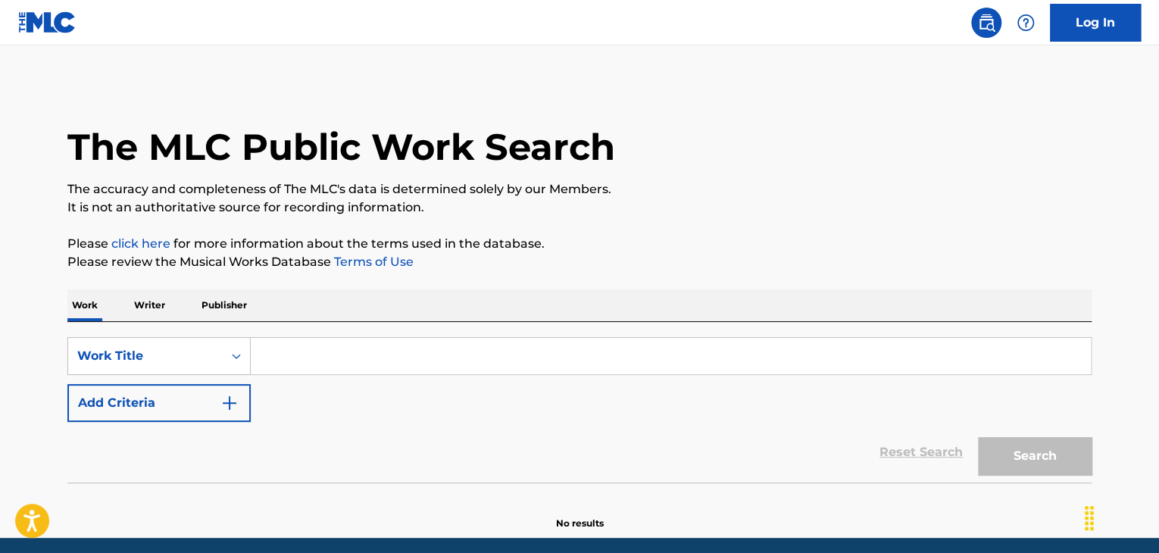
click at [309, 340] on input "Search Form" at bounding box center [671, 356] width 840 height 36
paste input "6 Lieder de [PERSON_NAME]: III. Ave [PERSON_NAME]"
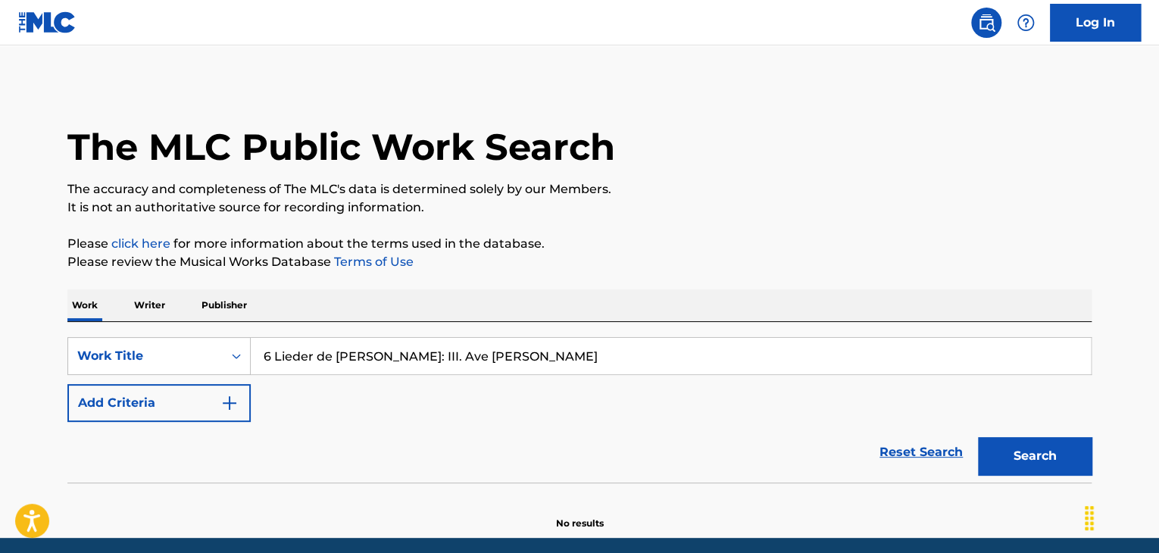
type input "6 Lieder de [PERSON_NAME]: III. Ave [PERSON_NAME]"
click at [999, 464] on button "Search" at bounding box center [1035, 456] width 114 height 38
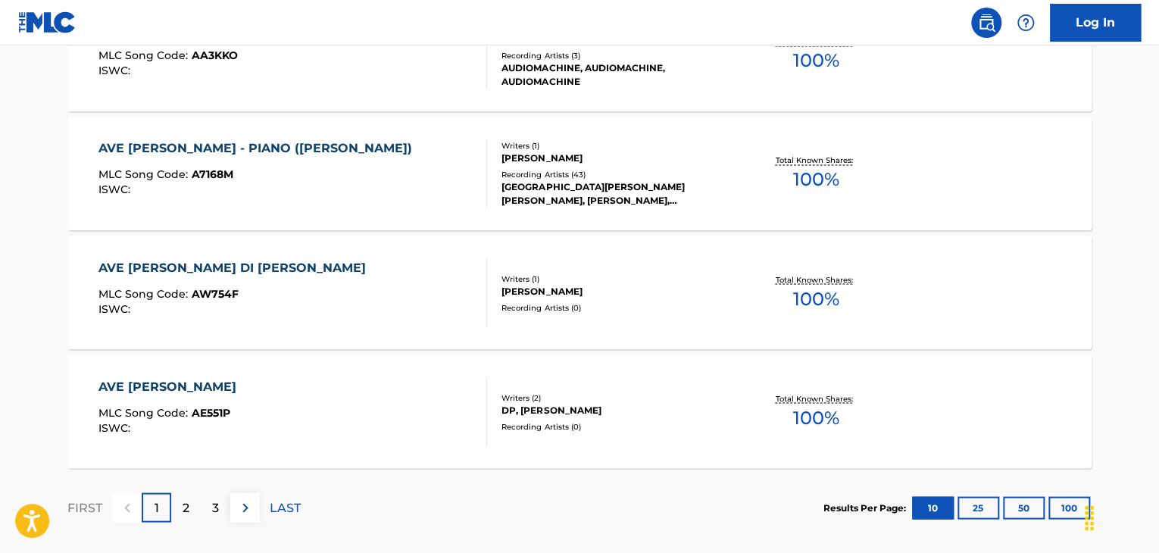
scroll to position [1243, 0]
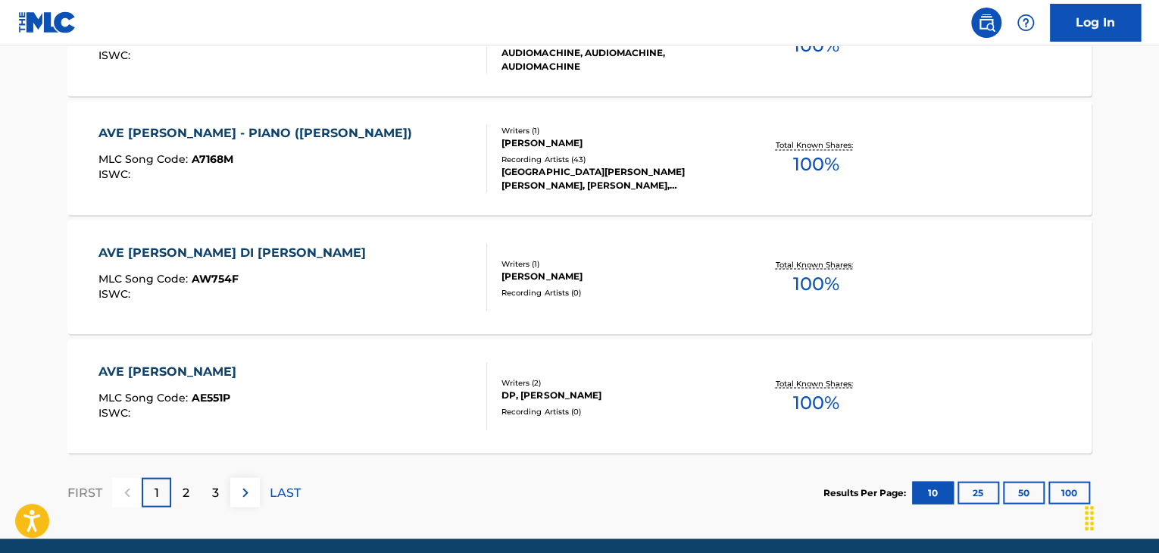
click at [355, 260] on div "AVE [PERSON_NAME] DI [PERSON_NAME] MLC Song Code : AW754F ISWC :" at bounding box center [292, 277] width 389 height 68
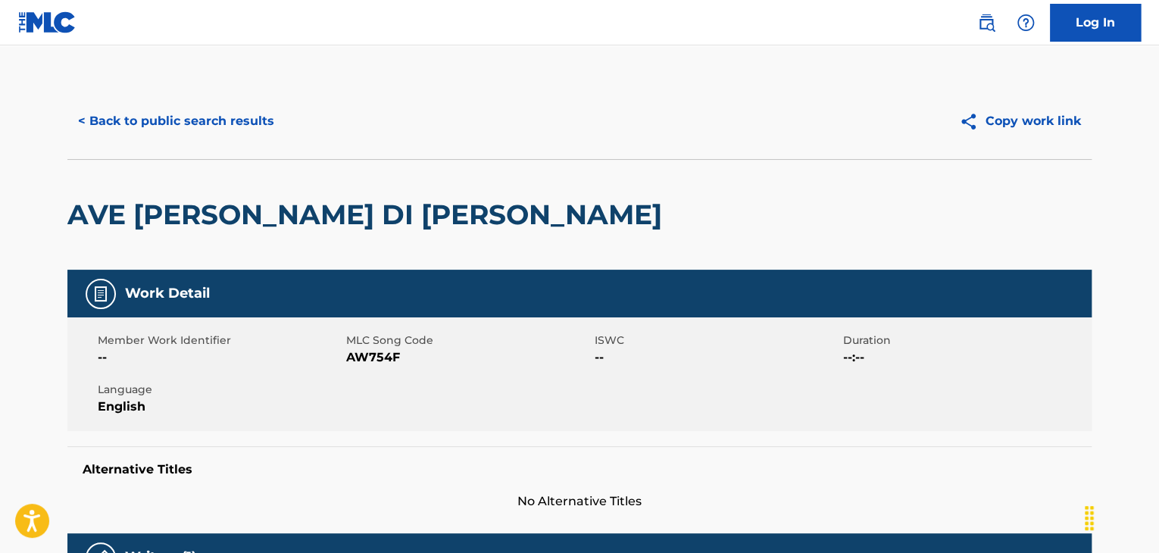
click at [159, 222] on h2 "AVE [PERSON_NAME] DI [PERSON_NAME]" at bounding box center [368, 215] width 602 height 34
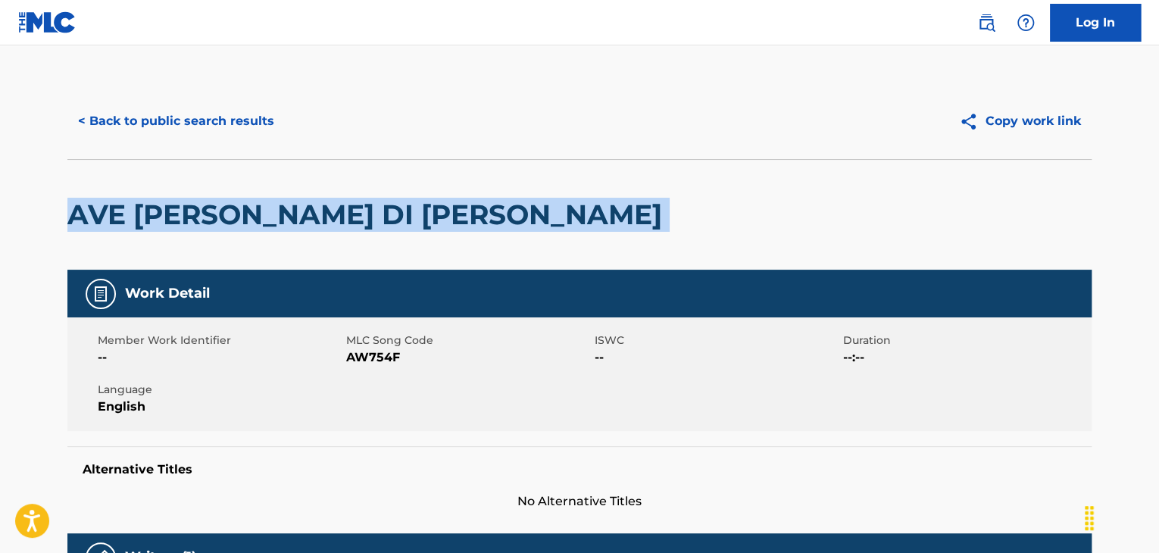
click at [159, 222] on h2 "AVE [PERSON_NAME] DI [PERSON_NAME]" at bounding box center [368, 215] width 602 height 34
click at [167, 104] on button "< Back to public search results" at bounding box center [175, 121] width 217 height 38
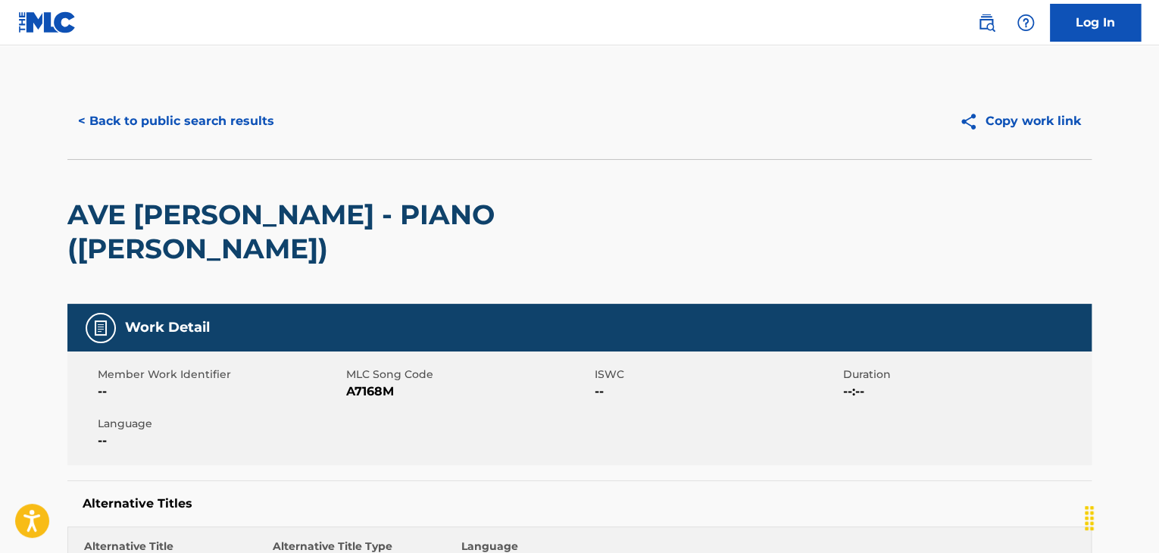
click at [192, 128] on button "< Back to public search results" at bounding box center [175, 121] width 217 height 38
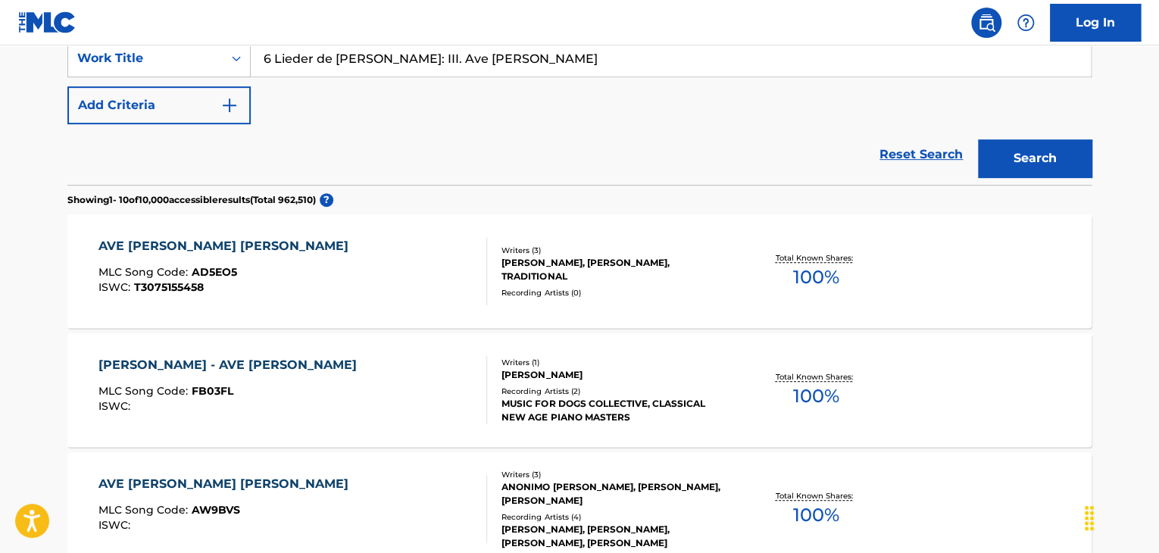
scroll to position [146, 0]
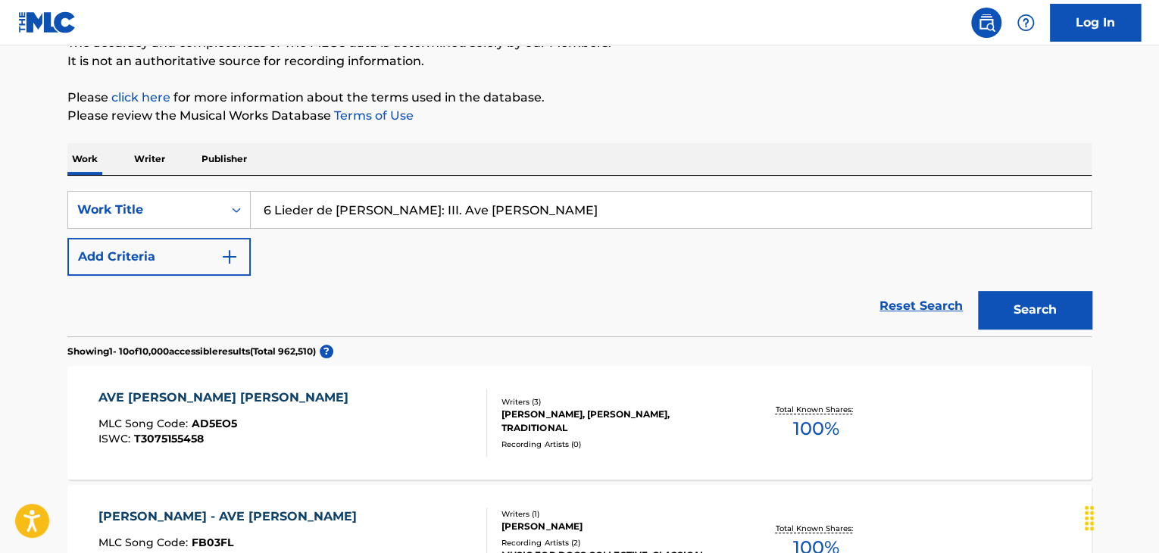
click at [142, 160] on p "Writer" at bounding box center [150, 159] width 40 height 32
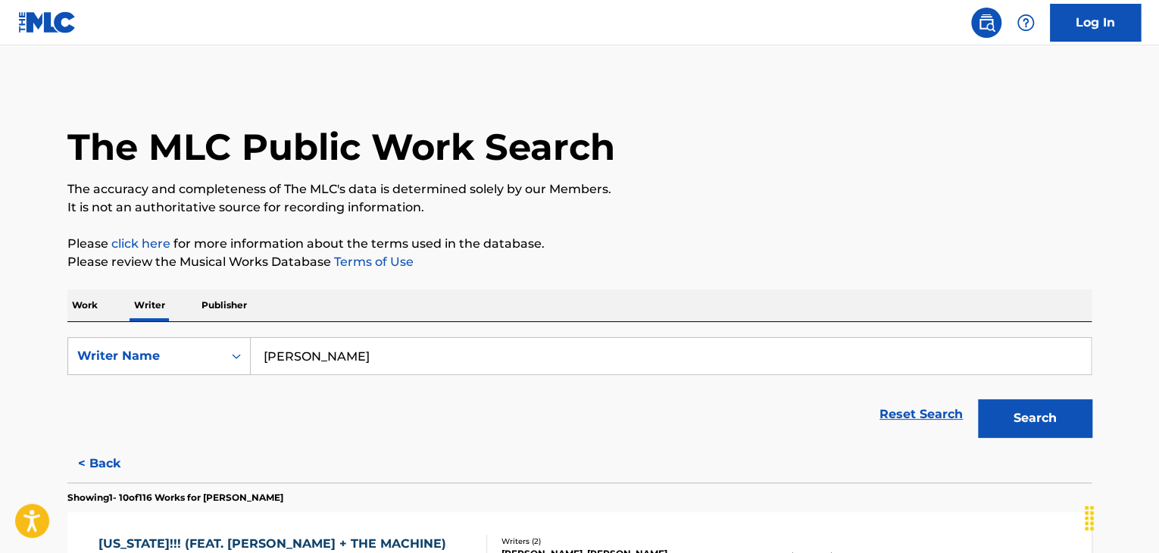
click at [290, 346] on input "[PERSON_NAME]" at bounding box center [671, 356] width 840 height 36
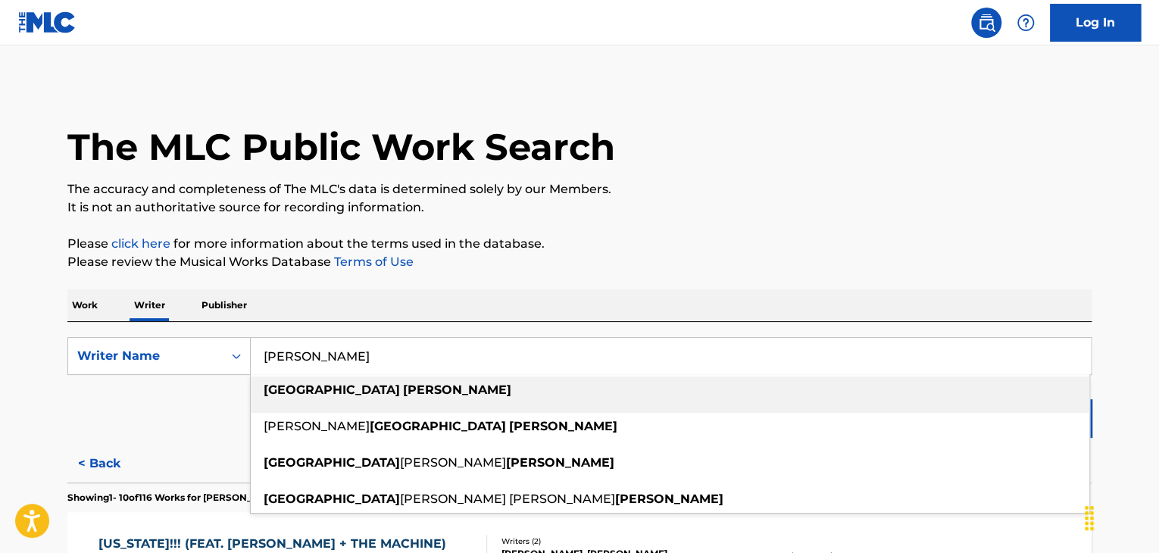
paste input "Dead People Watch Me In My Sleep and I Caught It On Camera"
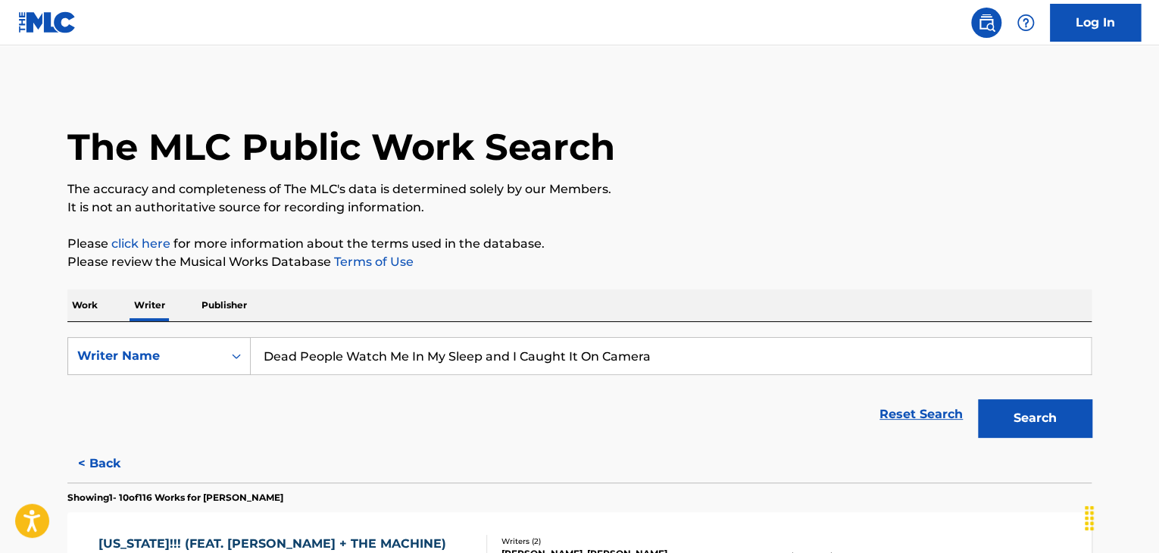
type input "Dead People Watch Me In My Sleep and I Caught It On Camera"
click at [994, 173] on div "The MLC Public Work Search" at bounding box center [579, 138] width 1024 height 111
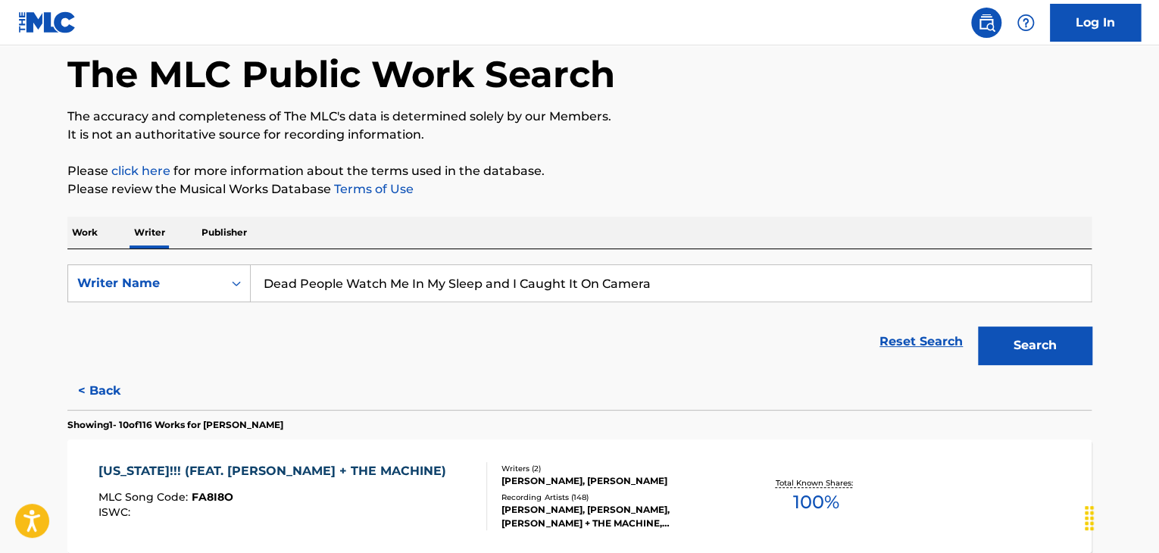
scroll to position [76, 0]
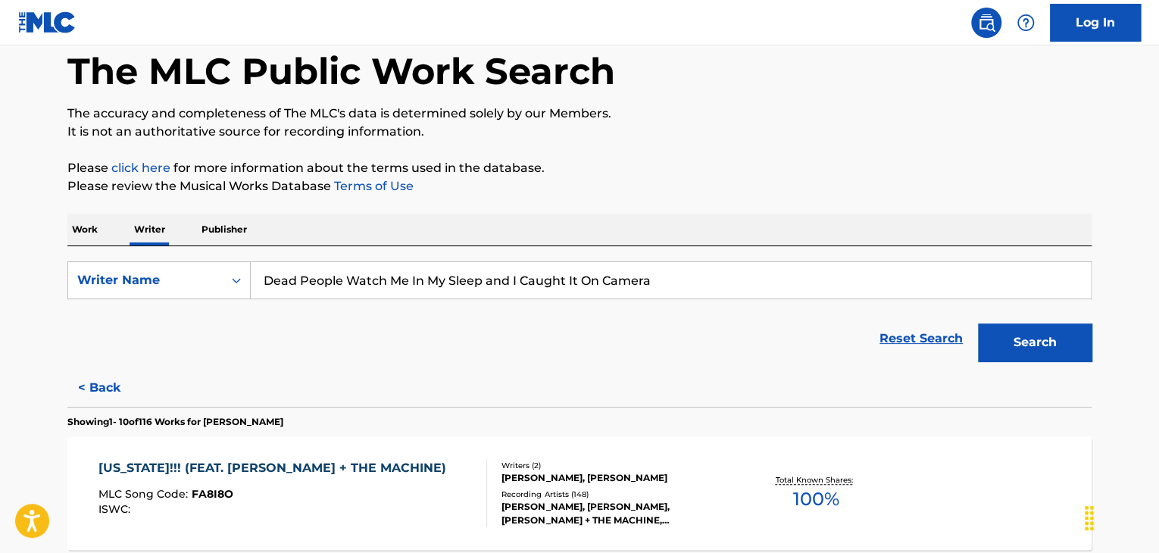
click at [77, 235] on p "Work" at bounding box center [84, 230] width 35 height 32
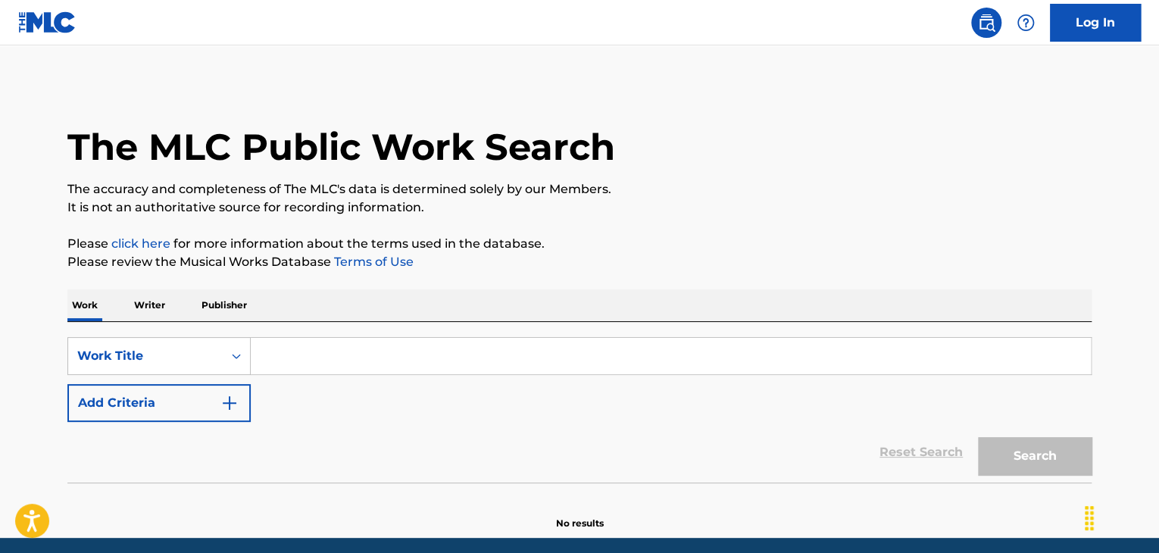
click at [296, 355] on input "Search Form" at bounding box center [671, 356] width 840 height 36
paste input "Dead People Watch Me In My Sleep and I Caught It On Camera"
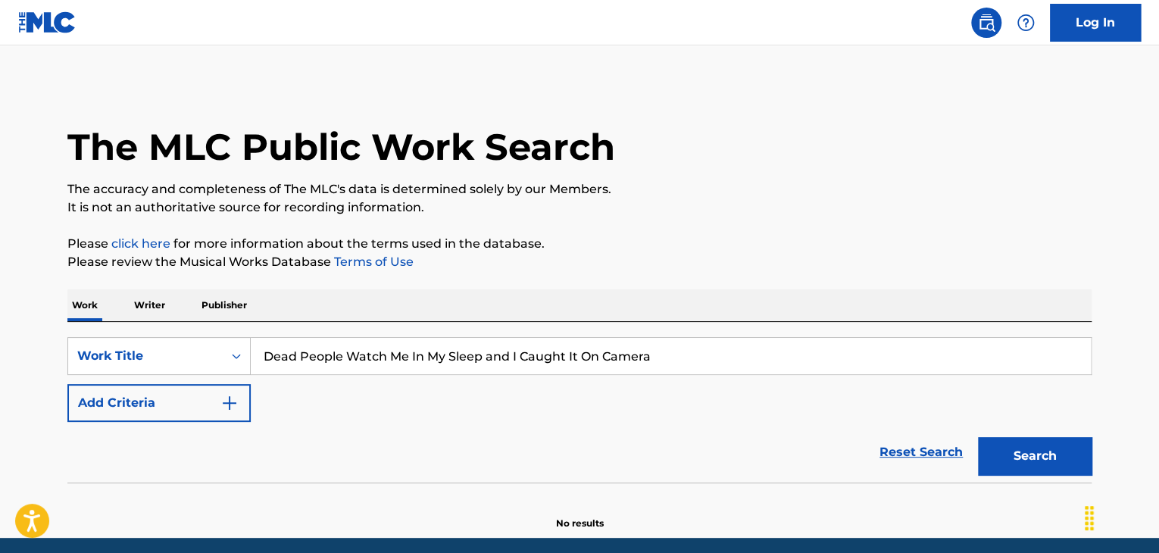
type input "Dead People Watch Me In My Sleep and I Caught It On Camera"
click at [1011, 445] on button "Search" at bounding box center [1035, 456] width 114 height 38
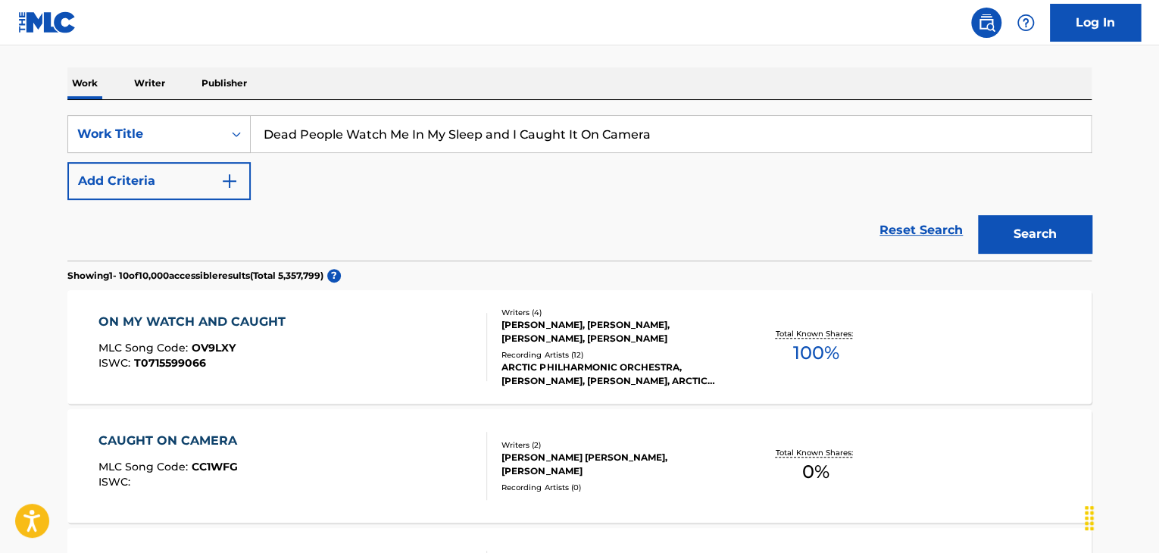
scroll to position [183, 0]
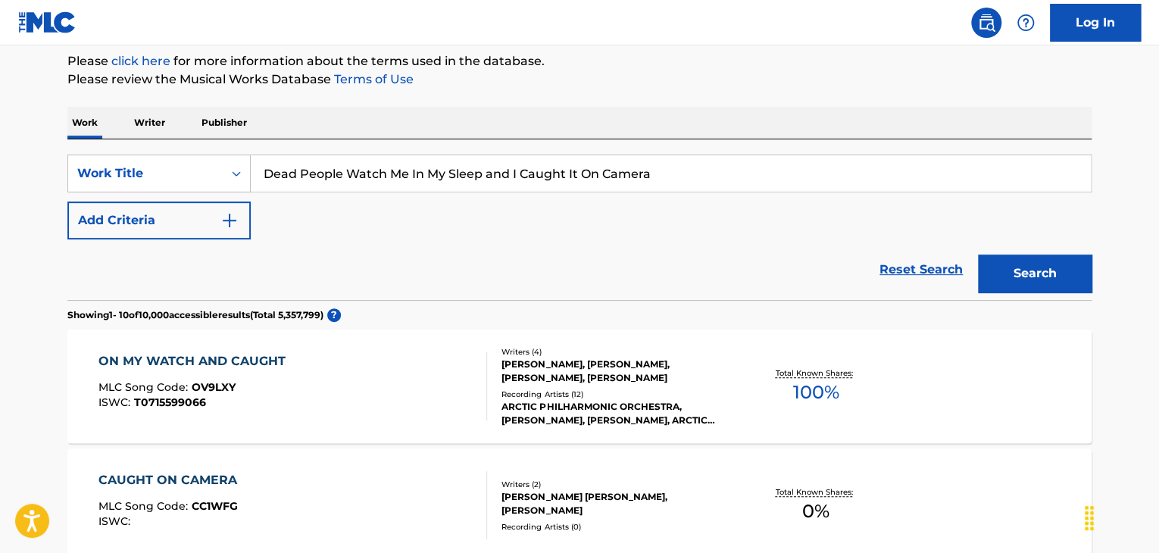
click at [321, 179] on input "Dead People Watch Me In My Sleep and I Caught It On Camera" at bounding box center [671, 173] width 840 height 36
click at [162, 122] on p "Writer" at bounding box center [150, 123] width 40 height 32
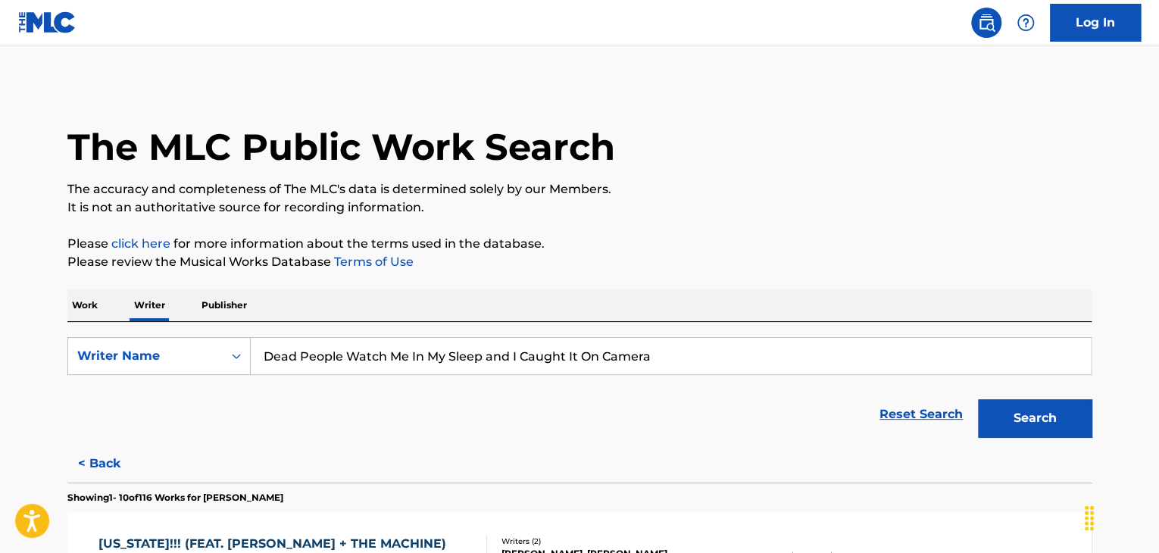
click at [402, 366] on input "Dead People Watch Me In My Sleep and I Caught It On Camera" at bounding box center [671, 356] width 840 height 36
paste input "[PERSON_NAME]"
click at [1024, 422] on button "Search" at bounding box center [1035, 418] width 114 height 38
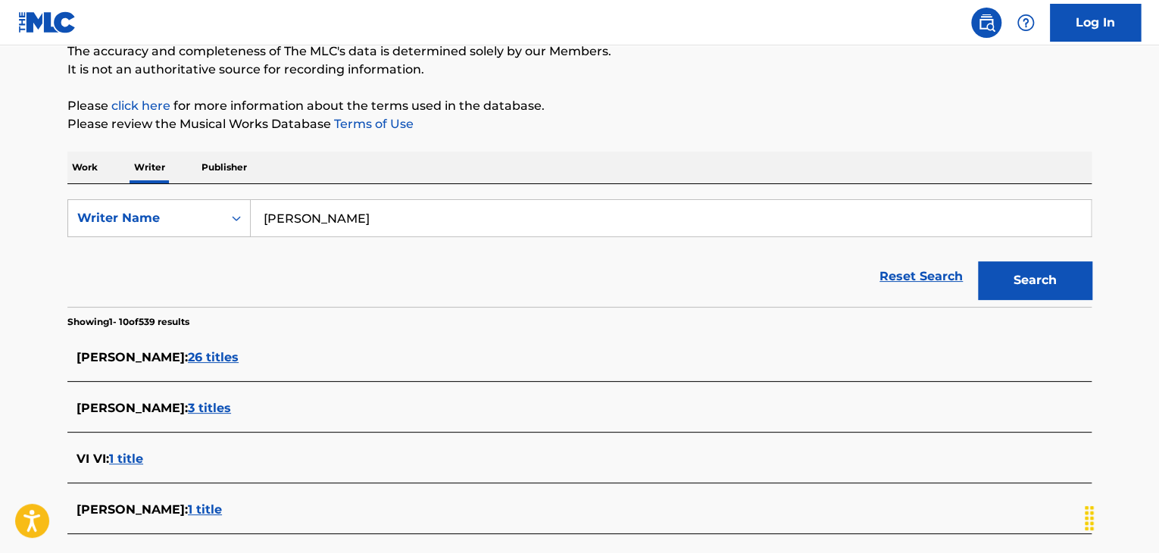
scroll to position [60, 0]
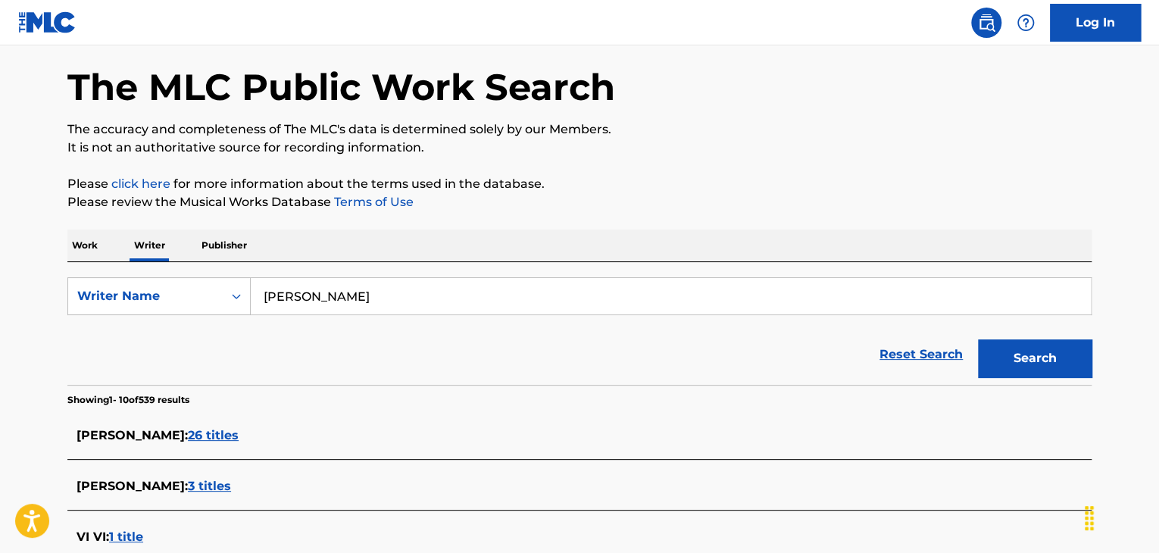
drag, startPoint x: 312, startPoint y: 298, endPoint x: 406, endPoint y: 292, distance: 94.1
click at [406, 292] on input "[PERSON_NAME]" at bounding box center [671, 296] width 840 height 36
click at [978, 339] on button "Search" at bounding box center [1035, 358] width 114 height 38
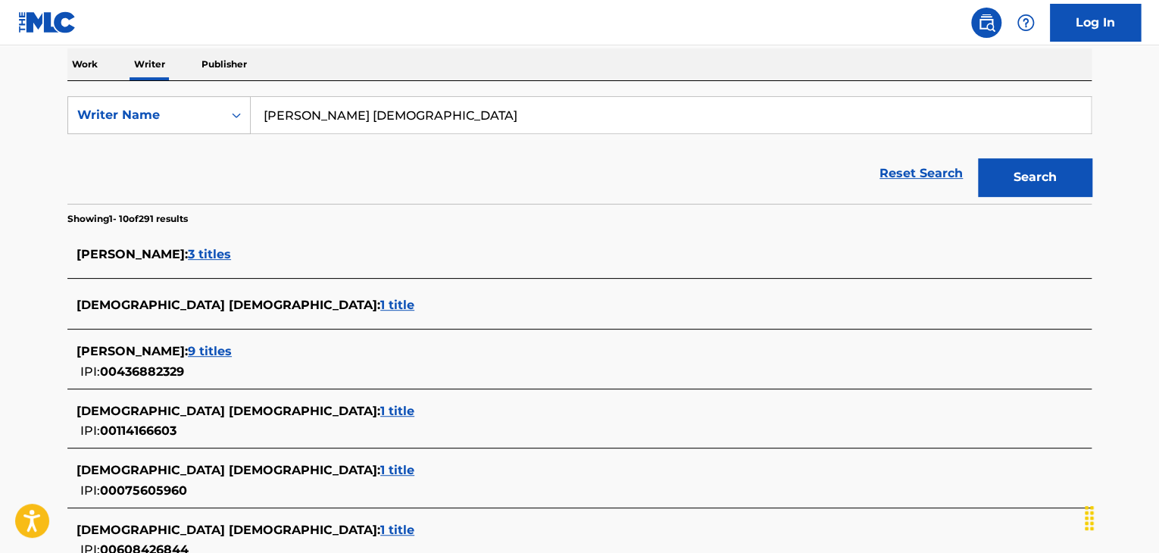
scroll to position [136, 0]
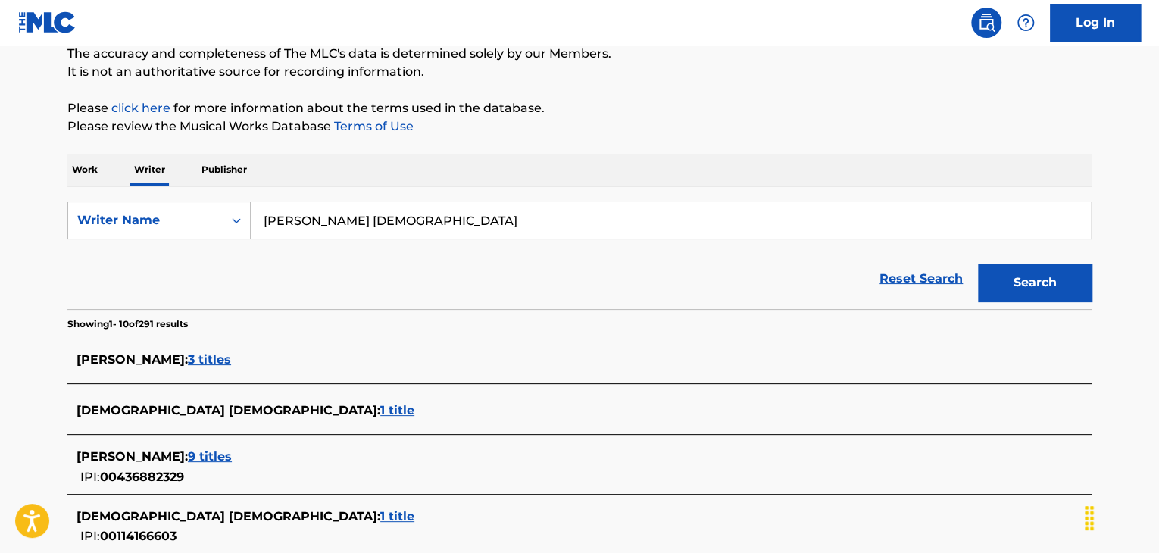
drag, startPoint x: 305, startPoint y: 220, endPoint x: 358, endPoint y: 218, distance: 52.3
click at [358, 218] on input "[PERSON_NAME] [DEMOGRAPHIC_DATA]" at bounding box center [671, 220] width 840 height 36
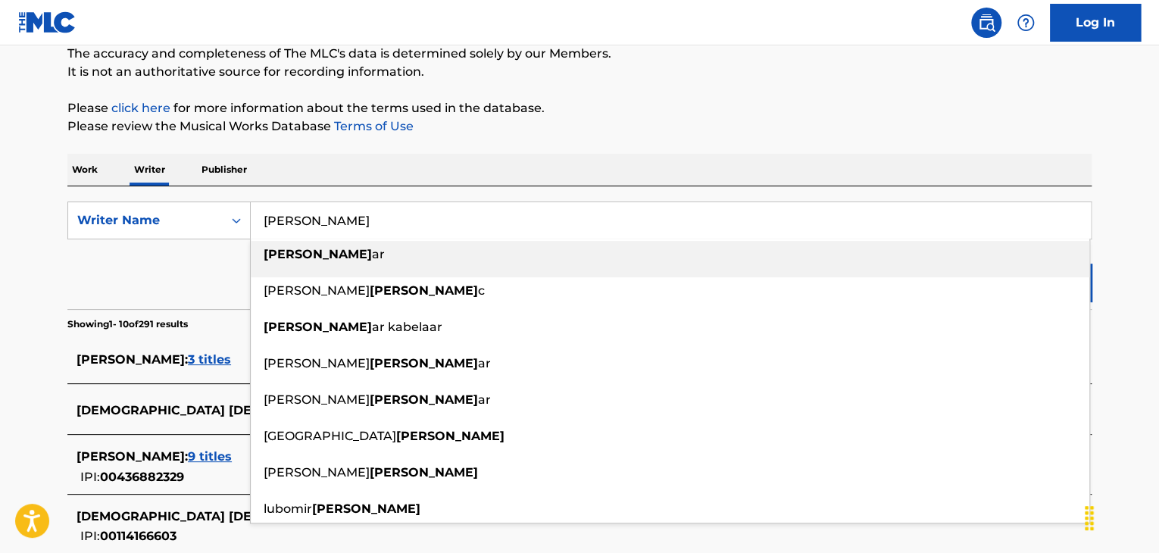
click at [262, 222] on input "[PERSON_NAME]" at bounding box center [671, 220] width 840 height 36
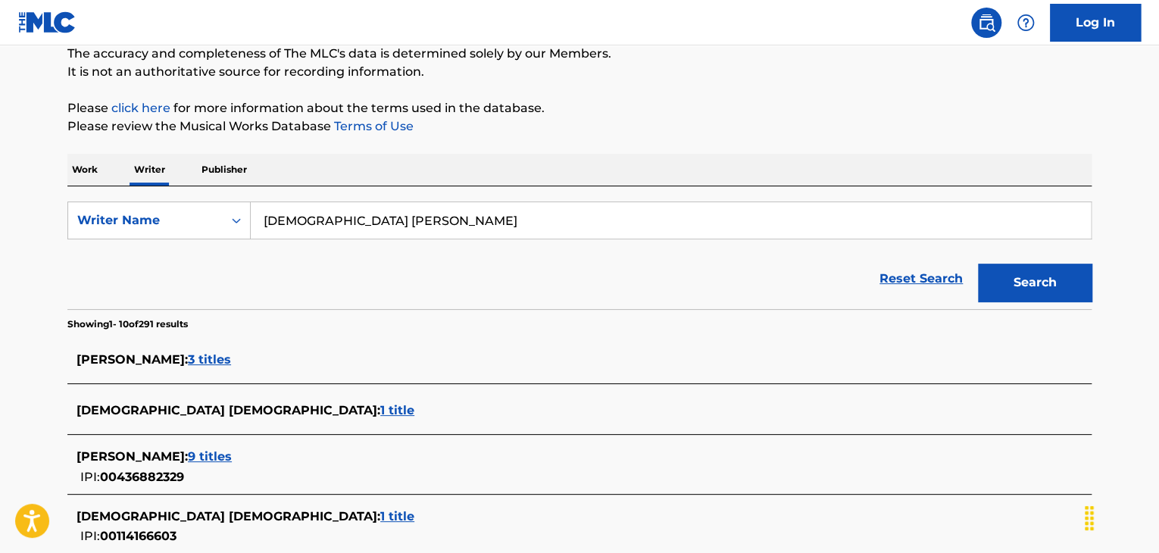
click at [978, 264] on button "Search" at bounding box center [1035, 283] width 114 height 38
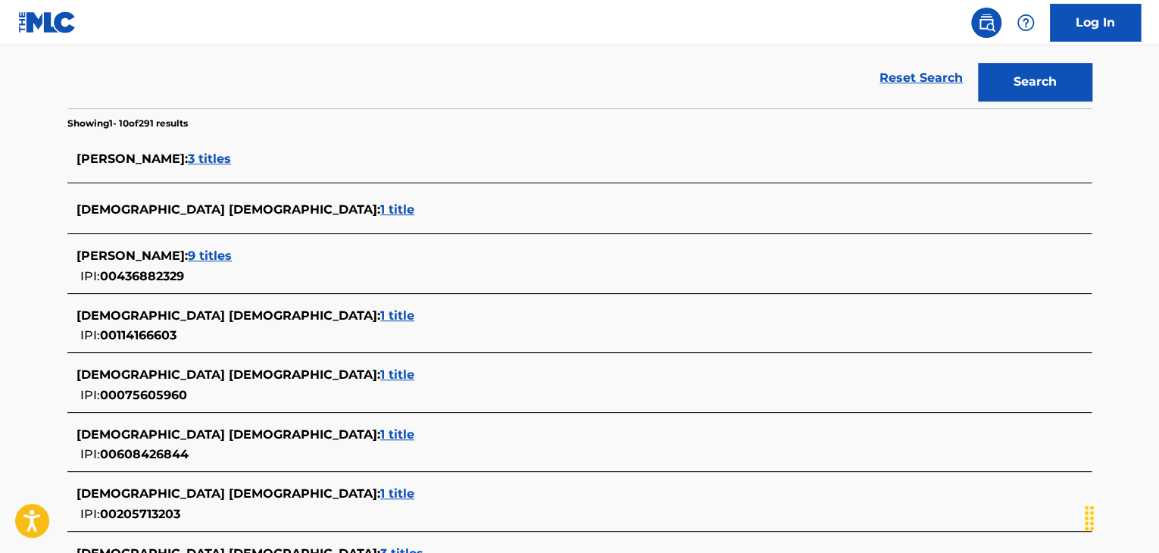
scroll to position [211, 0]
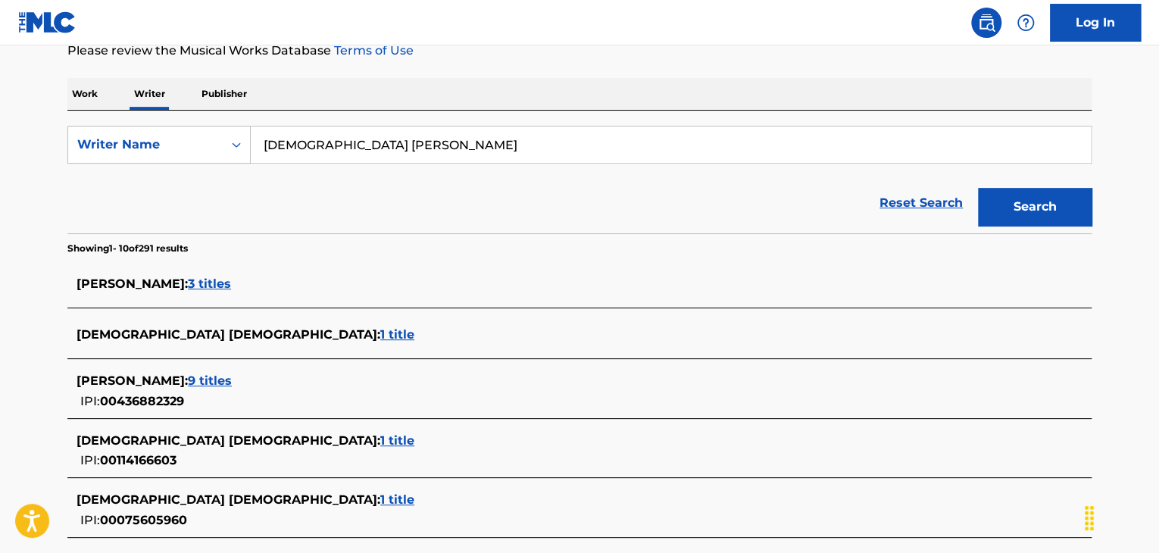
click at [324, 152] on input "[DEMOGRAPHIC_DATA] [PERSON_NAME]" at bounding box center [671, 145] width 840 height 36
click at [263, 180] on div "Reset Search Search" at bounding box center [579, 203] width 1024 height 61
click at [312, 156] on input "[DEMOGRAPHIC_DATA] [PERSON_NAME]" at bounding box center [671, 145] width 840 height 36
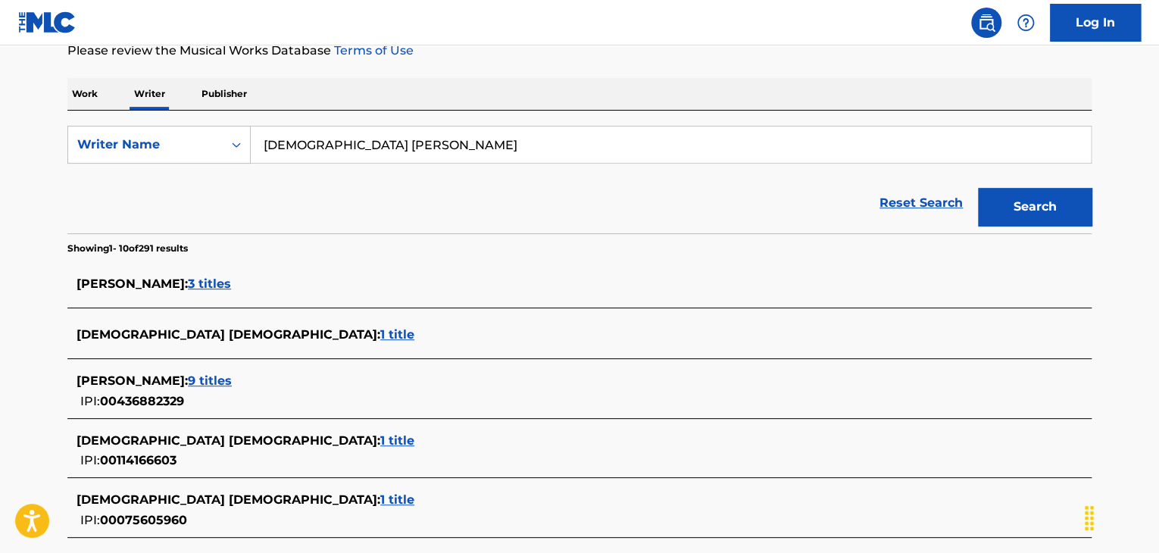
click at [312, 156] on input "[DEMOGRAPHIC_DATA] [PERSON_NAME]" at bounding box center [671, 145] width 840 height 36
paste input "Kabel"
type input "kabel kabel"
click at [1025, 204] on button "Search" at bounding box center [1035, 207] width 114 height 38
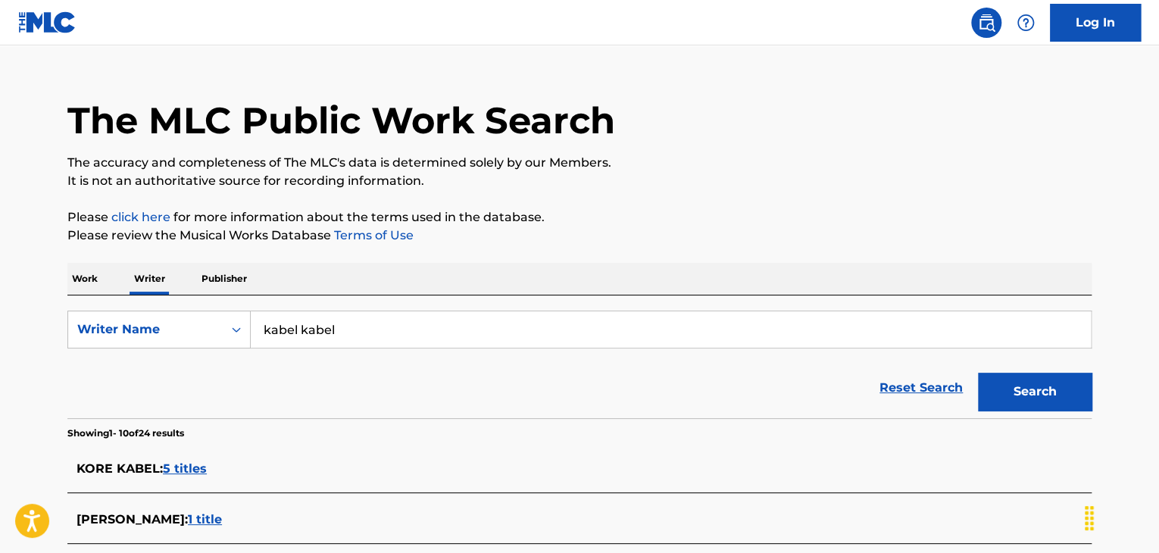
scroll to position [0, 0]
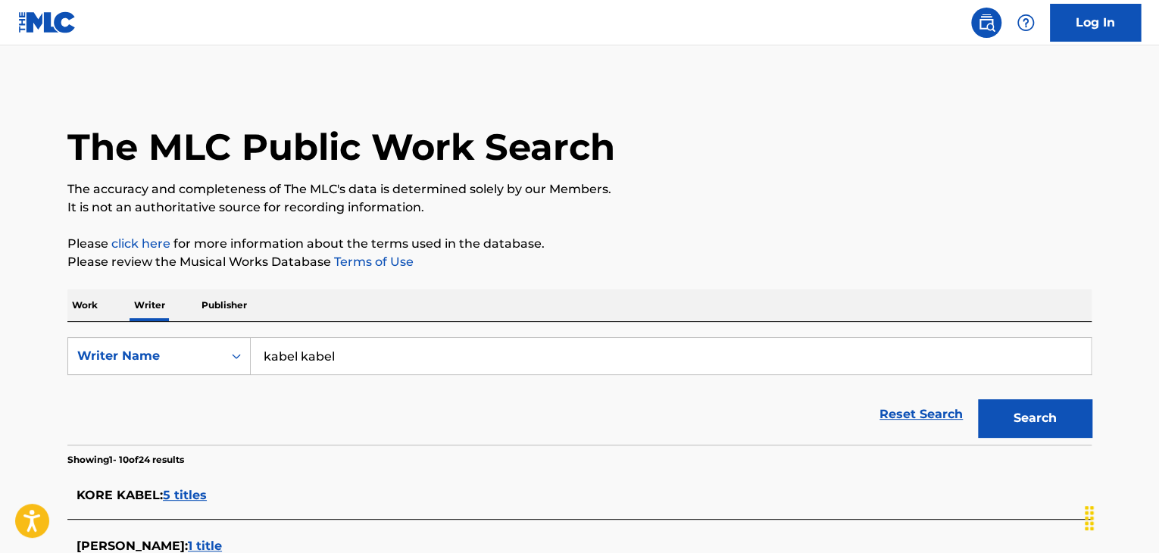
drag, startPoint x: 86, startPoint y: 307, endPoint x: 170, endPoint y: 315, distance: 84.5
click at [86, 307] on p "Work" at bounding box center [84, 305] width 35 height 32
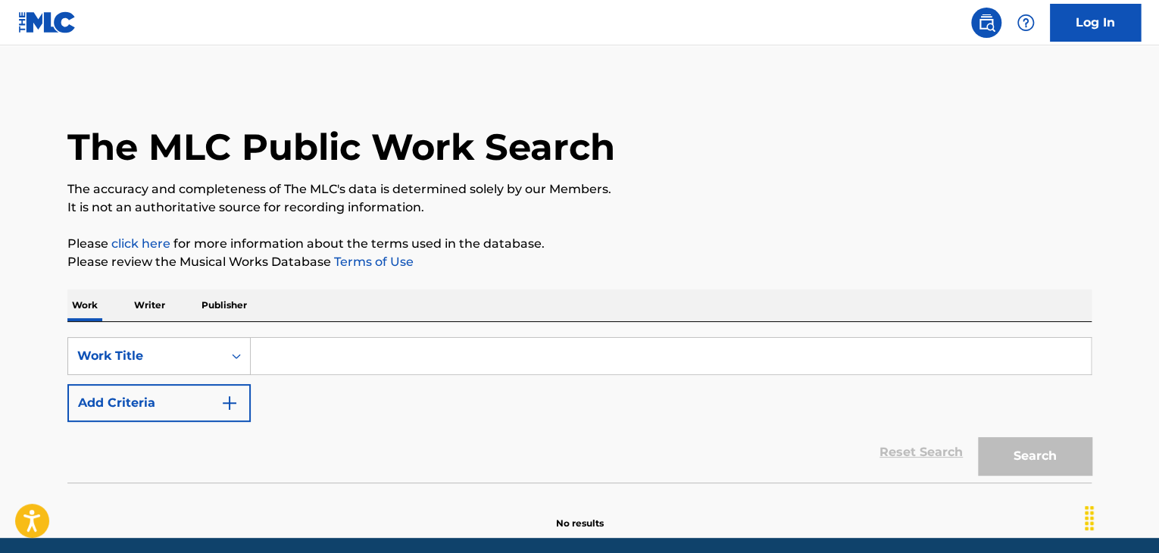
click at [324, 361] on input "Search Form" at bounding box center [671, 356] width 840 height 36
paste input "Overdose"
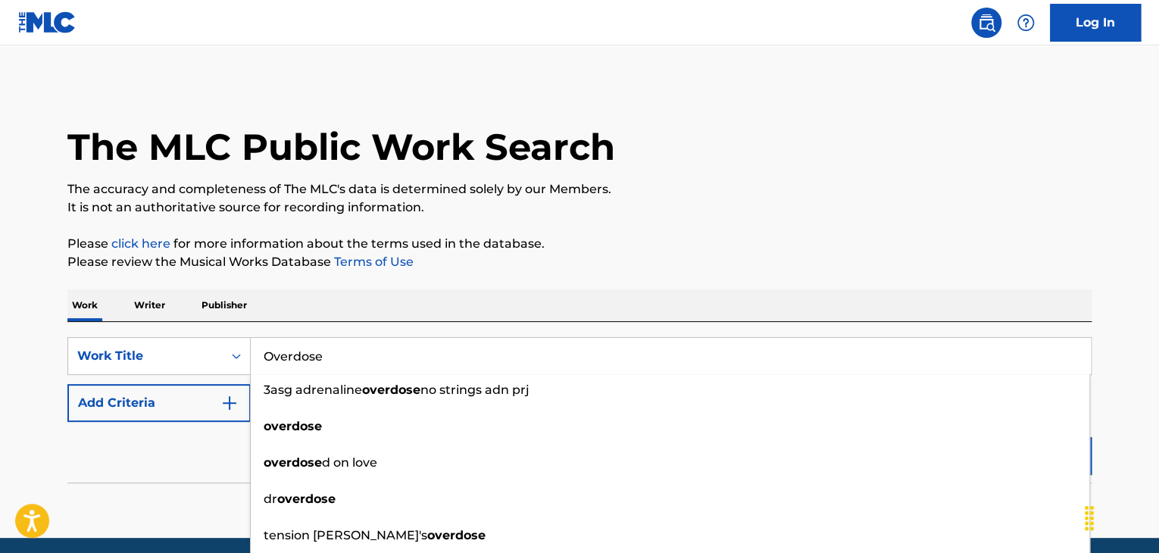
type input "Overdose"
click at [206, 404] on button "Add Criteria" at bounding box center [158, 403] width 183 height 38
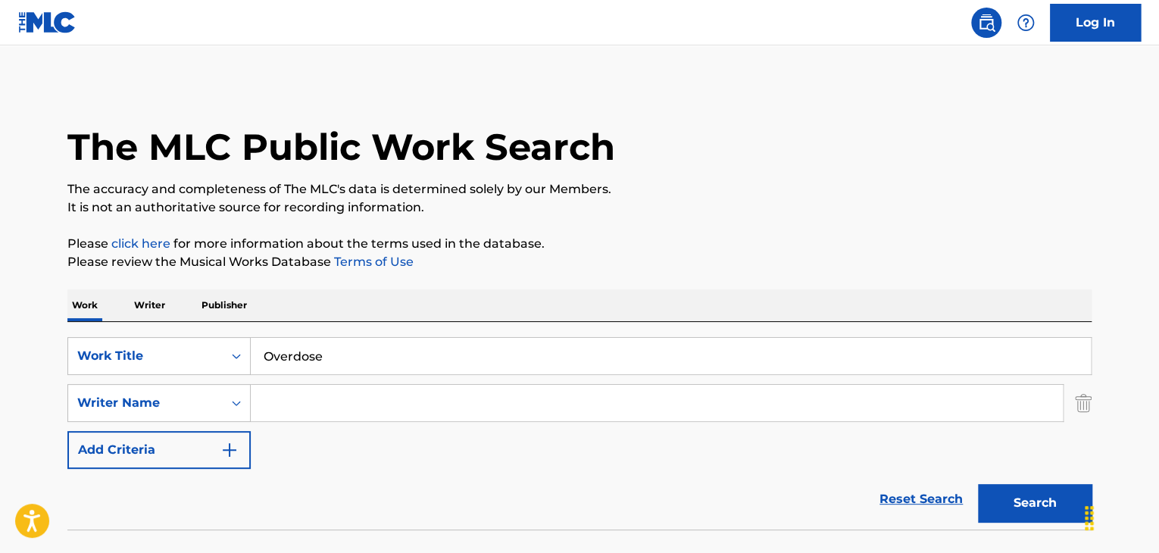
click at [303, 411] on input "Search Form" at bounding box center [657, 403] width 812 height 36
paste input "Zayguapkid"
type input "Zayguapkid"
click at [949, 487] on link "Reset Search" at bounding box center [921, 499] width 98 height 33
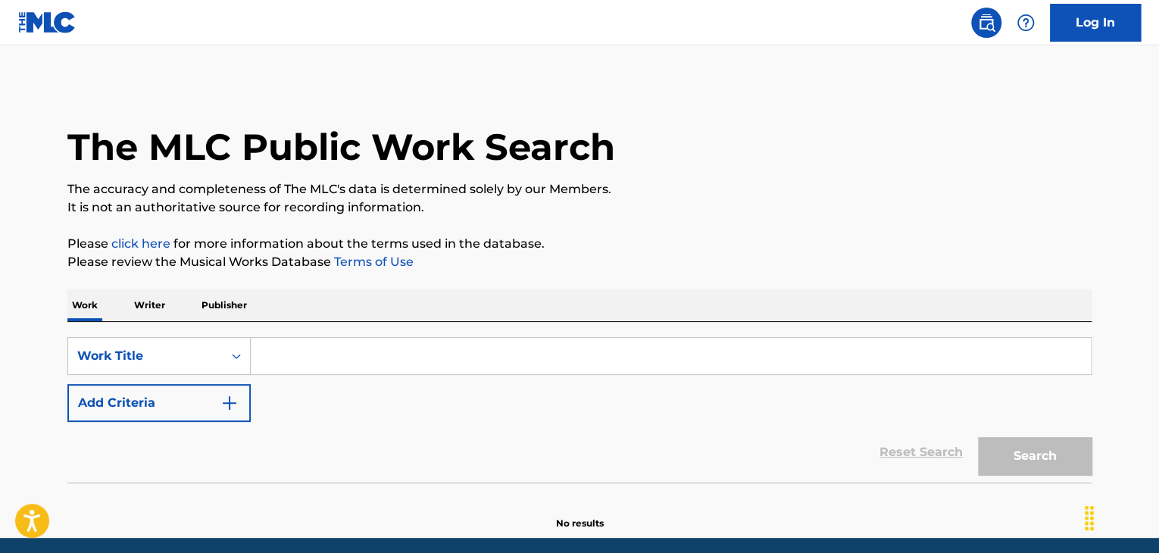
click at [289, 364] on input "Search Form" at bounding box center [671, 356] width 840 height 36
paste input "Overdose"
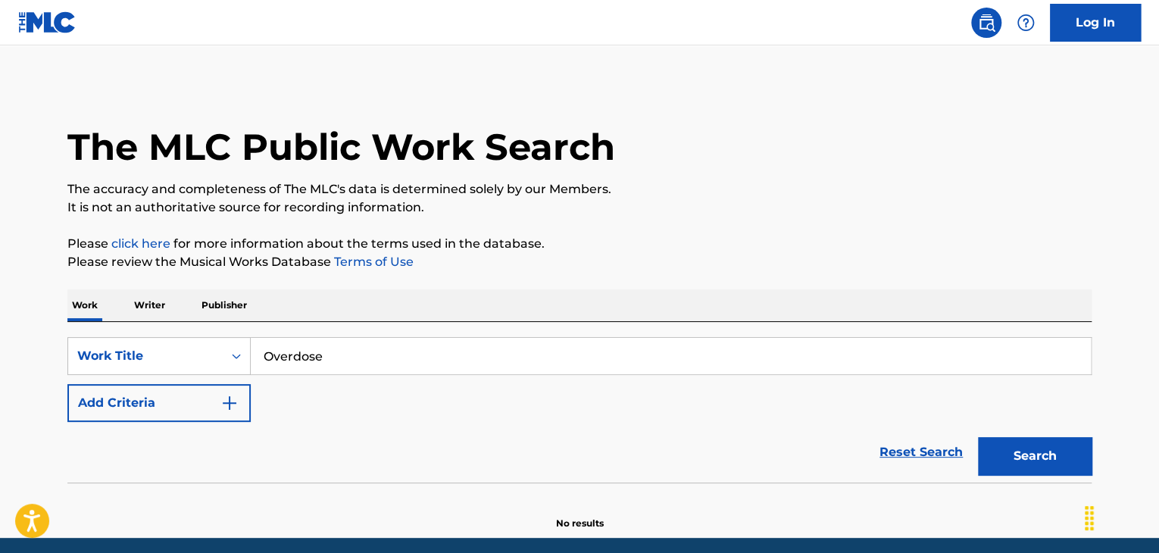
type input "Overdose"
click at [217, 407] on button "Add Criteria" at bounding box center [158, 403] width 183 height 38
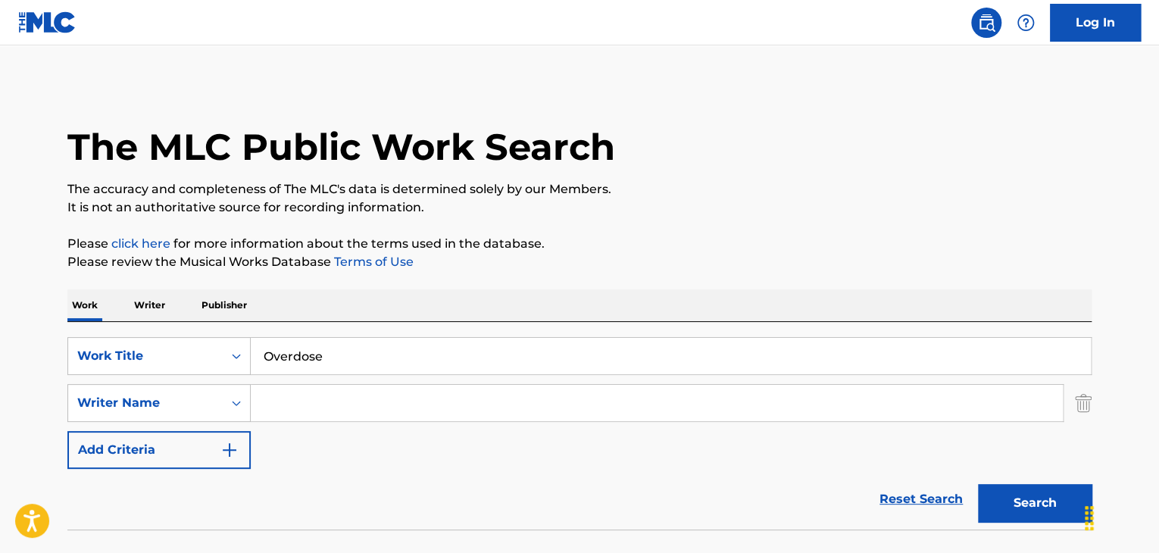
click at [324, 407] on input "Search Form" at bounding box center [657, 403] width 812 height 36
paste input "Zayguapkid"
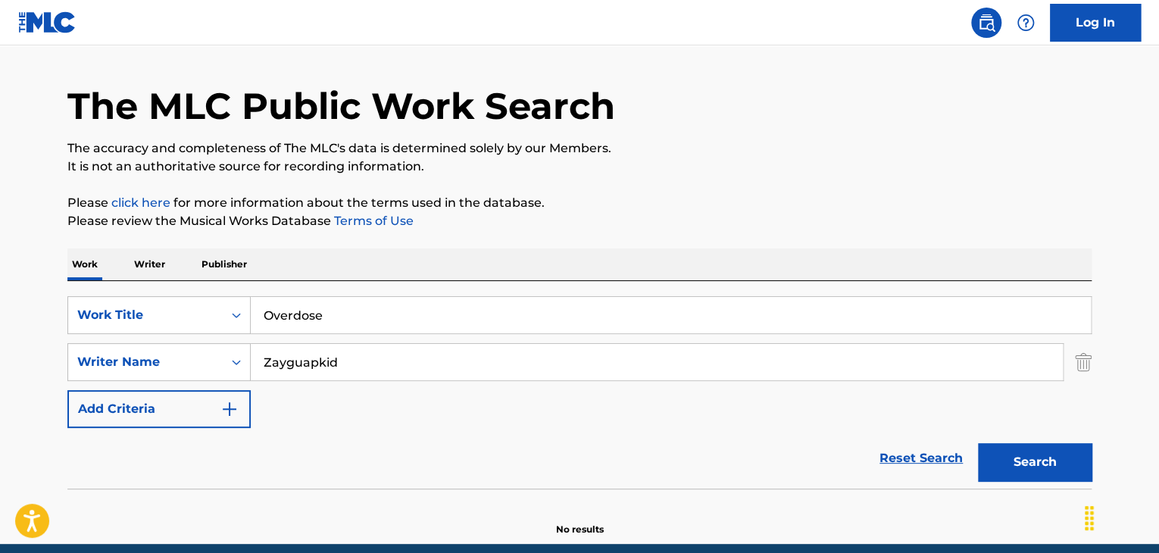
scroll to position [76, 0]
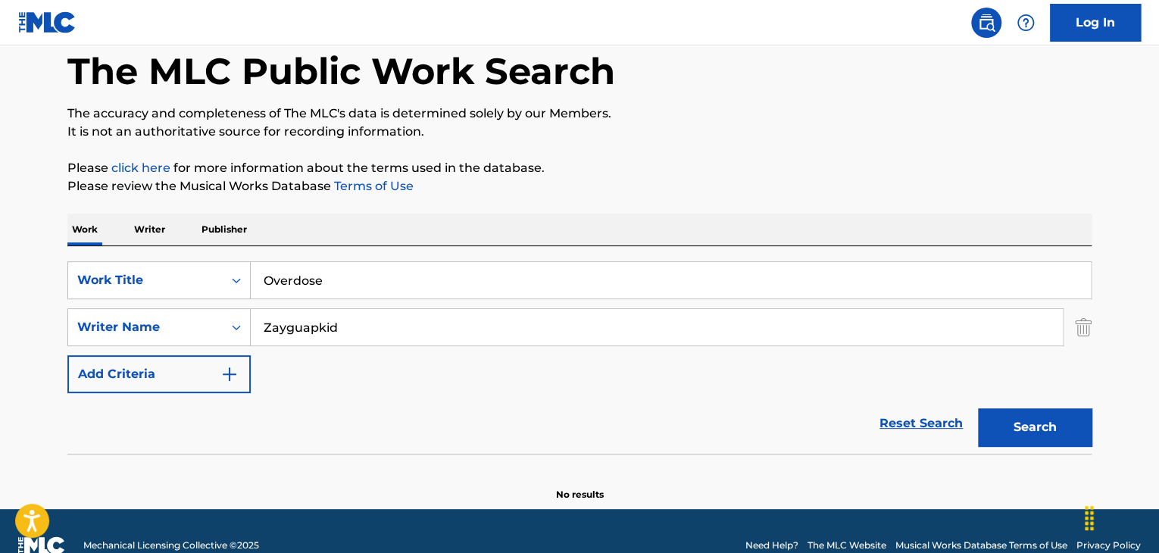
type input "Zayguapkid"
click at [1026, 424] on button "Search" at bounding box center [1035, 427] width 114 height 38
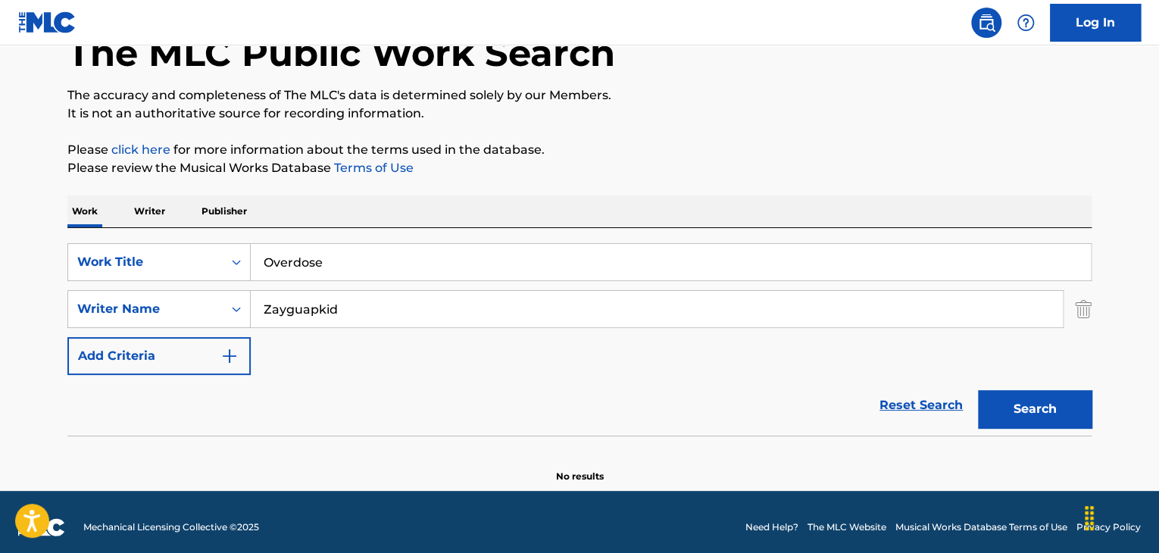
scroll to position [105, 0]
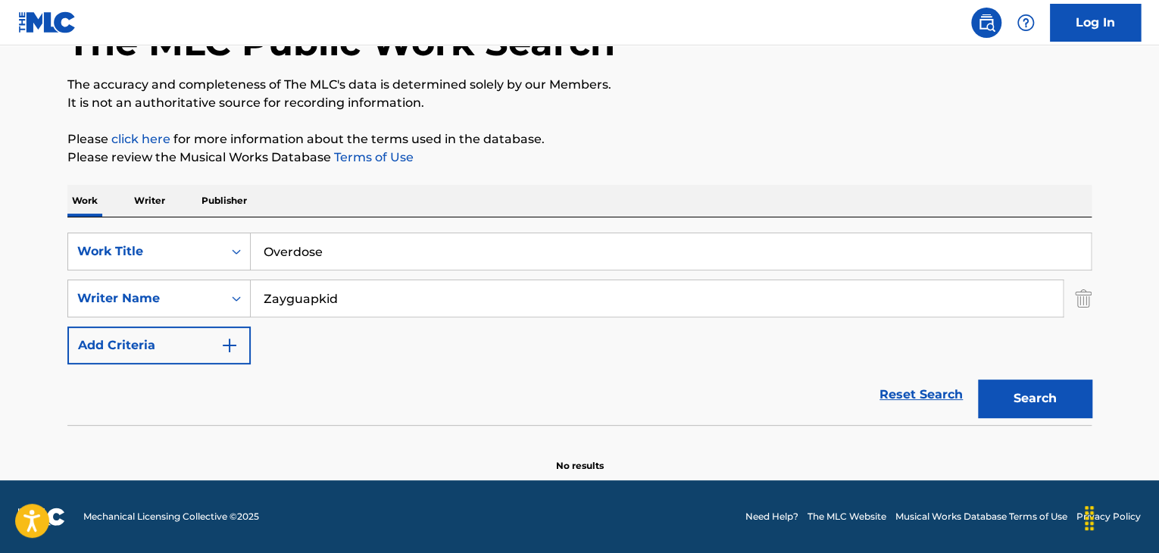
click at [147, 195] on p "Writer" at bounding box center [150, 201] width 40 height 32
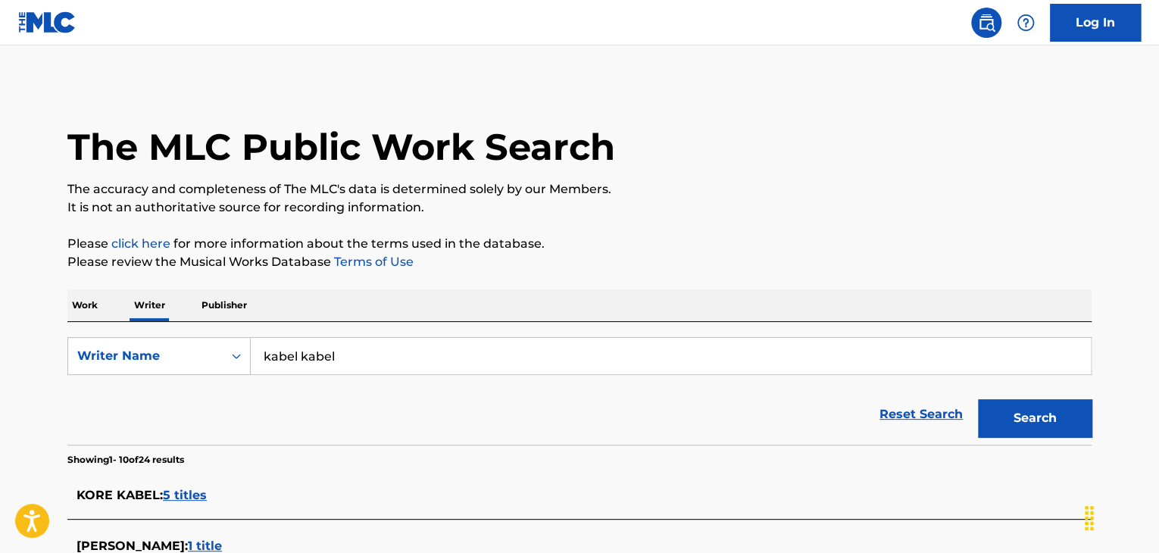
click at [367, 352] on input "kabel kabel" at bounding box center [671, 356] width 840 height 36
paste input "Zayguapkid"
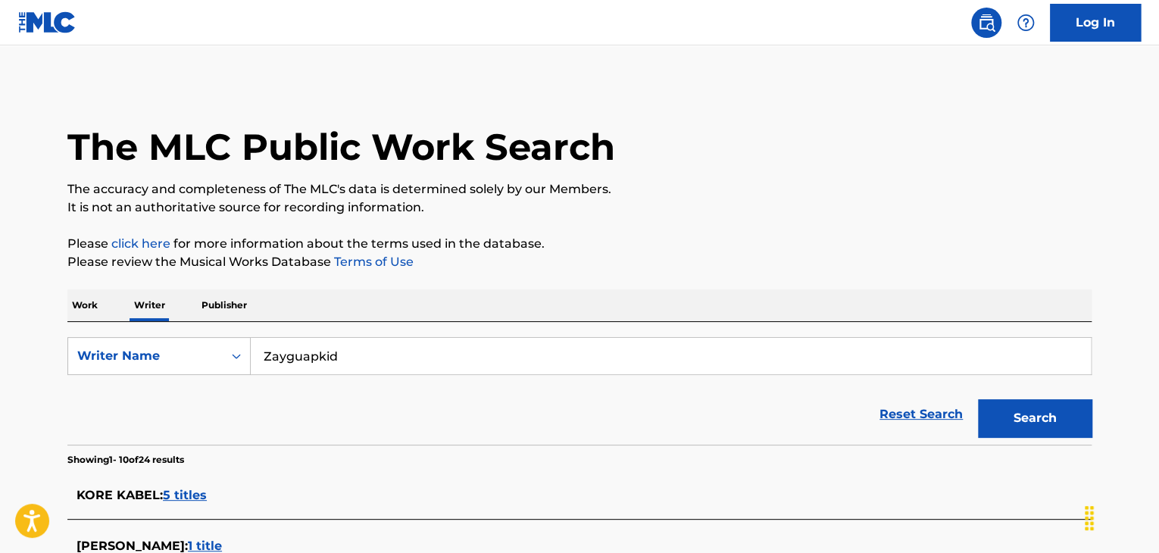
click at [1008, 414] on button "Search" at bounding box center [1035, 418] width 114 height 38
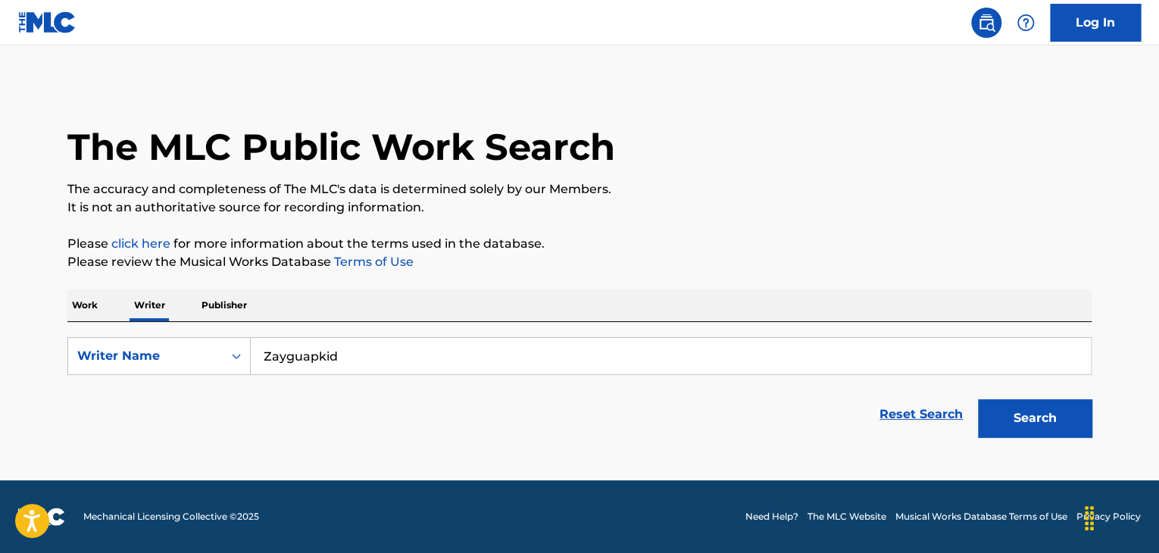
click at [314, 361] on input "Zayguapkid" at bounding box center [671, 356] width 840 height 36
click at [1012, 425] on button "Search" at bounding box center [1035, 418] width 114 height 38
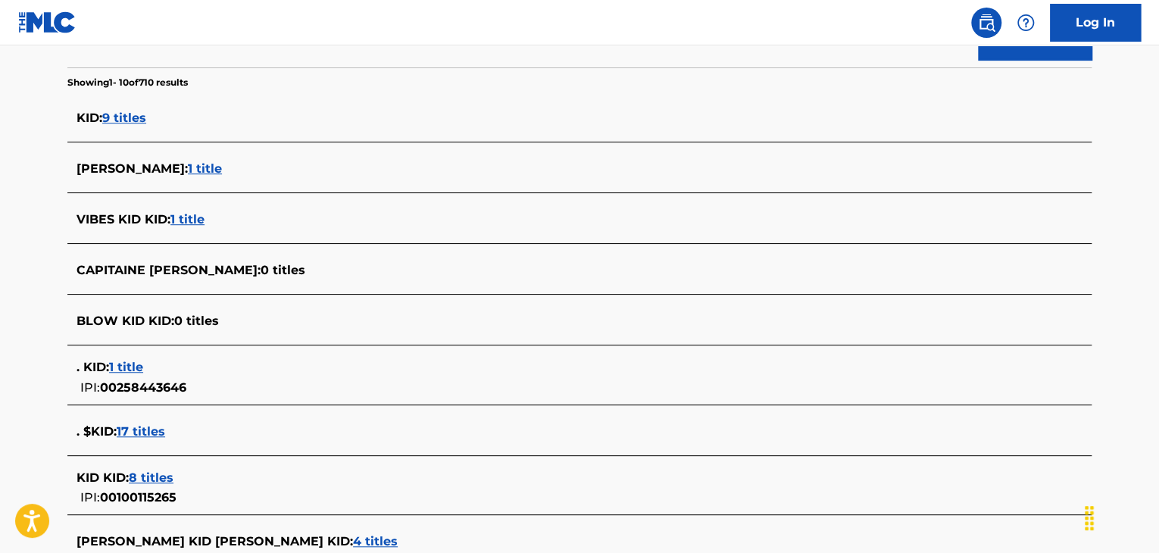
scroll to position [227, 0]
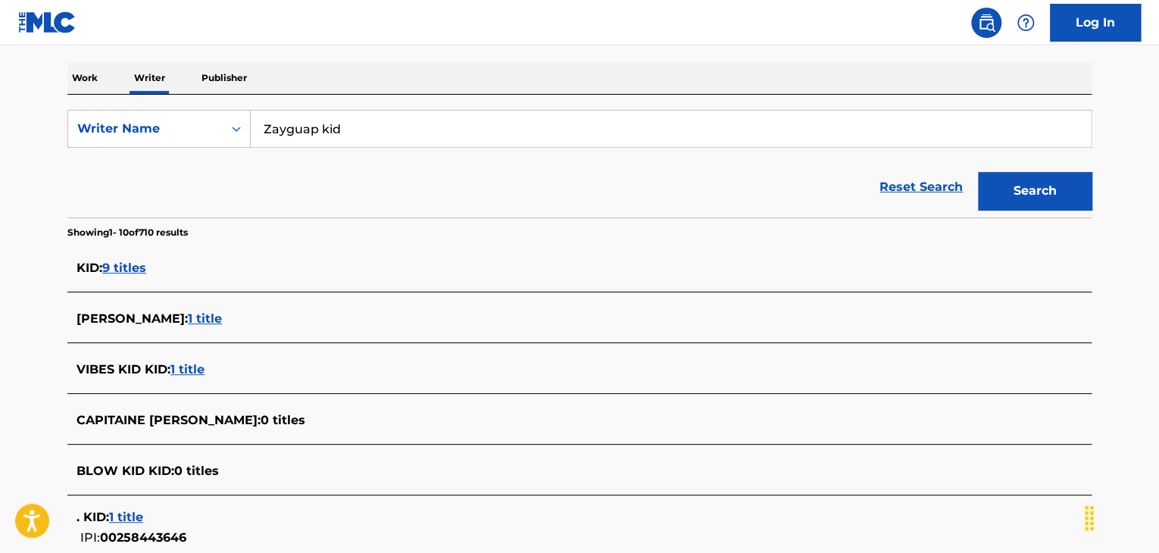
click at [285, 120] on input "Zayguap kid" at bounding box center [671, 129] width 840 height 36
click at [1024, 188] on button "Search" at bounding box center [1035, 191] width 114 height 38
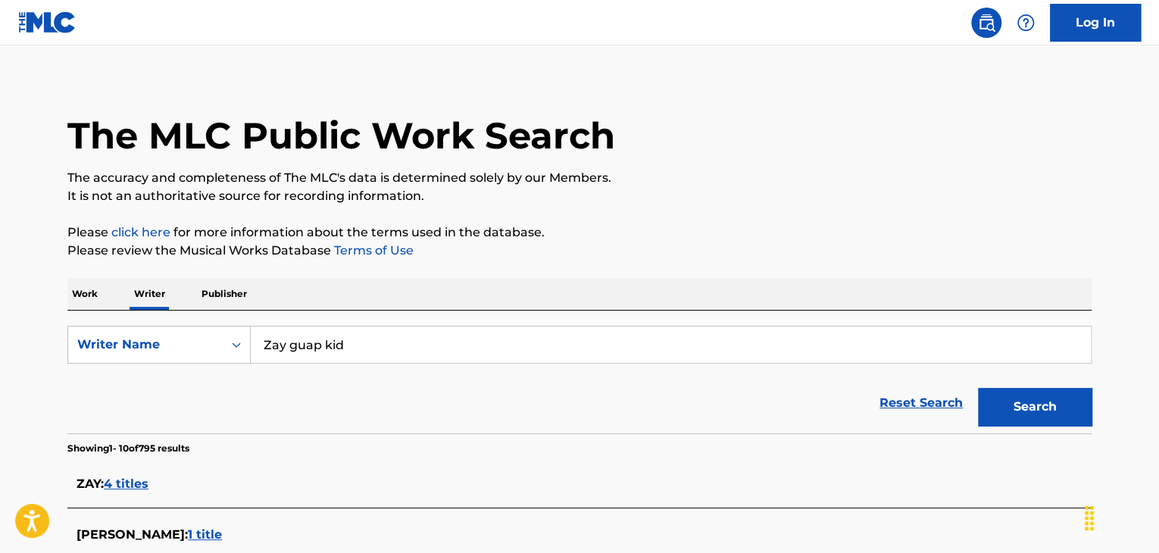
scroll to position [0, 0]
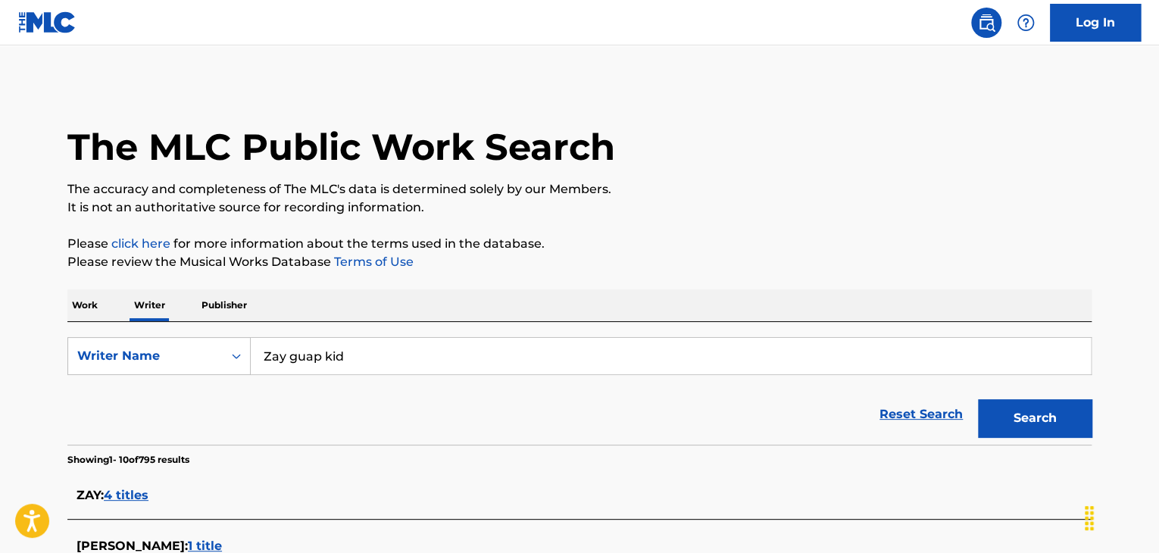
click at [330, 358] on input "Zay guap kid" at bounding box center [671, 356] width 840 height 36
paste input "yotti"
type input "yotti"
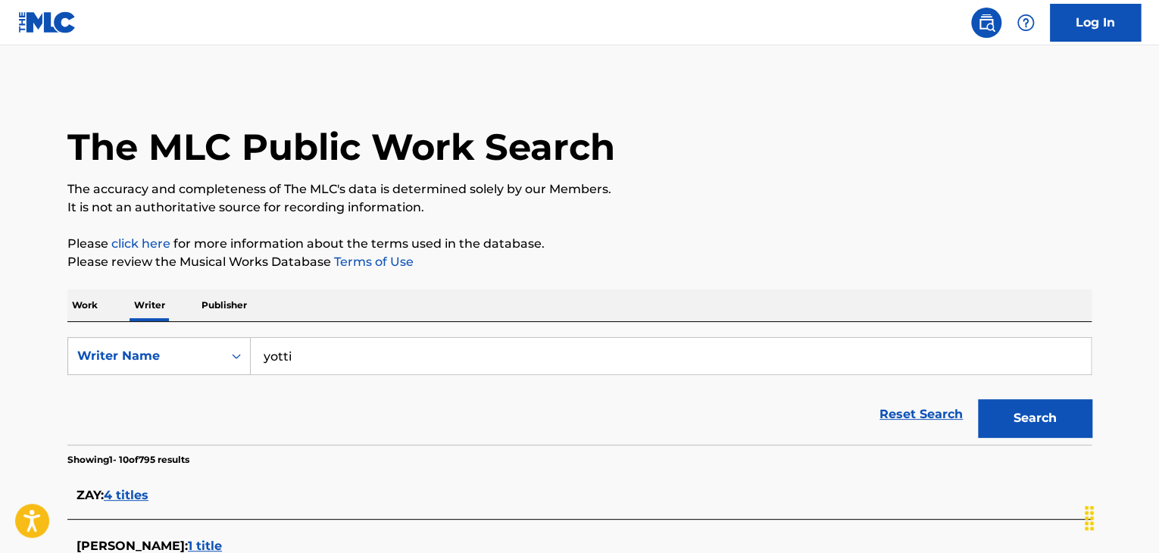
click at [1082, 447] on section "Showing 1 - 10 of 795 results" at bounding box center [579, 456] width 1024 height 22
click at [1042, 419] on button "Search" at bounding box center [1035, 418] width 114 height 38
